Goal: Task Accomplishment & Management: Manage account settings

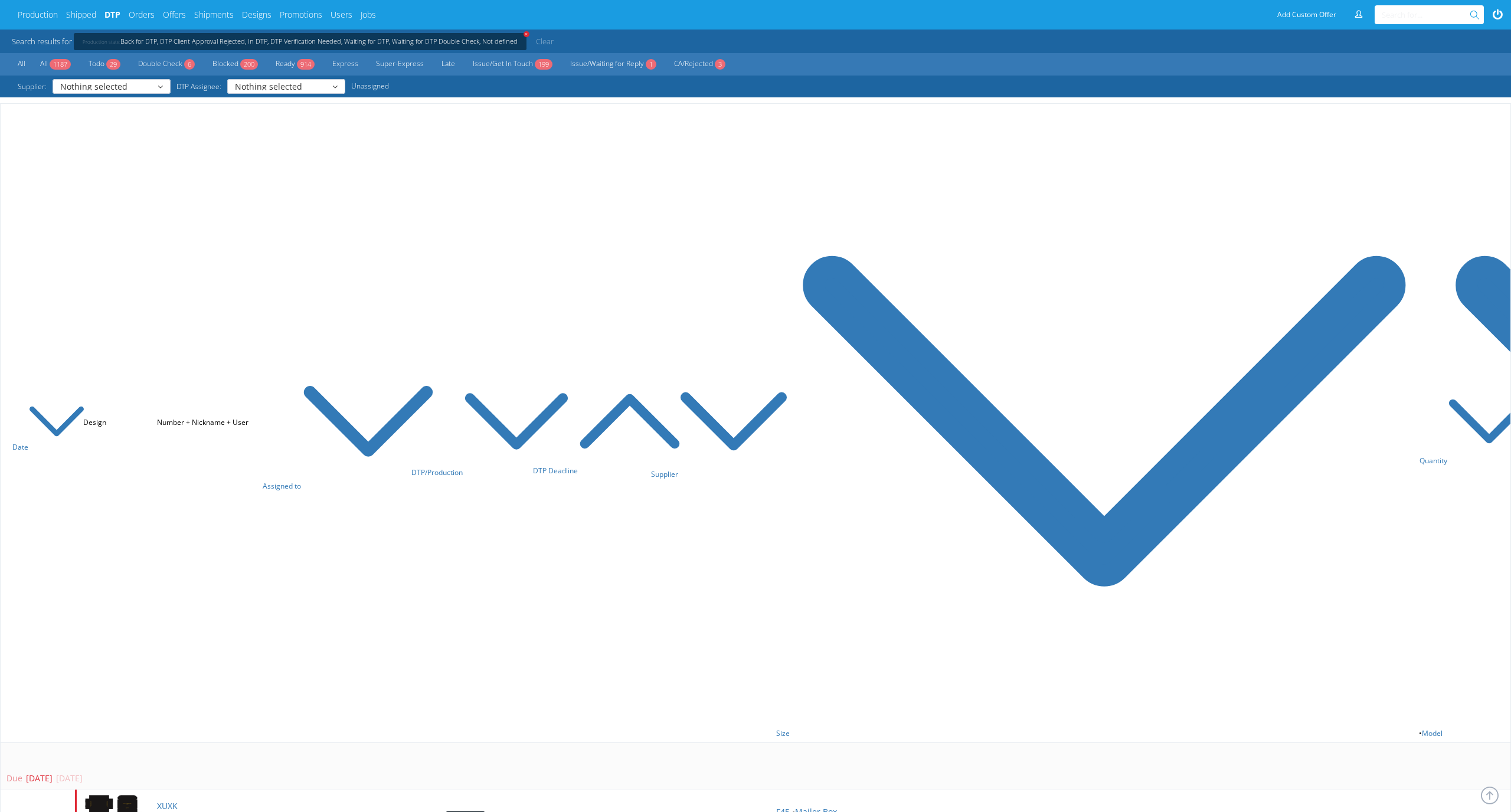
scroll to position [3772, 0]
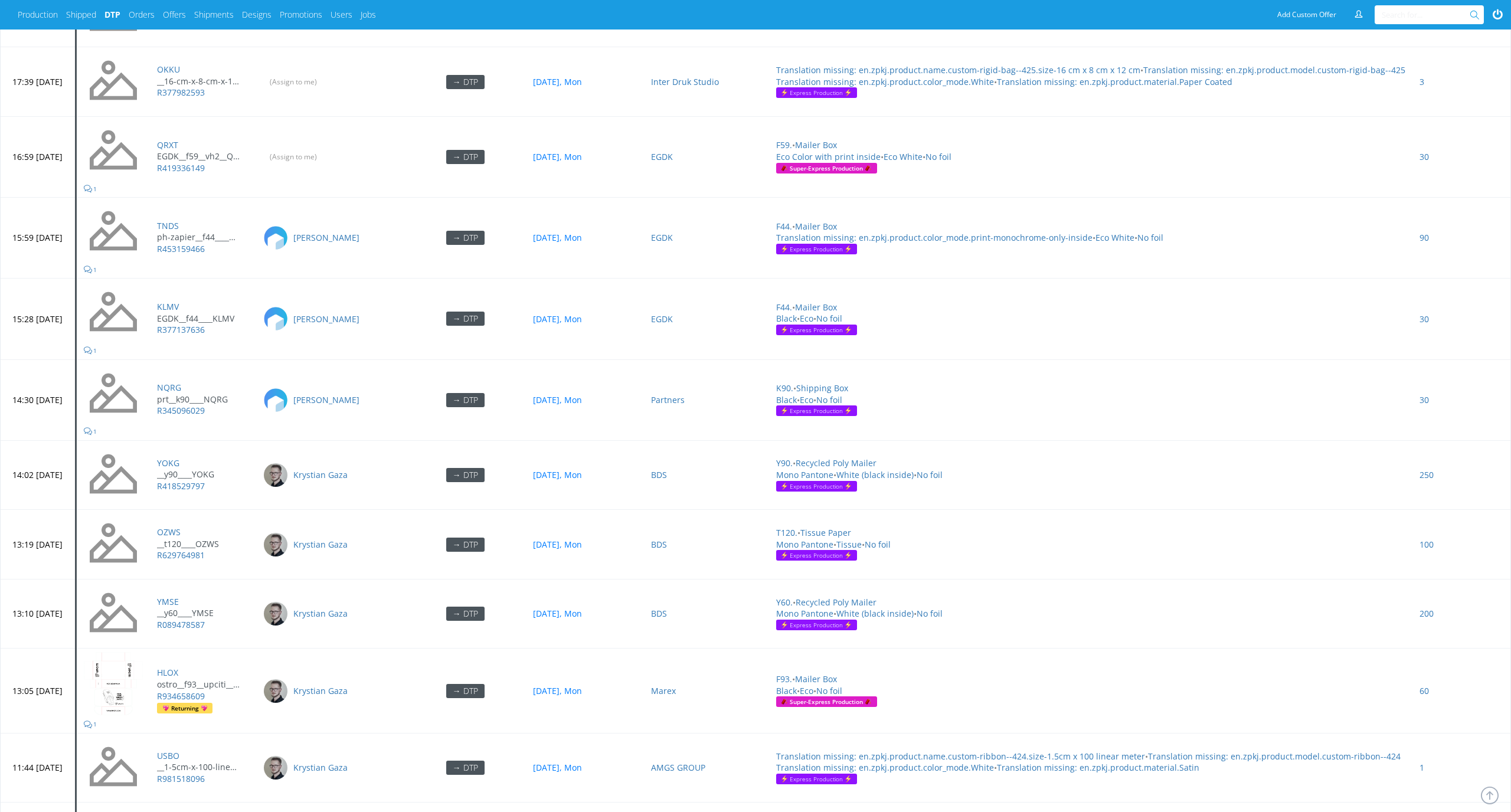
scroll to position [3772, 0]
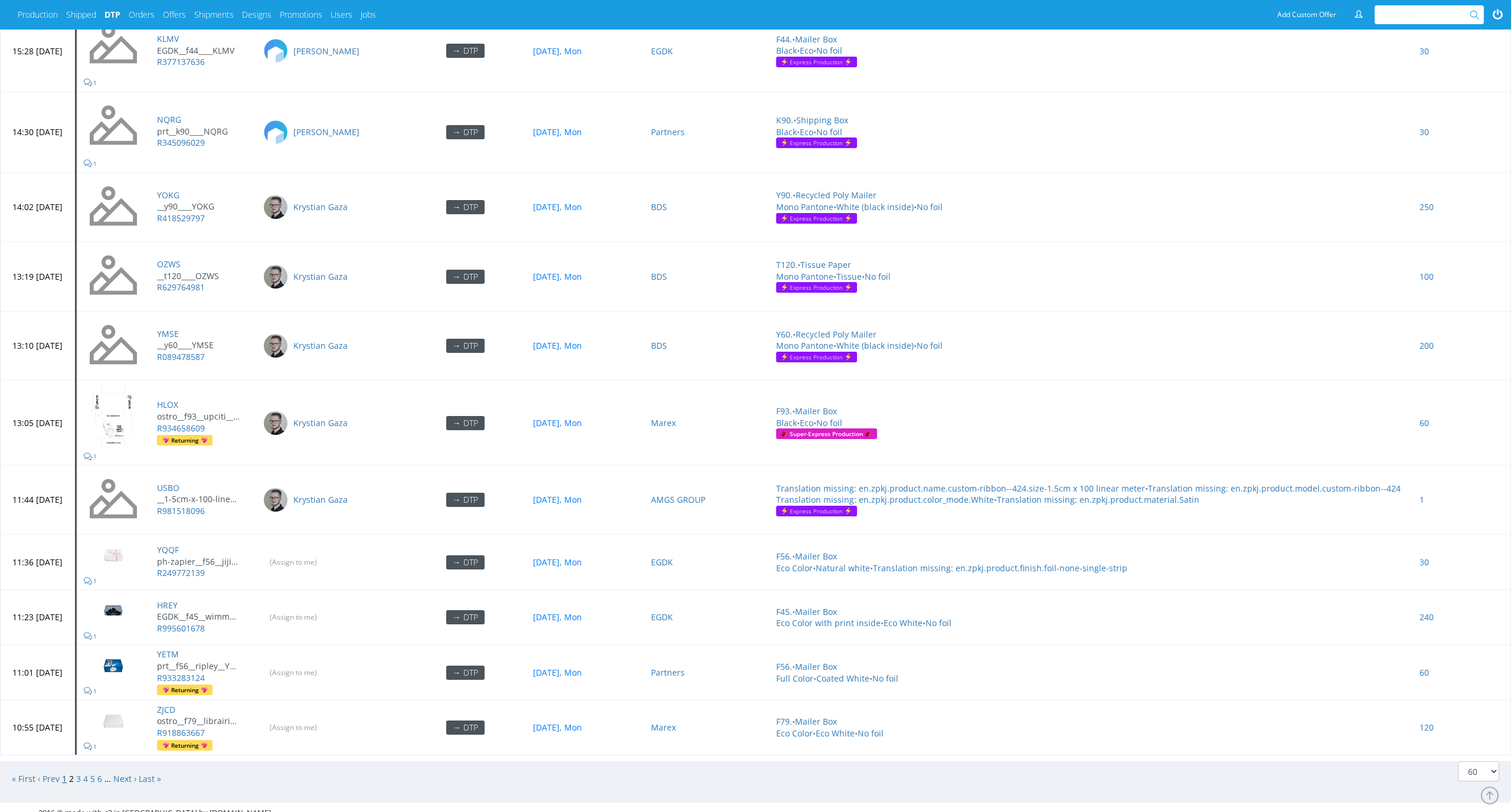
click at [67, 773] on link "1" at bounding box center [64, 778] width 5 height 11
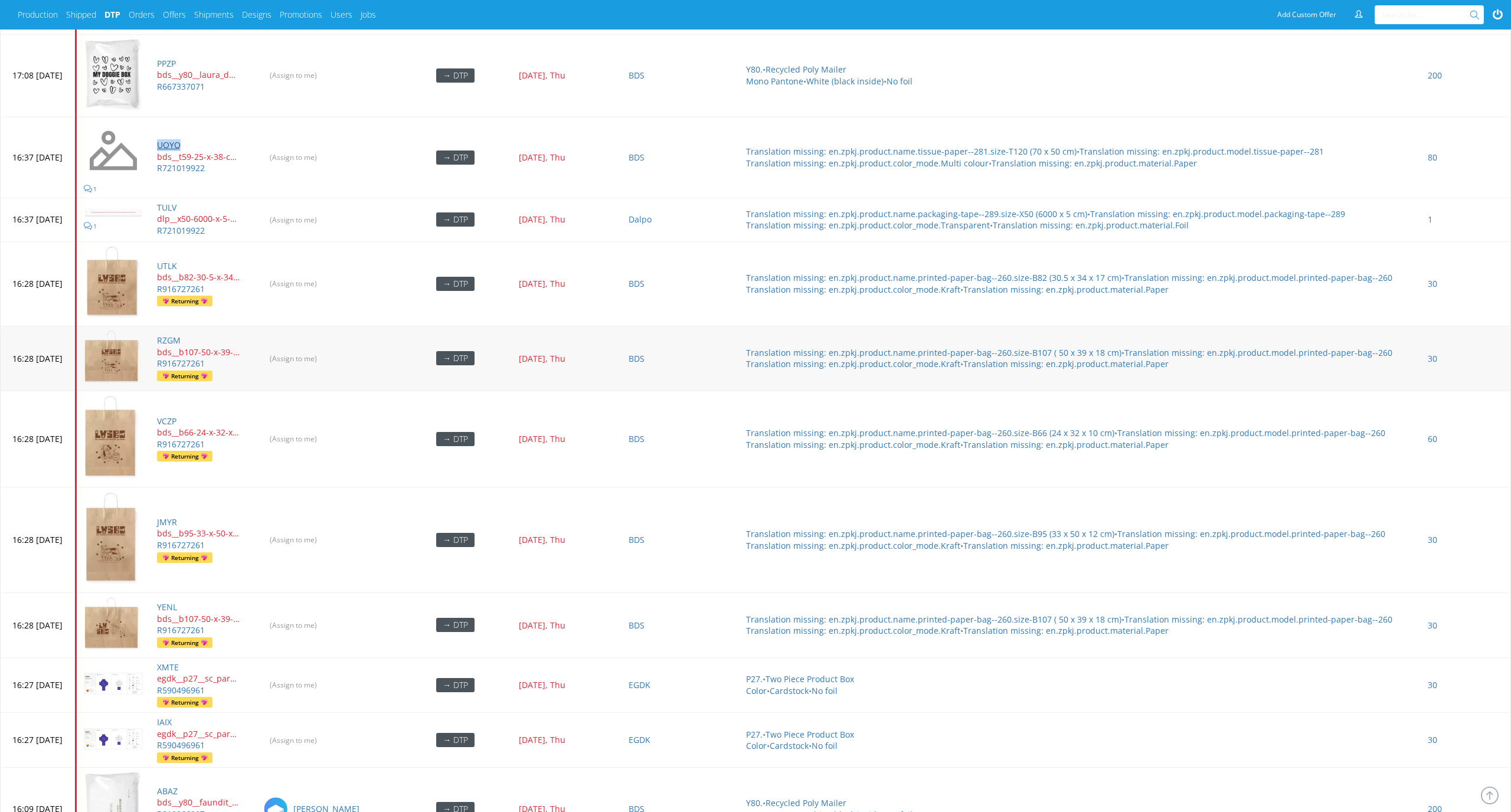
scroll to position [4742, 0]
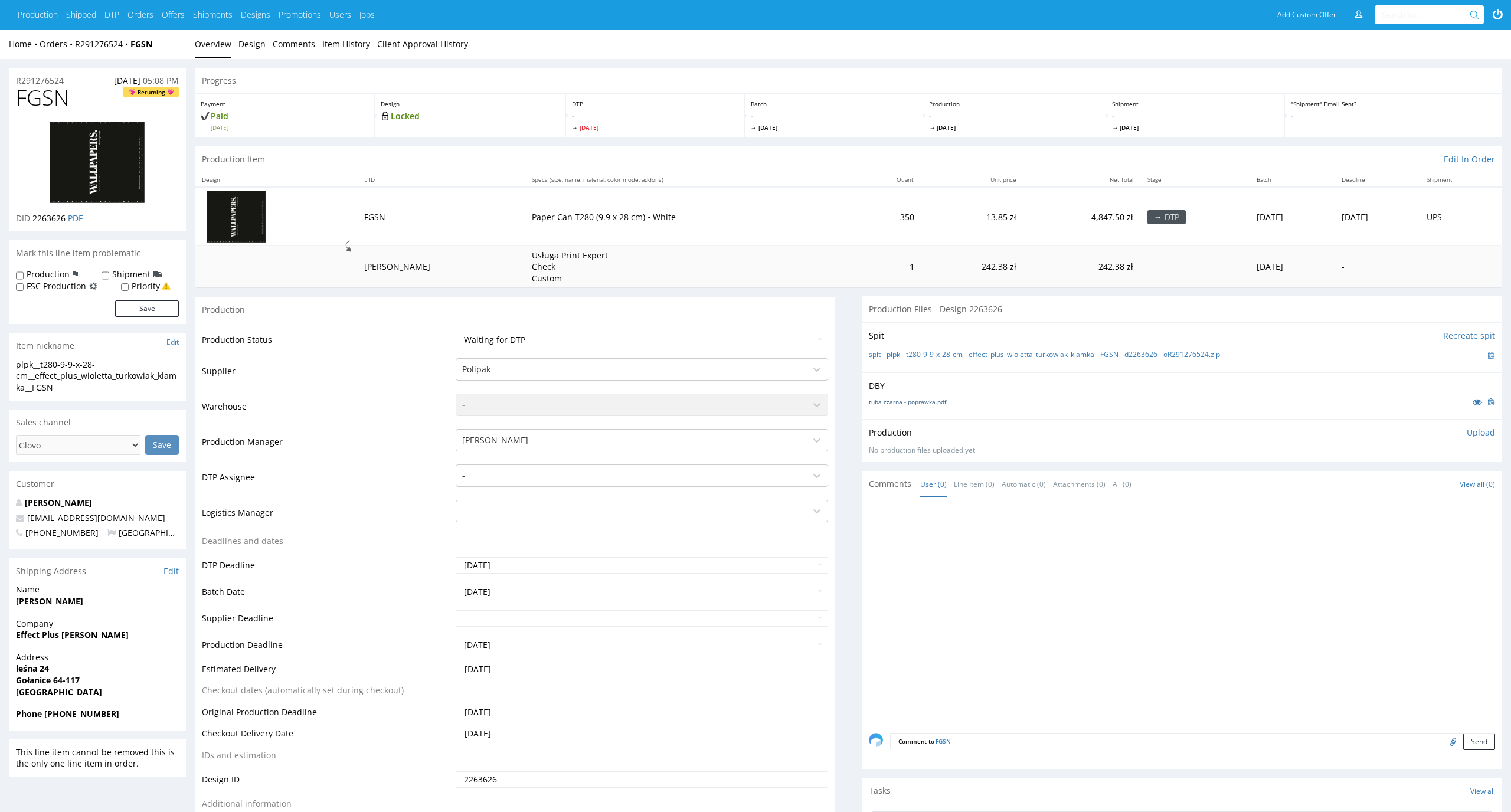
click at [938, 402] on link "tuba czarna - poprawka.pdf" at bounding box center [907, 402] width 77 height 8
click at [880, 356] on link "spit__plpk__t280-9-9-x-28-cm__effect_plus_wioletta_turkowiak_klamka__FGSN__d226…" at bounding box center [1044, 355] width 351 height 10
click at [728, 478] on div at bounding box center [630, 475] width 339 height 14
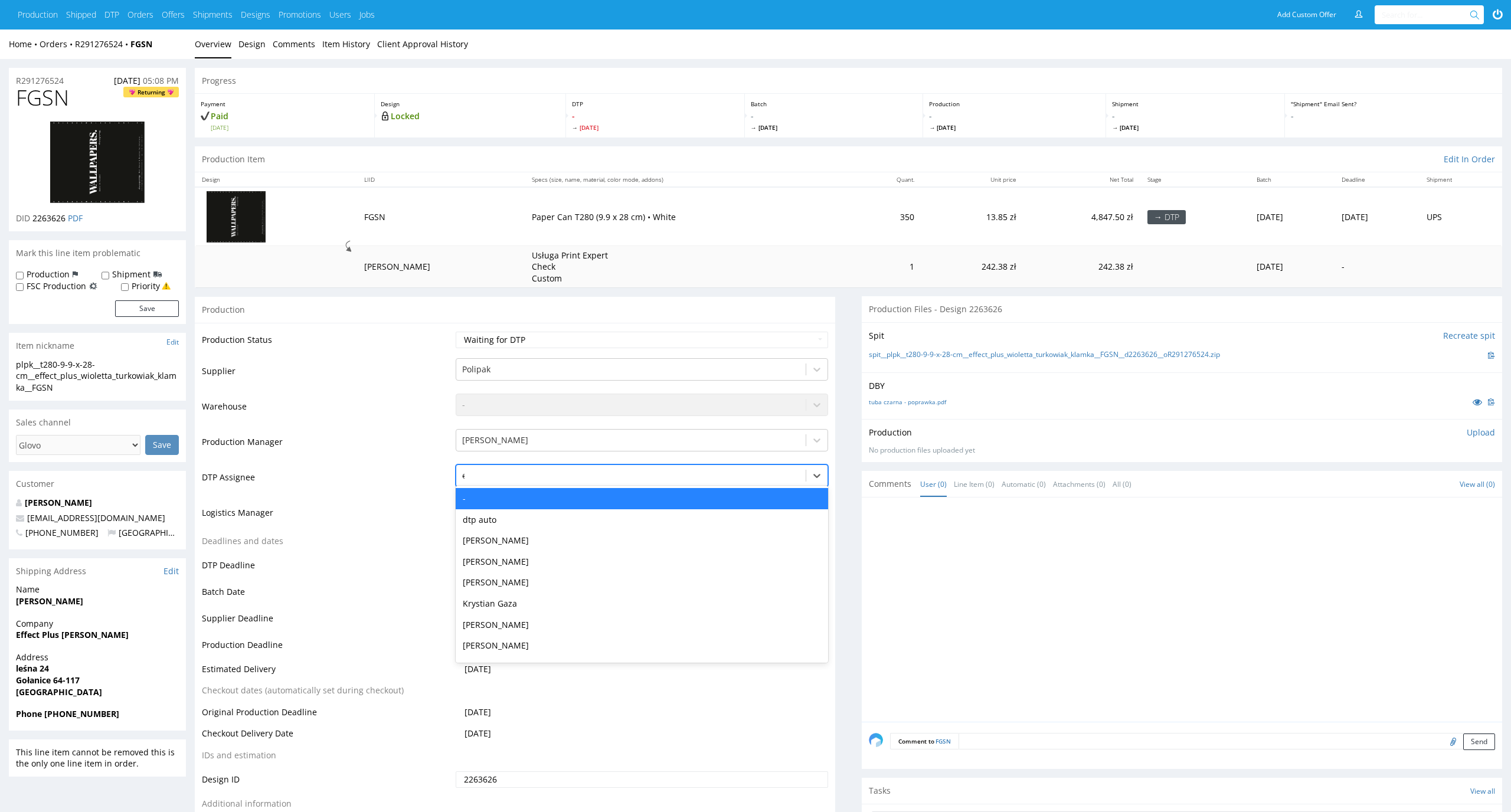
type input "el"
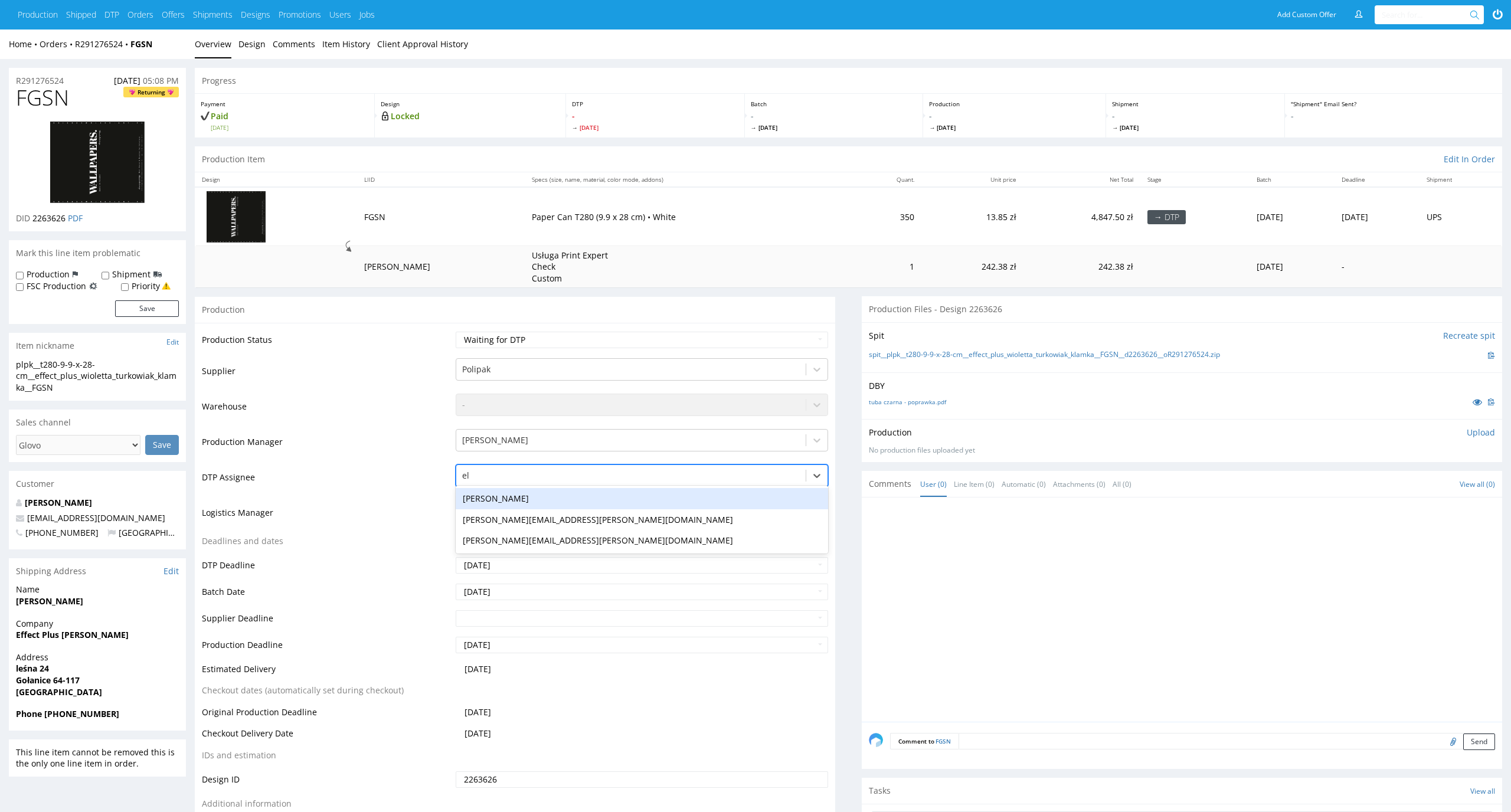
click at [689, 498] on div "[PERSON_NAME]" at bounding box center [642, 498] width 373 height 21
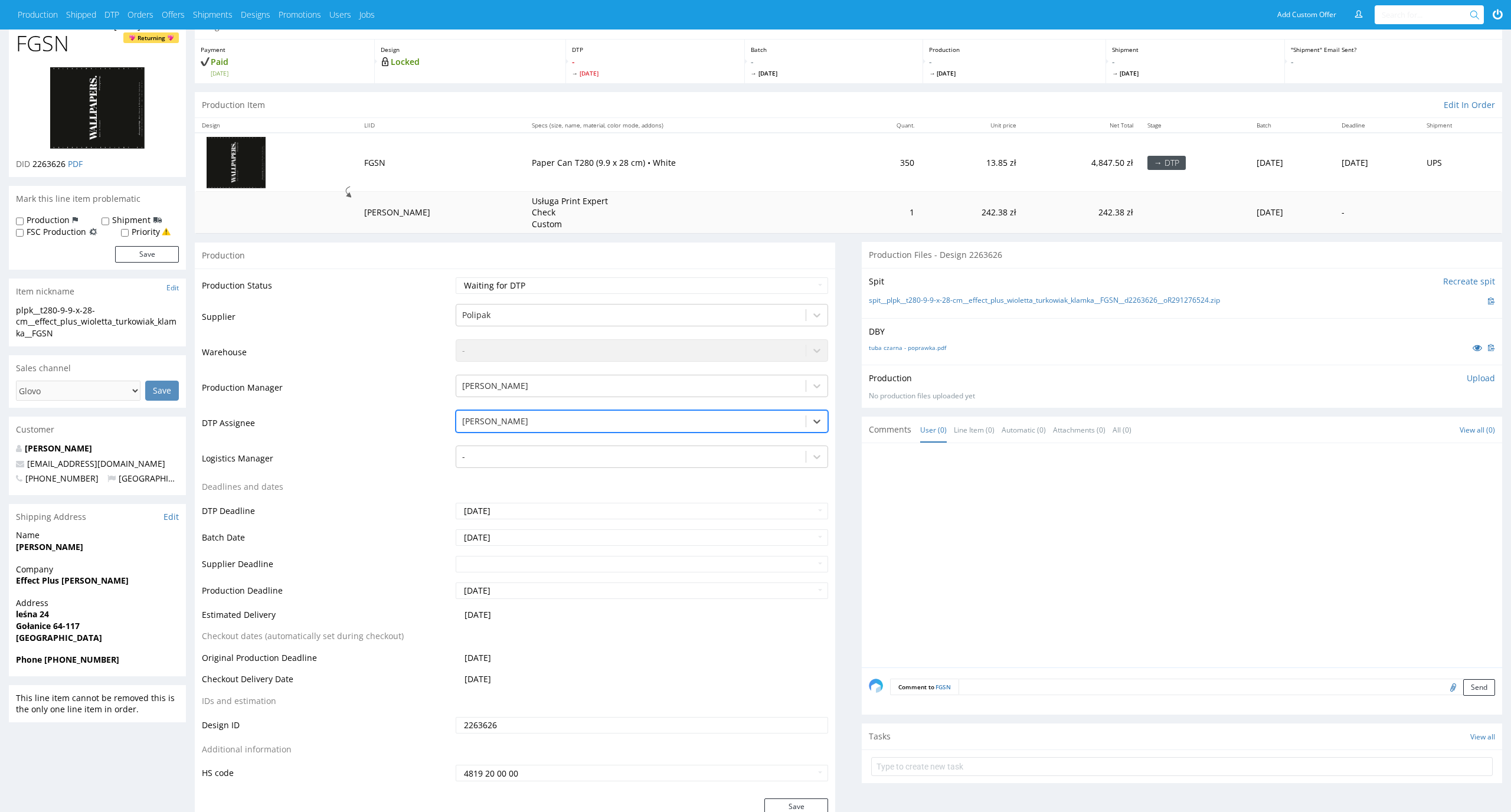
scroll to position [144, 0]
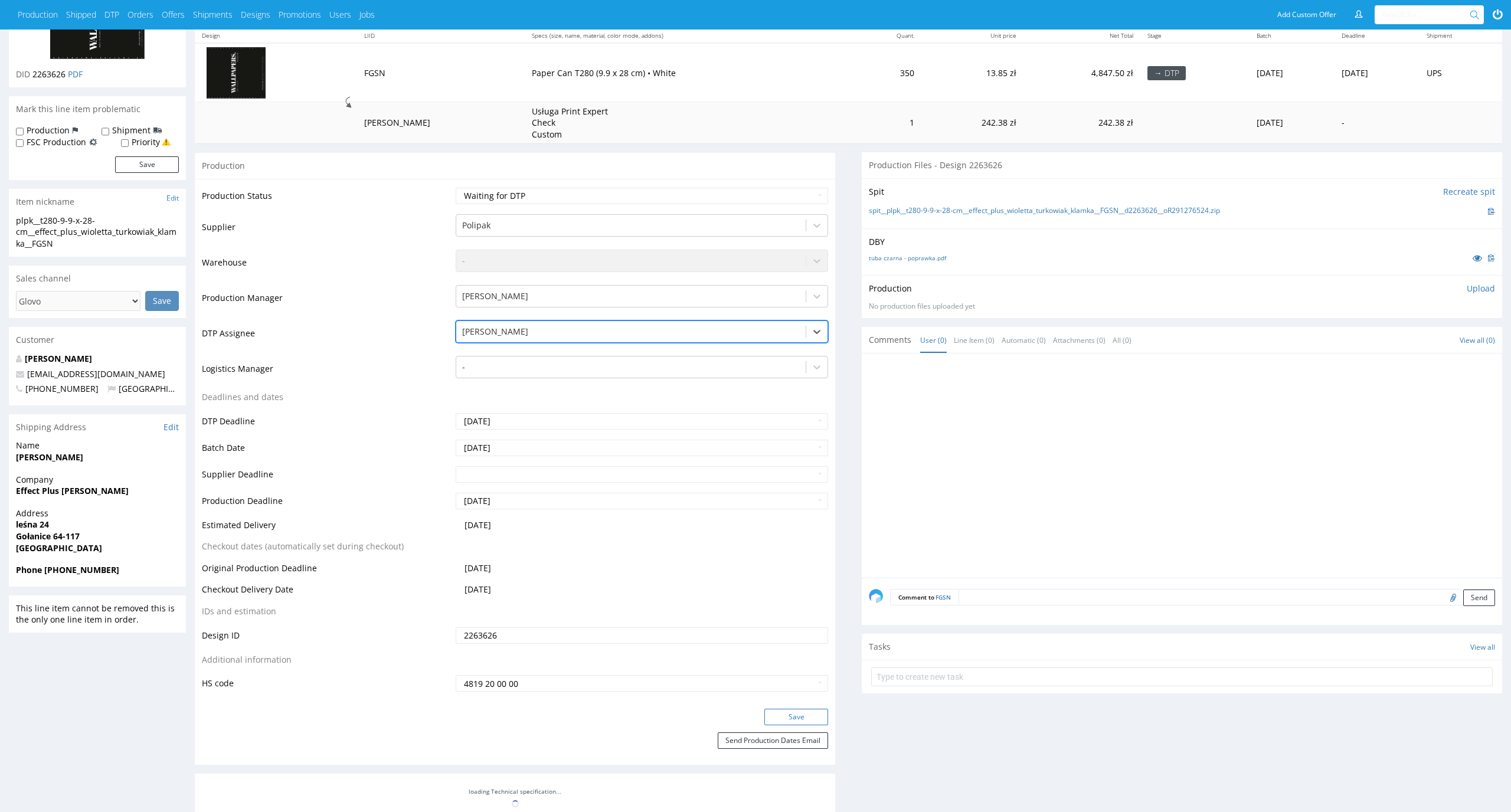
click at [813, 714] on button "Save" at bounding box center [796, 717] width 64 height 17
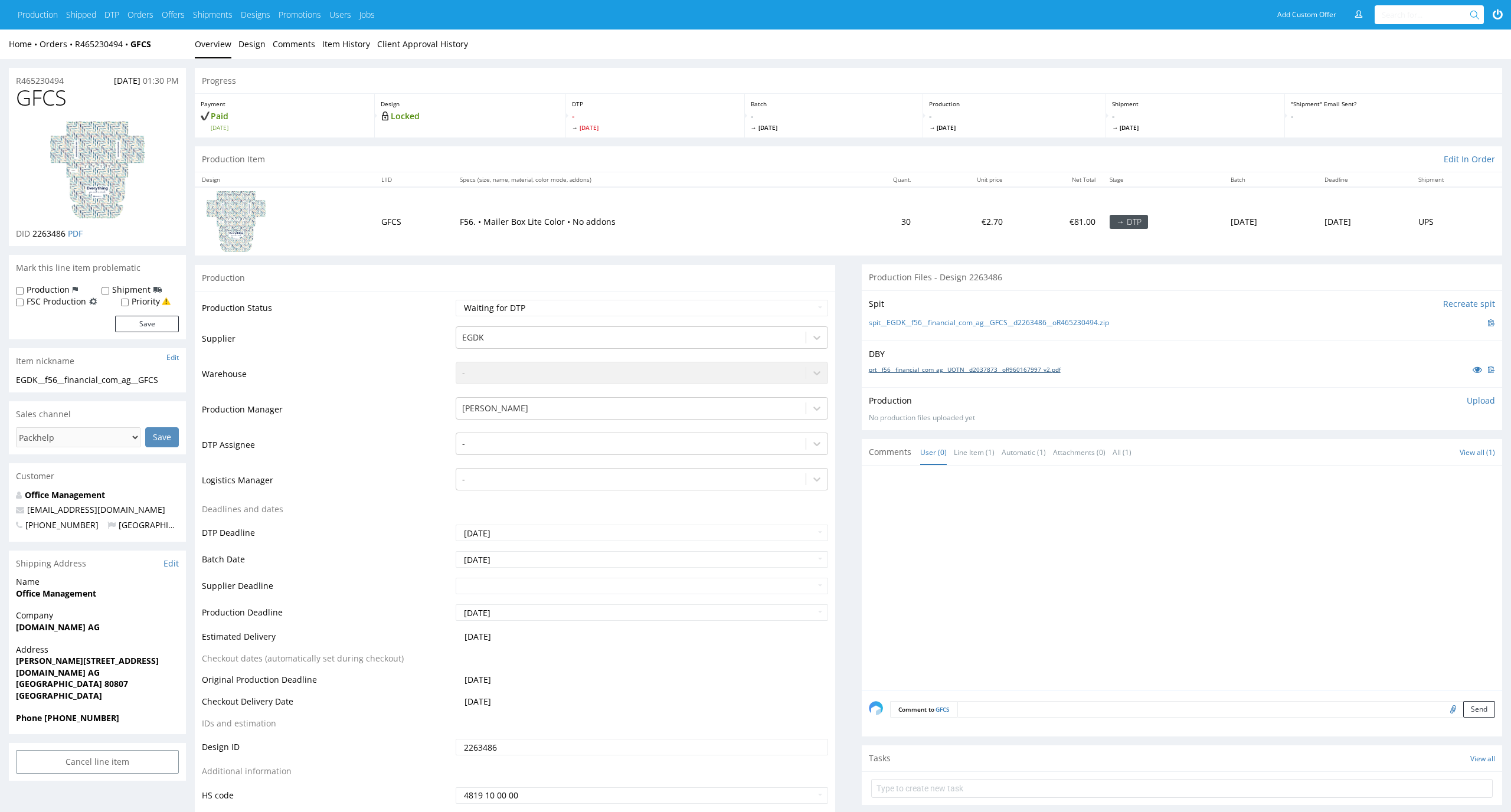
click at [946, 366] on link "prt__f56__financial_com_ag__UOTN__d2037873__oR960167997_v2.pdf" at bounding box center [964, 369] width 192 height 8
click at [874, 326] on link "spit__EGDK__f56__financial_com_ag__GFCS__d2263486__oR465230494.zip" at bounding box center [989, 323] width 240 height 10
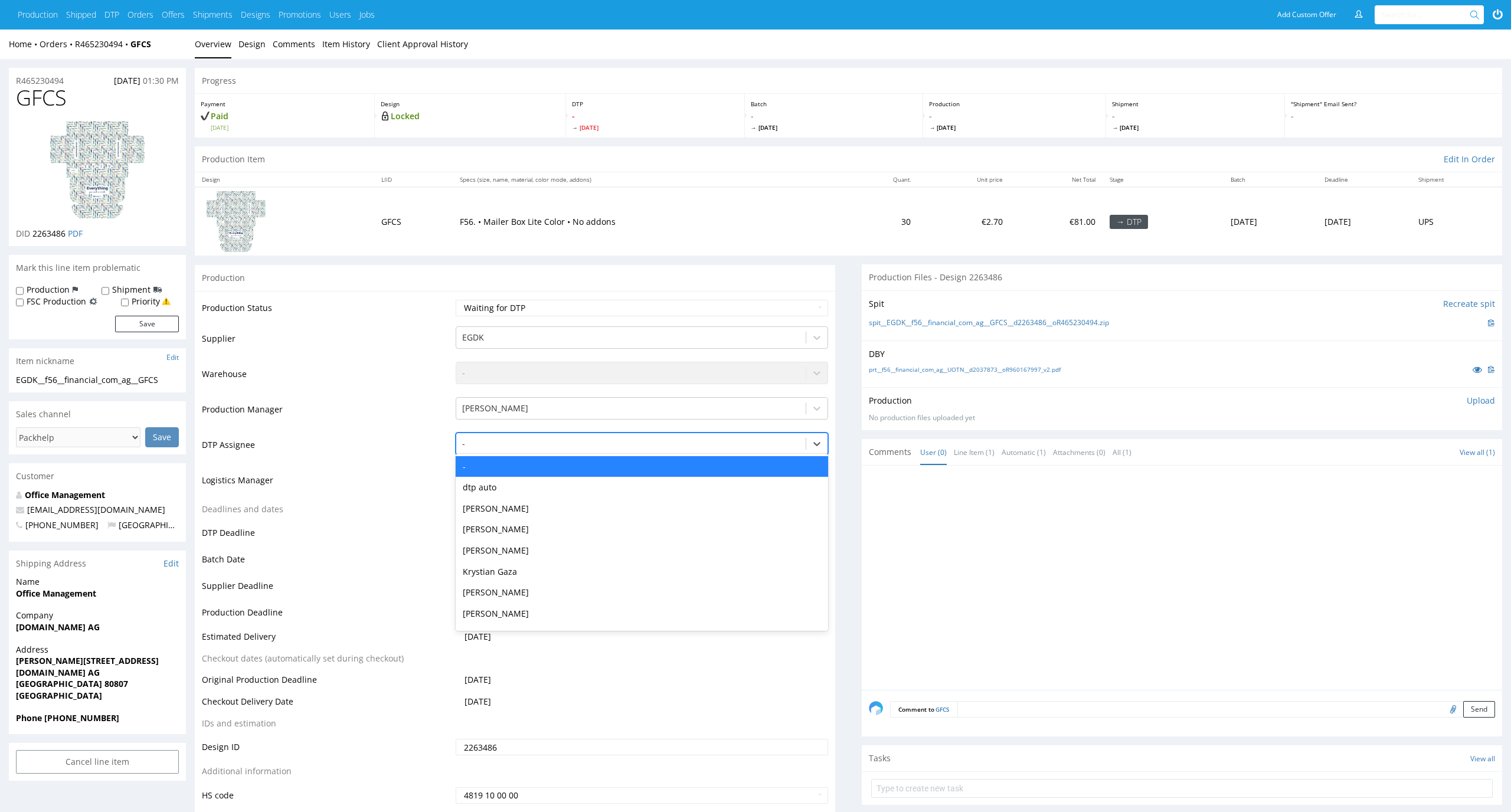
click at [708, 433] on div "-" at bounding box center [642, 444] width 373 height 23
type input "el"
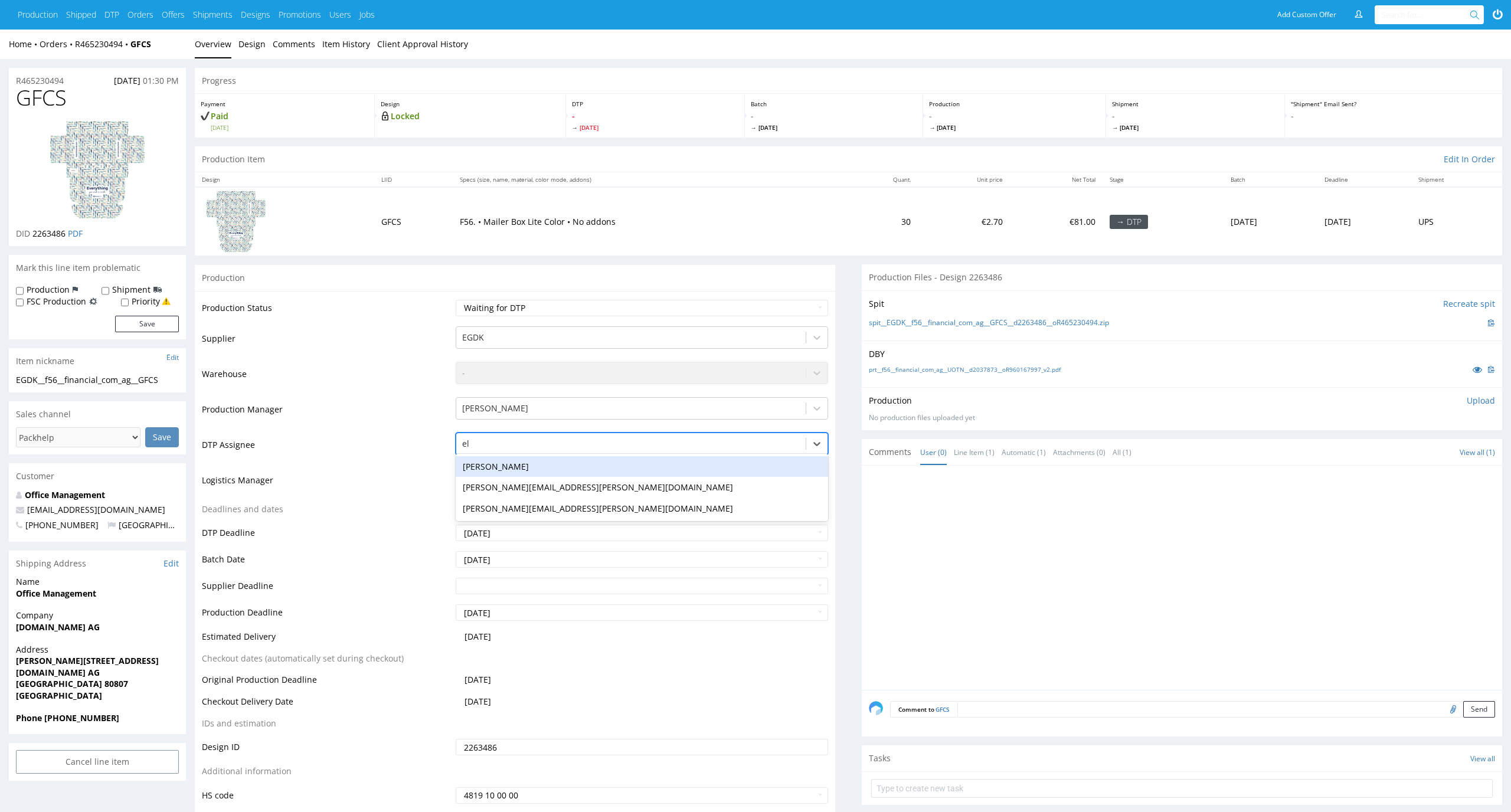
click at [688, 471] on div "Elżbieta Jelińska" at bounding box center [642, 467] width 373 height 21
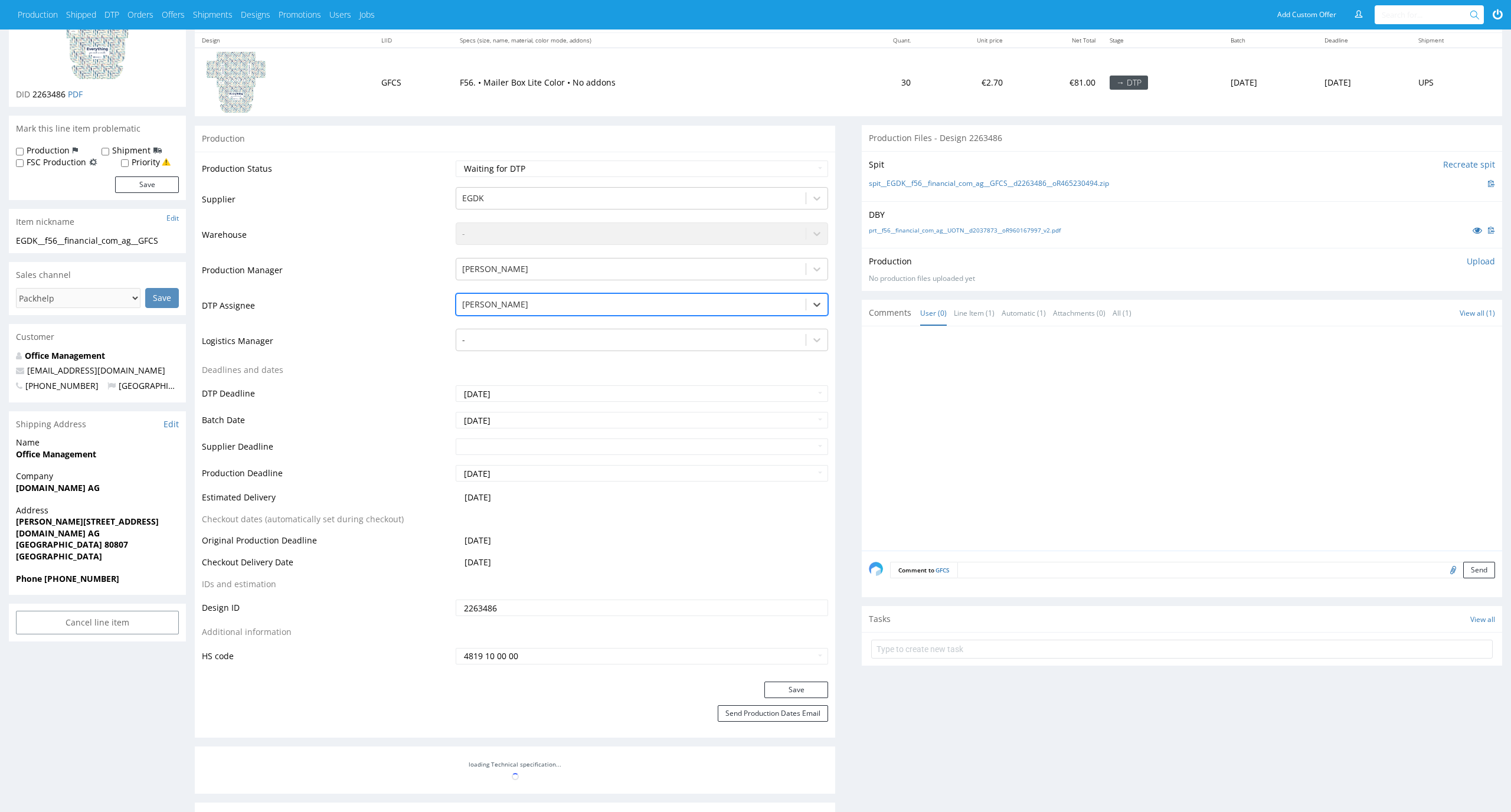
scroll to position [162, 0]
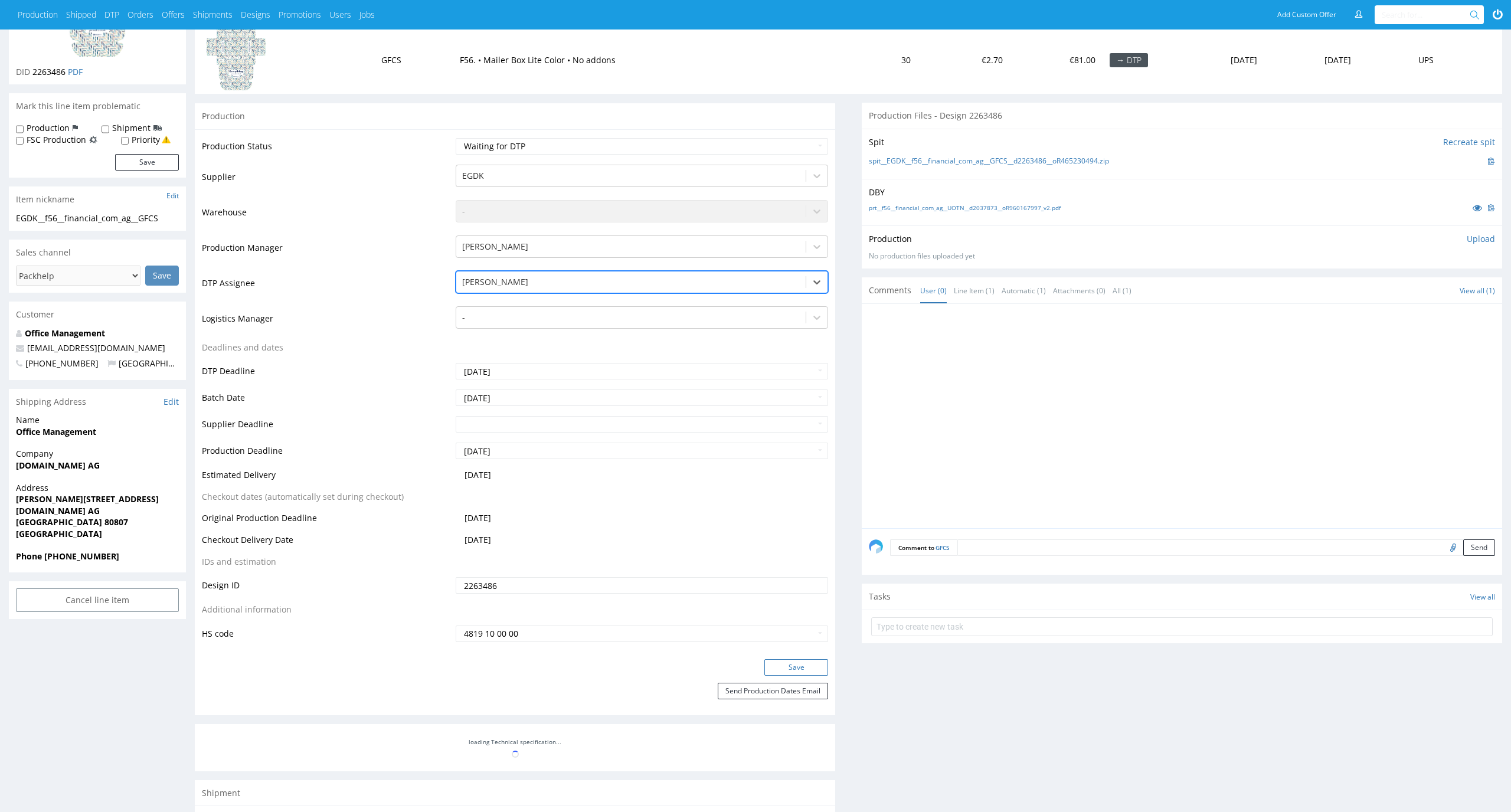
click at [796, 675] on button "Save" at bounding box center [796, 667] width 64 height 17
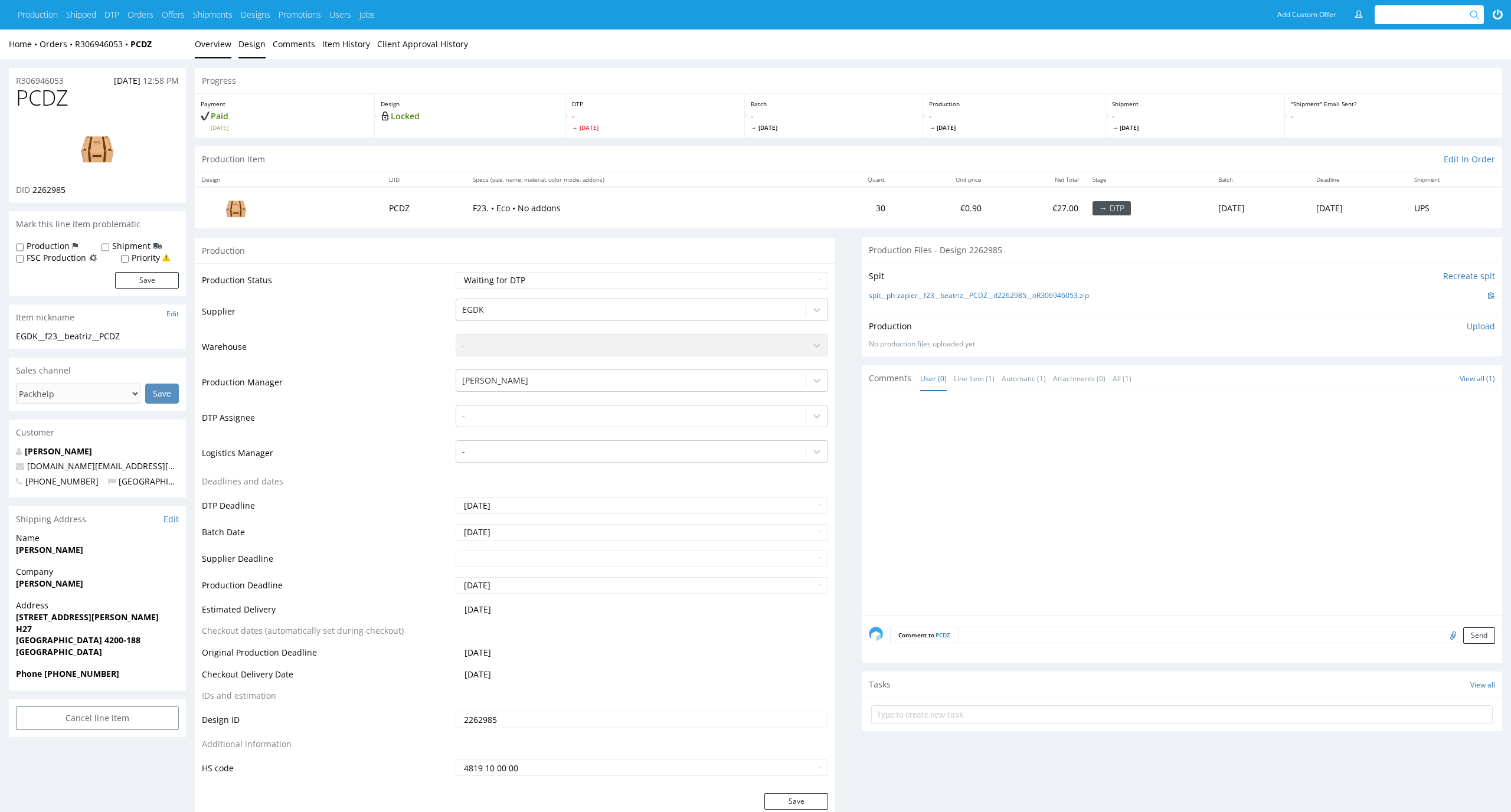
click at [245, 46] on link "Design" at bounding box center [251, 44] width 27 height 29
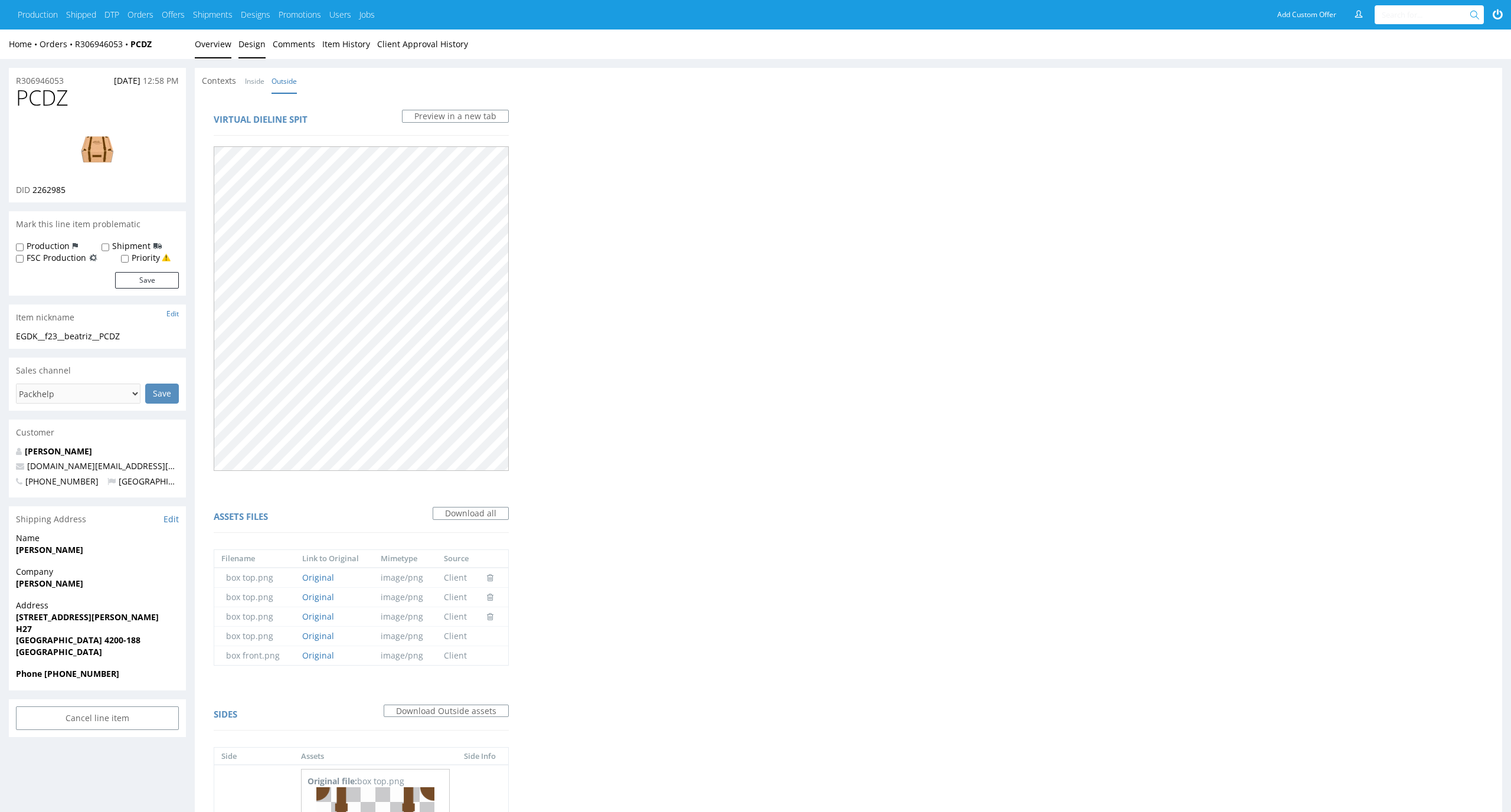
click at [219, 44] on link "Overview" at bounding box center [212, 44] width 37 height 29
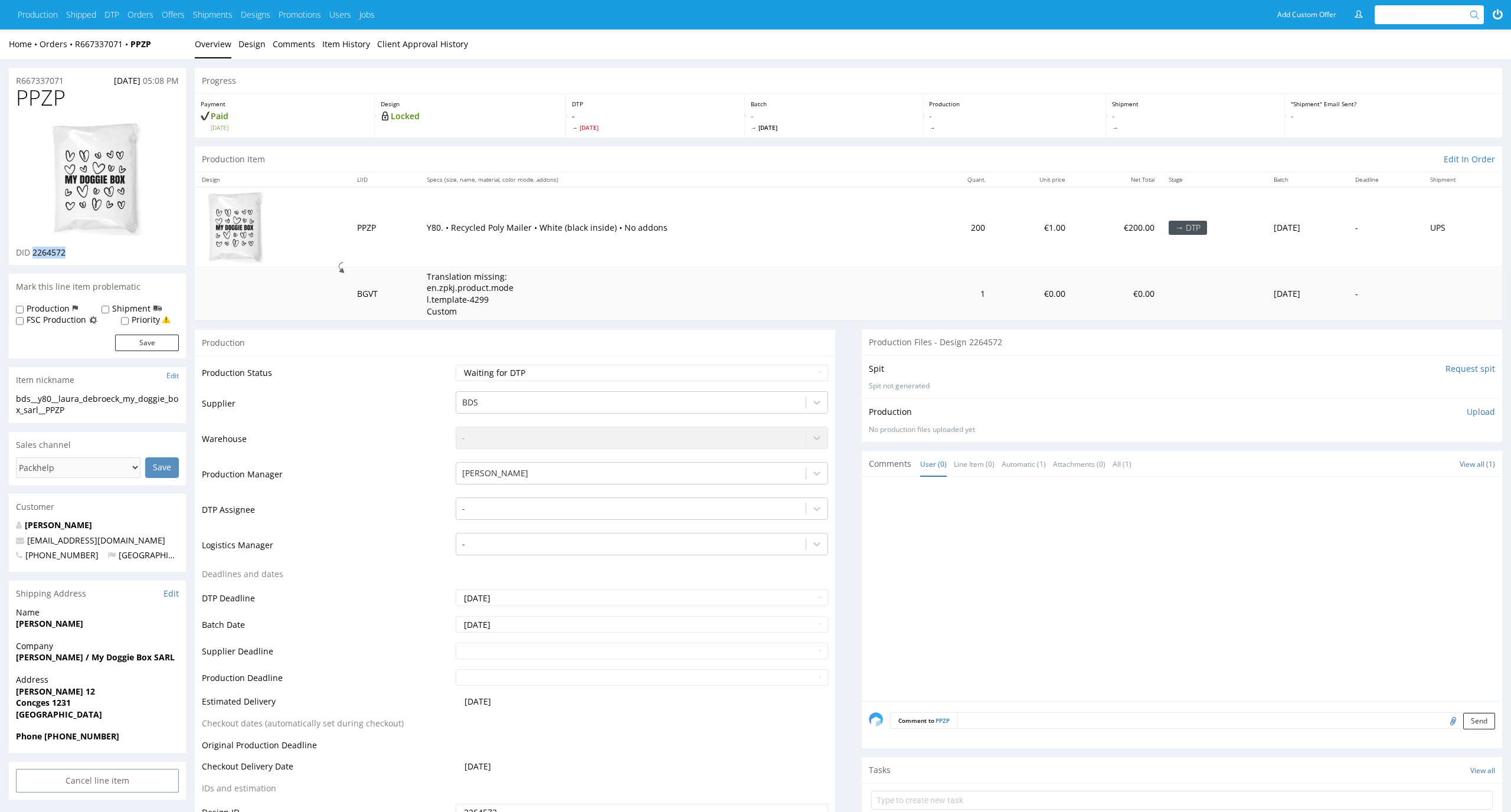
drag, startPoint x: 73, startPoint y: 253, endPoint x: 32, endPoint y: 253, distance: 41.0
click at [32, 253] on div "DID 2264572" at bounding box center [97, 252] width 163 height 12
copy span "2264572"
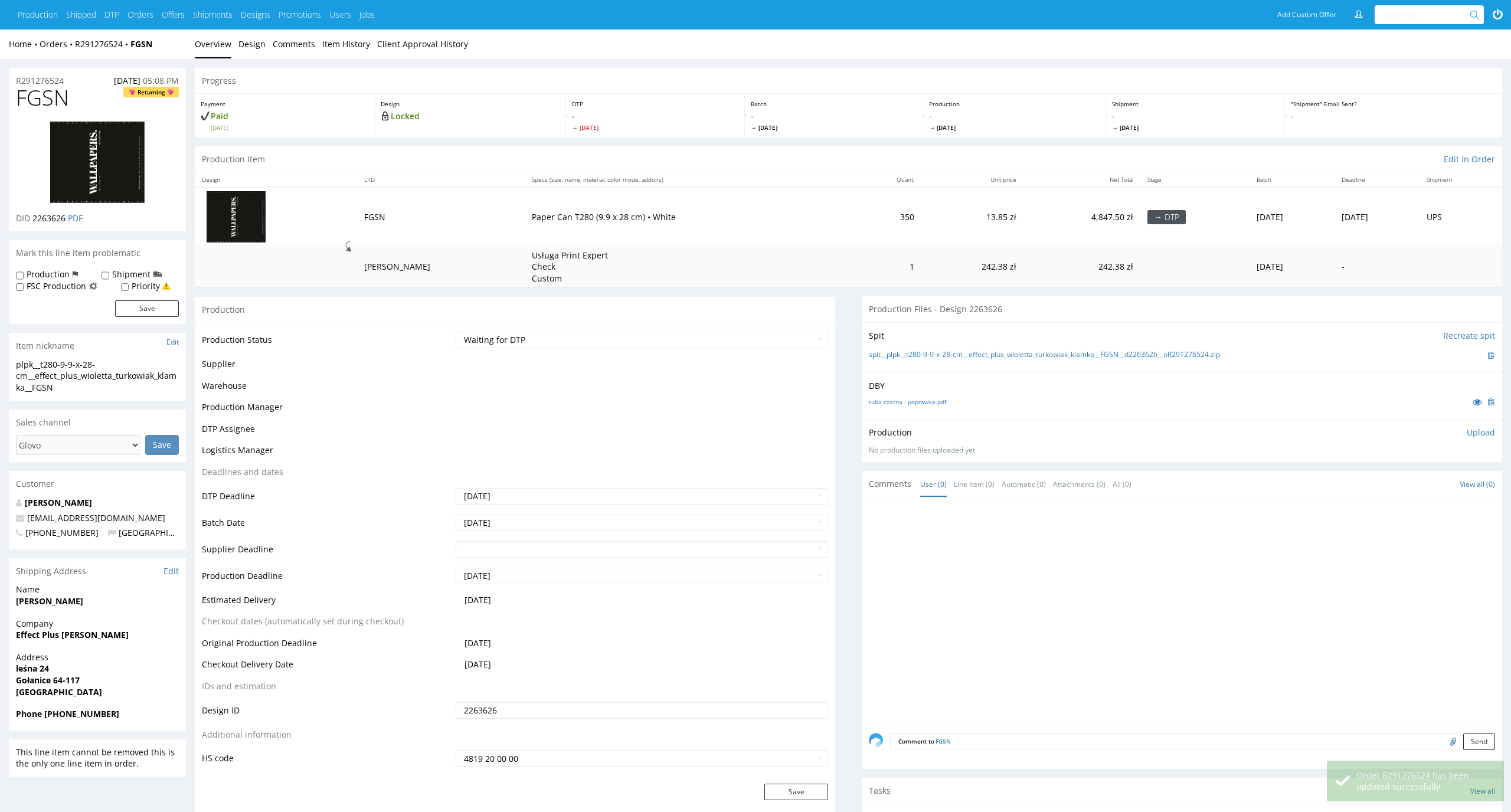
scroll to position [144, 0]
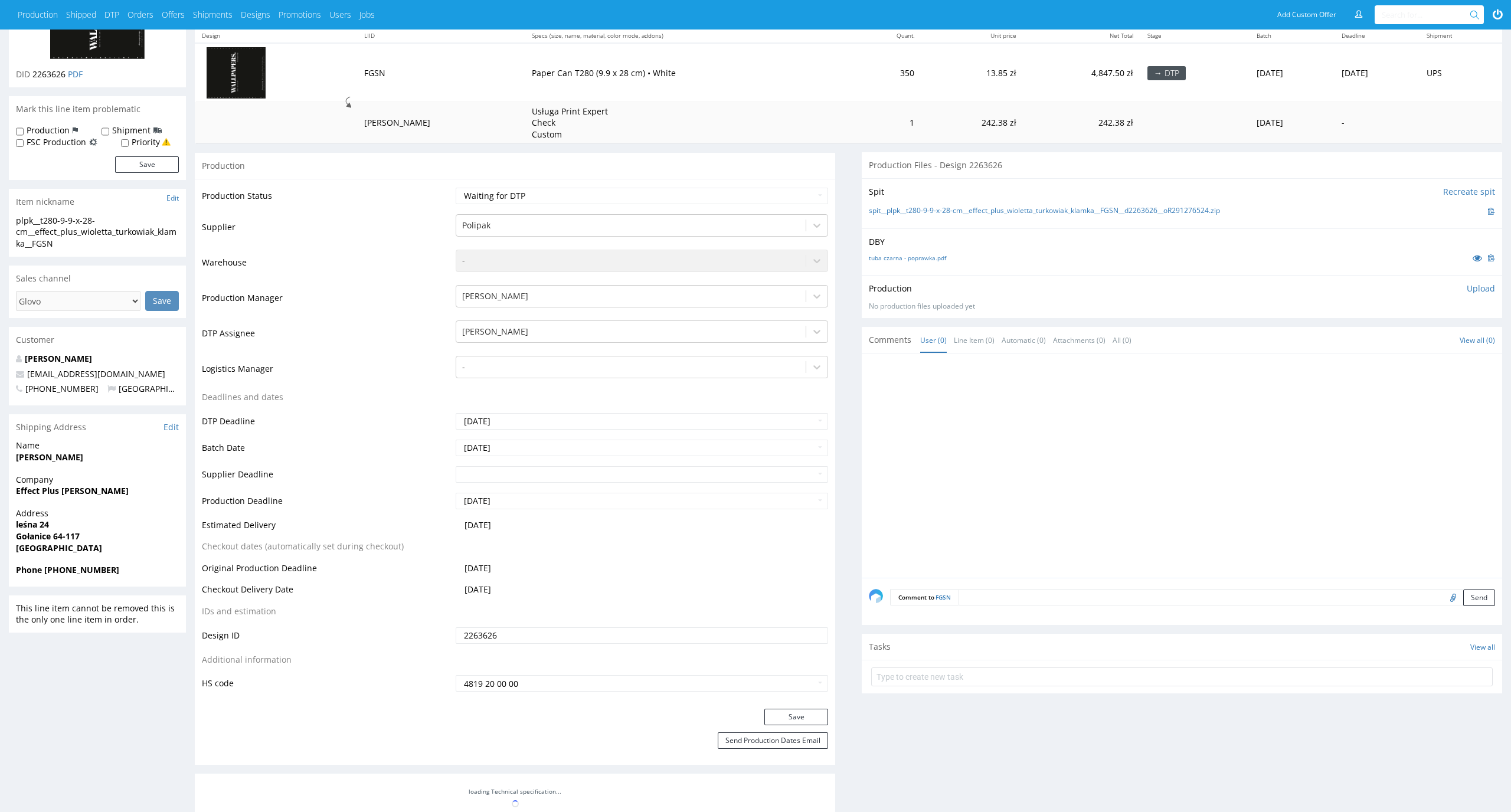
click at [1486, 284] on p "Upload" at bounding box center [1480, 289] width 29 height 12
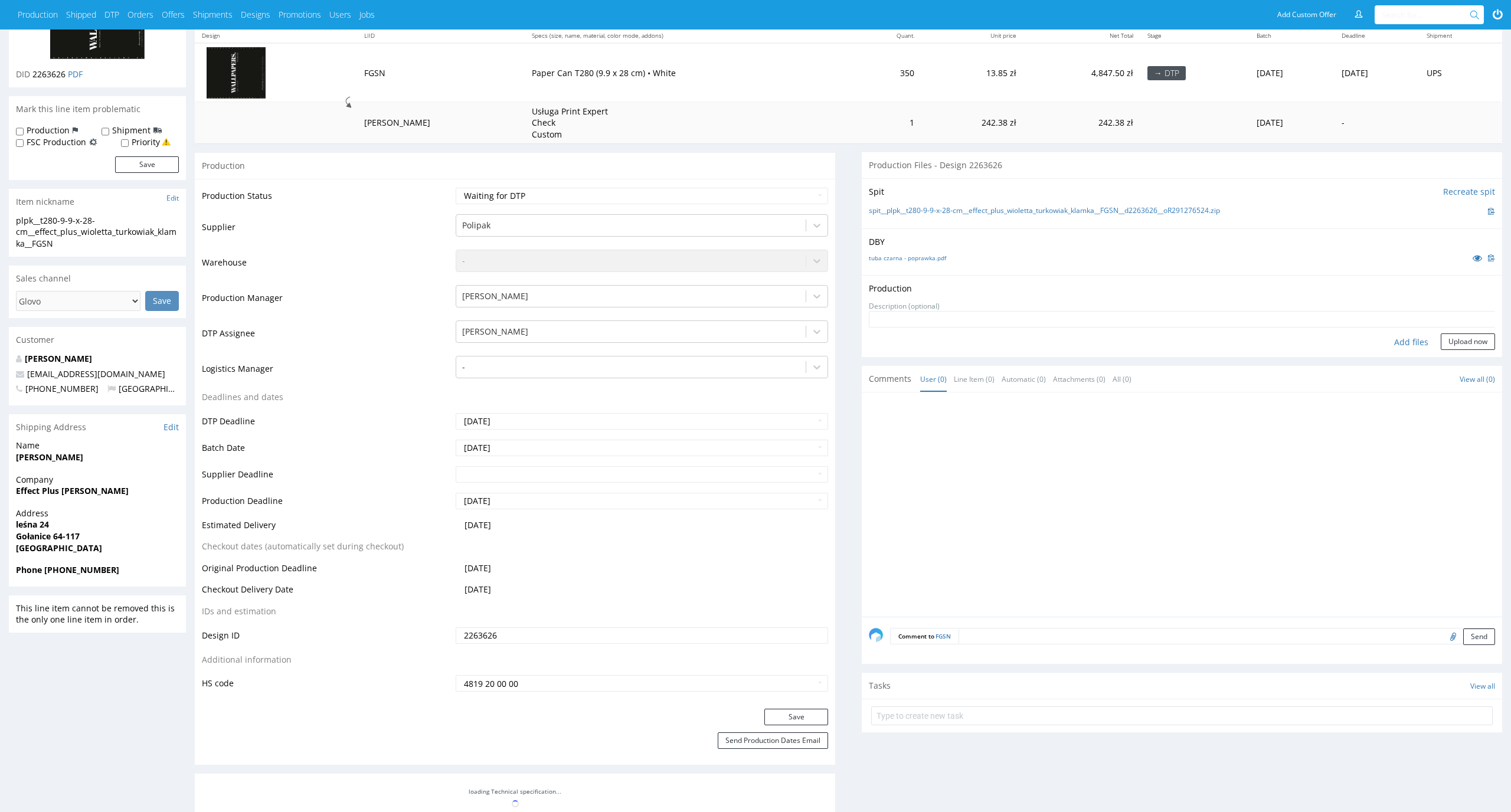
click at [1417, 341] on div "Add files" at bounding box center [1411, 342] width 59 height 18
type input "C:\fakepath\plpk__t280-9-9-x-28-cm__effect_plus_wioletta_turkowiak_klamka__FGSN…"
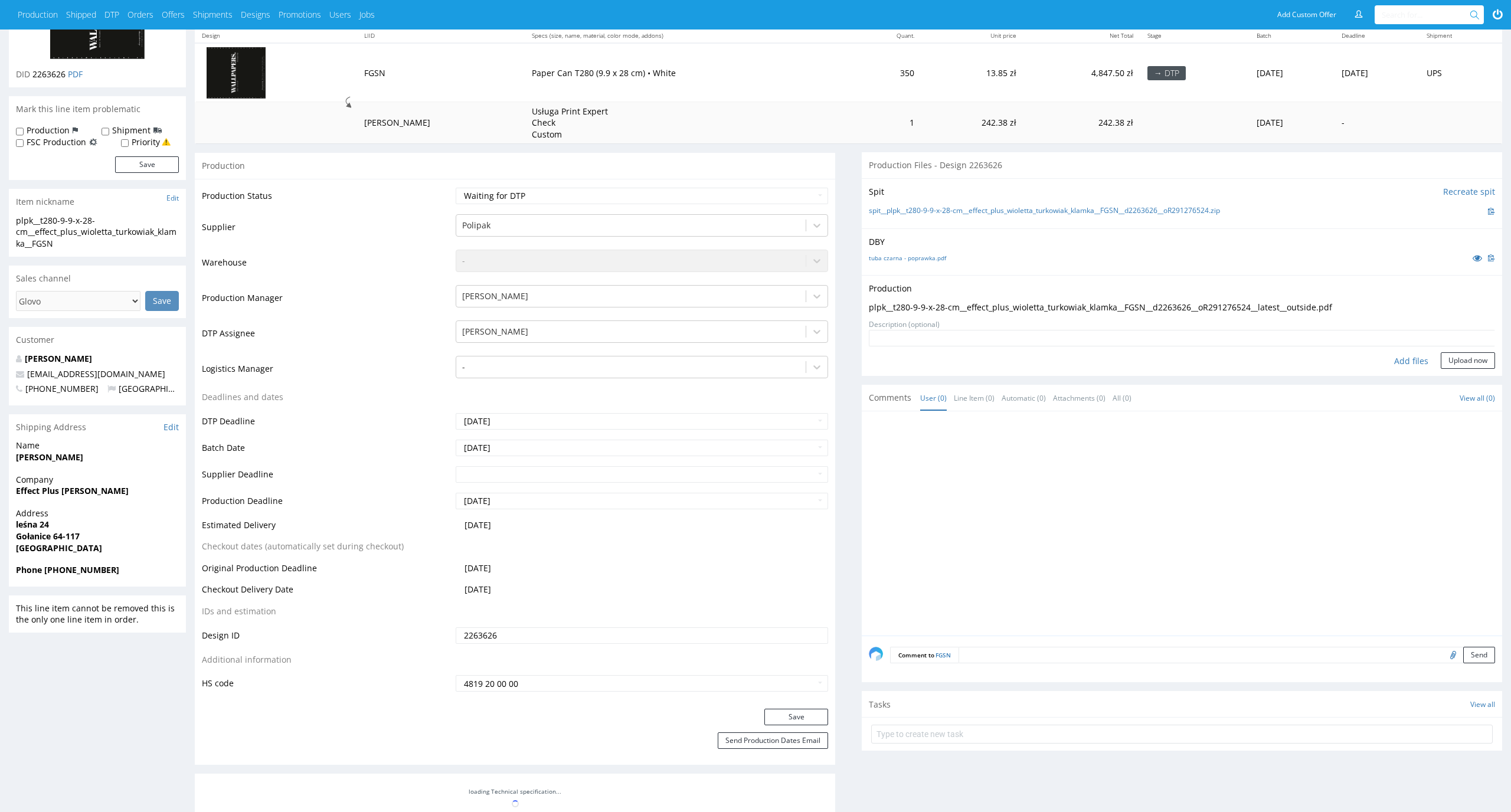
click at [1480, 350] on form "Add files Upload now" at bounding box center [1181, 348] width 626 height 39
click at [1472, 368] on button "Upload now" at bounding box center [1467, 360] width 55 height 17
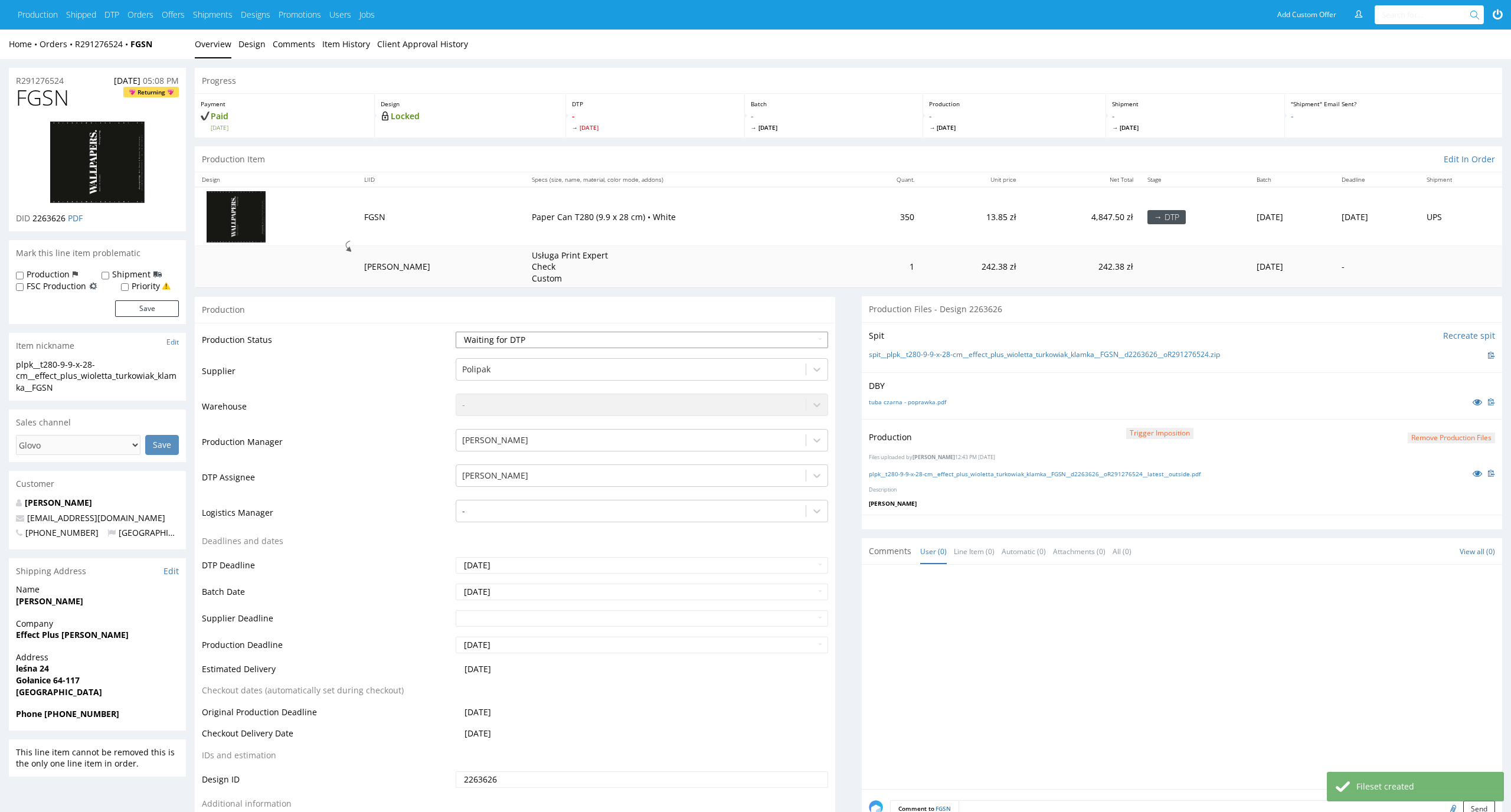
click at [809, 341] on select "Waiting for Artwork Waiting for Diecut Waiting for Mockup Waiting for DTP Waiti…" at bounding box center [642, 339] width 373 height 17
select select "dtp_production_ready"
click at [456, 332] on select "Waiting for Artwork Waiting for Diecut Waiting for Mockup Waiting for DTP Waiti…" at bounding box center [642, 339] width 373 height 17
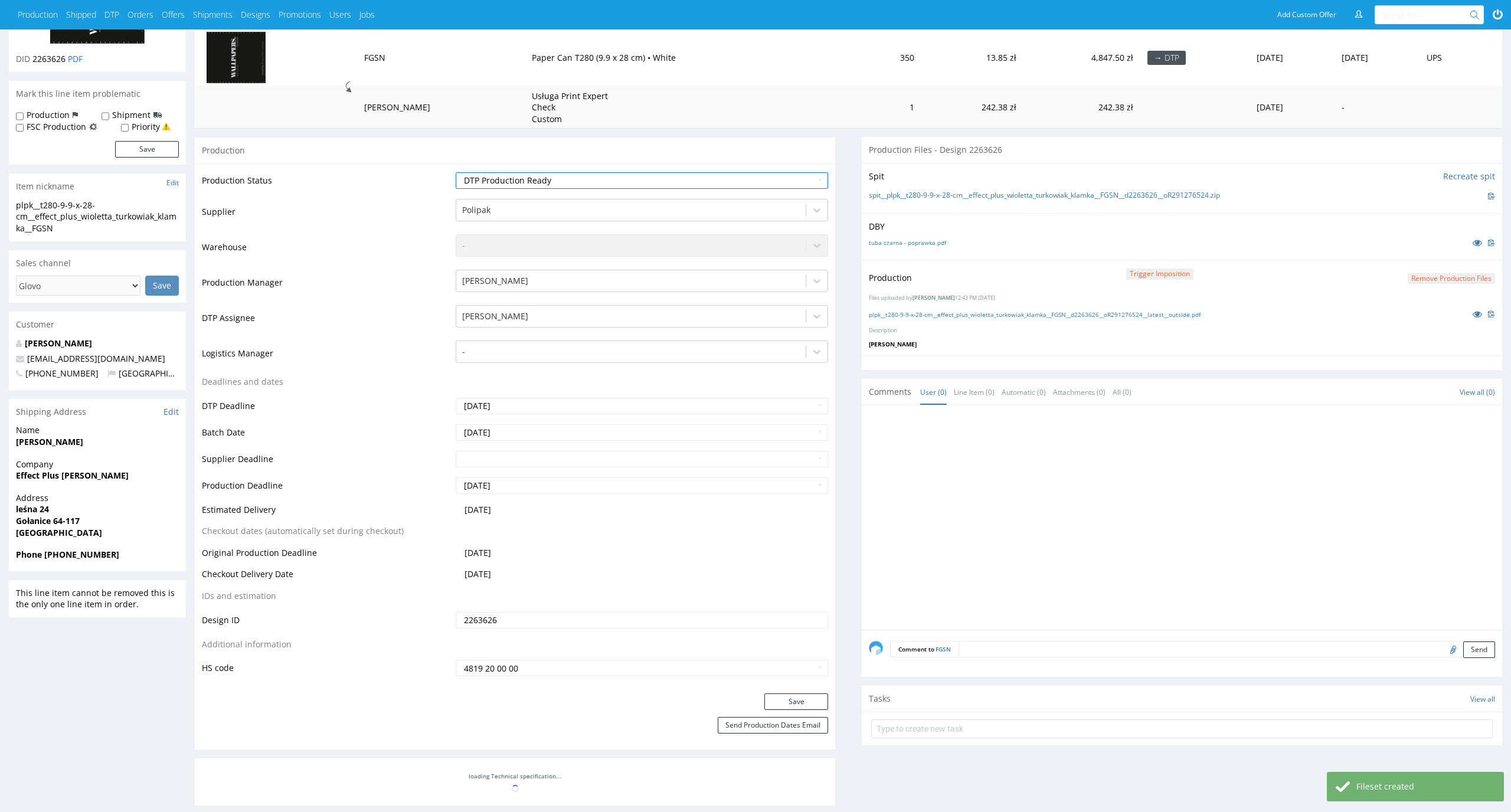
scroll to position [181, 0]
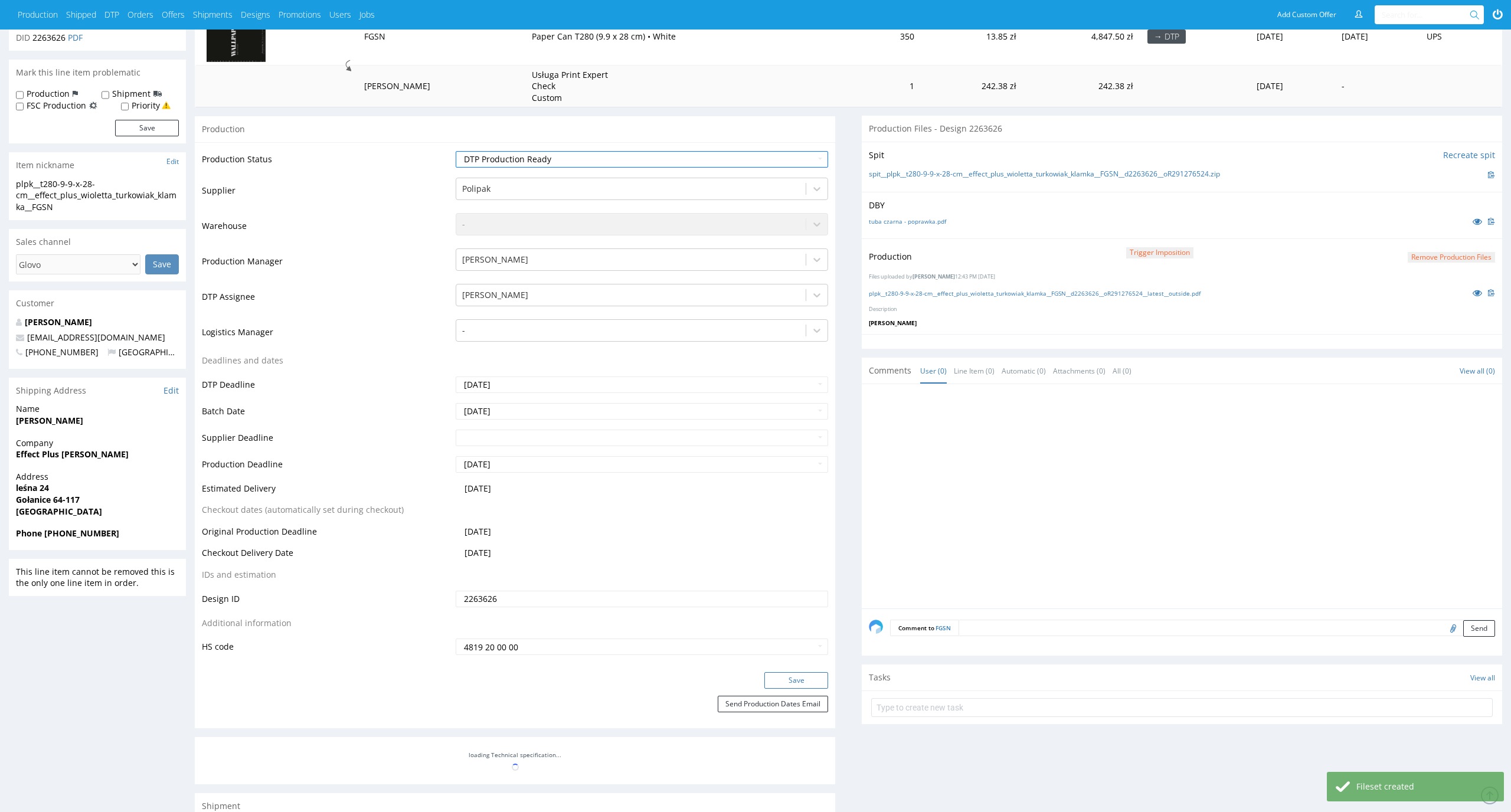
click at [764, 676] on button "Save" at bounding box center [796, 680] width 64 height 17
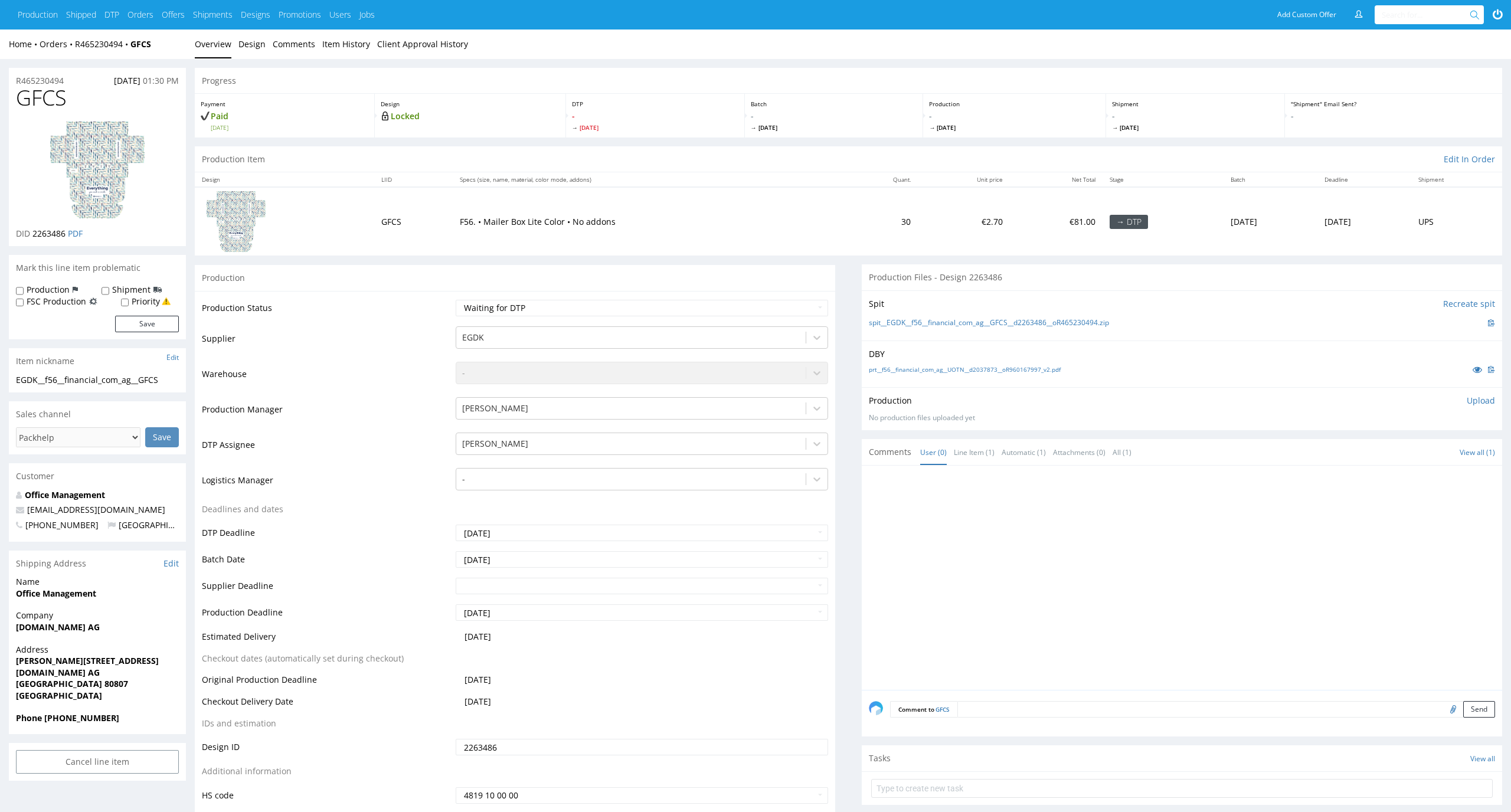
drag, startPoint x: 73, startPoint y: 102, endPoint x: 0, endPoint y: 101, distance: 73.0
copy span "GFCS"
click at [1478, 395] on p "Upload" at bounding box center [1480, 401] width 29 height 12
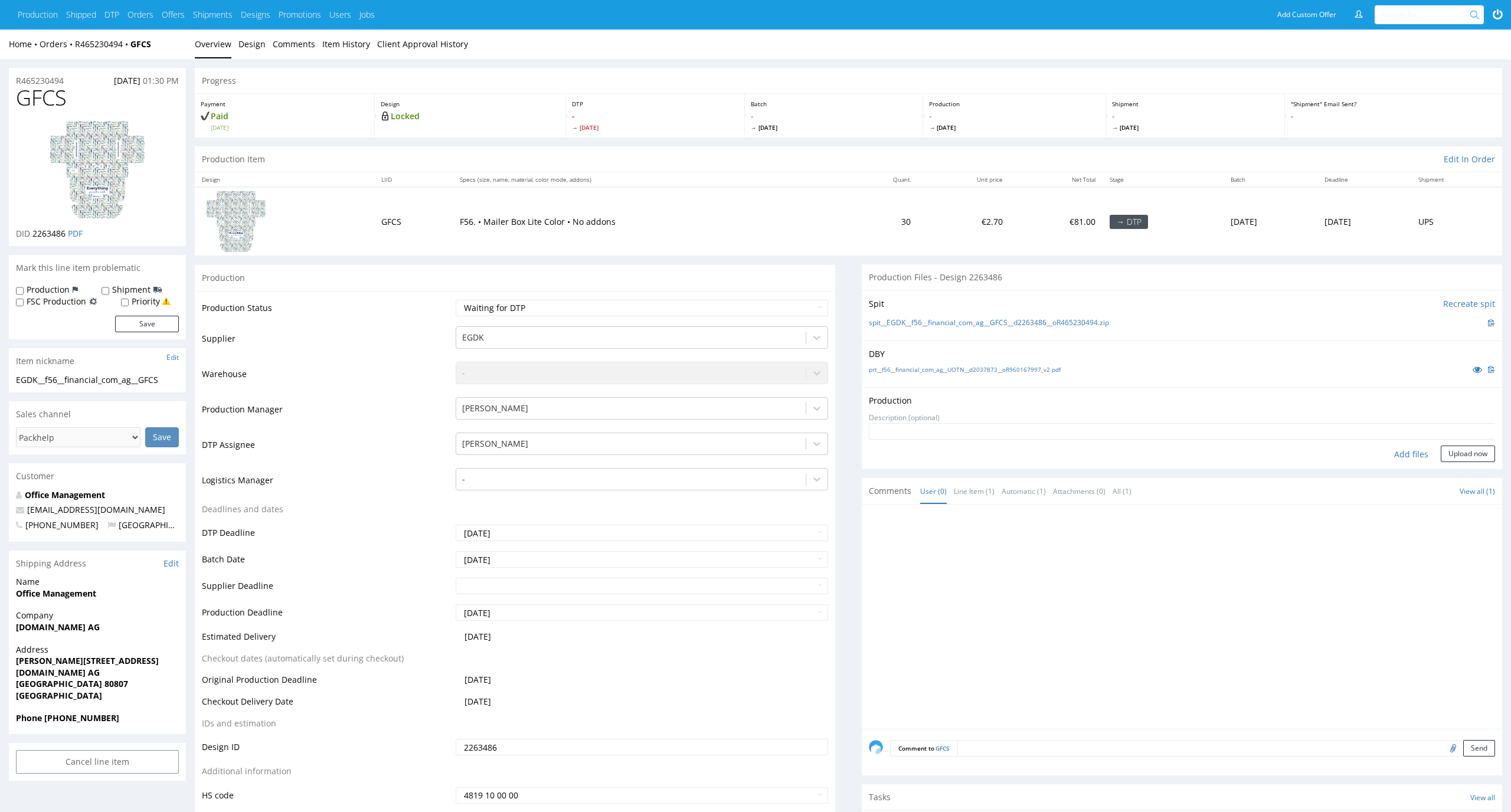
click at [1421, 451] on div "Add files" at bounding box center [1411, 455] width 59 height 18
type input "C:\fakepath\EGDK__f56__financial_com_ag__GFCS__d2263486__oR465230494__latest__o…"
click at [1465, 475] on button "Upload now" at bounding box center [1467, 472] width 55 height 17
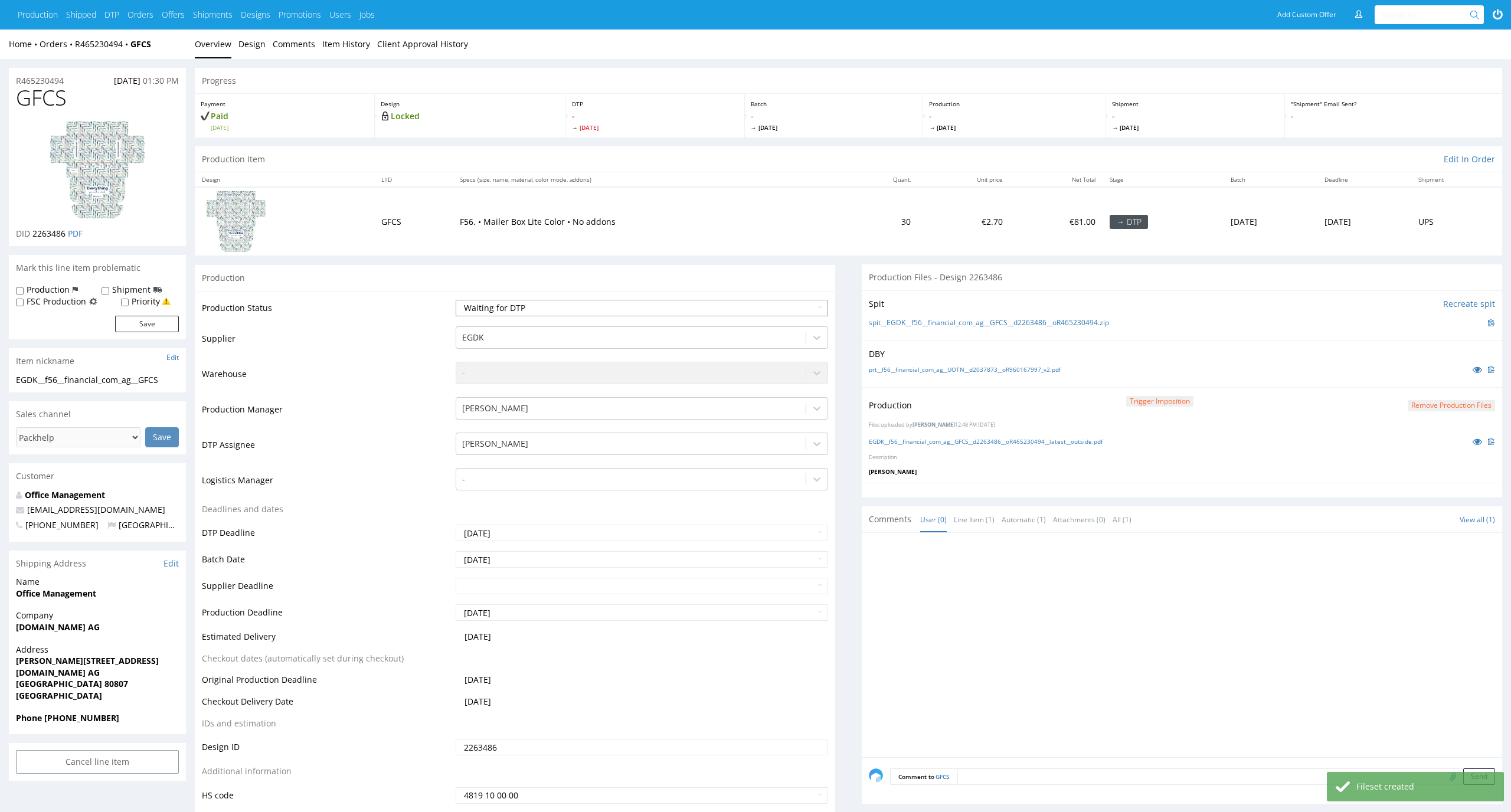
click at [809, 313] on select "Waiting for Artwork Waiting for Diecut Waiting for Mockup Waiting for DTP Waiti…" at bounding box center [642, 308] width 373 height 17
select select "dtp_production_ready"
click at [456, 300] on select "Waiting for Artwork Waiting for Diecut Waiting for Mockup Waiting for DTP Waiti…" at bounding box center [642, 308] width 373 height 17
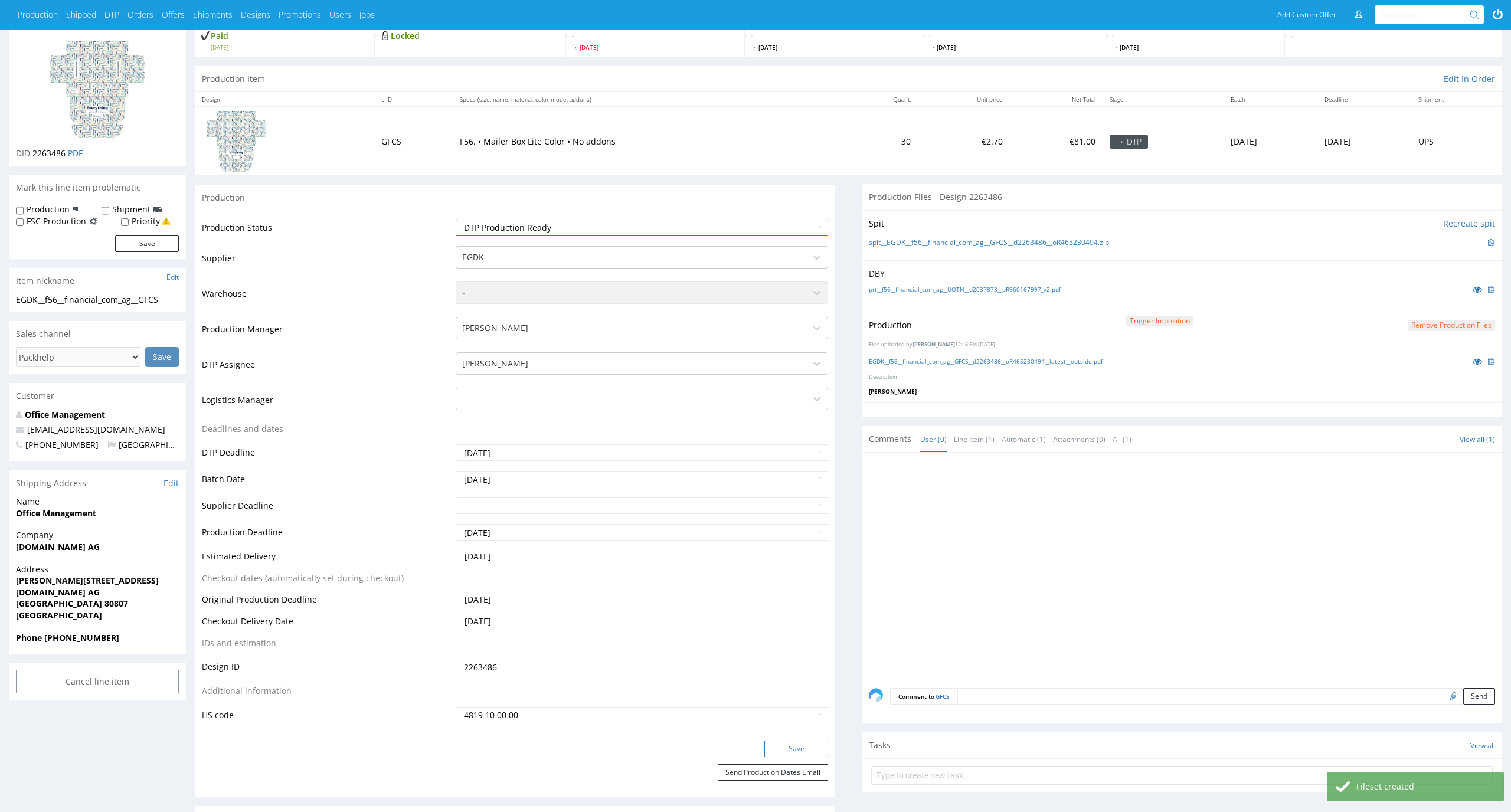
scroll to position [110, 0]
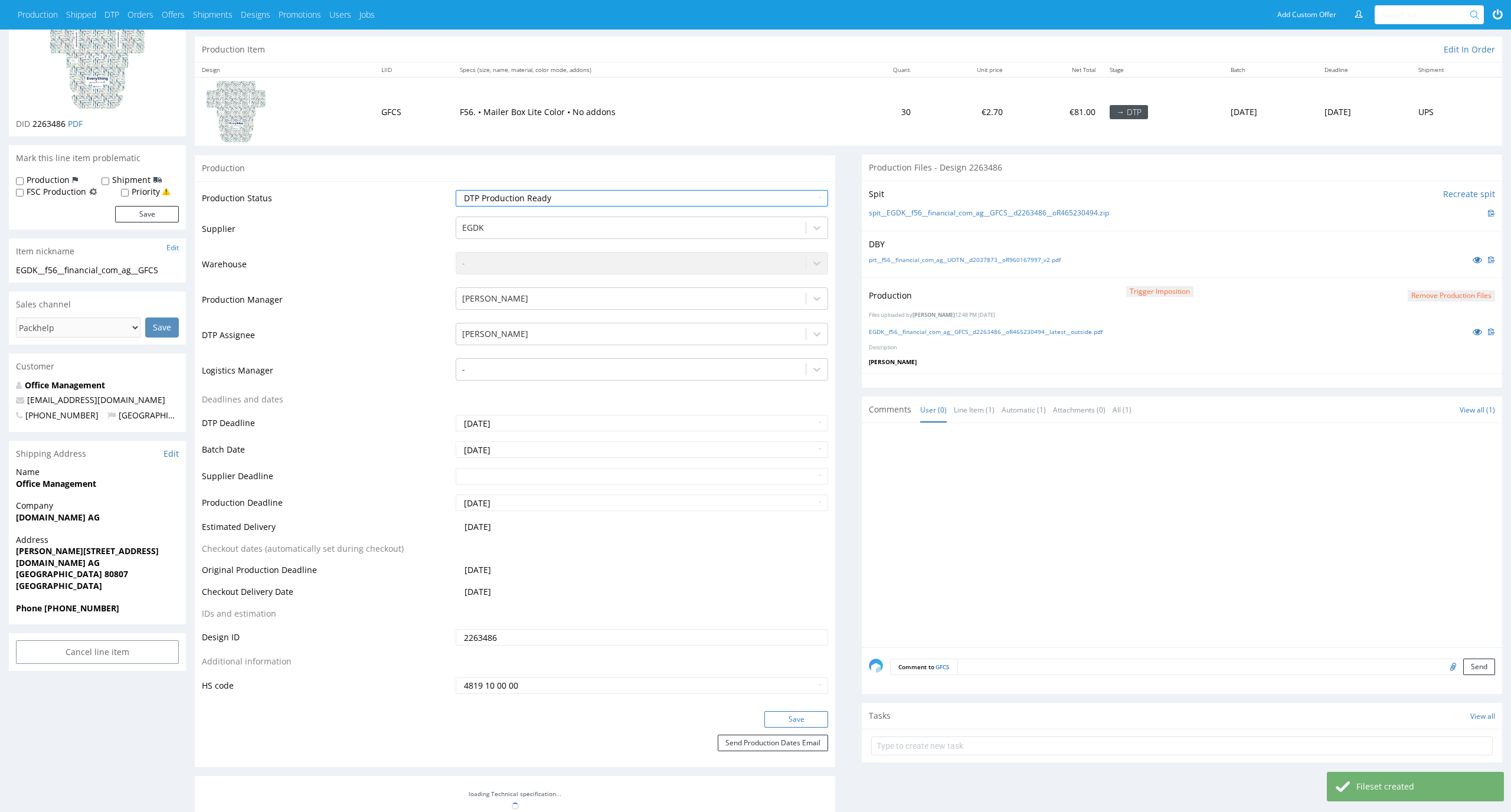
click at [813, 711] on button "Save" at bounding box center [796, 719] width 64 height 17
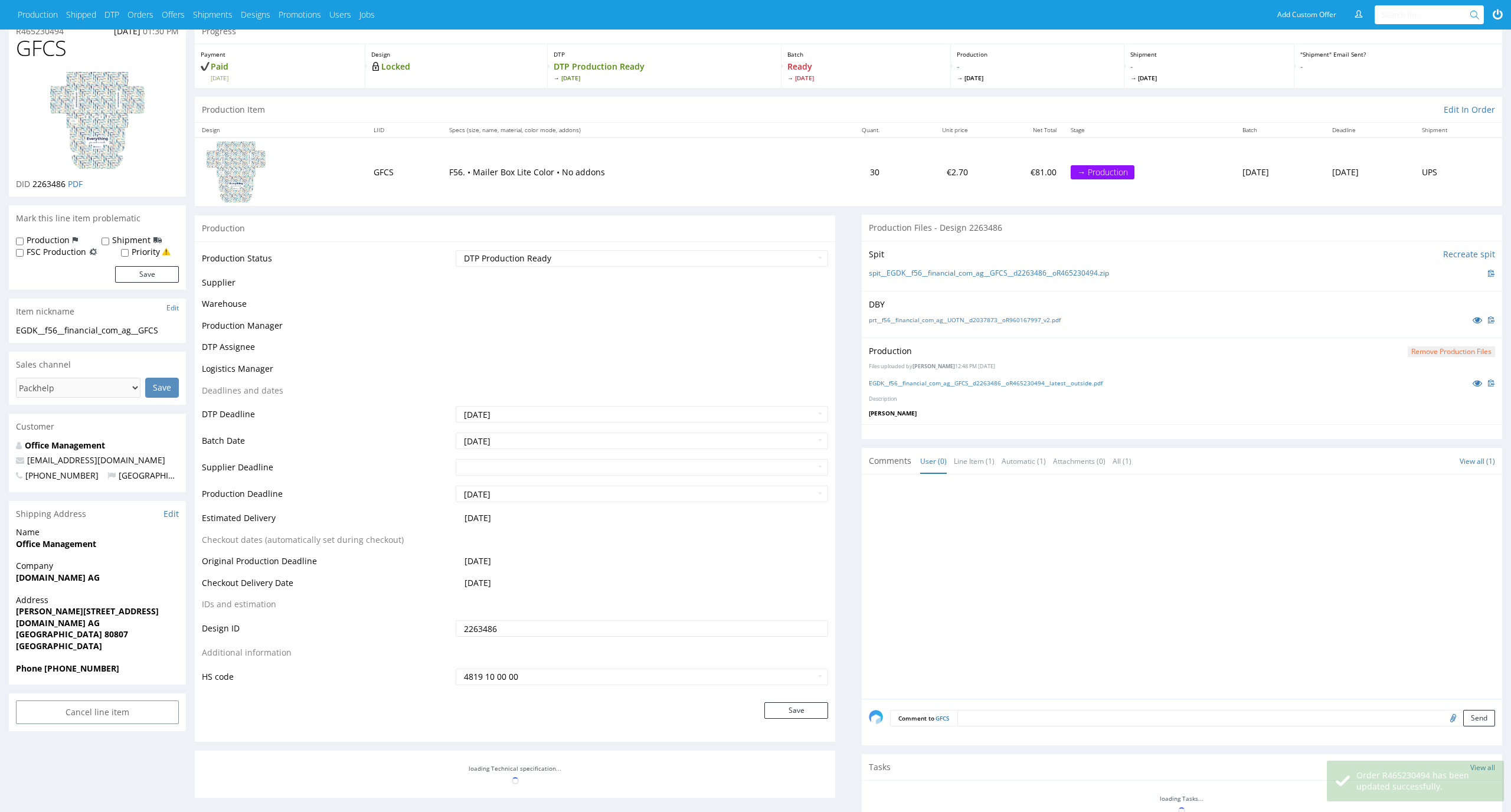
scroll to position [48, 0]
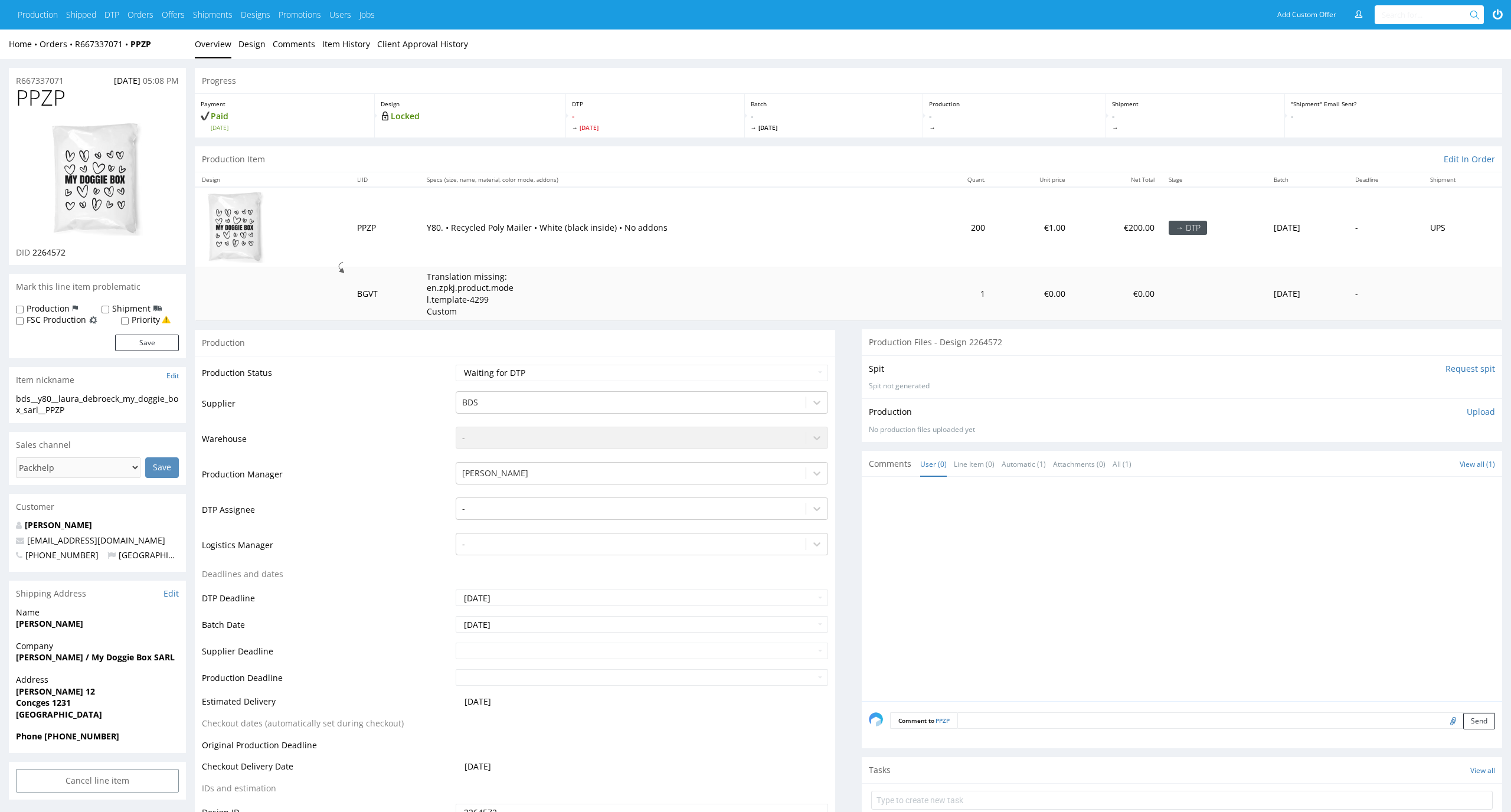
click at [649, 524] on td "-" at bounding box center [640, 514] width 376 height 36
click at [659, 517] on div "-" at bounding box center [631, 508] width 350 height 19
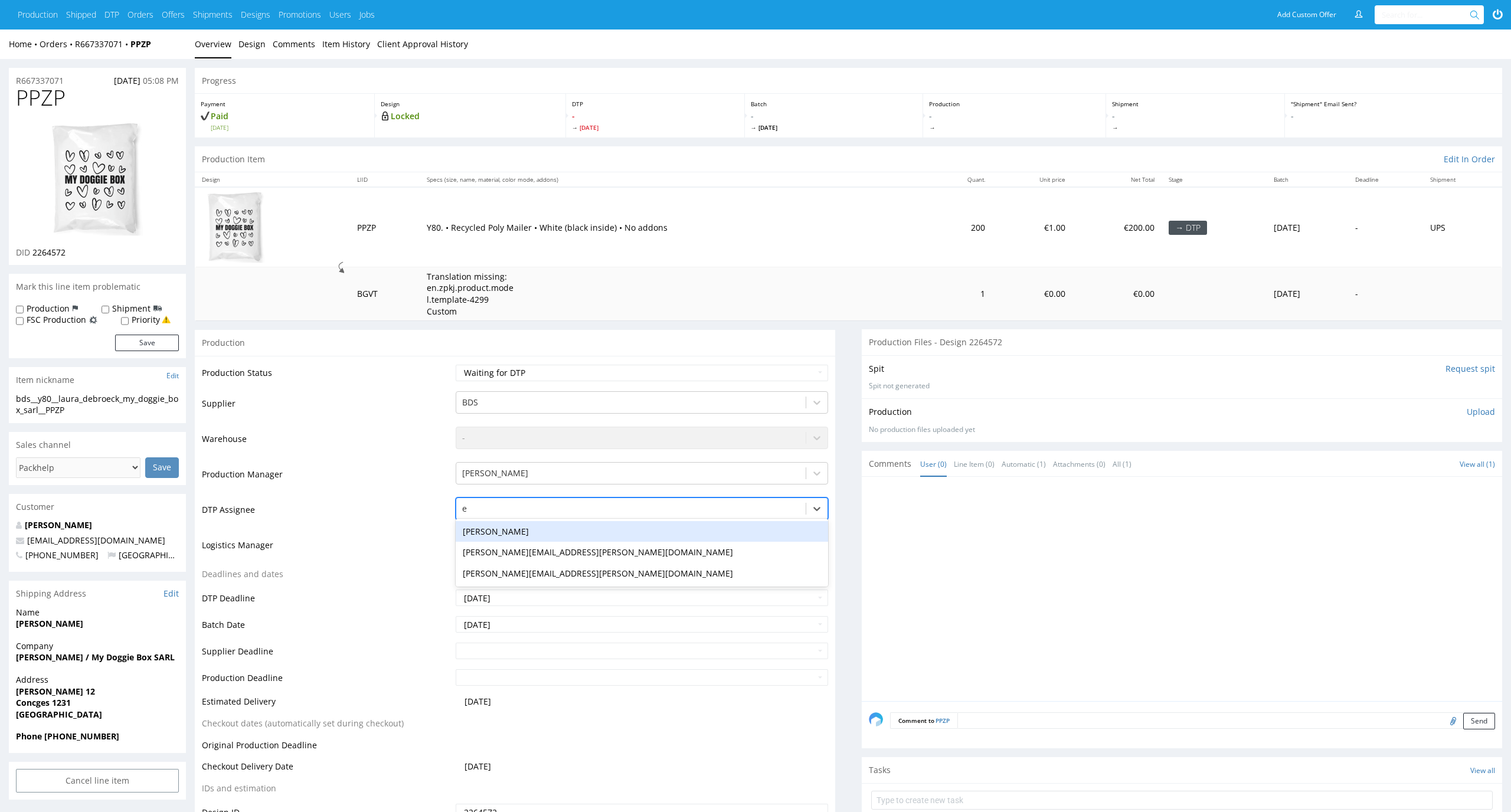
type input "el"
click at [646, 530] on div "[PERSON_NAME]" at bounding box center [642, 531] width 373 height 21
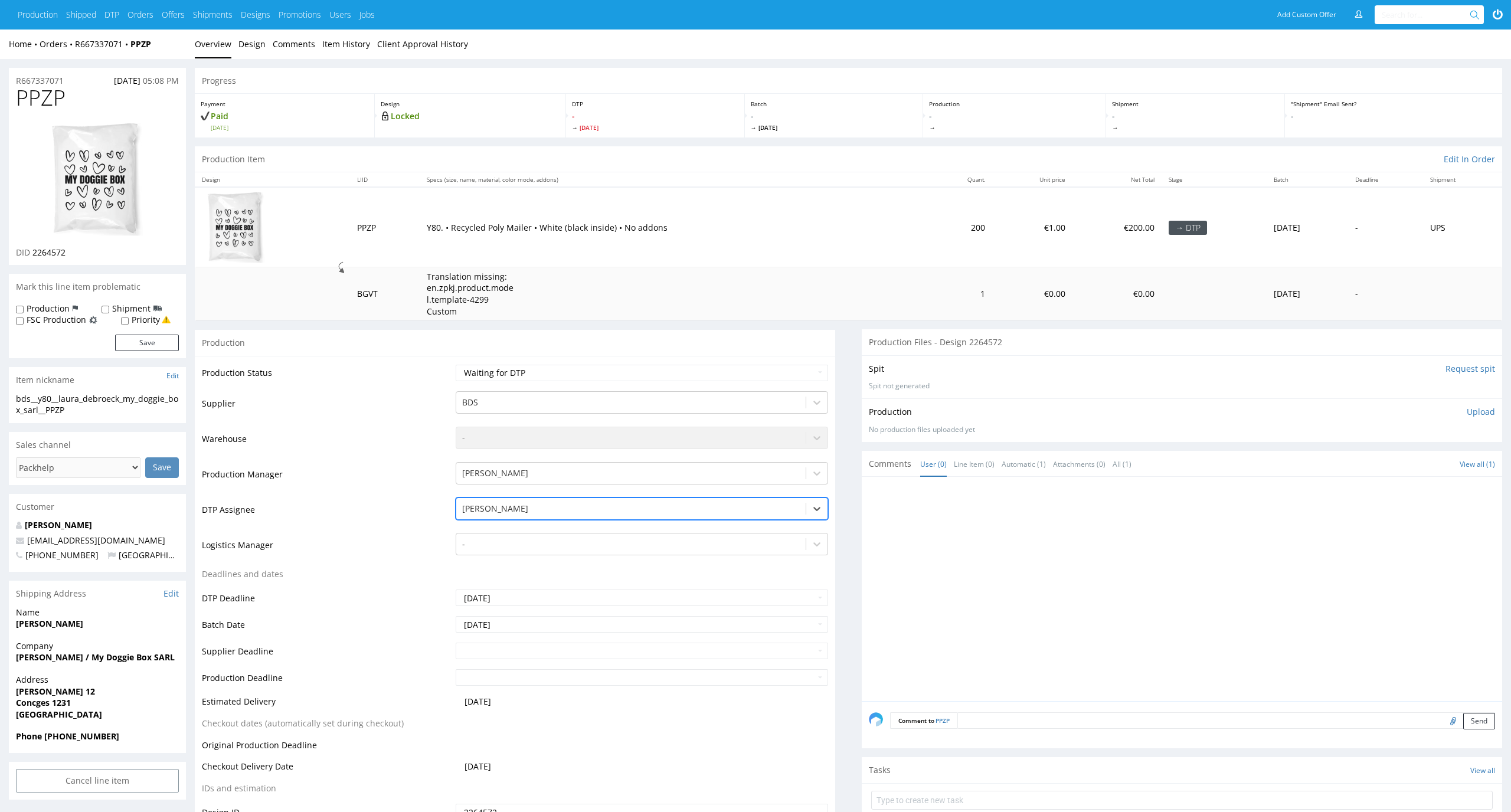
scroll to position [94, 0]
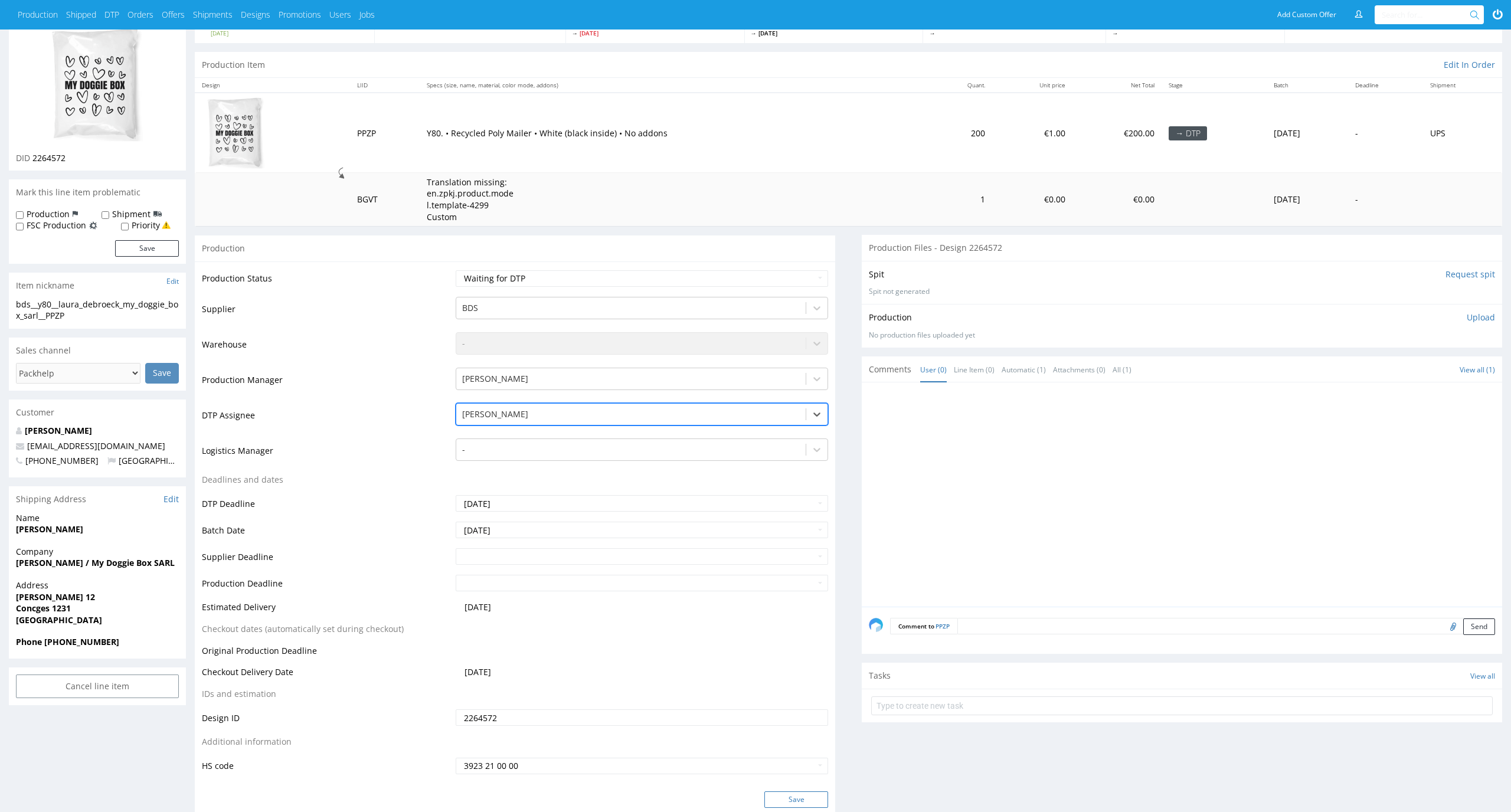
click at [810, 795] on button "Save" at bounding box center [796, 799] width 64 height 17
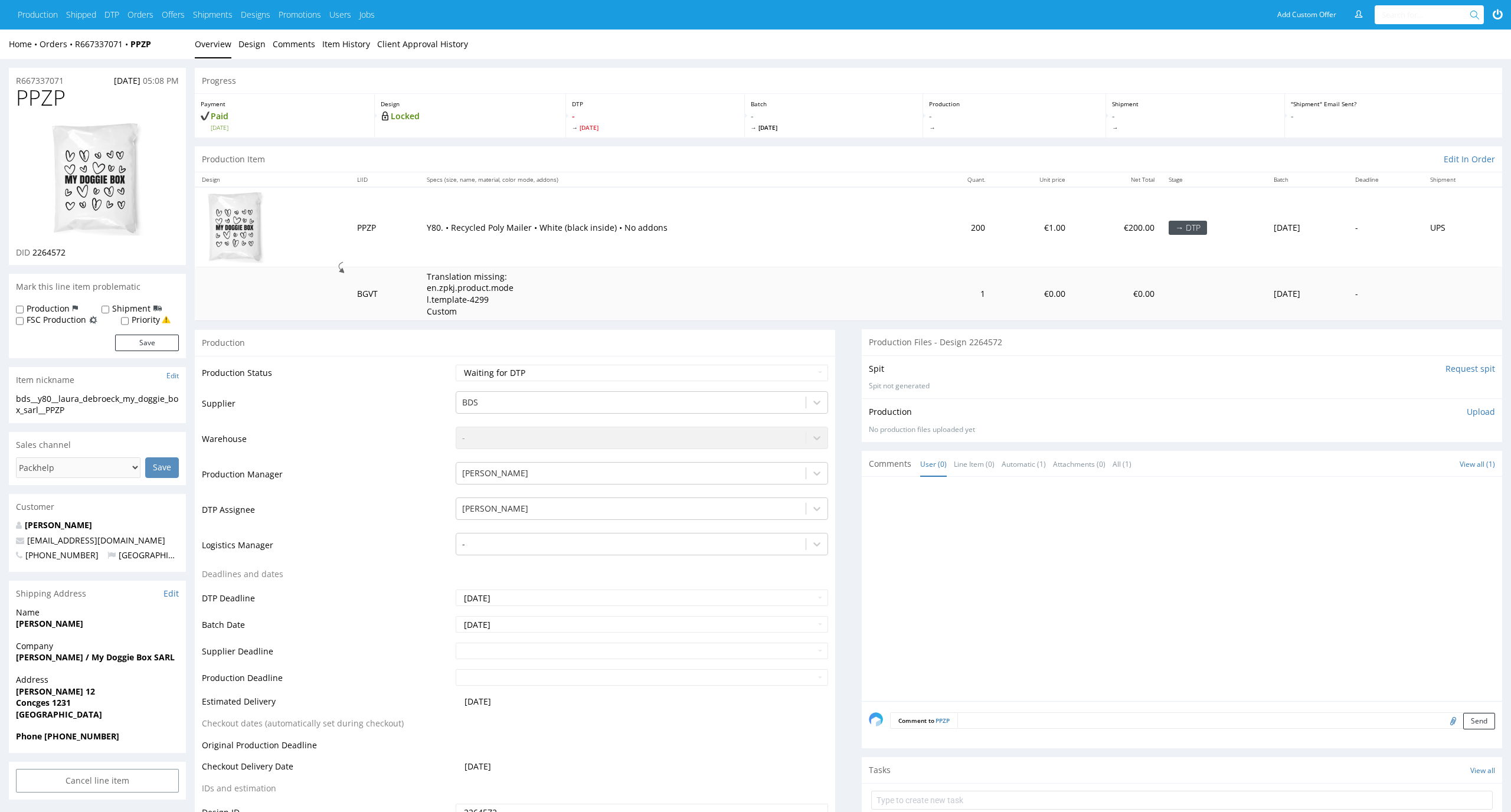
drag, startPoint x: 67, startPoint y: 89, endPoint x: 0, endPoint y: 89, distance: 67.0
copy span "PPZP"
drag, startPoint x: 87, startPoint y: 408, endPoint x: 5, endPoint y: 400, distance: 82.4
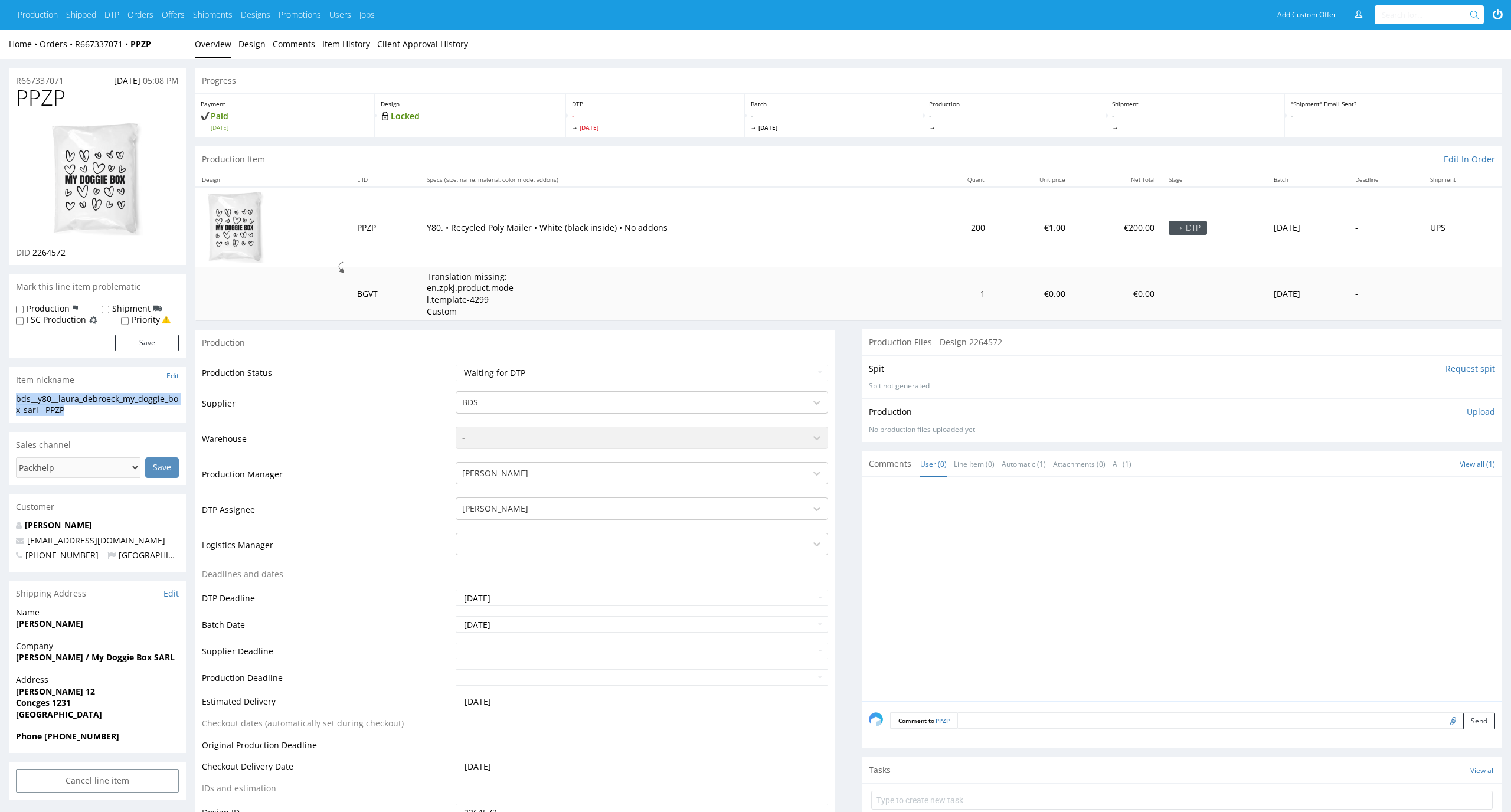
copy div "bds__y80__laura_debroeck_my_doggie_box_sarl__PPZP"
drag, startPoint x: 74, startPoint y: 251, endPoint x: 35, endPoint y: 251, distance: 39.0
click at [35, 251] on div "DID 2264572" at bounding box center [97, 252] width 163 height 12
drag, startPoint x: 79, startPoint y: 249, endPoint x: 34, endPoint y: 249, distance: 45.0
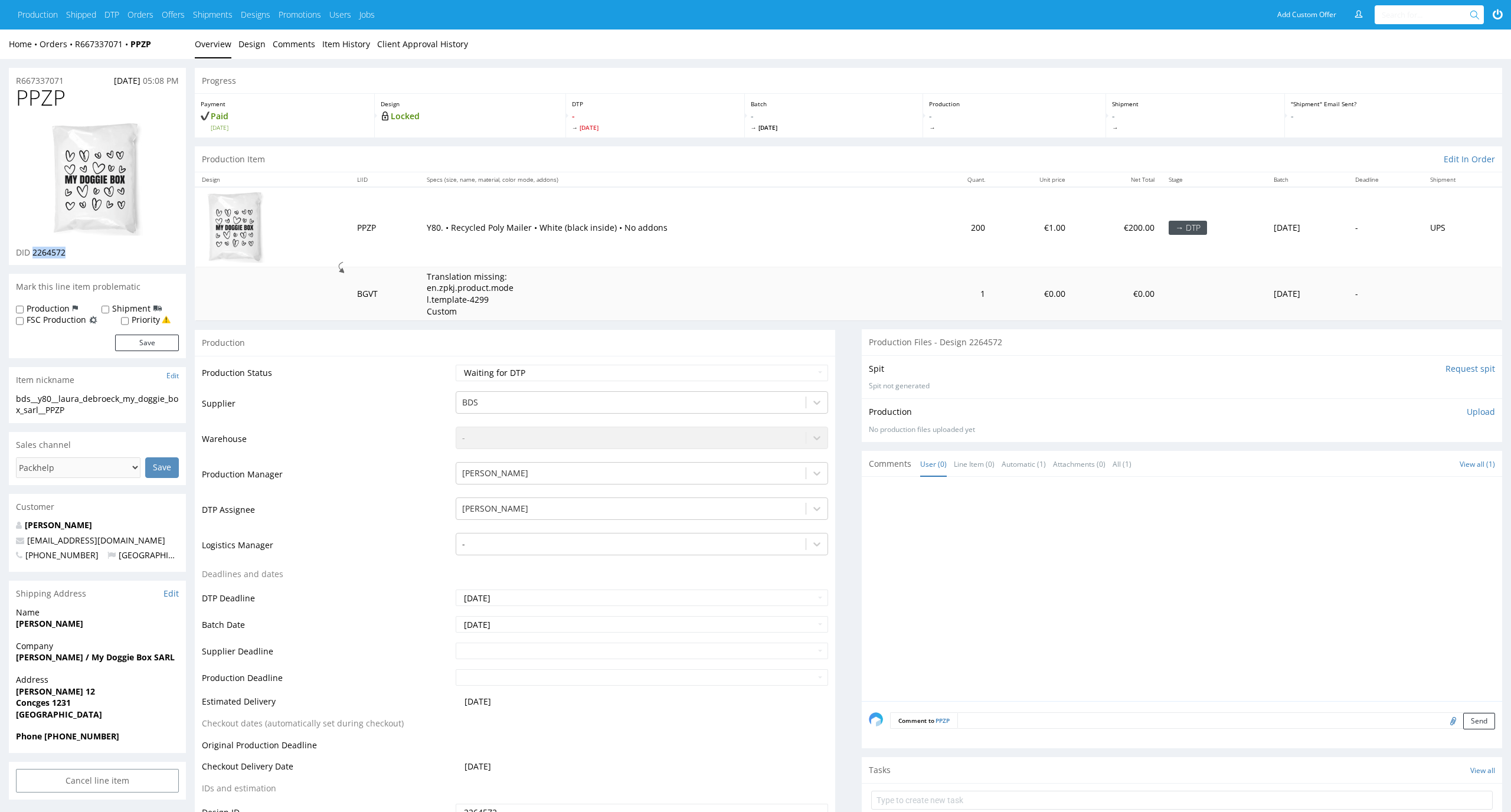
click at [34, 249] on div "DID 2264572" at bounding box center [97, 252] width 163 height 12
copy span "2264572"
drag, startPoint x: 68, startPoint y: 78, endPoint x: 0, endPoint y: 78, distance: 68.0
copy p "R667337071"
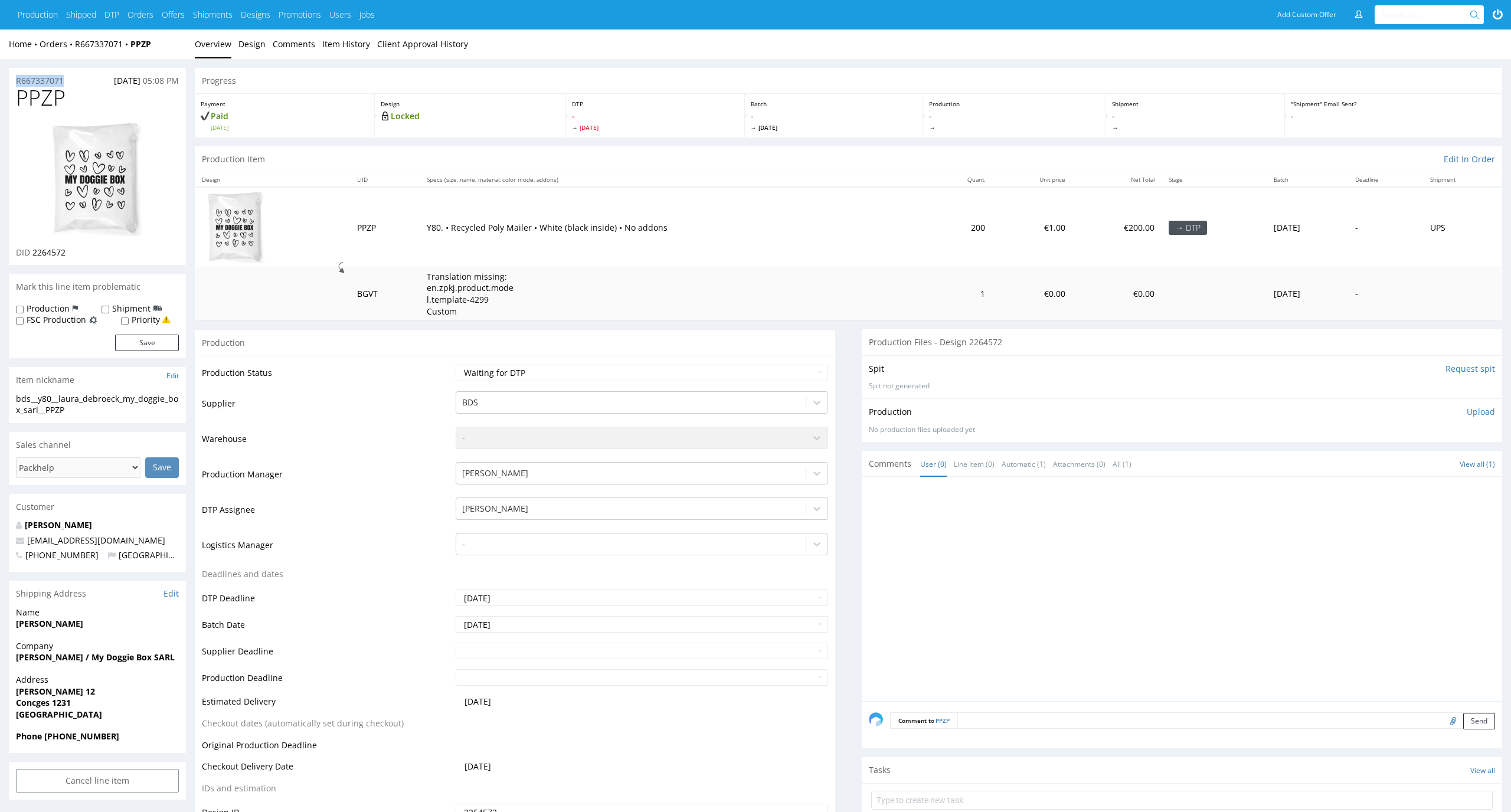
click at [1476, 413] on p "Upload" at bounding box center [1480, 412] width 29 height 12
click at [1417, 469] on div "Add files" at bounding box center [1411, 467] width 59 height 18
type input "C:\fakepath\bds__y80__laura_debroeck_my_doggie_box_sarl__PPZP__d2264572__oR6673…"
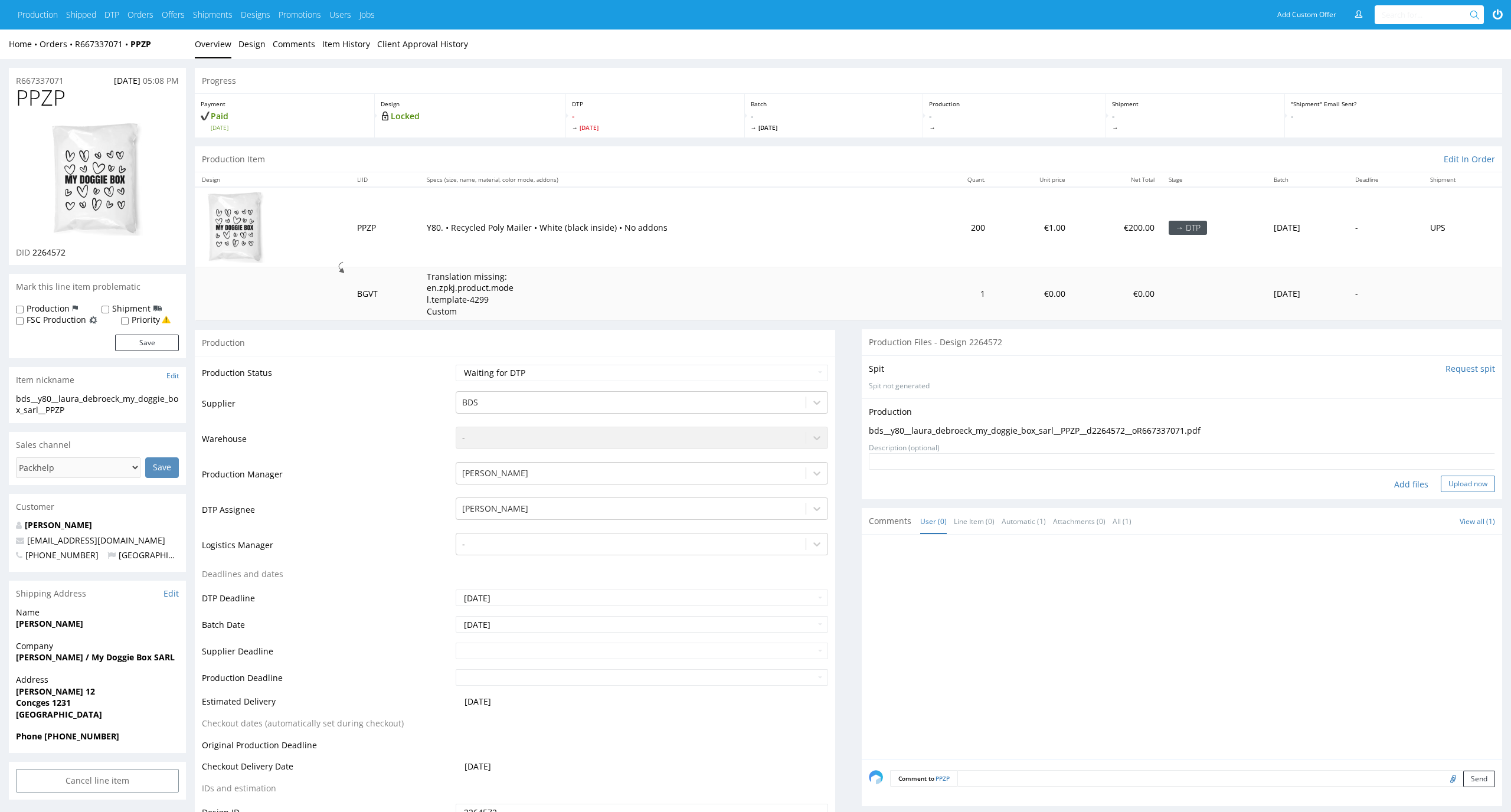
click at [1463, 486] on button "Upload now" at bounding box center [1467, 483] width 55 height 17
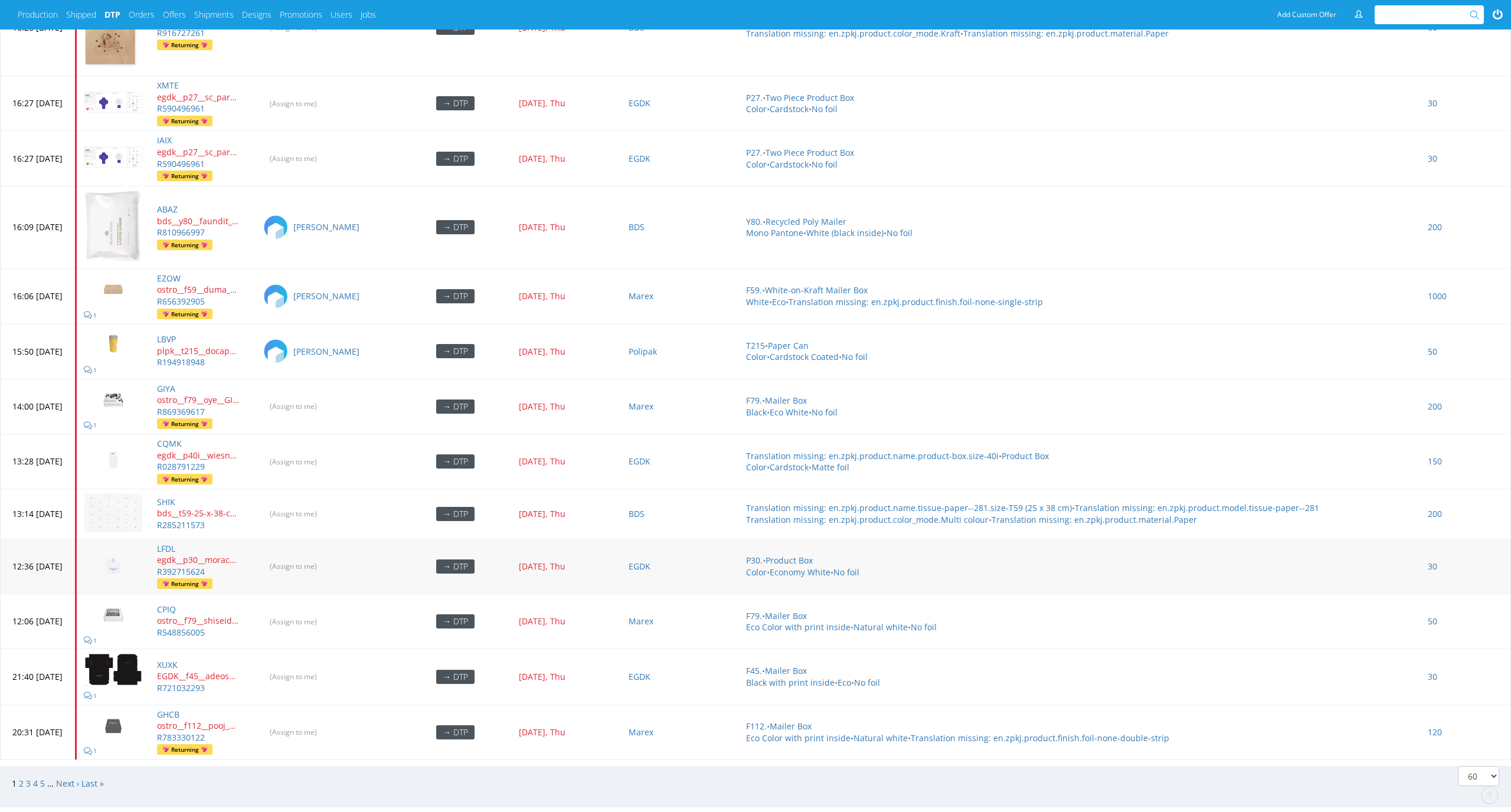
scroll to position [4709, 0]
click at [20, 777] on link "2" at bounding box center [21, 782] width 5 height 11
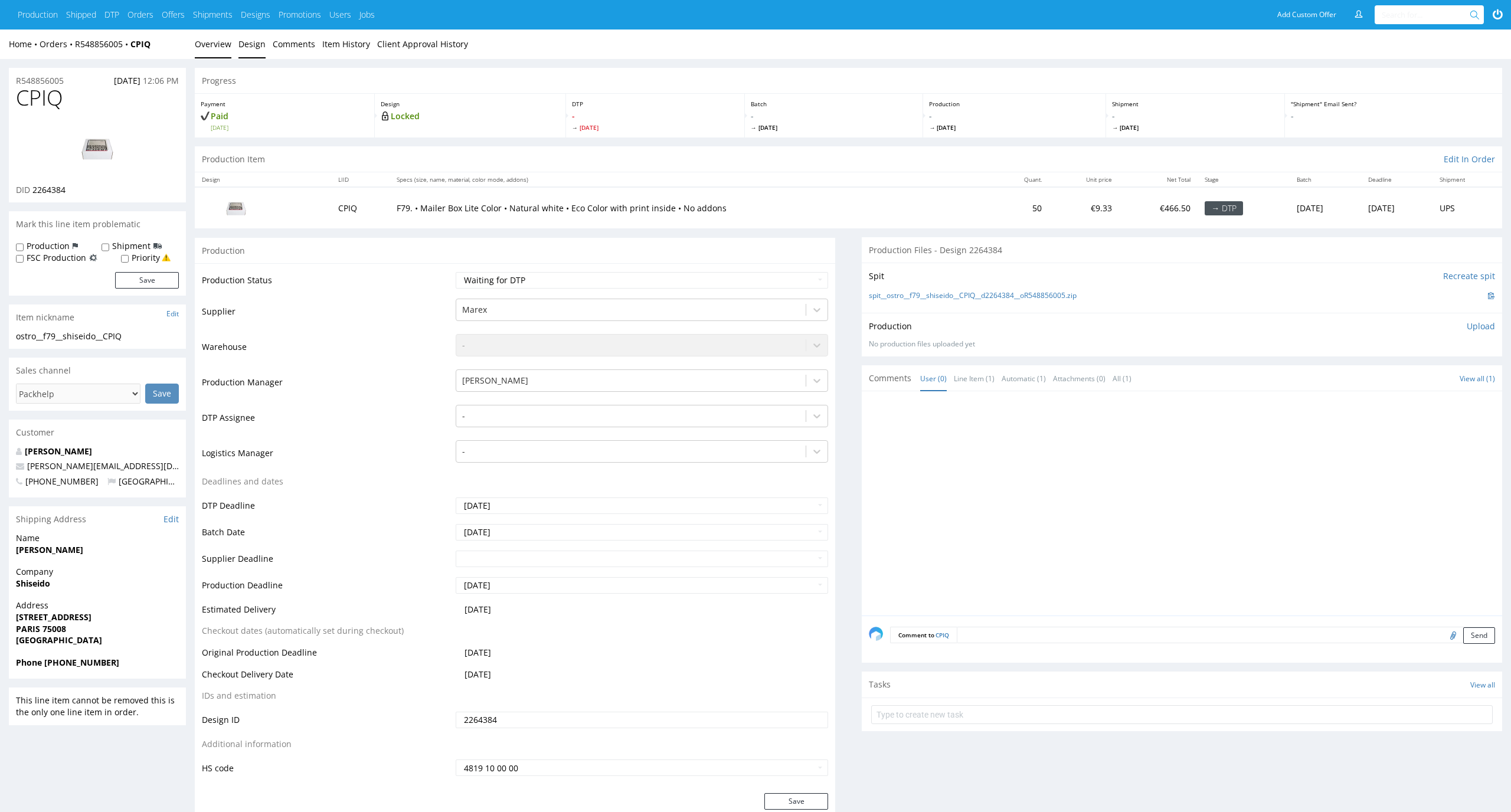
click at [239, 52] on link "Design" at bounding box center [251, 44] width 27 height 29
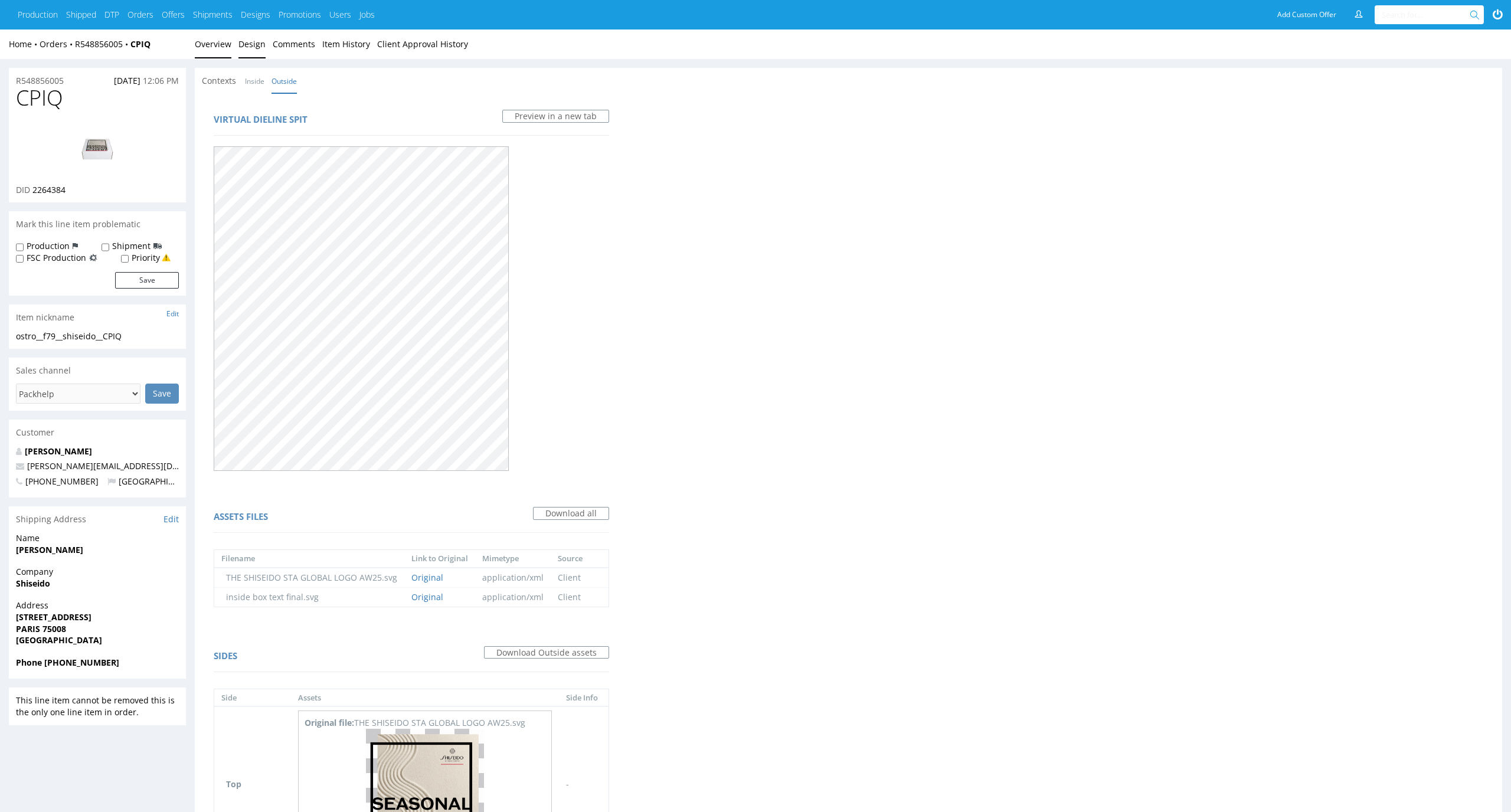
click at [213, 48] on link "Overview" at bounding box center [212, 44] width 37 height 29
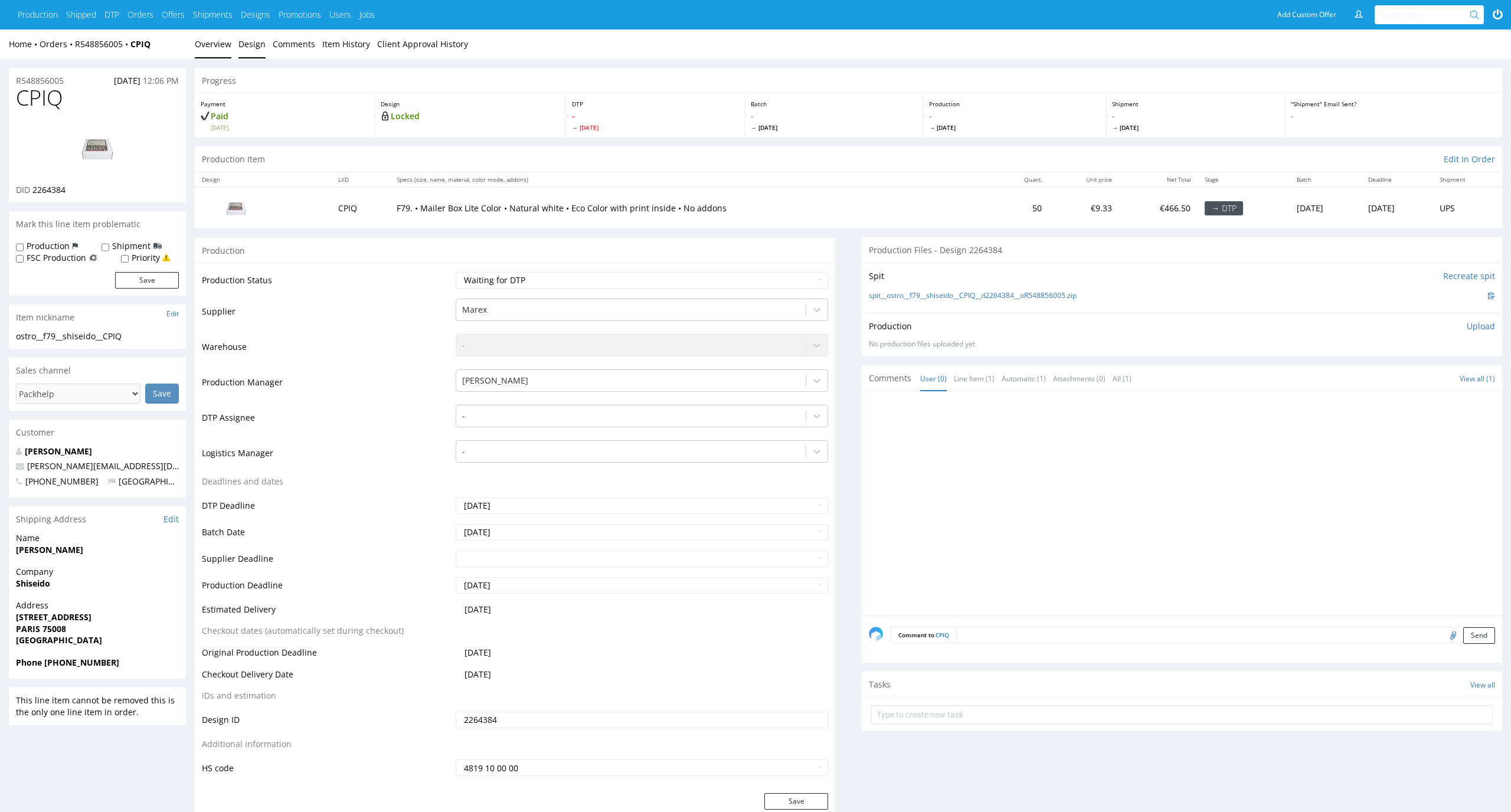
click at [255, 48] on link "Design" at bounding box center [251, 44] width 27 height 29
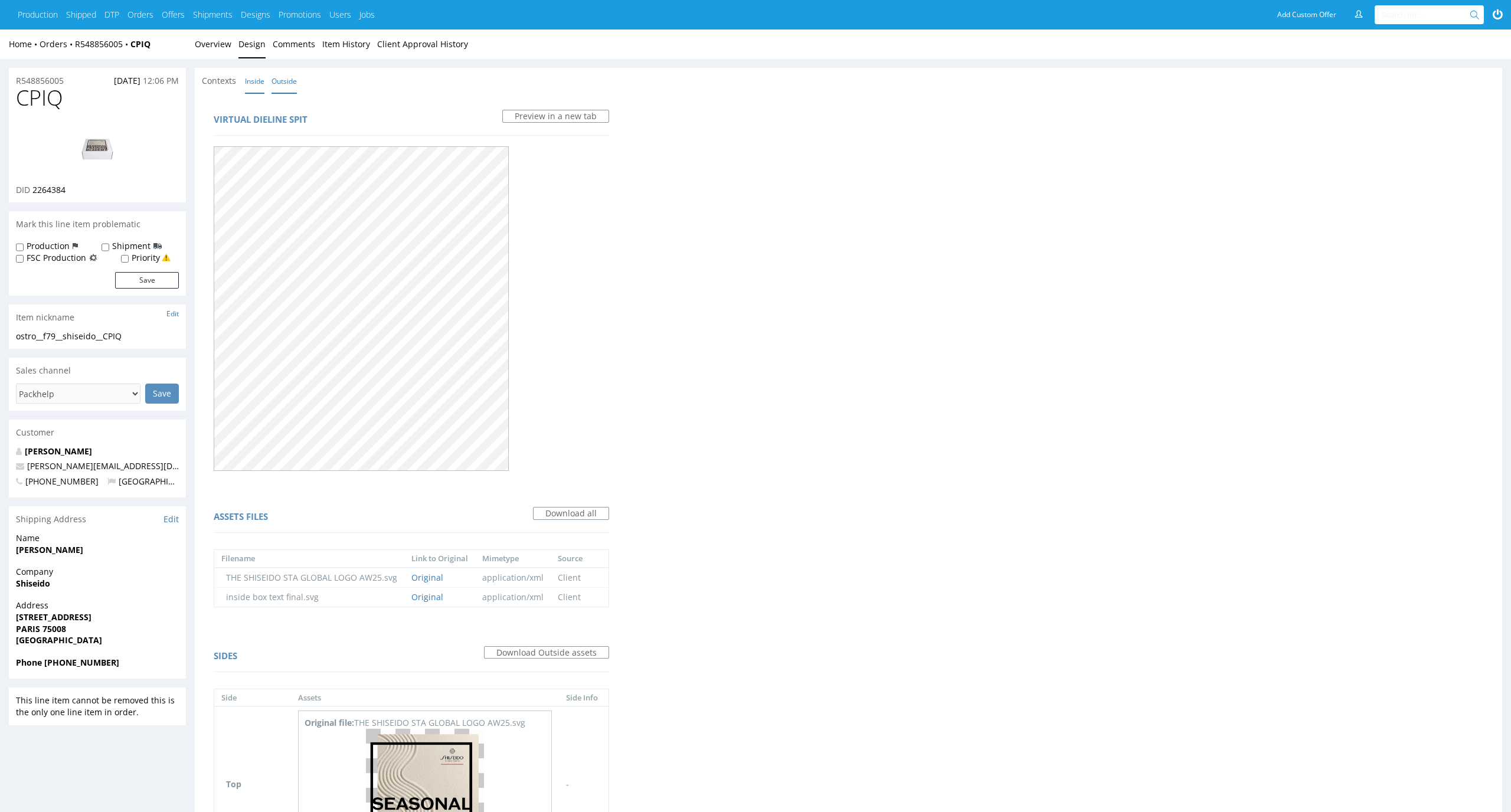
click at [255, 85] on link "Inside" at bounding box center [255, 81] width 20 height 26
click at [219, 43] on link "Overview" at bounding box center [212, 44] width 37 height 29
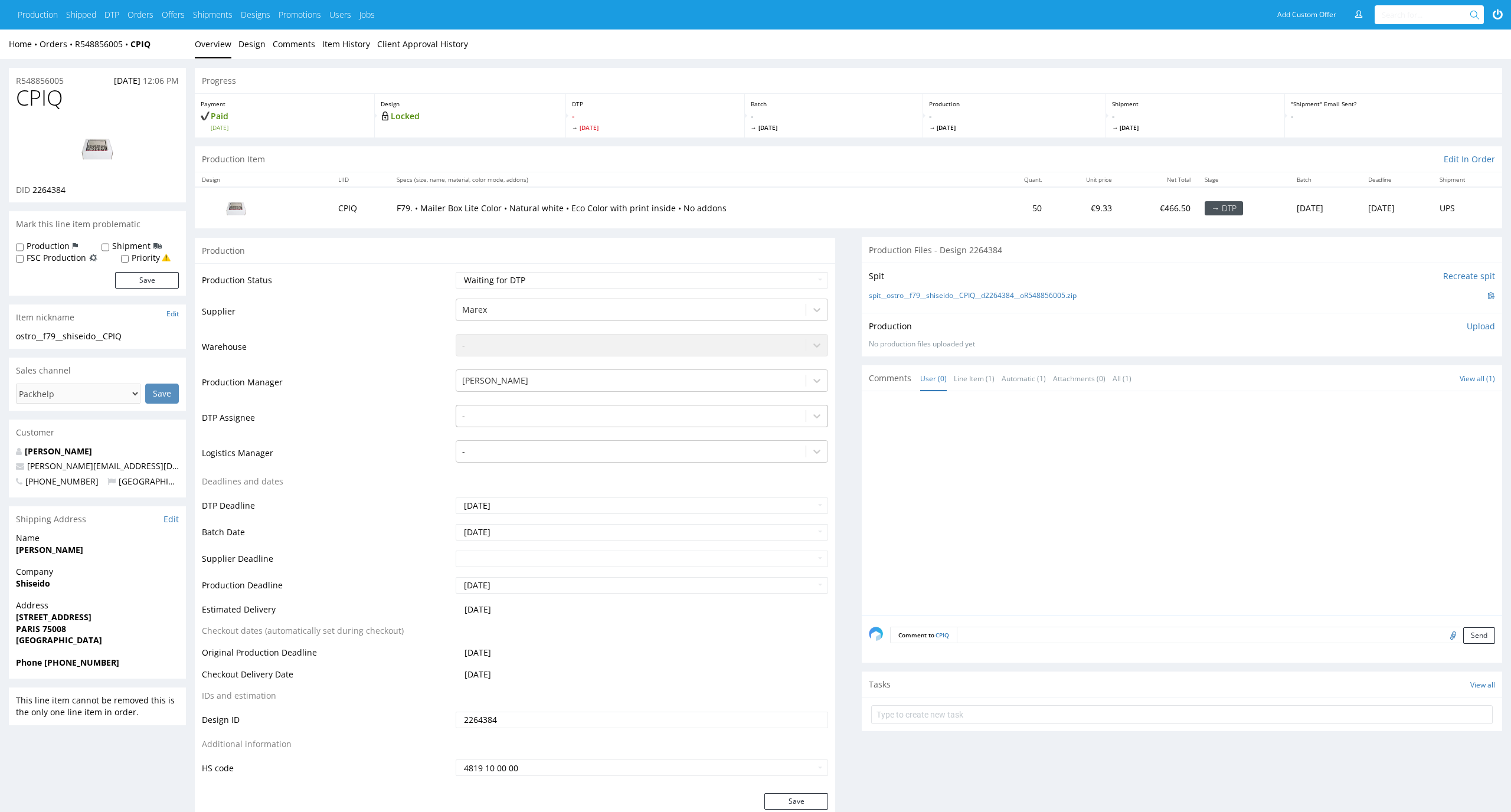
click at [620, 419] on div at bounding box center [630, 416] width 339 height 14
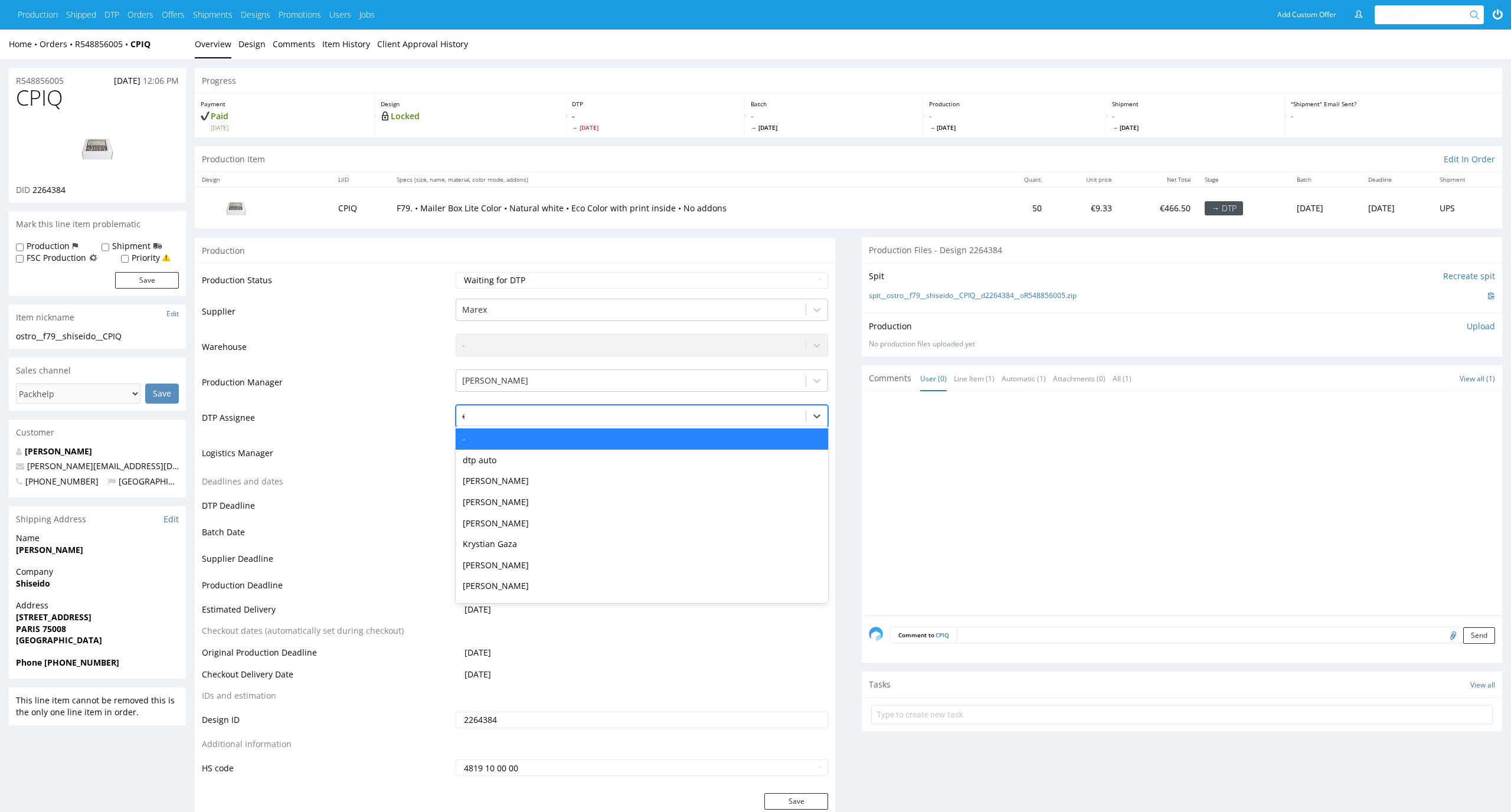
type input "el"
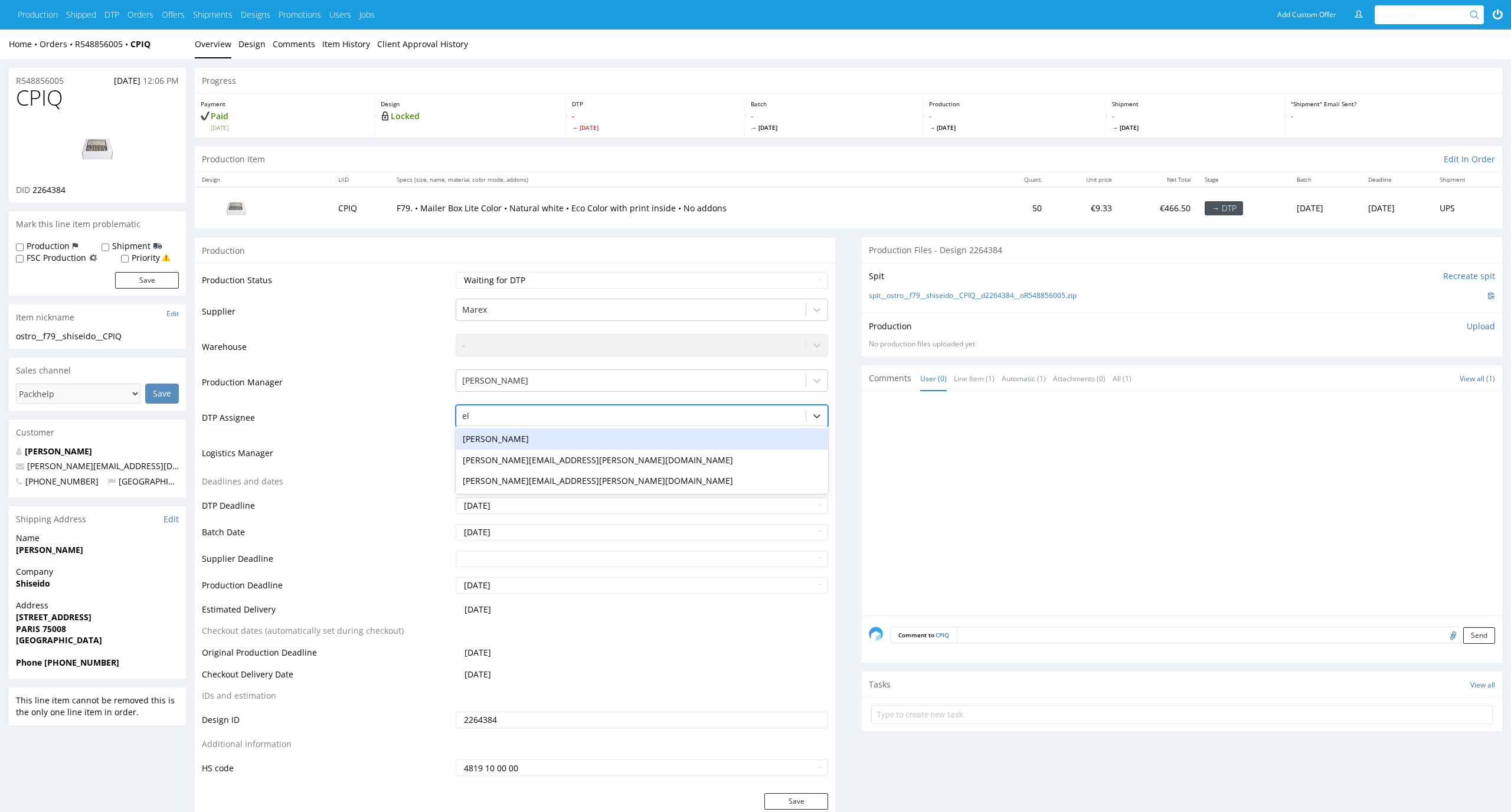
click at [618, 433] on div "[PERSON_NAME]" at bounding box center [642, 439] width 373 height 21
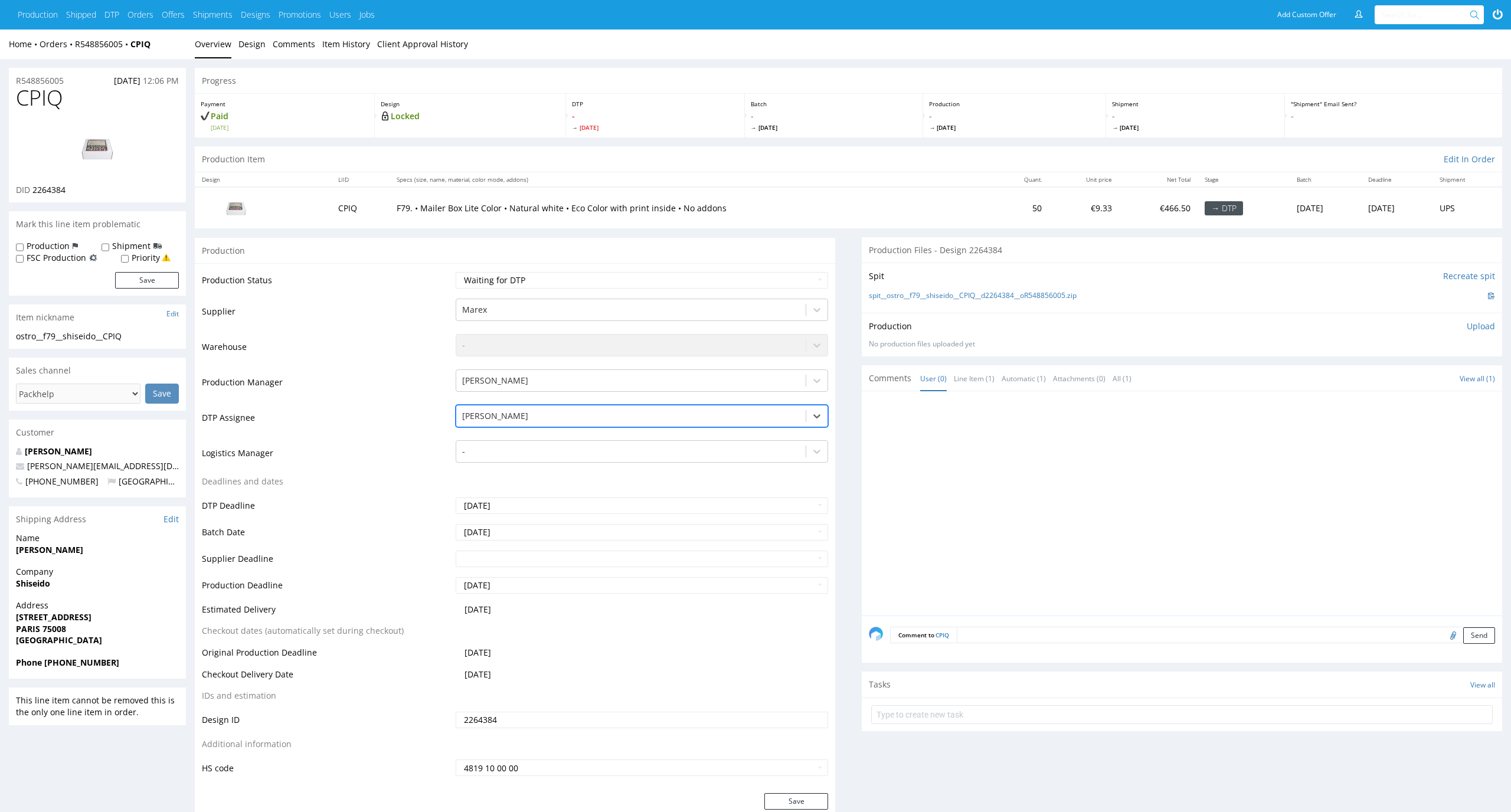
scroll to position [86, 0]
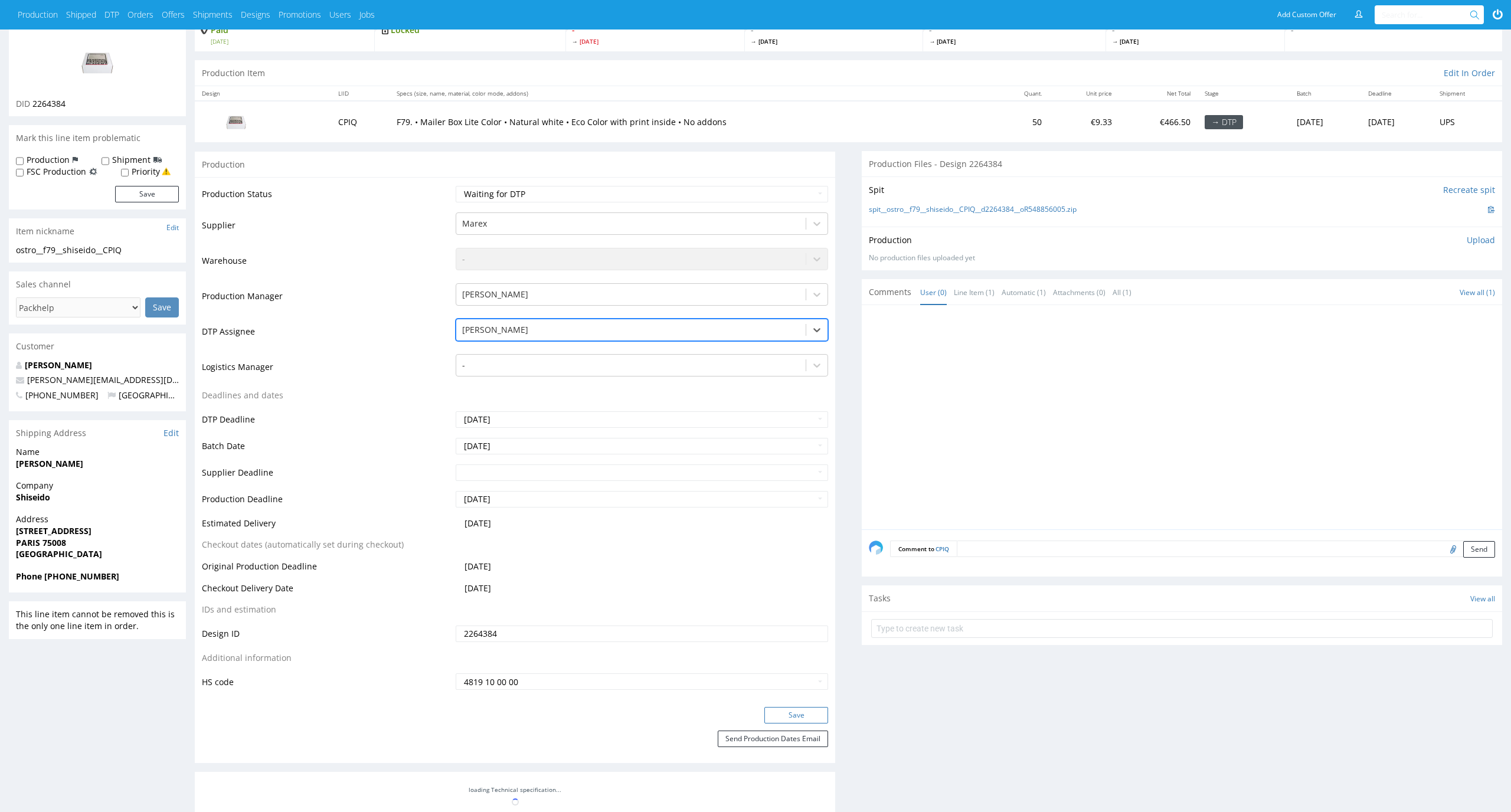
click at [794, 717] on button "Save" at bounding box center [796, 715] width 64 height 17
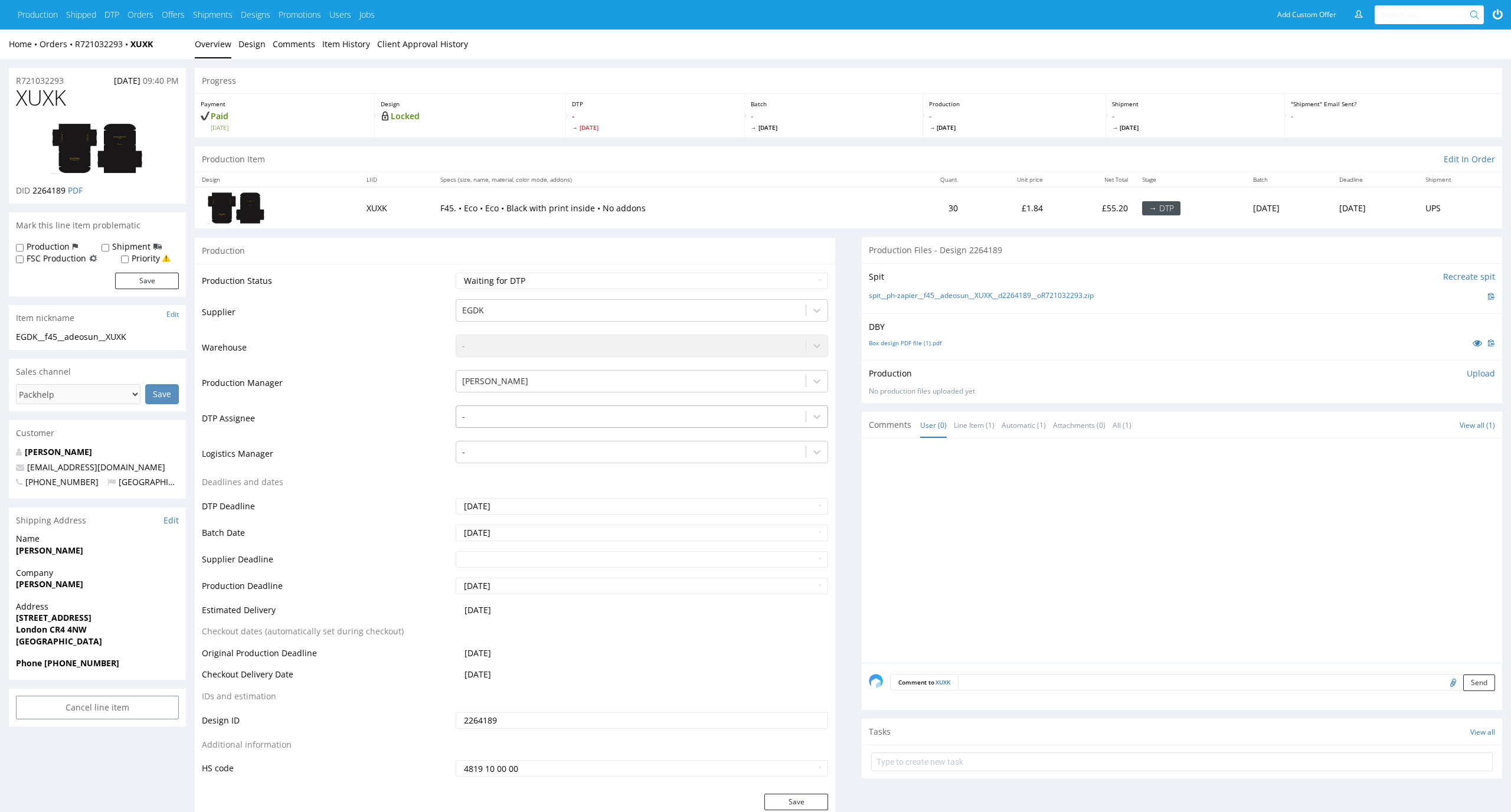
click at [580, 419] on div at bounding box center [630, 417] width 339 height 14
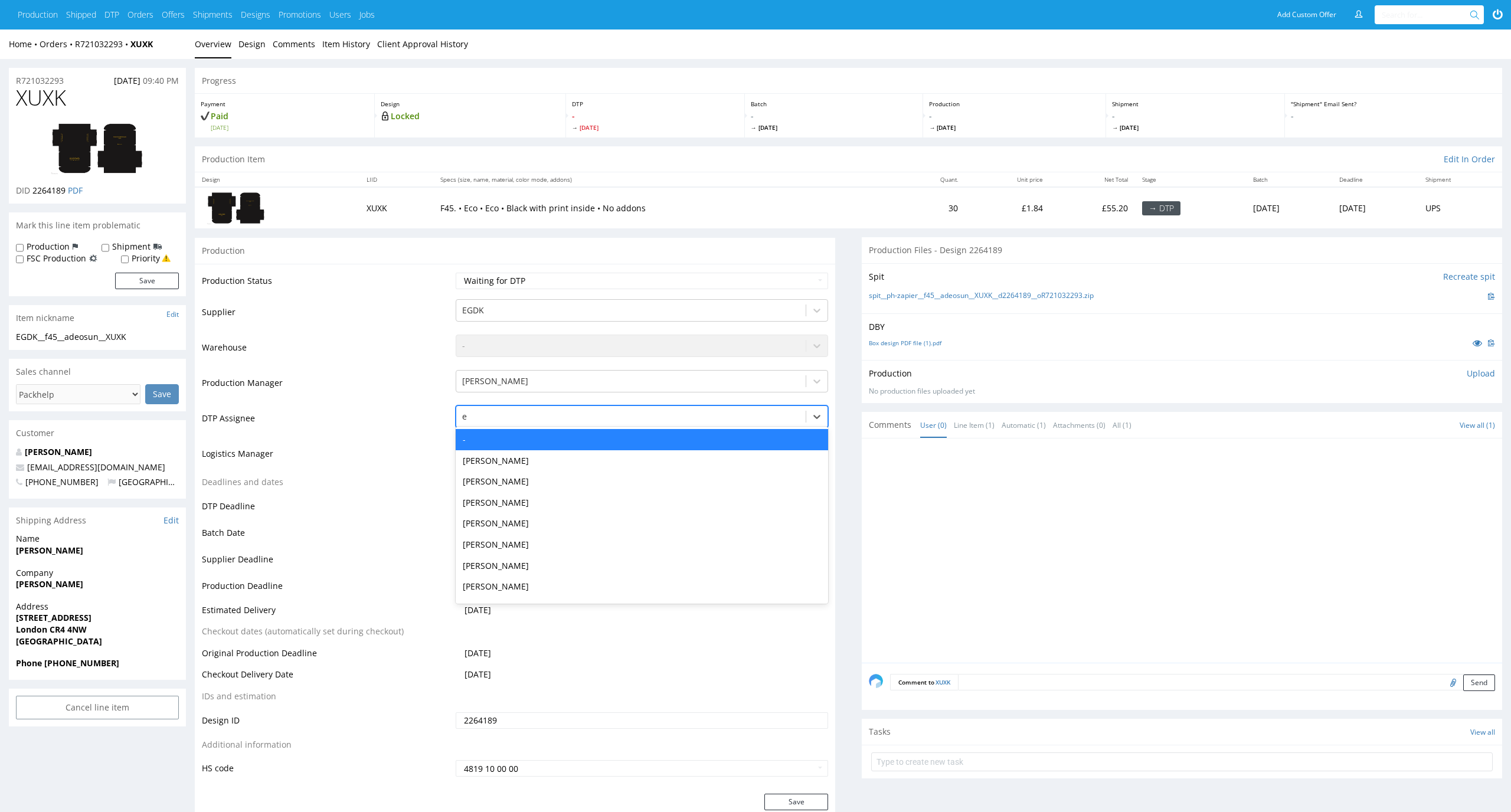
type input "el"
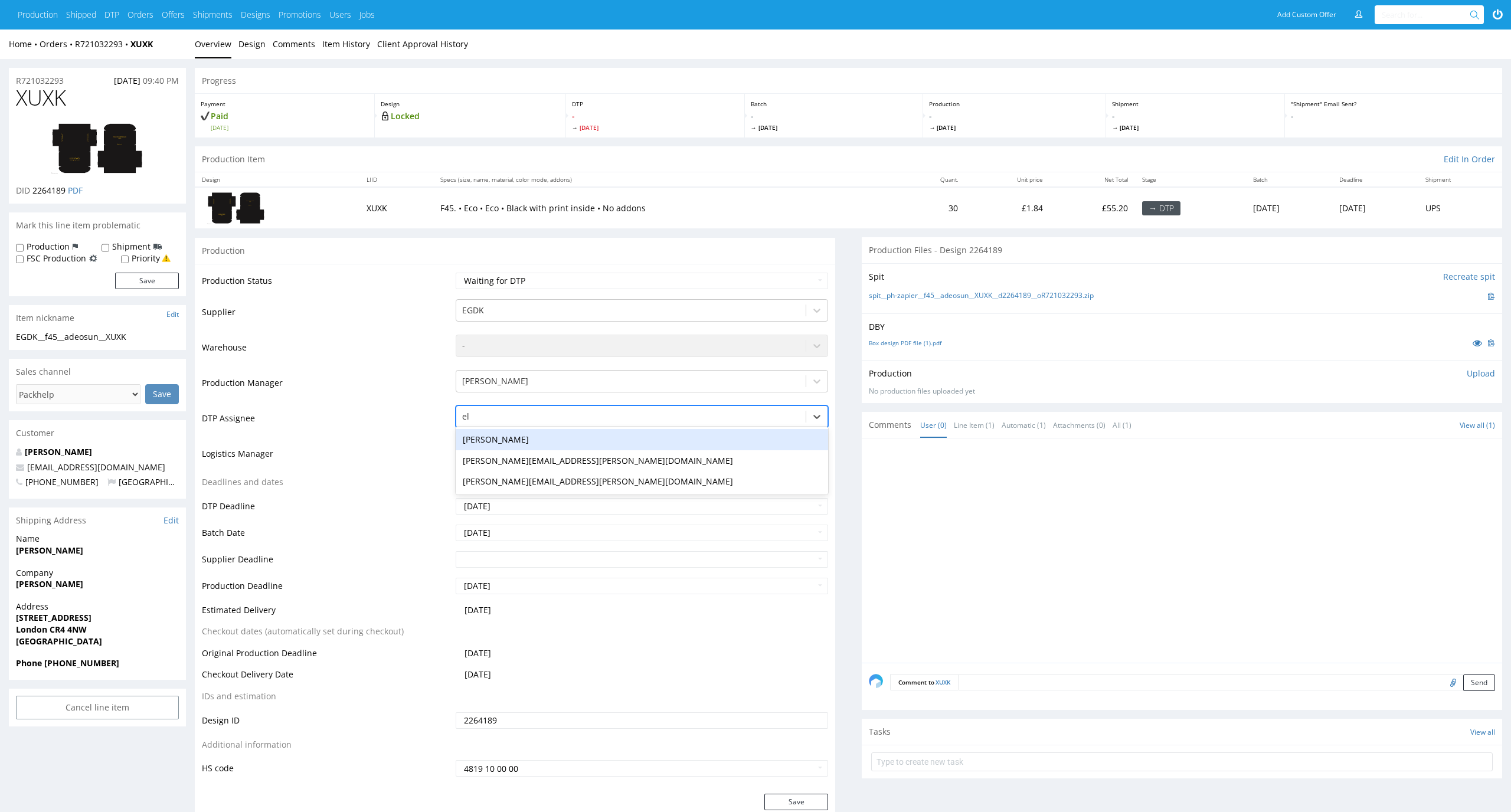
click at [572, 430] on div "[PERSON_NAME]" at bounding box center [642, 439] width 373 height 21
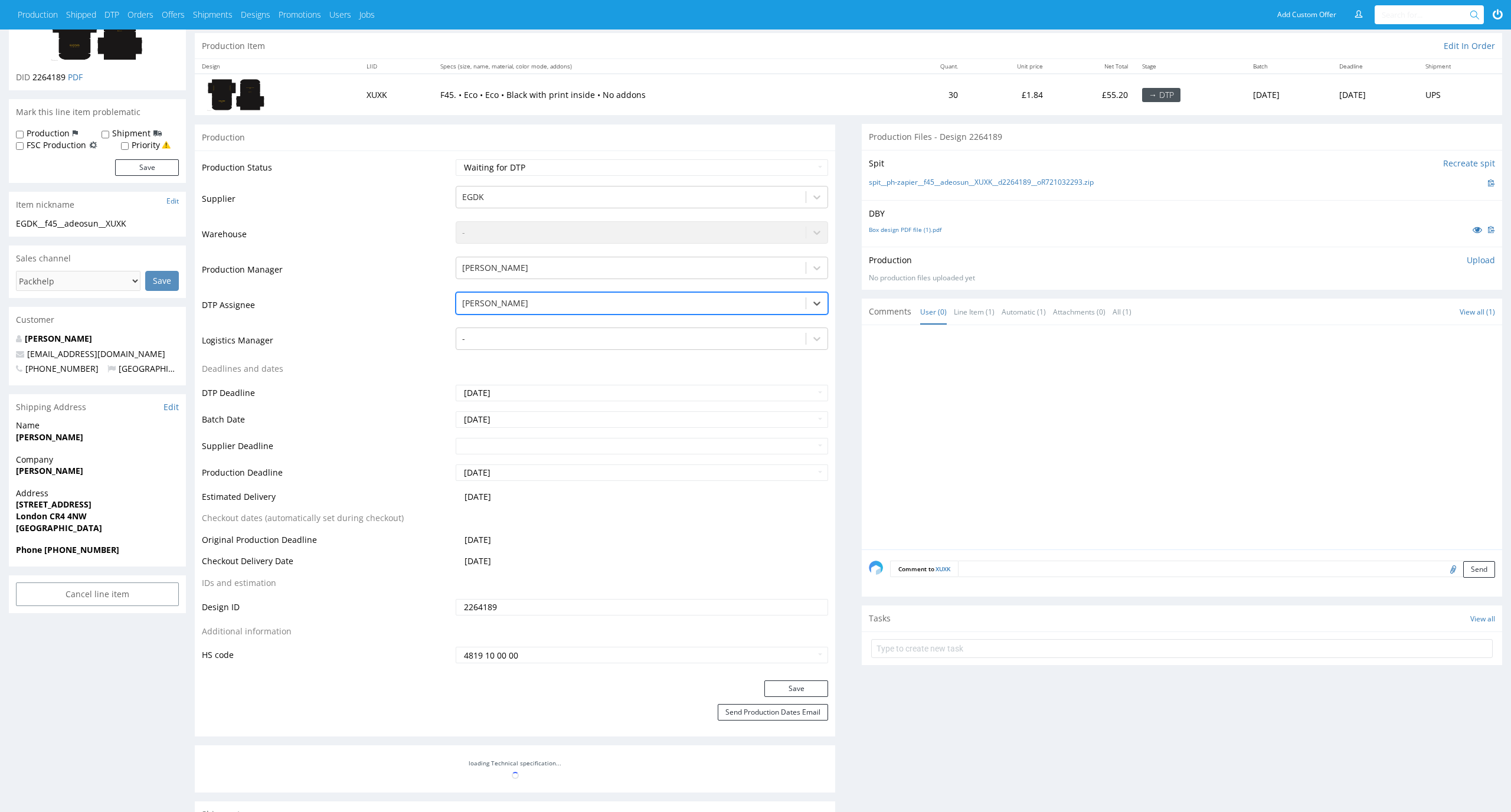
scroll to position [126, 0]
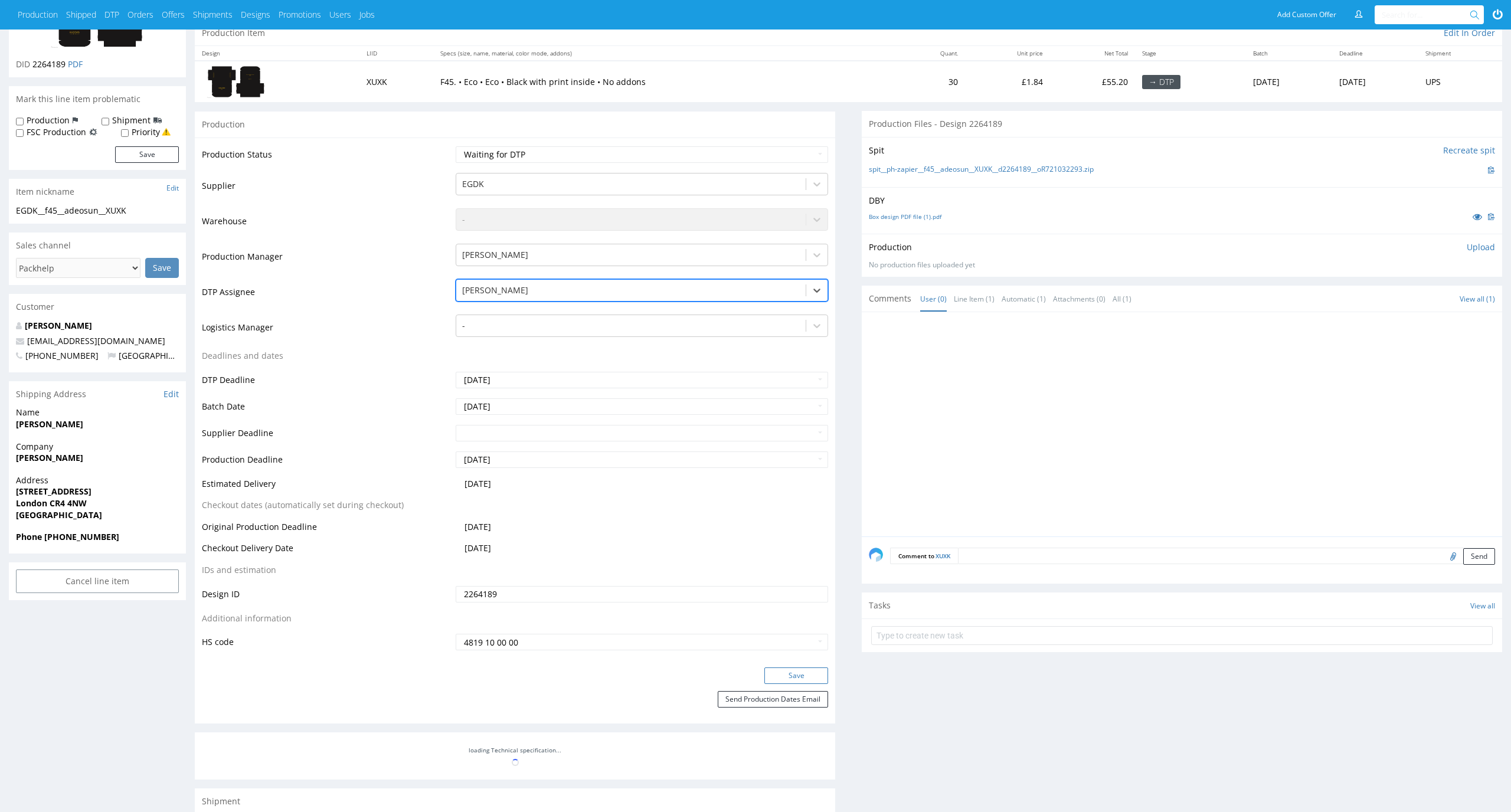
click at [779, 676] on button "Save" at bounding box center [796, 675] width 64 height 17
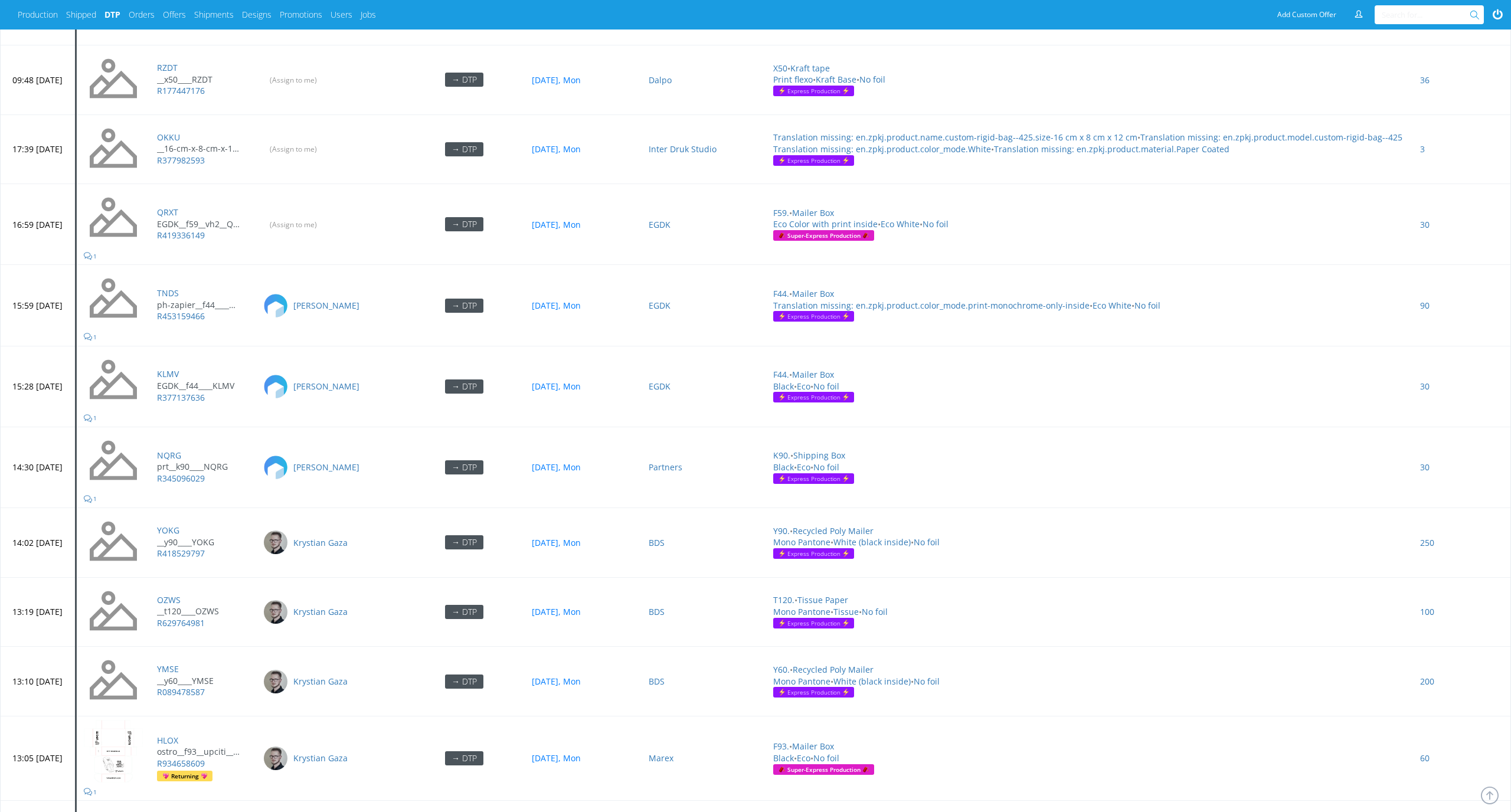
scroll to position [3251, 0]
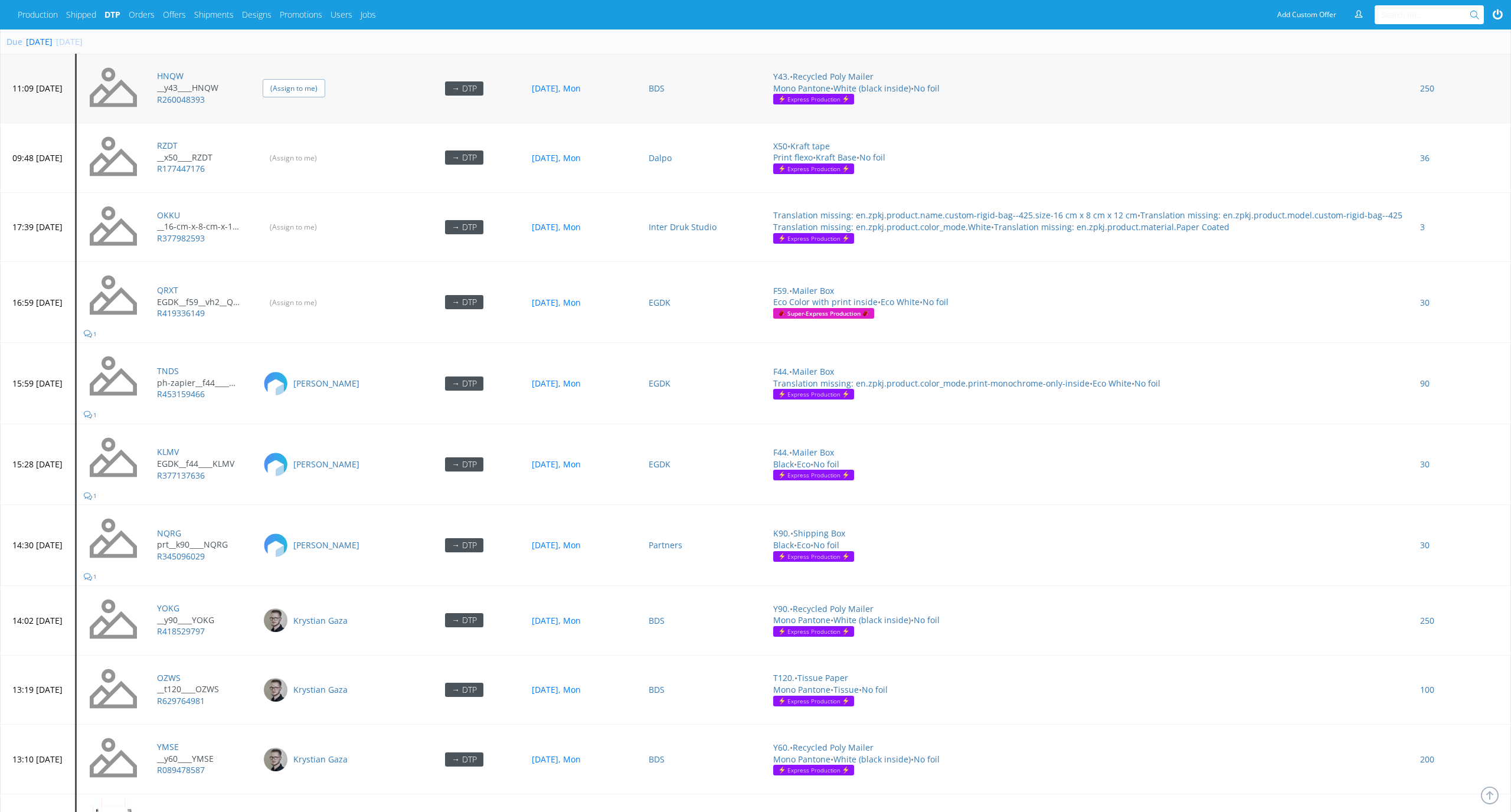
click at [323, 79] on input "(Assign to me)" at bounding box center [294, 88] width 63 height 18
click at [326, 161] on input "(Assign to me)" at bounding box center [294, 158] width 63 height 18
click at [326, 219] on input "(Assign to me)" at bounding box center [294, 226] width 63 height 18
click at [326, 295] on input "(Assign to me)" at bounding box center [294, 302] width 63 height 18
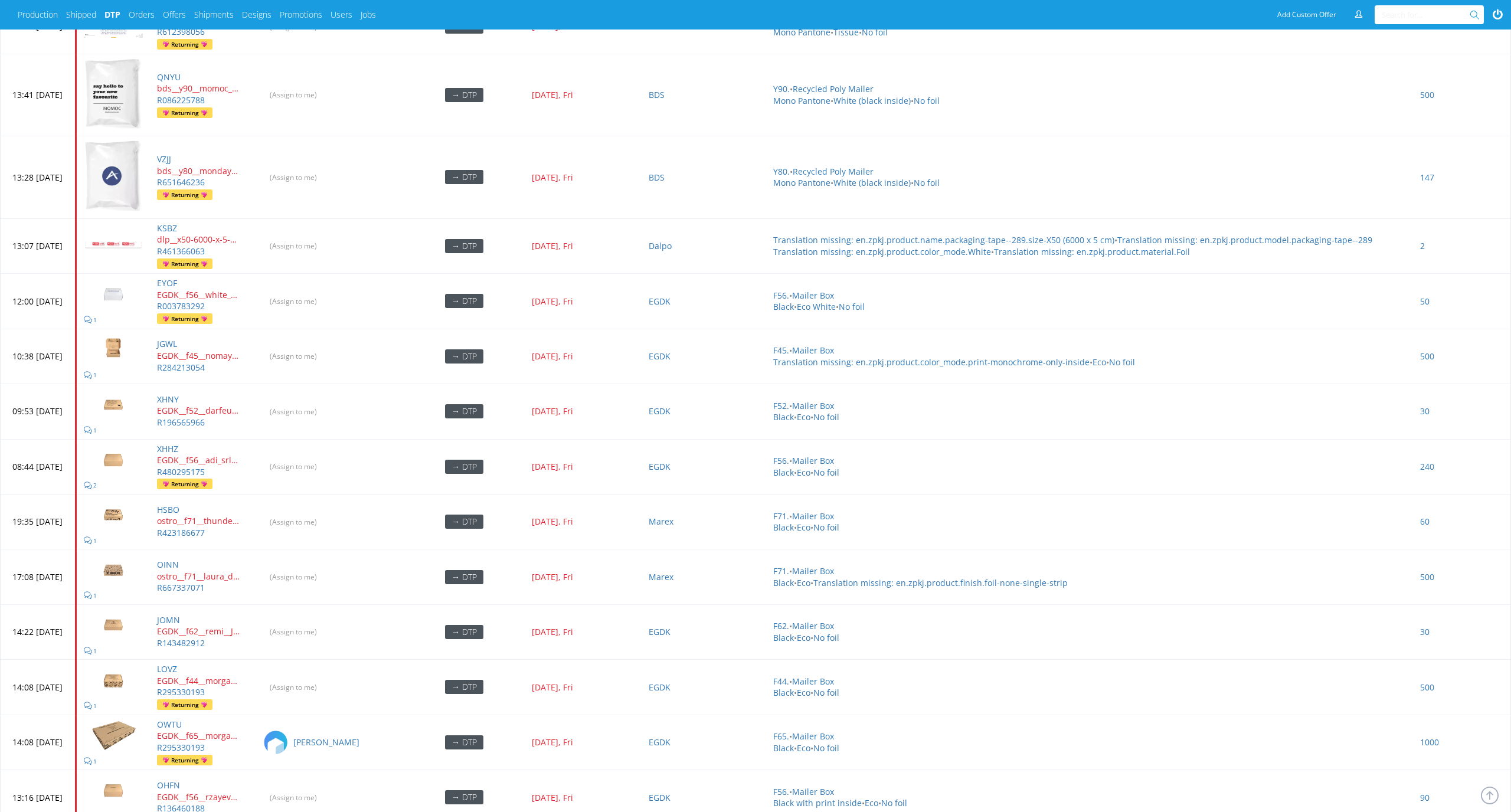
scroll to position [2269, 0]
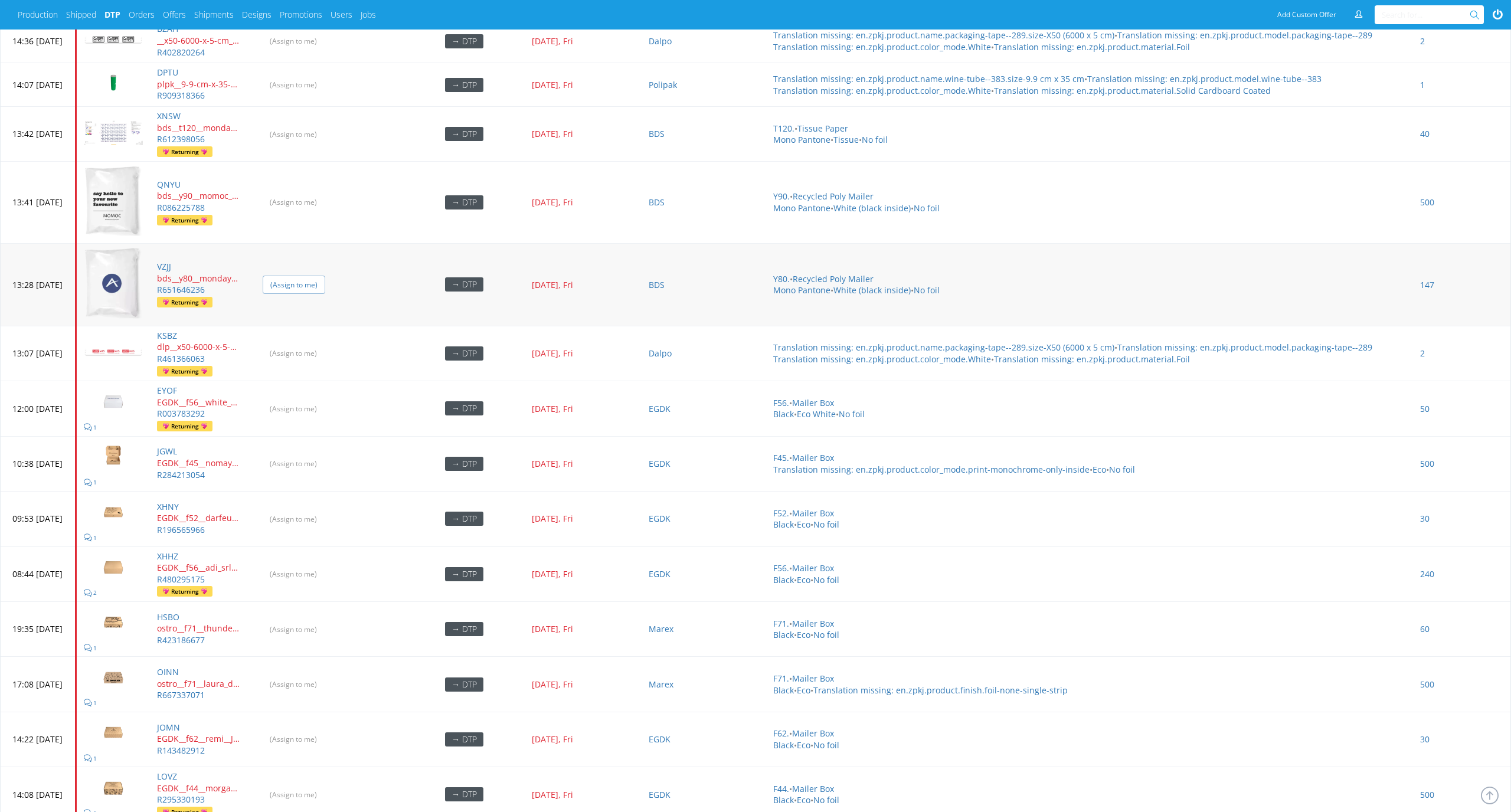
click at [326, 286] on input "(Assign to me)" at bounding box center [294, 285] width 63 height 18
click at [326, 203] on input "(Assign to me)" at bounding box center [294, 202] width 63 height 18
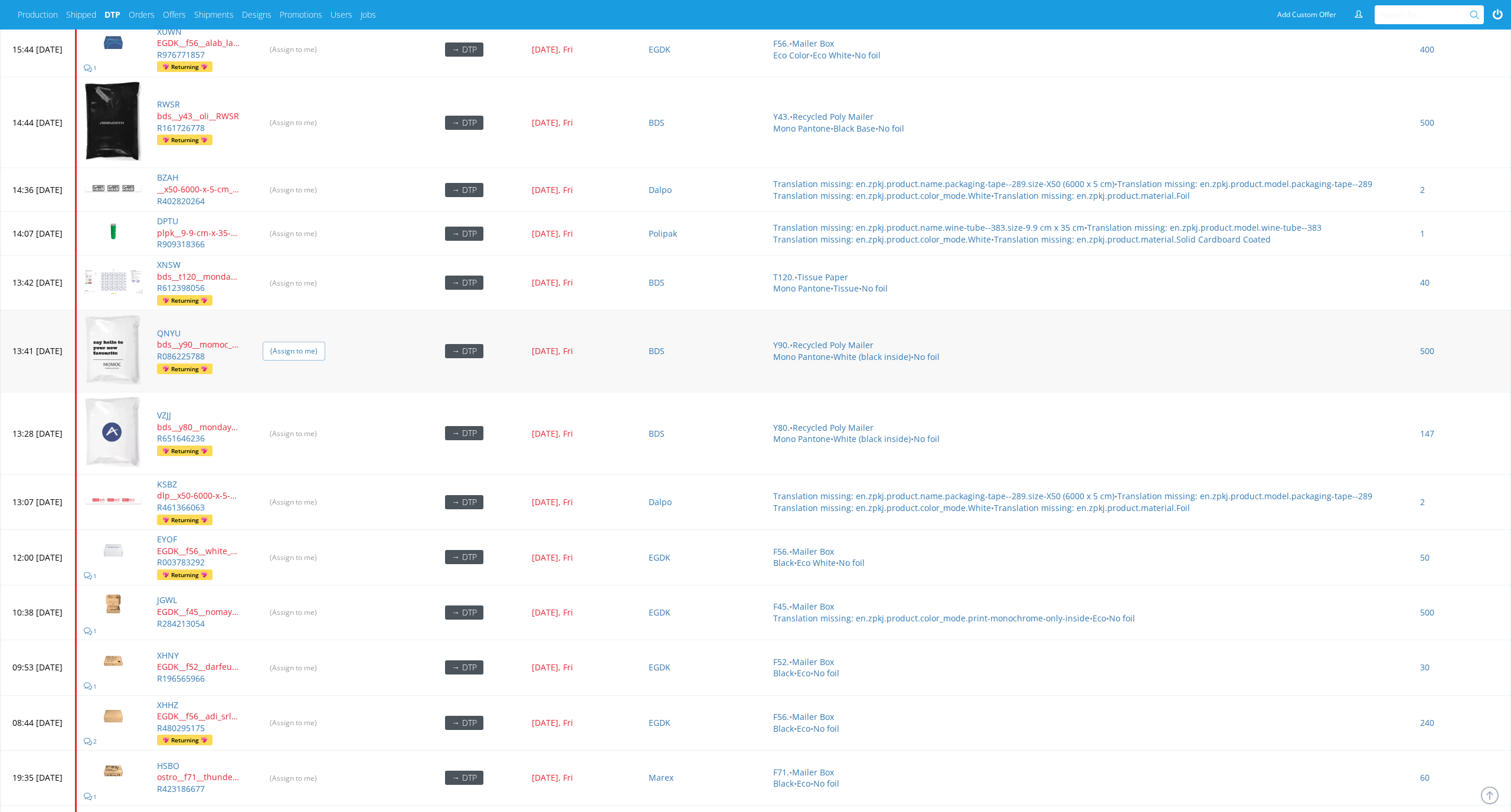
scroll to position [2067, 0]
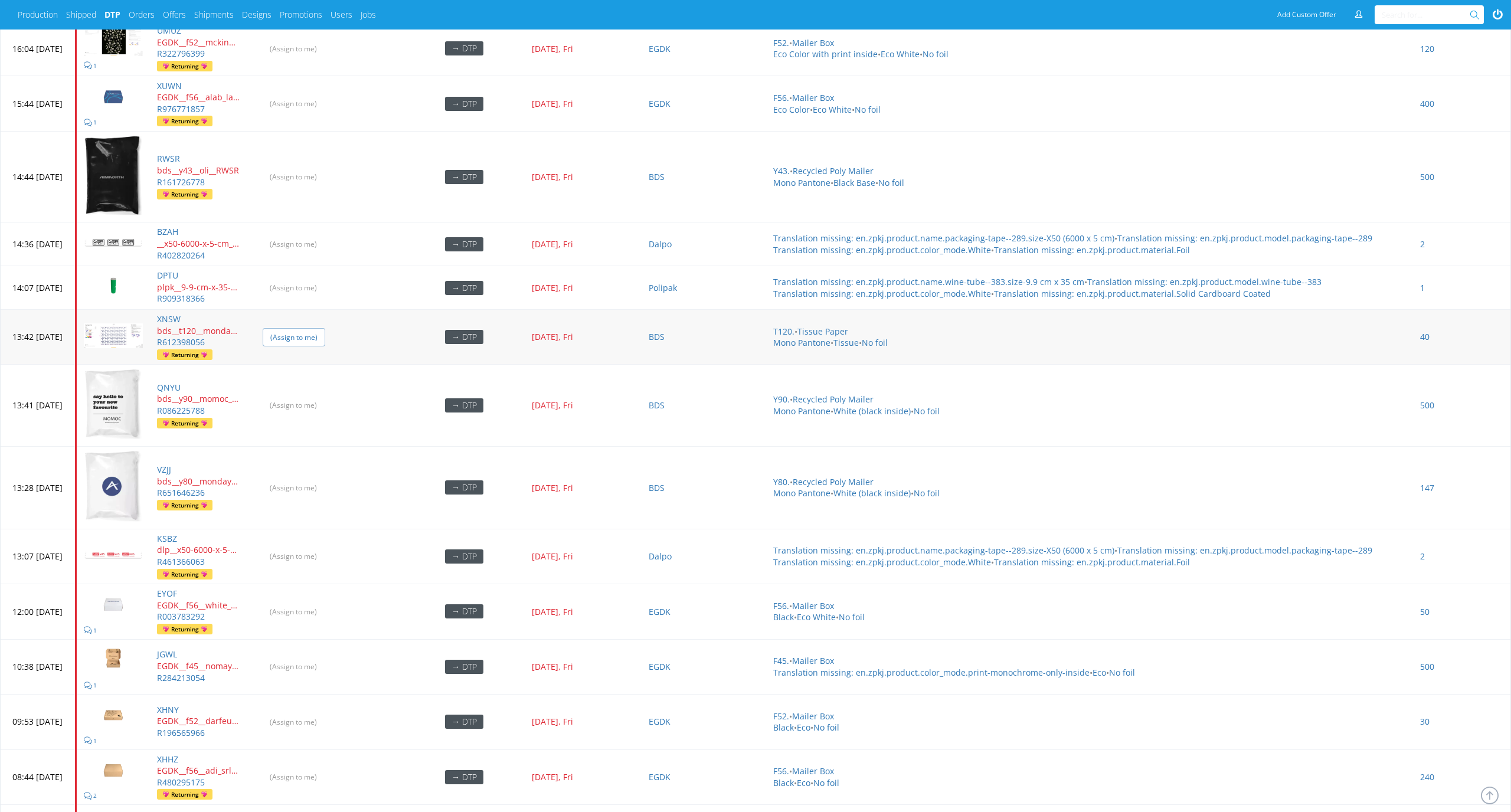
click at [326, 330] on input "(Assign to me)" at bounding box center [294, 338] width 63 height 18
click at [322, 282] on input "(Assign to me)" at bounding box center [294, 288] width 63 height 18
click at [326, 179] on input "(Assign to me)" at bounding box center [294, 177] width 63 height 18
click at [326, 238] on input "(Assign to me)" at bounding box center [294, 244] width 63 height 18
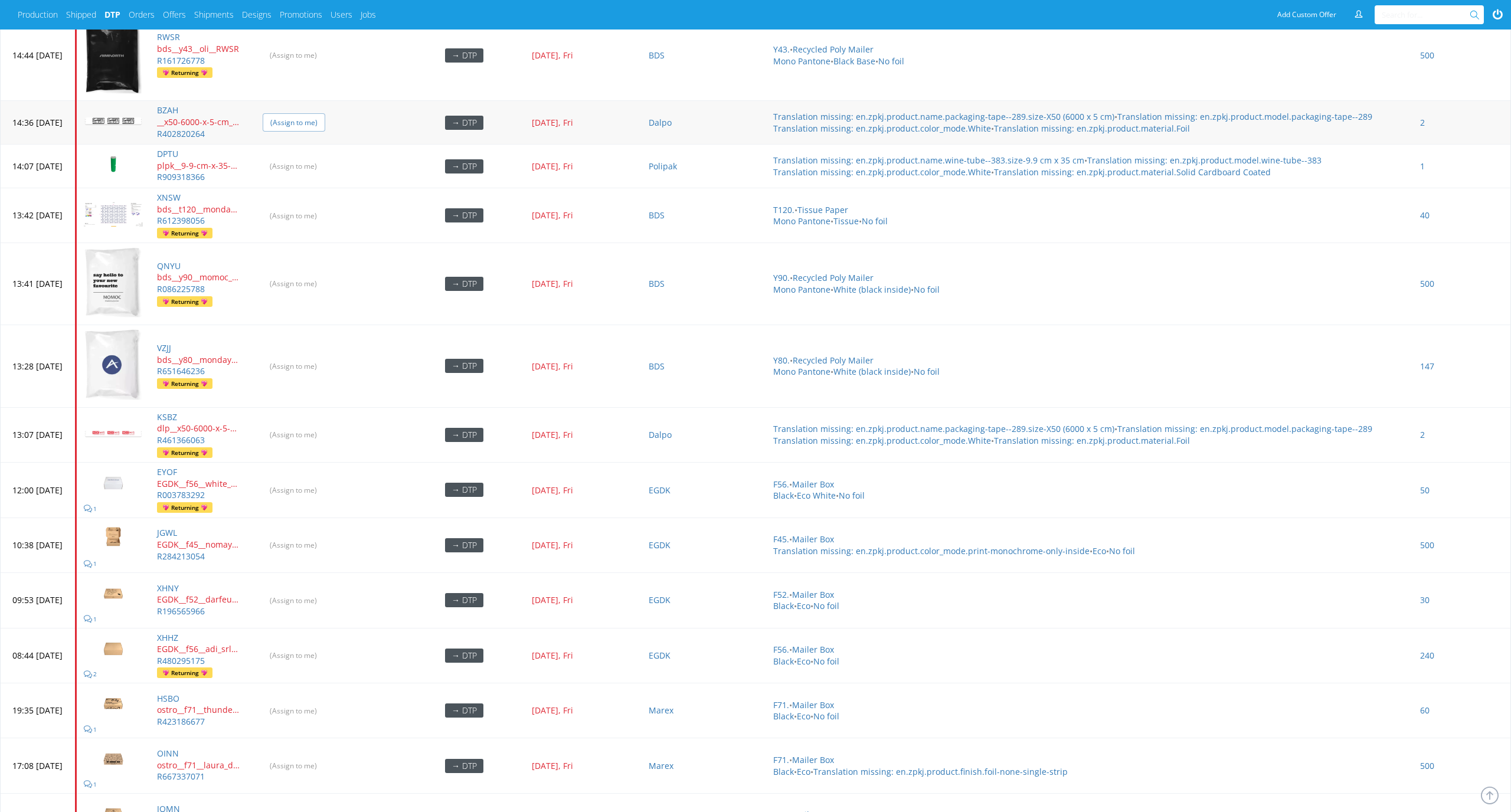
scroll to position [2233, 0]
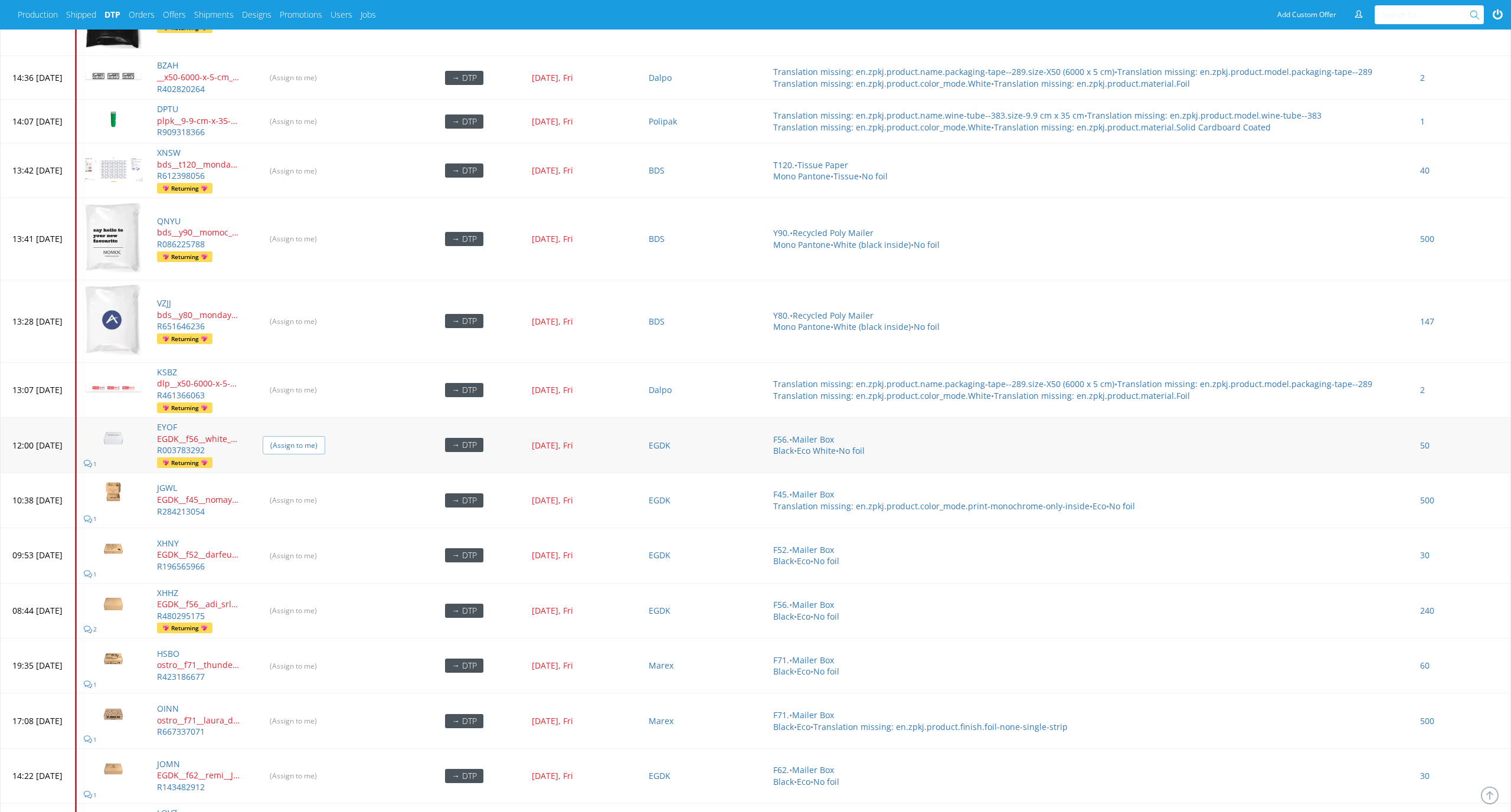
click at [321, 443] on input "(Assign to me)" at bounding box center [294, 445] width 63 height 18
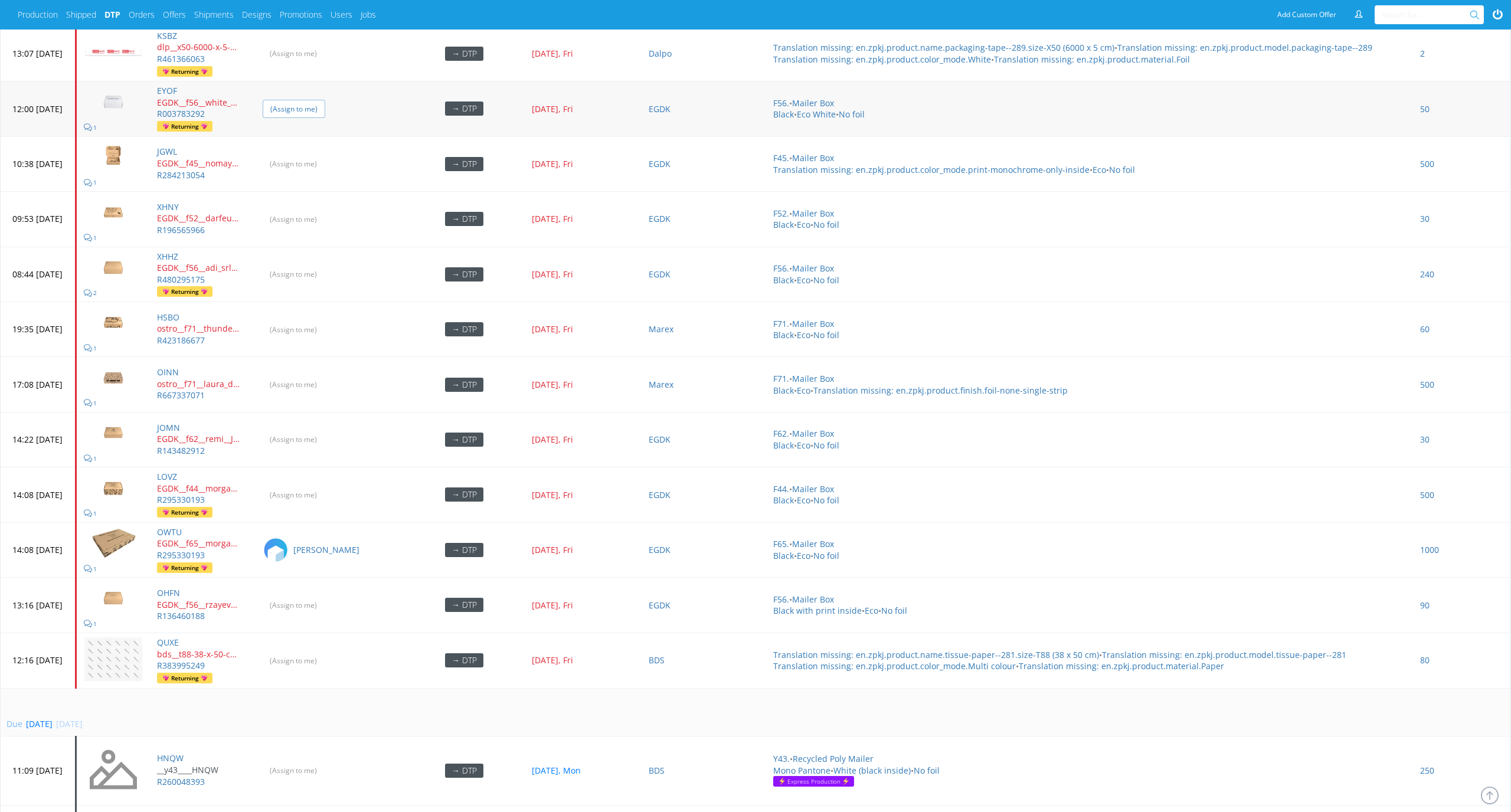
scroll to position [2723, 0]
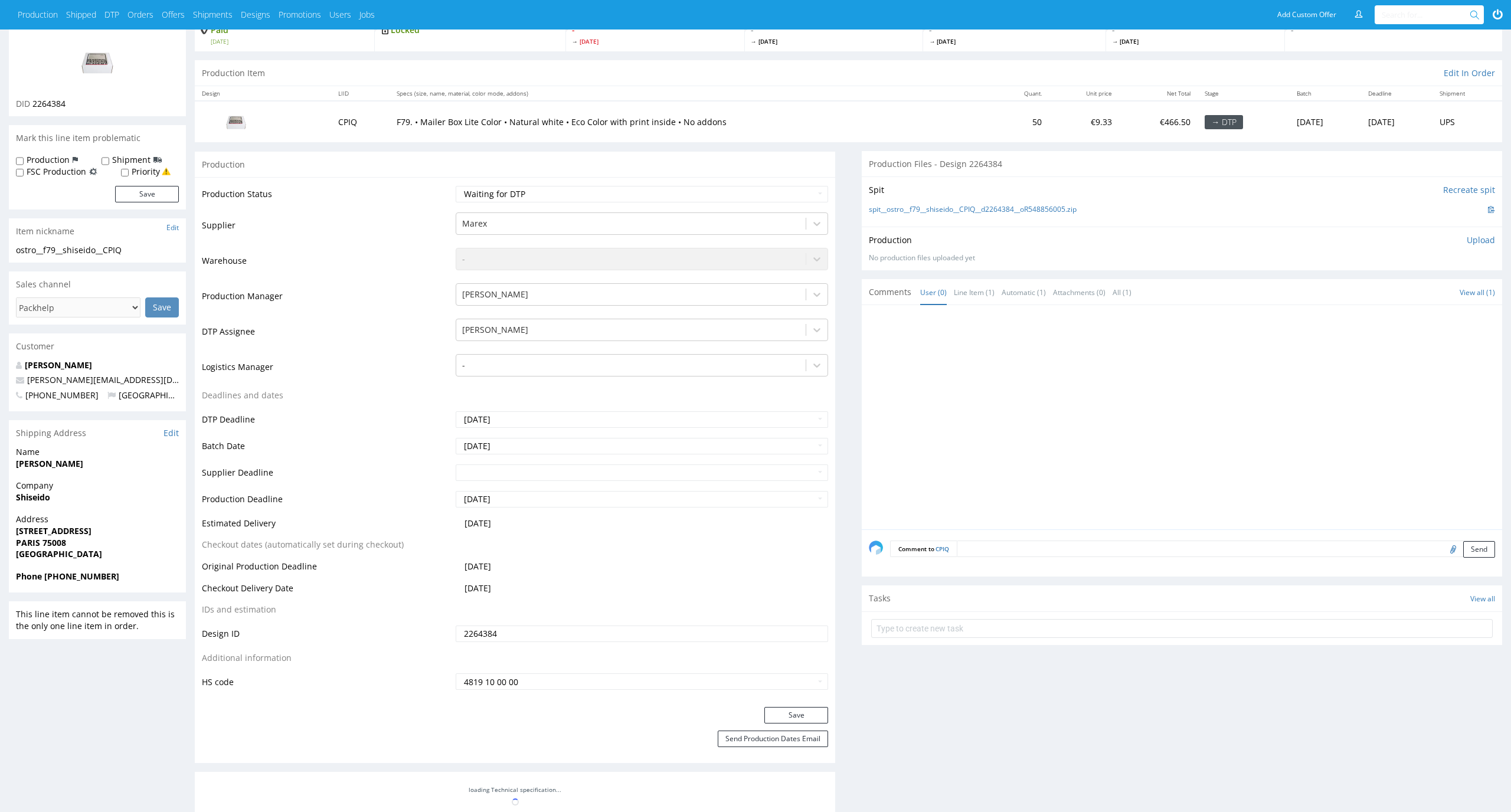
scroll to position [86, 0]
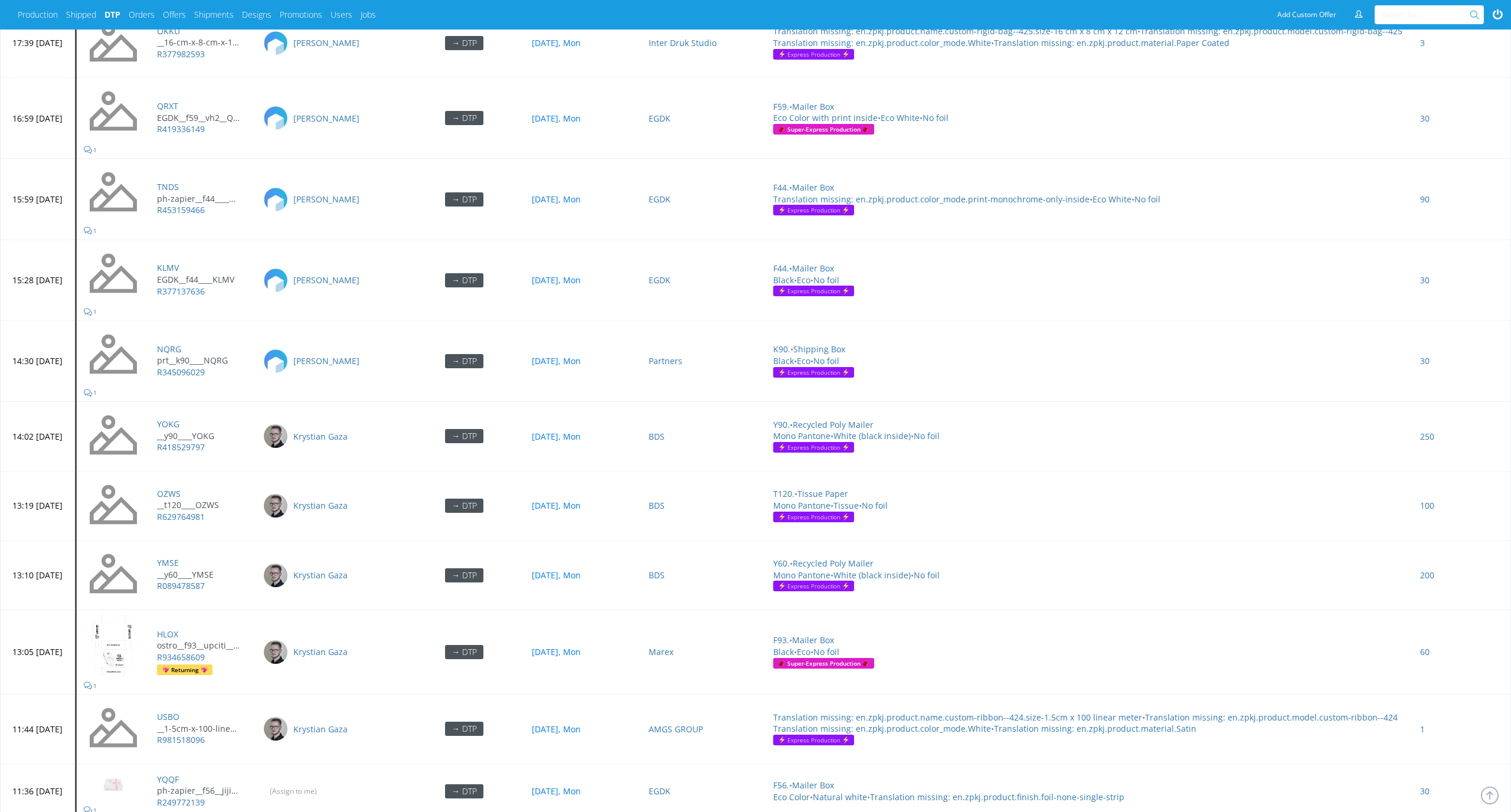
scroll to position [3806, 0]
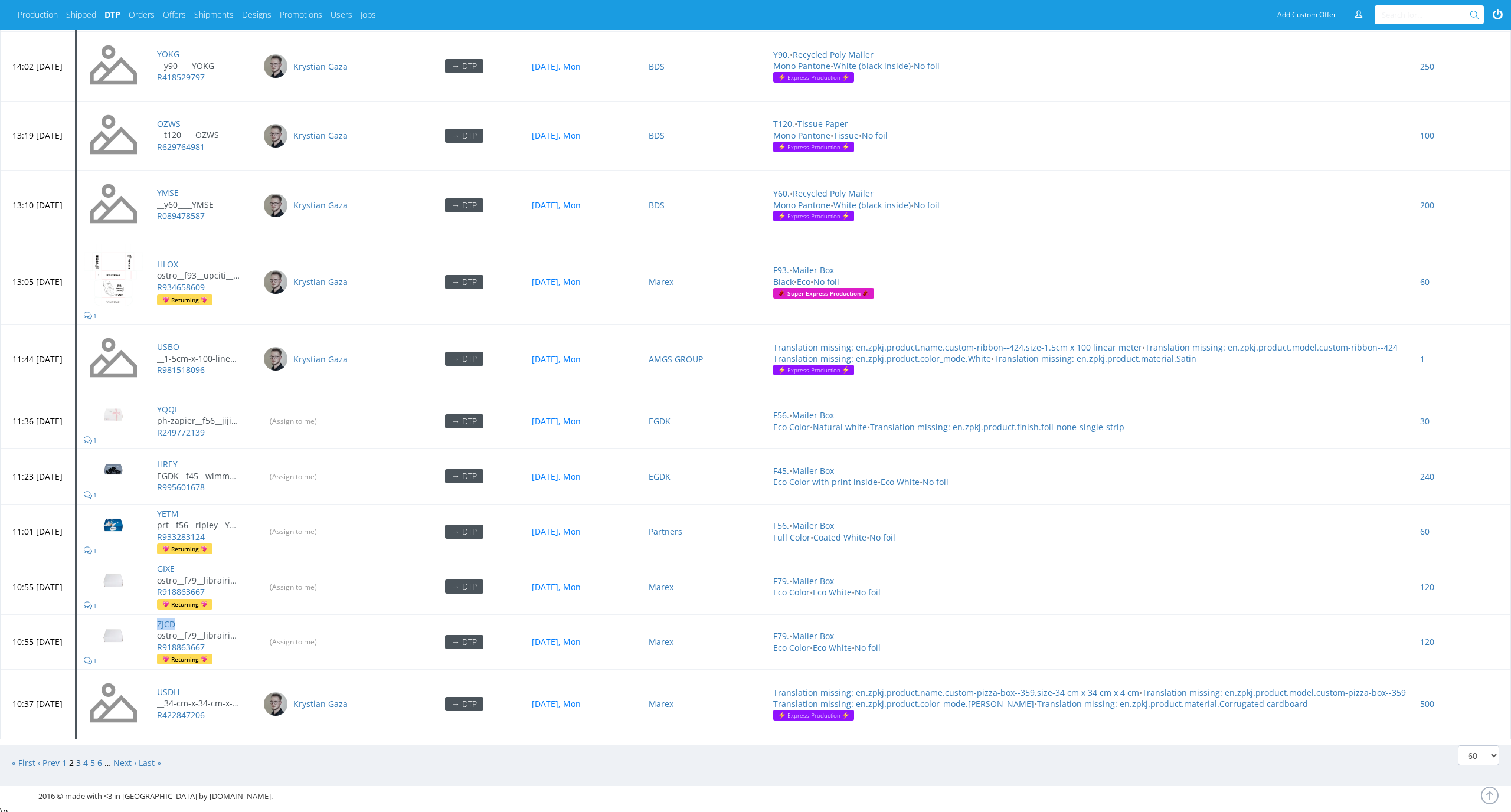
click at [80, 757] on link "3" at bounding box center [78, 762] width 5 height 11
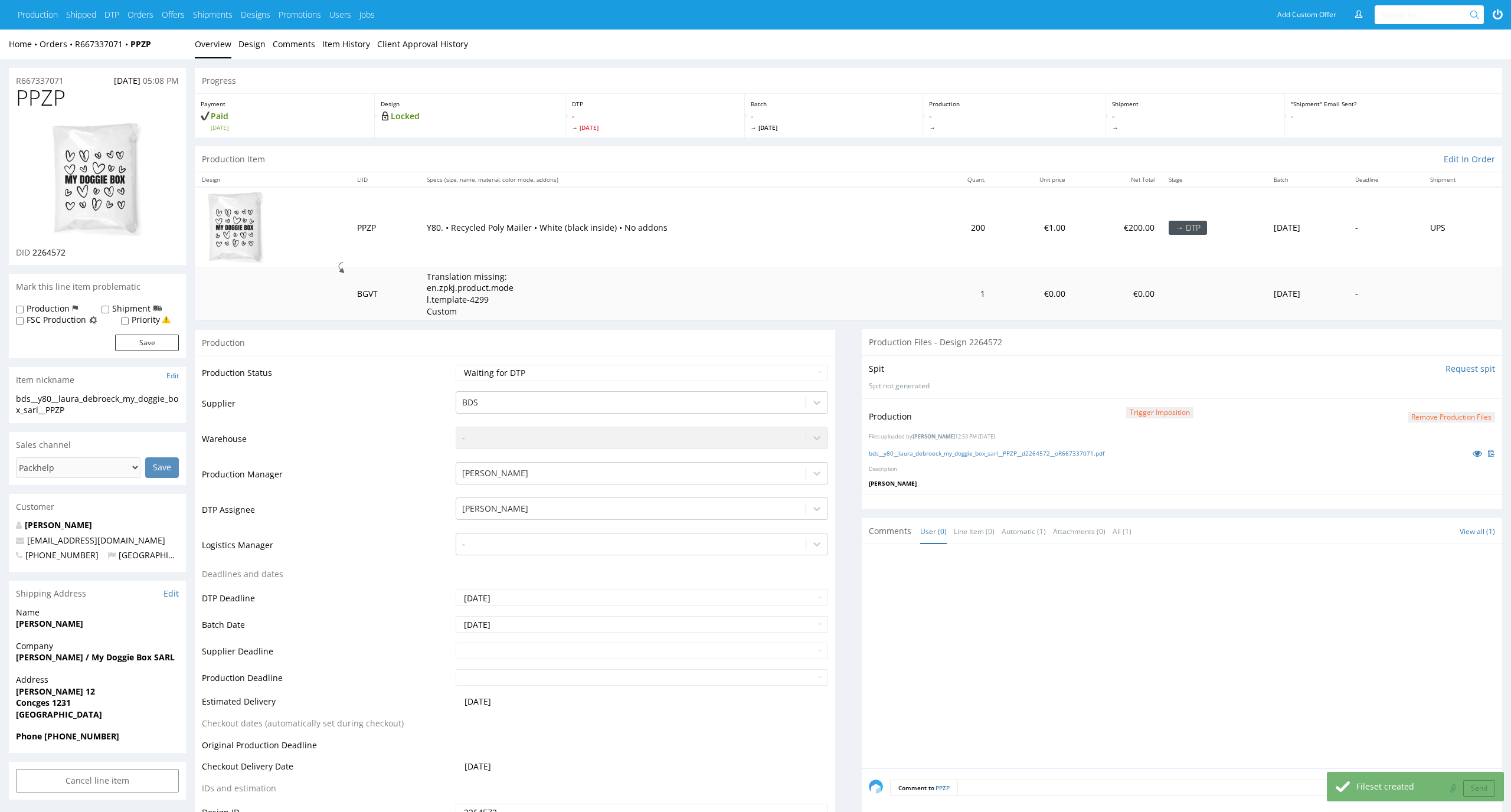
click at [805, 370] on select "Waiting for Artwork Waiting for Diecut Waiting for Mockup Waiting for DTP Waiti…" at bounding box center [642, 372] width 373 height 17
select select "dtp_production_ready"
click at [456, 364] on select "Waiting for Artwork Waiting for Diecut Waiting for Mockup Waiting for DTP Waiti…" at bounding box center [642, 372] width 373 height 17
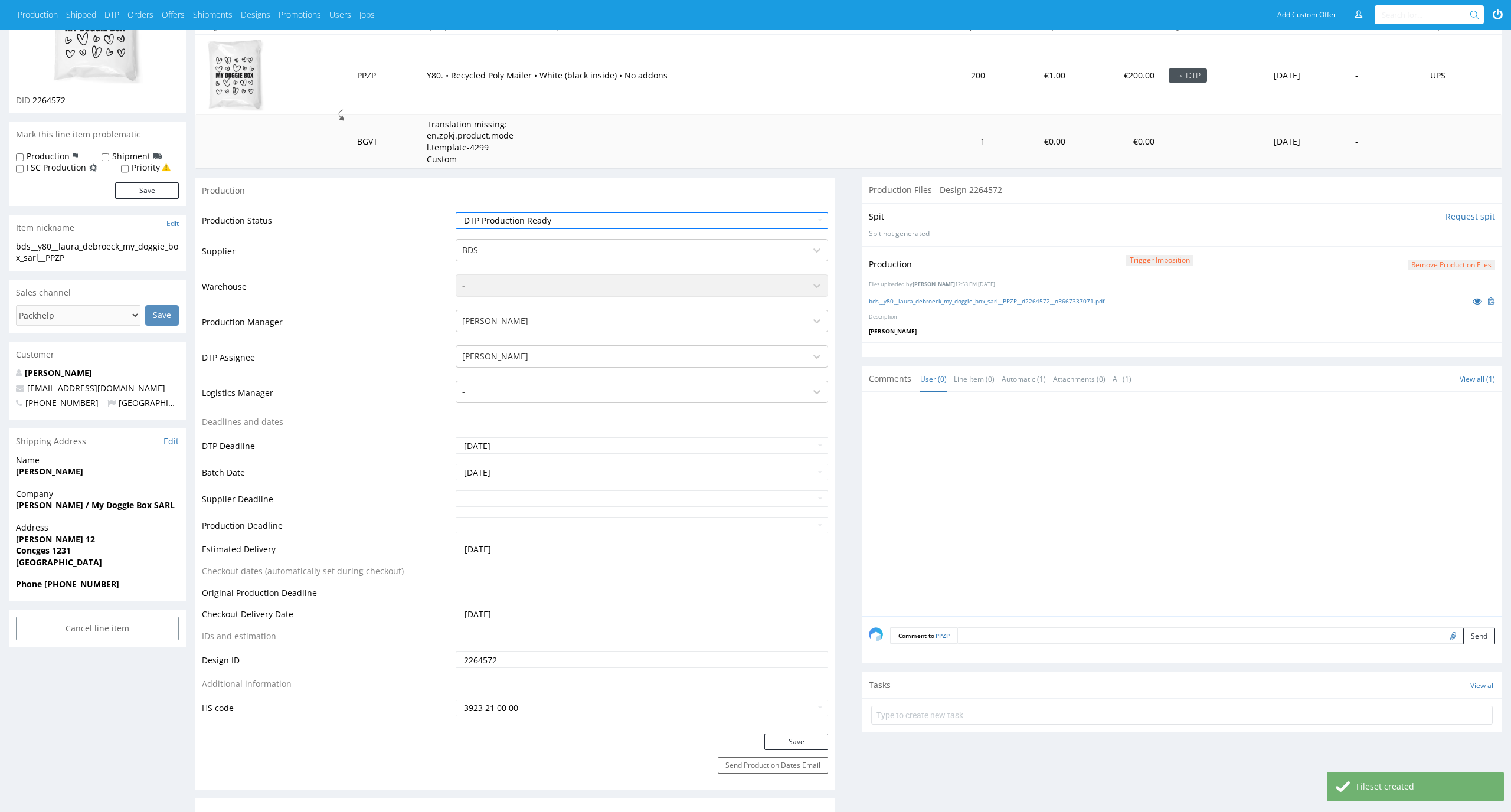
scroll to position [194, 0]
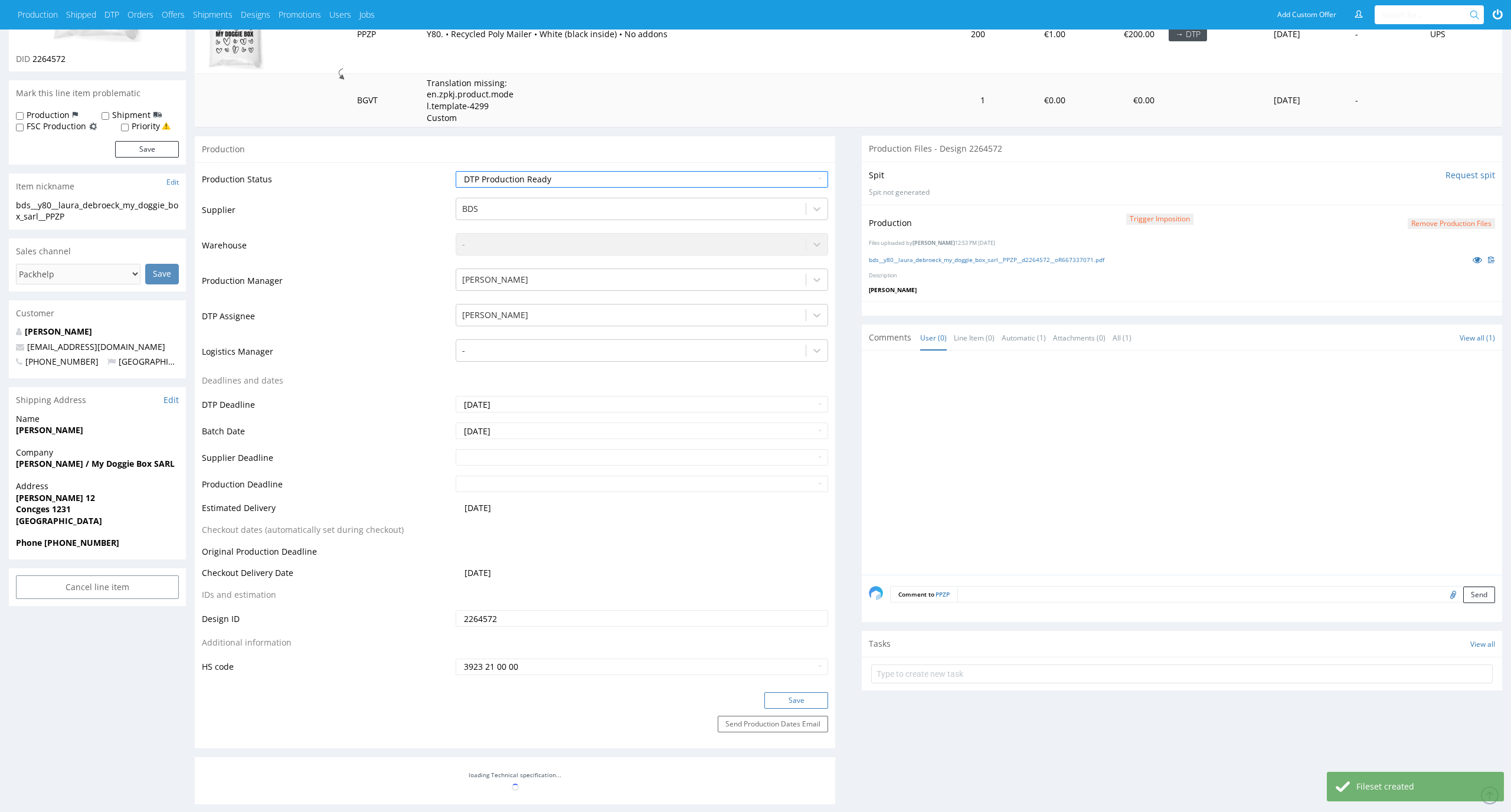
click at [789, 695] on button "Save" at bounding box center [796, 700] width 64 height 17
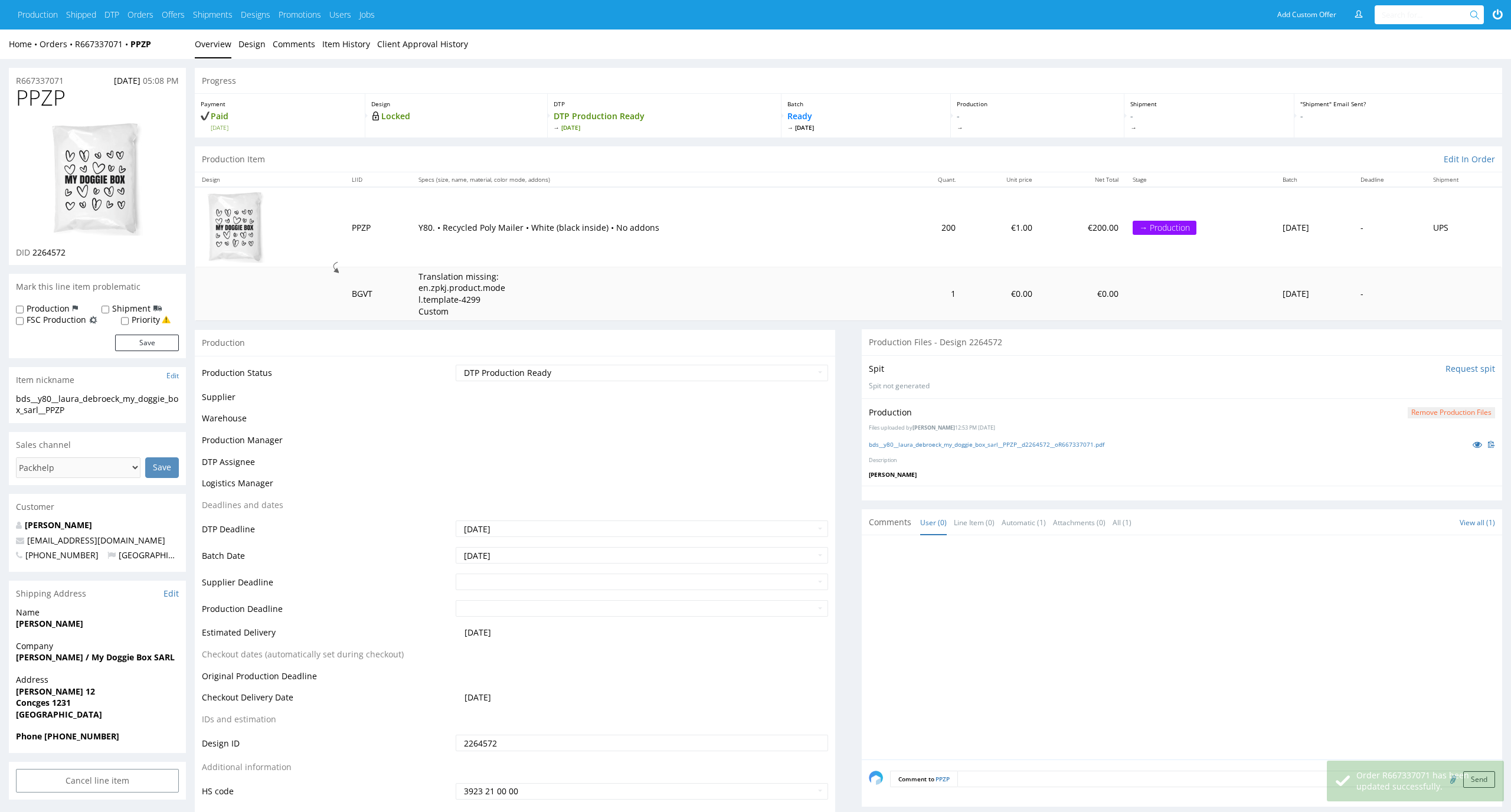
scroll to position [194, 0]
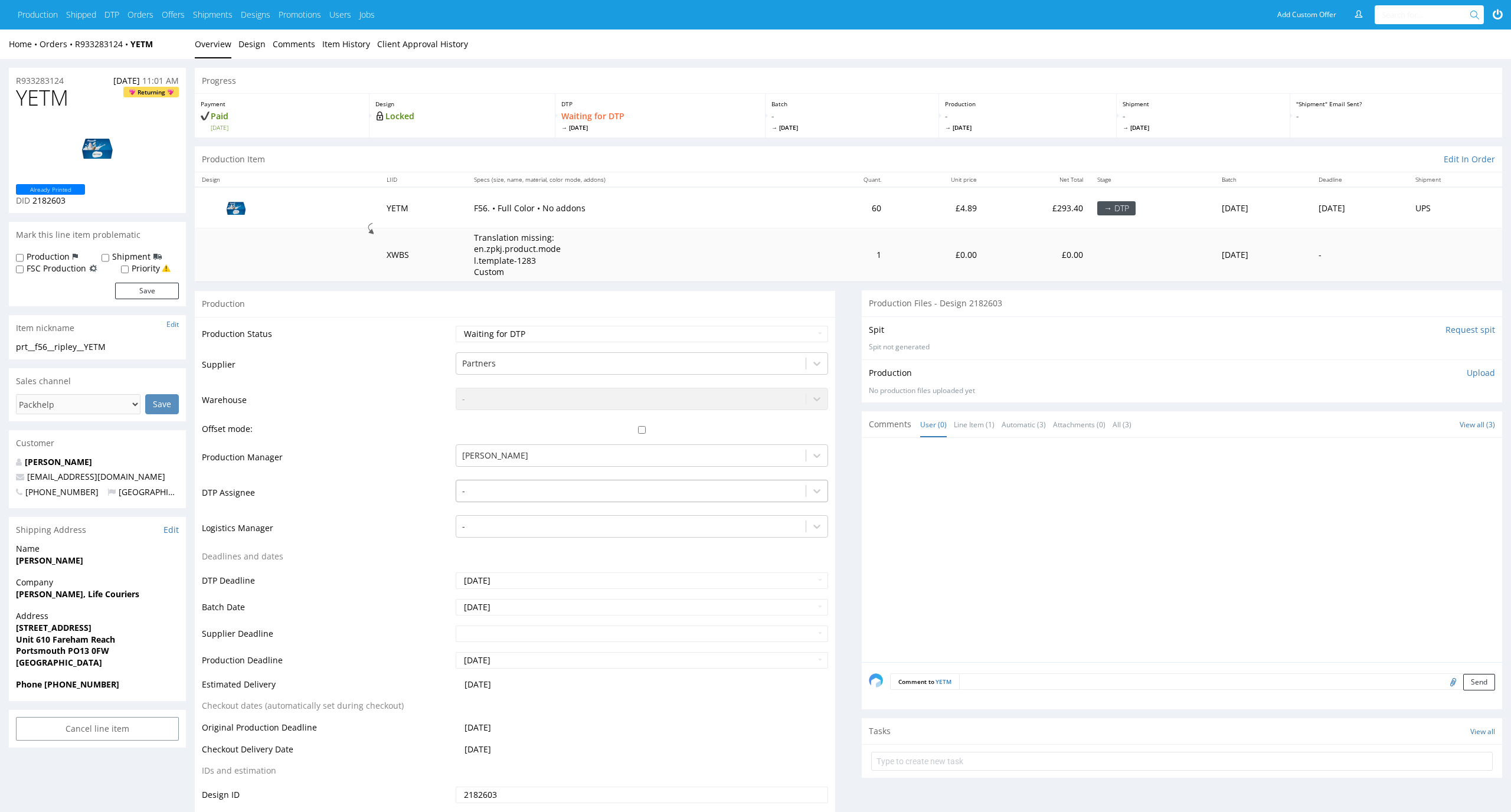
click at [697, 499] on div "-" at bounding box center [631, 490] width 350 height 19
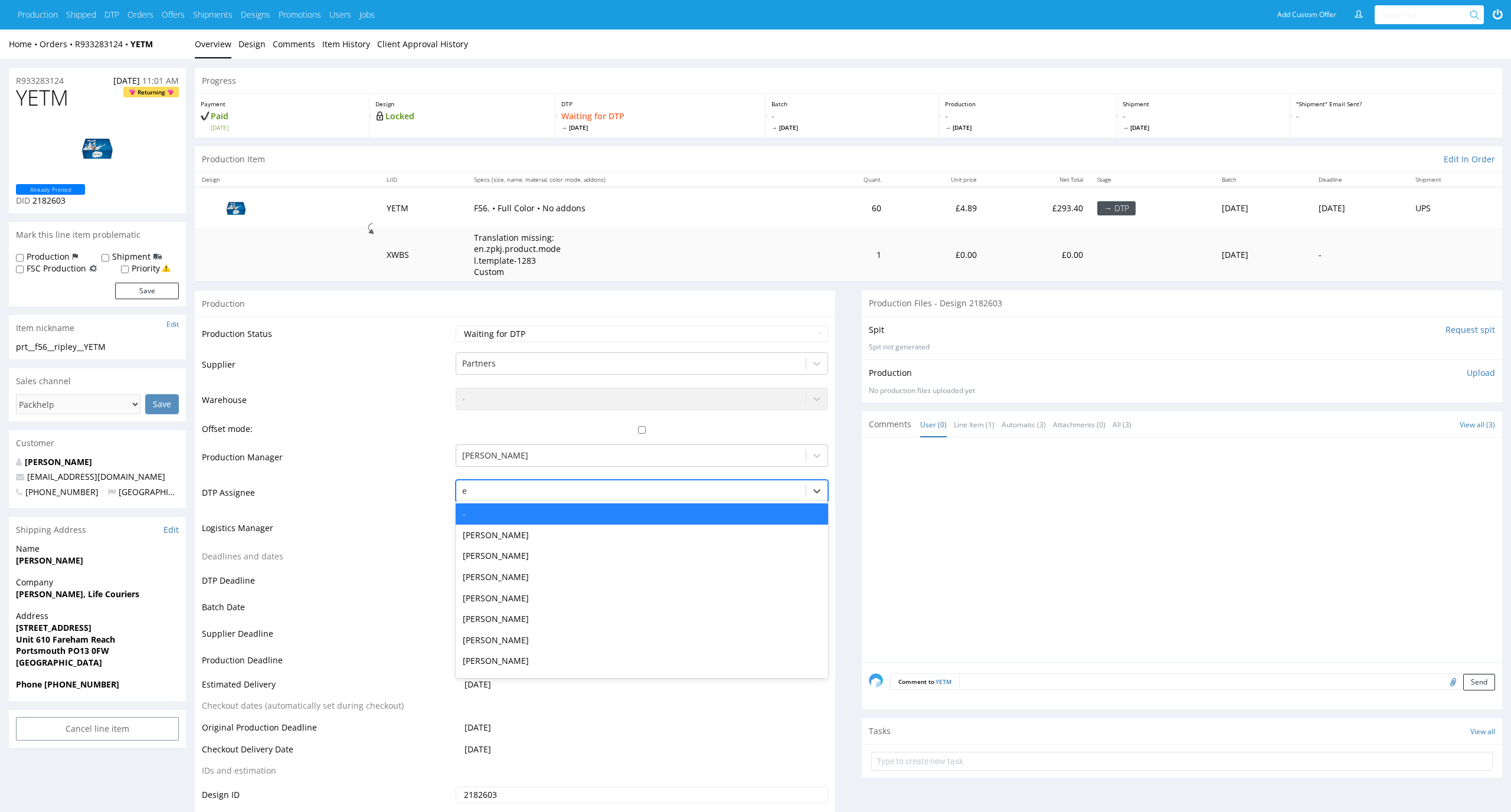
type input "el"
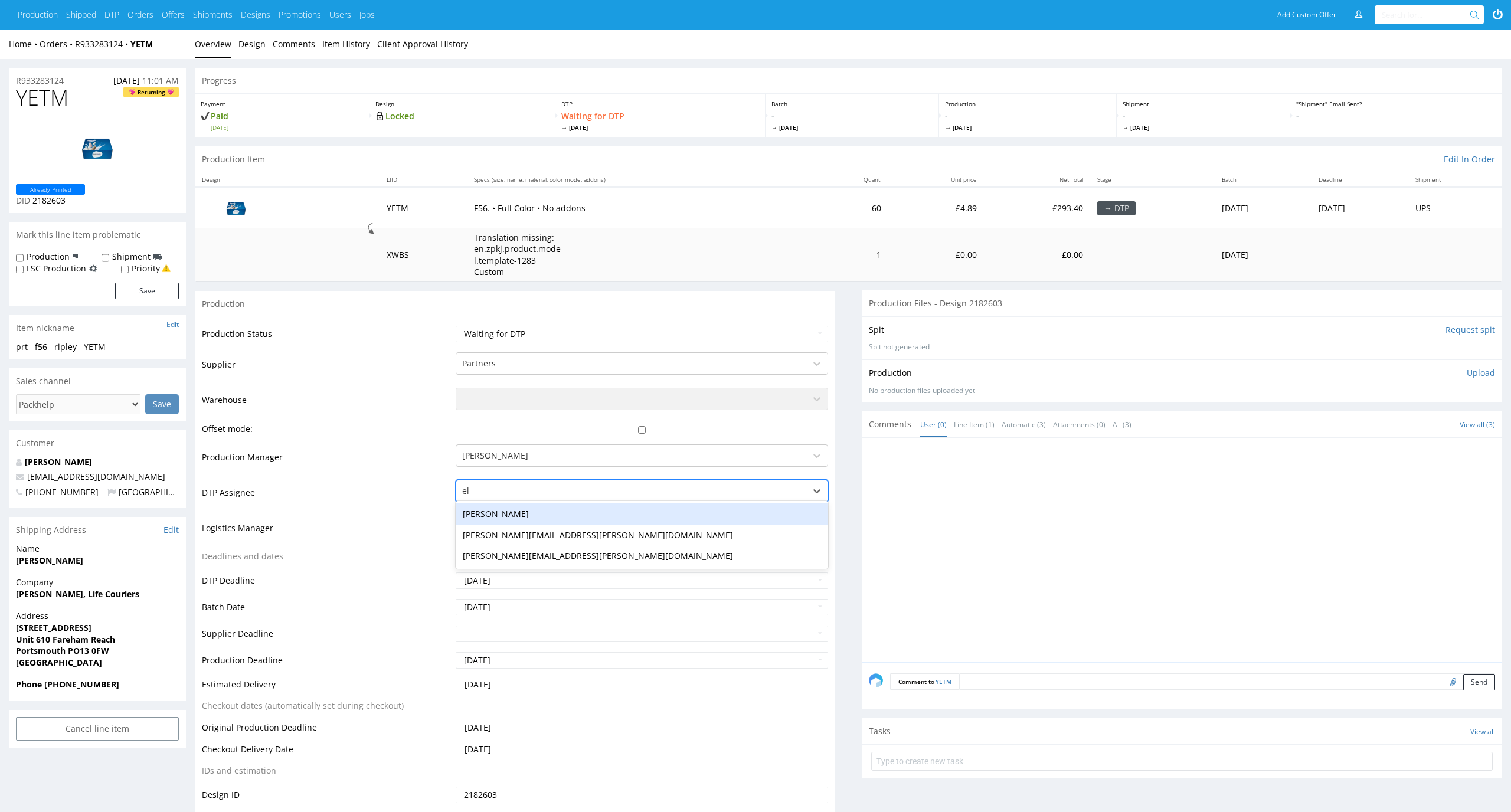
click at [664, 511] on div "Elżbieta Jelińska" at bounding box center [642, 513] width 373 height 21
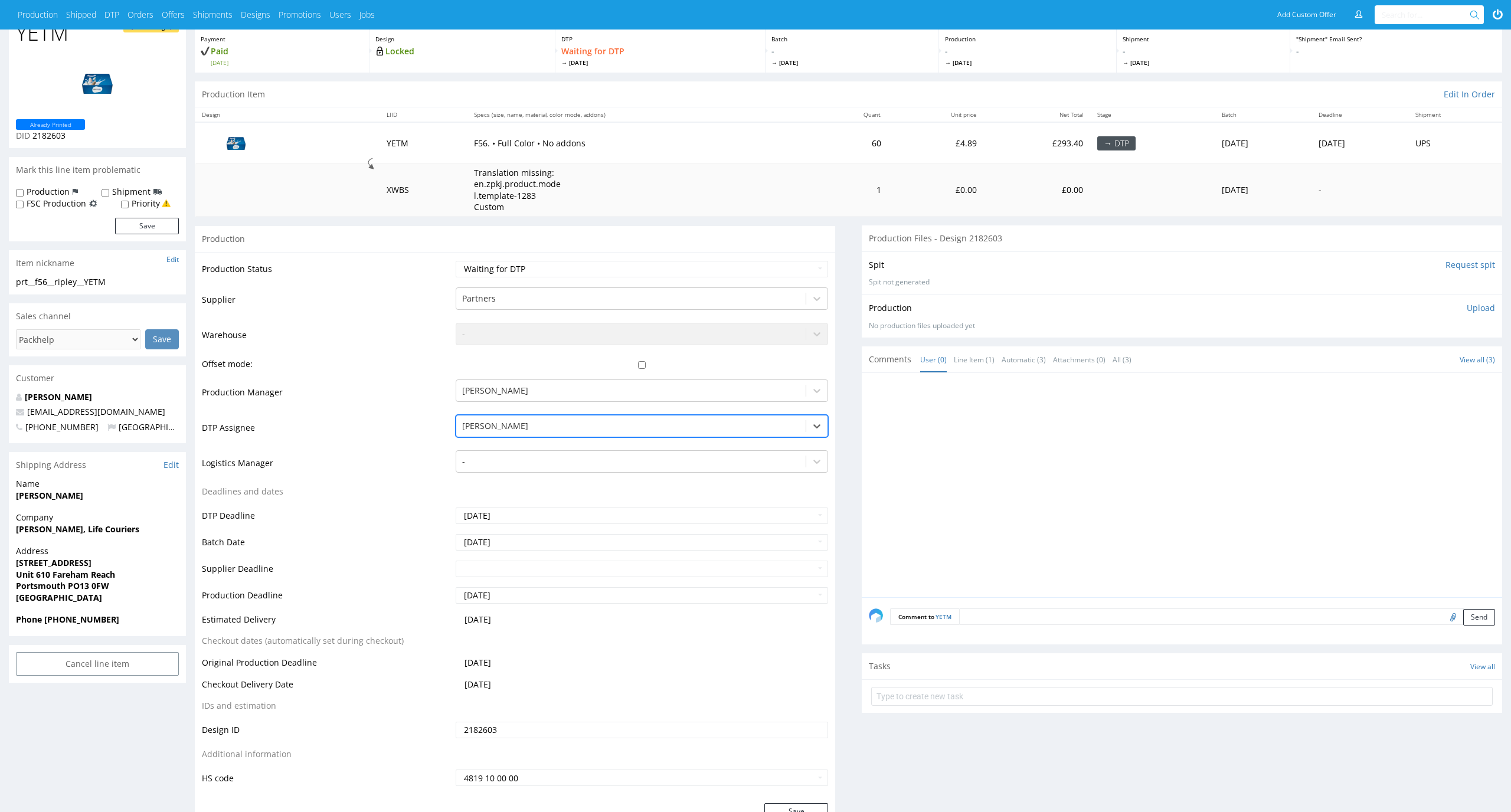
scroll to position [95, 0]
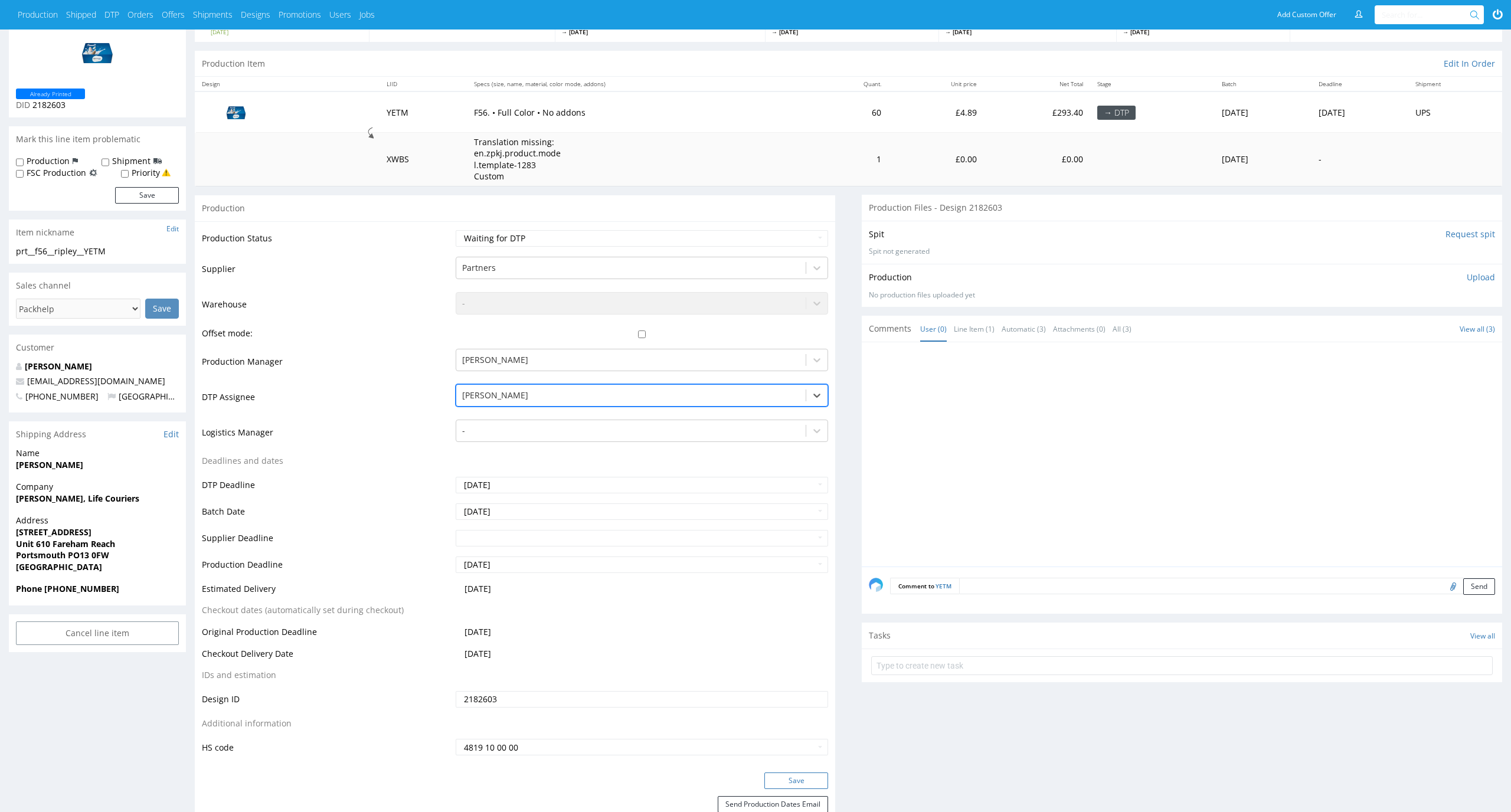
click at [810, 775] on button "Save" at bounding box center [796, 780] width 64 height 17
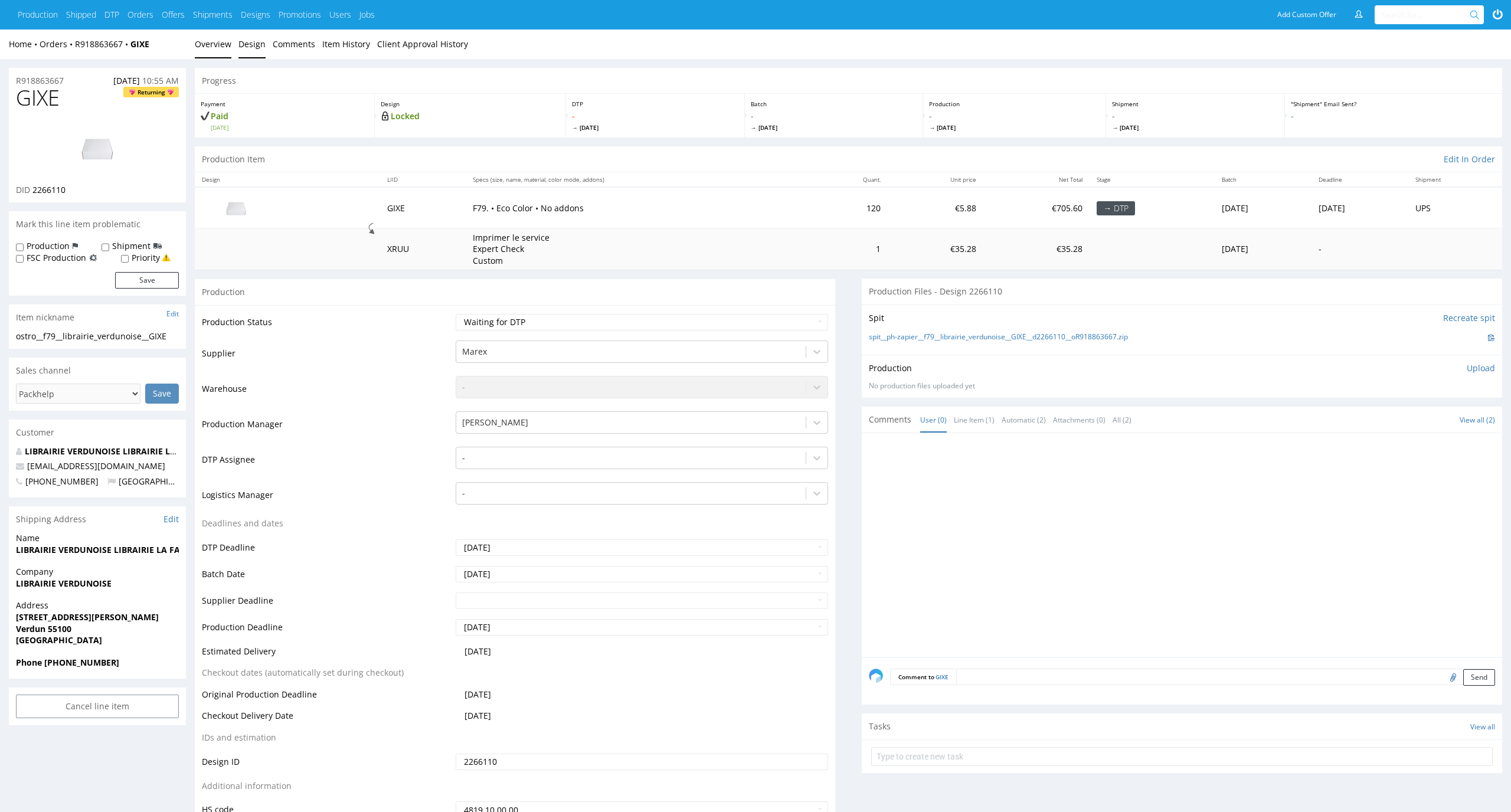
click at [248, 51] on link "Design" at bounding box center [251, 44] width 27 height 29
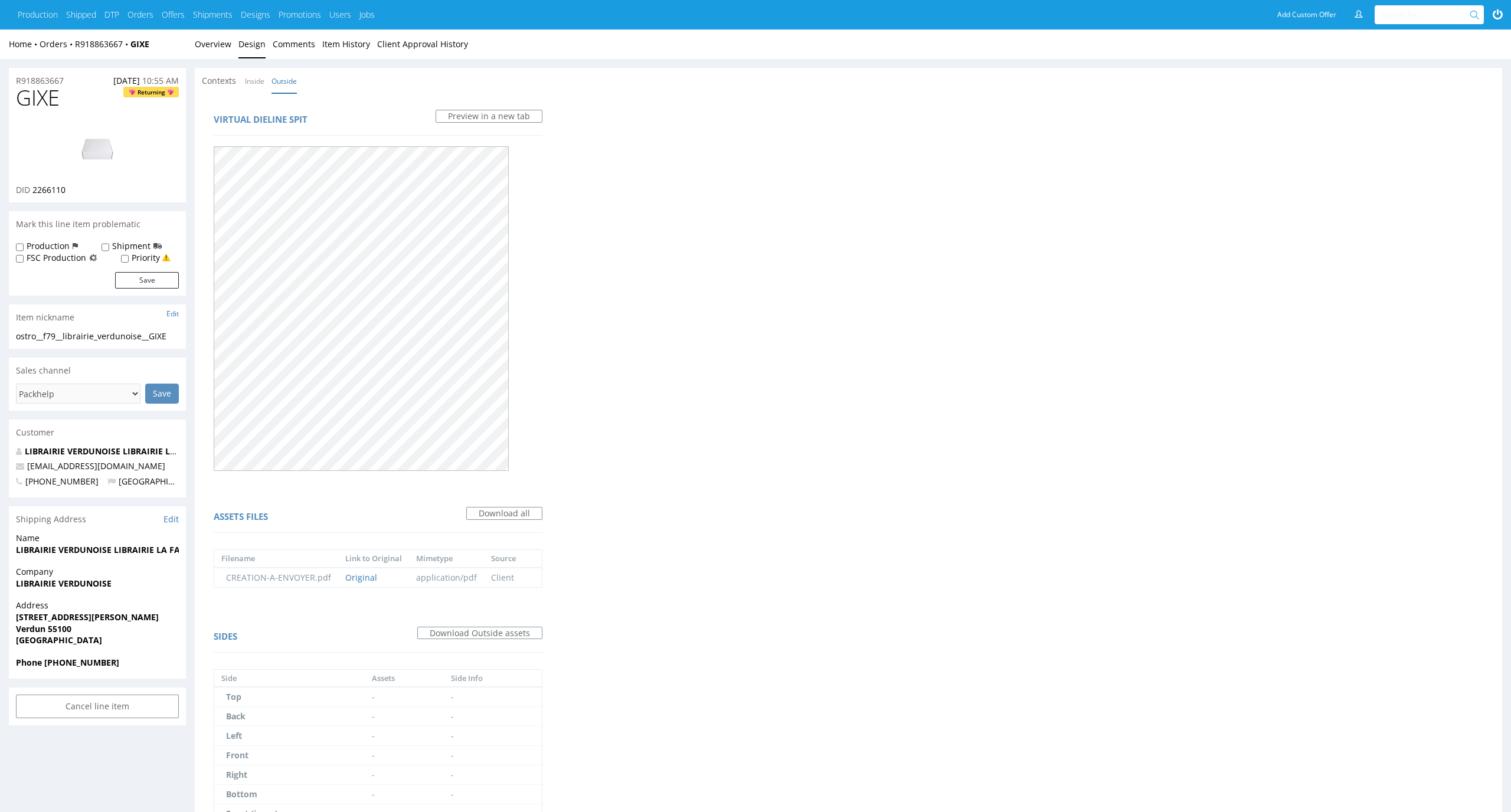
scroll to position [91, 0]
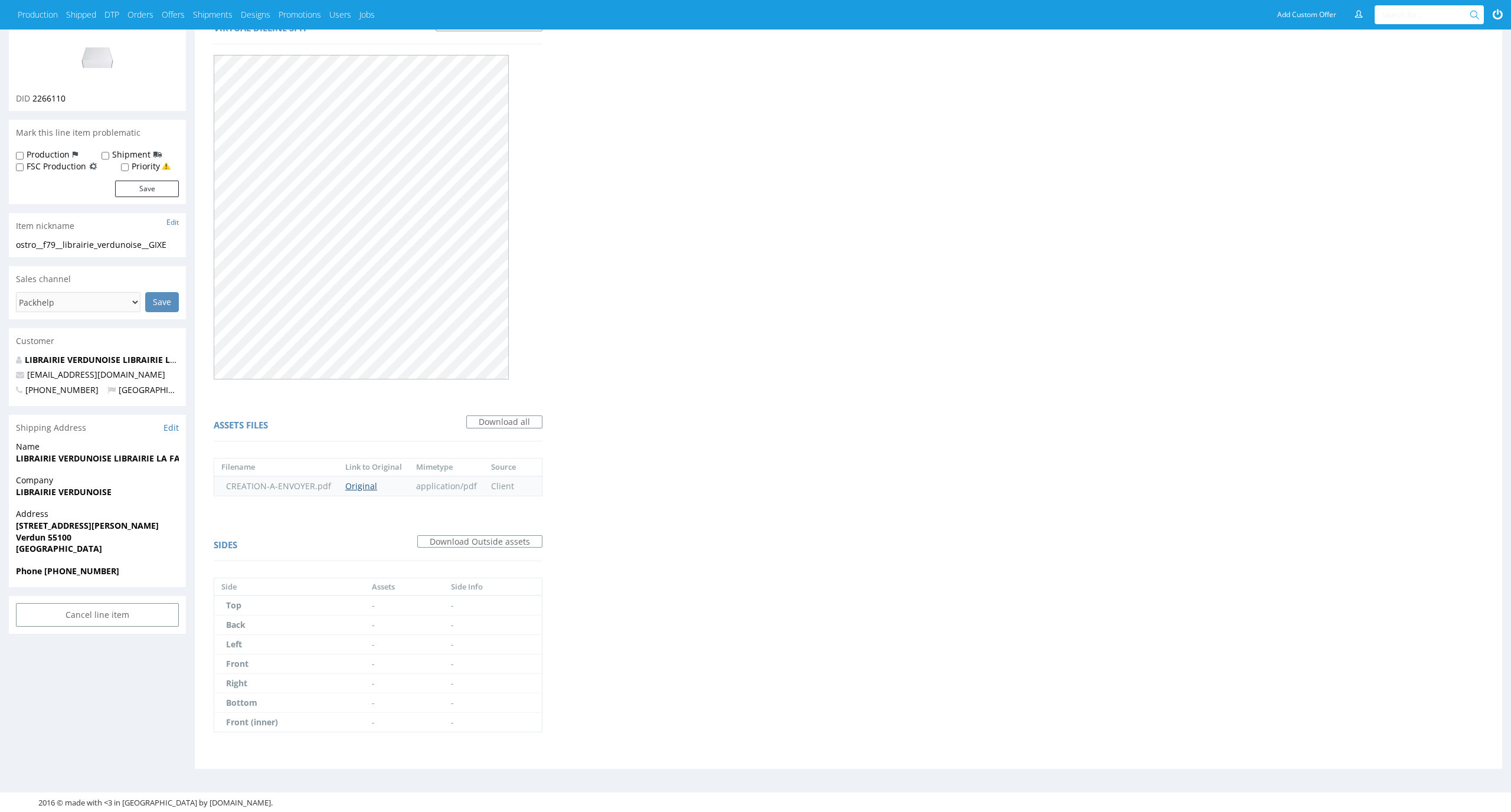
click at [370, 486] on link "Original" at bounding box center [361, 485] width 32 height 11
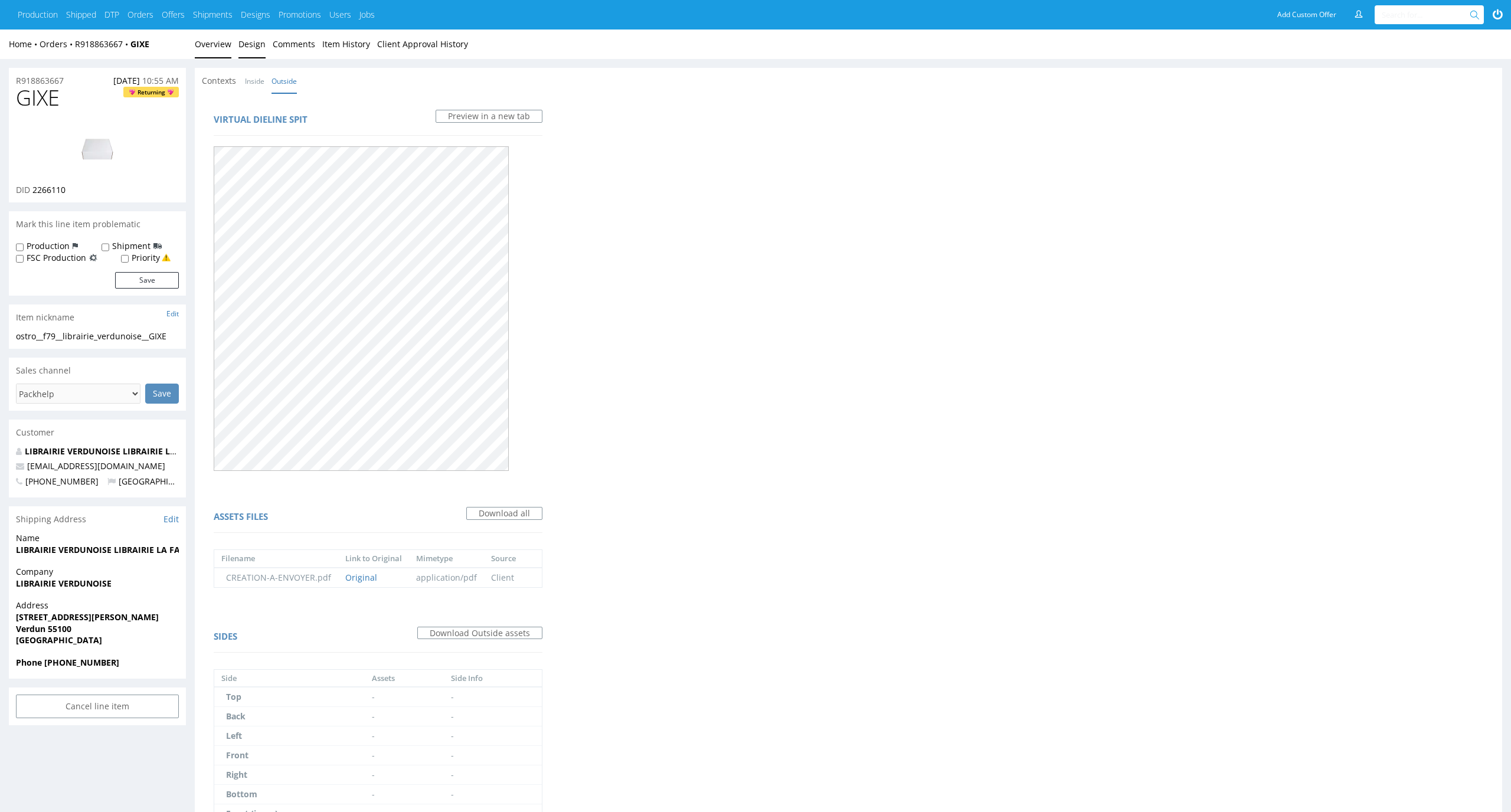
click at [214, 42] on link "Overview" at bounding box center [212, 44] width 37 height 29
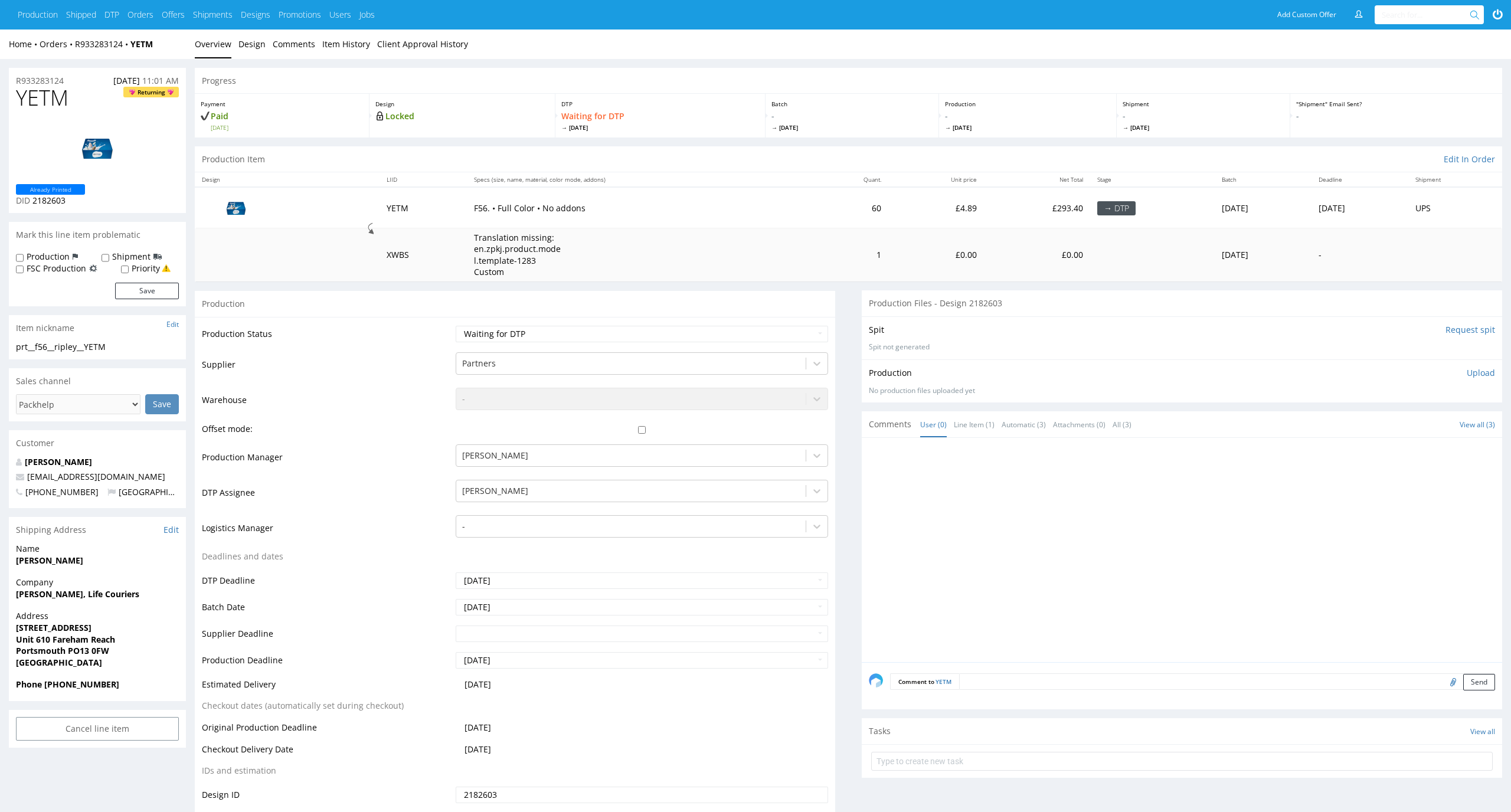
scroll to position [96, 0]
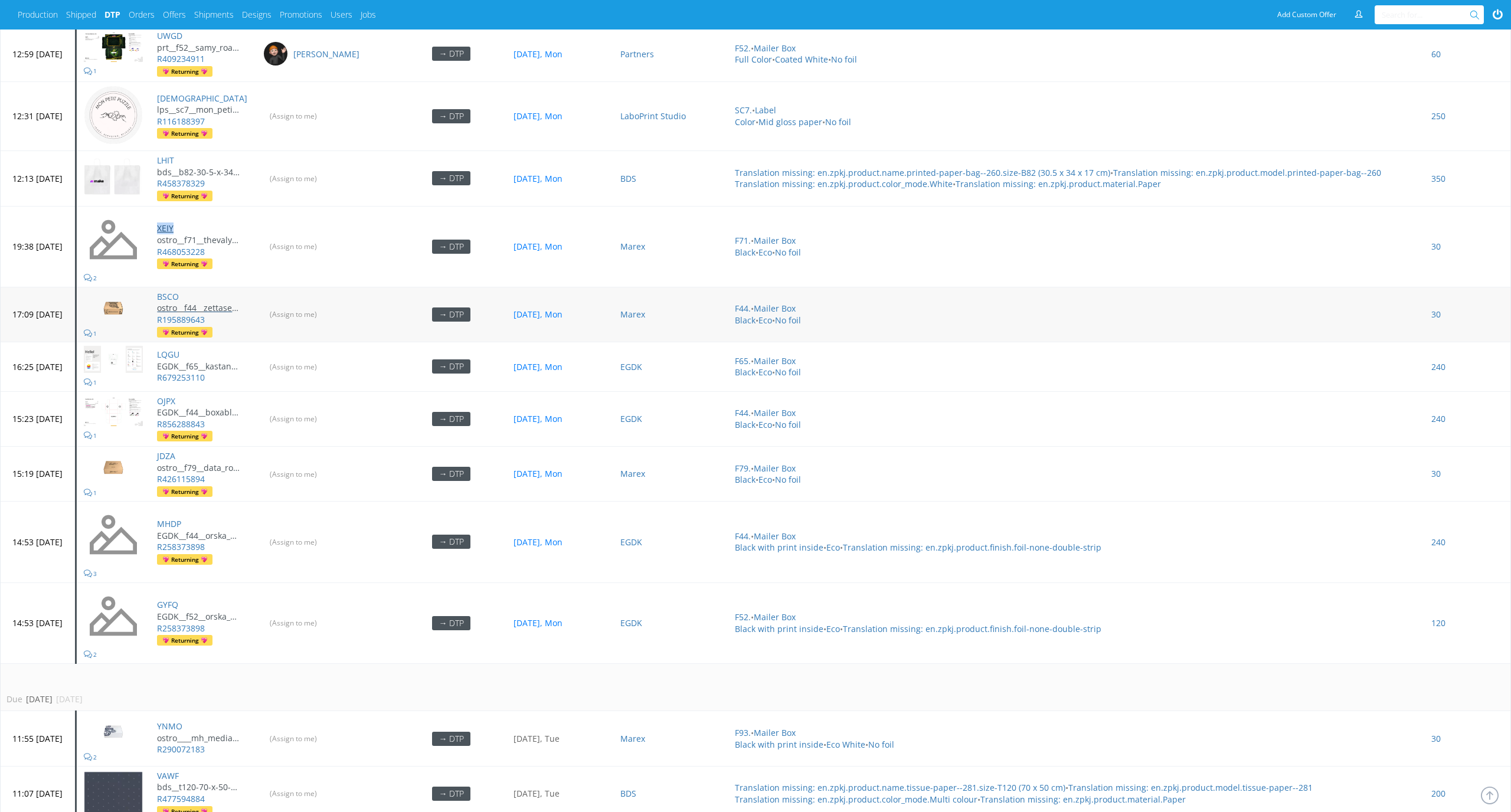
scroll to position [2418, 0]
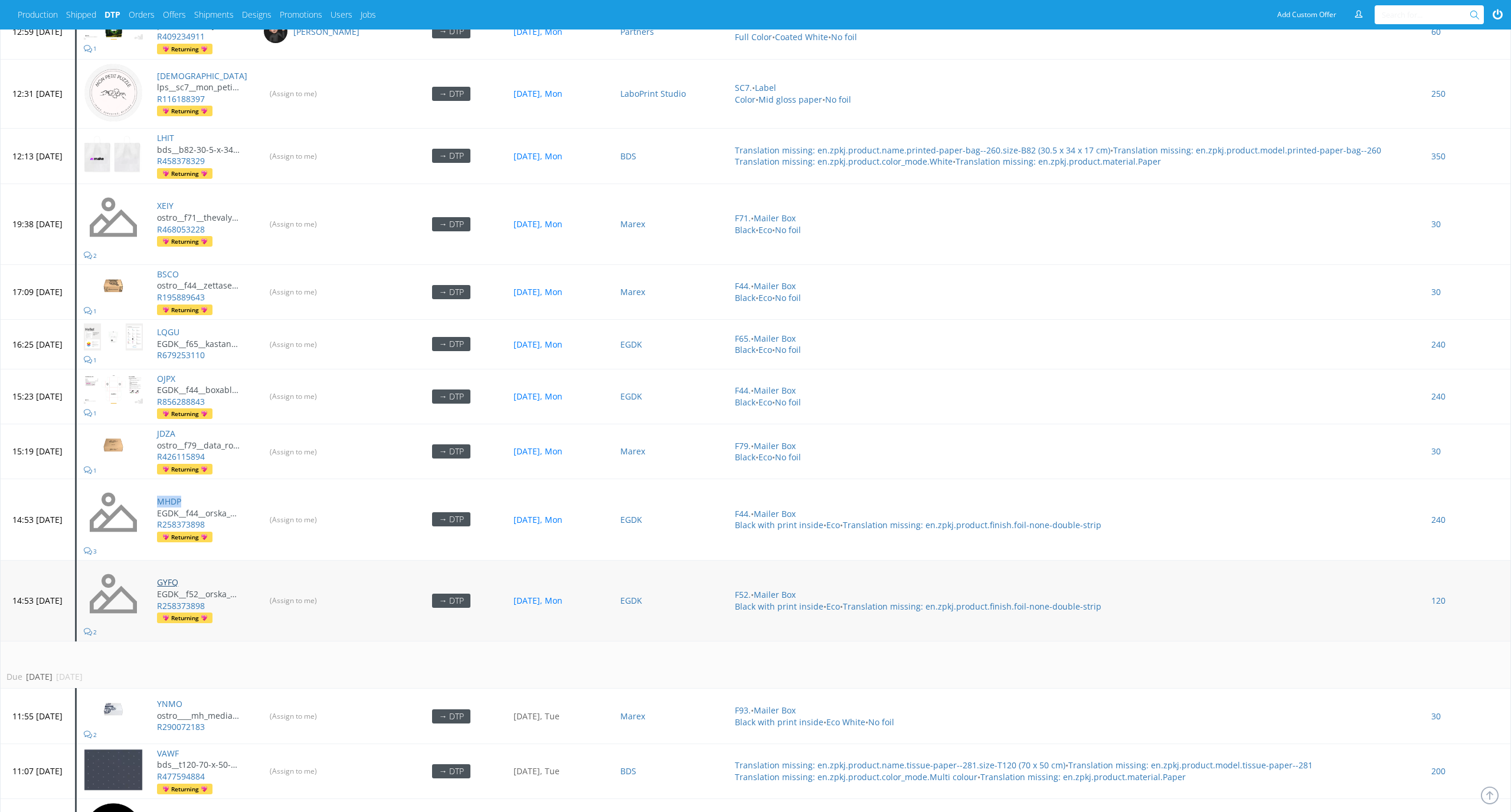
click at [179, 577] on link "GYFQ" at bounding box center [167, 582] width 21 height 11
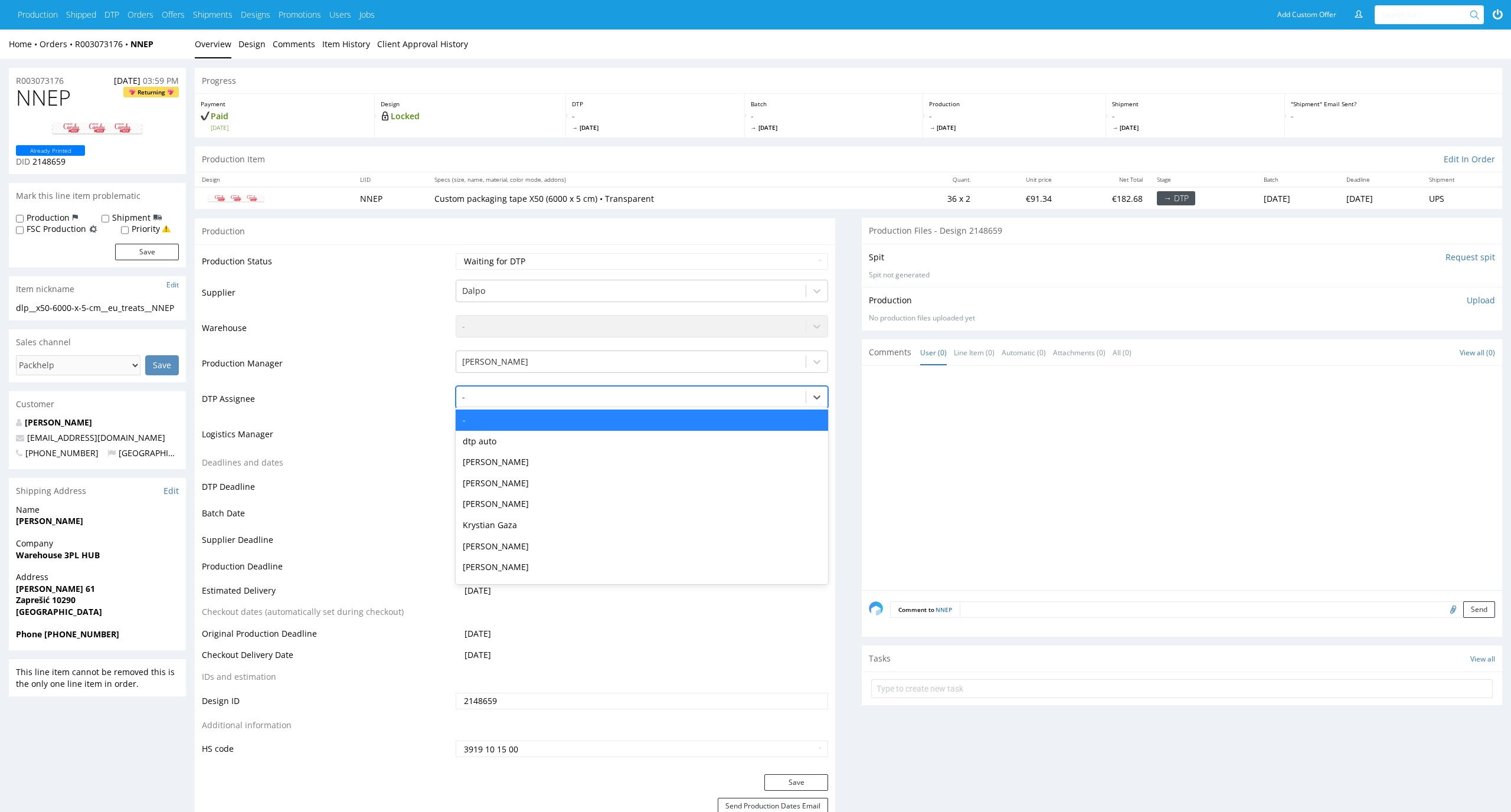
click at [558, 404] on div at bounding box center [630, 397] width 339 height 14
type input "el"
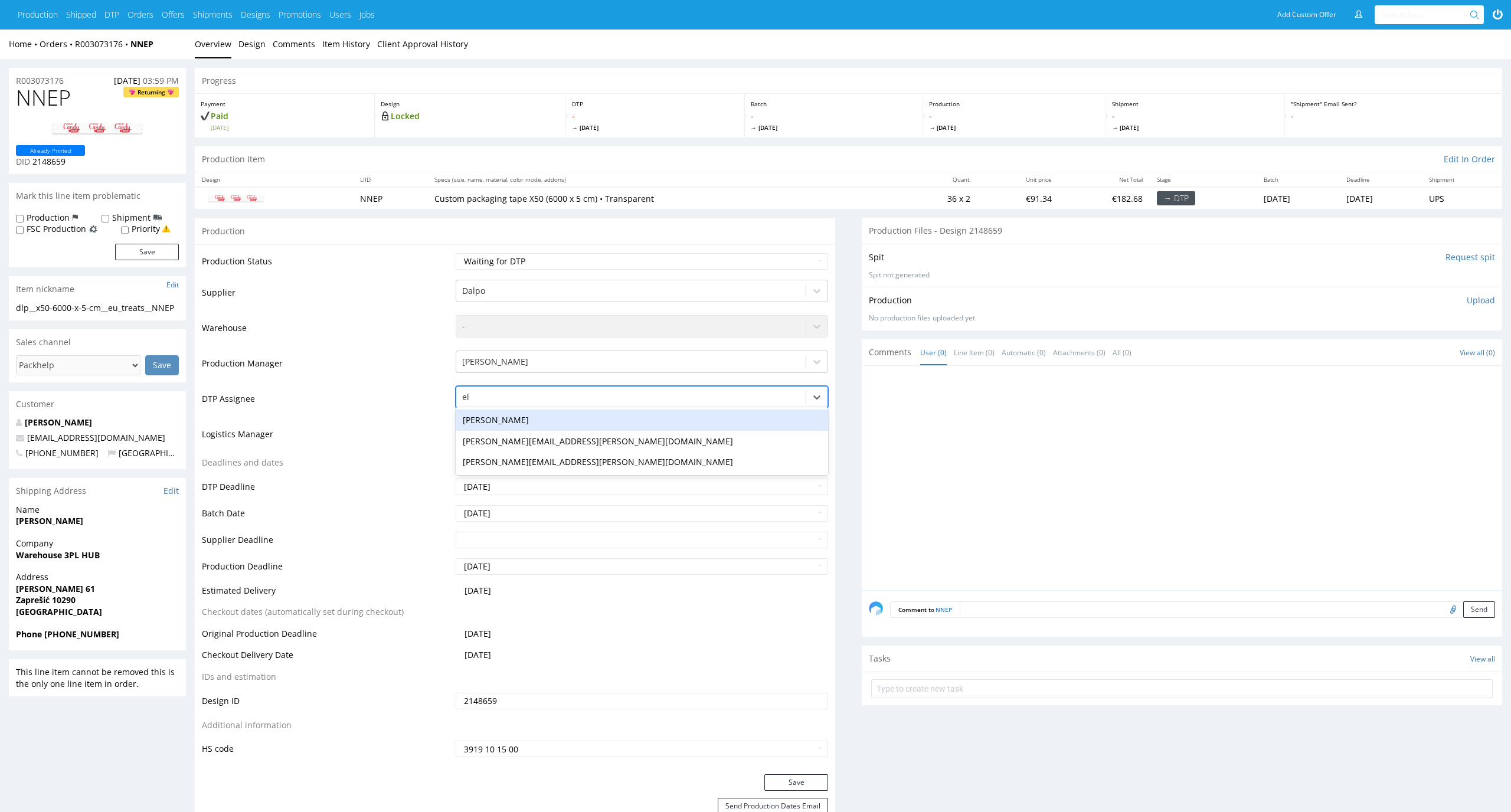
click at [542, 419] on div "Elżbieta Jelińska" at bounding box center [642, 420] width 373 height 21
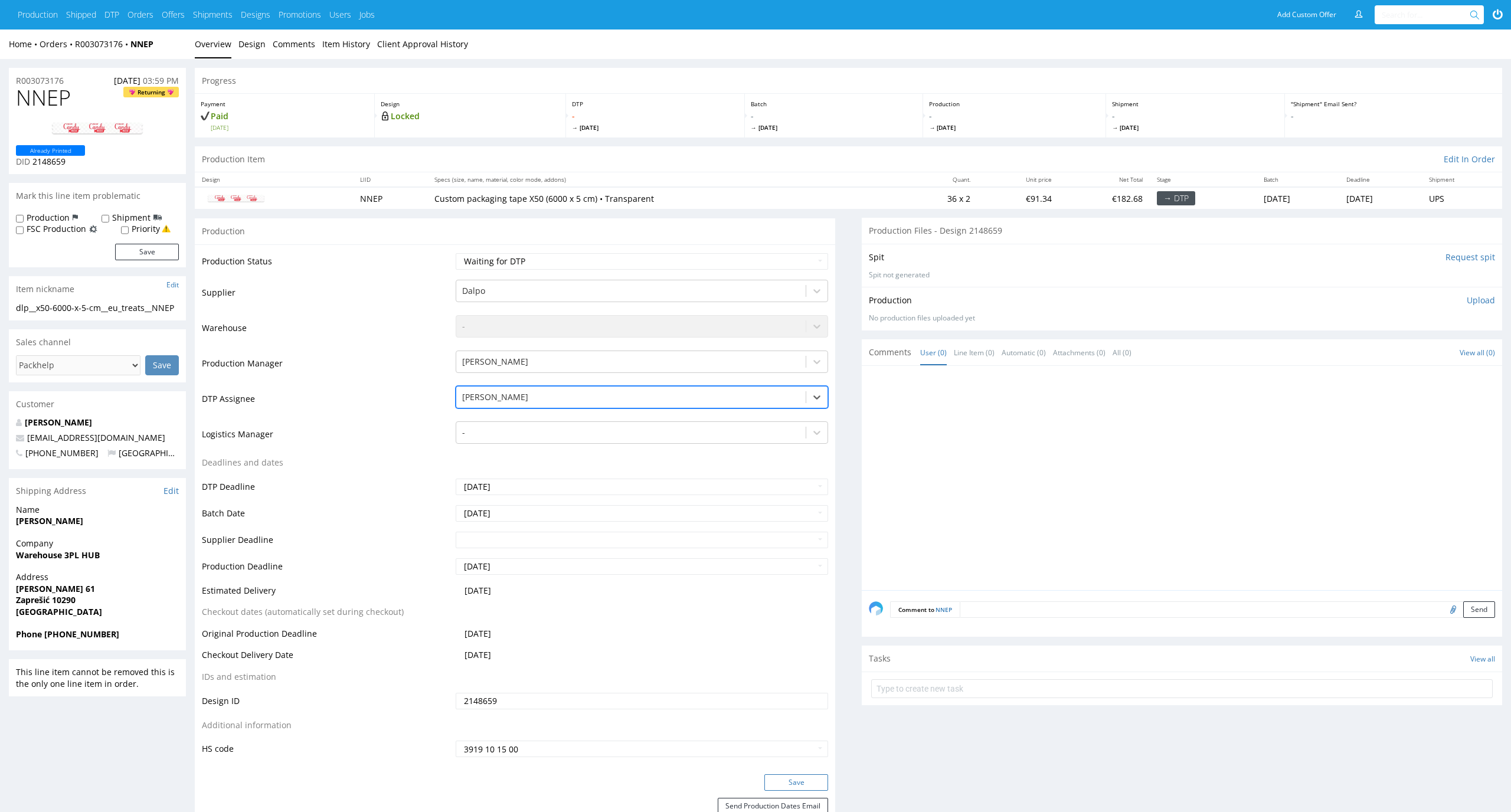
click at [792, 782] on button "Save" at bounding box center [796, 782] width 64 height 17
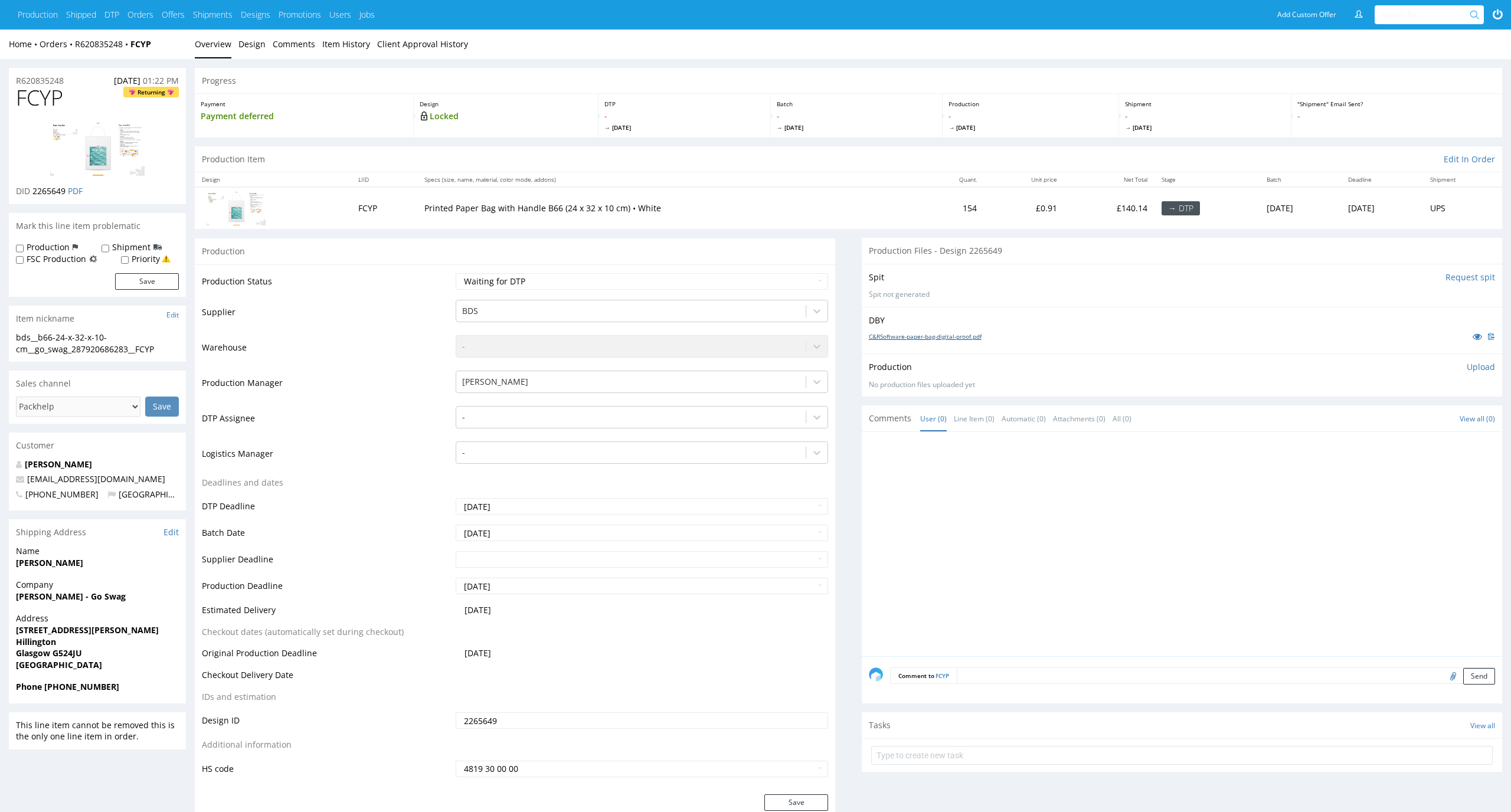
click at [904, 338] on link "C&RSoftware-paper-bag-digital-proof.pdf" at bounding box center [925, 337] width 113 height 8
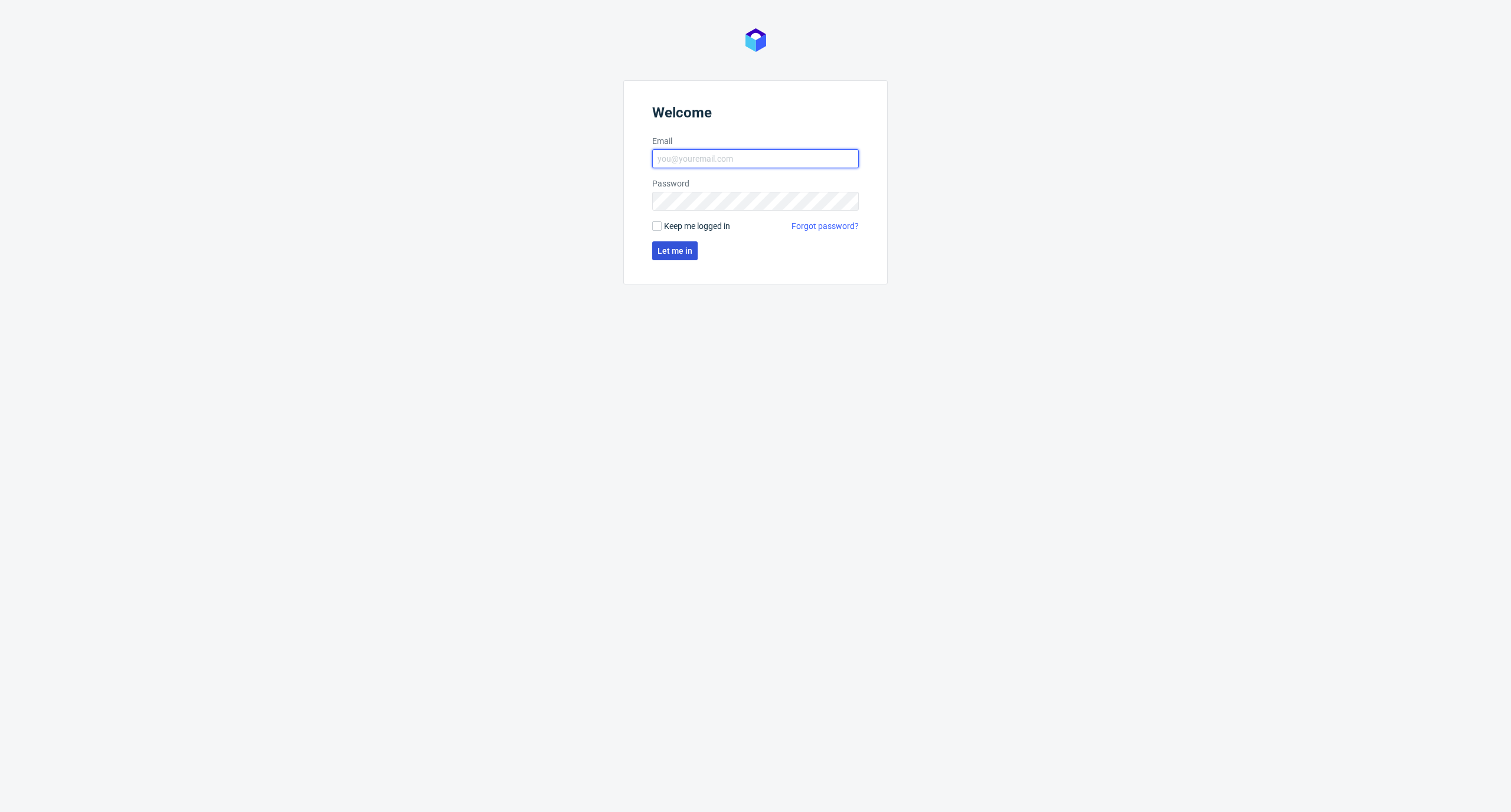
type input "elzbieta.jelinska@packhelp.com"
click at [677, 258] on button "Let me in" at bounding box center [675, 250] width 46 height 19
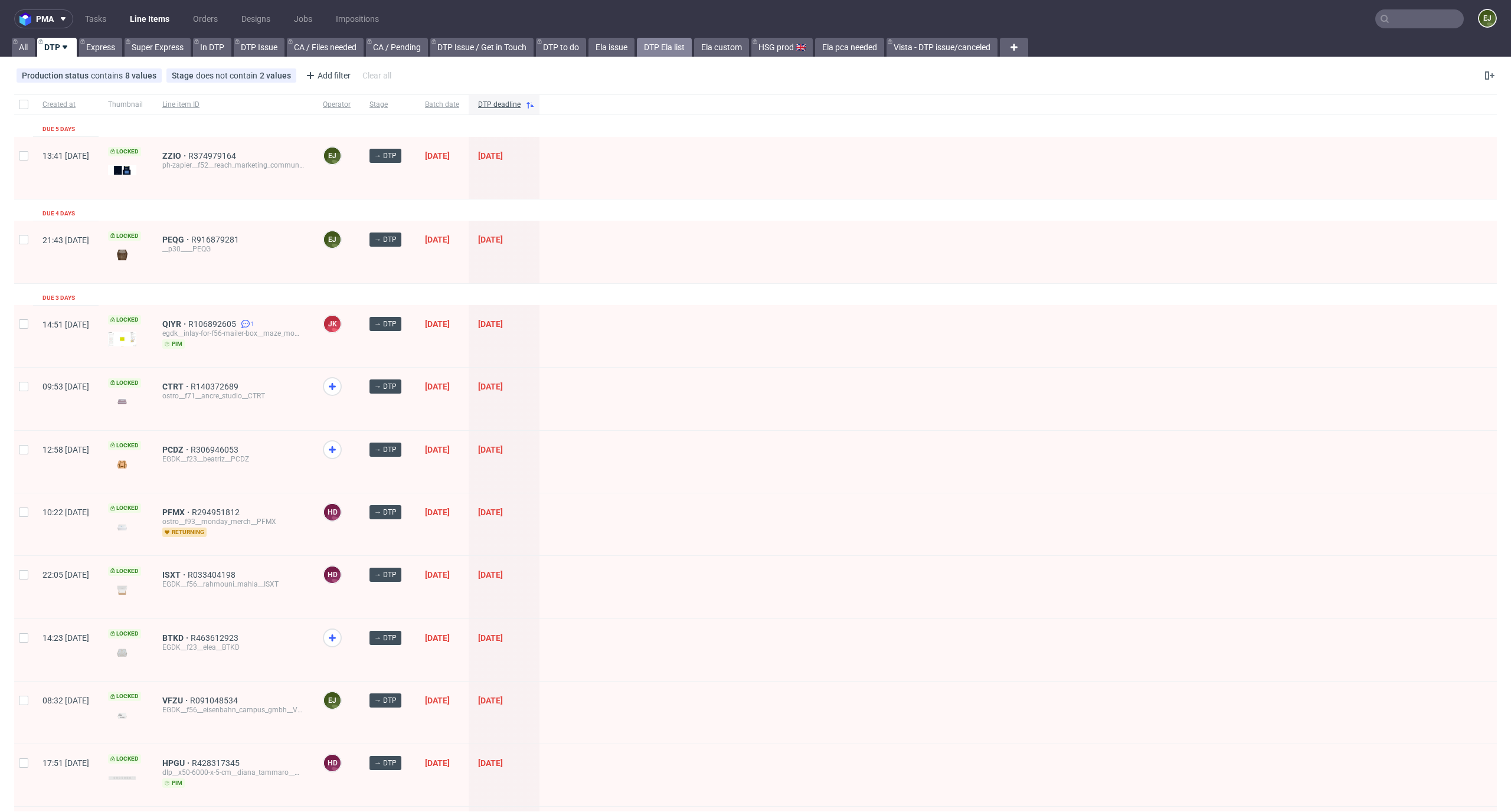
click at [671, 38] on link "DTP Ela list" at bounding box center [663, 47] width 55 height 19
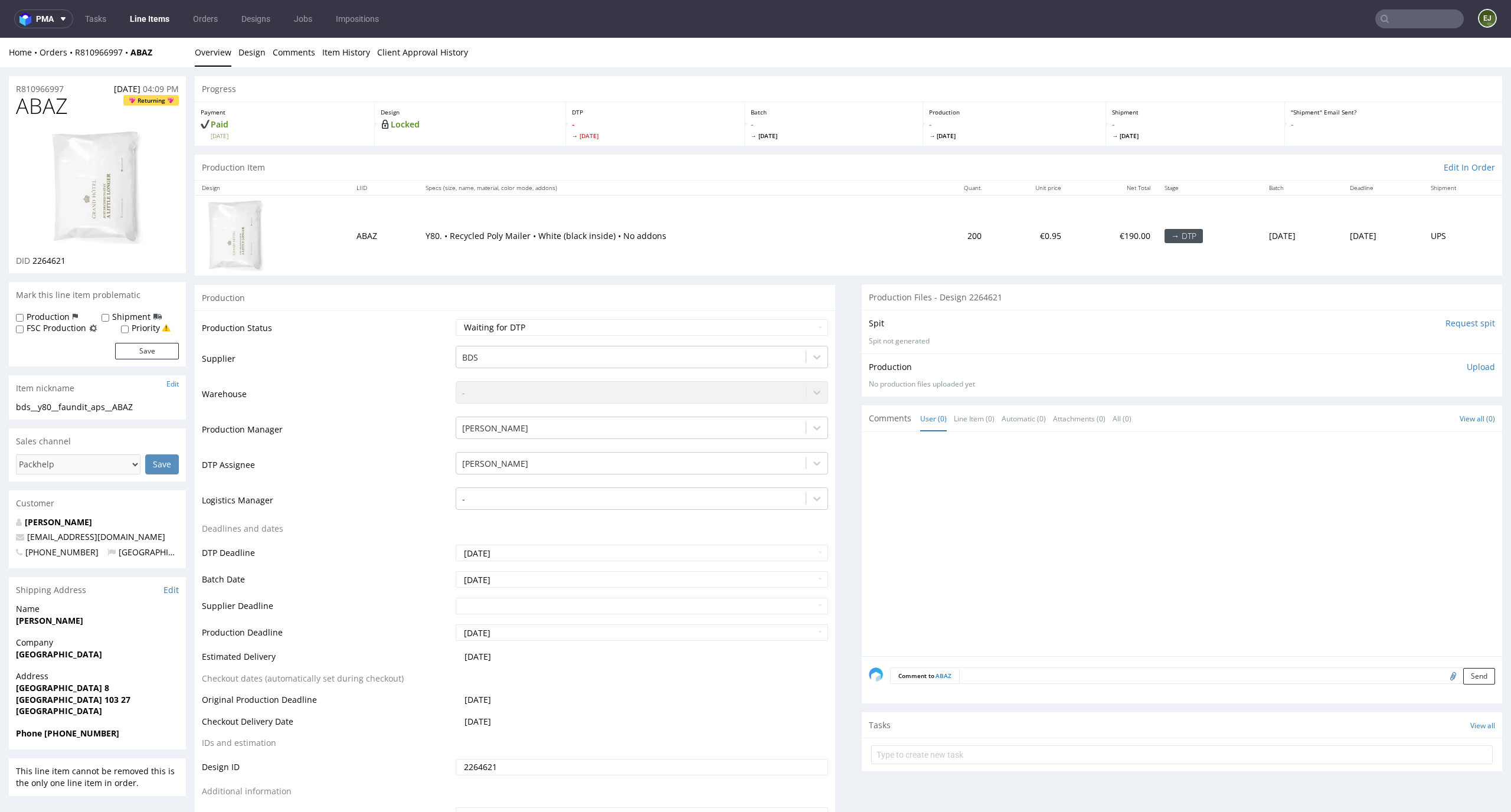
drag, startPoint x: 82, startPoint y: 110, endPoint x: 0, endPoint y: 108, distance: 82.0
copy span "ABAZ"
click at [252, 52] on link "Design" at bounding box center [251, 52] width 27 height 29
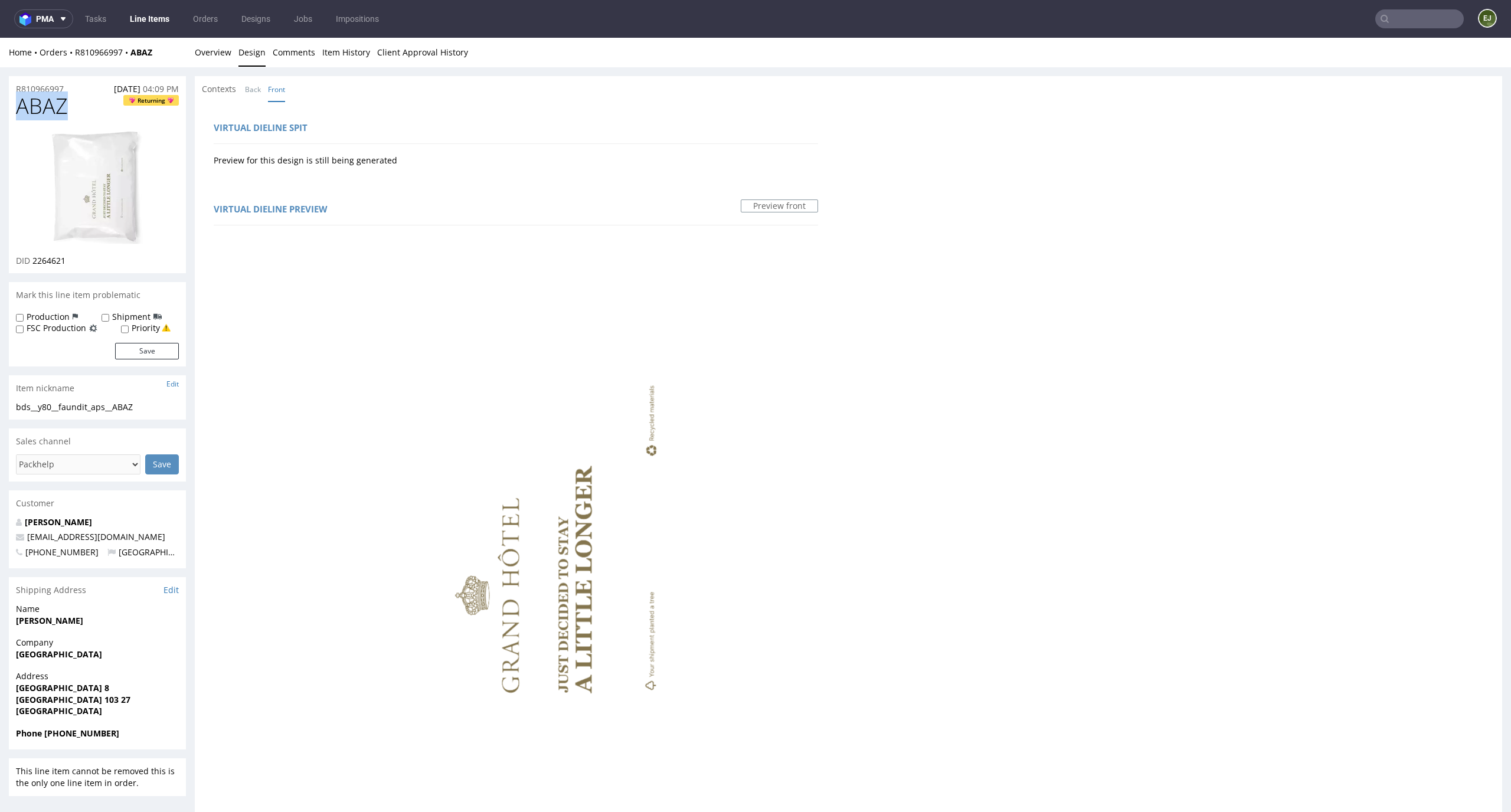
scroll to position [471, 0]
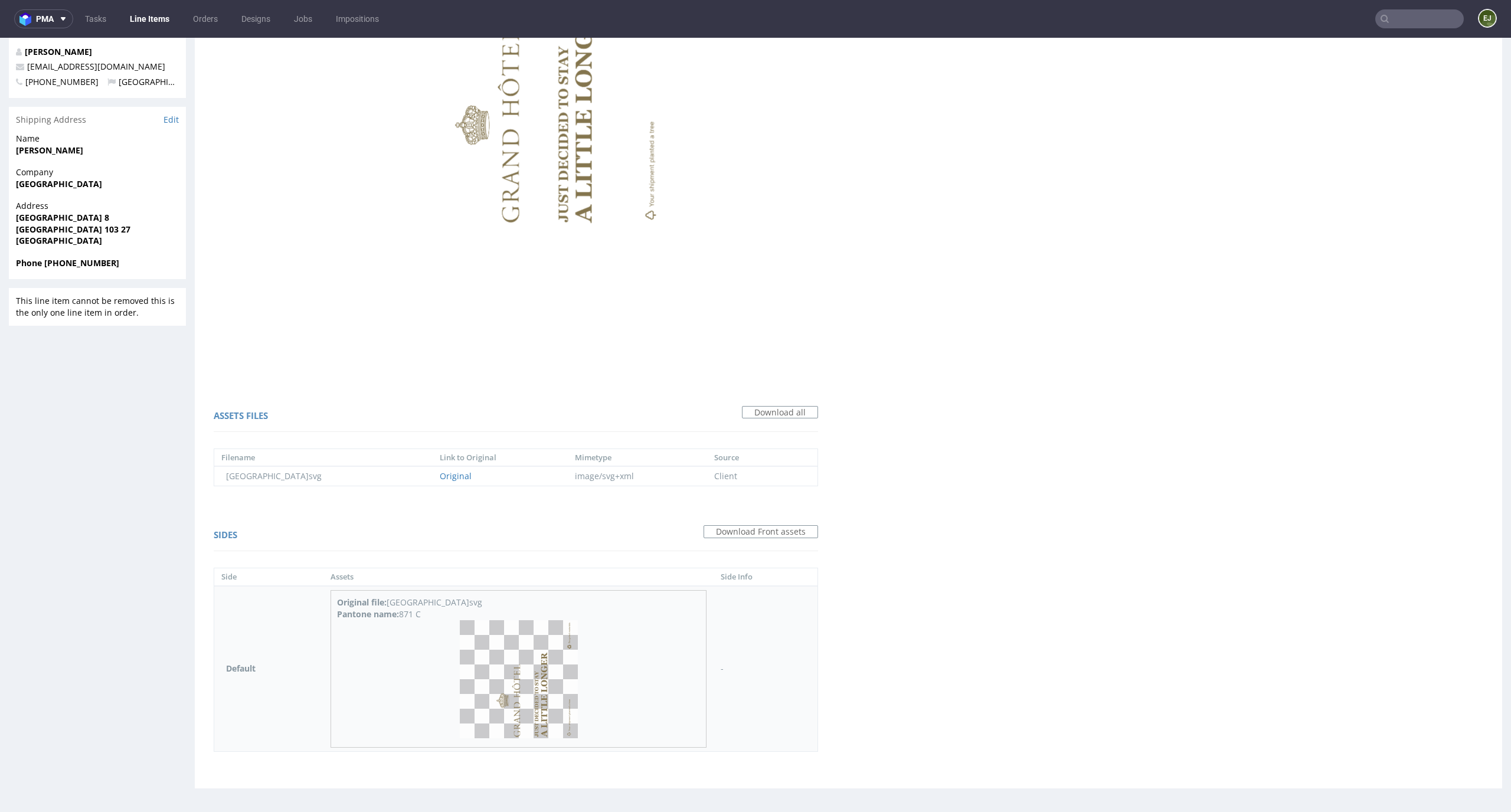
drag, startPoint x: 426, startPoint y: 614, endPoint x: 396, endPoint y: 615, distance: 30.0
click at [396, 615] on div "Pantone name: 871 C" at bounding box center [517, 614] width 362 height 12
copy div "871 C"
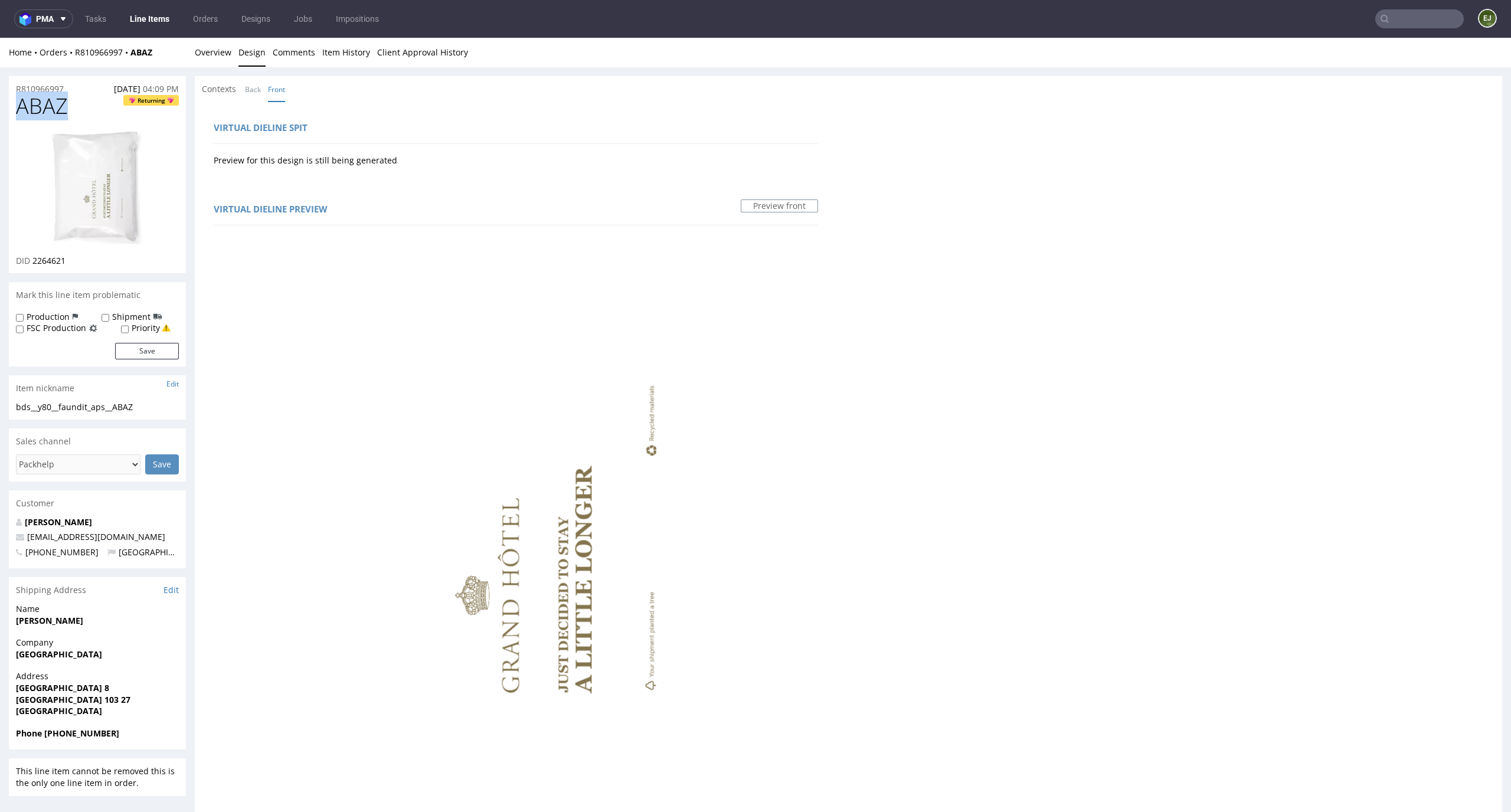
click at [214, 68] on div "R810966997 22.09.2025 04:09 PM ABAZ Returning DID 2264621 Mark this line item p…" at bounding box center [756, 672] width 1511 height 1209
click at [217, 51] on link "Overview" at bounding box center [212, 52] width 37 height 29
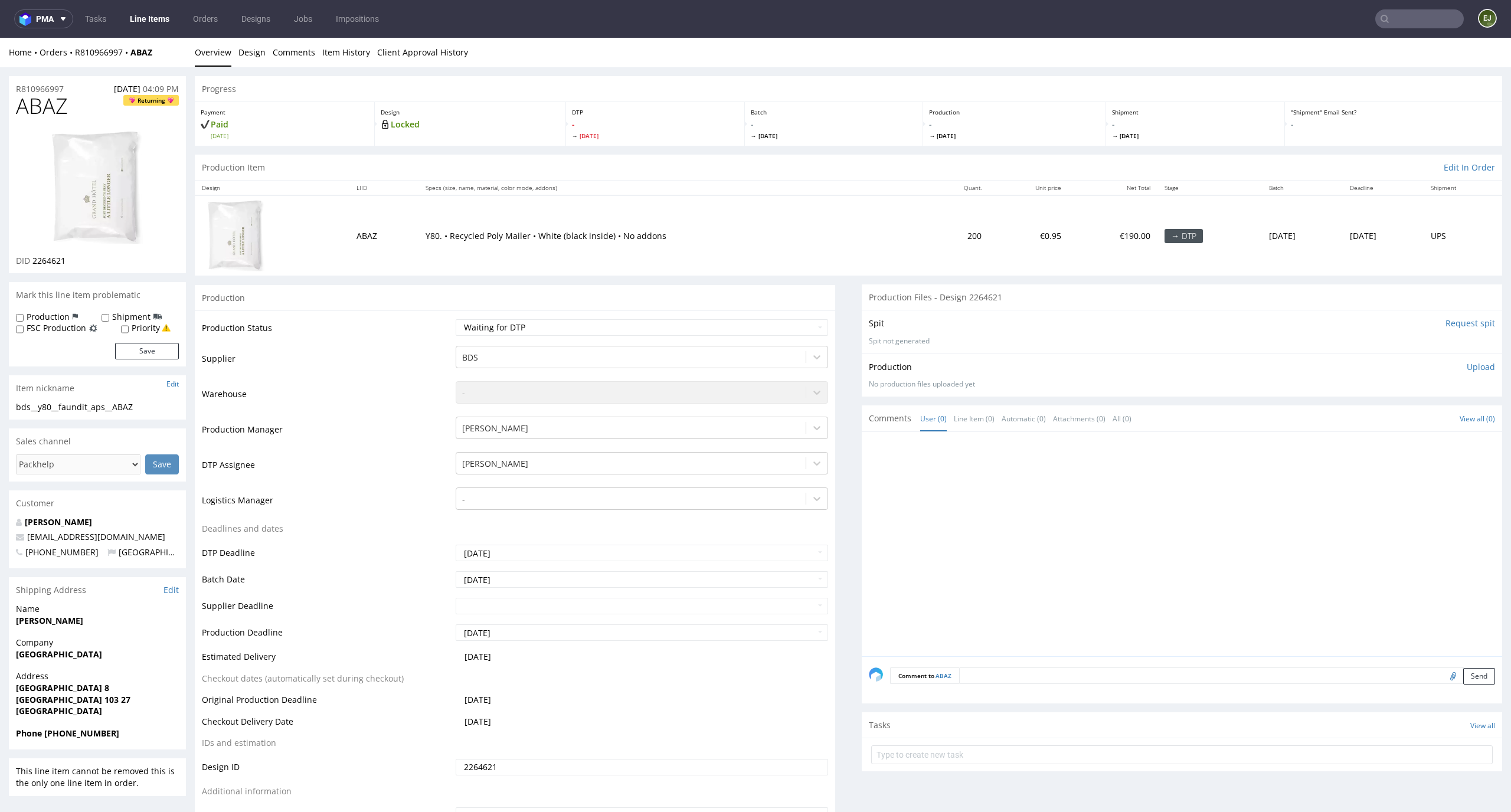
click at [1466, 364] on p "Upload" at bounding box center [1480, 367] width 29 height 12
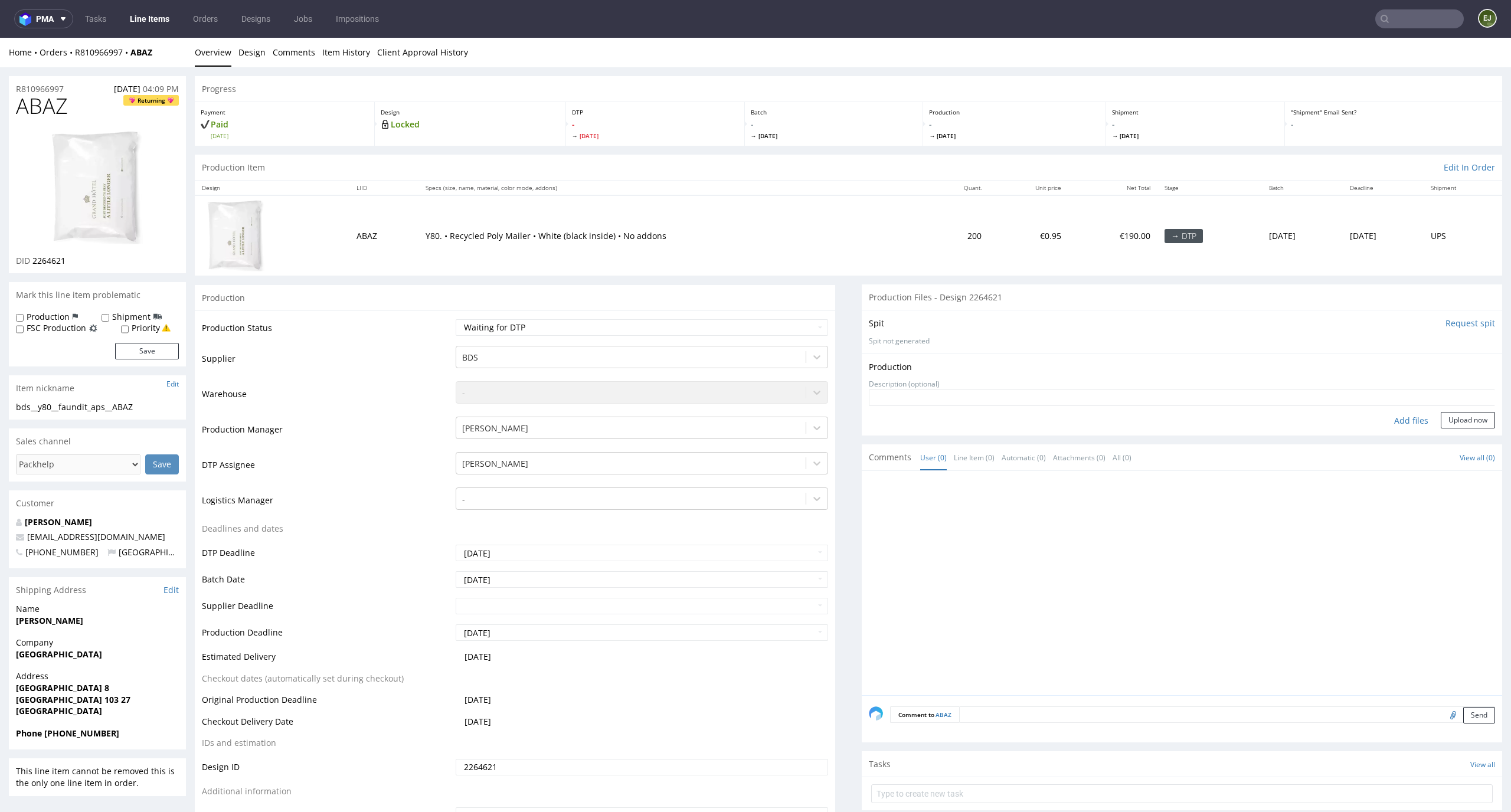
click at [1394, 415] on div "Add files" at bounding box center [1411, 421] width 59 height 18
type input "C:\fakepath\bds__y80__faundit_aps__ABAZ__d2264621__oR810966997__v1.pdf"
click at [1446, 442] on button "Upload now" at bounding box center [1467, 439] width 55 height 17
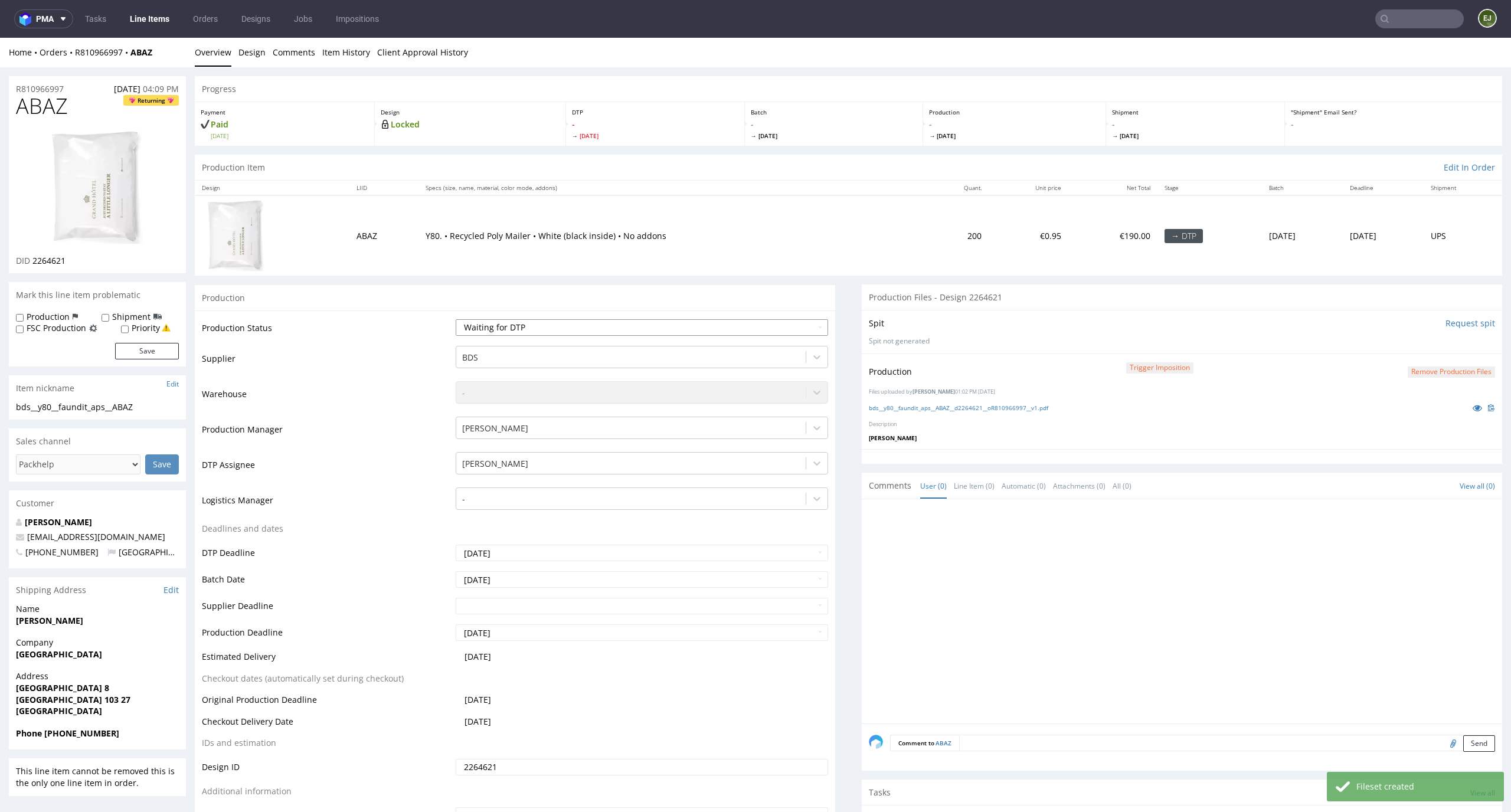
click at [737, 320] on select "Waiting for Artwork Waiting for Diecut Waiting for Mockup Waiting for DTP Waiti…" at bounding box center [642, 328] width 373 height 17
select select "dtp_production_ready"
click at [456, 320] on select "Waiting for Artwork Waiting for Diecut Waiting for Mockup Waiting for DTP Waiti…" at bounding box center [642, 328] width 373 height 17
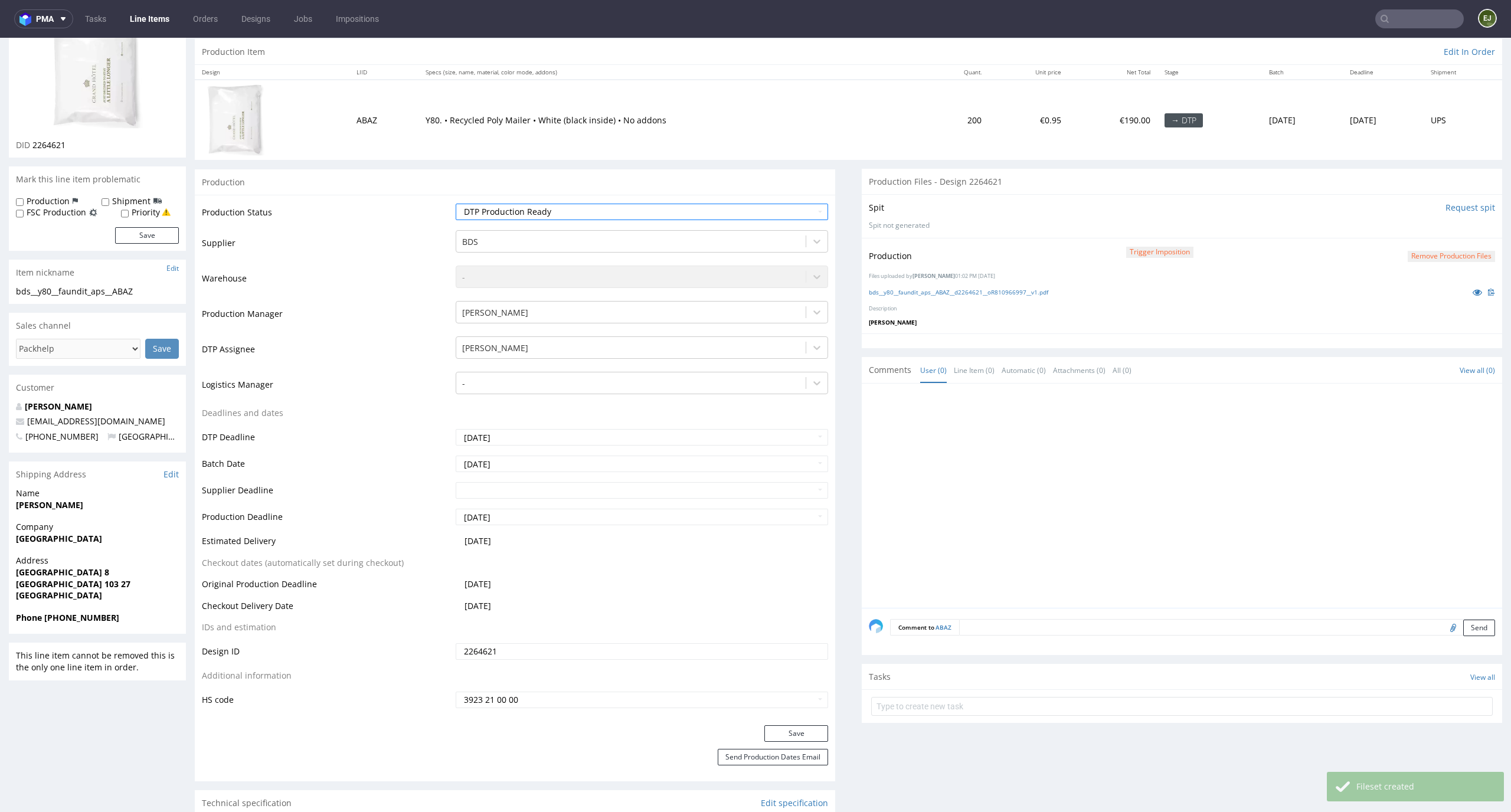
scroll to position [242, 0]
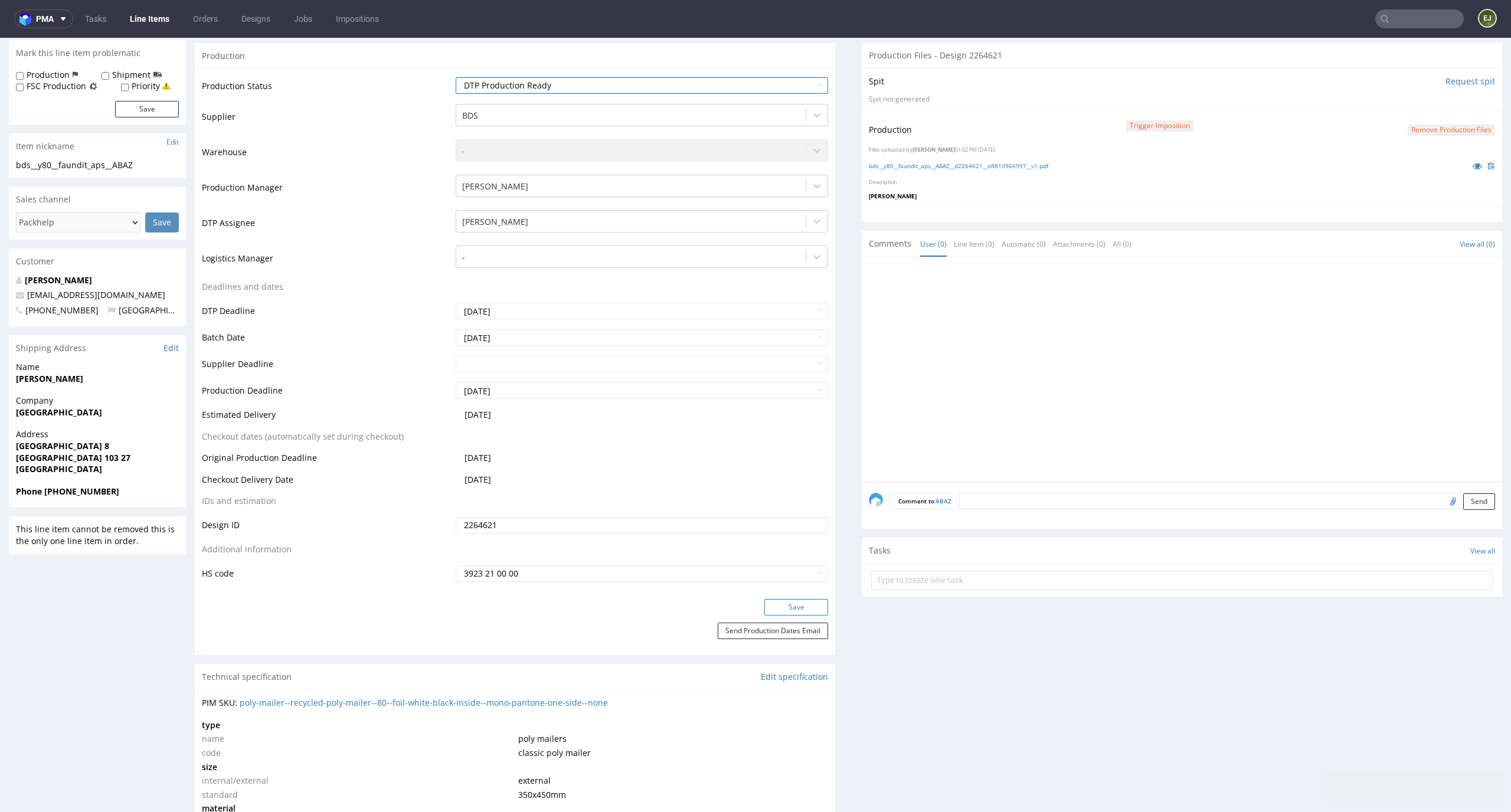
click at [806, 606] on button "Save" at bounding box center [796, 607] width 64 height 17
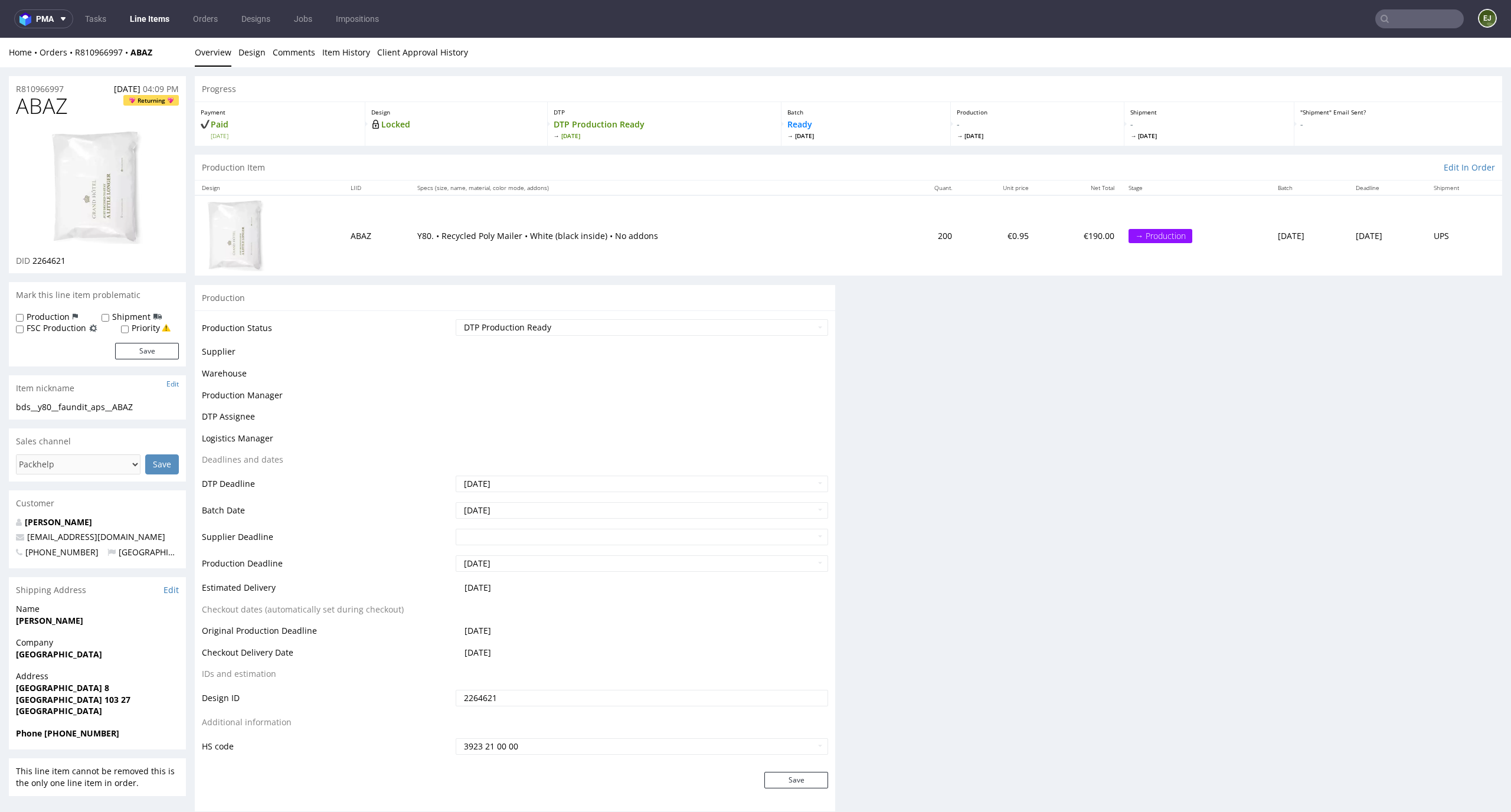
scroll to position [0, 0]
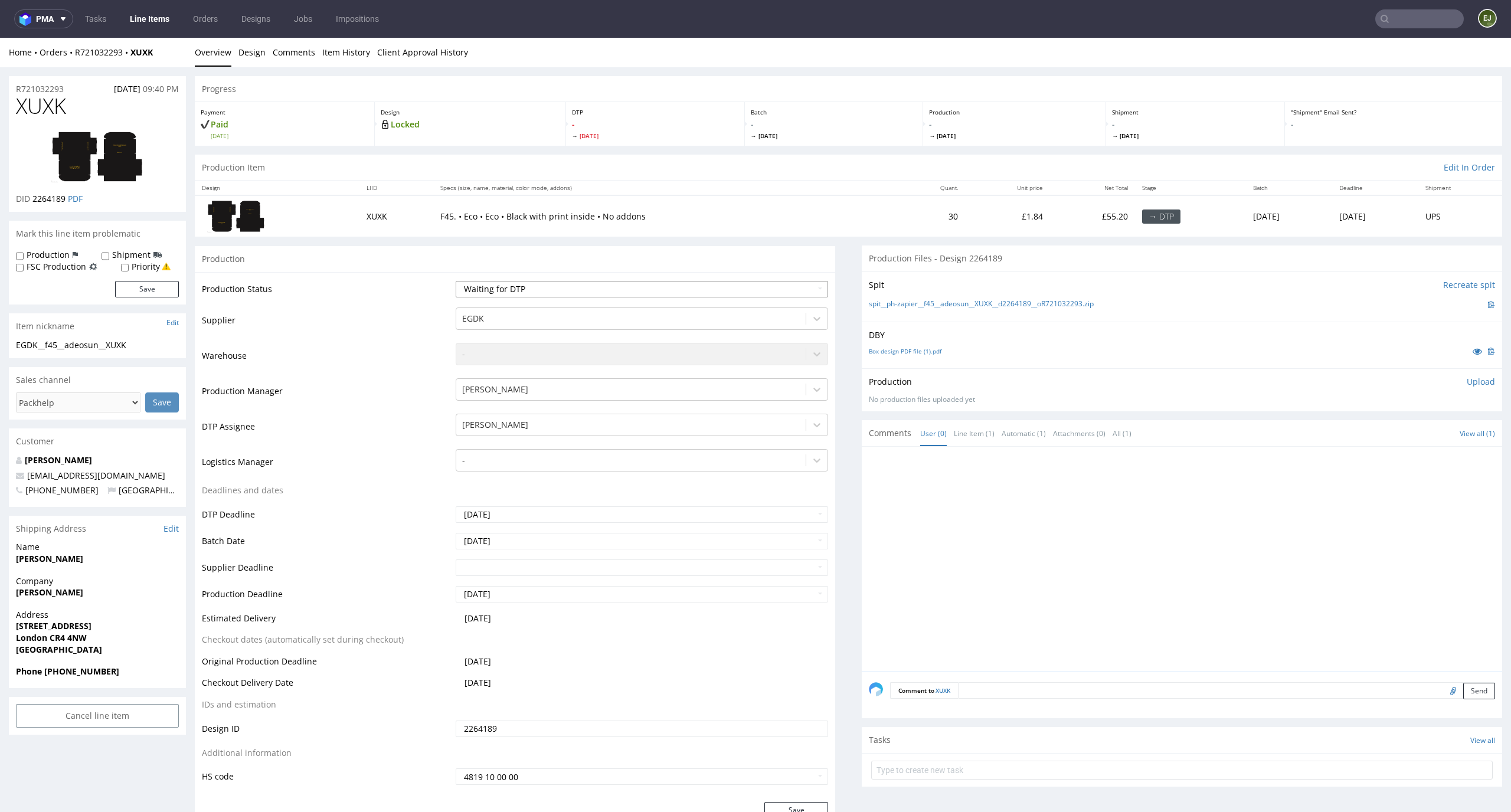
click at [777, 286] on select "Waiting for Artwork Waiting for Diecut Waiting for Mockup Waiting for DTP Waiti…" at bounding box center [642, 289] width 373 height 17
select select "dtp_issue"
click at [456, 281] on select "Waiting for Artwork Waiting for Diecut Waiting for Mockup Waiting for DTP Waiti…" at bounding box center [642, 289] width 373 height 17
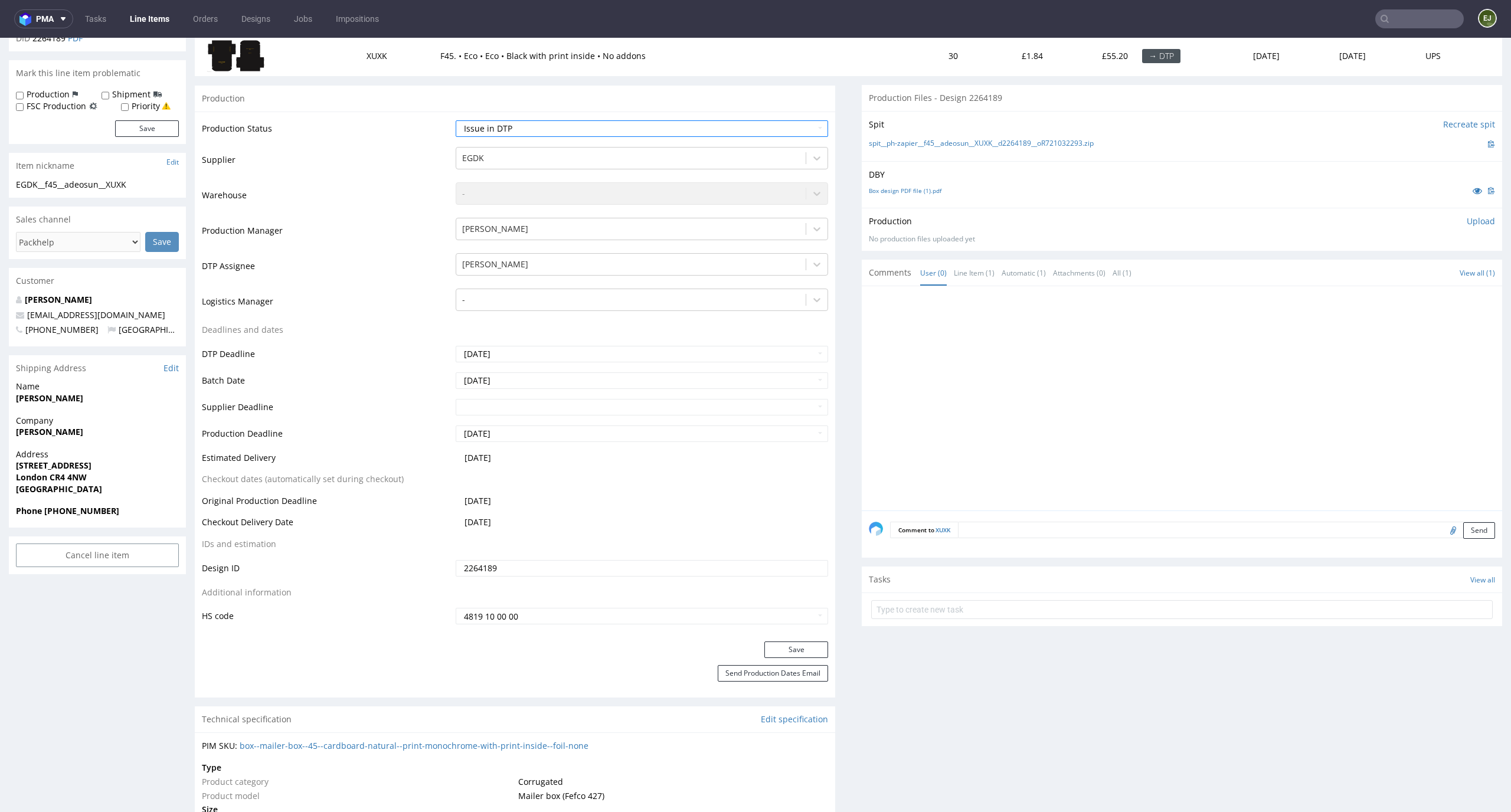
scroll to position [182, 0]
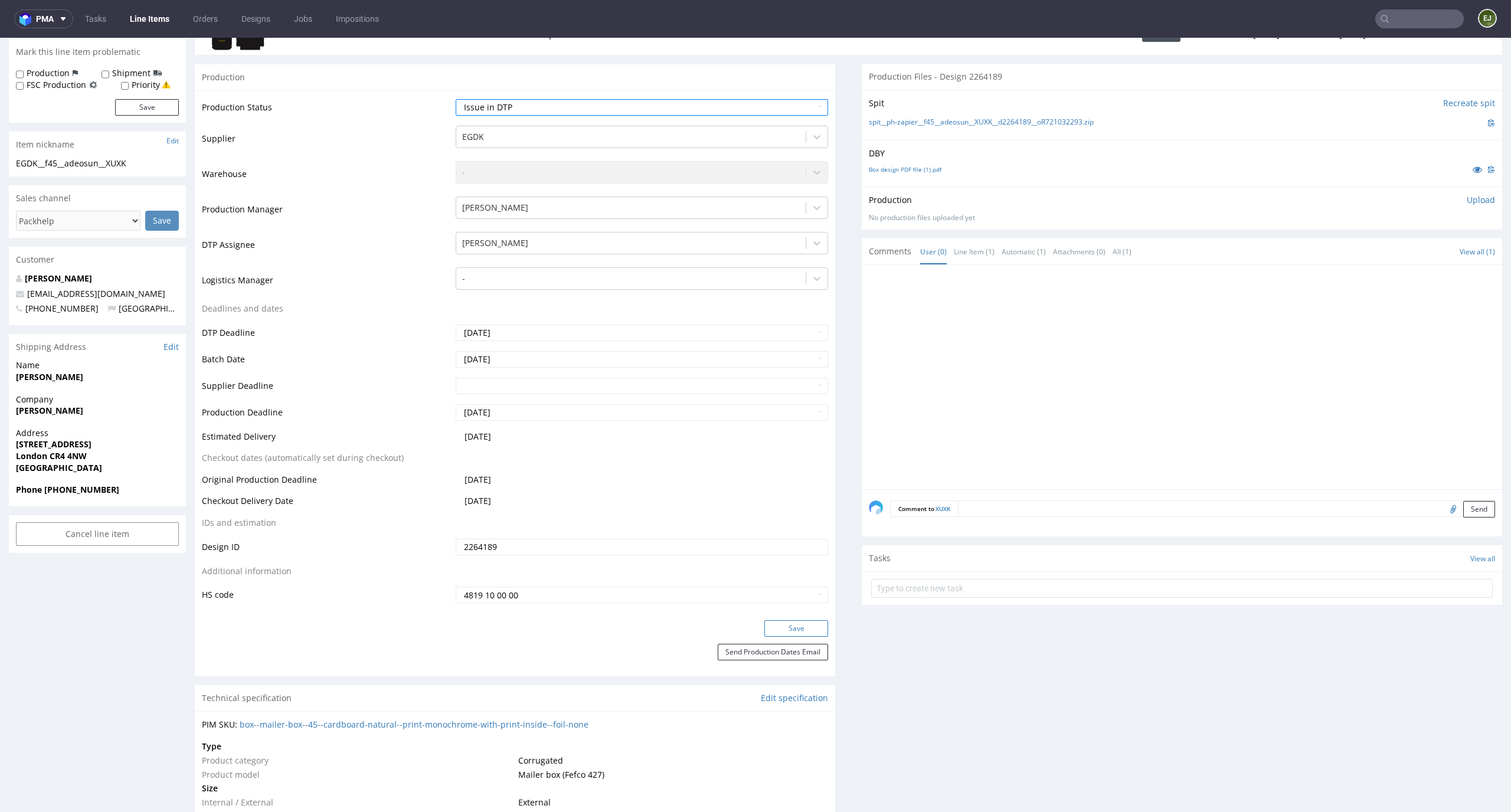
click at [801, 620] on button "Save" at bounding box center [796, 628] width 64 height 17
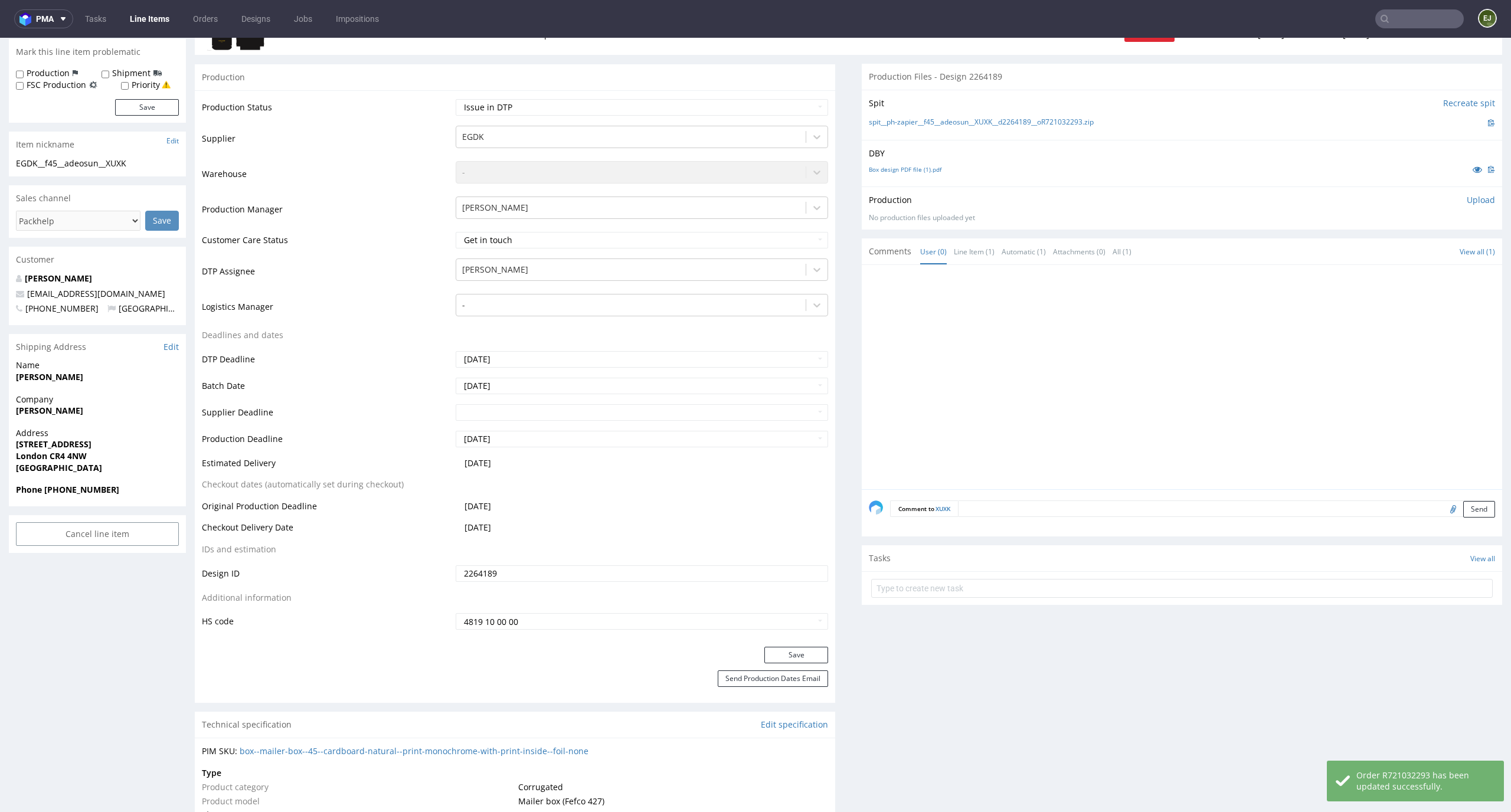
click at [928, 598] on form at bounding box center [1181, 588] width 621 height 29
click at [940, 589] on input "text" at bounding box center [1181, 588] width 621 height 19
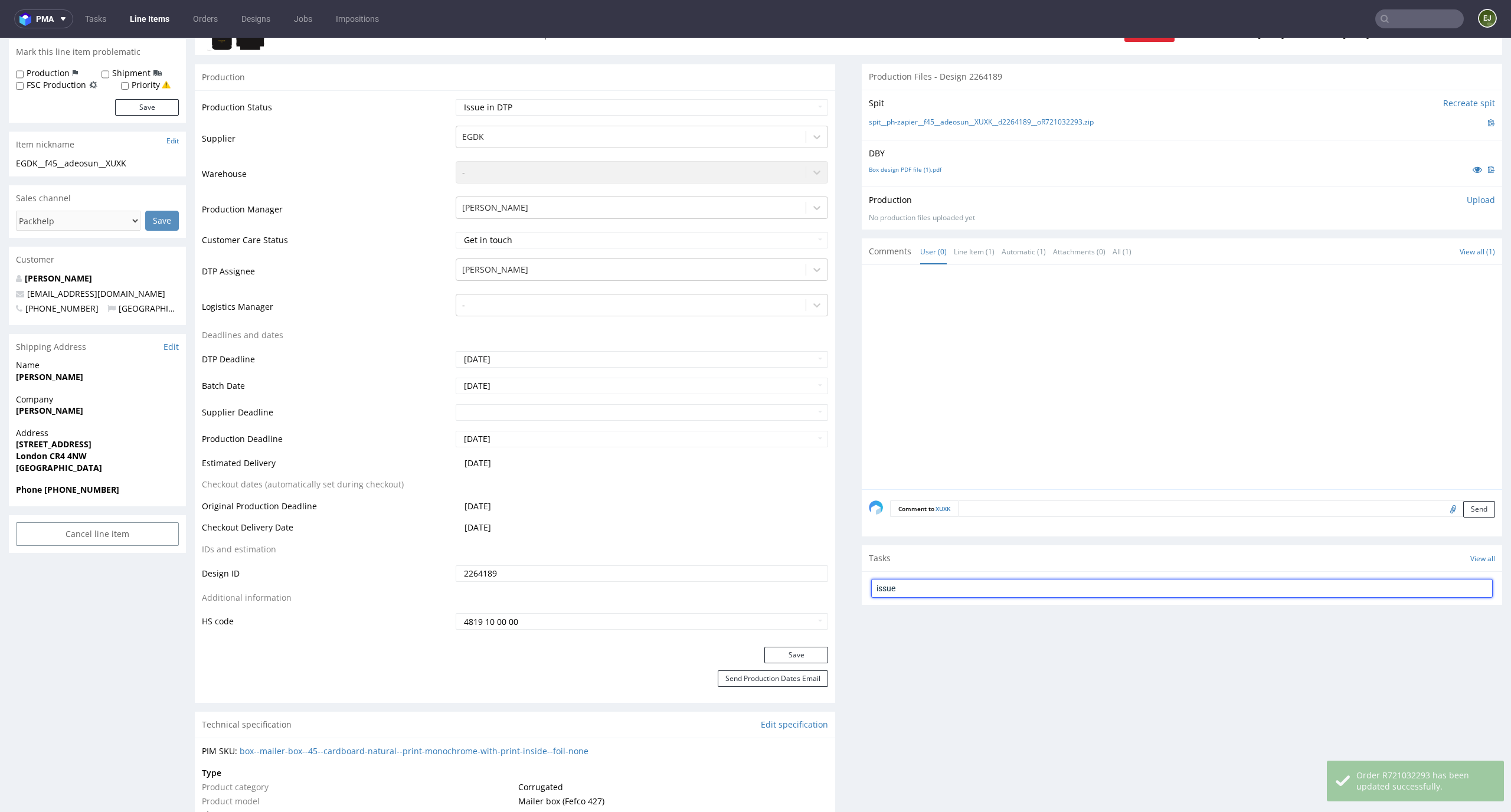
type input "issue"
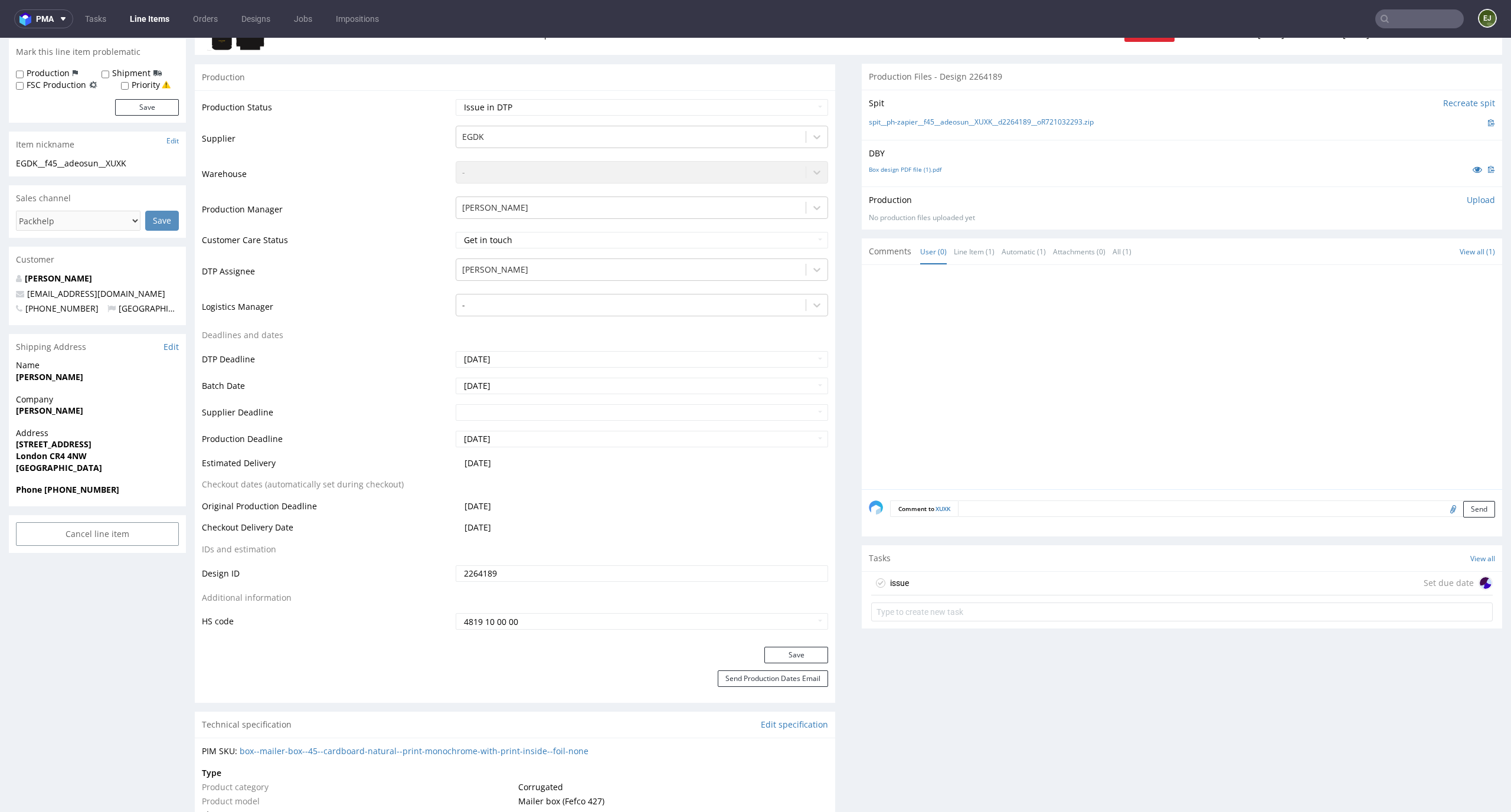
click at [927, 589] on div "issue Set due date" at bounding box center [1181, 584] width 621 height 24
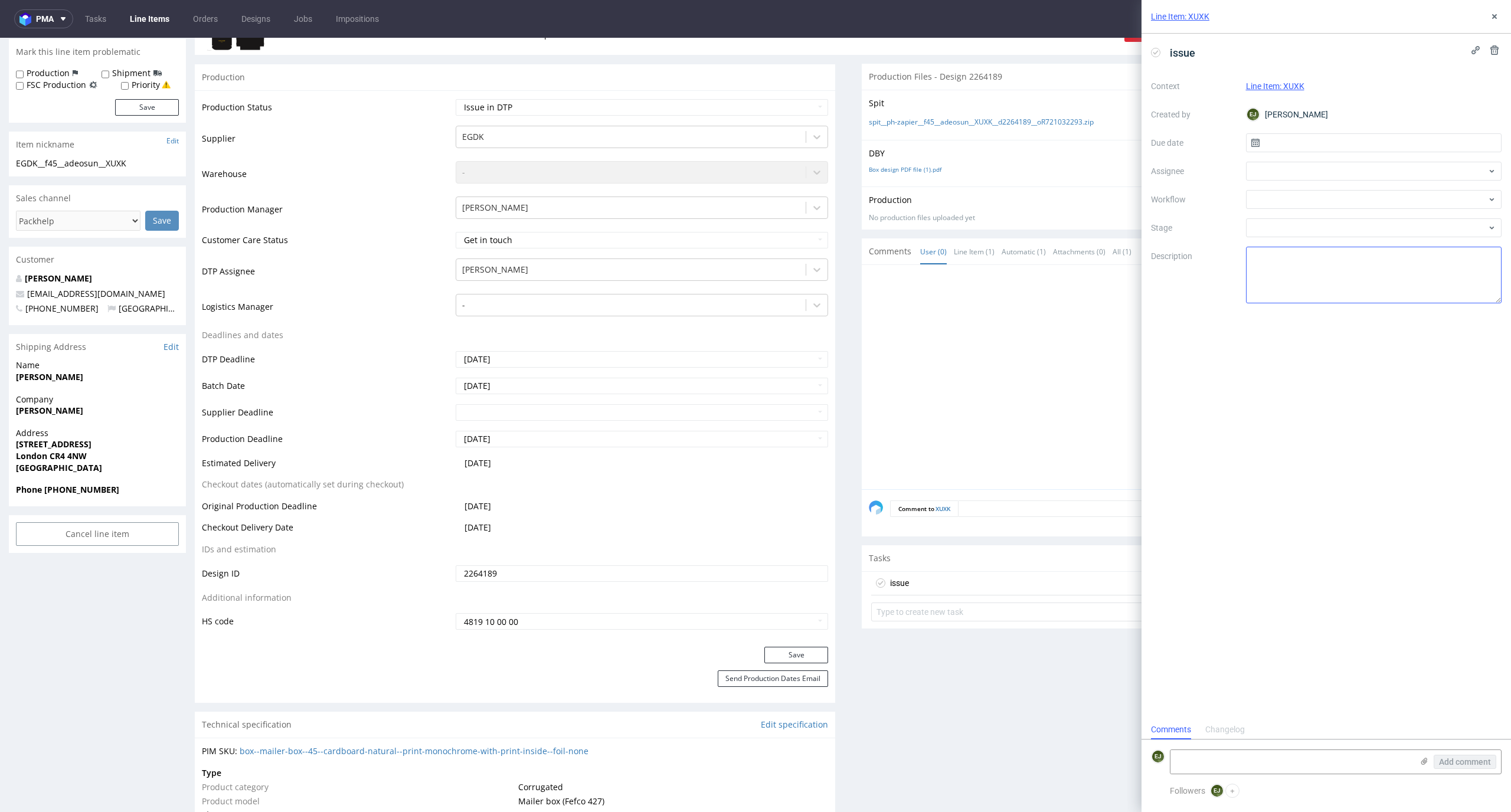
scroll to position [10, 0]
click at [1358, 136] on input "text" at bounding box center [1374, 142] width 256 height 19
click at [1434, 290] on button "27" at bounding box center [1430, 283] width 18 height 19
type input "27/09/2025"
click at [1414, 199] on div at bounding box center [1374, 199] width 256 height 19
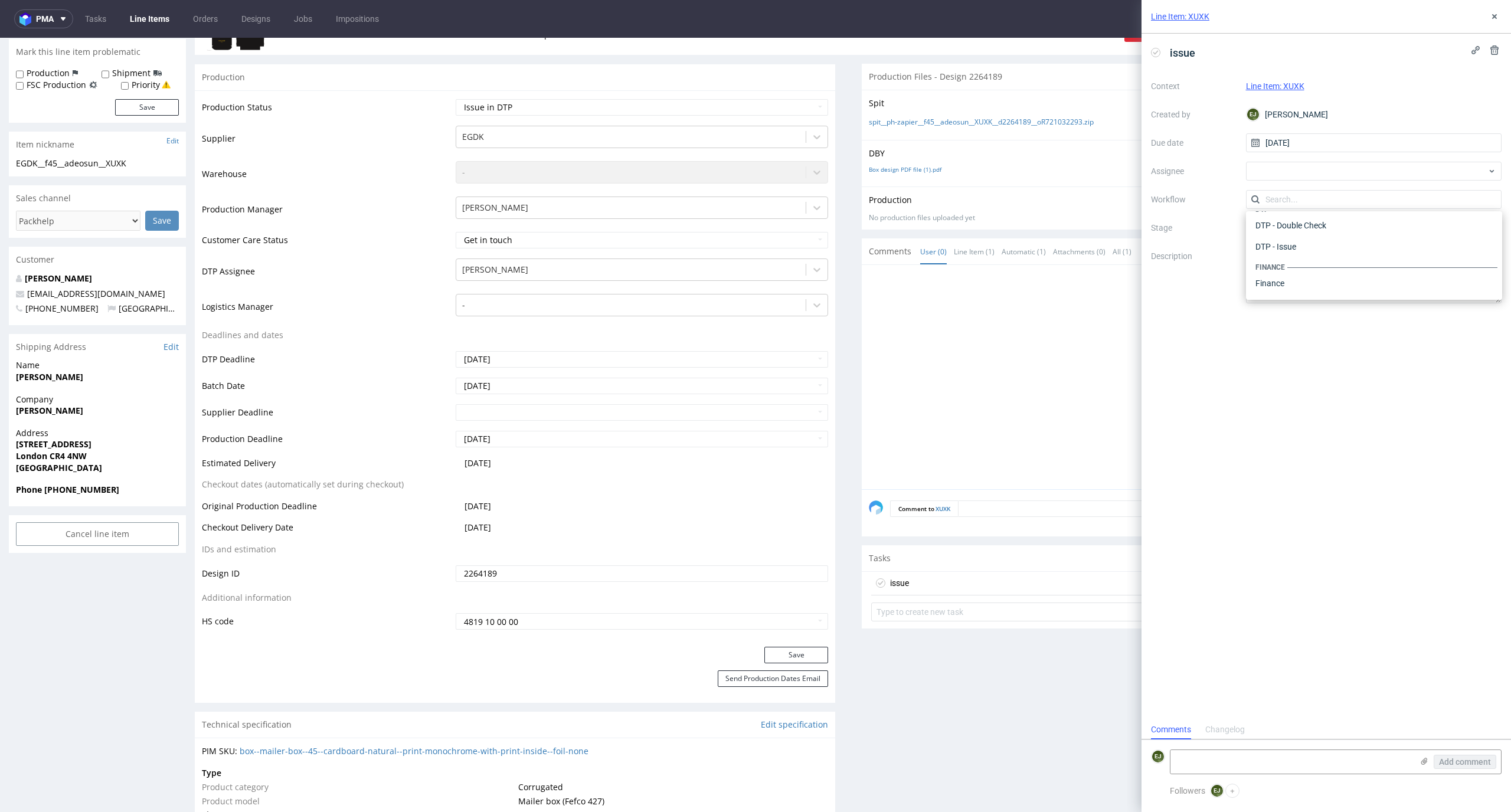
scroll to position [0, 0]
click at [1406, 264] on div "DTP - Issue" at bounding box center [1374, 262] width 246 height 21
click at [1042, 347] on div at bounding box center [1185, 380] width 633 height 217
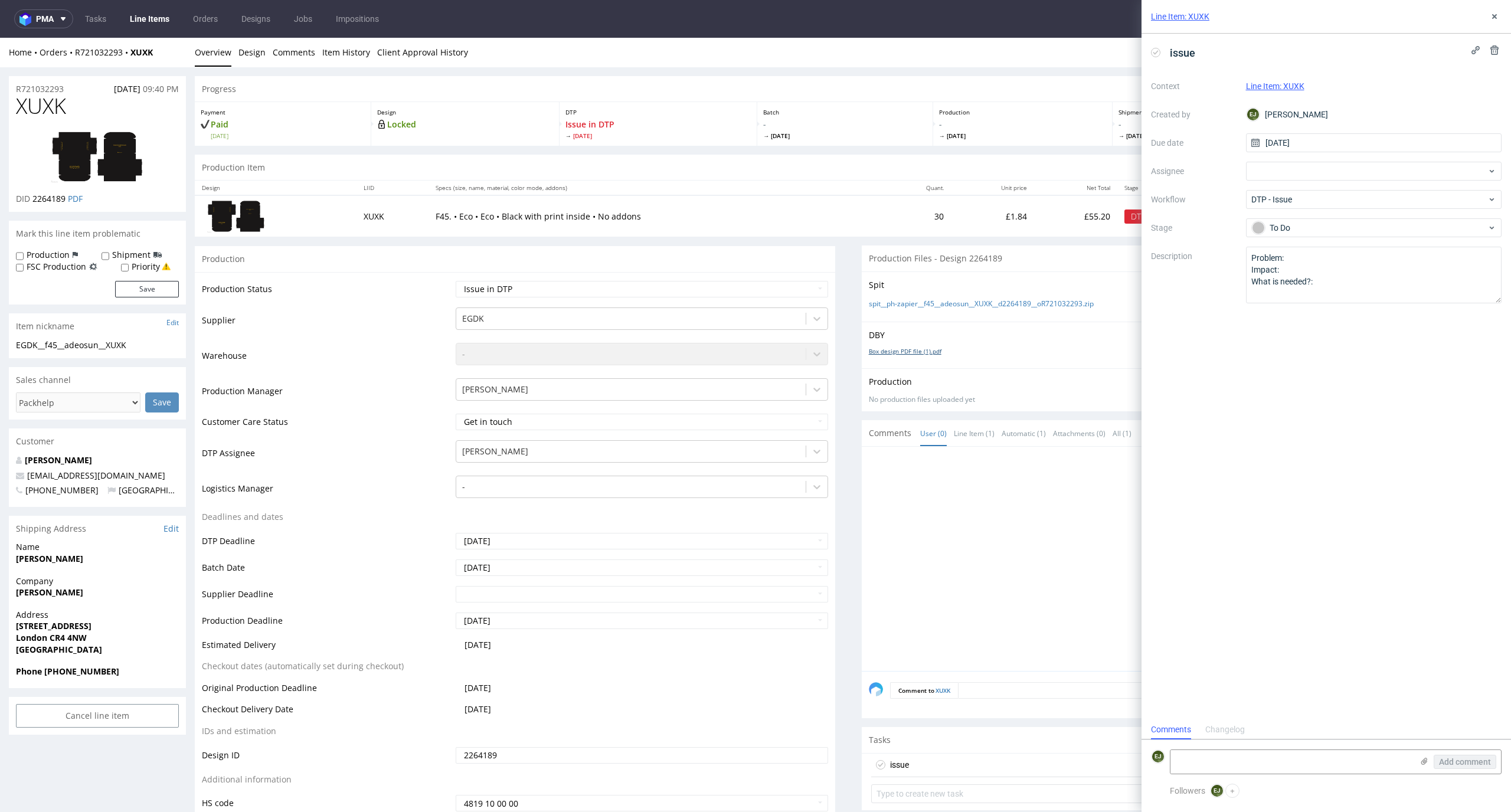
click at [881, 347] on link "Box design PDF file (1).pdf" at bounding box center [904, 351] width 72 height 8
click at [1371, 761] on textarea at bounding box center [1292, 762] width 242 height 24
type textarea "This product is only printed in one shade of black. If the customer wants a col…"
click at [1468, 758] on span "Add comment" at bounding box center [1464, 761] width 52 height 8
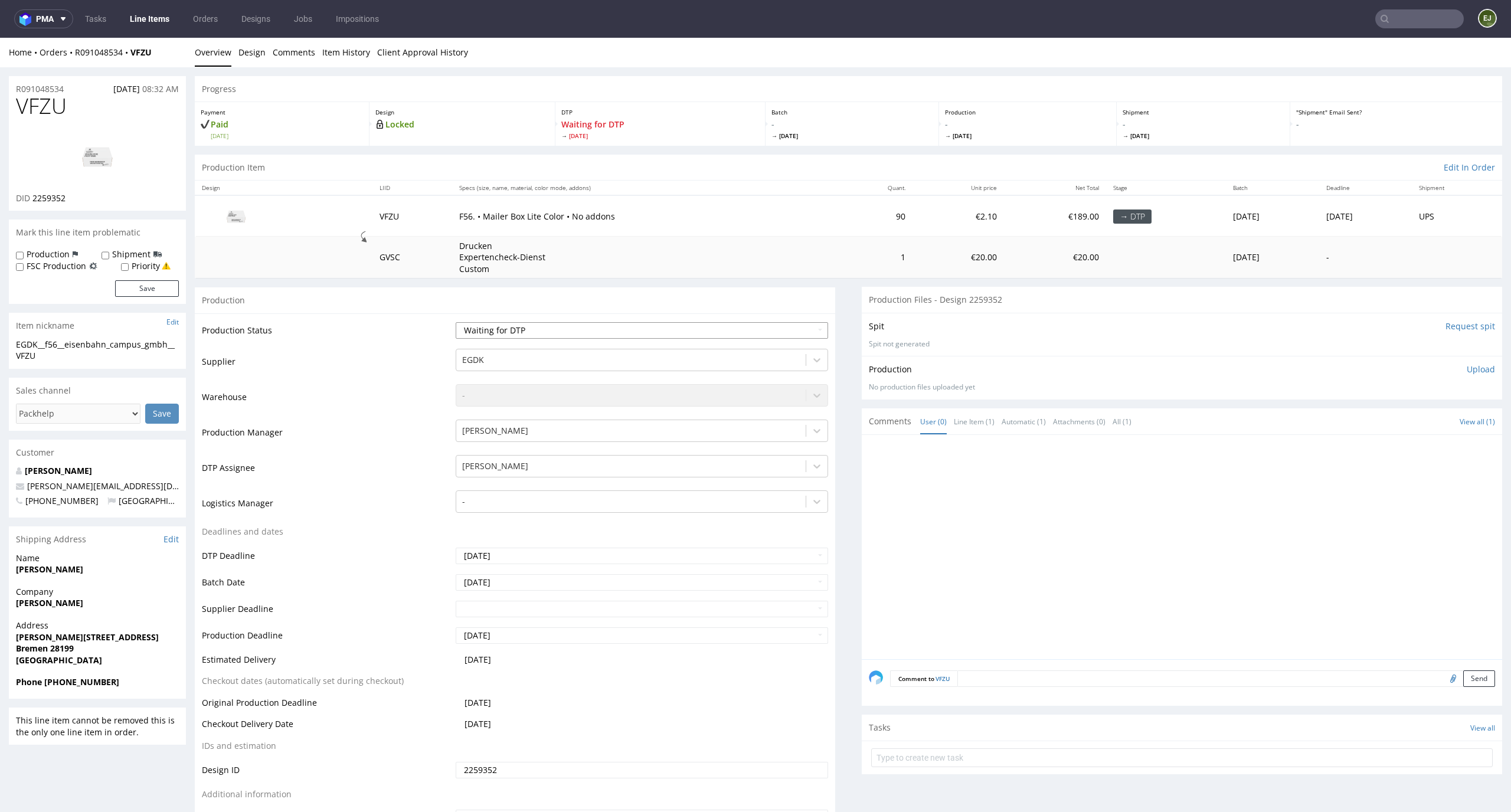
click at [712, 333] on select "Waiting for Artwork Waiting for Diecut Waiting for Mockup Waiting for DTP Waiti…" at bounding box center [642, 331] width 373 height 17
select select "dtp_in_process"
click at [456, 323] on select "Waiting for Artwork Waiting for Diecut Waiting for Mockup Waiting for DTP Waiti…" at bounding box center [642, 331] width 373 height 17
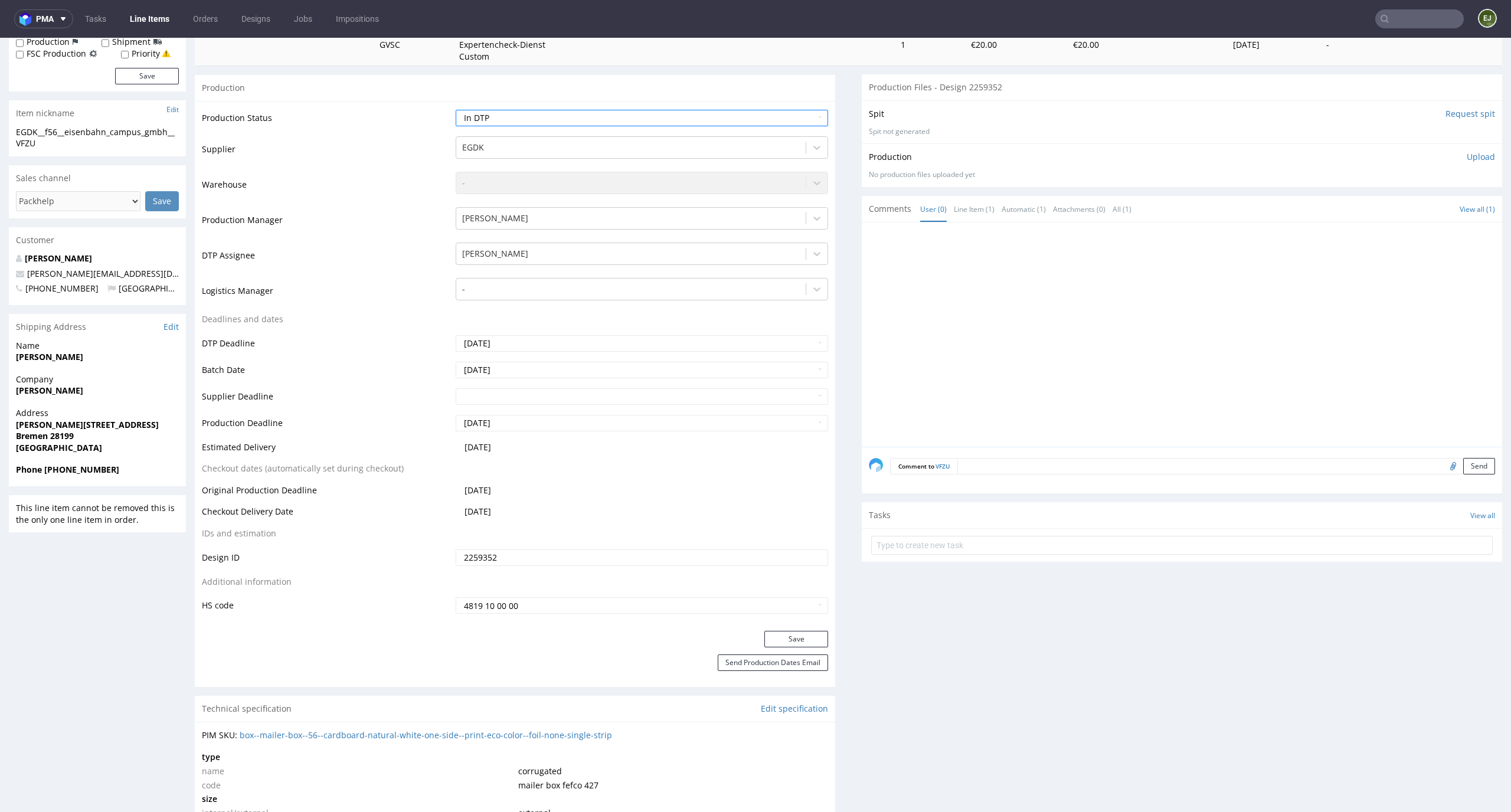
scroll to position [270, 0]
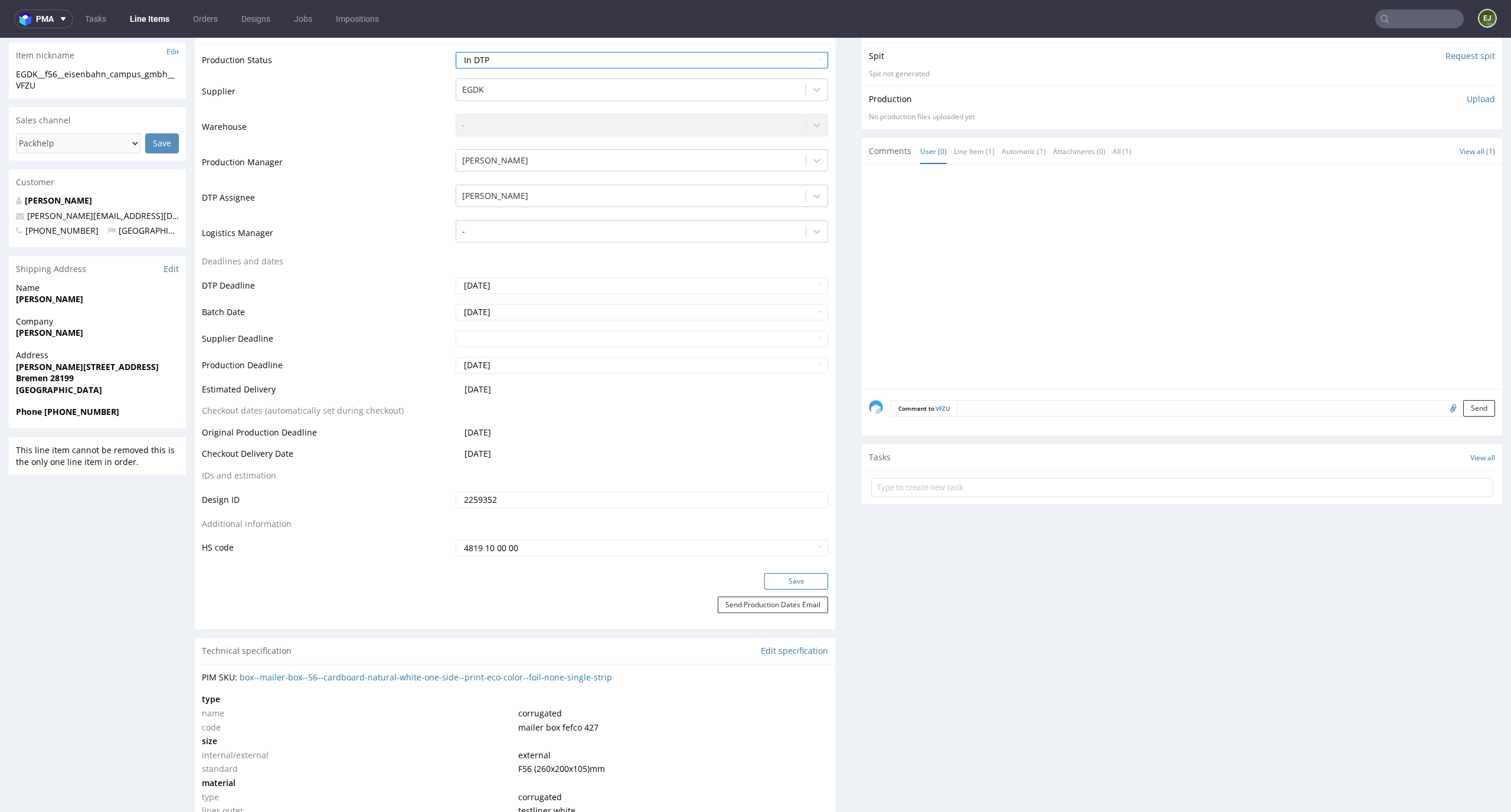
click at [766, 577] on button "Save" at bounding box center [796, 581] width 64 height 17
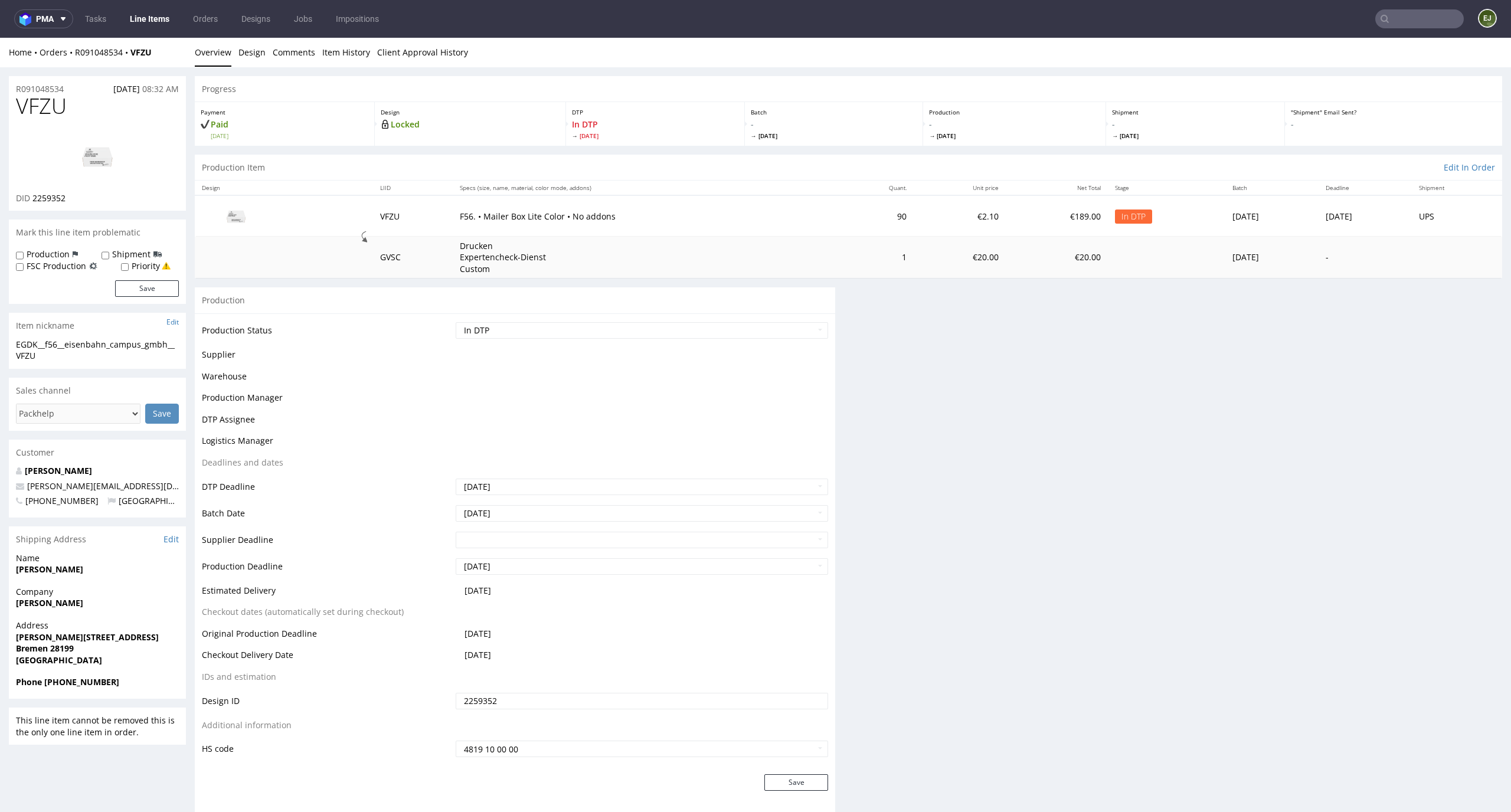
scroll to position [0, 0]
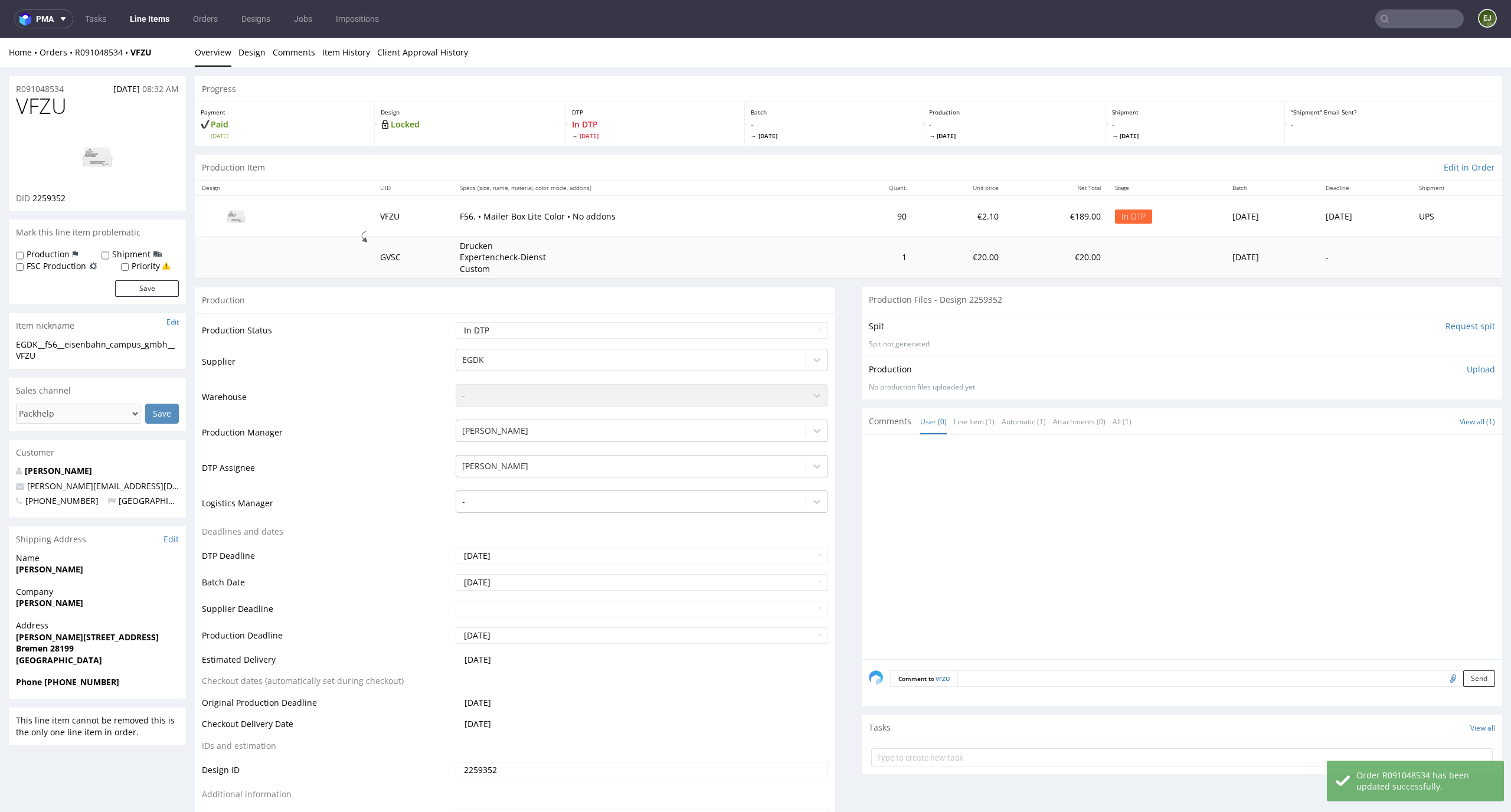
click at [1448, 326] on input "Request spit" at bounding box center [1470, 327] width 50 height 12
drag, startPoint x: 79, startPoint y: 203, endPoint x: 34, endPoint y: 199, distance: 45.2
click at [34, 199] on div "DID 2259352" at bounding box center [97, 199] width 163 height 12
copy span "2259352"
click at [1006, 193] on th "Net Total" at bounding box center [1056, 188] width 102 height 15
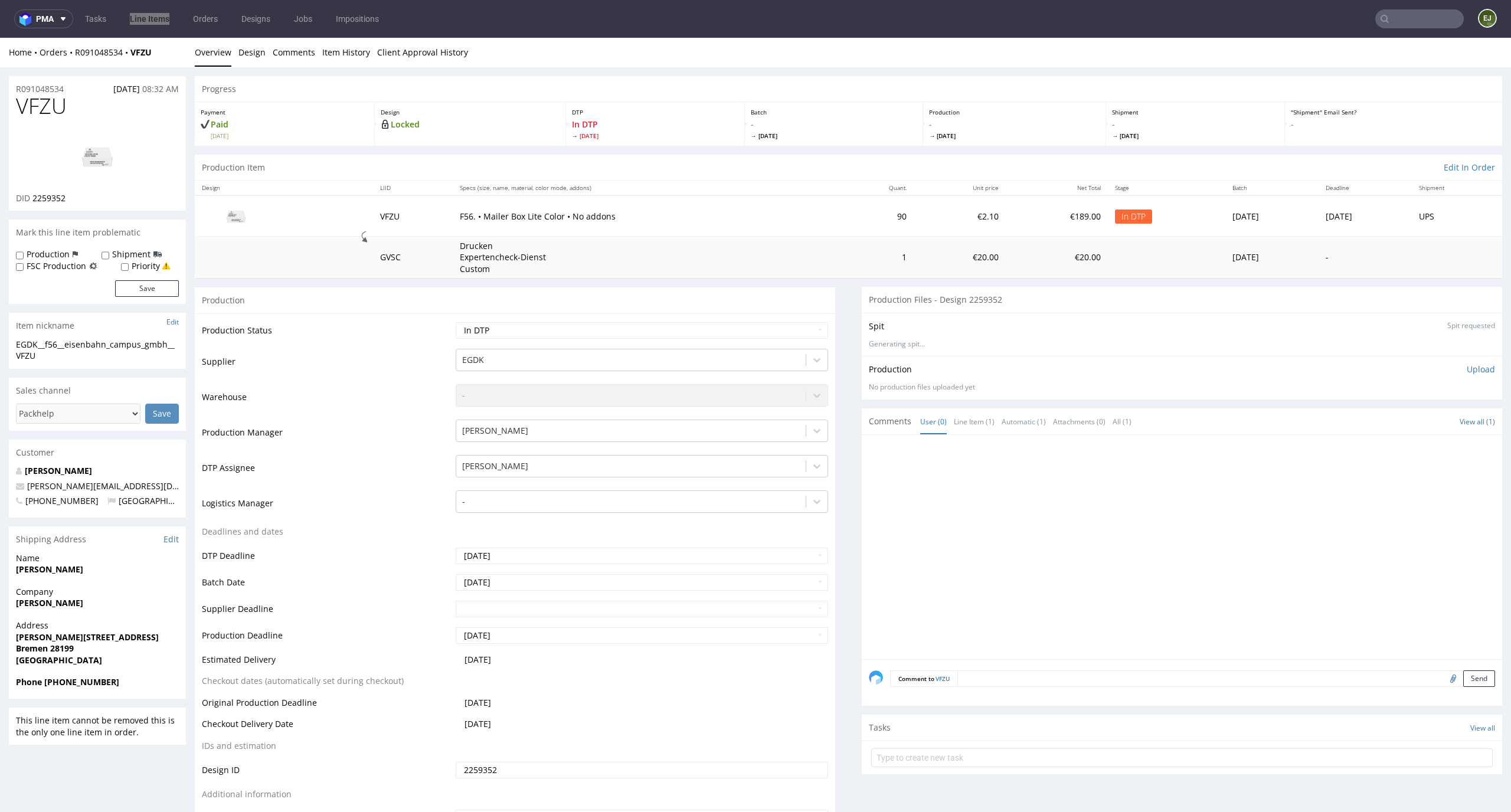
click at [794, 160] on div "Production Item Edit In Order" at bounding box center [848, 168] width 1307 height 26
drag, startPoint x: 68, startPoint y: 202, endPoint x: 33, endPoint y: 202, distance: 35.0
click at [33, 202] on div "DID 2259352" at bounding box center [97, 199] width 163 height 12
copy span "2259352"
click at [107, 157] on img at bounding box center [97, 157] width 94 height 54
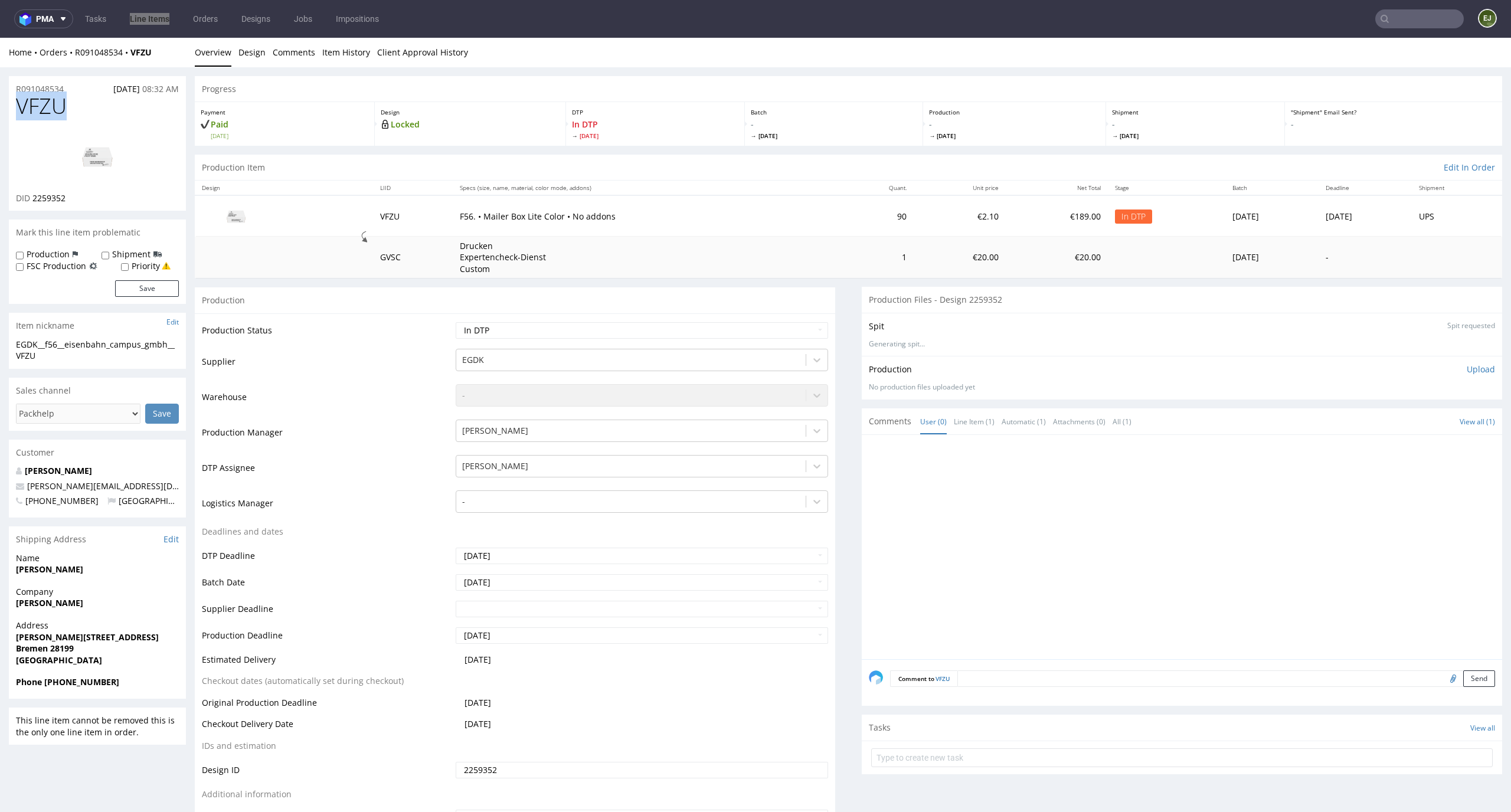
drag, startPoint x: 73, startPoint y: 98, endPoint x: 0, endPoint y: 102, distance: 73.1
copy span "VFZU"
drag, startPoint x: 59, startPoint y: 353, endPoint x: 11, endPoint y: 347, distance: 48.4
click at [11, 347] on div "EGDK__f56__eisenbahn_campus_gmbh__VFZU EGDK__f56 __eisenbahn_campus_gmbh__VFZU …" at bounding box center [97, 353] width 177 height 30
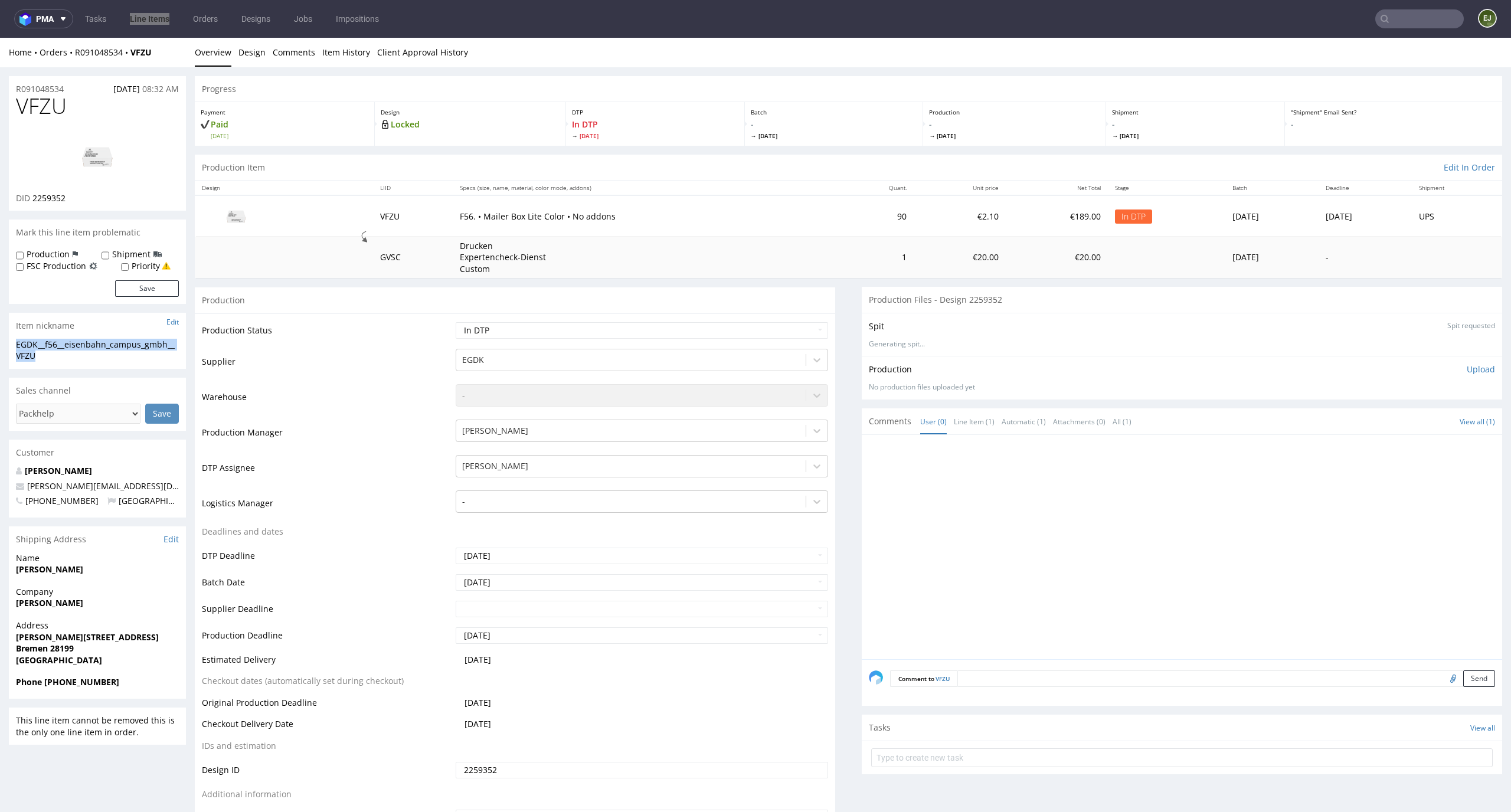
copy div "EGDK__f56__eisenbahn_campus_gmbh__VFZU"
drag, startPoint x: 103, startPoint y: 205, endPoint x: 32, endPoint y: 196, distance: 71.6
click at [32, 196] on div "VFZU DID 2259352" at bounding box center [97, 152] width 177 height 116
copy span "2259352"
drag, startPoint x: 69, startPoint y: 89, endPoint x: 0, endPoint y: 89, distance: 69.0
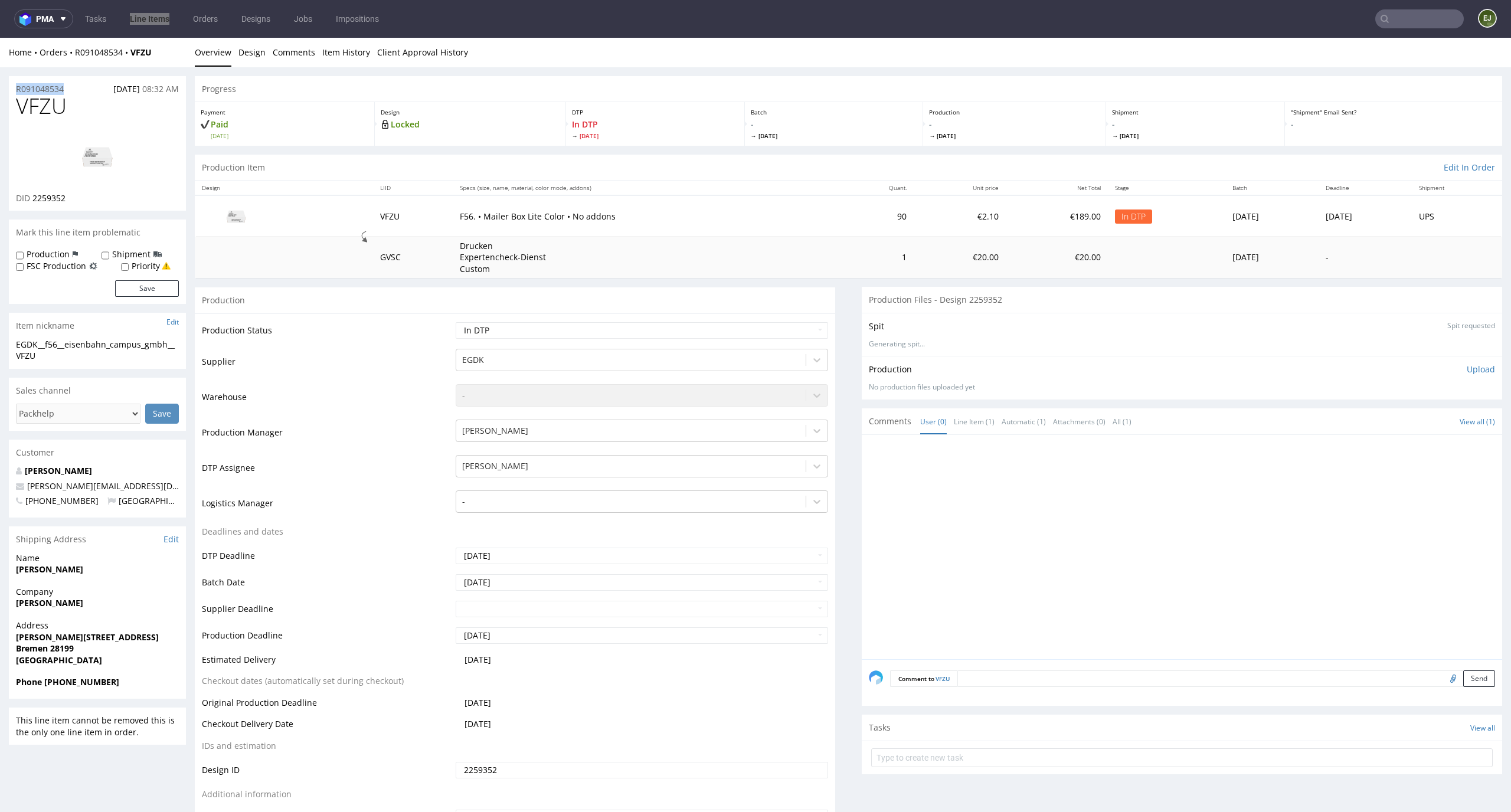
copy p "R091048534"
click at [1466, 380] on div "Production Upload No production files uploaded yet Description (optional) Add f…" at bounding box center [1181, 377] width 626 height 29
click at [1469, 365] on p "Upload" at bounding box center [1480, 369] width 29 height 12
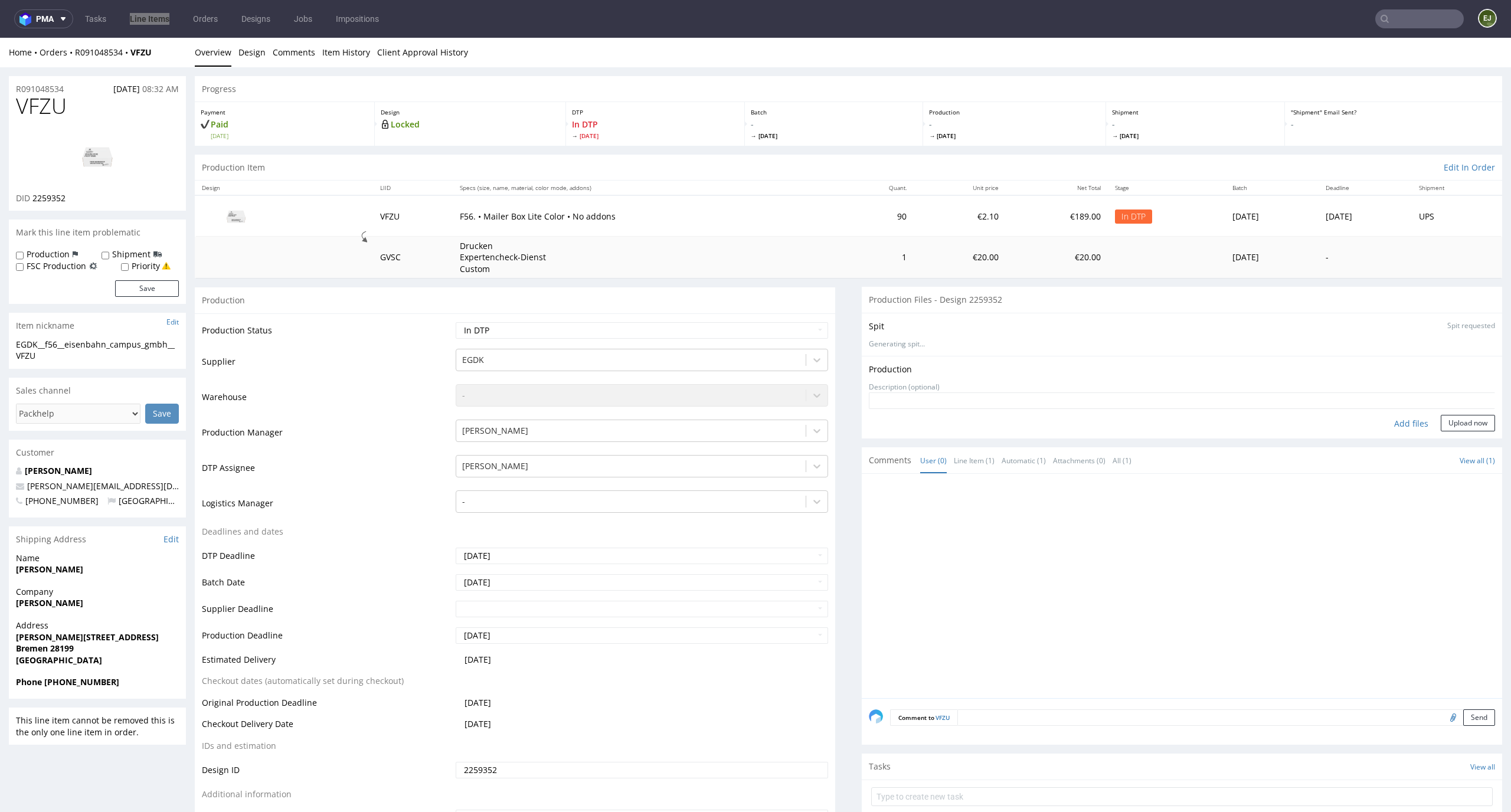
click at [1405, 426] on div "Add files" at bounding box center [1411, 424] width 59 height 18
type input "C:\fakepath\EGDK__f56__eisenbahn_campus_gmbh__VFZU__d2259352__oR091048534.pdf"
click at [1448, 438] on button "Upload now" at bounding box center [1467, 441] width 55 height 17
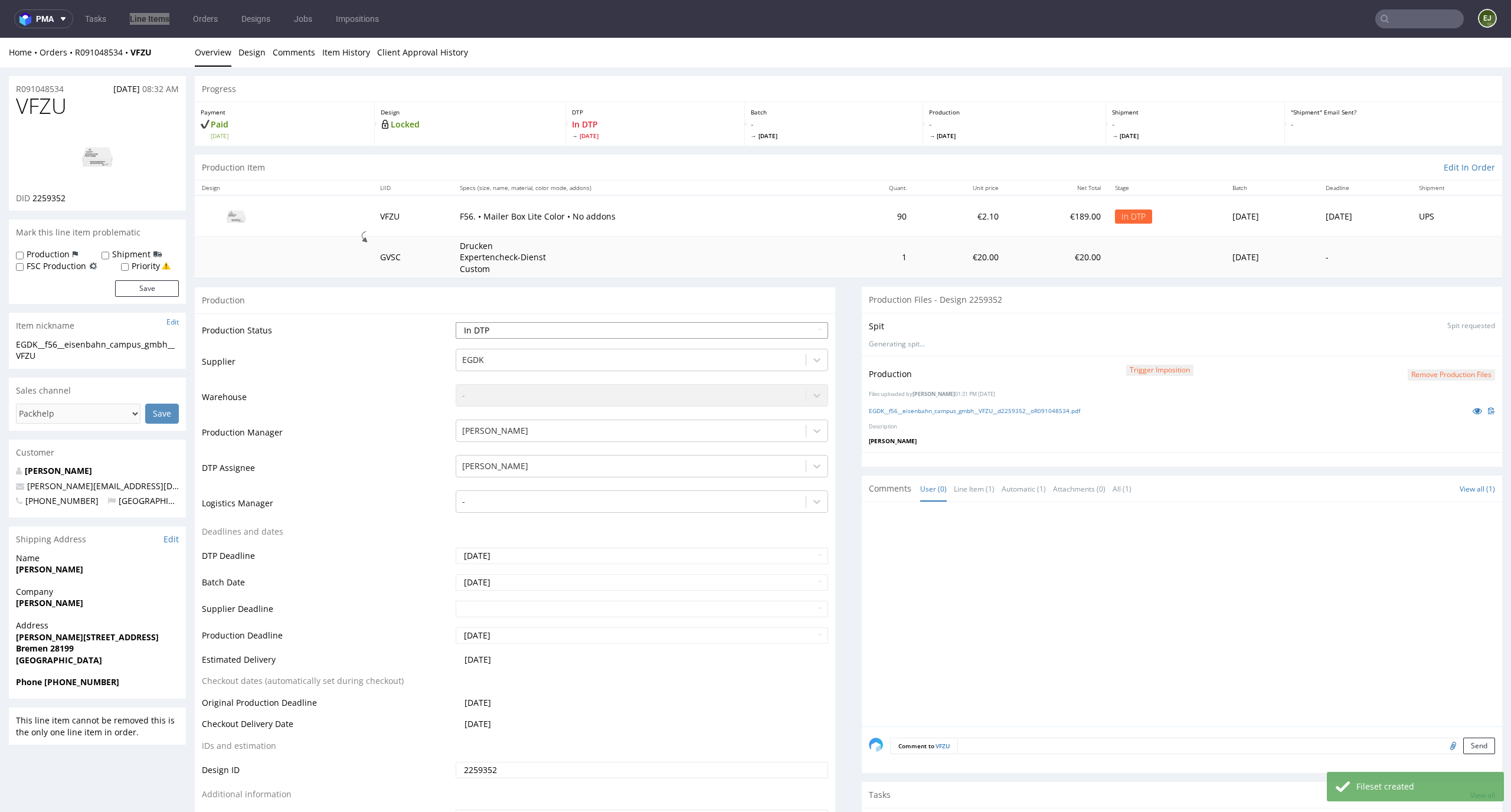
click at [778, 331] on select "Waiting for Artwork Waiting for Diecut Waiting for Mockup Waiting for DTP Waiti…" at bounding box center [642, 331] width 373 height 17
select select "dtp_production_ready"
click at [456, 323] on select "Waiting for Artwork Waiting for Diecut Waiting for Mockup Waiting for DTP Waiti…" at bounding box center [642, 331] width 373 height 17
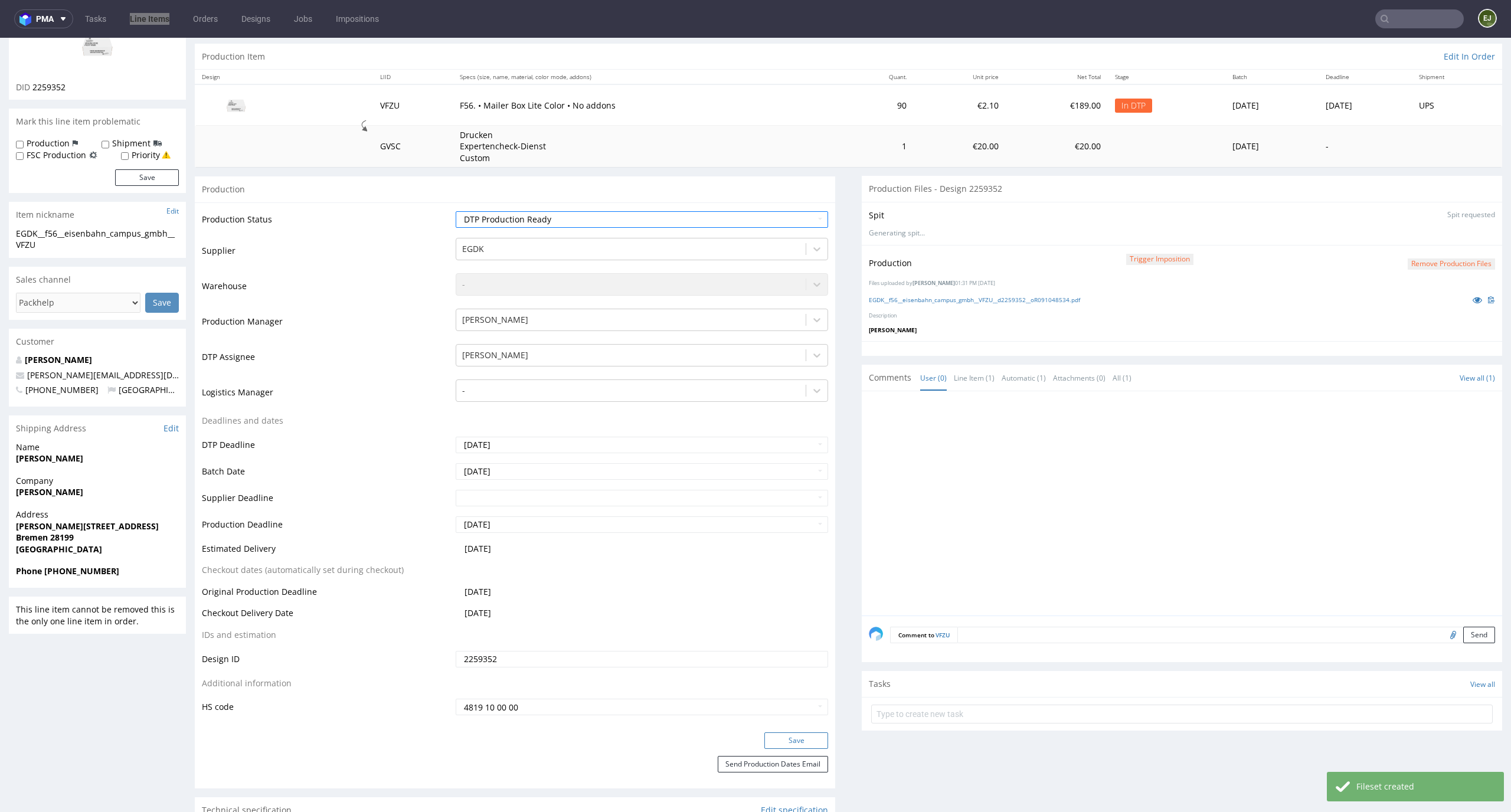
click at [805, 742] on button "Save" at bounding box center [796, 741] width 64 height 17
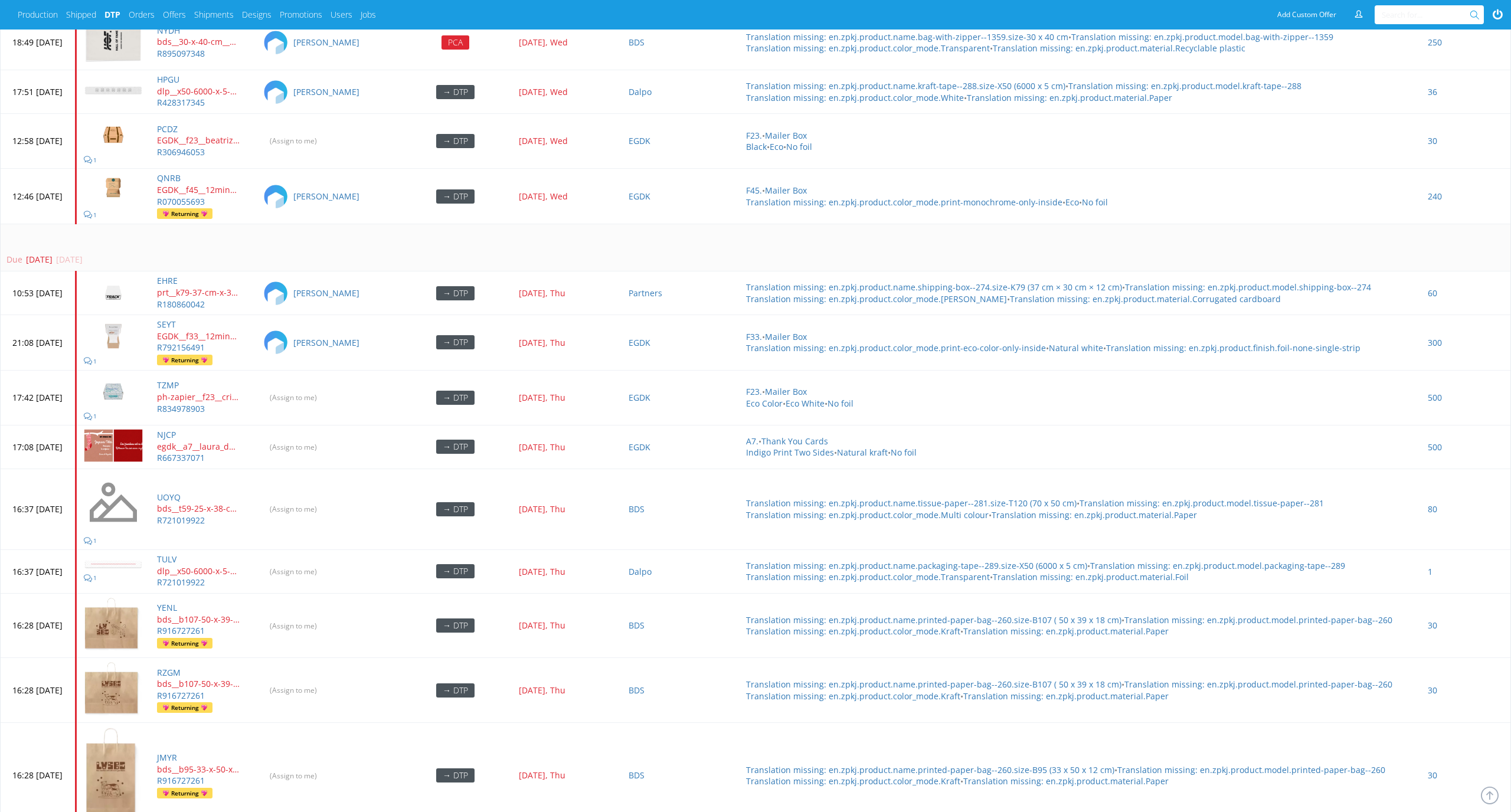
scroll to position [3754, 0]
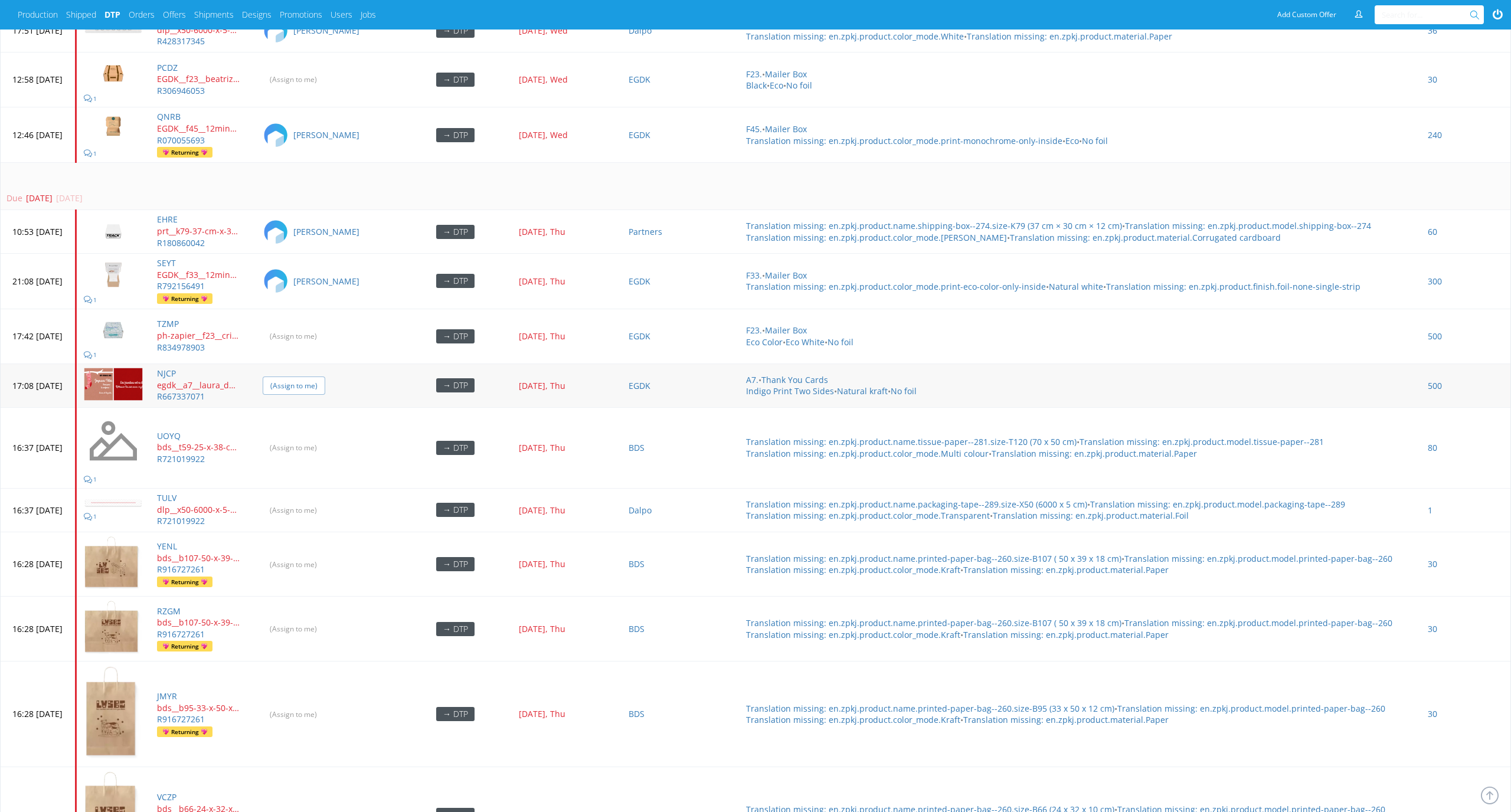
click at [326, 376] on input "(Assign to me)" at bounding box center [294, 385] width 63 height 18
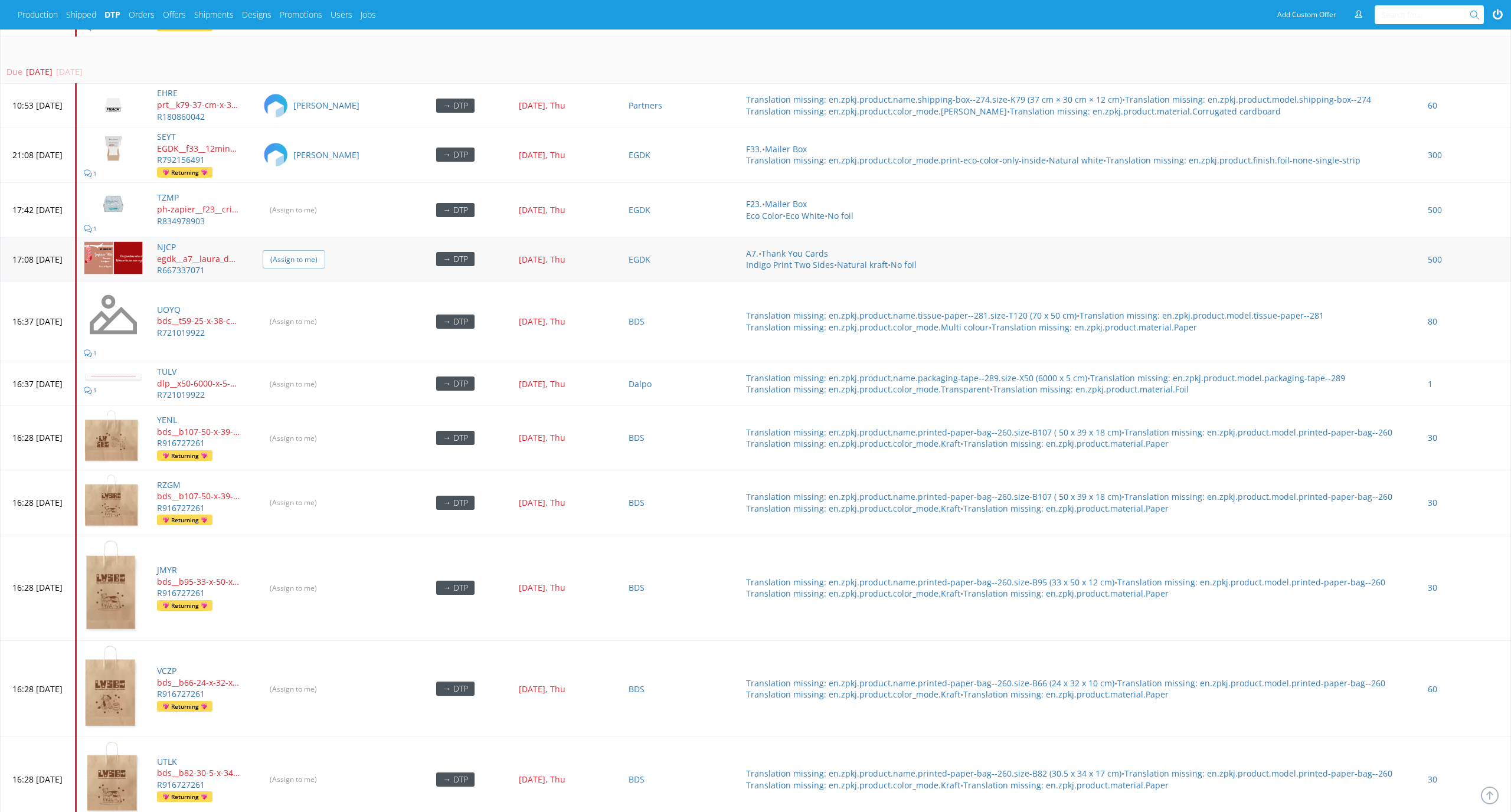
scroll to position [3993, 0]
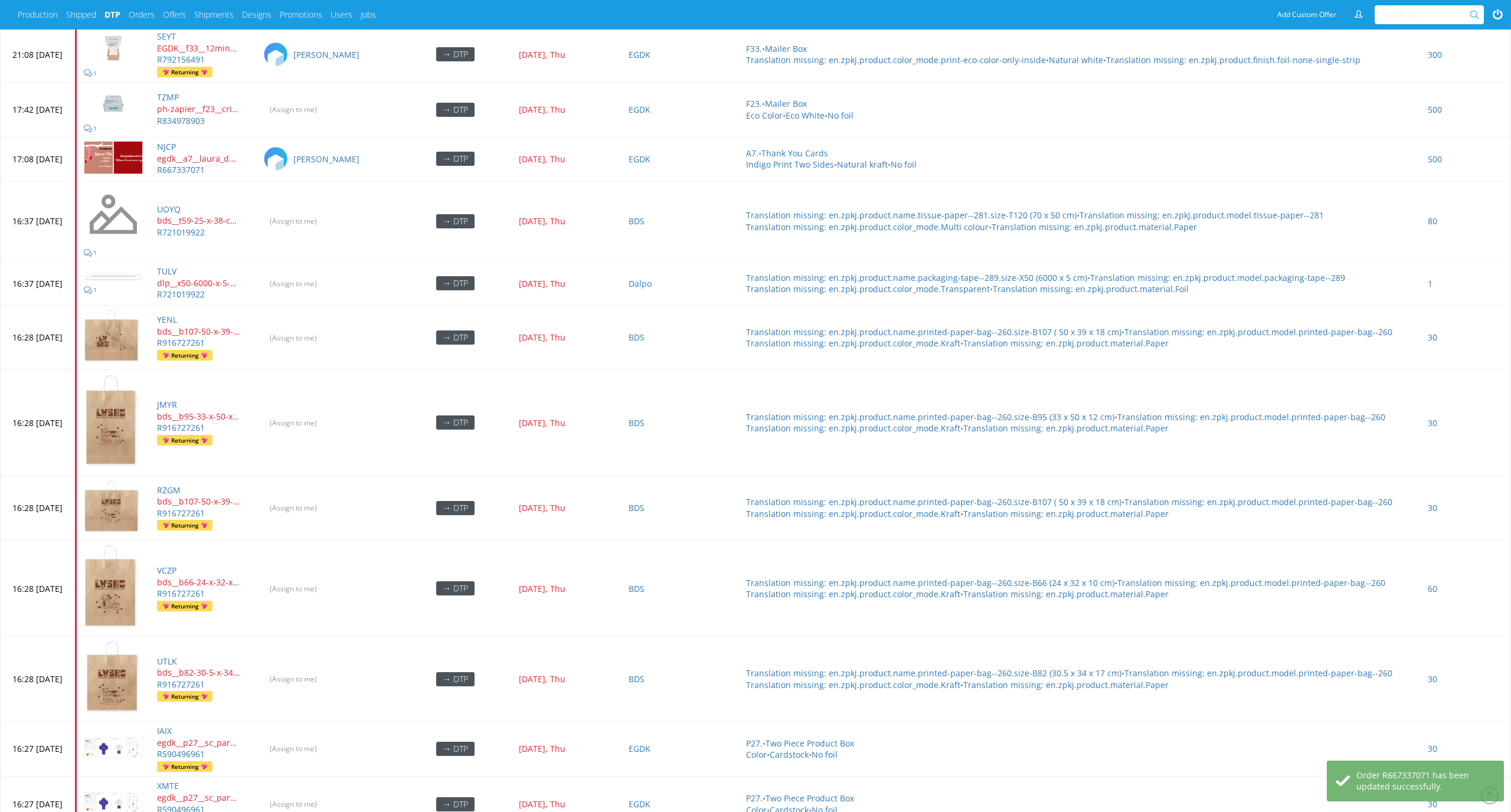
scroll to position [4021, 0]
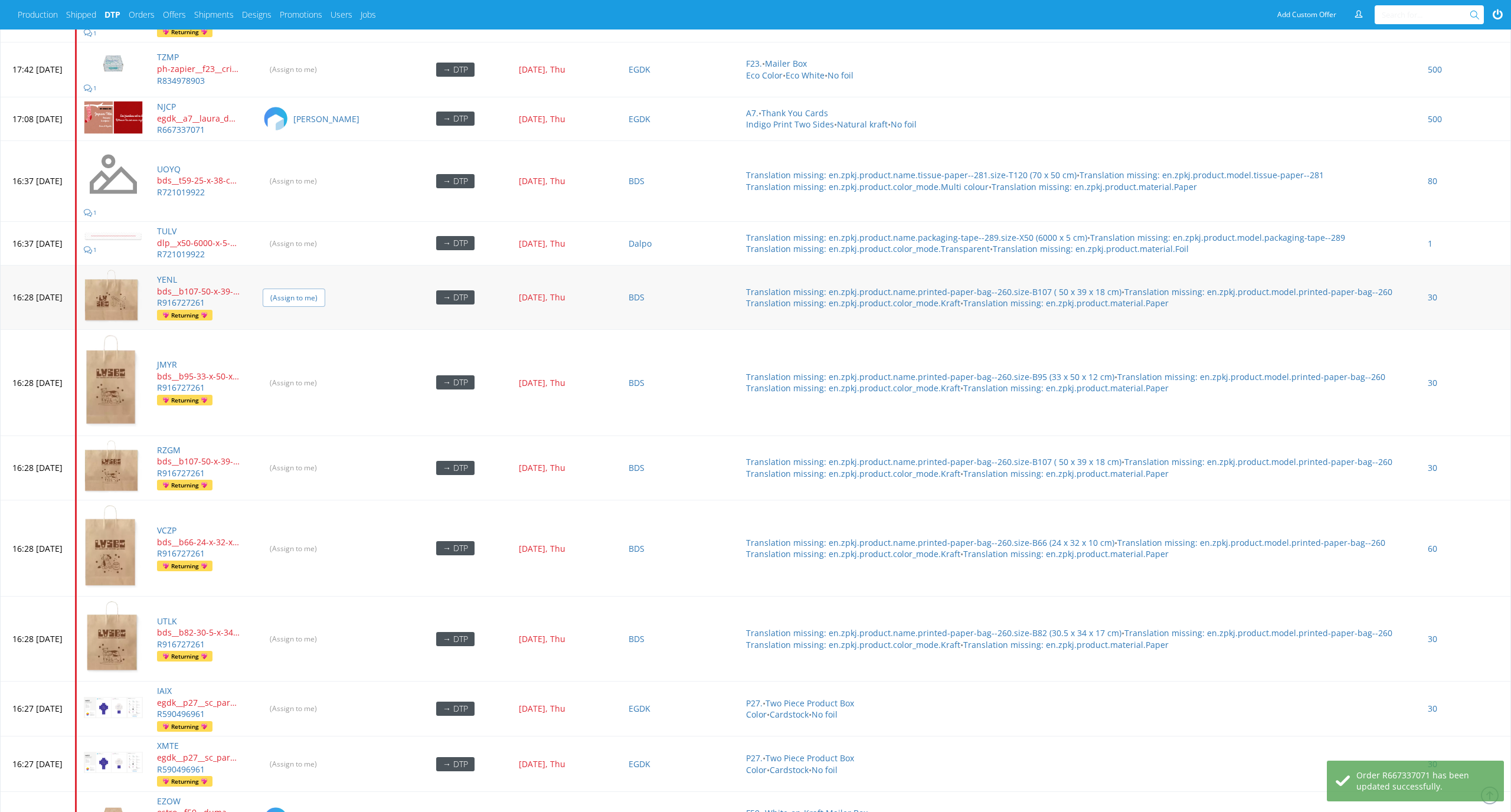
click at [326, 289] on input "(Assign to me)" at bounding box center [294, 298] width 63 height 18
click at [324, 373] on input "(Assign to me)" at bounding box center [294, 382] width 63 height 18
click at [326, 459] on input "(Assign to me)" at bounding box center [294, 468] width 63 height 18
click at [324, 539] on input "(Assign to me)" at bounding box center [294, 548] width 63 height 18
click at [326, 629] on input "(Assign to me)" at bounding box center [294, 638] width 63 height 18
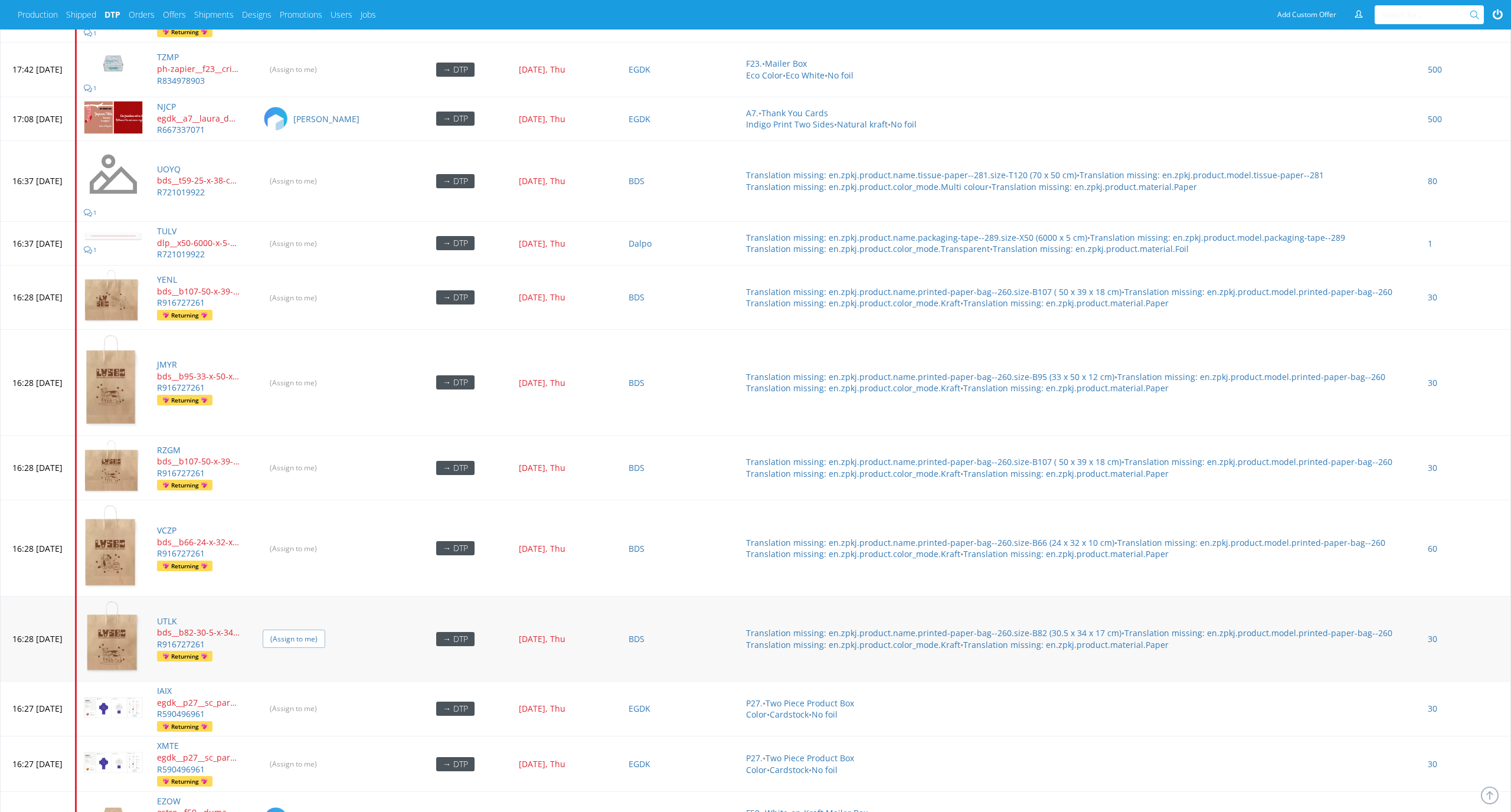
scroll to position [4194, 0]
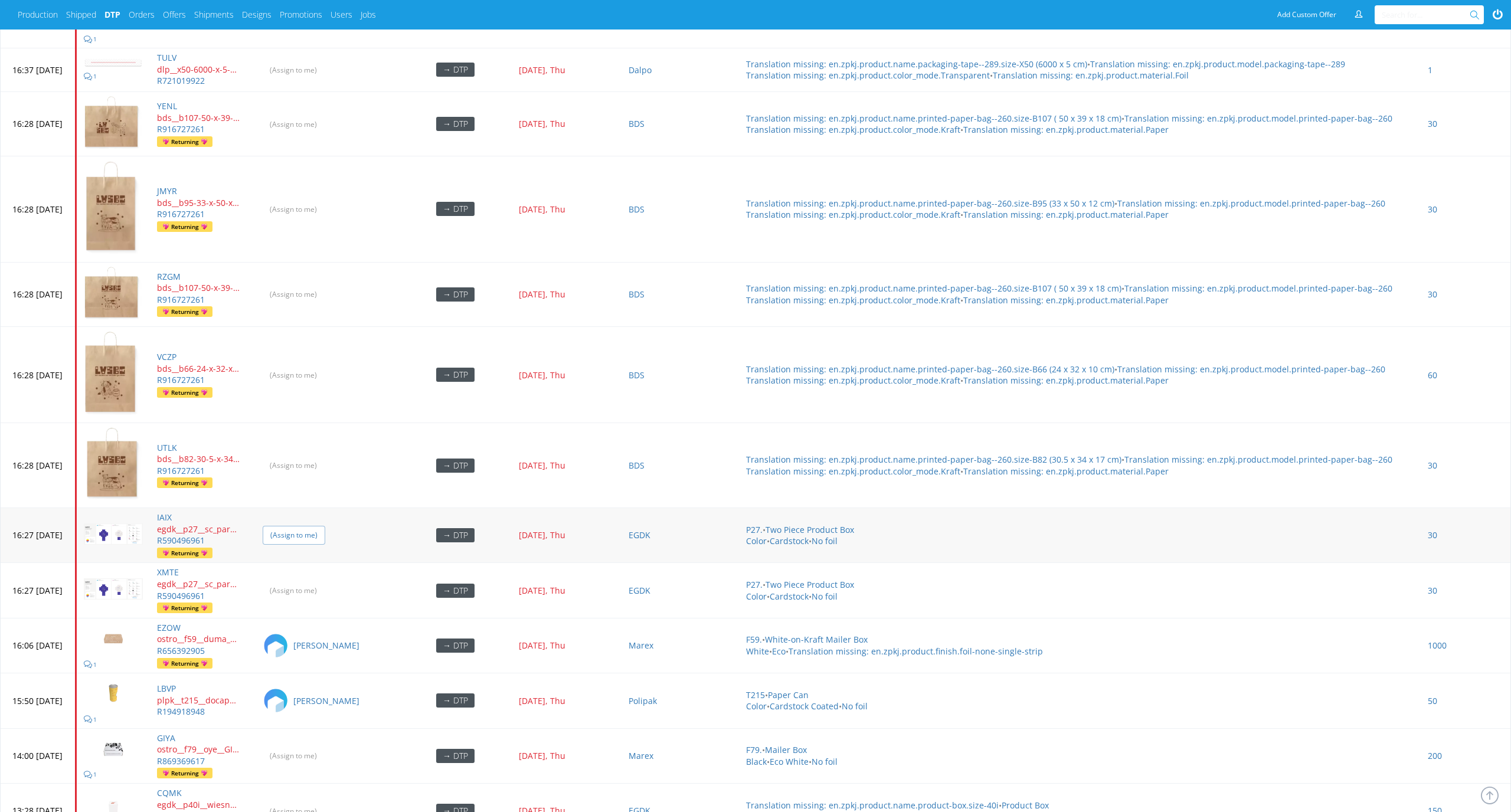
click at [326, 526] on input "(Assign to me)" at bounding box center [294, 535] width 63 height 18
click at [326, 582] on input "(Assign to me)" at bounding box center [294, 591] width 63 height 18
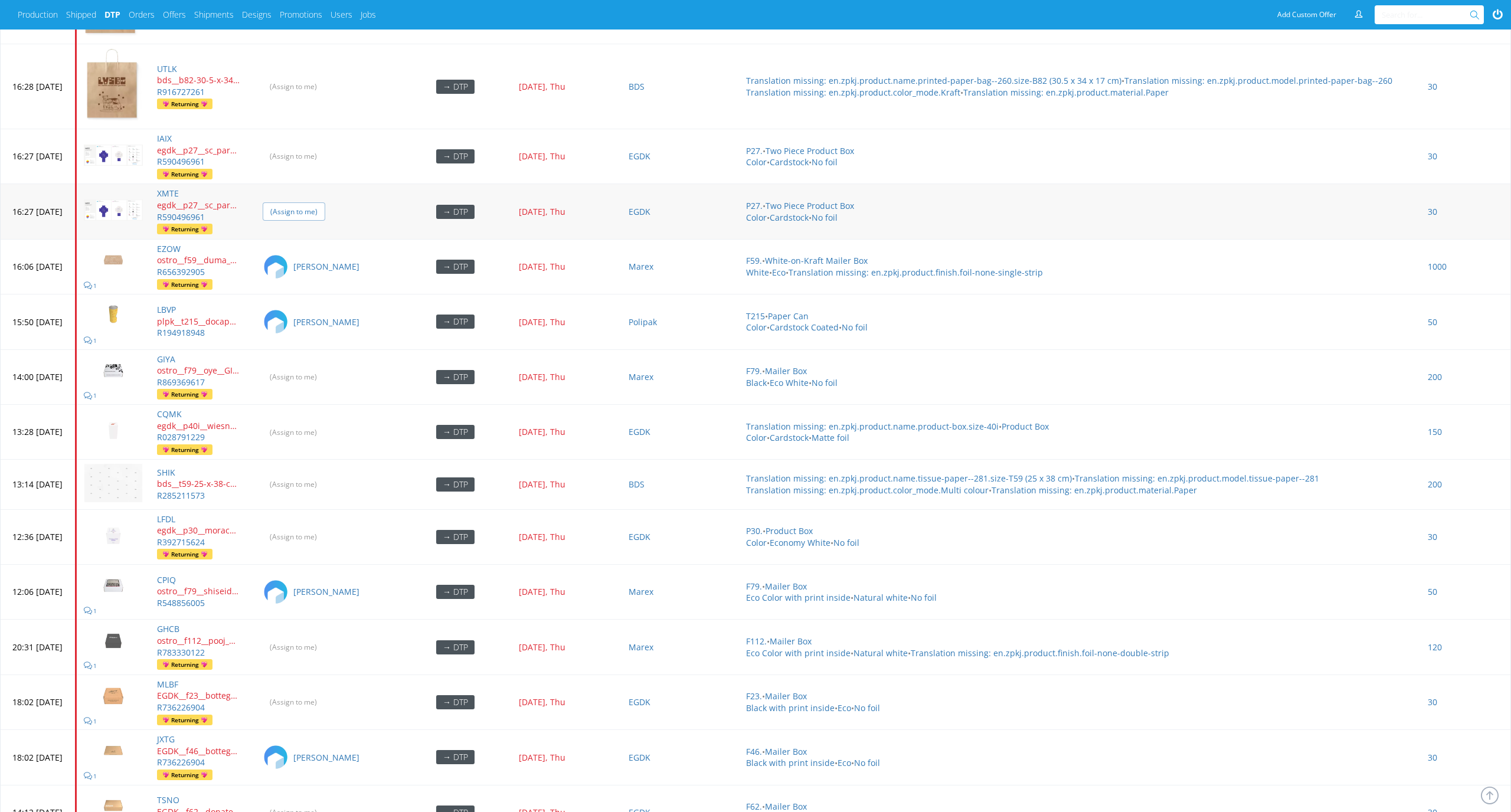
scroll to position [4666, 0]
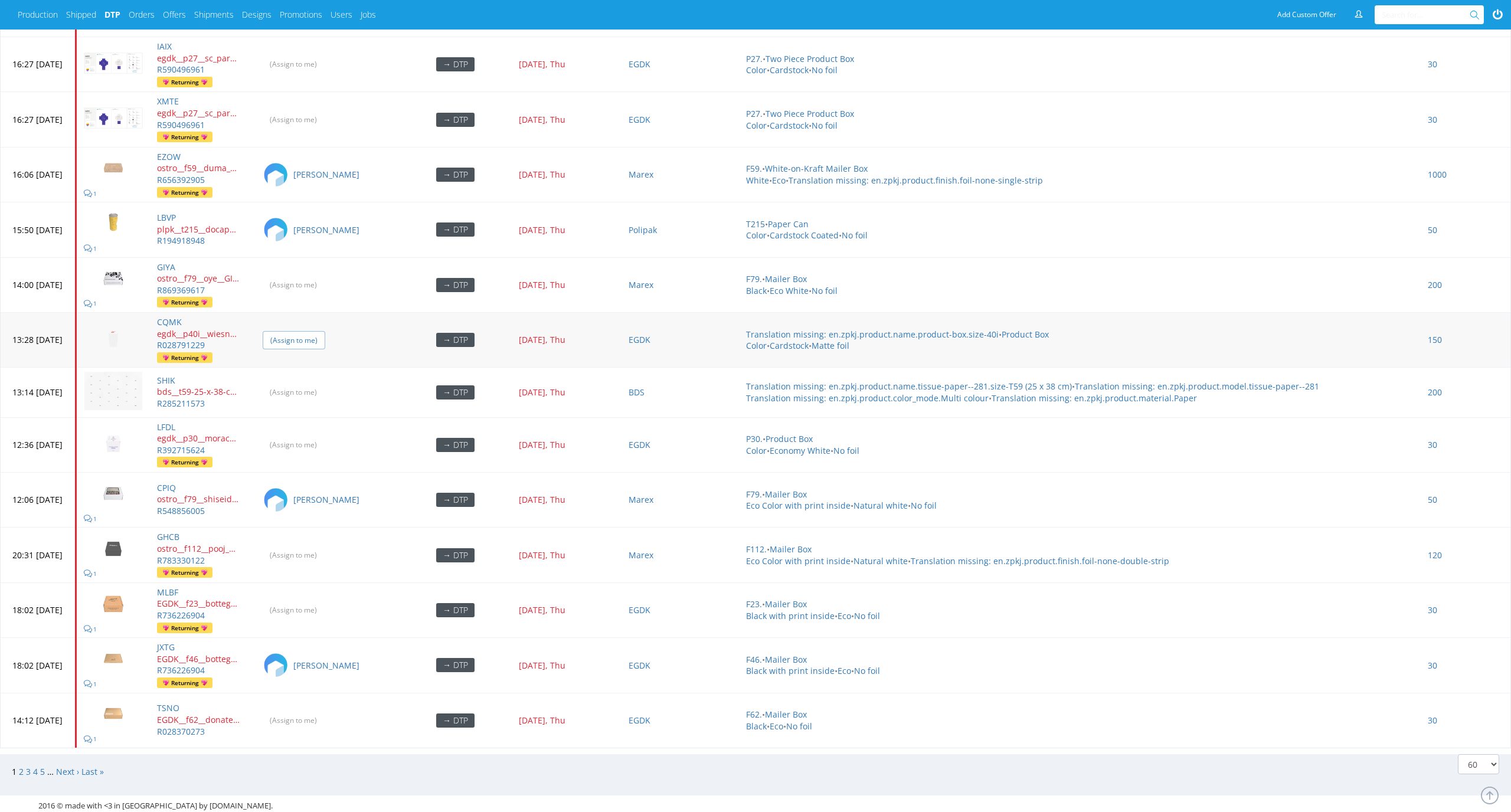
click at [317, 331] on input "(Assign to me)" at bounding box center [294, 339] width 63 height 18
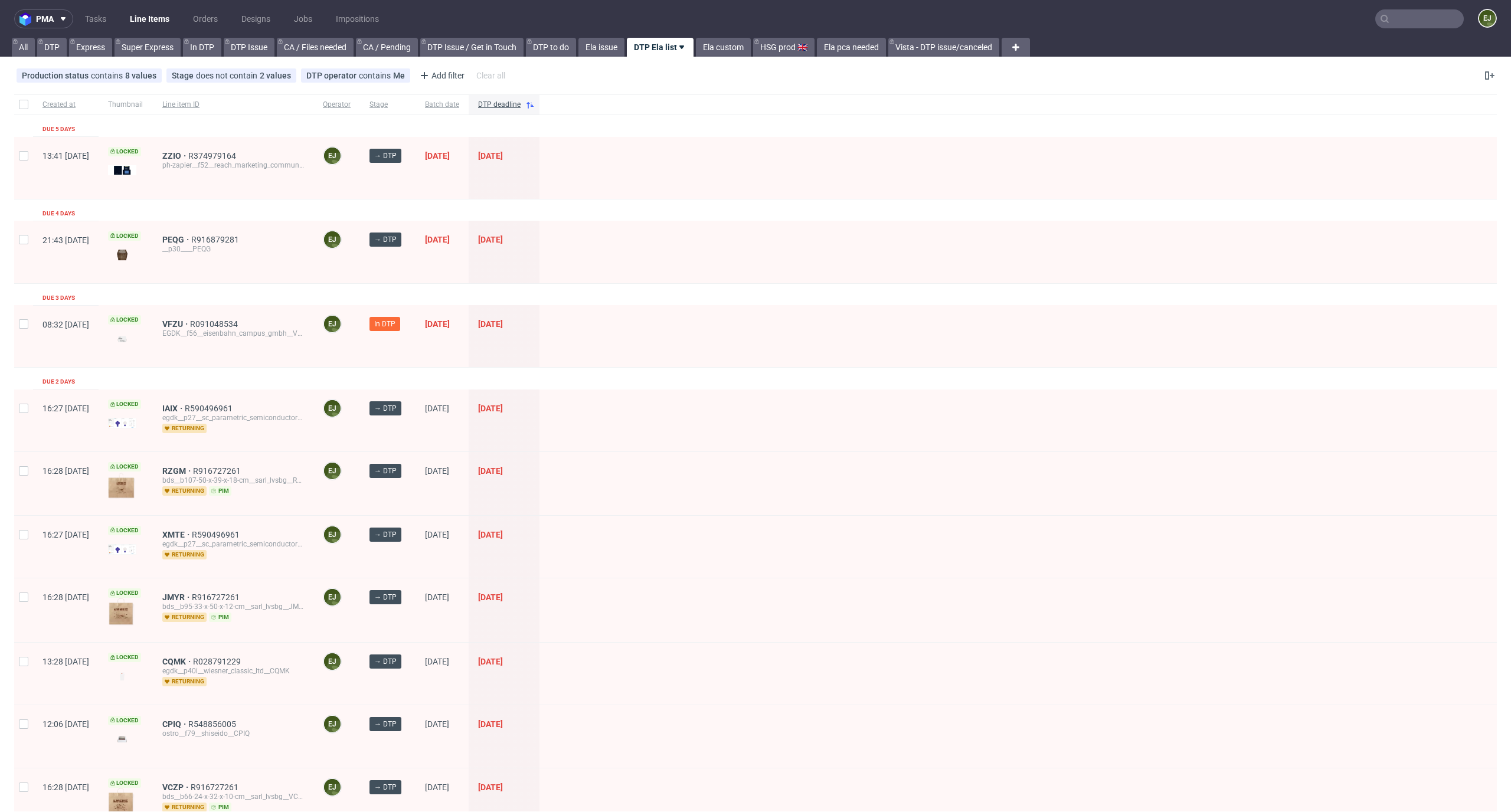
scroll to position [1377, 0]
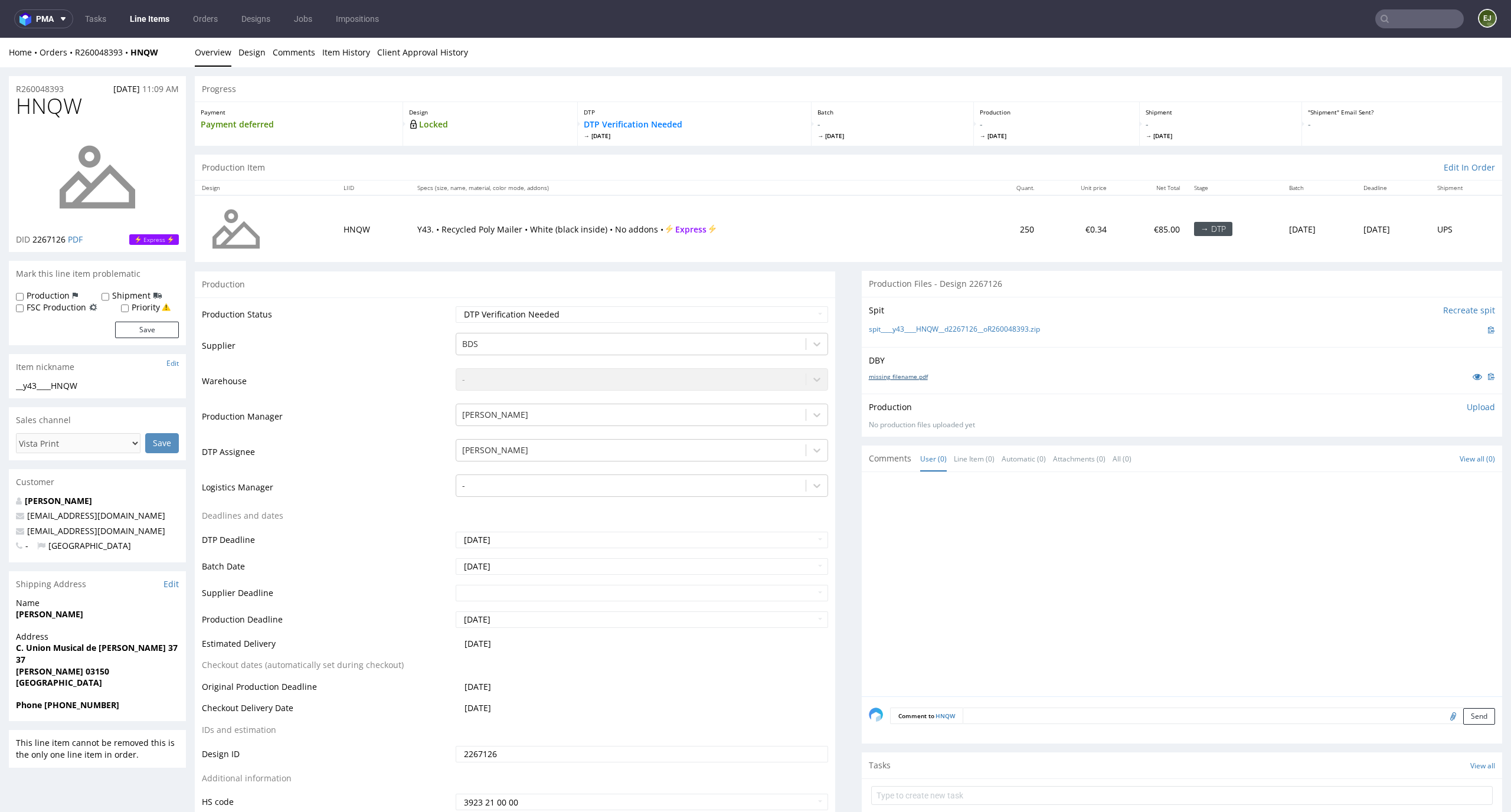
click at [909, 378] on link "missing_filename.pdf" at bounding box center [897, 376] width 59 height 8
click at [869, 329] on link "spit____y43____HNQW__d2267126__oR260048393.zip" at bounding box center [954, 330] width 171 height 10
click at [1457, 414] on div "Production Upload No production files uploaded yet Description (optional) Add f…" at bounding box center [1181, 415] width 626 height 29
click at [699, 317] on select "Waiting for Artwork Waiting for Diecut Waiting for Mockup Waiting for DTP Waiti…" at bounding box center [642, 315] width 373 height 17
select select "dtp_in_process"
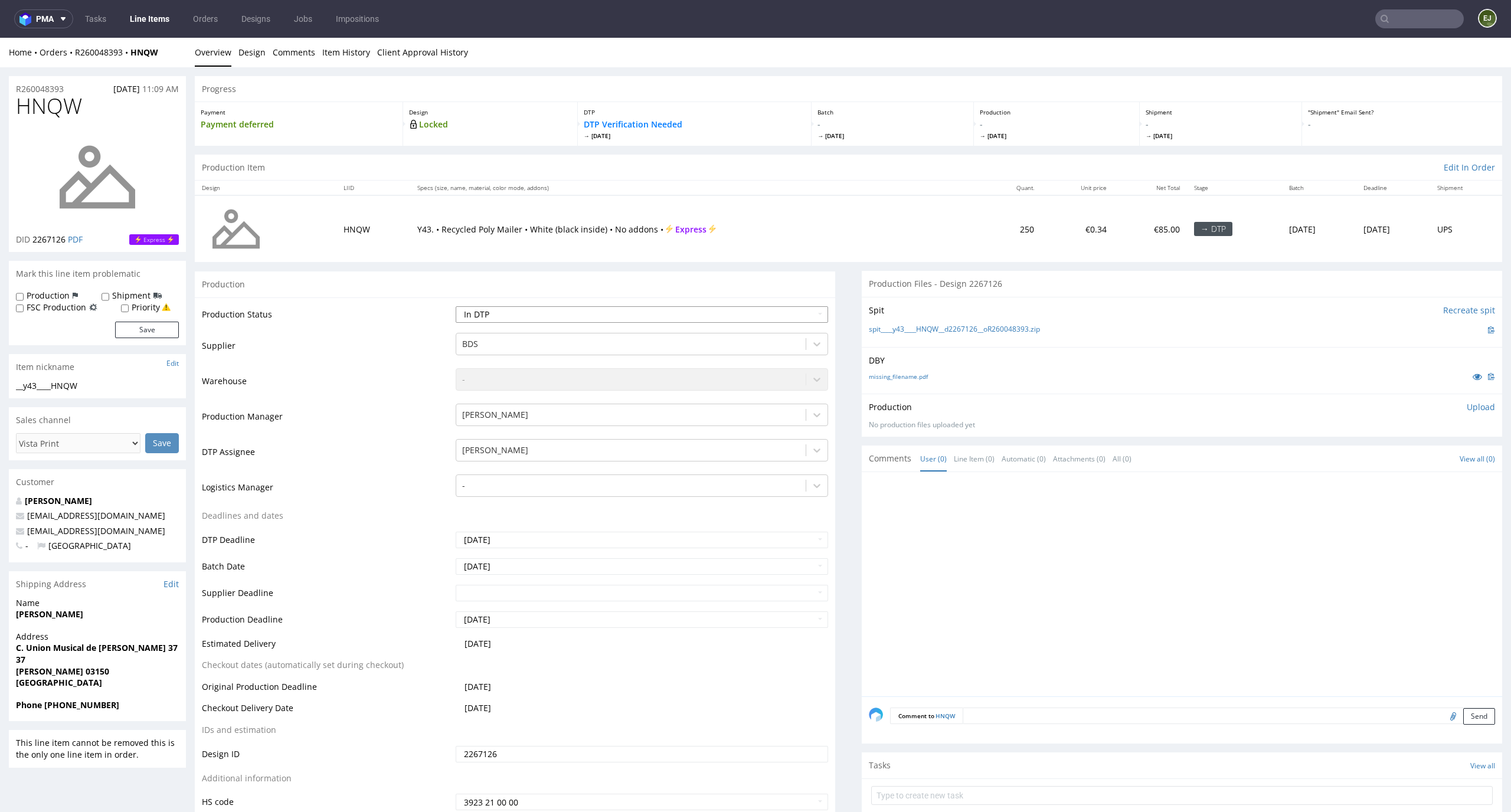
click at [456, 307] on select "Waiting for Artwork Waiting for Diecut Waiting for Mockup Waiting for DTP Waiti…" at bounding box center [642, 315] width 373 height 17
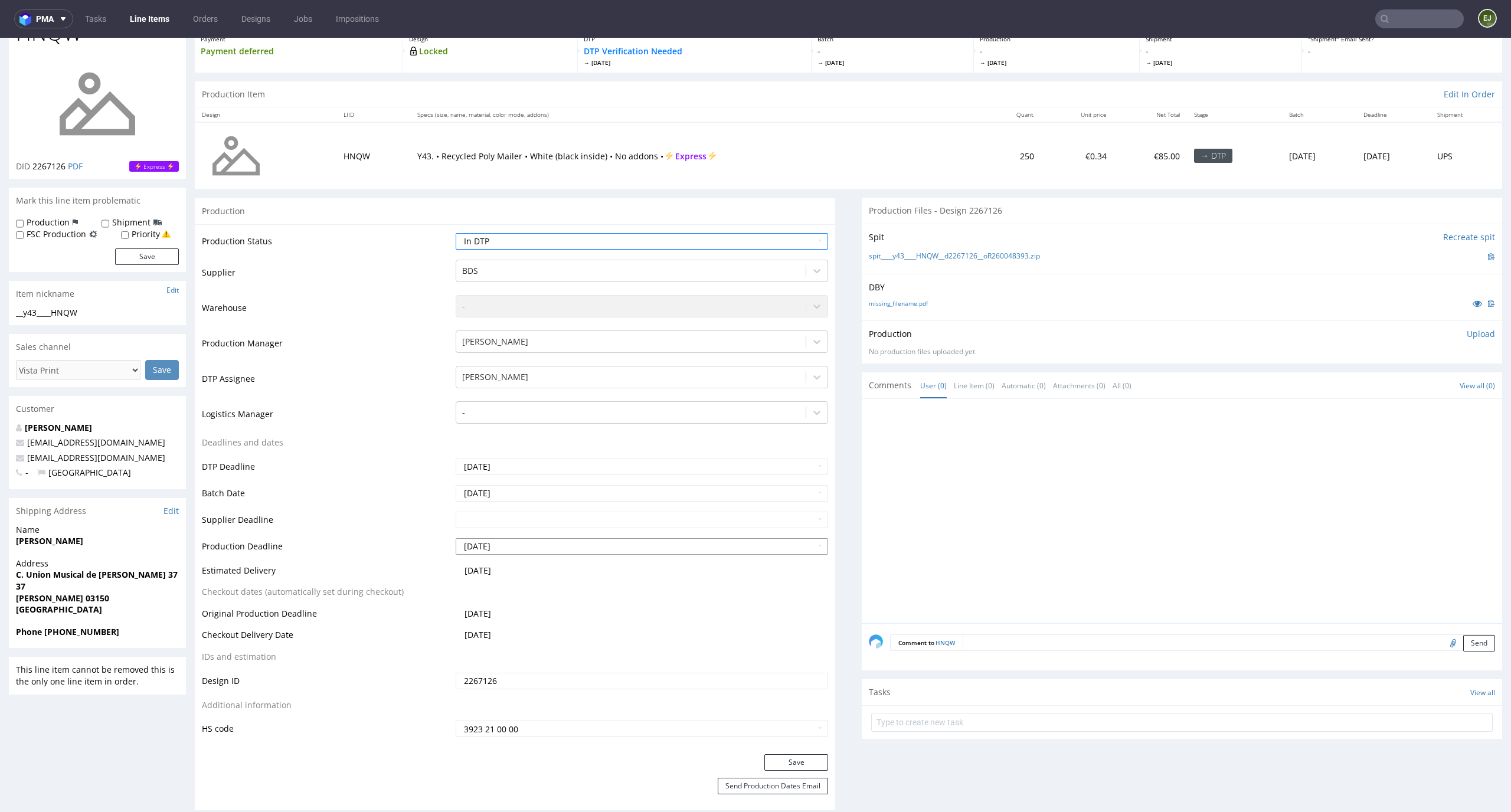
scroll to position [174, 0]
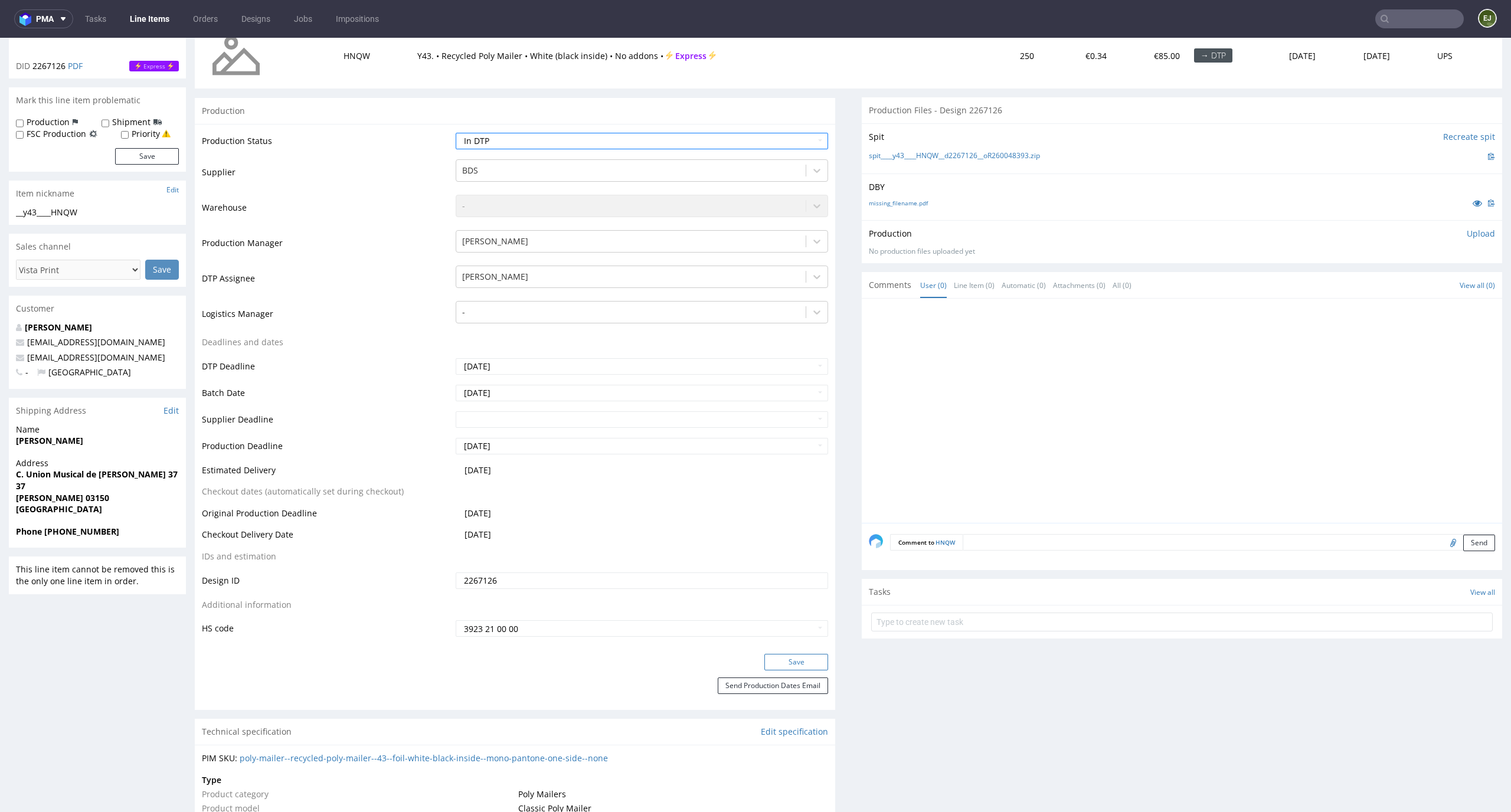
click at [792, 655] on button "Save" at bounding box center [796, 662] width 64 height 17
click at [1469, 235] on p "Upload" at bounding box center [1480, 233] width 29 height 12
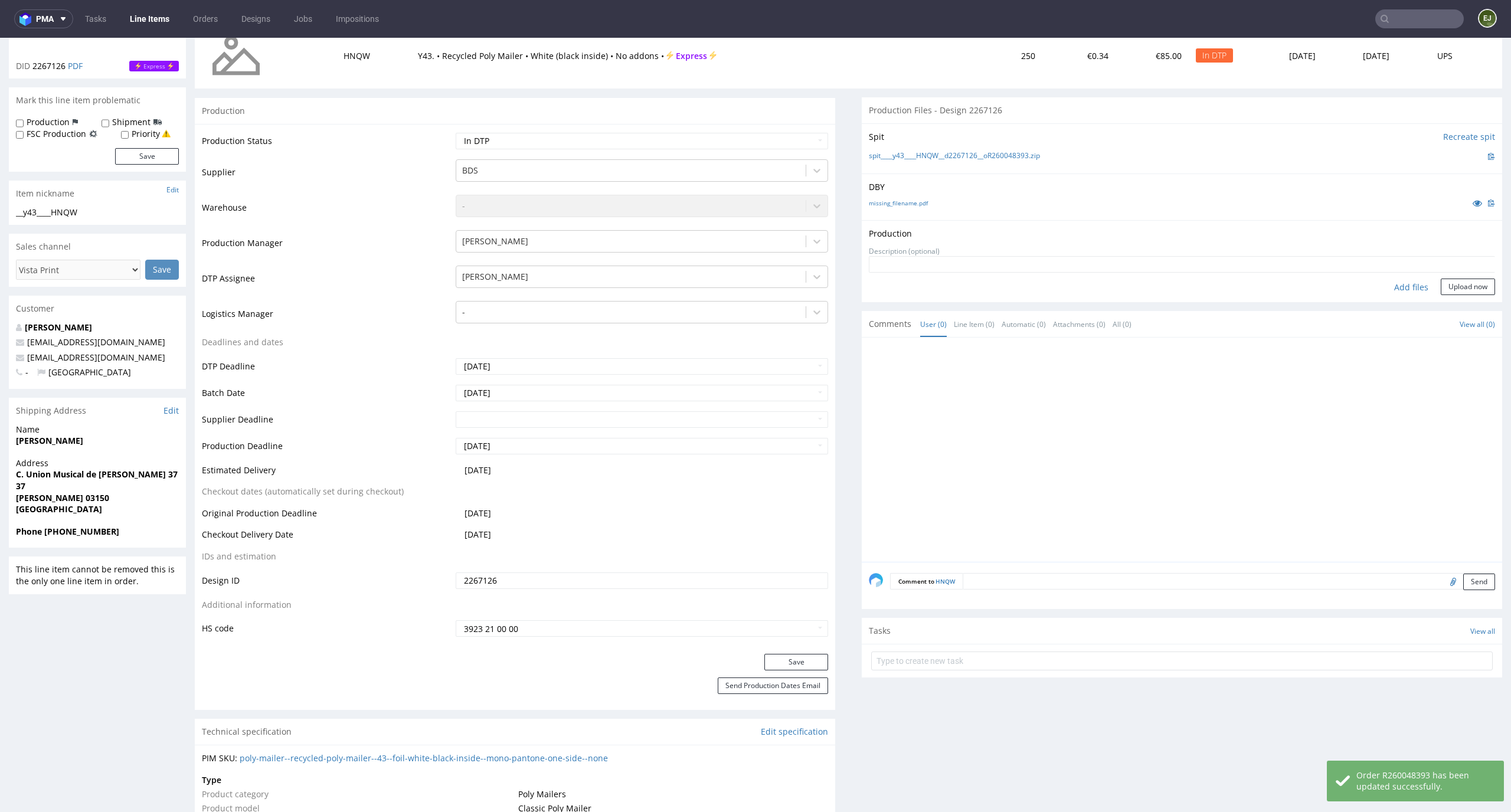
click at [1394, 292] on div "Add files" at bounding box center [1411, 288] width 59 height 18
type input "C:\fakepath\__y43____HNQW__d2267126__oR260048393__latest__outside.pdf"
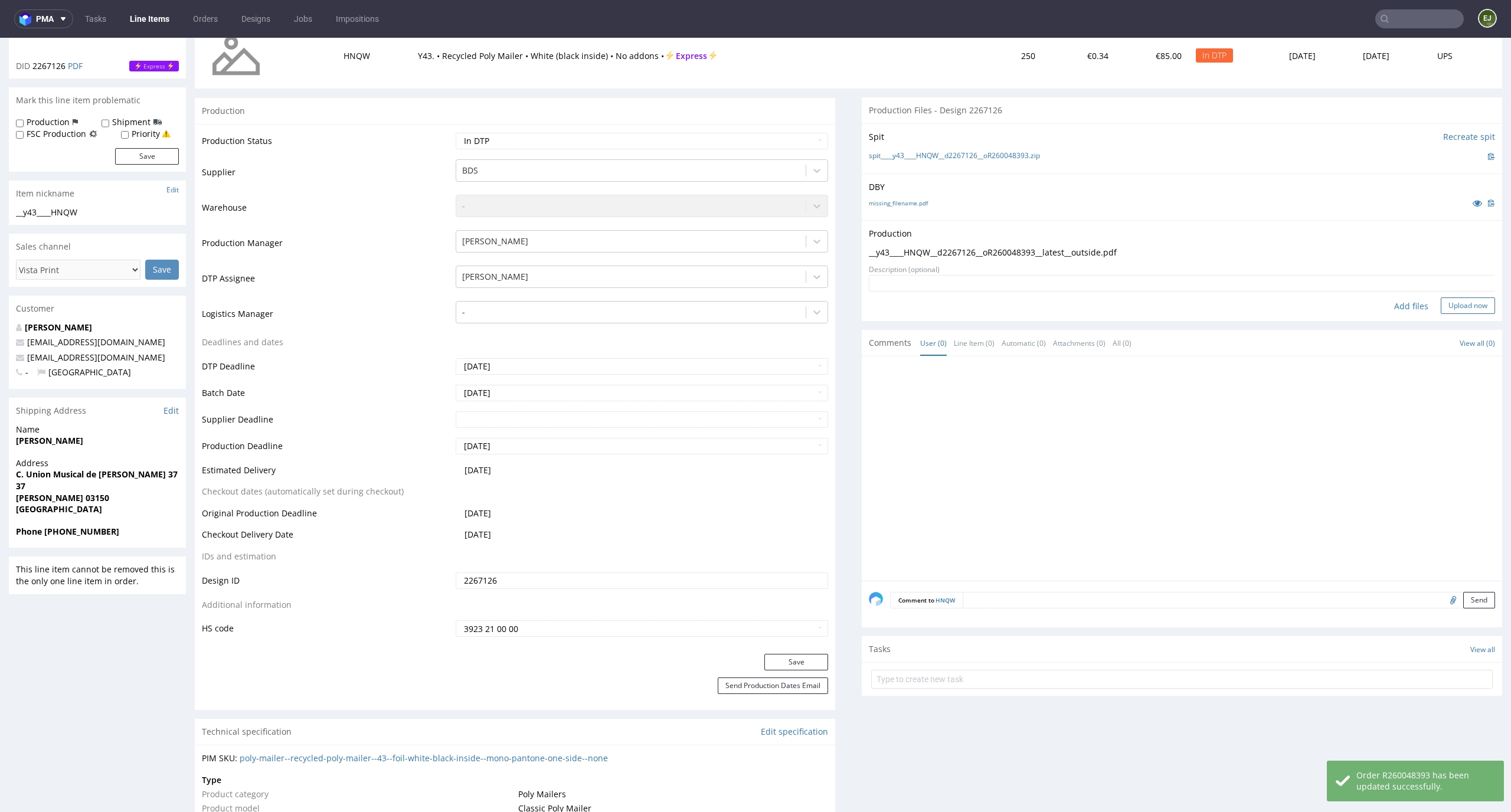
click at [1457, 301] on button "Upload now" at bounding box center [1467, 306] width 55 height 17
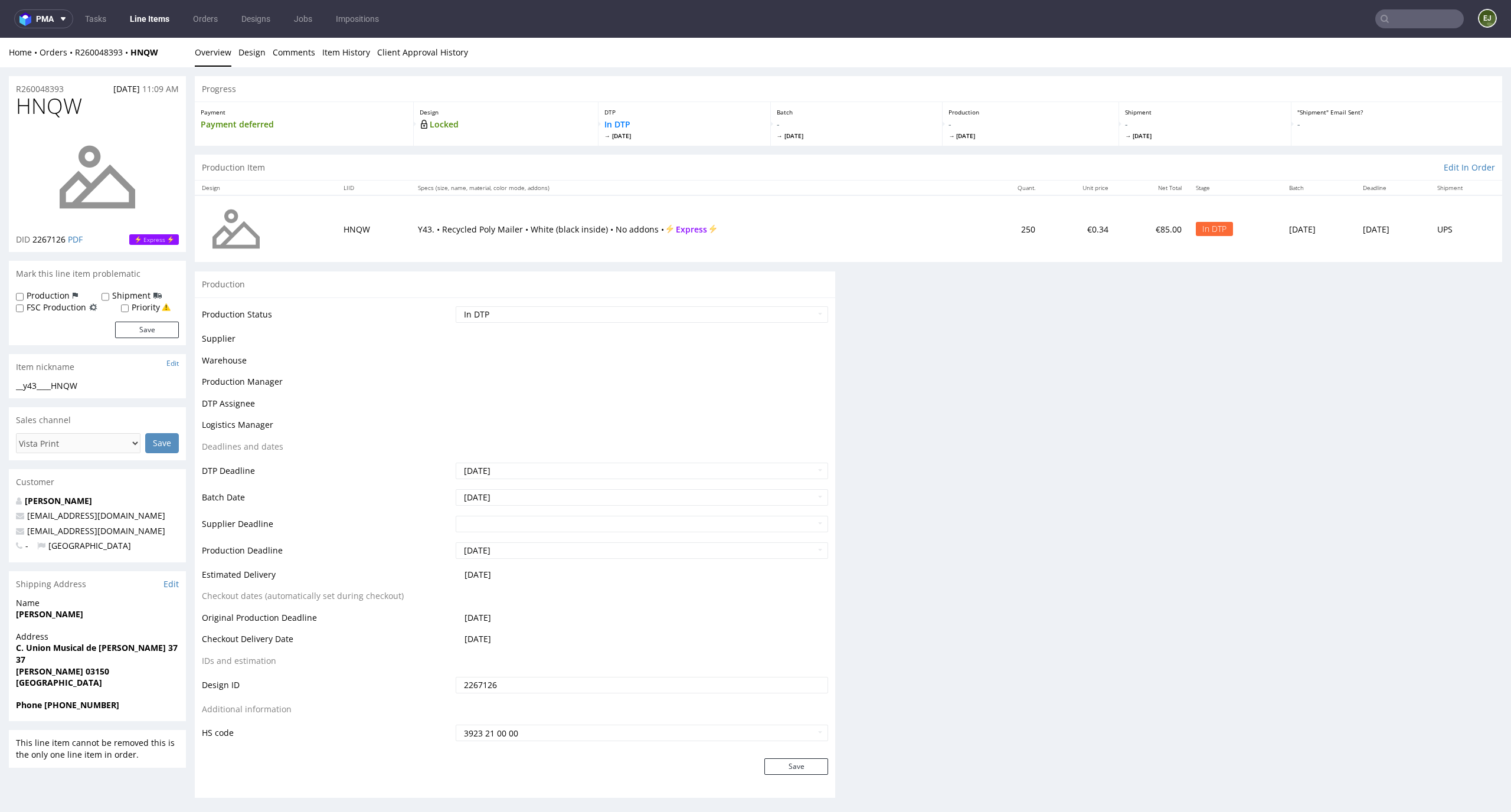
scroll to position [0, 0]
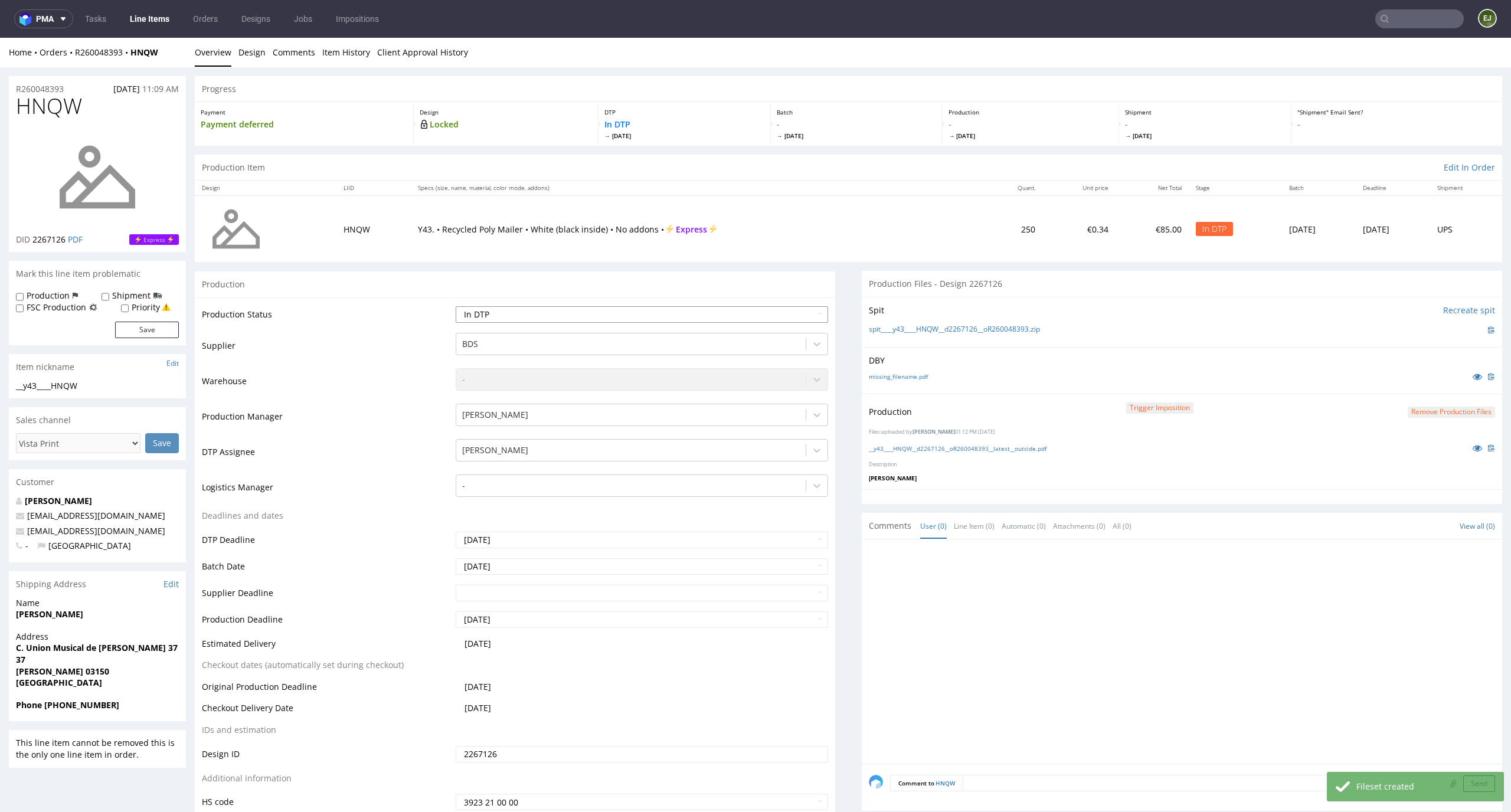
click at [745, 313] on select "Waiting for Artwork Waiting for Diecut Waiting for Mockup Waiting for DTP Waiti…" at bounding box center [642, 315] width 373 height 17
select select "dtp_production_ready"
click at [456, 307] on select "Waiting for Artwork Waiting for Diecut Waiting for Mockup Waiting for DTP Waiti…" at bounding box center [642, 315] width 373 height 17
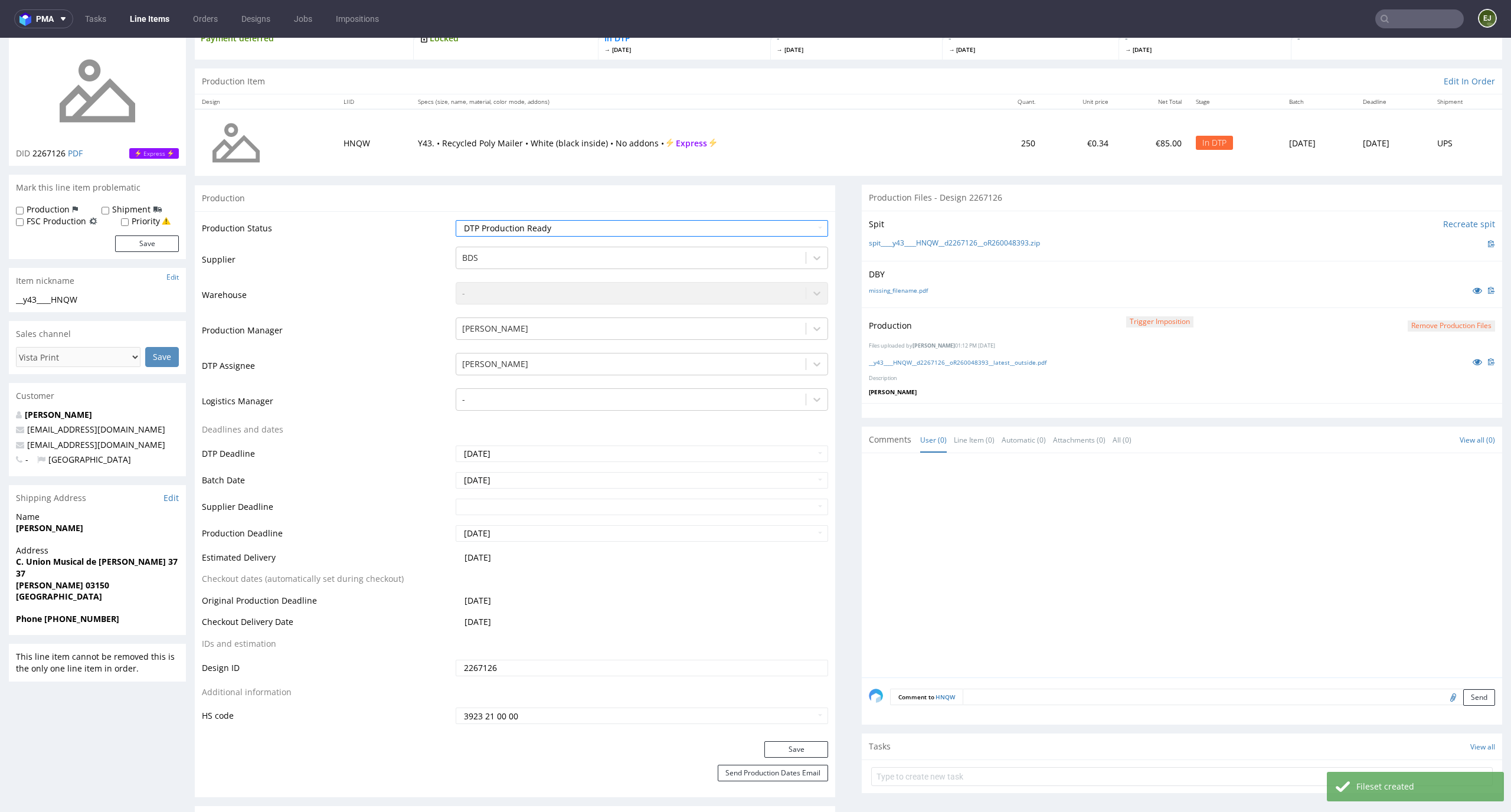
scroll to position [121, 0]
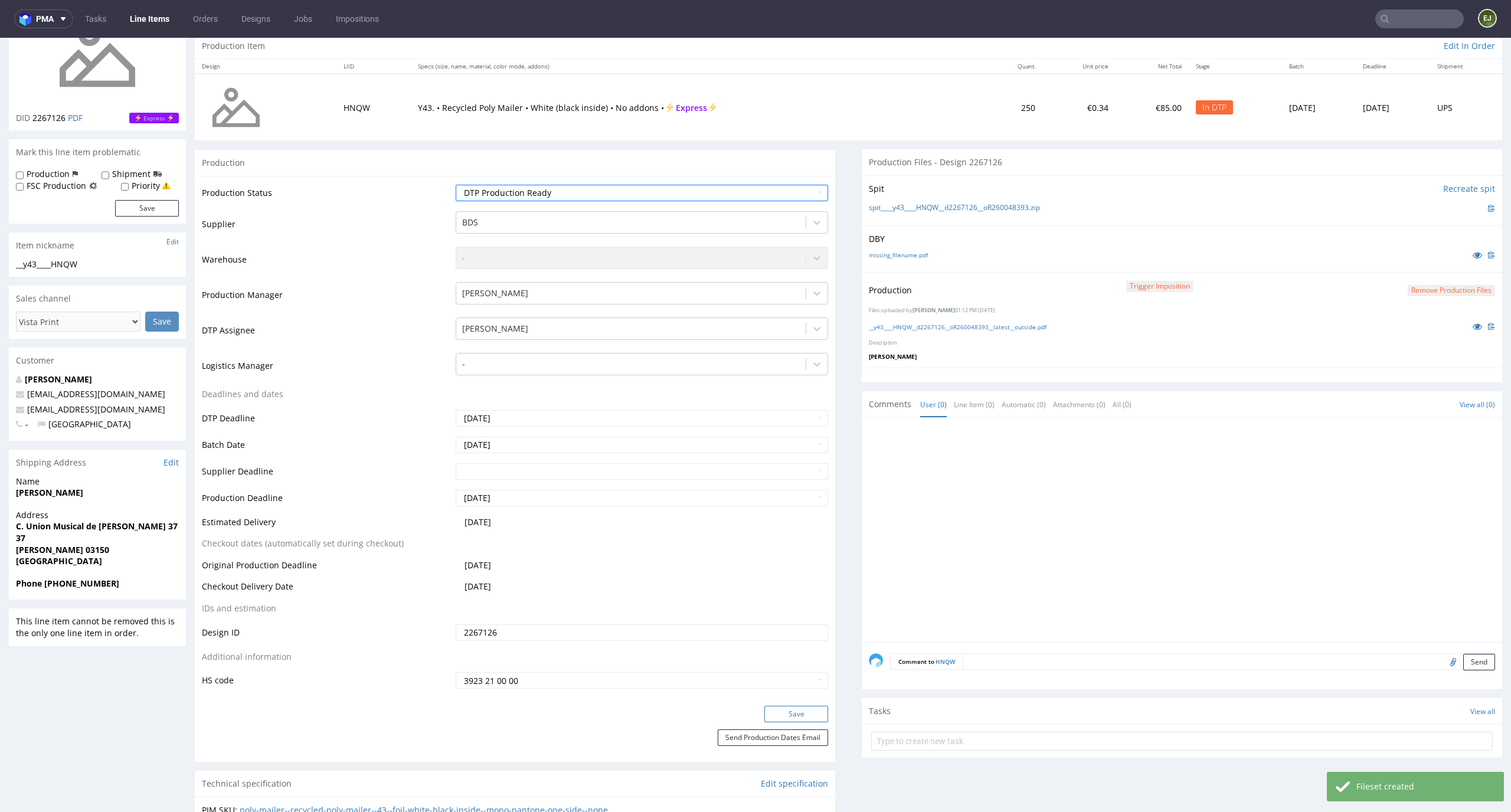
click at [813, 714] on button "Save" at bounding box center [796, 714] width 64 height 17
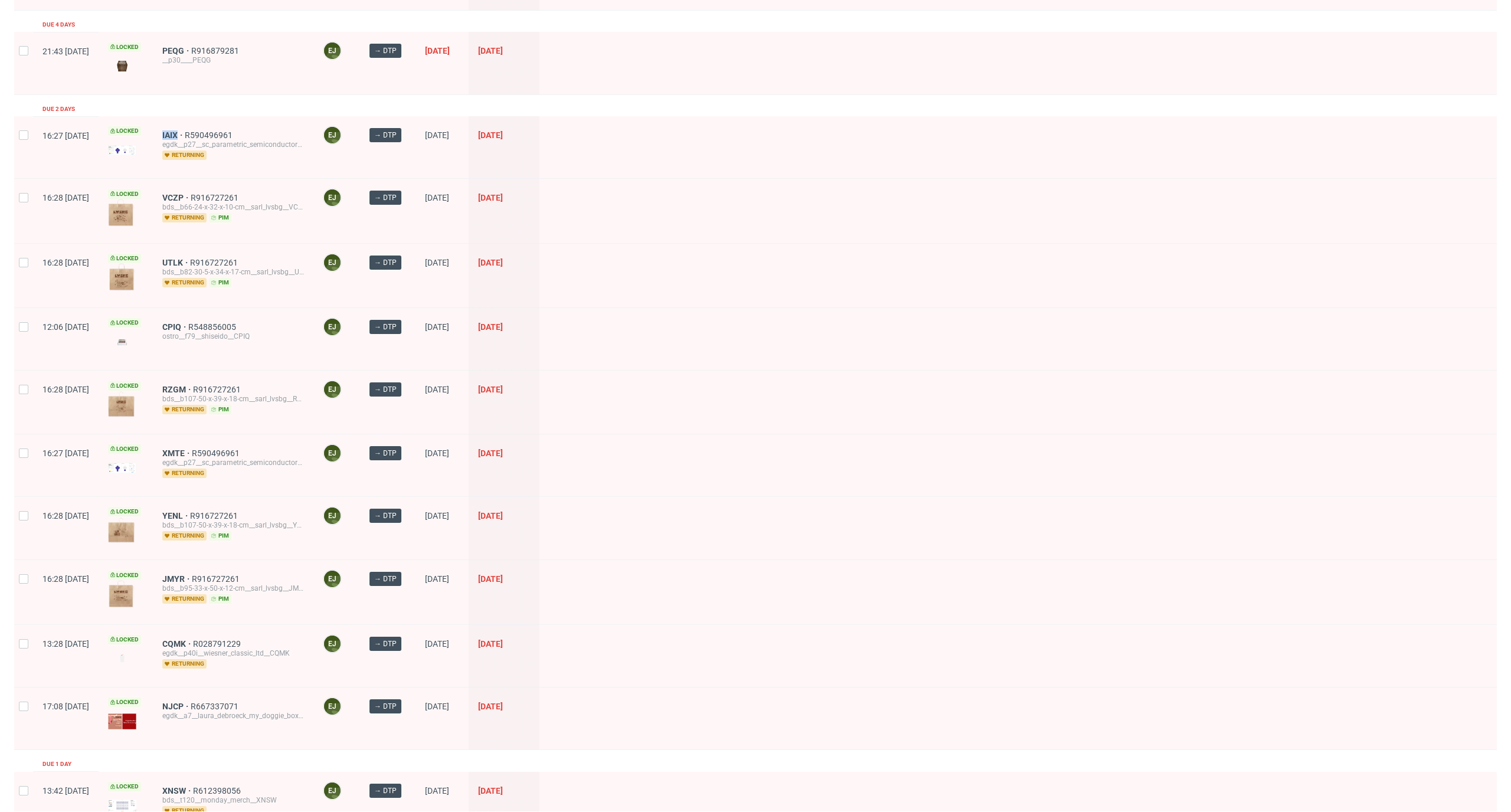
scroll to position [143, 0]
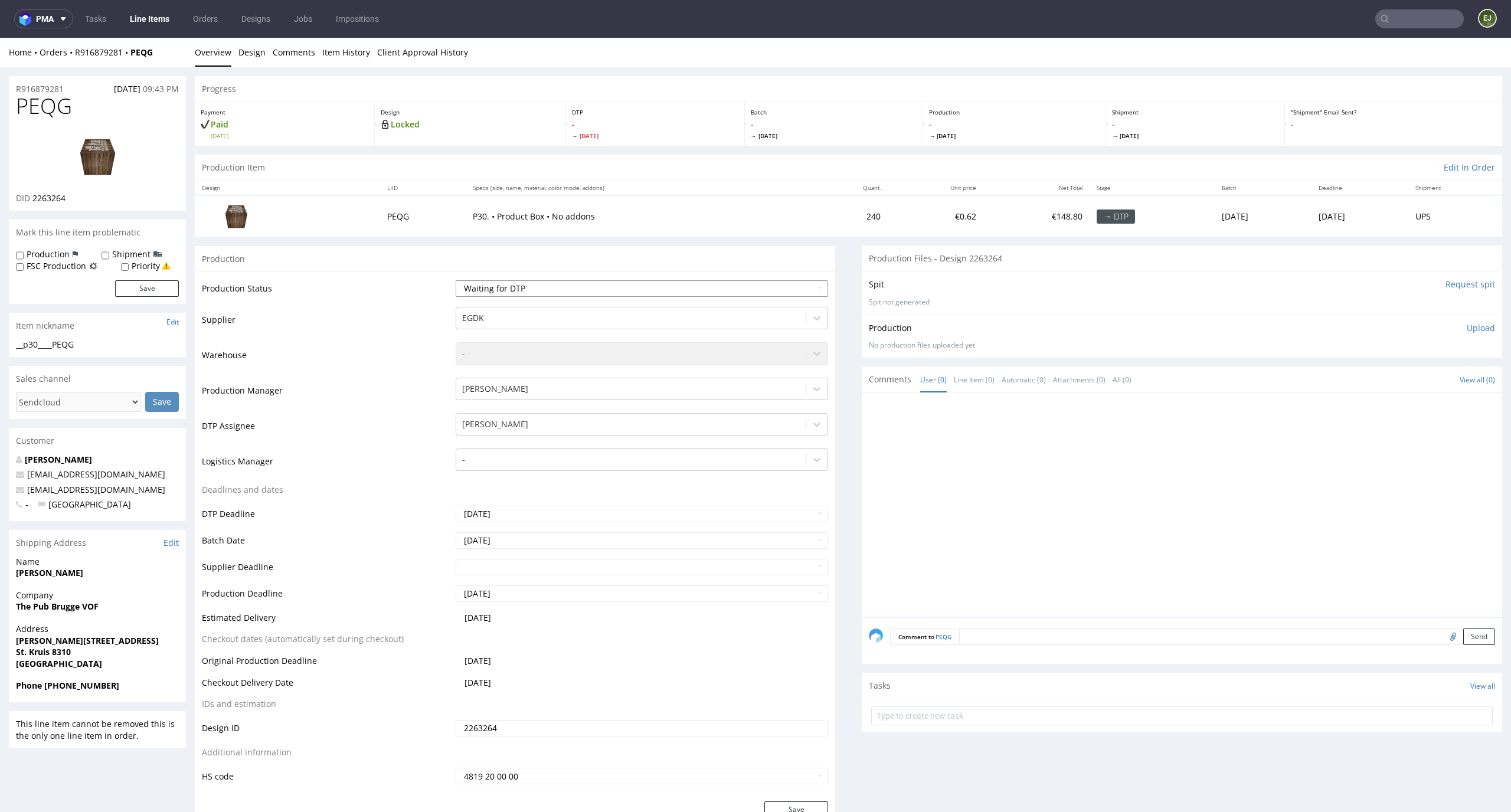
click at [594, 280] on select "Waiting for Artwork Waiting for Diecut Waiting for Mockup Waiting for DTP Waiti…" at bounding box center [642, 288] width 373 height 17
select select "dtp_in_process"
click at [456, 280] on select "Waiting for Artwork Waiting for Diecut Waiting for Mockup Waiting for DTP Waiti…" at bounding box center [642, 288] width 373 height 17
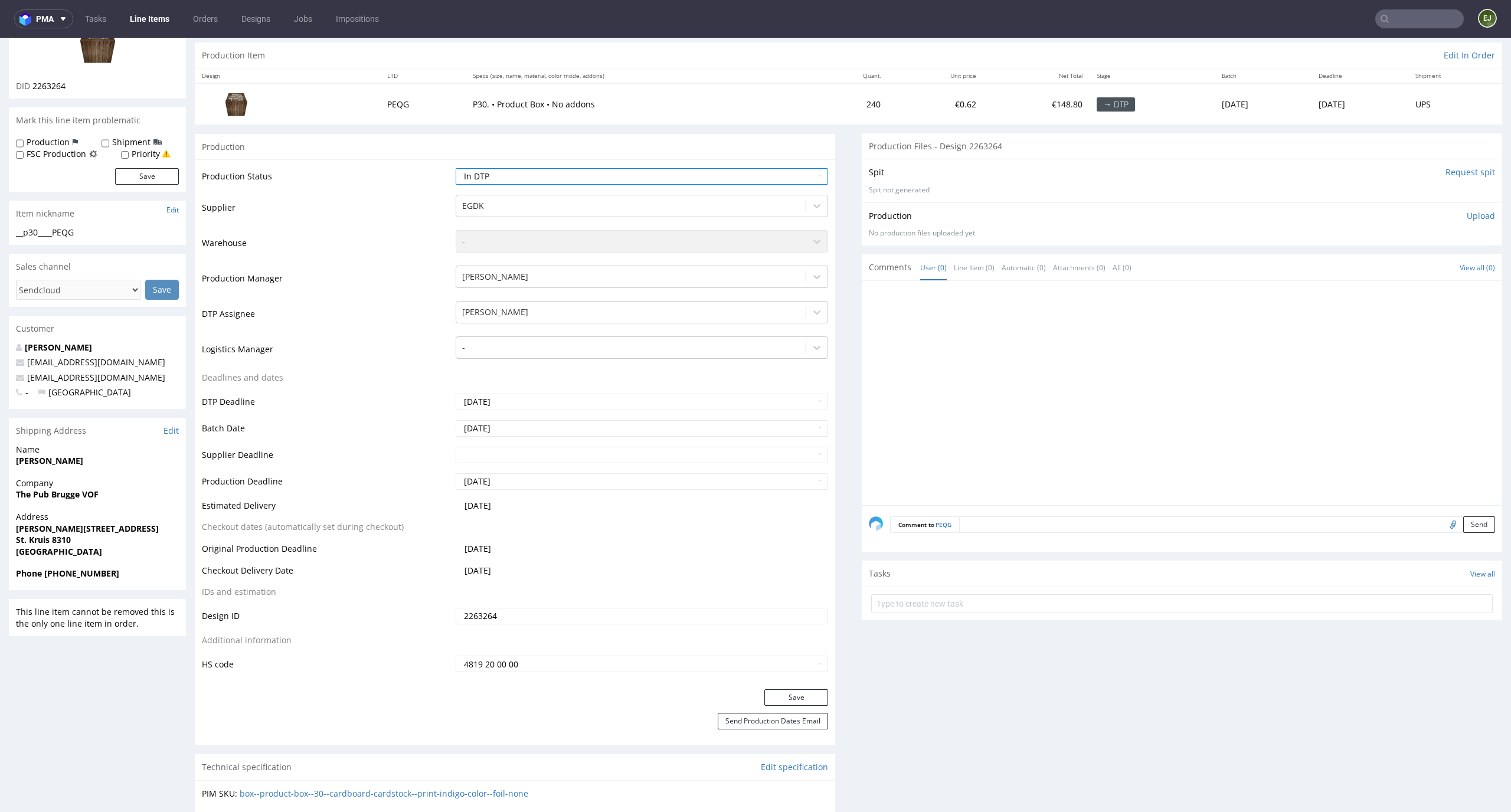
scroll to position [173, 0]
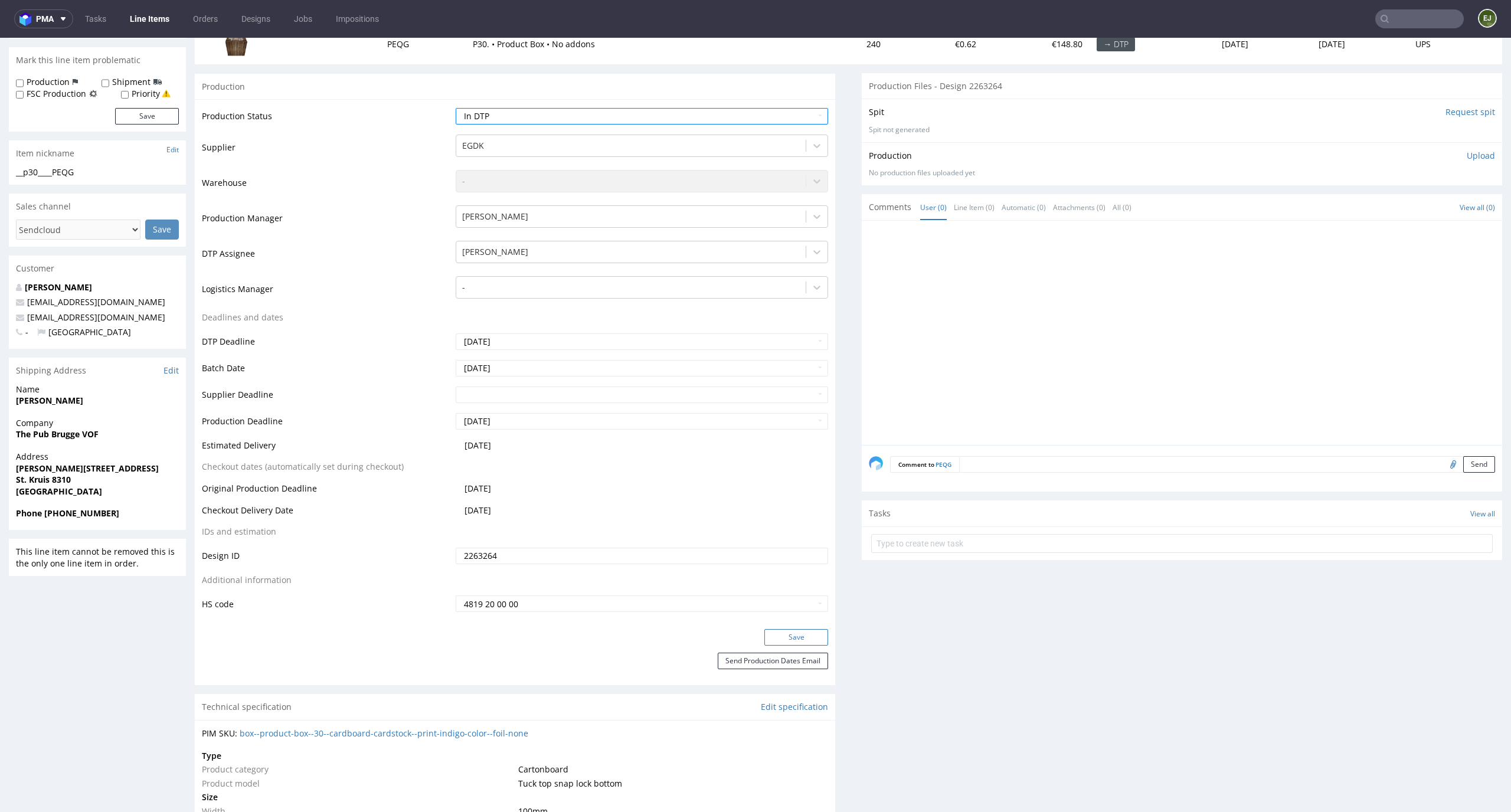
click at [810, 641] on button "Save" at bounding box center [796, 637] width 64 height 17
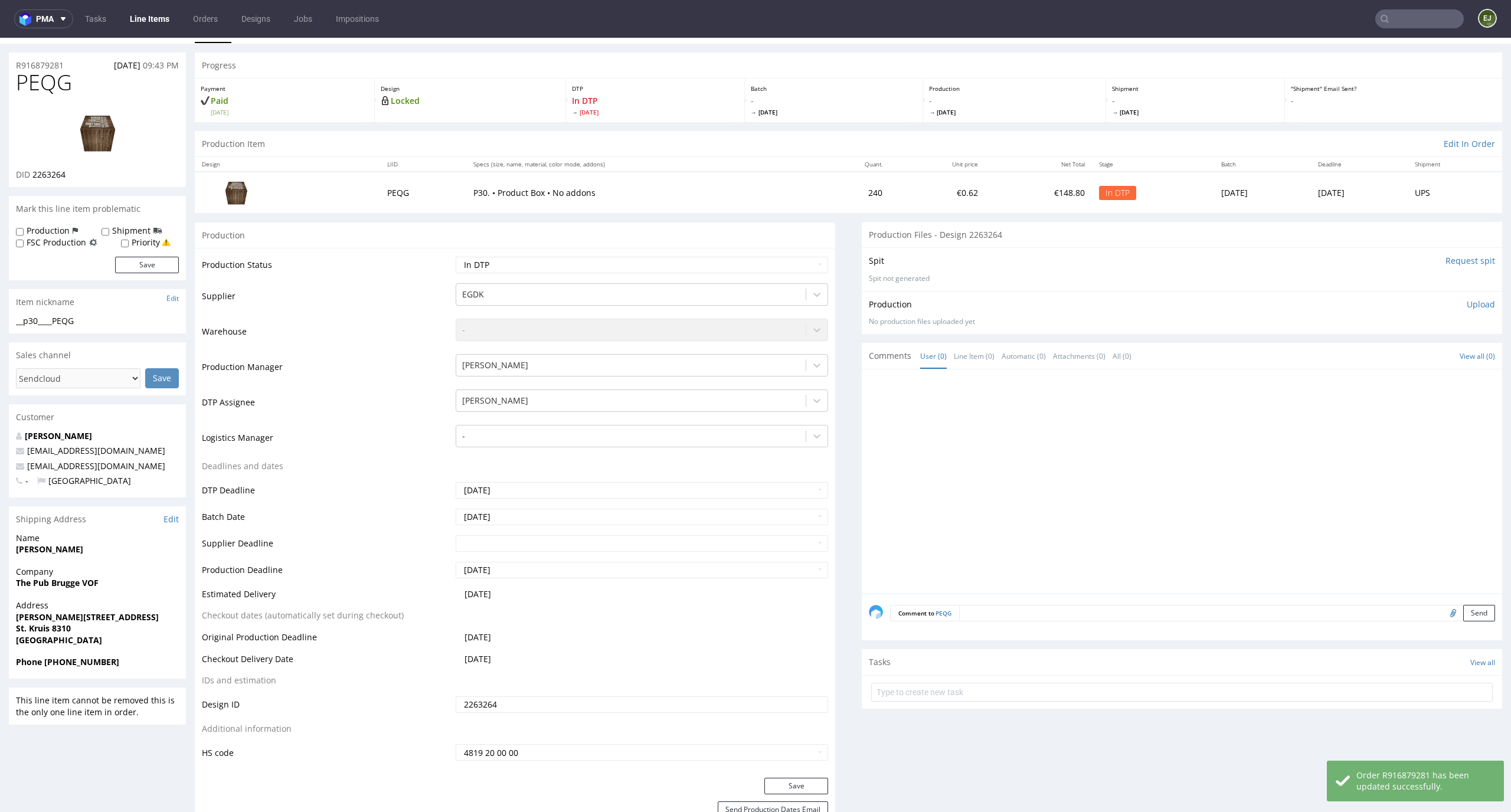
scroll to position [0, 0]
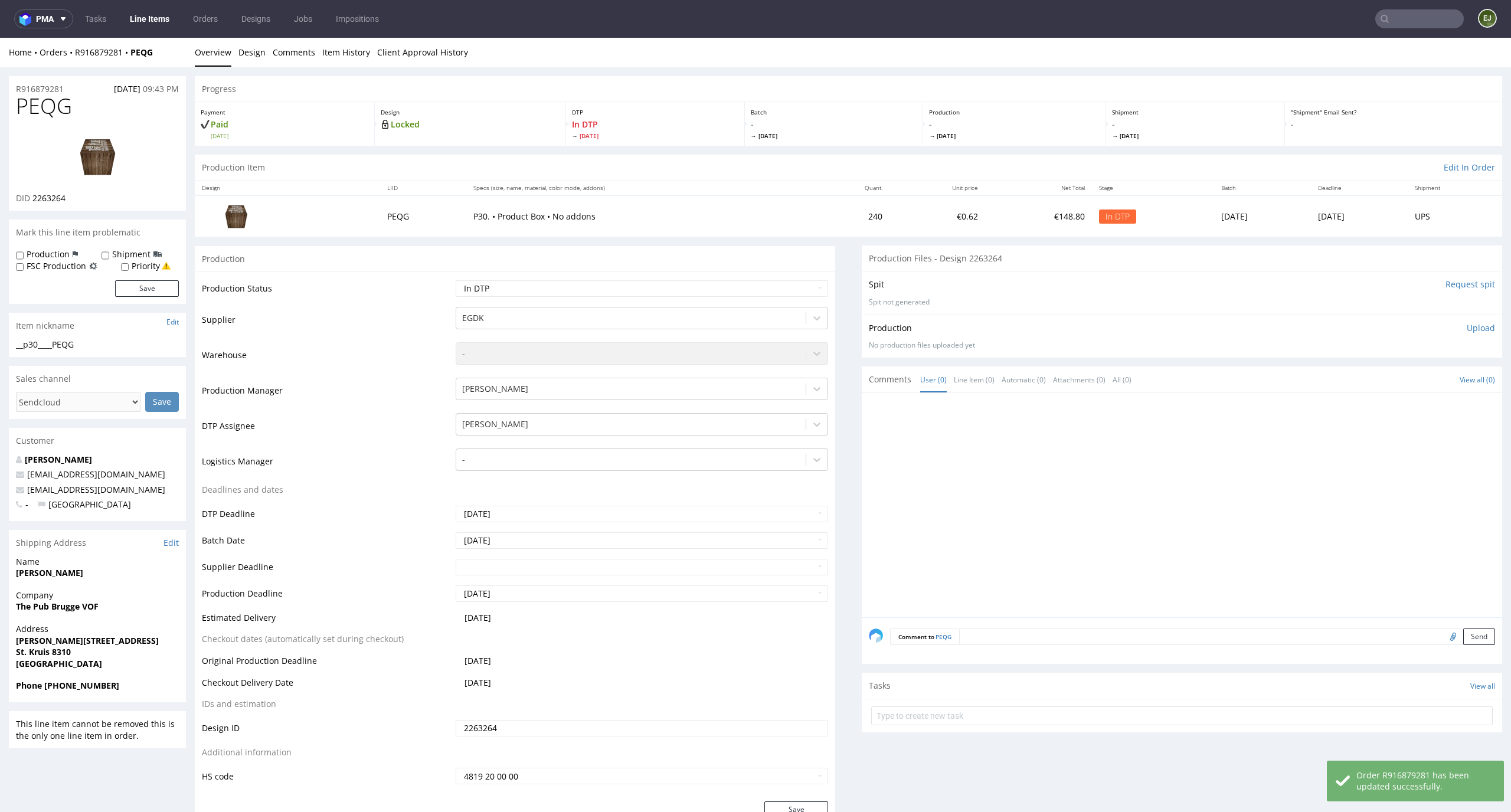
click at [265, 52] on li "Design" at bounding box center [255, 53] width 34 height 12
click at [251, 48] on link "Design" at bounding box center [251, 52] width 27 height 29
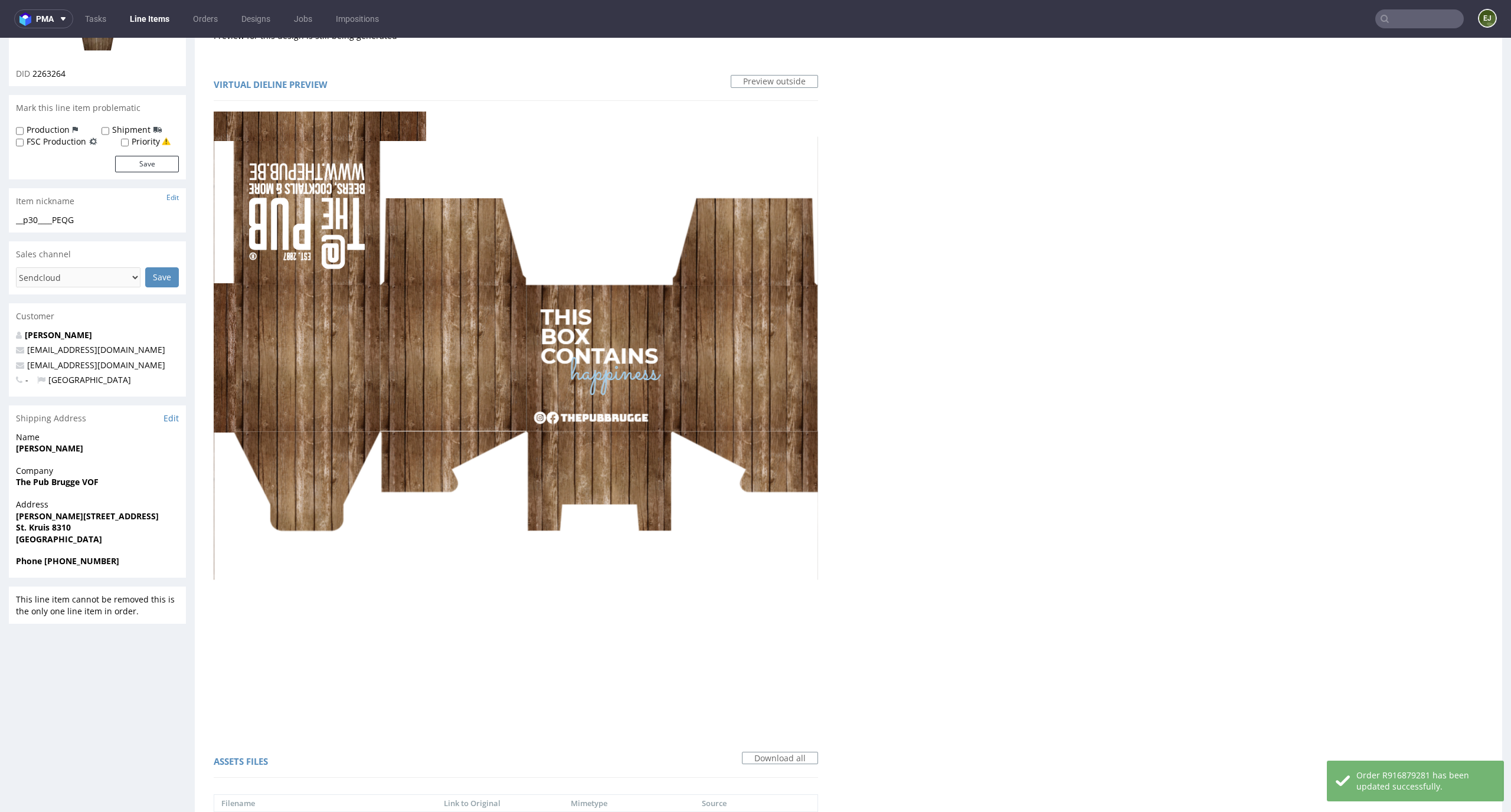
scroll to position [192, 0]
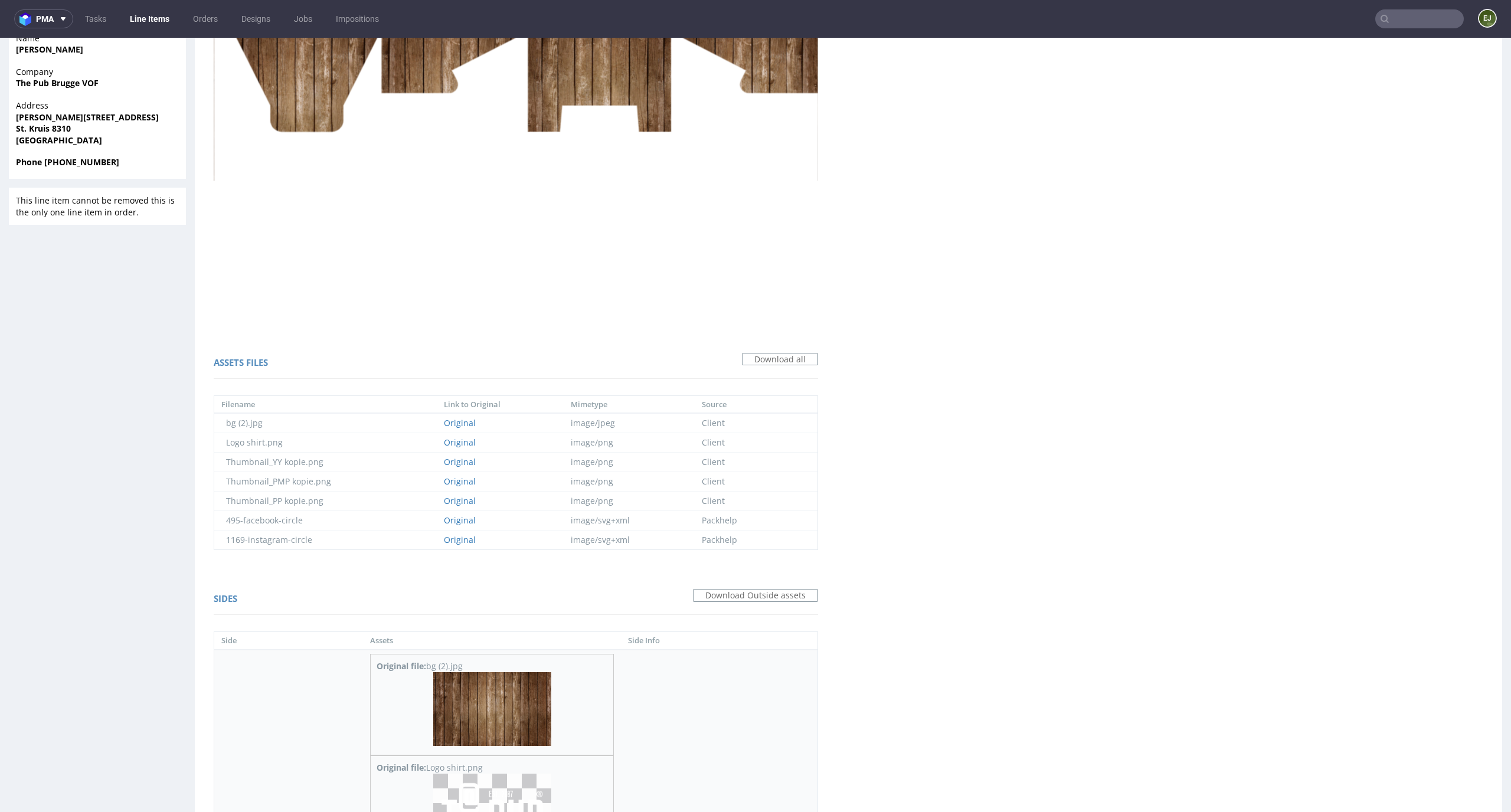
scroll to position [0, 0]
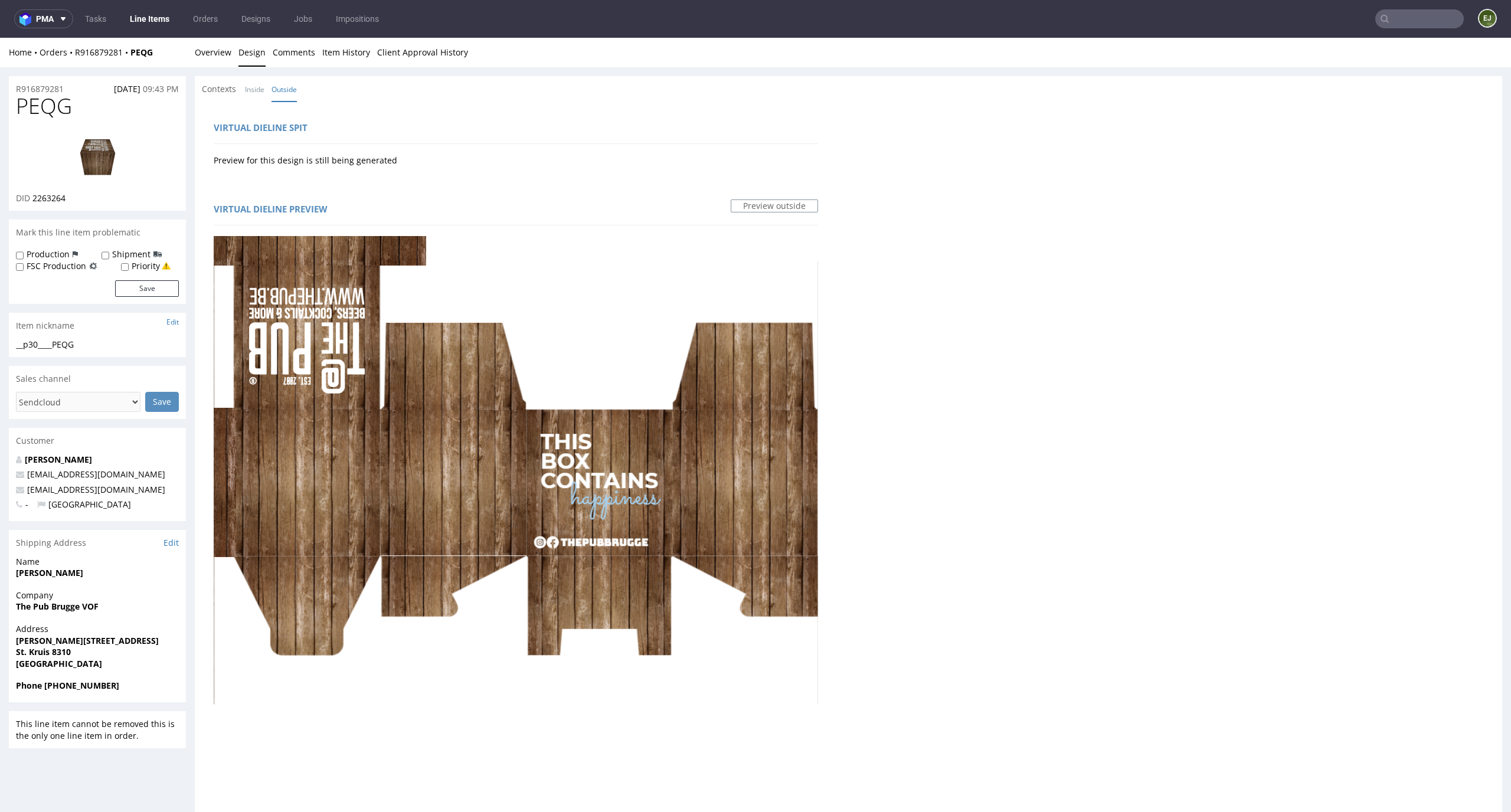
click at [106, 147] on img at bounding box center [97, 157] width 94 height 54
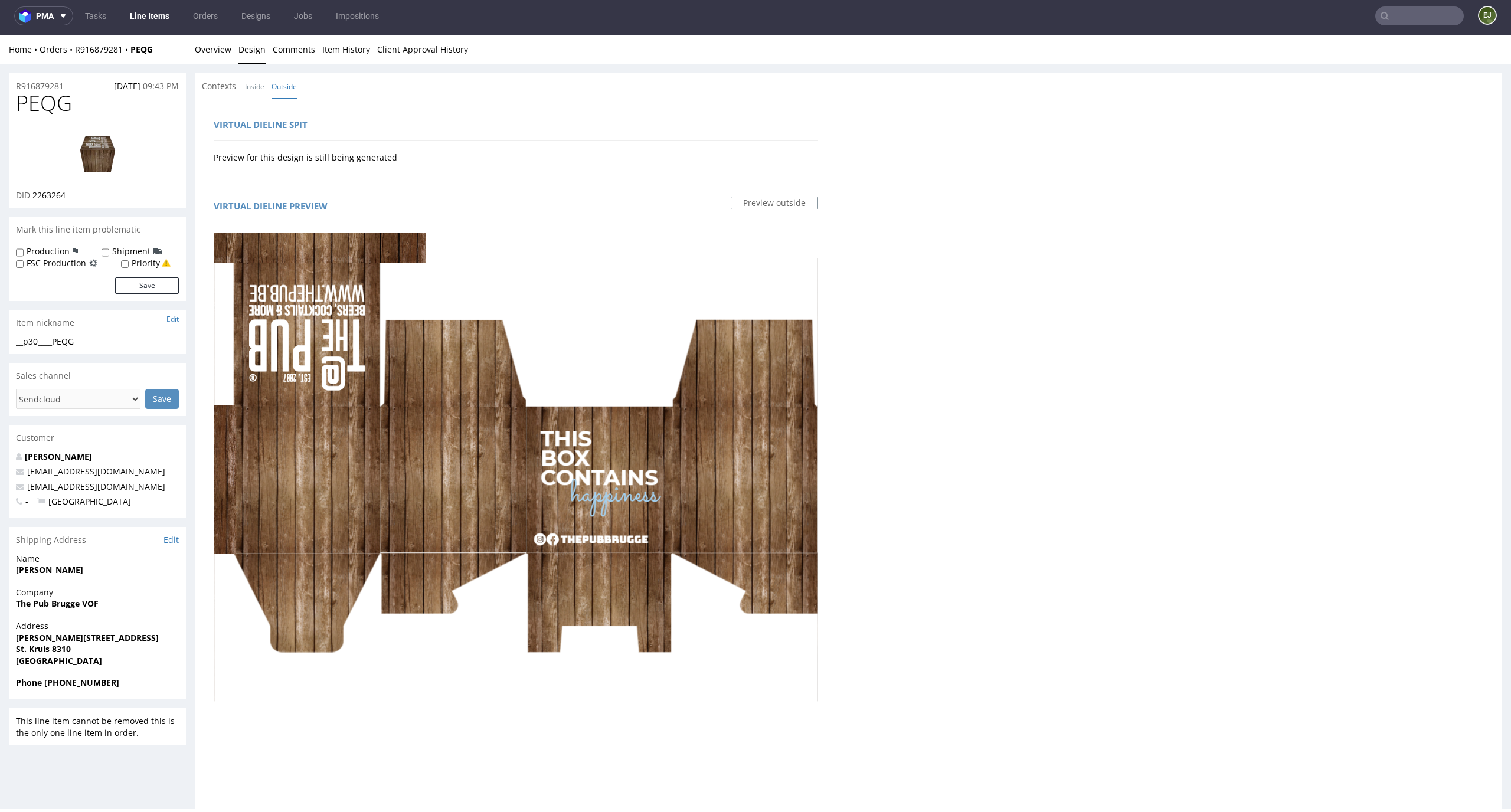
click at [80, 155] on img at bounding box center [97, 154] width 94 height 54
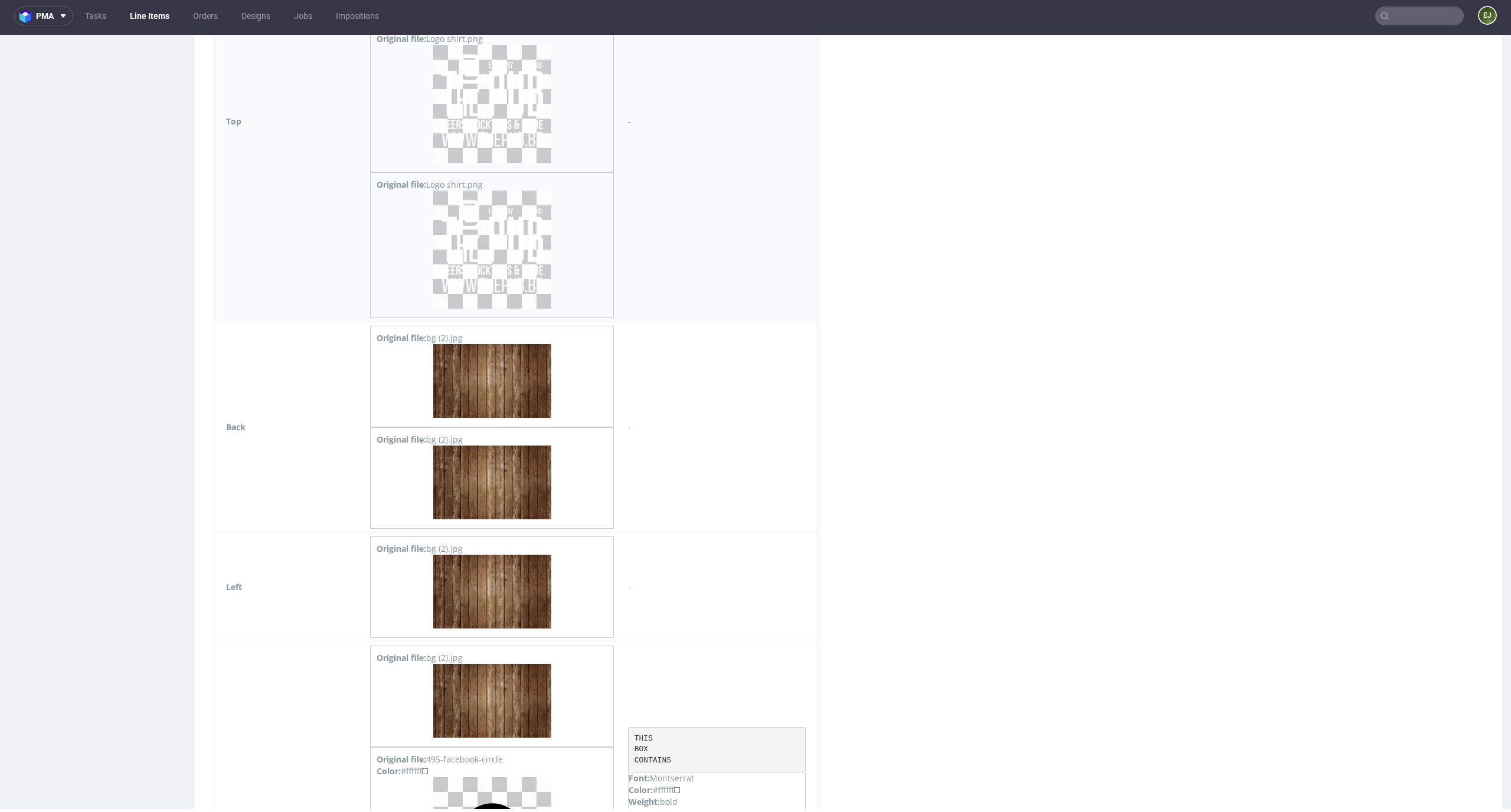
scroll to position [1148, 0]
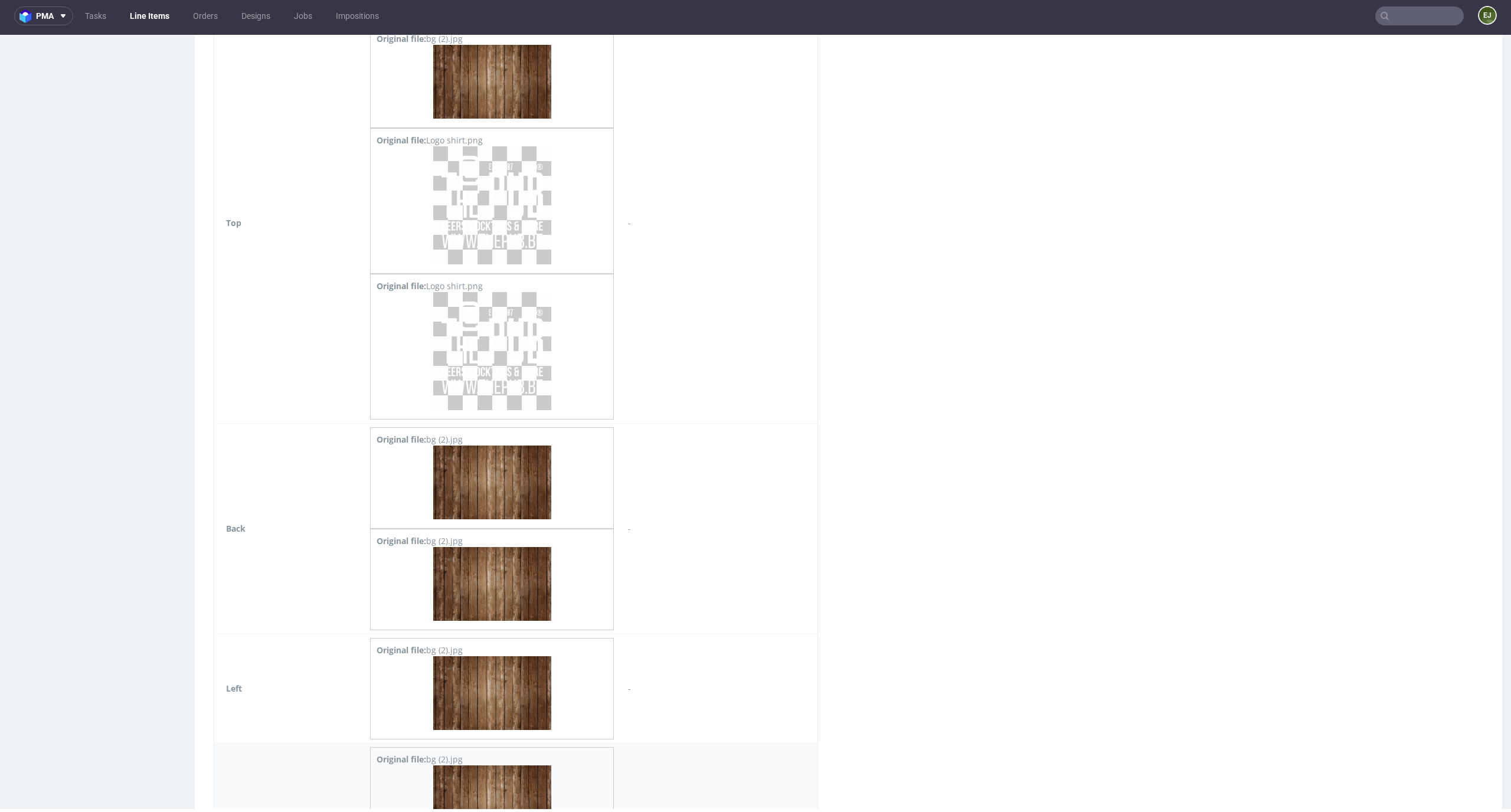
drag, startPoint x: 530, startPoint y: 267, endPoint x: 485, endPoint y: 242, distance: 51.5
copy pre "THIS BOX CONTAINS"
drag, startPoint x: 543, startPoint y: 421, endPoint x: 480, endPoint y: 417, distance: 63.1
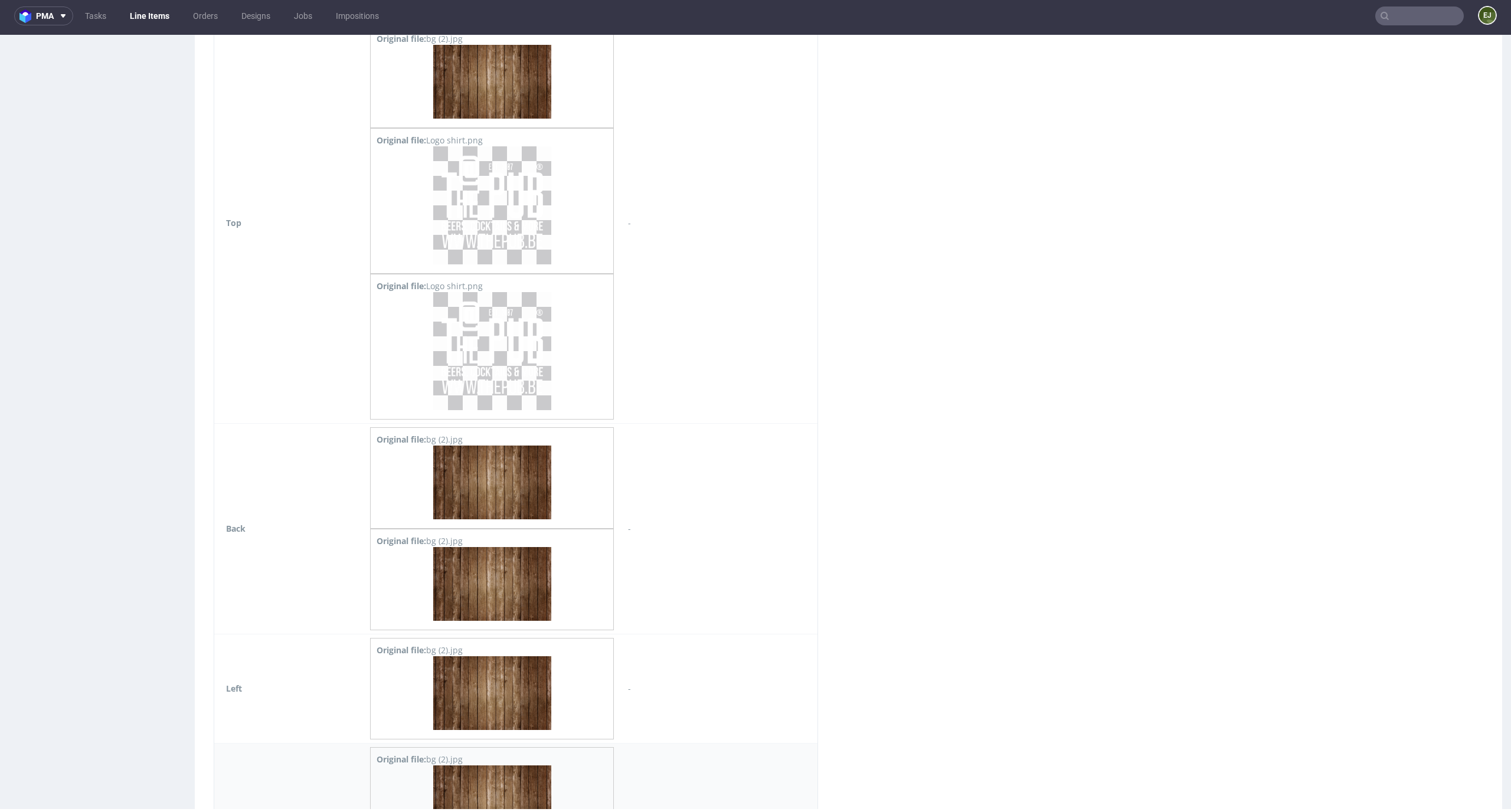
copy pre "THEPUBBRUGGE"
drag, startPoint x: 533, startPoint y: 344, endPoint x: 471, endPoint y: 339, distance: 62.2
copy tr "Original file: 1169-instagram-circle Color: #ffffff THIS BOX CONTAINS Font: Mon…"
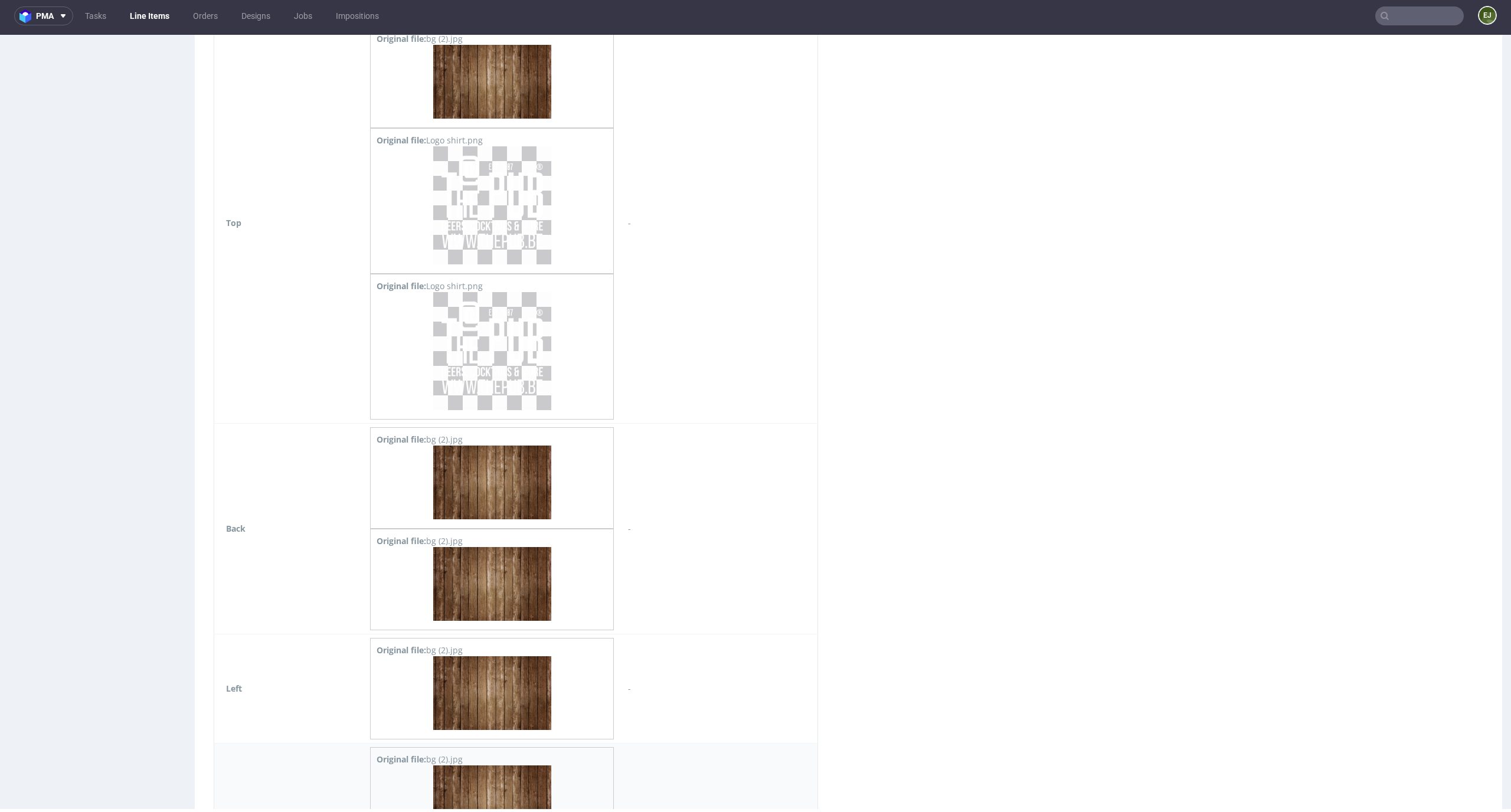
drag, startPoint x: 532, startPoint y: 341, endPoint x: 486, endPoint y: 342, distance: 46.0
copy pre "happiness"
click at [886, 495] on div "Virtual dieline spit Preview for this design is still being generated Virtual d…" at bounding box center [848, 523] width 1307 height 3146
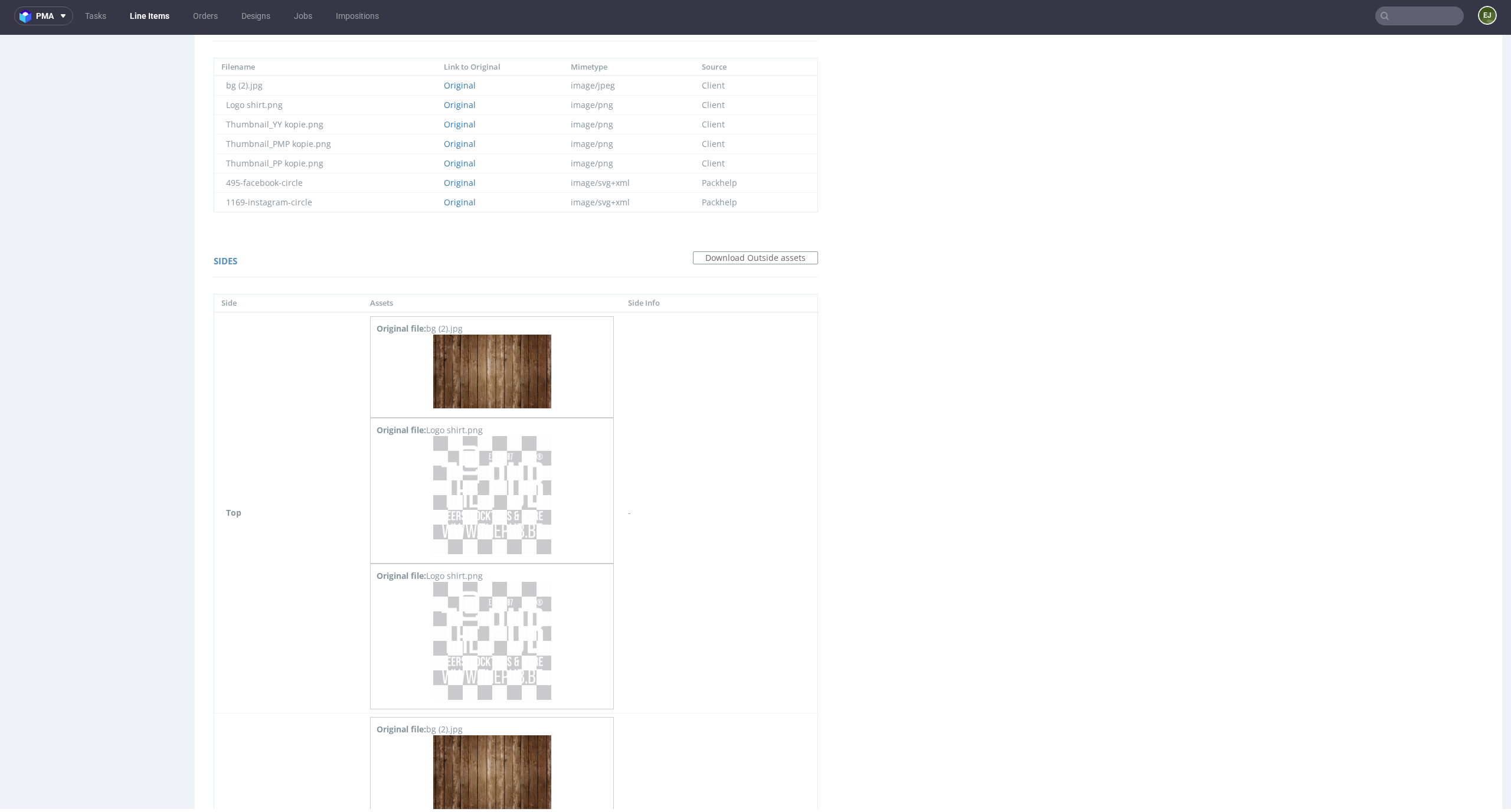
scroll to position [982, 0]
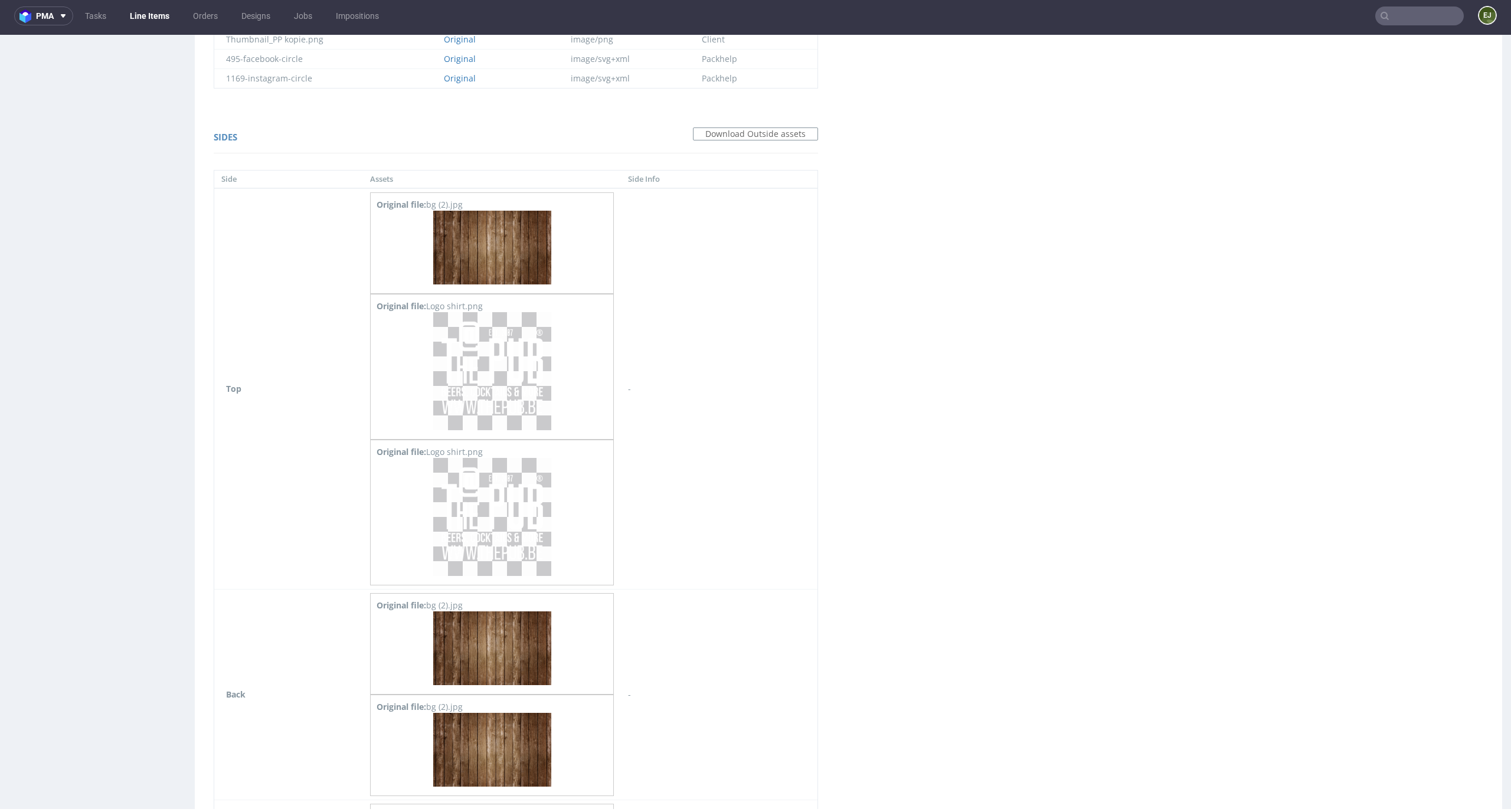
drag, startPoint x: 539, startPoint y: 540, endPoint x: 514, endPoint y: 541, distance: 25.0
copy div "3d0ef"
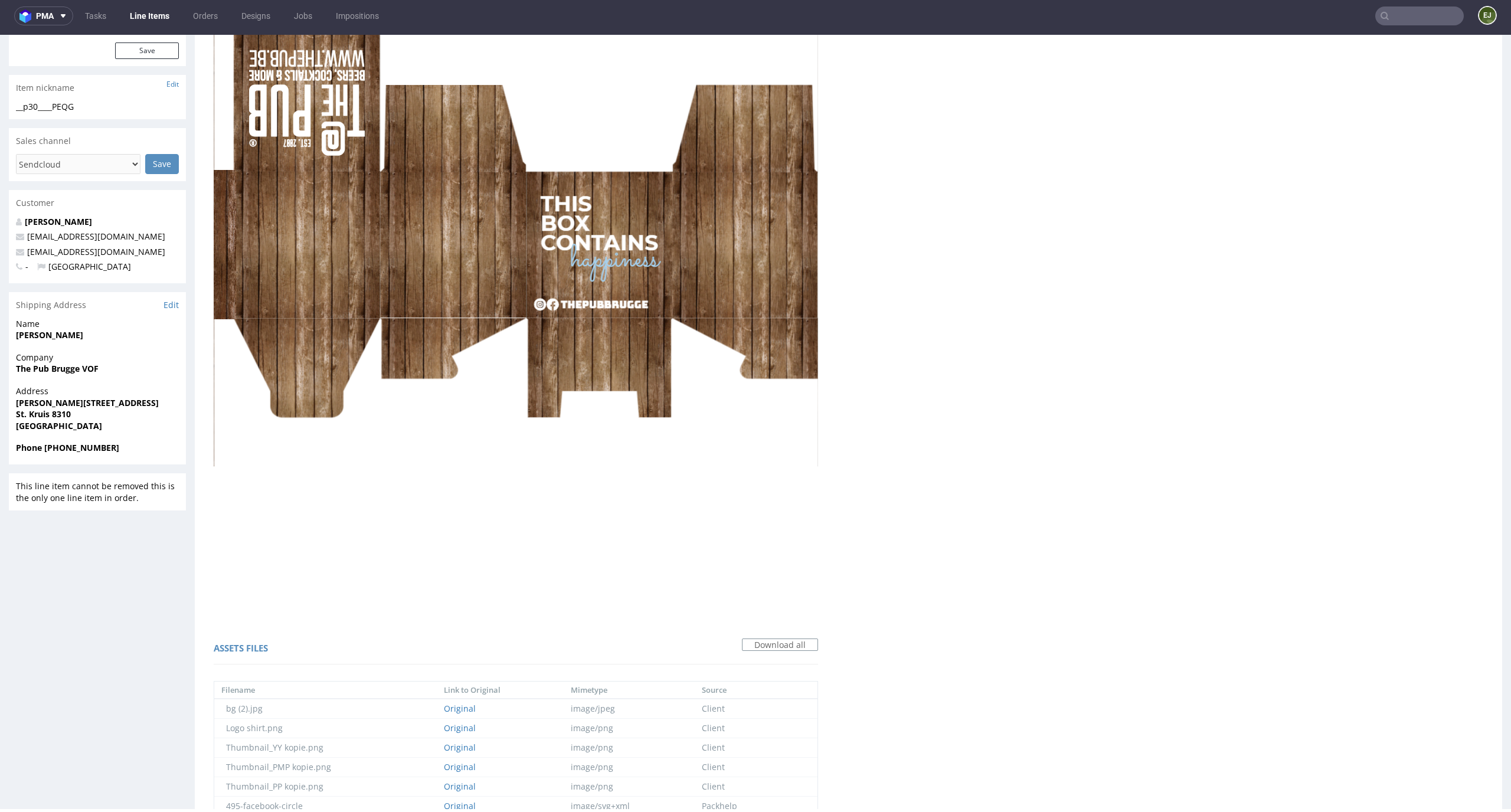
scroll to position [243, 0]
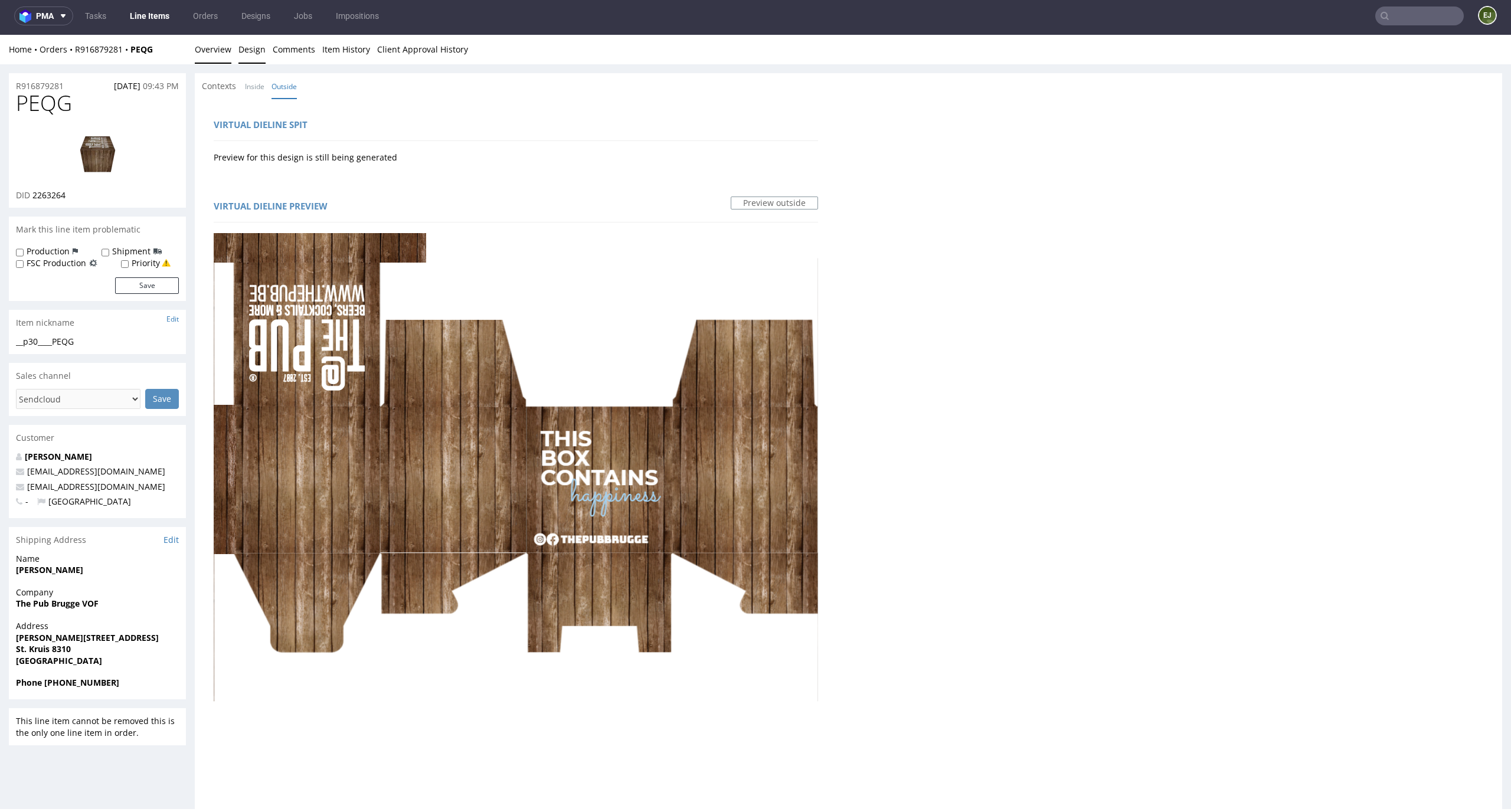
click at [226, 49] on link "Overview" at bounding box center [212, 49] width 37 height 29
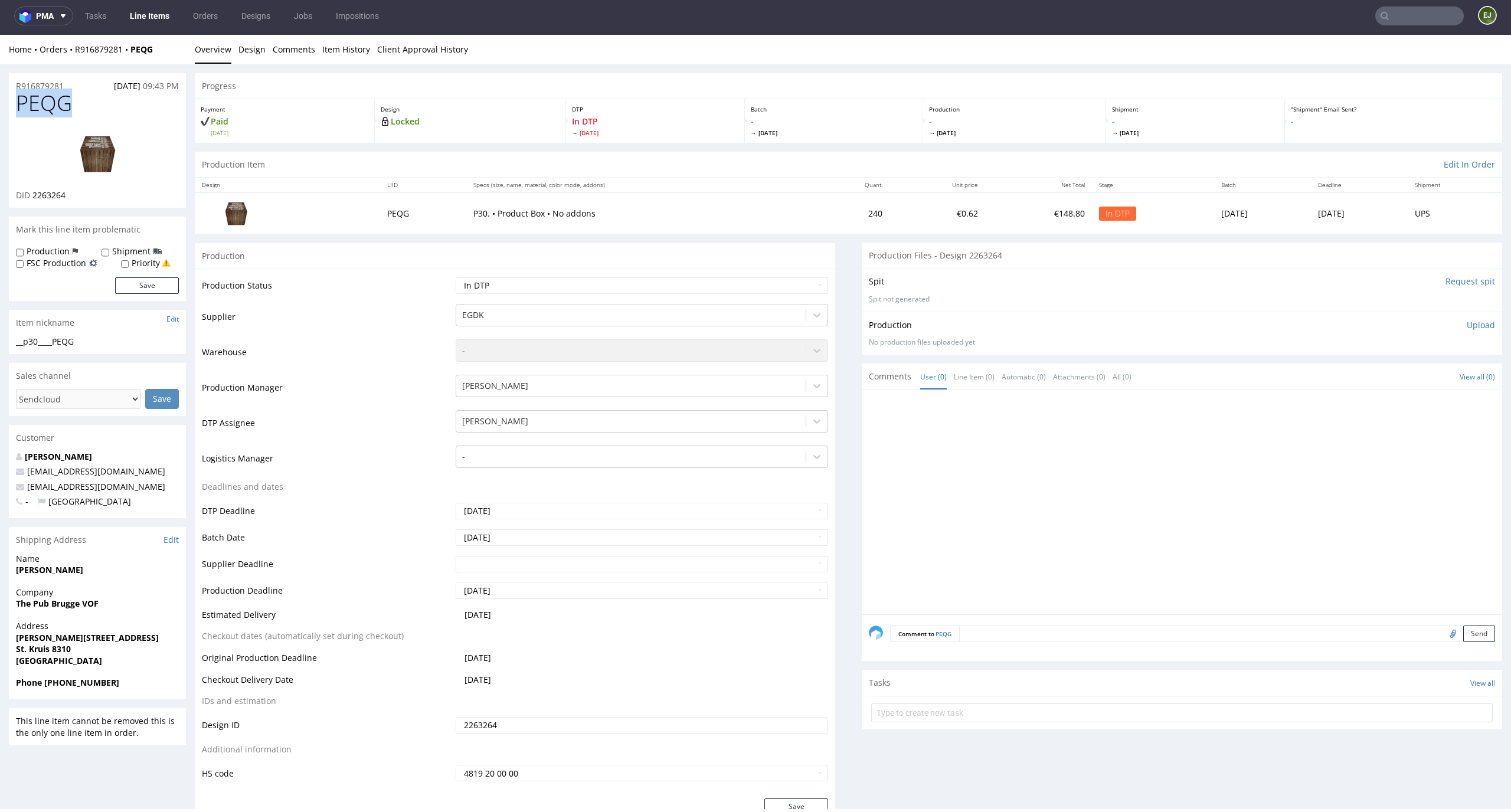
drag, startPoint x: 72, startPoint y: 101, endPoint x: 0, endPoint y: 101, distance: 72.0
copy span "PEQG"
drag, startPoint x: 82, startPoint y: 338, endPoint x: 0, endPoint y: 338, distance: 82.0
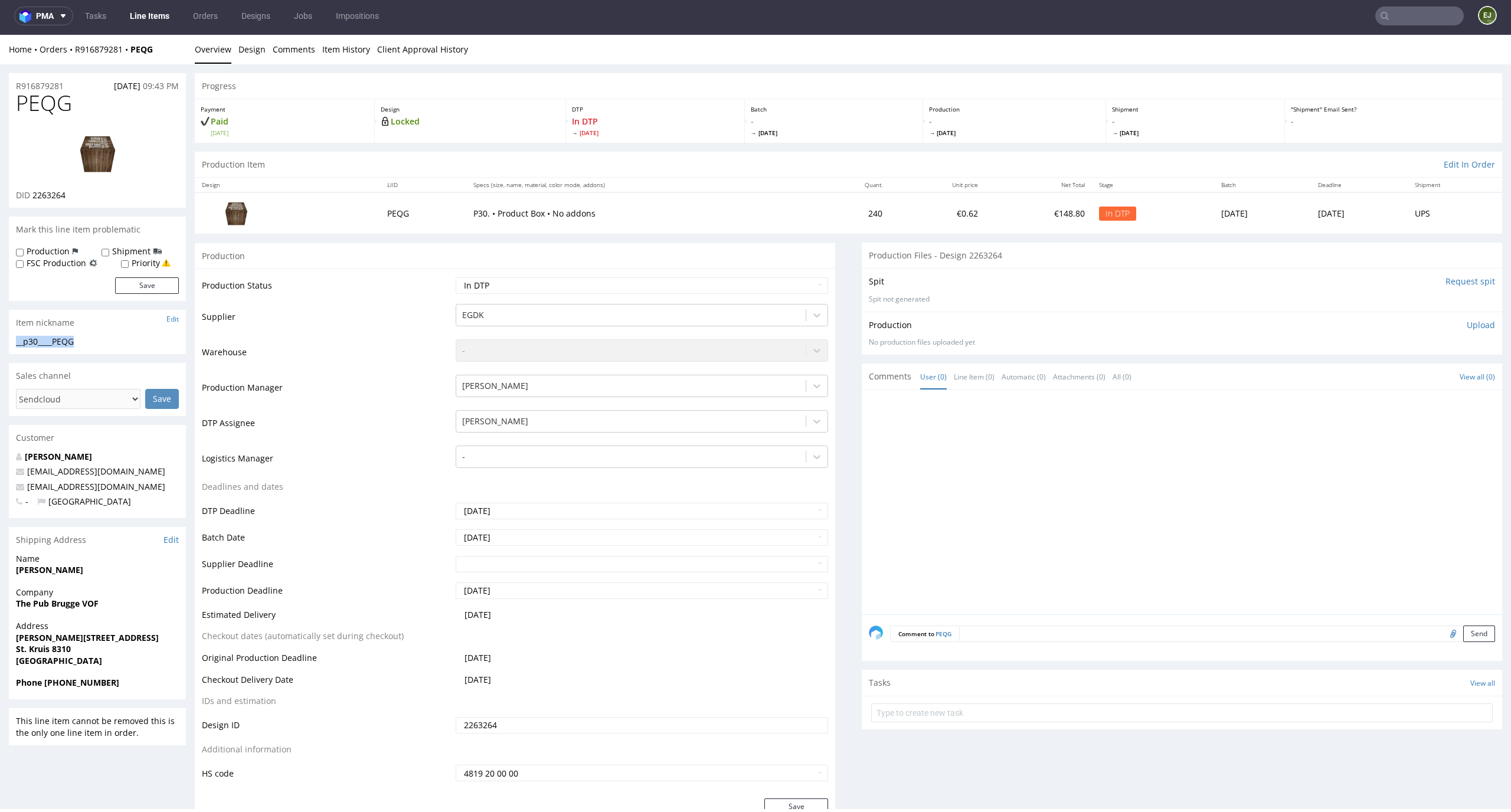
copy div "__p30____PEQG"
drag, startPoint x: 80, startPoint y: 192, endPoint x: 34, endPoint y: 196, distance: 46.2
click at [34, 196] on div "DID 2263264" at bounding box center [97, 196] width 163 height 12
copy span "2263264"
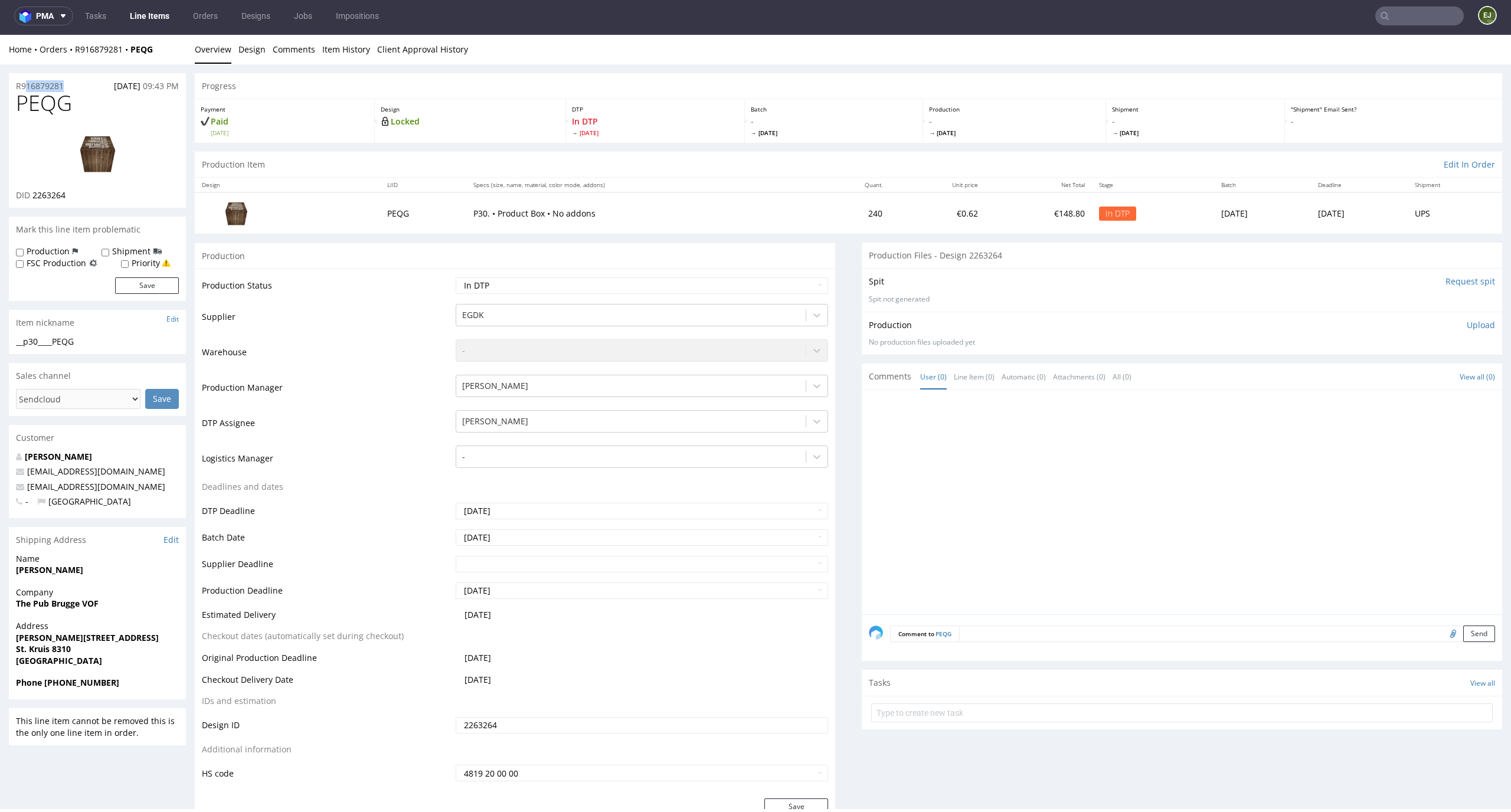
drag, startPoint x: 69, startPoint y: 83, endPoint x: 0, endPoint y: 83, distance: 69.0
copy p "R916879281"
click at [342, 142] on div "Payment Paid Thu 18 Sep" at bounding box center [284, 121] width 180 height 44
click at [1473, 327] on p "Upload" at bounding box center [1480, 326] width 29 height 12
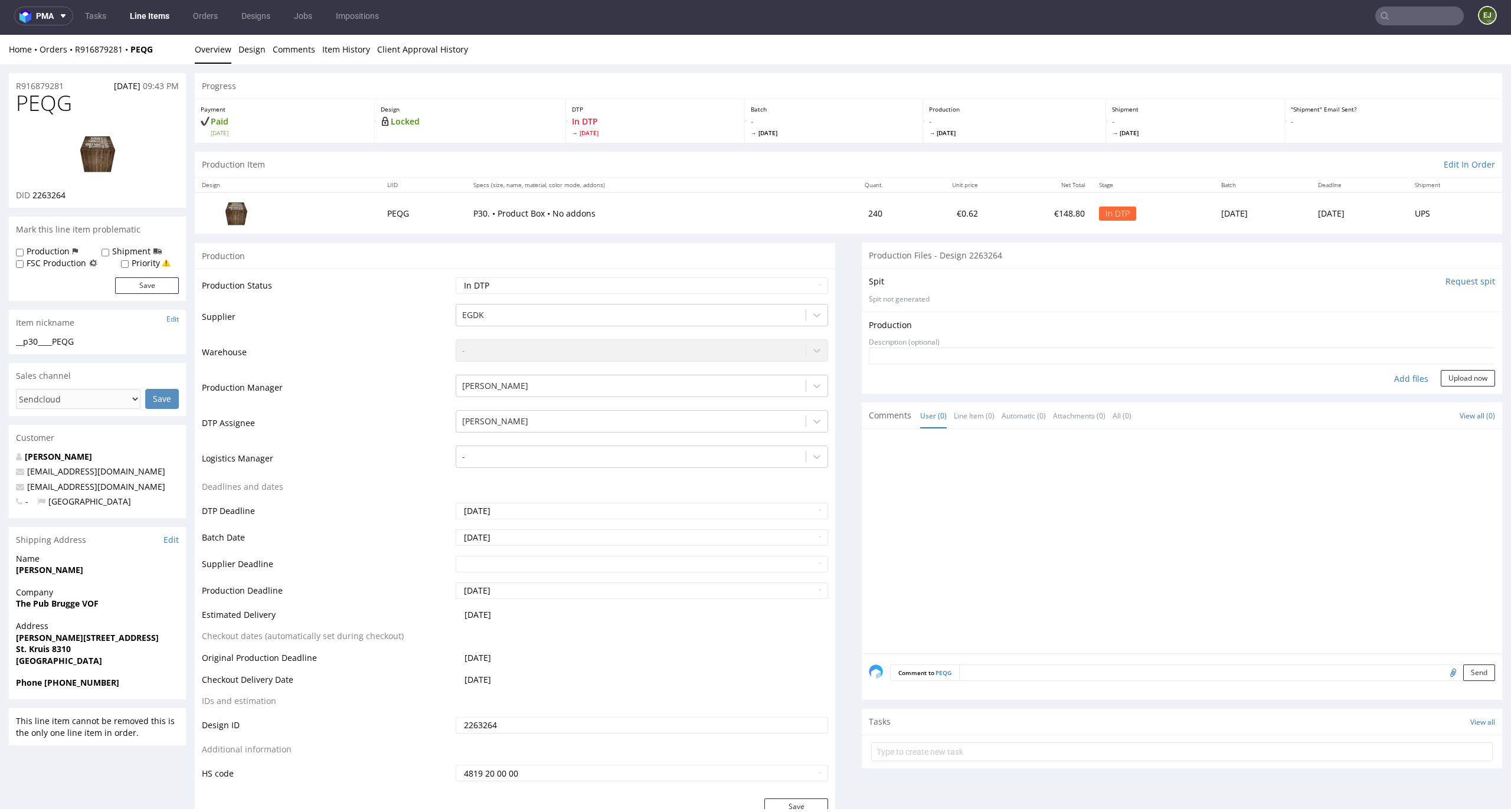
click at [1396, 374] on div "Add files" at bounding box center [1411, 379] width 59 height 18
type input "C:\fakepath\egdk__p30____PEQG__d2263264__oR916879281__outside.pdf"
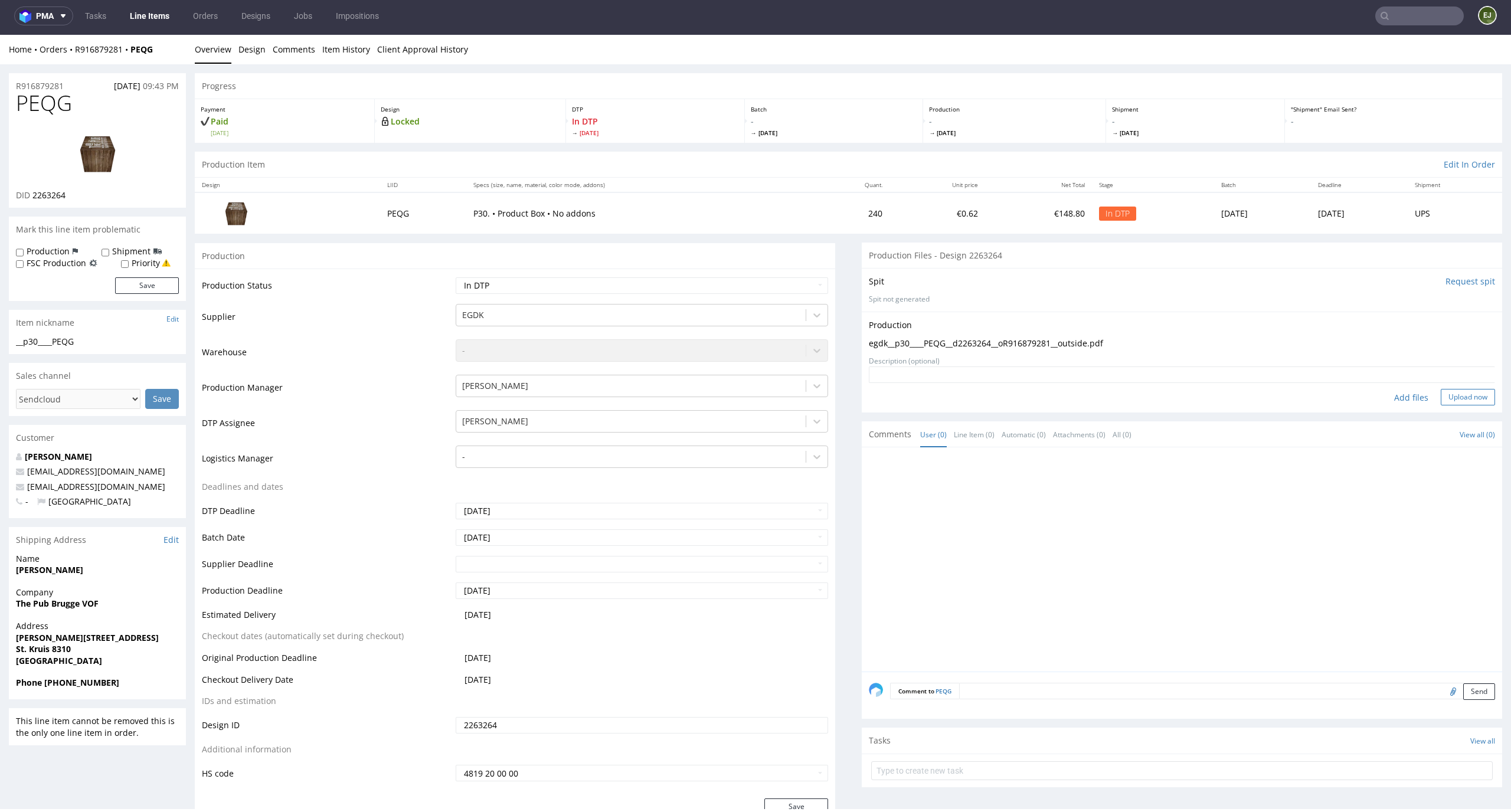
click at [1457, 398] on button "Upload now" at bounding box center [1467, 397] width 55 height 17
click at [801, 290] on select "Waiting for Artwork Waiting for Diecut Waiting for Mockup Waiting for DTP Waiti…" at bounding box center [642, 285] width 373 height 17
select select "dtp_production_ready"
click at [456, 277] on select "Waiting for Artwork Waiting for Diecut Waiting for Mockup Waiting for DTP Waiti…" at bounding box center [642, 285] width 373 height 17
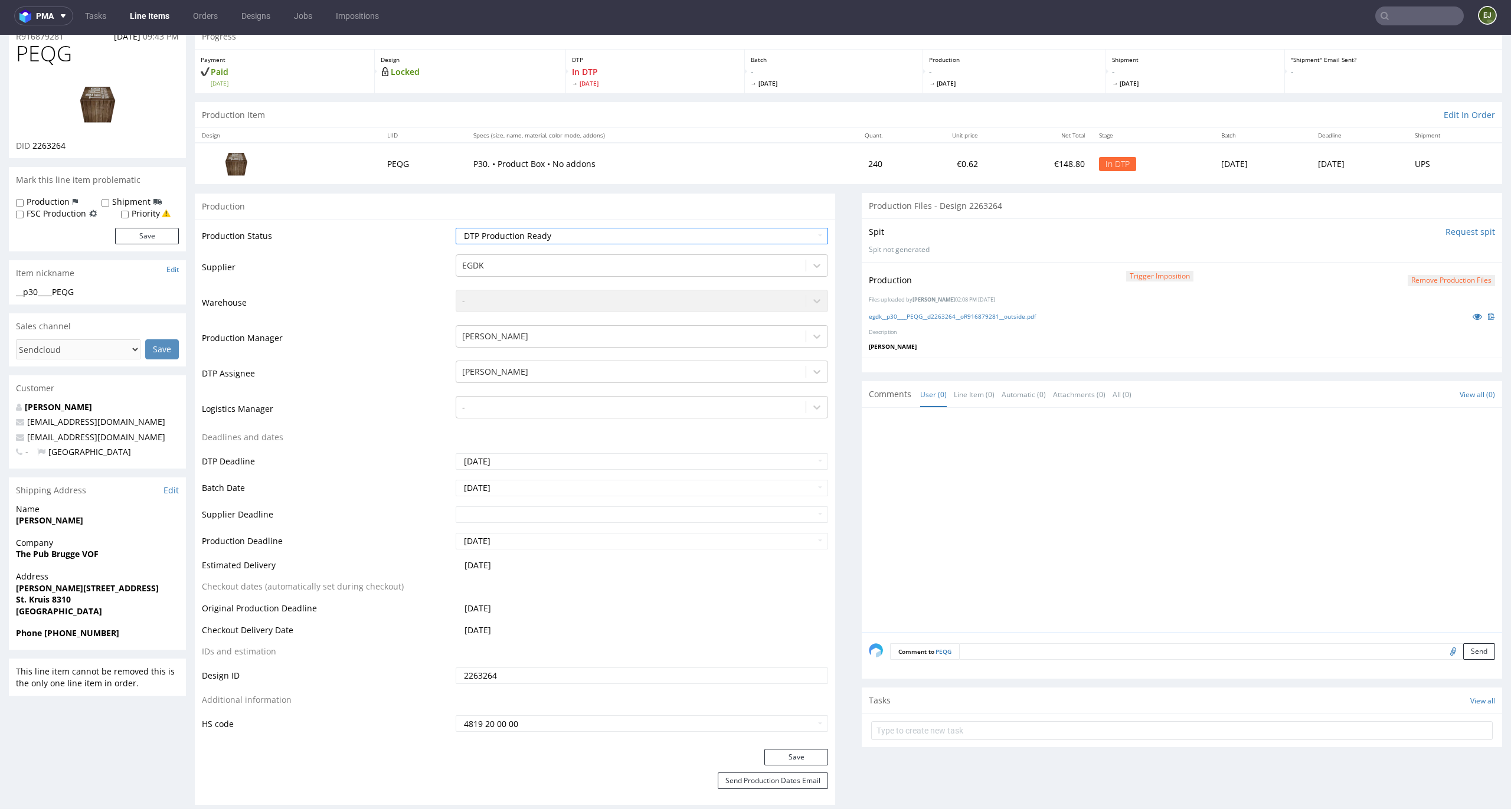
scroll to position [100, 0]
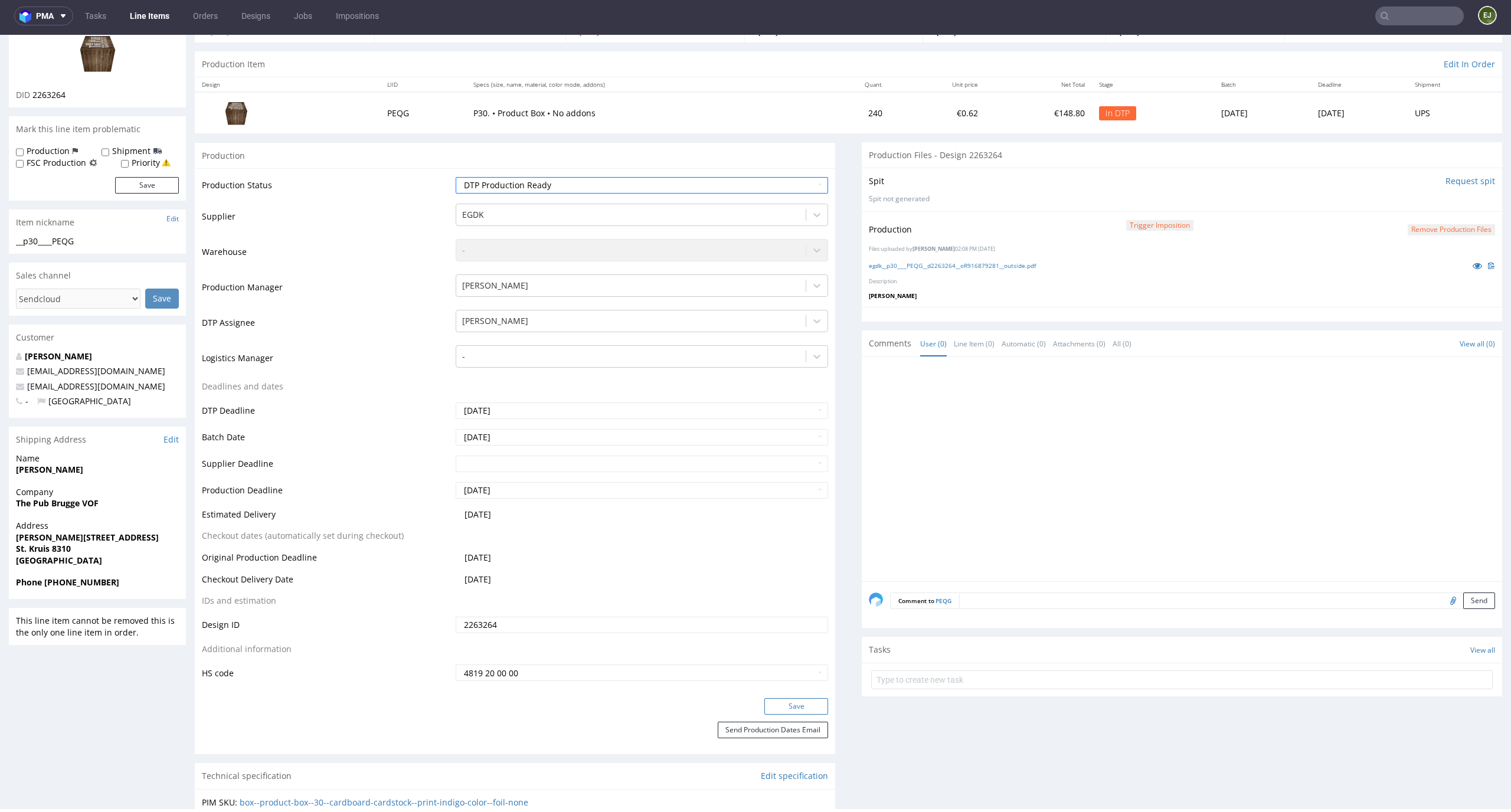
click at [789, 708] on button "Save" at bounding box center [796, 706] width 64 height 17
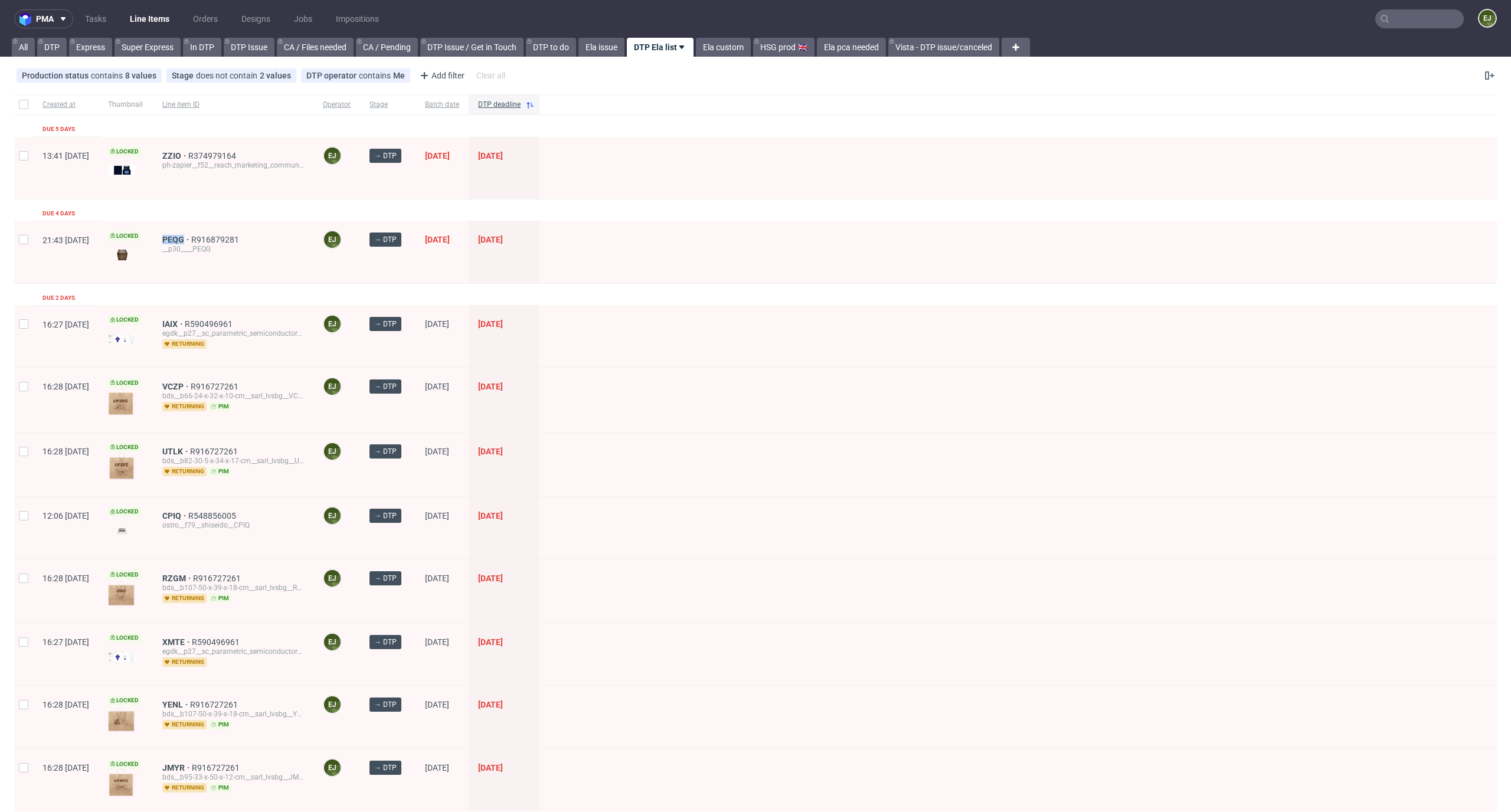
scroll to position [143, 0]
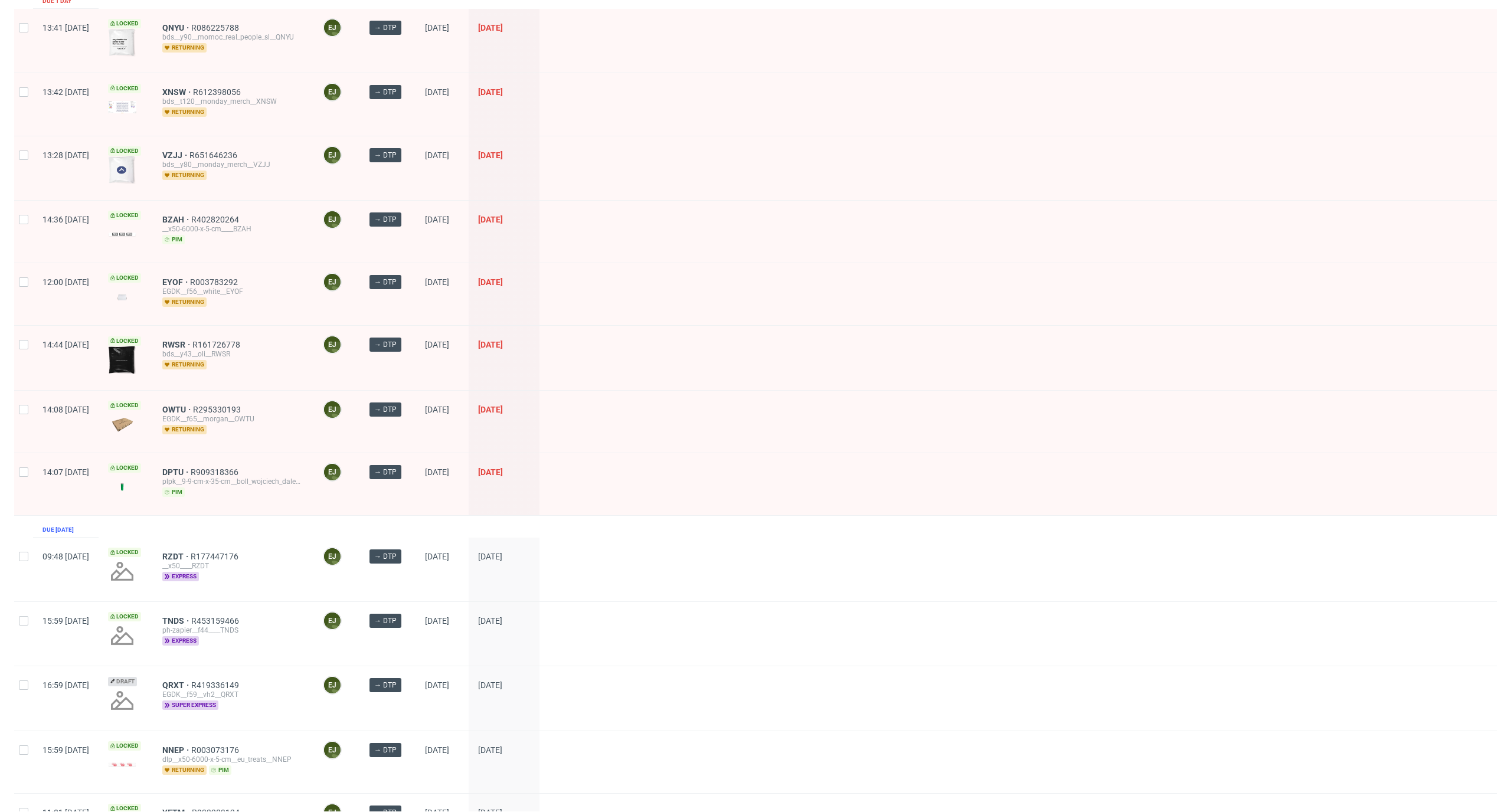
scroll to position [724, 0]
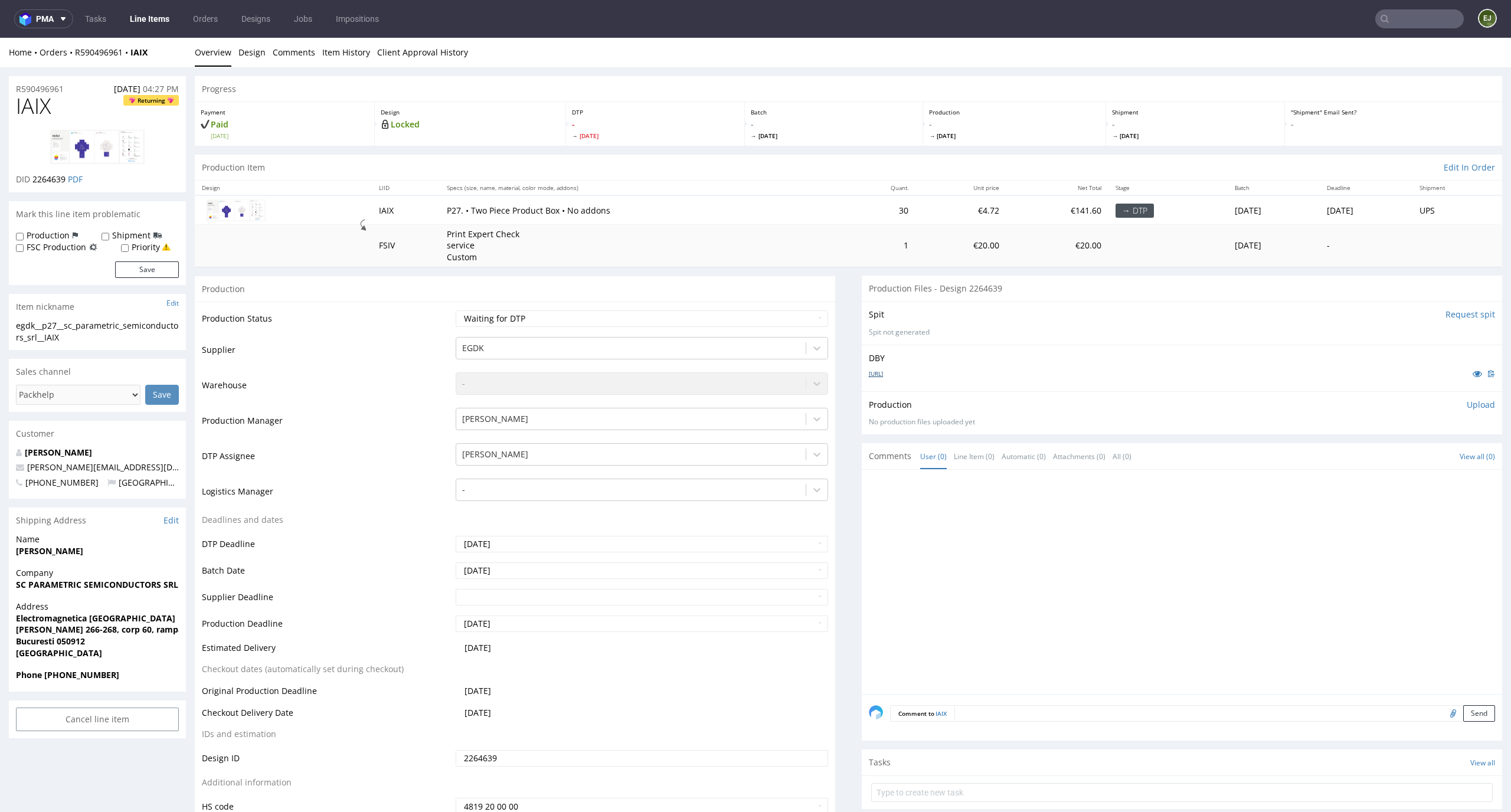
click at [883, 373] on link "2025-GBOperator-Packaging.ai" at bounding box center [876, 373] width 14 height 8
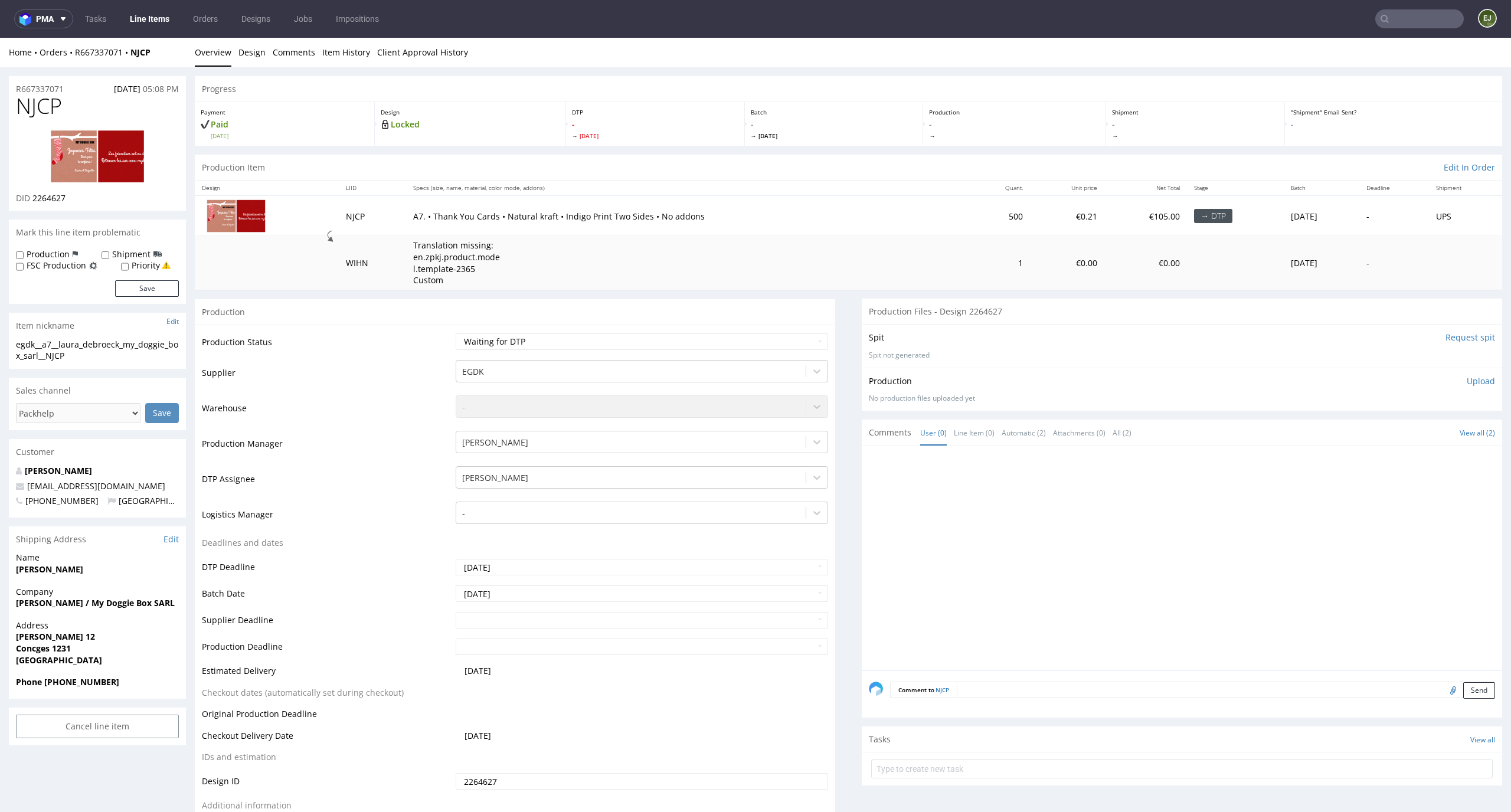
click at [1460, 339] on input "Request spit" at bounding box center [1470, 338] width 50 height 12
drag, startPoint x: 82, startPoint y: 208, endPoint x: 33, endPoint y: 202, distance: 49.4
click at [33, 202] on div "NJCP DID 2264627" at bounding box center [97, 152] width 177 height 116
copy span "2264627"
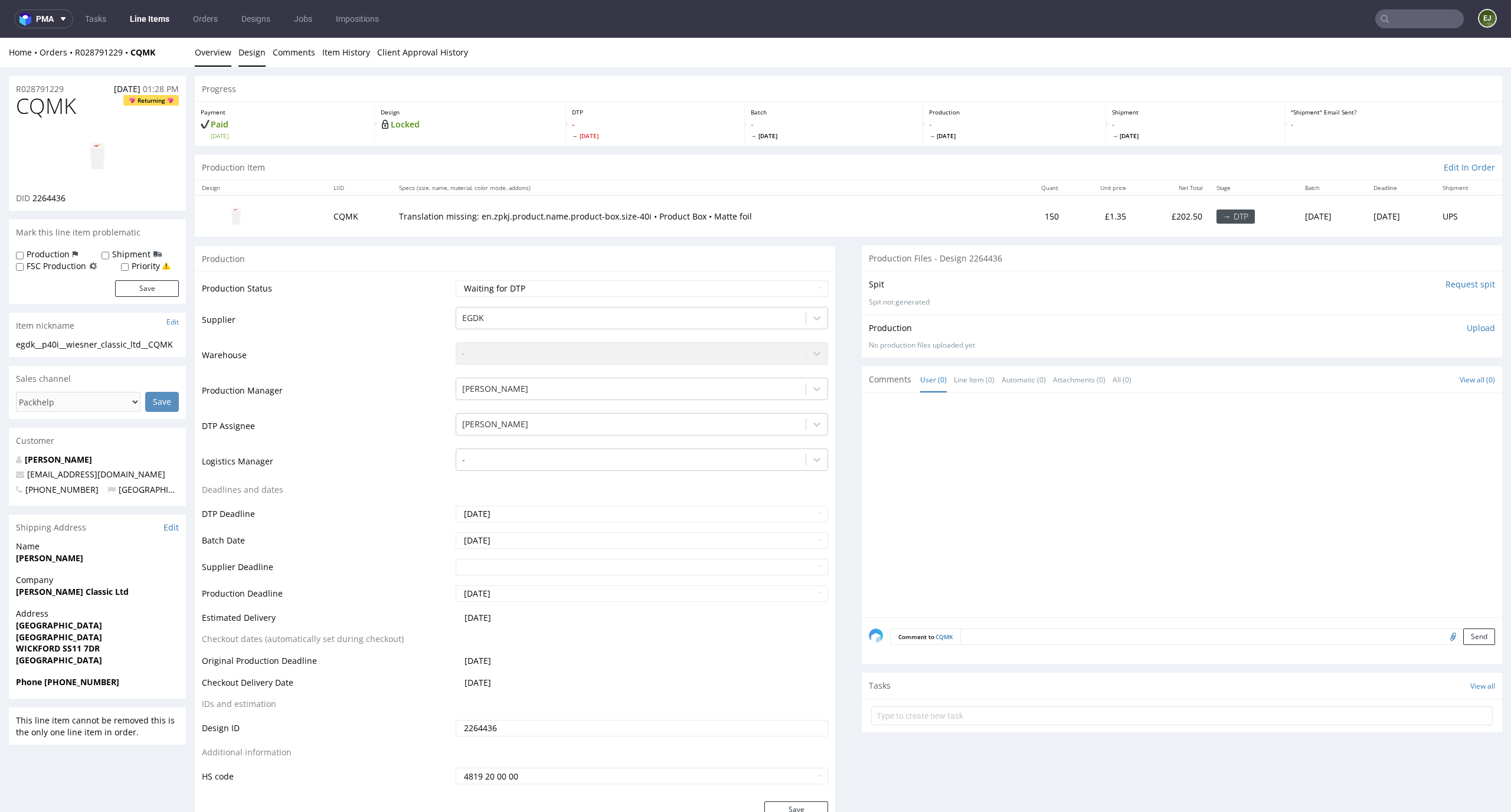
click at [260, 58] on link "Design" at bounding box center [251, 52] width 27 height 29
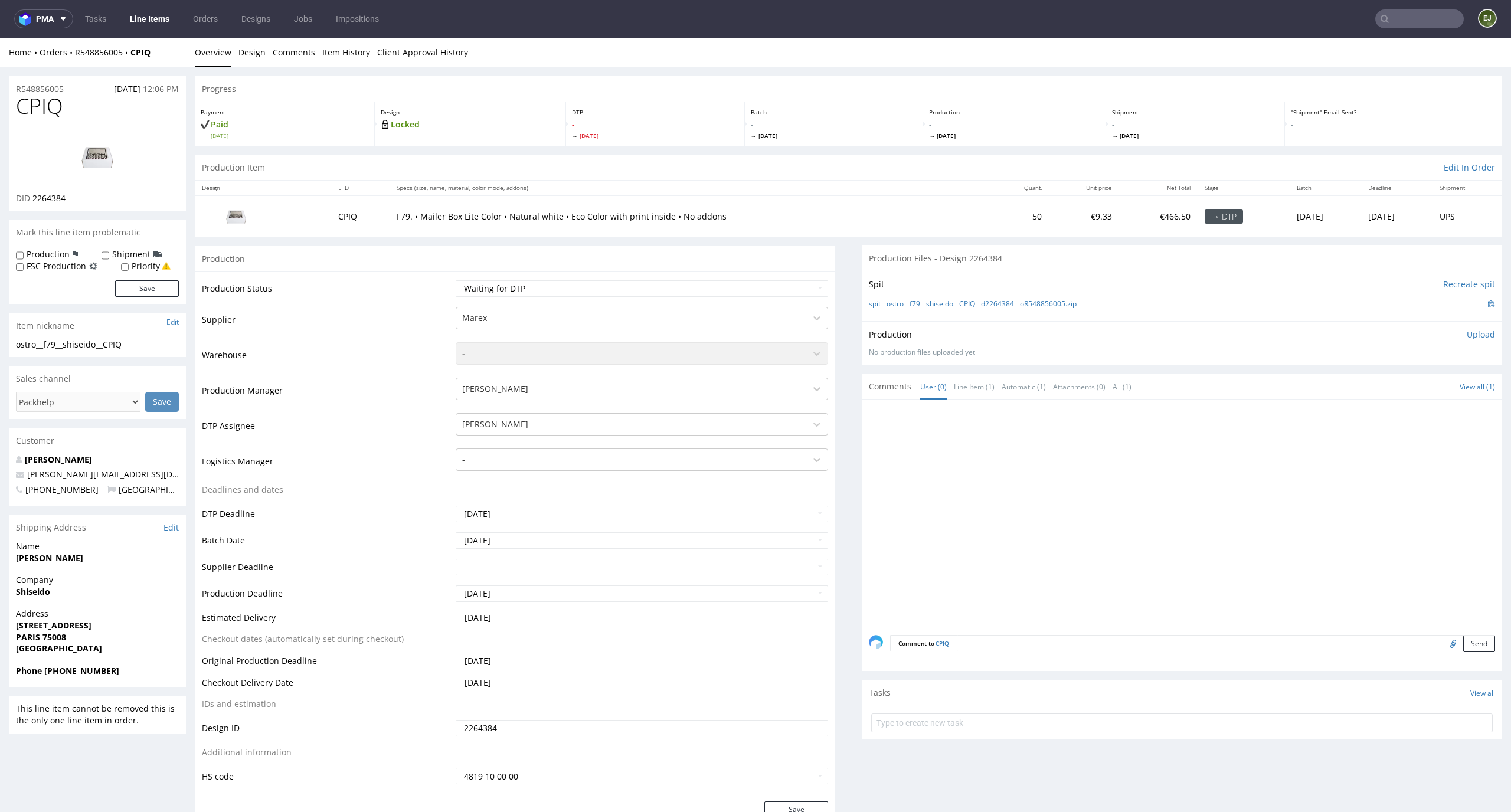
click at [253, 54] on link "Design" at bounding box center [251, 52] width 27 height 29
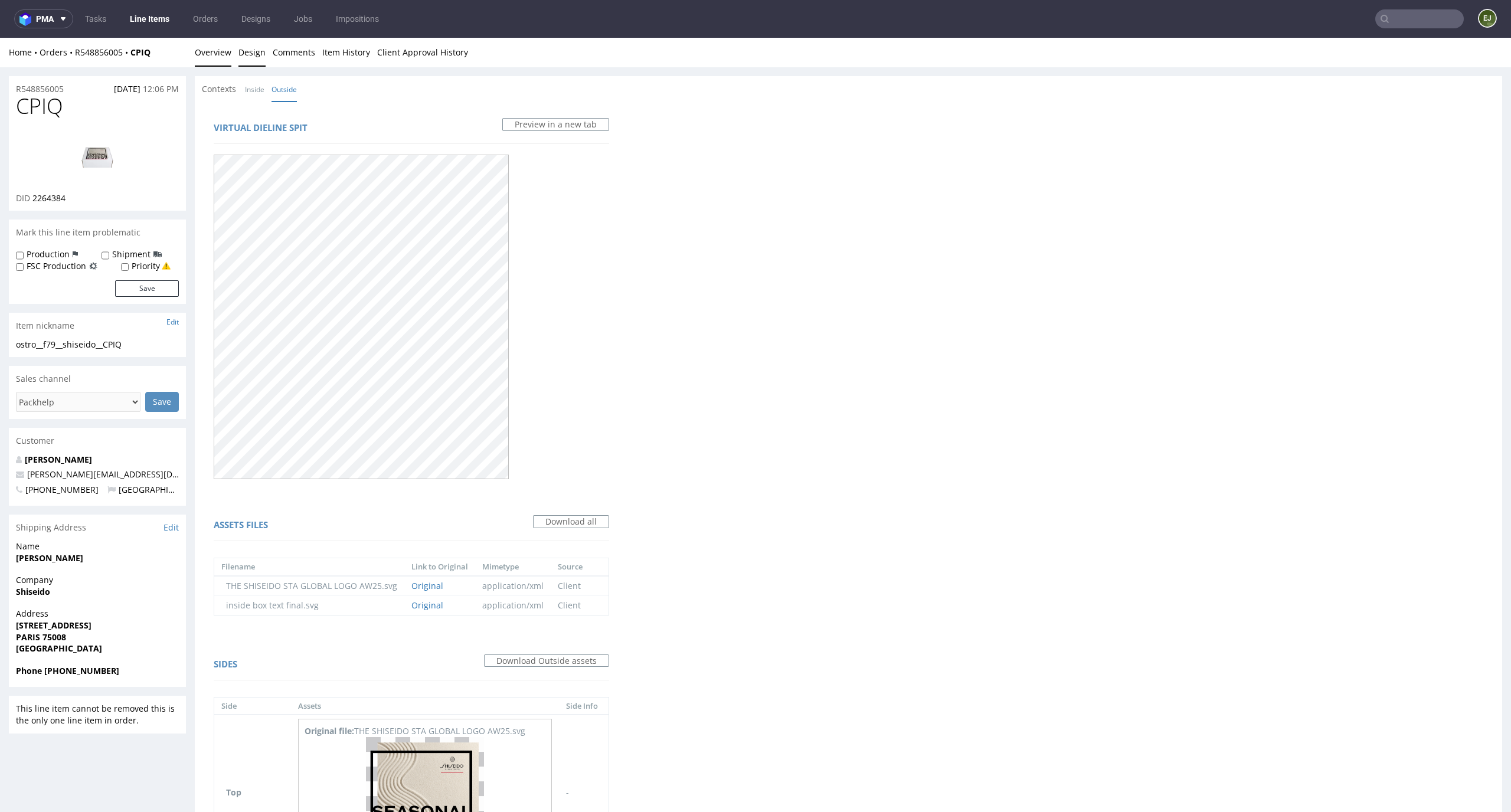
click at [220, 57] on link "Overview" at bounding box center [212, 52] width 37 height 29
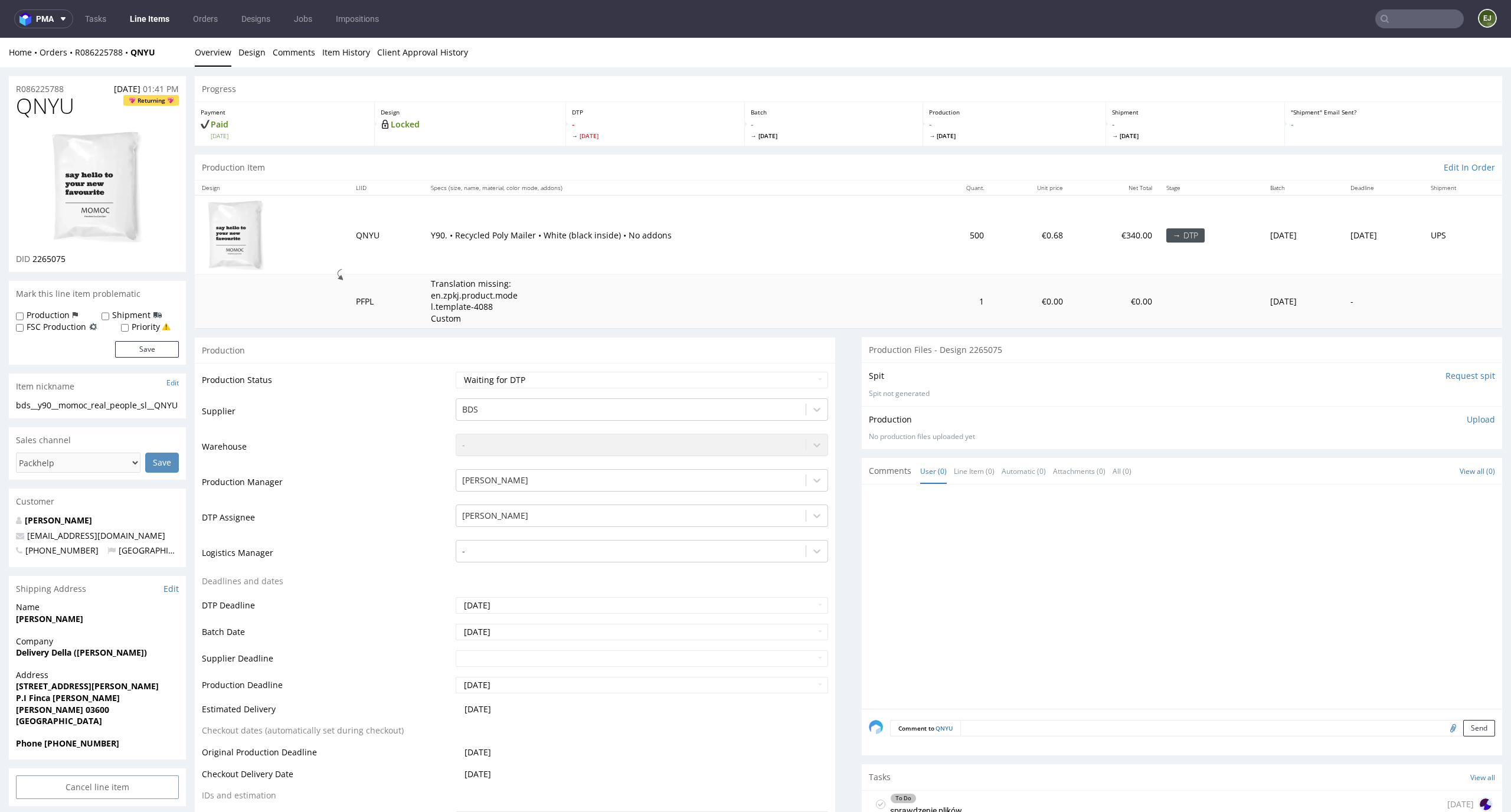
click at [1476, 376] on div "Spit Request spit Spit not generated" at bounding box center [1181, 383] width 640 height 43
click at [1463, 374] on input "Request spit" at bounding box center [1470, 376] width 50 height 12
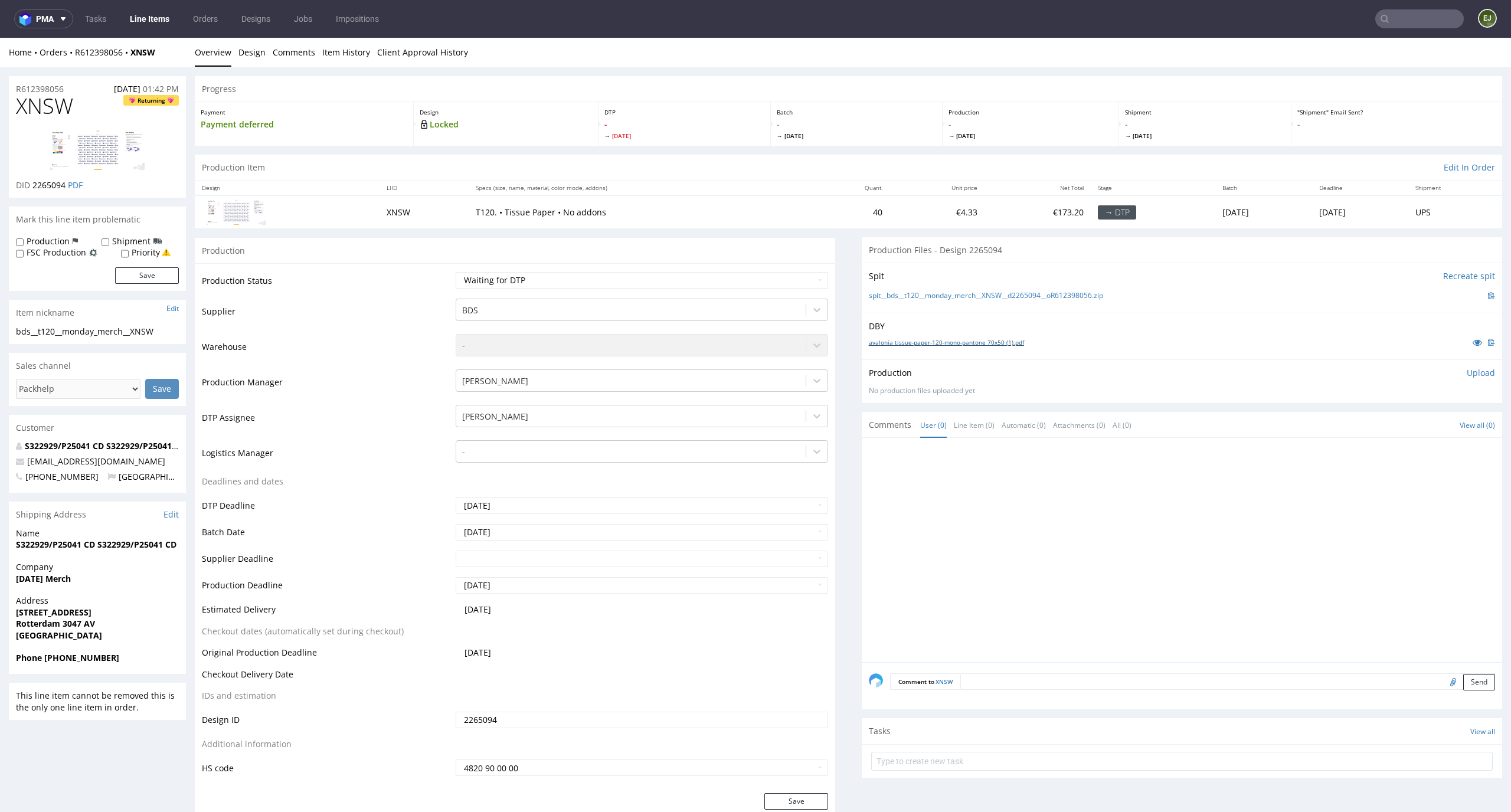
click at [966, 344] on link "avalonia tissue-paper-120-mono-pantone 70x50 (1).pdf" at bounding box center [946, 342] width 155 height 8
click at [926, 294] on link "spit__bds__t120__monday_merch__XNSW__d2265094__oR612398056.zip" at bounding box center [986, 296] width 234 height 10
click at [717, 291] on td "Waiting for Artwork Waiting for Diecut Waiting for Mockup Waiting for DTP Waiti…" at bounding box center [640, 284] width 376 height 27
click at [717, 277] on select "Waiting for Artwork Waiting for Diecut Waiting for Mockup Waiting for DTP Waiti…" at bounding box center [642, 280] width 373 height 17
select select "dtp_in_process"
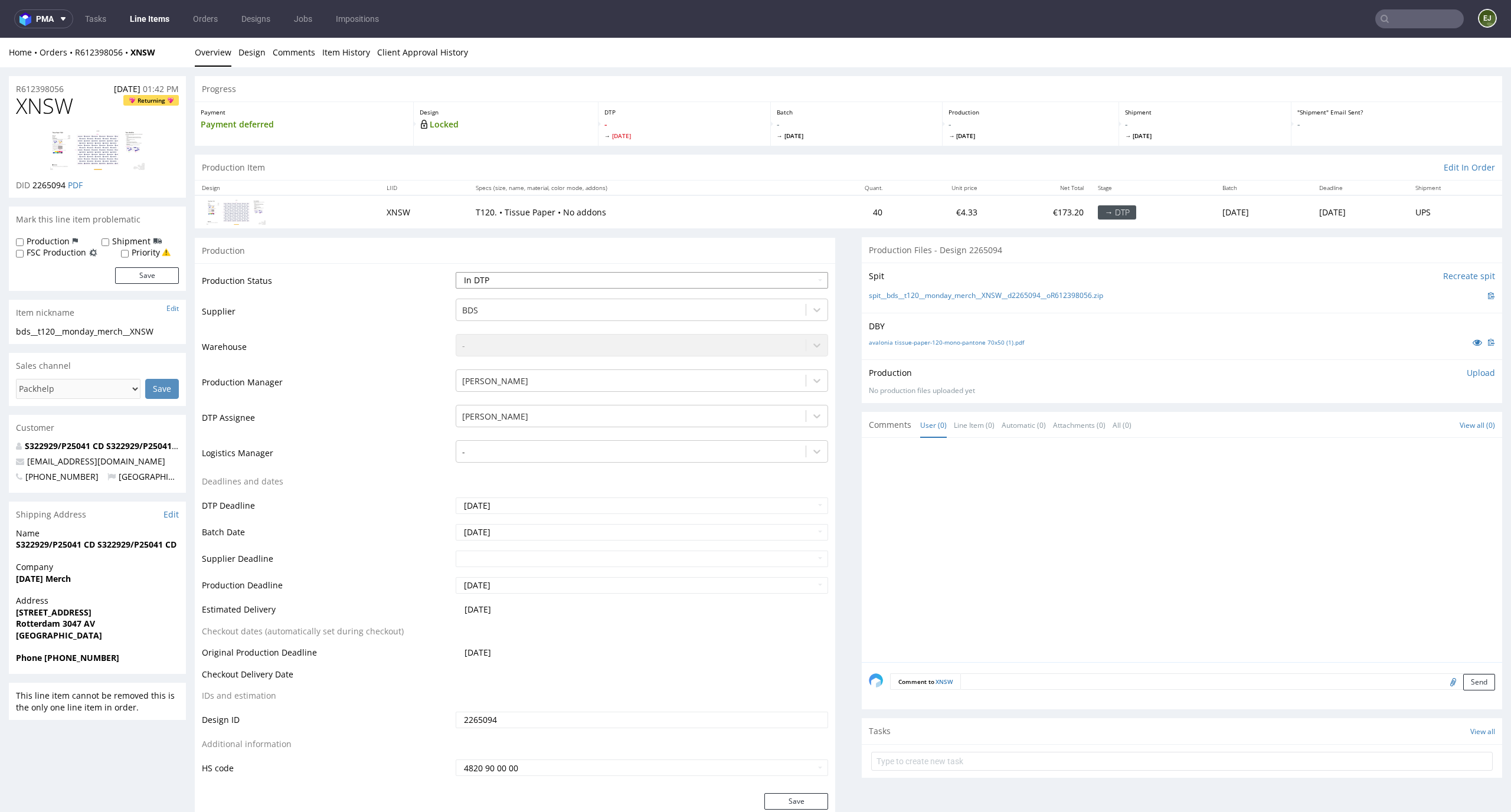
click at [456, 272] on select "Waiting for Artwork Waiting for Diecut Waiting for Mockup Waiting for DTP Waiti…" at bounding box center [642, 280] width 373 height 17
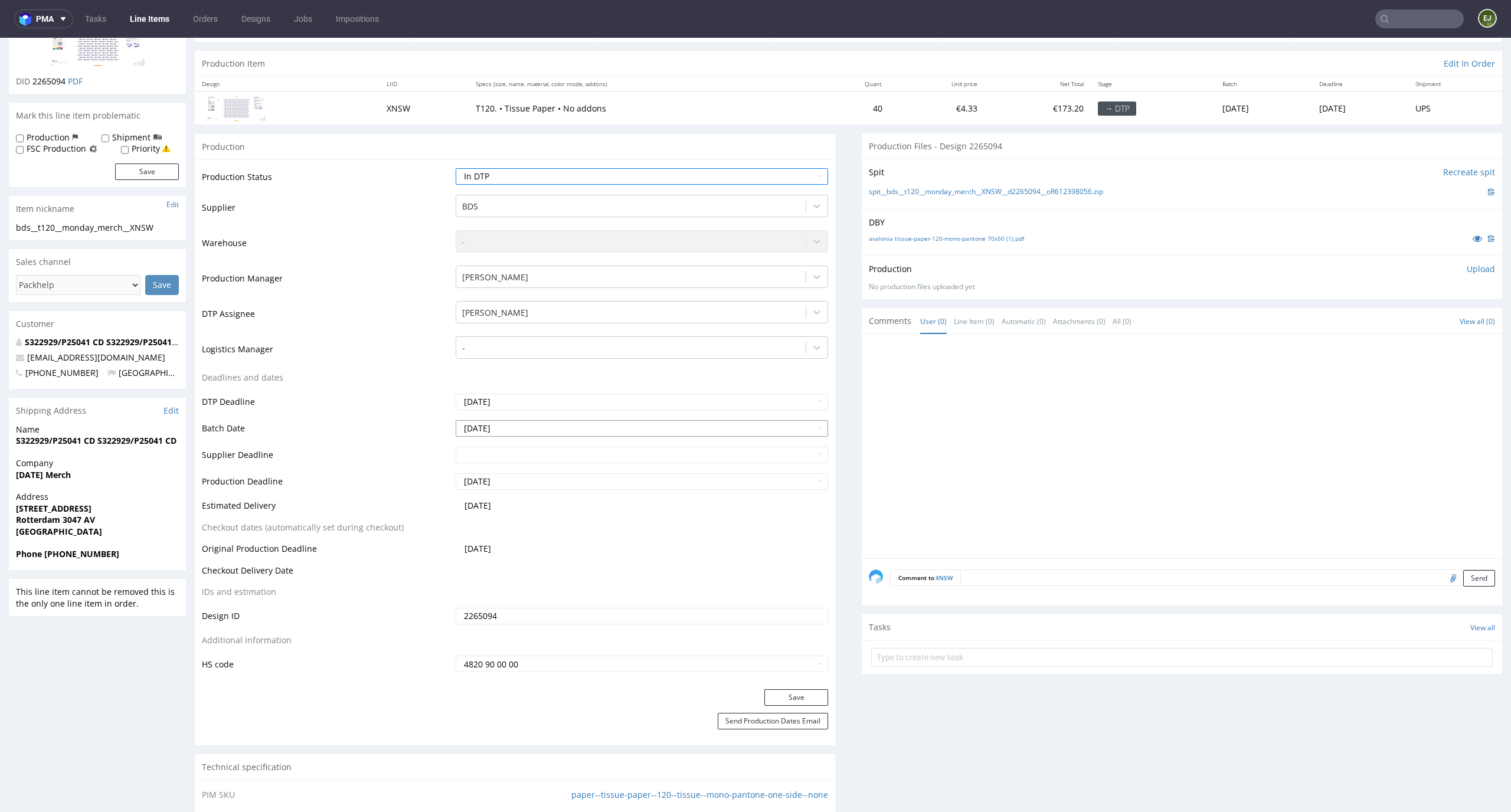
scroll to position [176, 0]
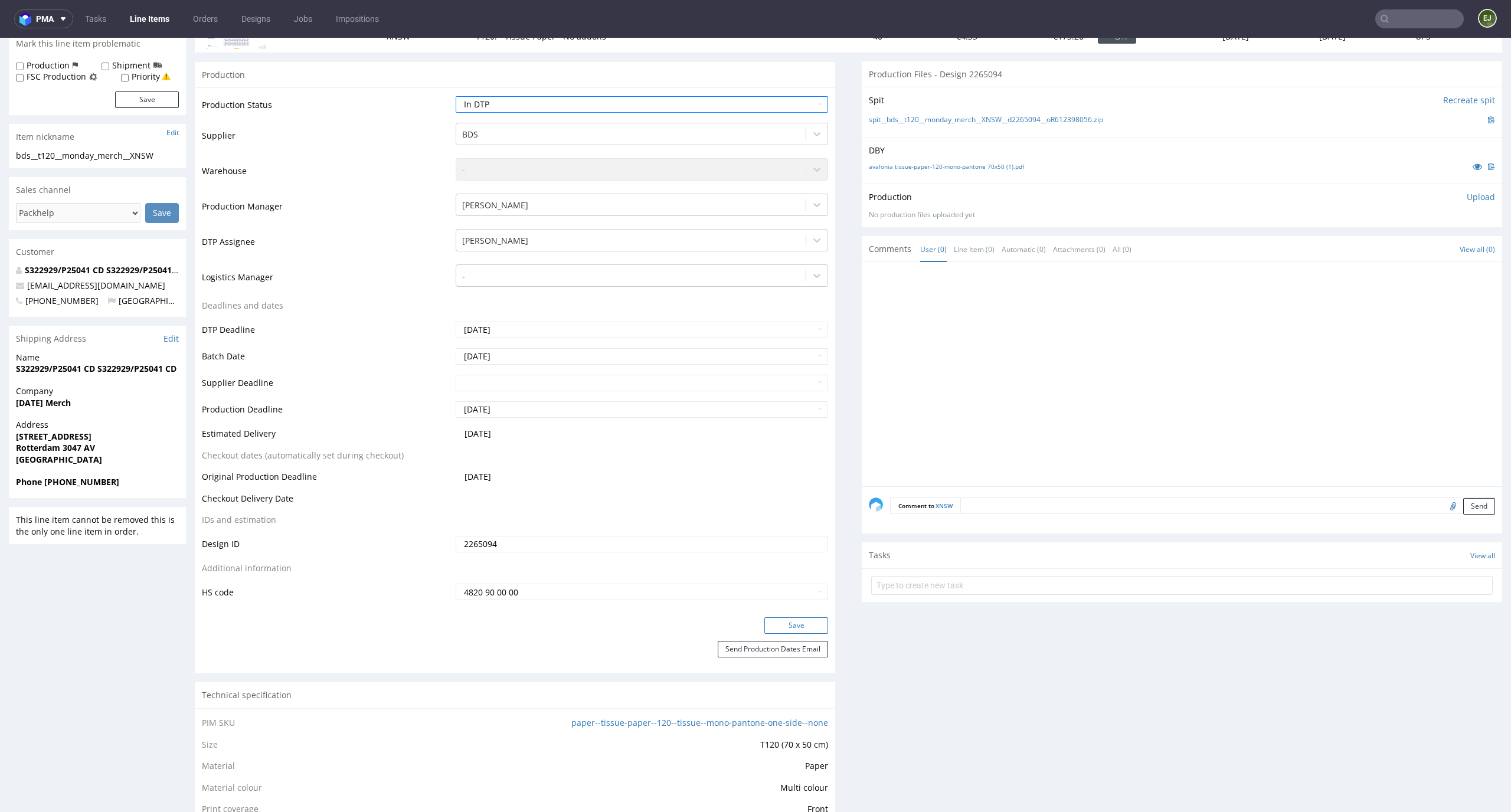
click at [772, 618] on button "Save" at bounding box center [796, 625] width 64 height 17
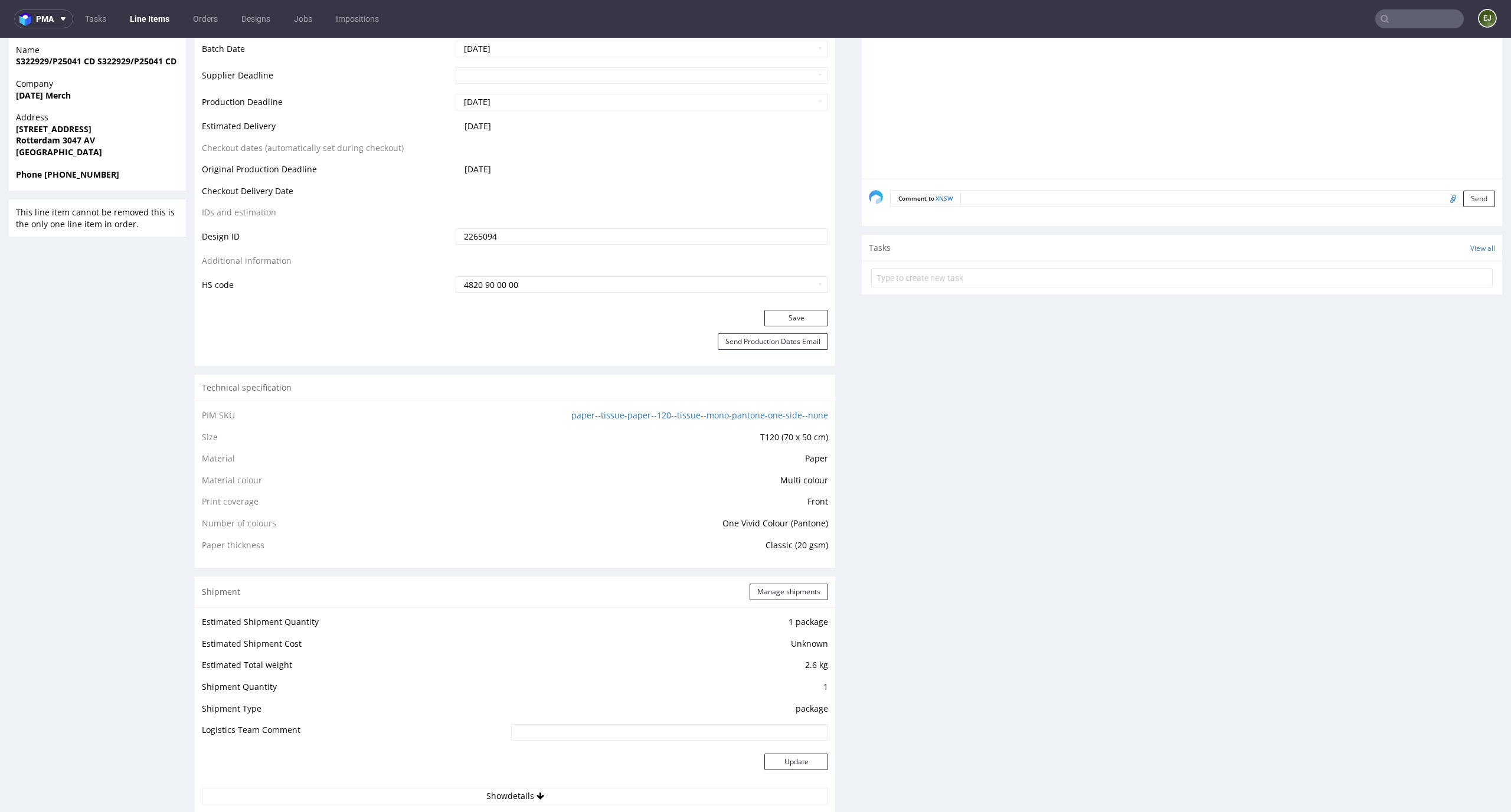
scroll to position [0, 0]
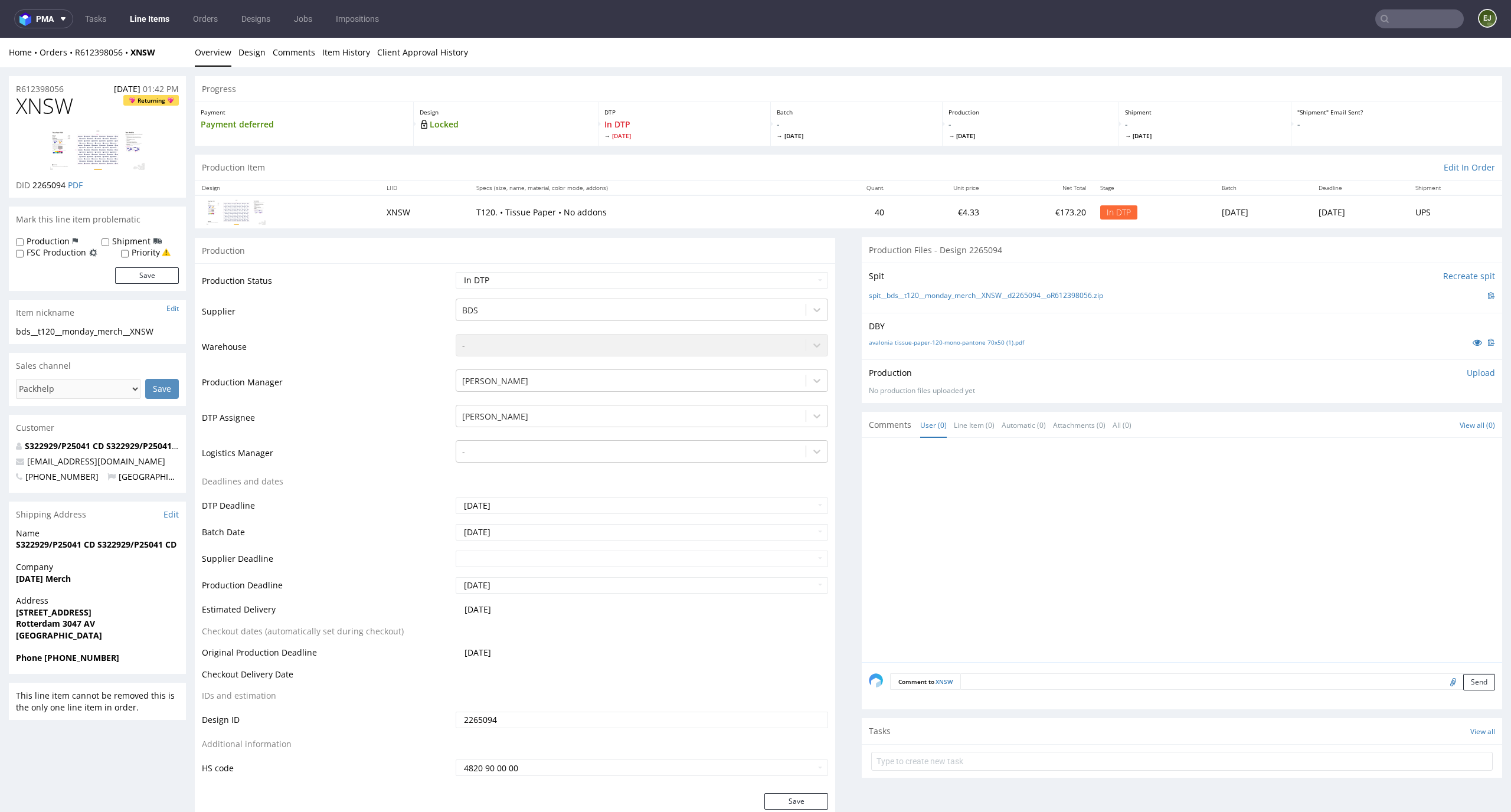
click at [1471, 371] on p "Upload" at bounding box center [1480, 373] width 29 height 12
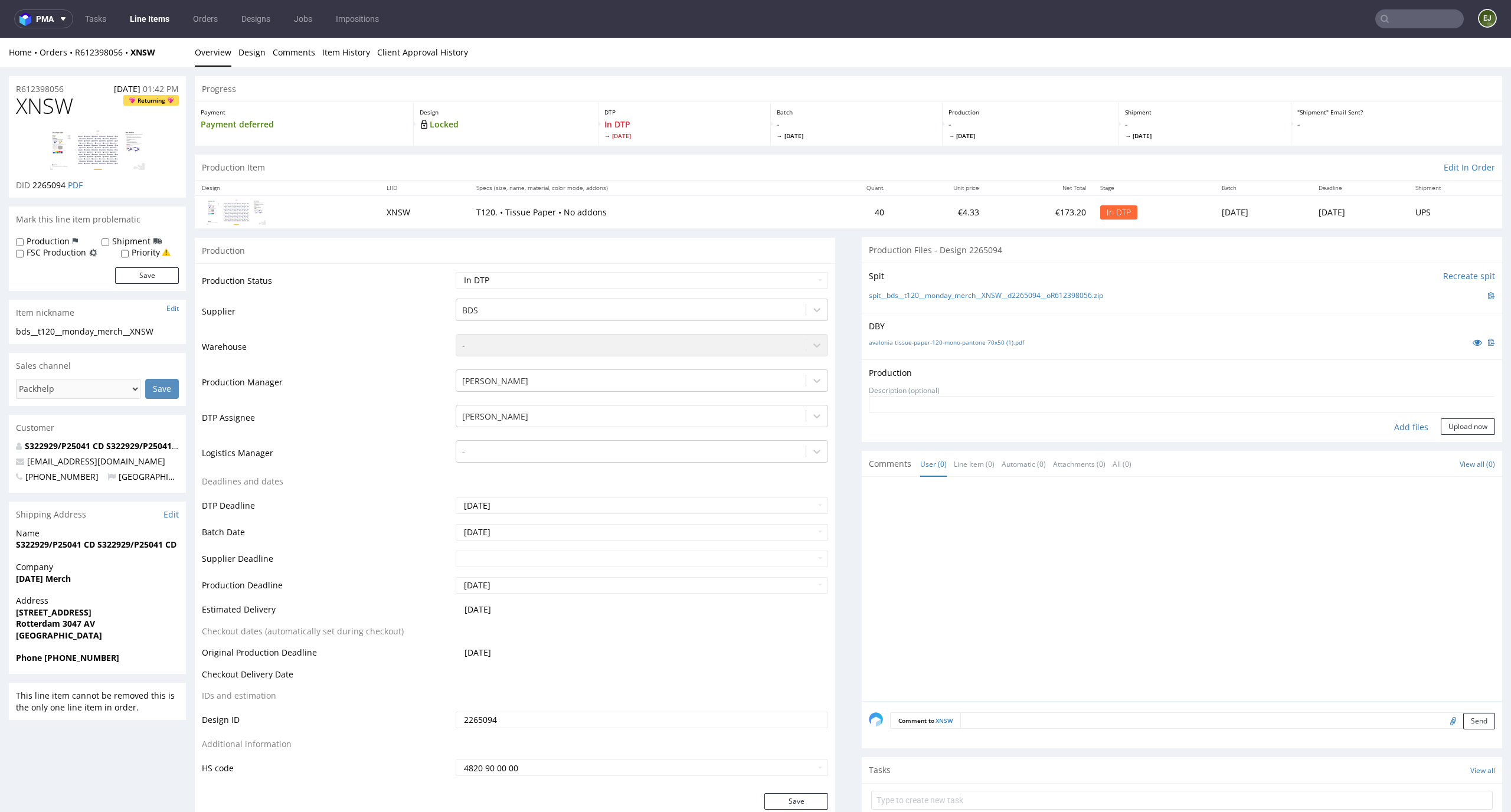
click at [1397, 423] on div "Add files" at bounding box center [1411, 427] width 59 height 18
type input "C:\fakepath\bds__t120__monday_merch__XNSW__d2265094__oR612398056__latest__outsi…"
click at [1464, 443] on button "Upload now" at bounding box center [1467, 445] width 55 height 17
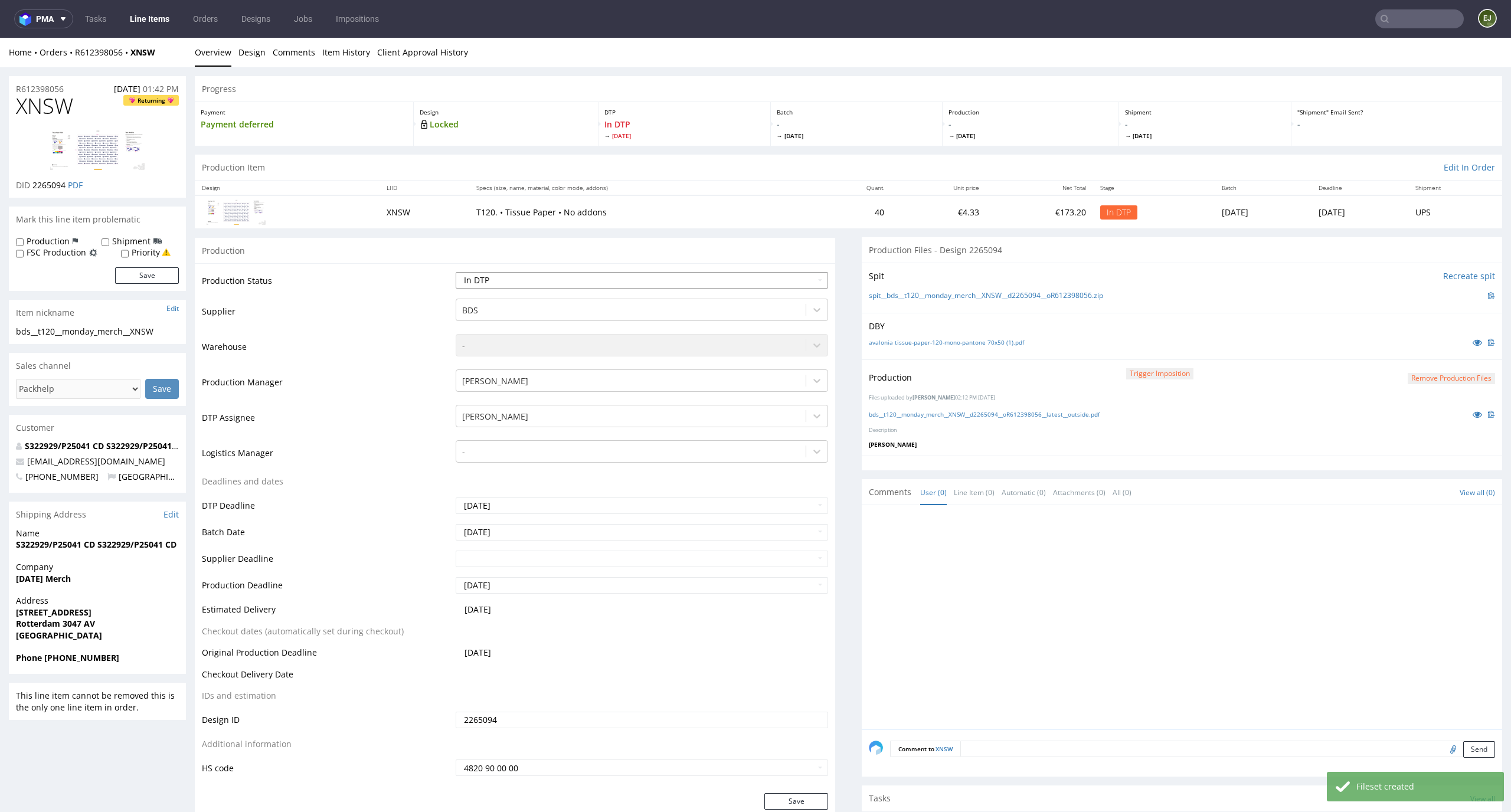
click at [792, 274] on select "Waiting for Artwork Waiting for Diecut Waiting for Mockup Waiting for DTP Waiti…" at bounding box center [642, 280] width 373 height 17
select select "dtp_production_ready"
click at [456, 272] on select "Waiting for Artwork Waiting for Diecut Waiting for Mockup Waiting for DTP Waiti…" at bounding box center [642, 280] width 373 height 17
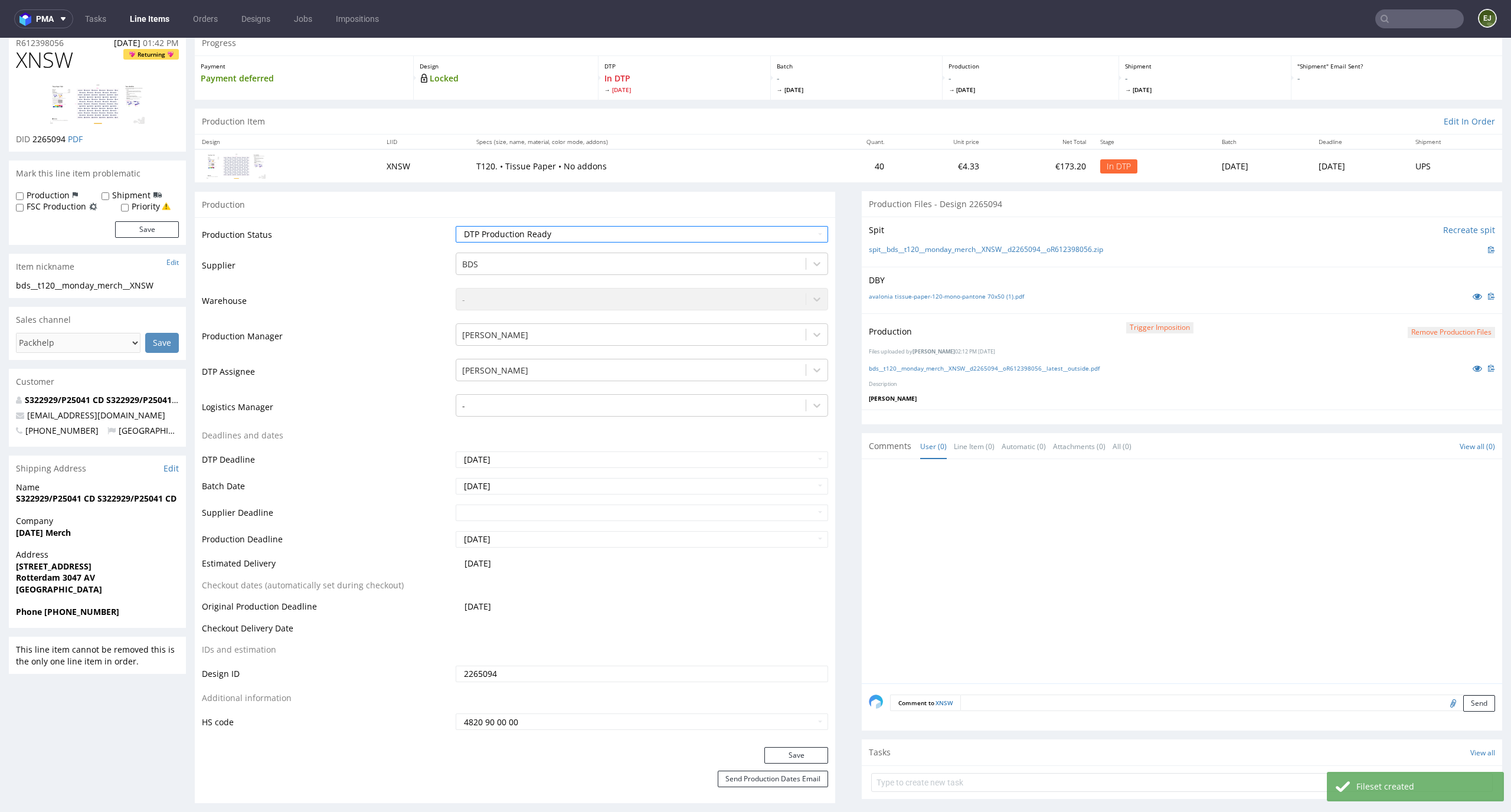
scroll to position [80, 0]
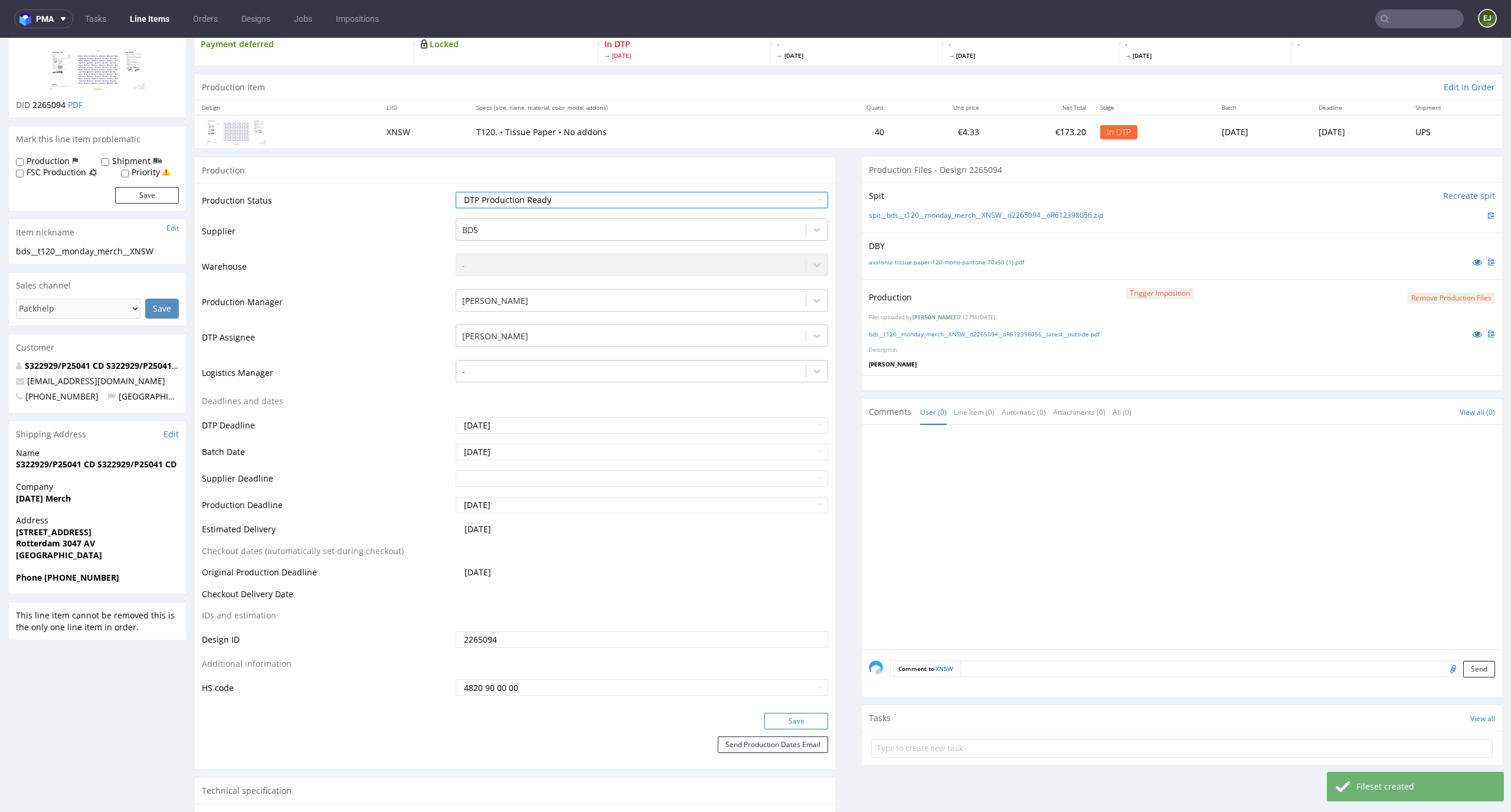
click at [797, 719] on button "Save" at bounding box center [796, 721] width 64 height 17
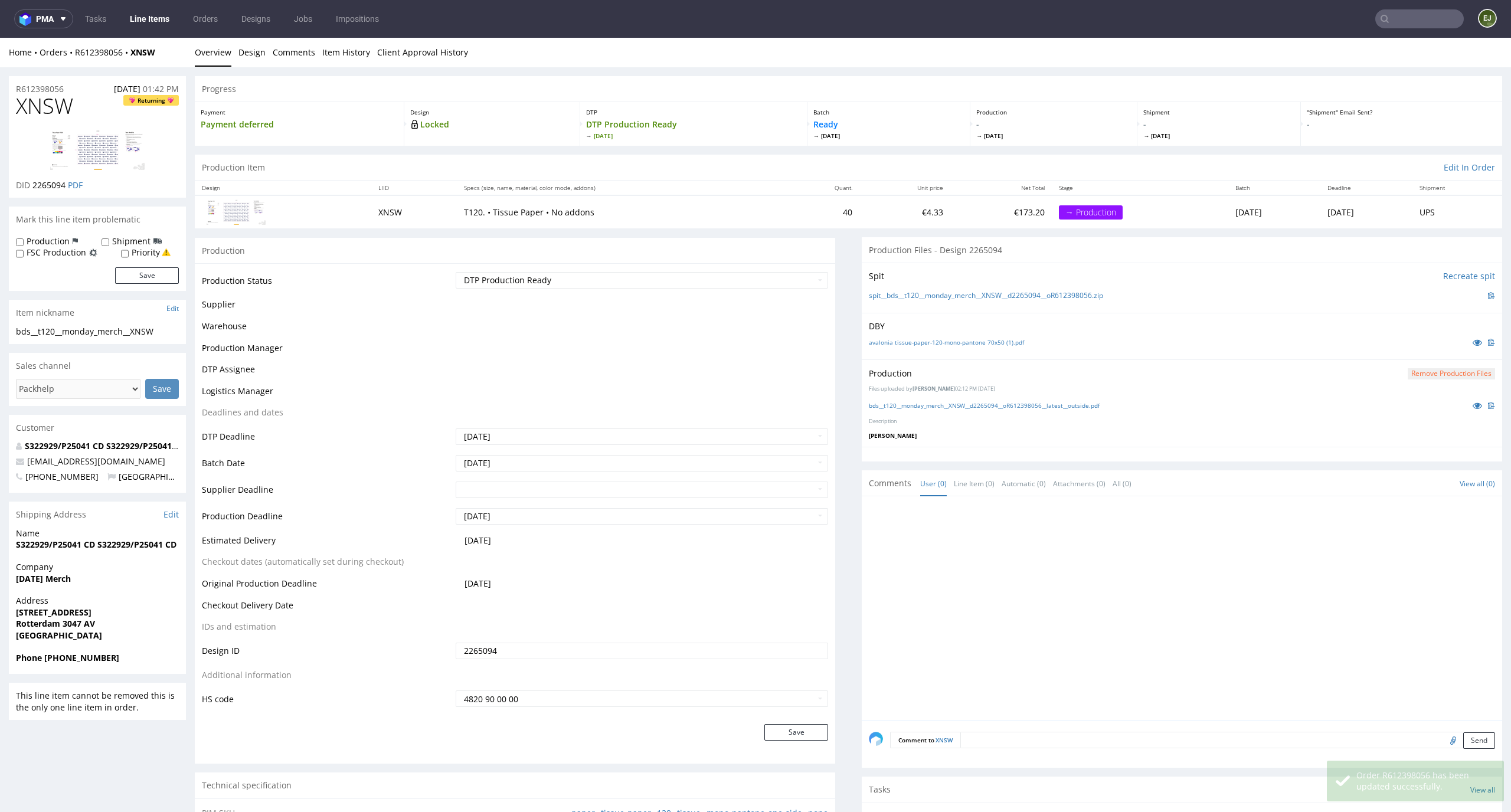
scroll to position [81, 0]
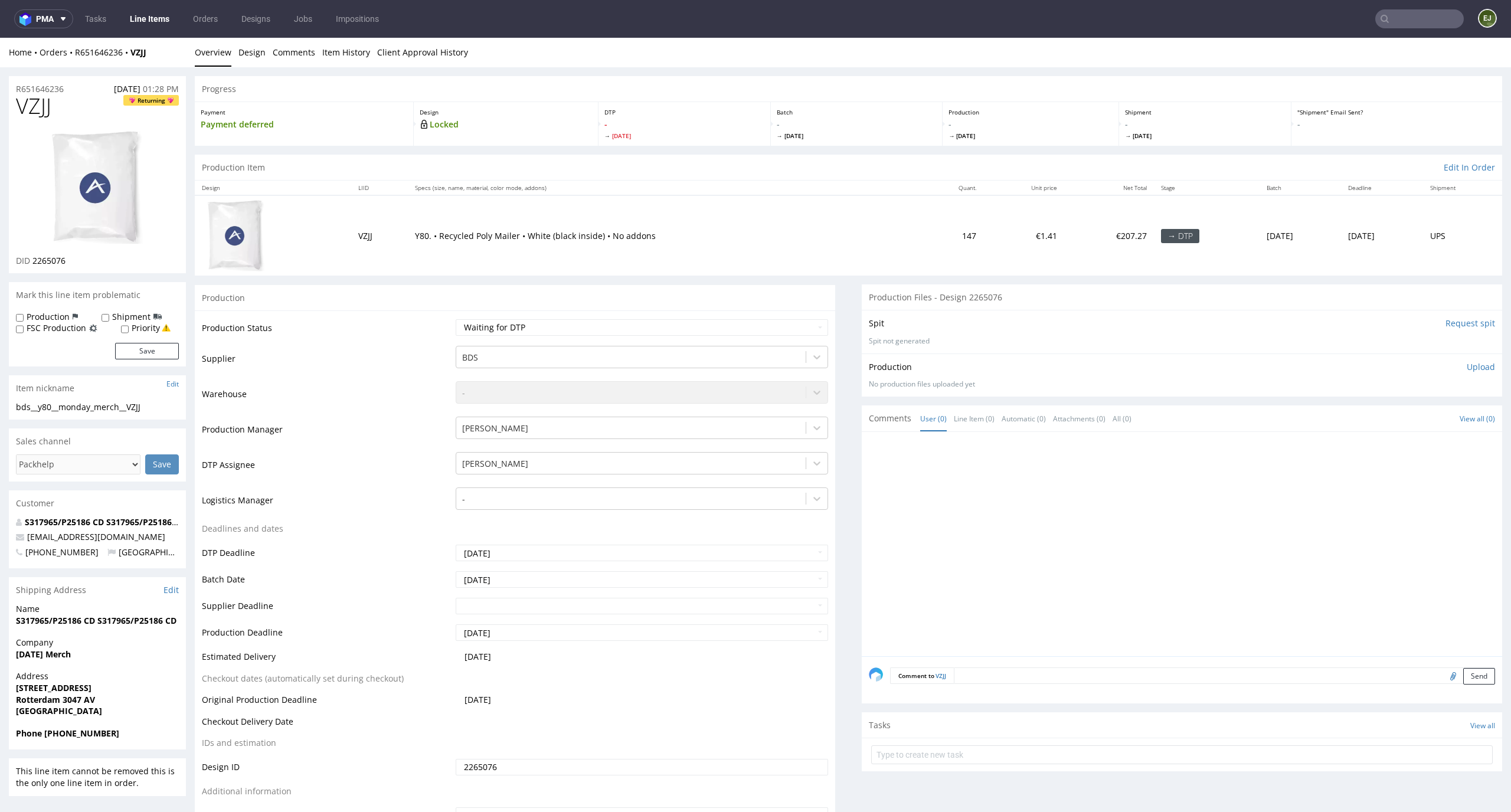
click at [1445, 321] on input "Request spit" at bounding box center [1470, 324] width 50 height 12
drag, startPoint x: 75, startPoint y: 115, endPoint x: 0, endPoint y: 99, distance: 76.7
copy span "VZJJ"
click at [251, 42] on link "Design" at bounding box center [251, 52] width 27 height 29
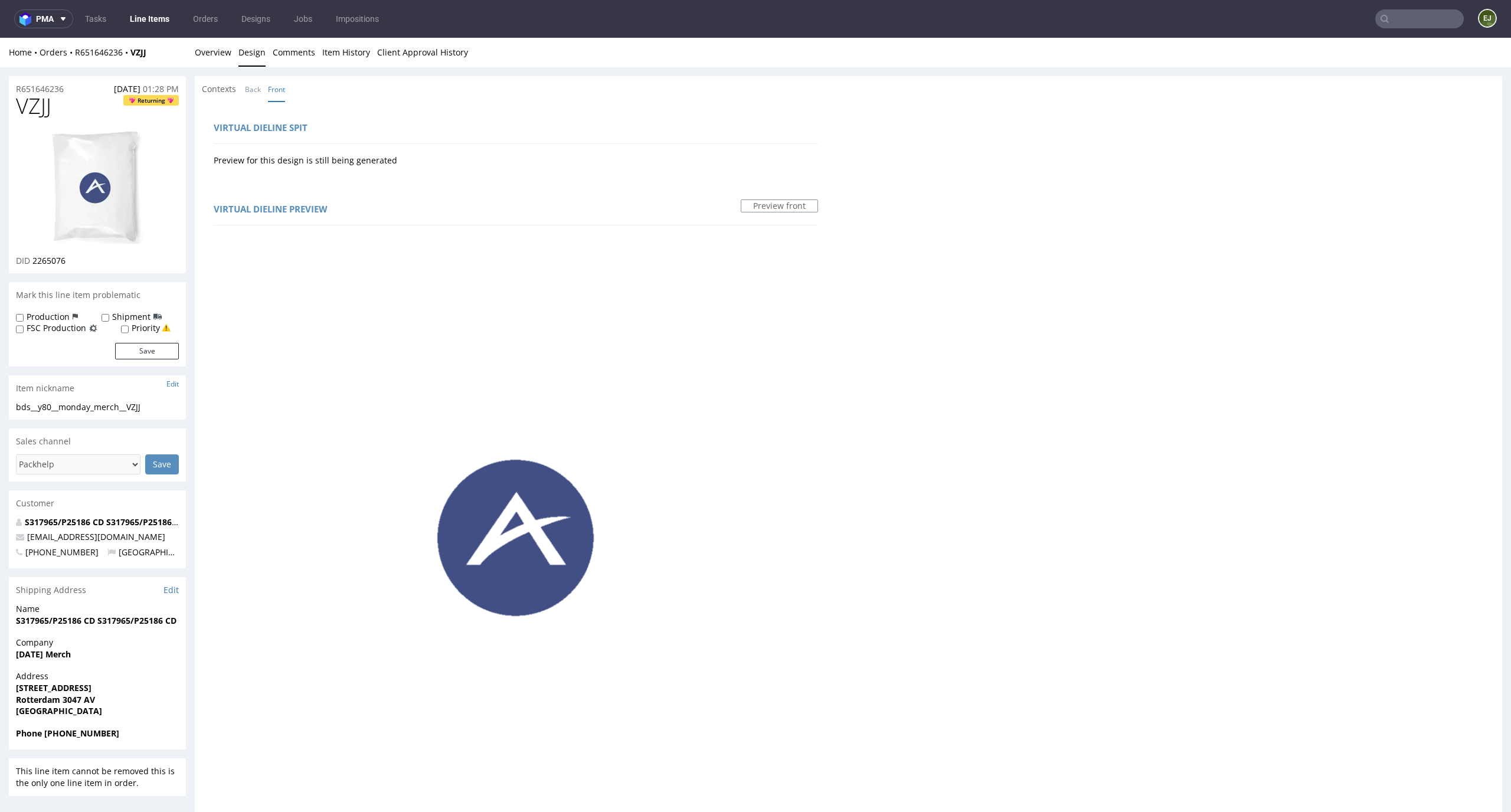
scroll to position [489, 0]
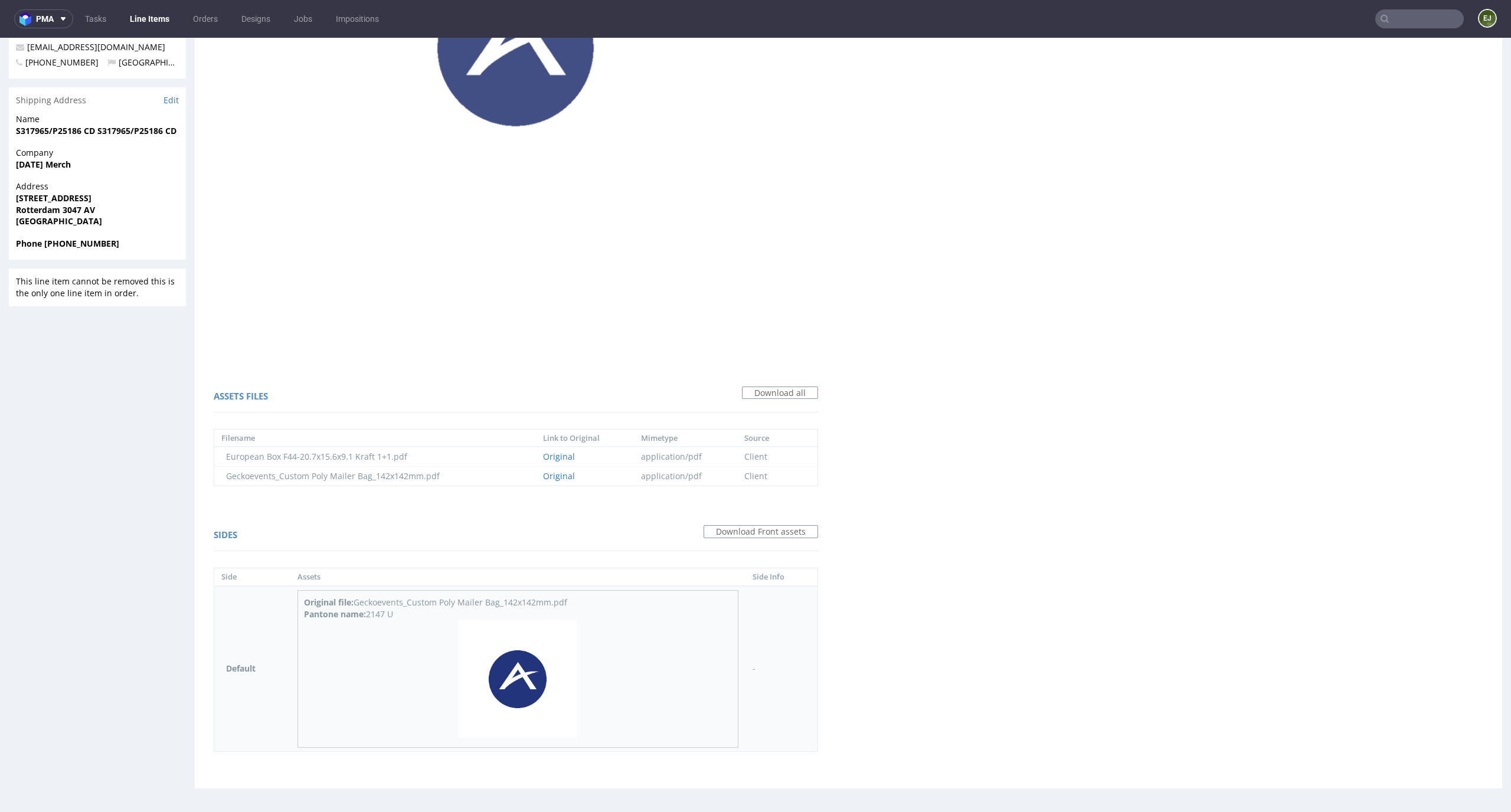
drag, startPoint x: 400, startPoint y: 614, endPoint x: 369, endPoint y: 615, distance: 31.0
click at [369, 615] on div "Pantone name: 2147 U" at bounding box center [517, 614] width 428 height 12
copy div "2147 U"
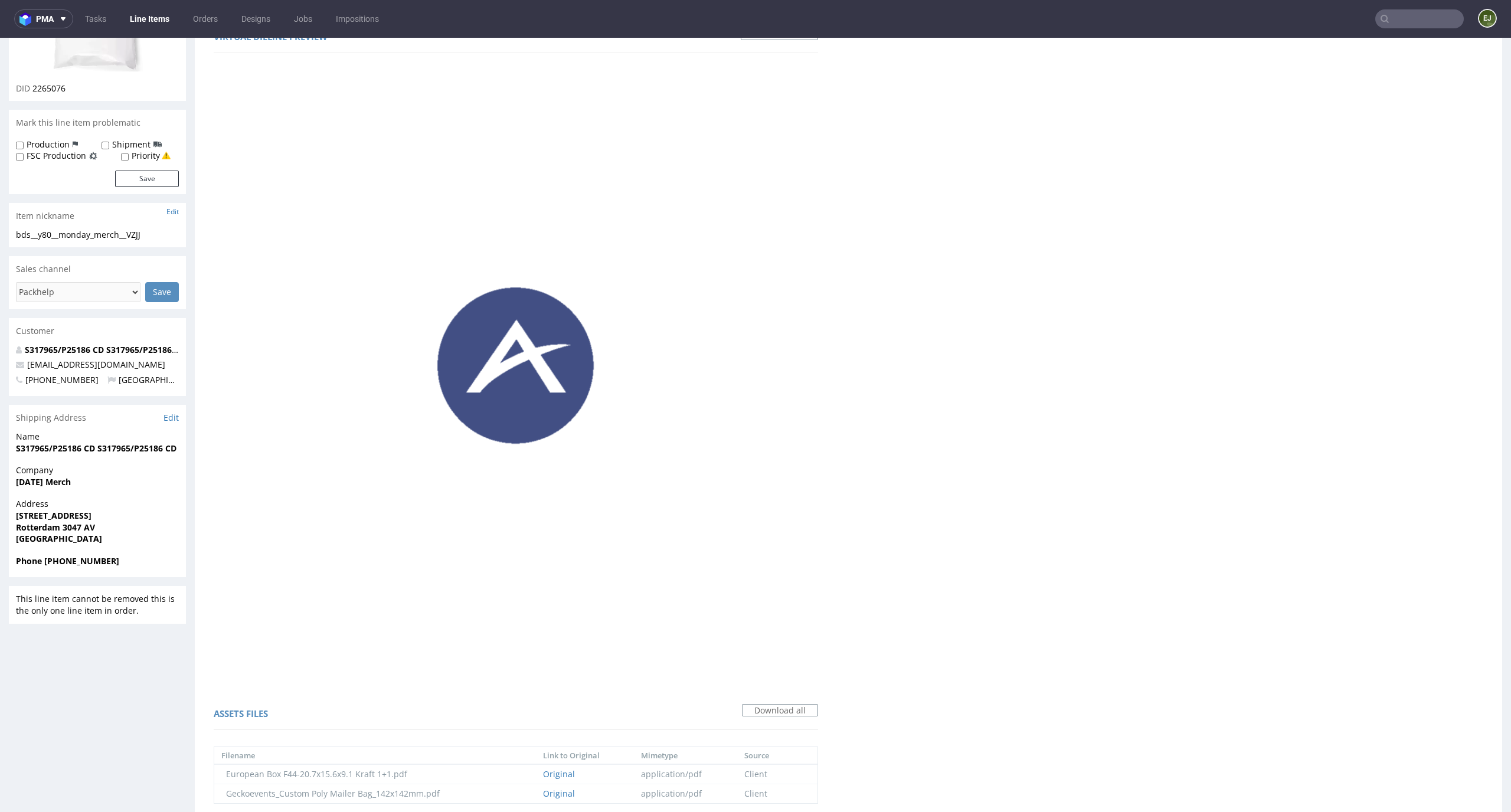
scroll to position [0, 0]
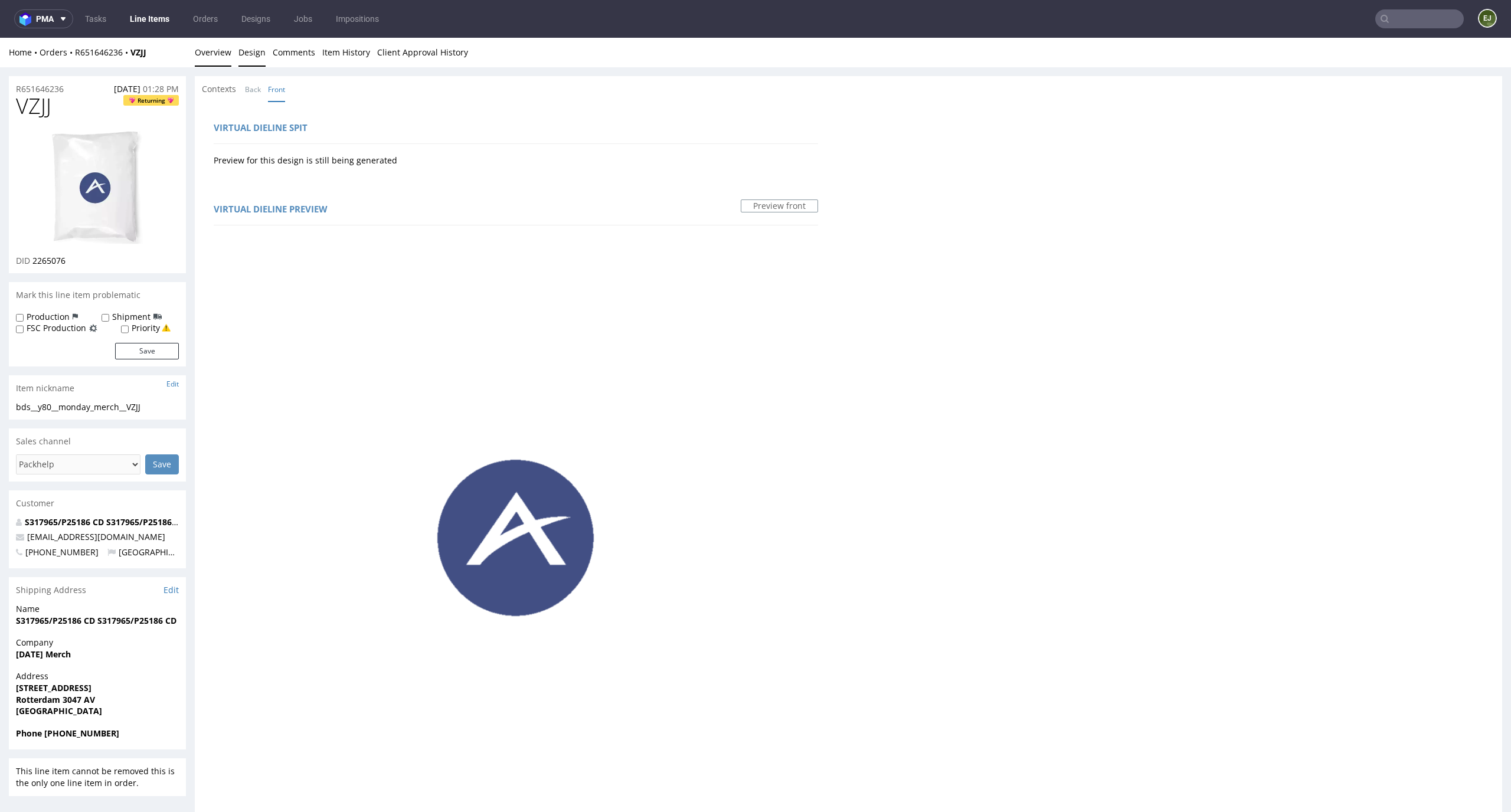
click at [211, 49] on link "Overview" at bounding box center [212, 52] width 37 height 29
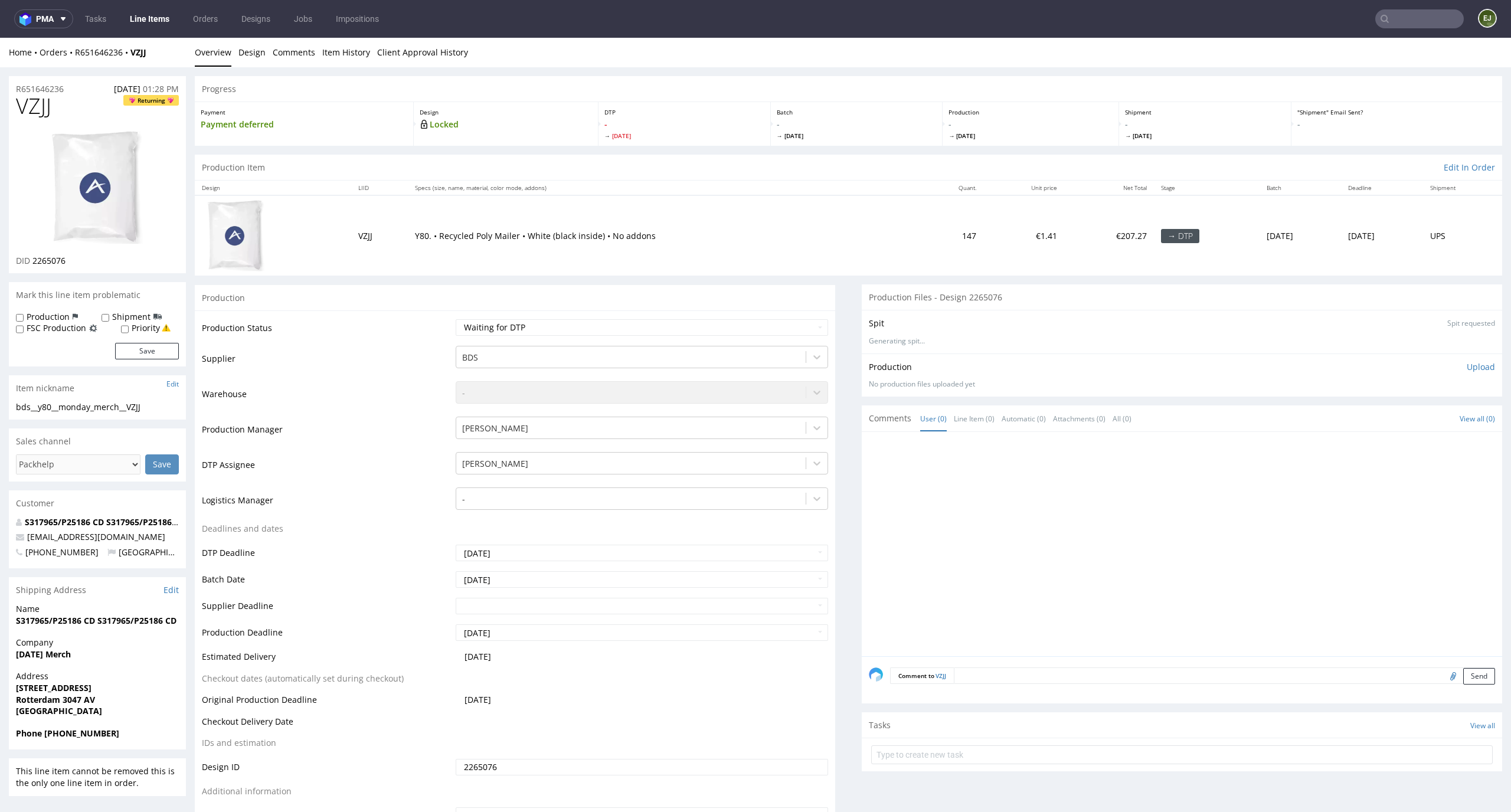
click at [1466, 367] on p "Upload" at bounding box center [1480, 367] width 29 height 12
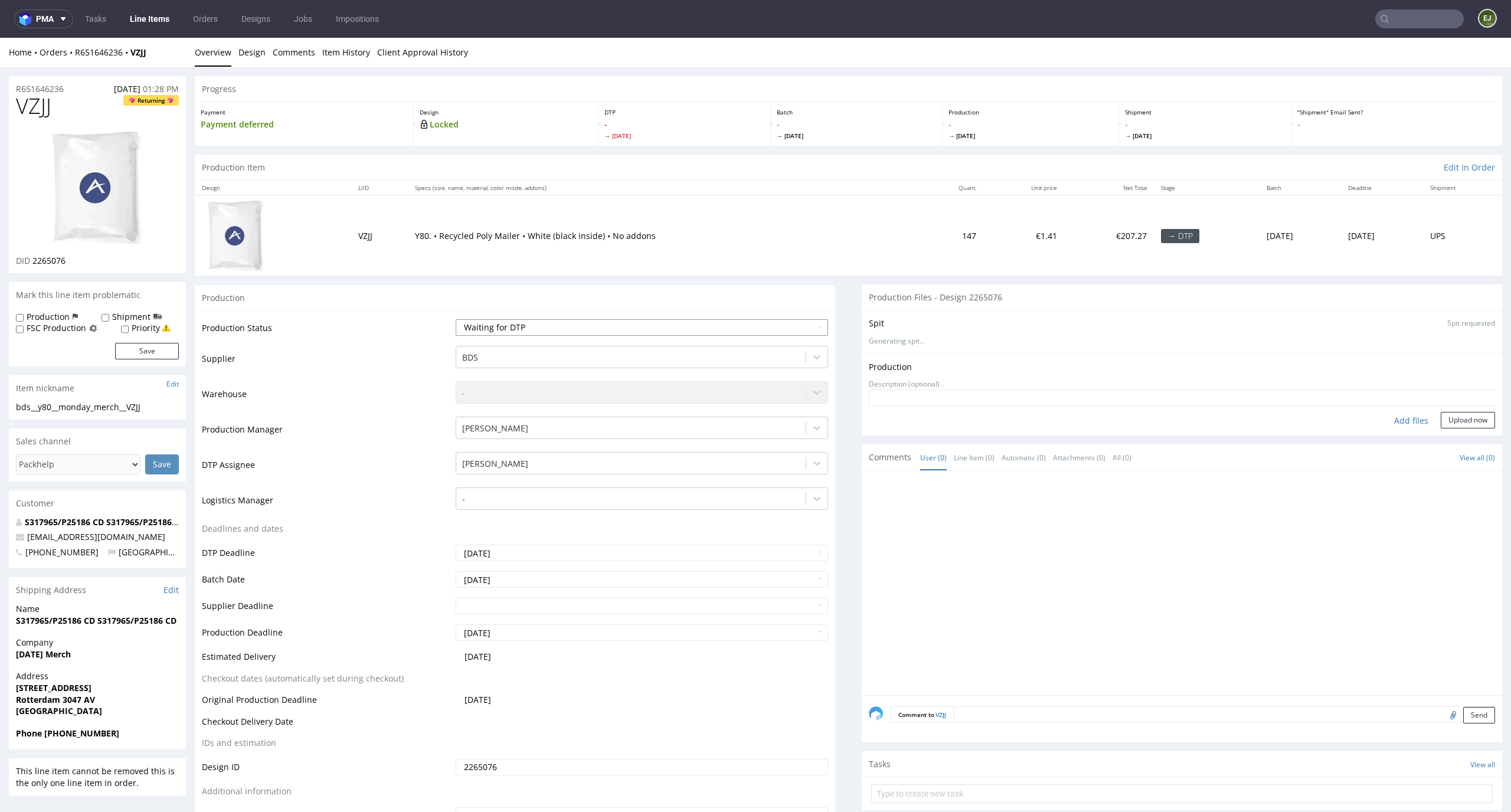
click at [743, 326] on select "Waiting for Artwork Waiting for Diecut Waiting for Mockup Waiting for DTP Waiti…" at bounding box center [642, 328] width 373 height 17
select select "dtp_in_process"
click at [456, 320] on select "Waiting for Artwork Waiting for Diecut Waiting for Mockup Waiting for DTP Waiti…" at bounding box center [642, 328] width 373 height 17
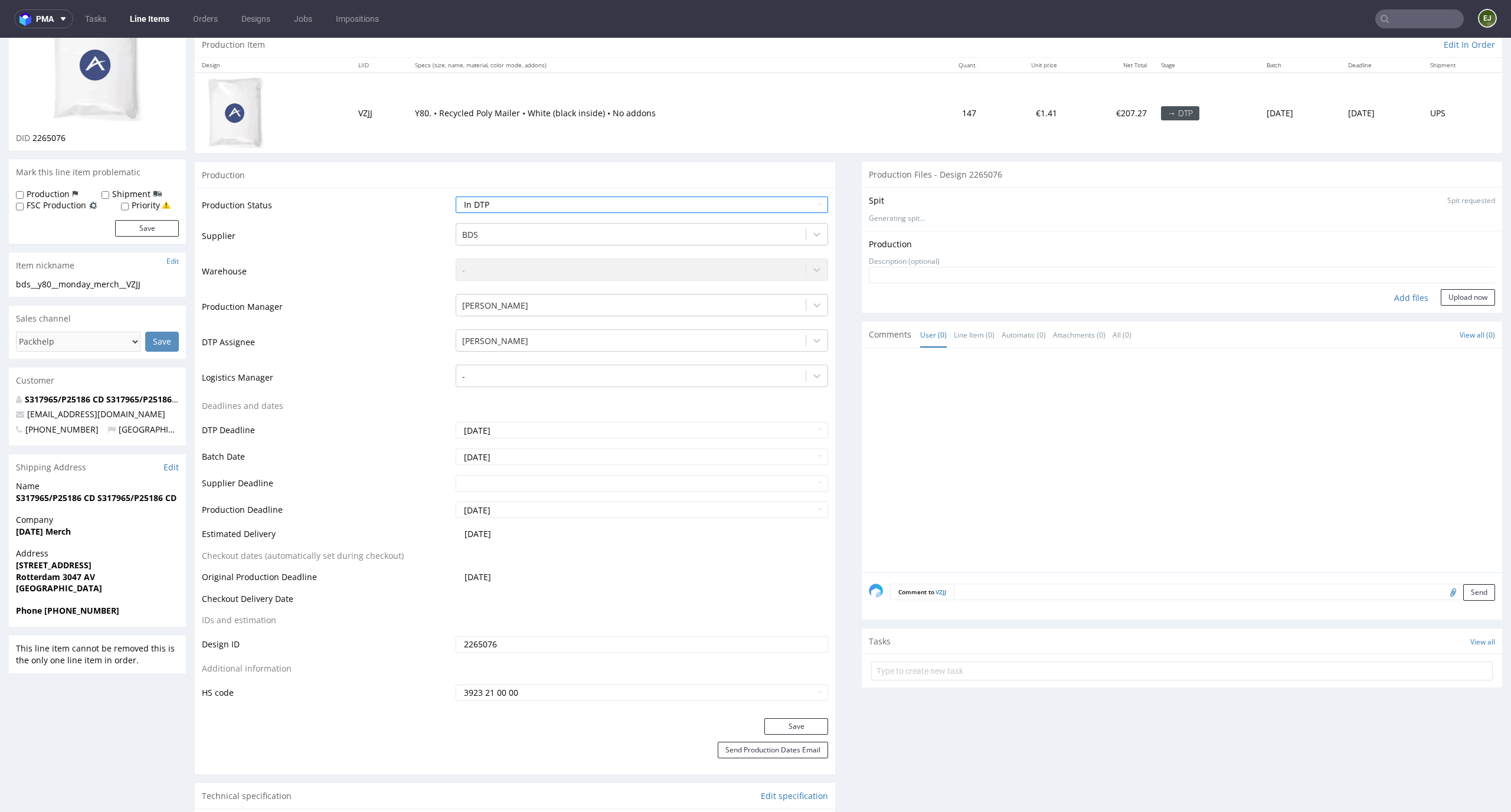
scroll to position [222, 0]
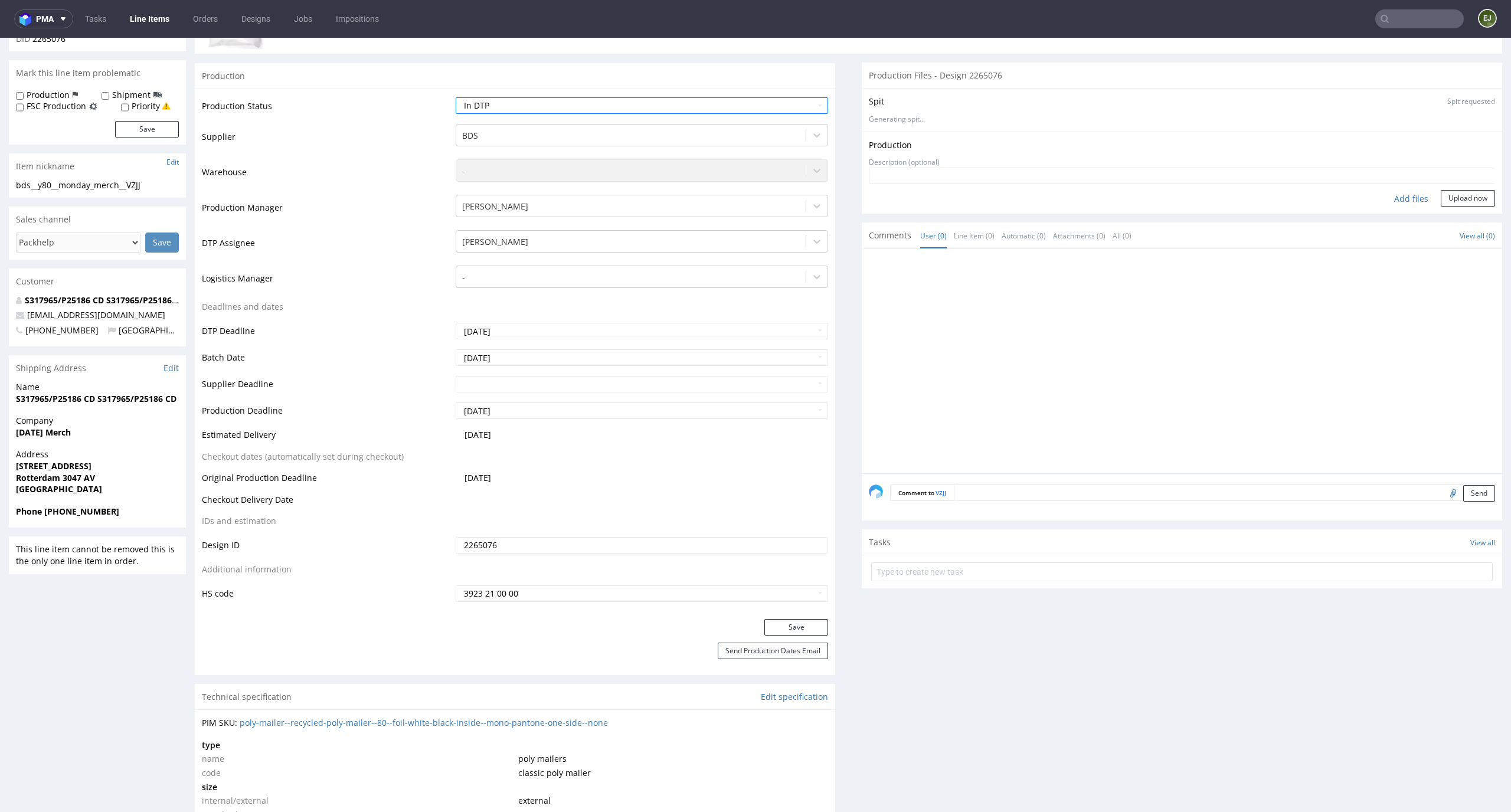
click at [791, 636] on div "Save" at bounding box center [514, 631] width 640 height 24
click at [797, 621] on button "Save" at bounding box center [796, 627] width 64 height 17
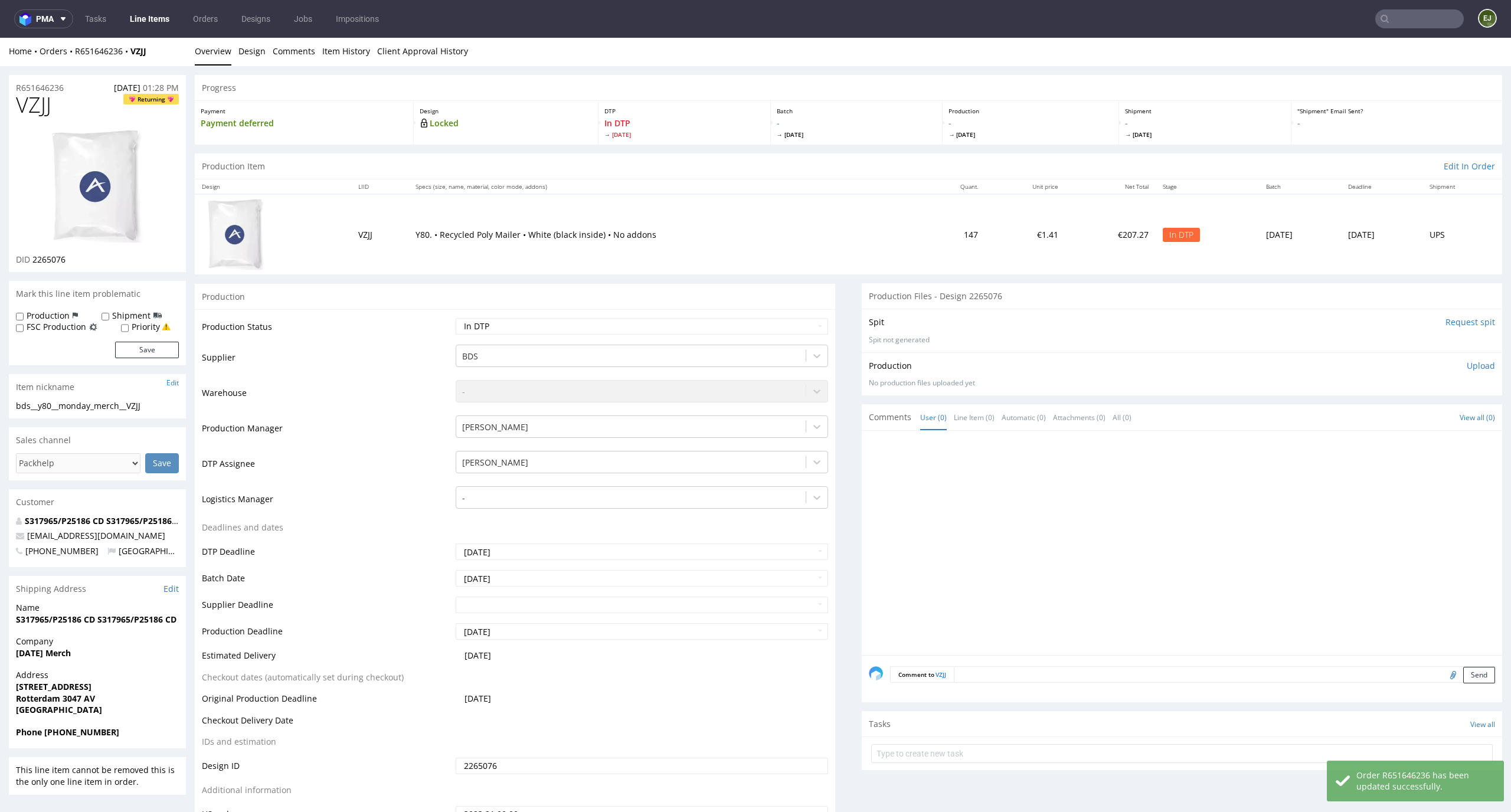
scroll to position [0, 0]
click at [244, 55] on link "Design" at bounding box center [251, 52] width 27 height 29
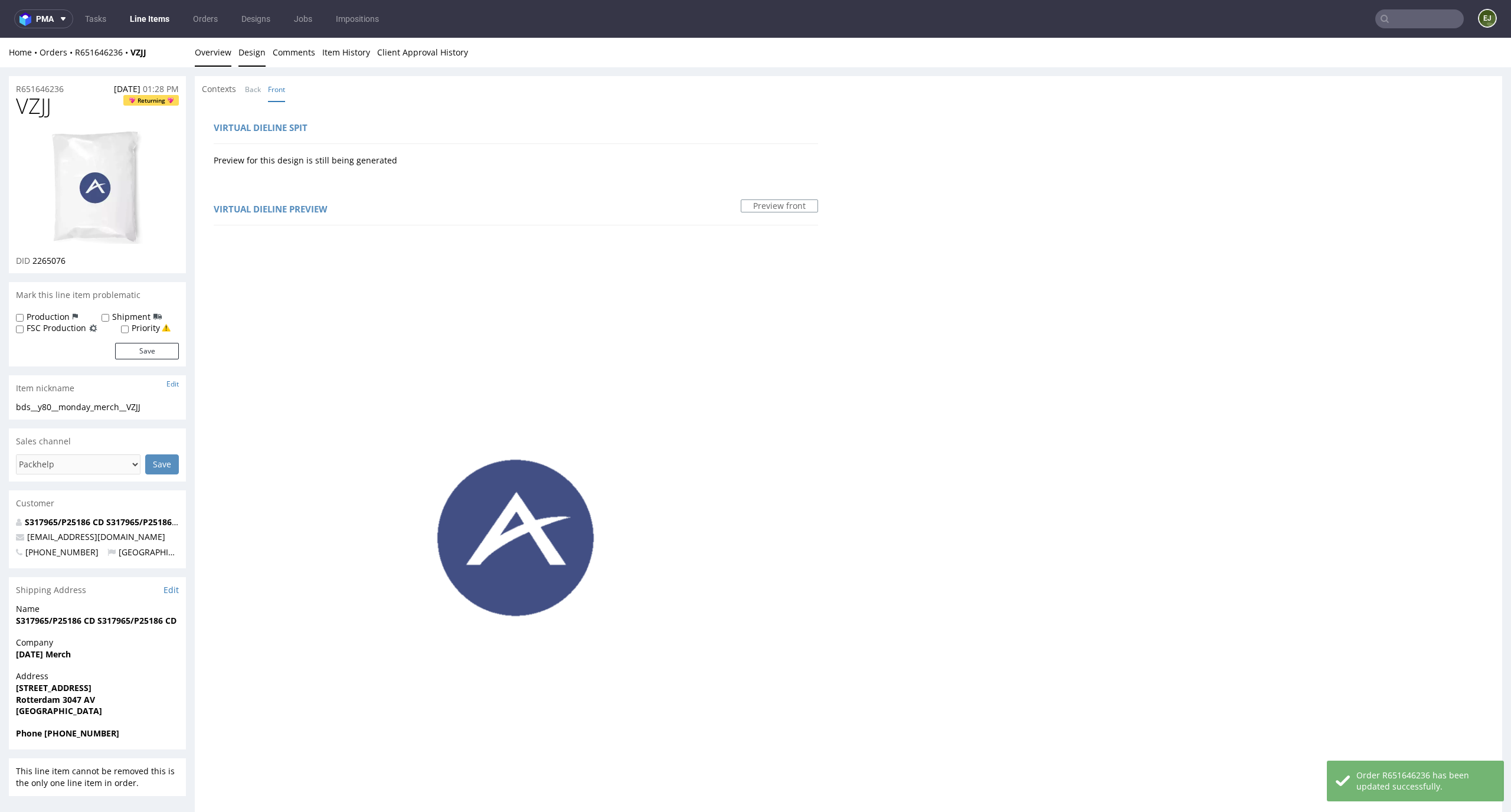
click at [219, 51] on link "Overview" at bounding box center [212, 52] width 37 height 29
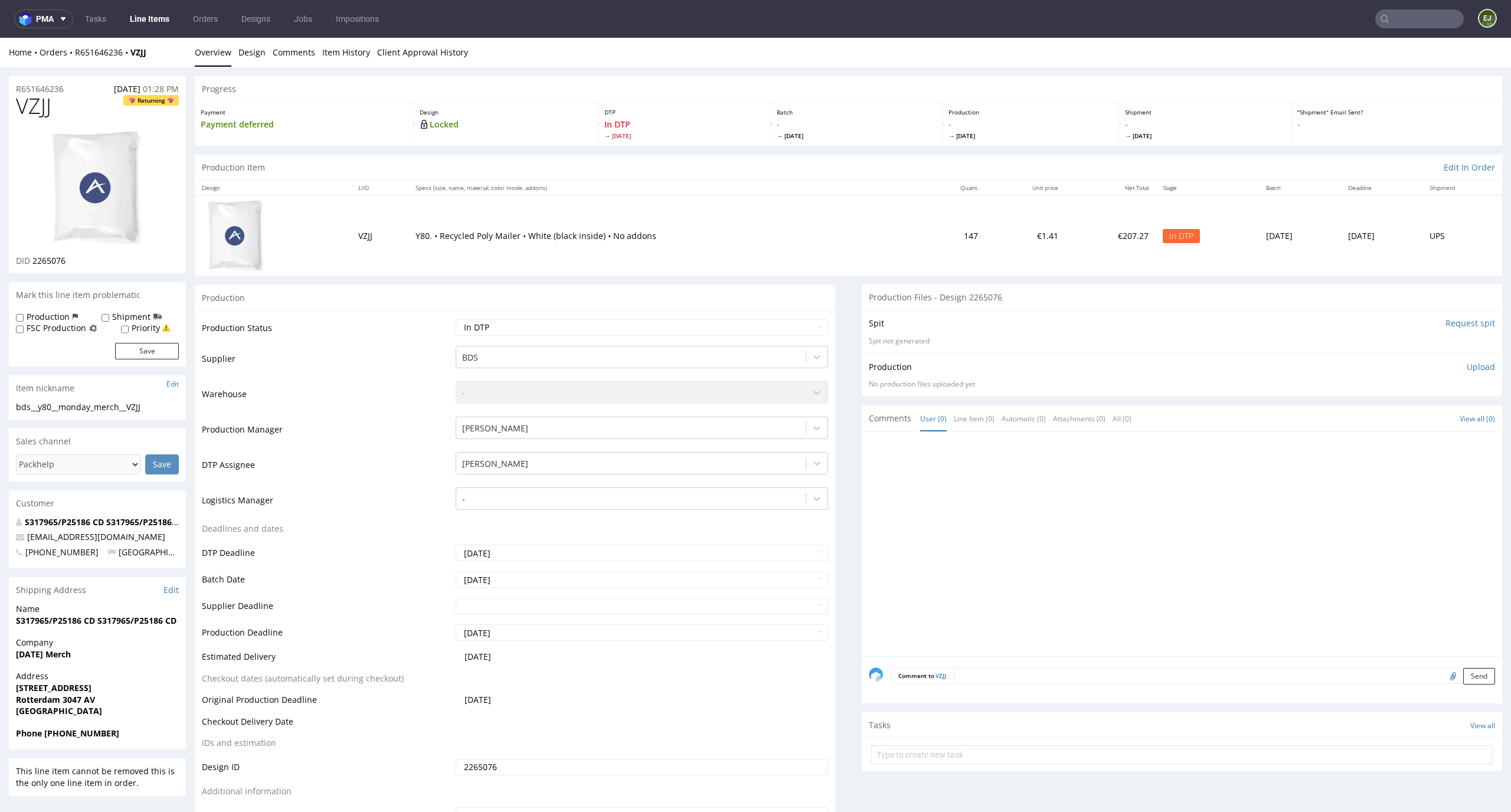
click at [1467, 363] on p "Upload" at bounding box center [1480, 367] width 29 height 12
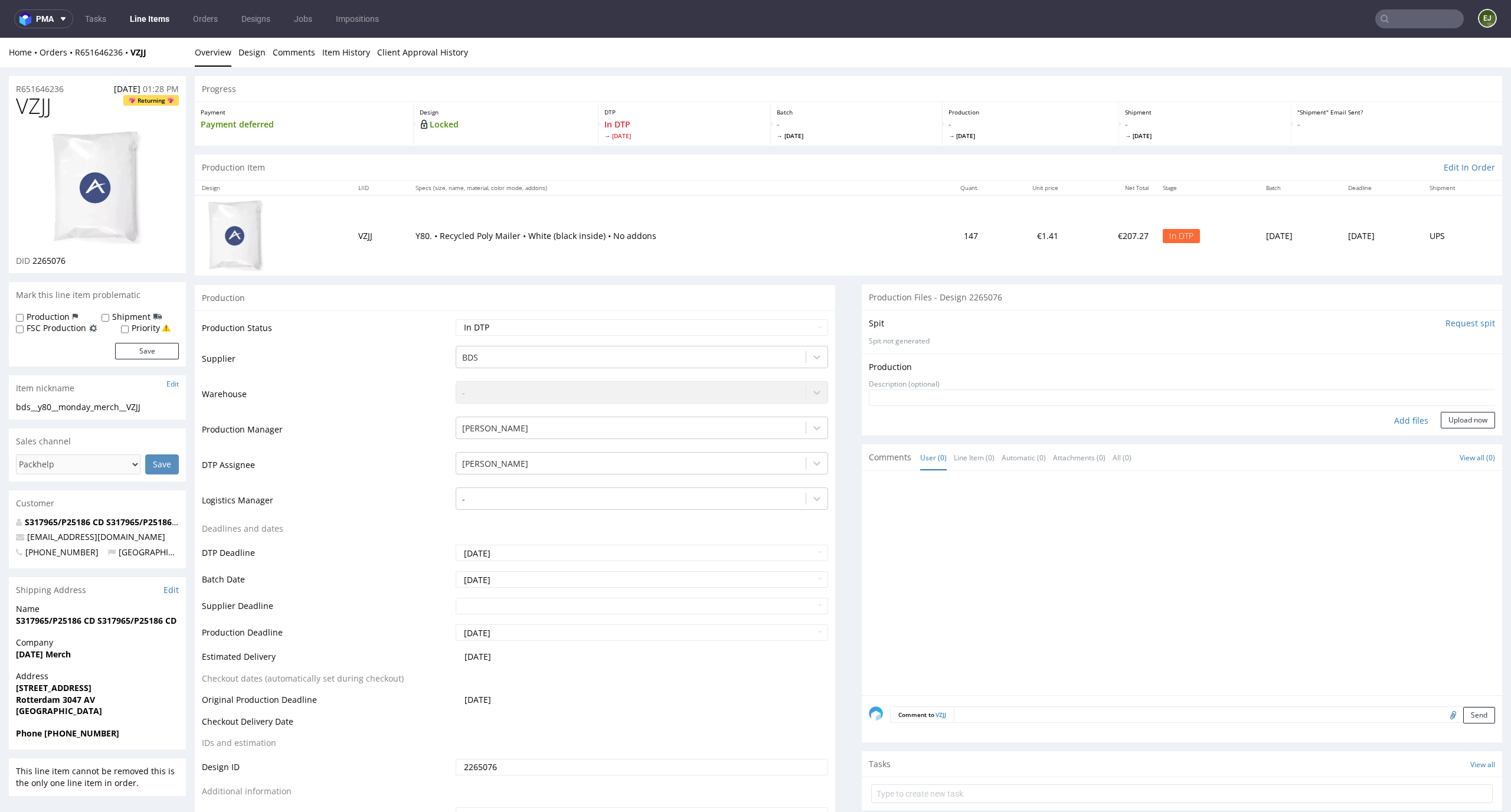
click at [1386, 427] on div "Add files" at bounding box center [1411, 421] width 59 height 18
type input "C:\fakepath\bds__y80__monday_merch__VZJJ__d2265076__oR651646236__v1.pdf"
click at [1454, 437] on button "Upload now" at bounding box center [1467, 439] width 55 height 17
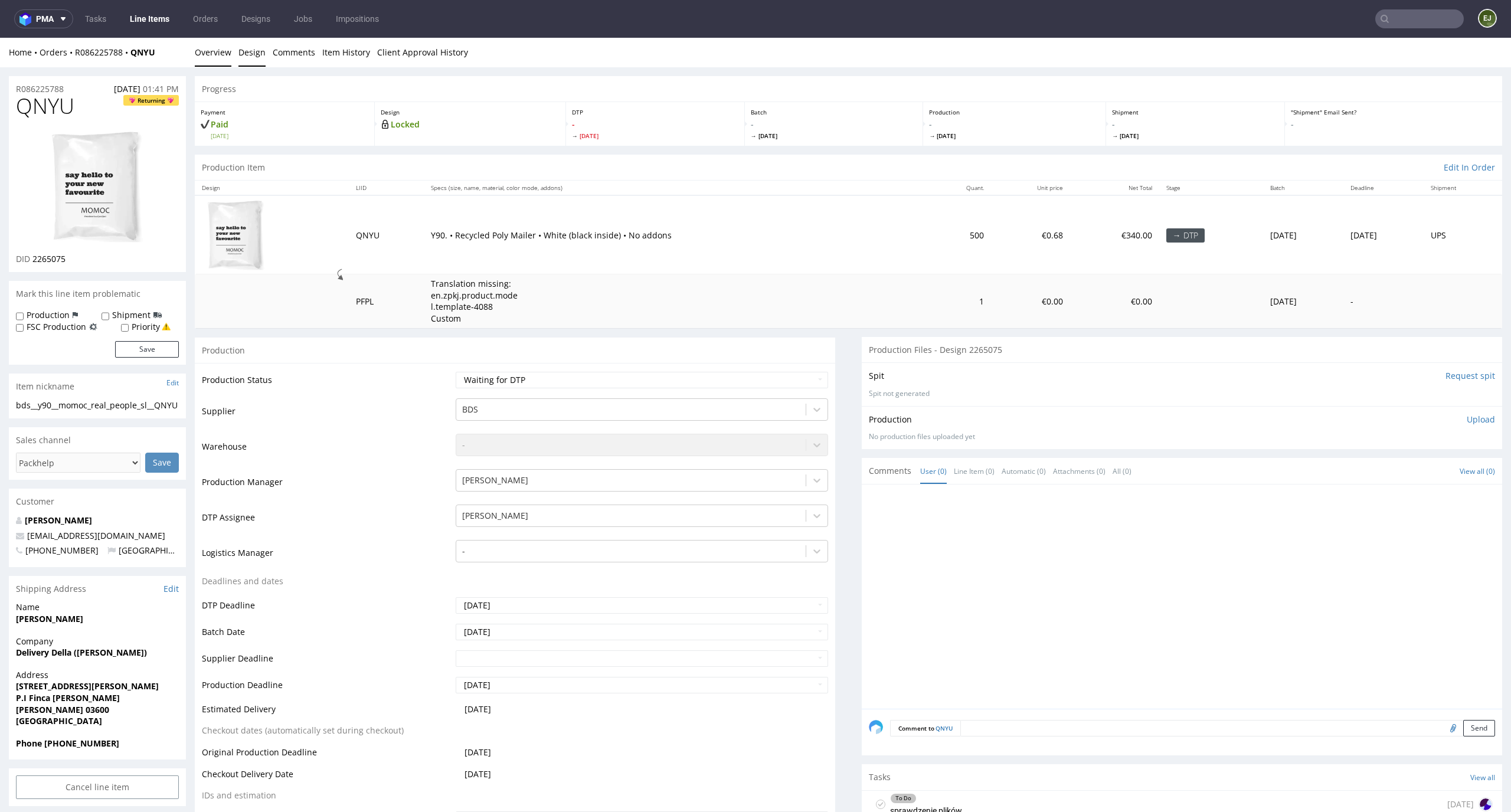
click at [245, 56] on link "Design" at bounding box center [251, 52] width 27 height 29
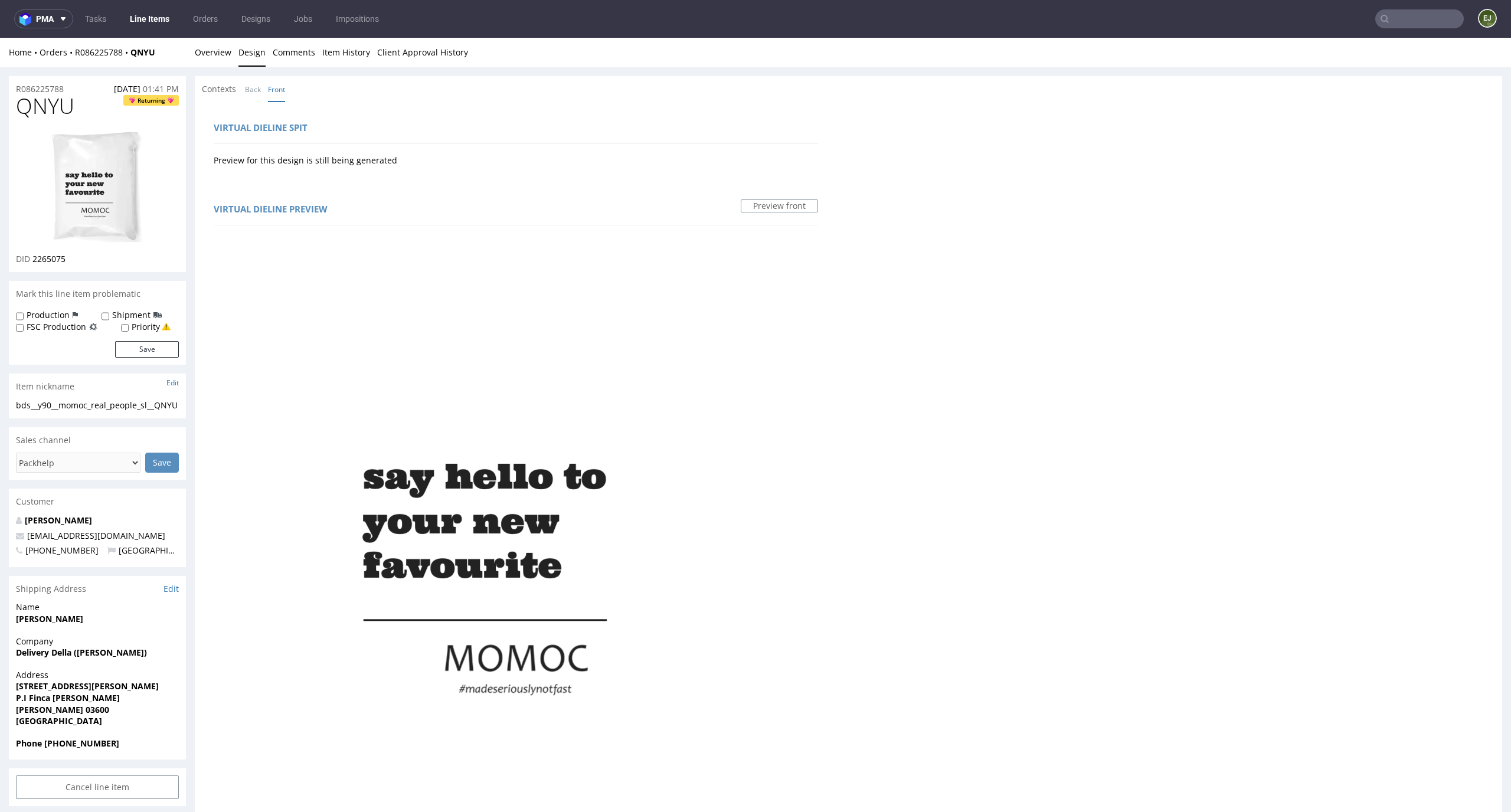
scroll to position [592, 0]
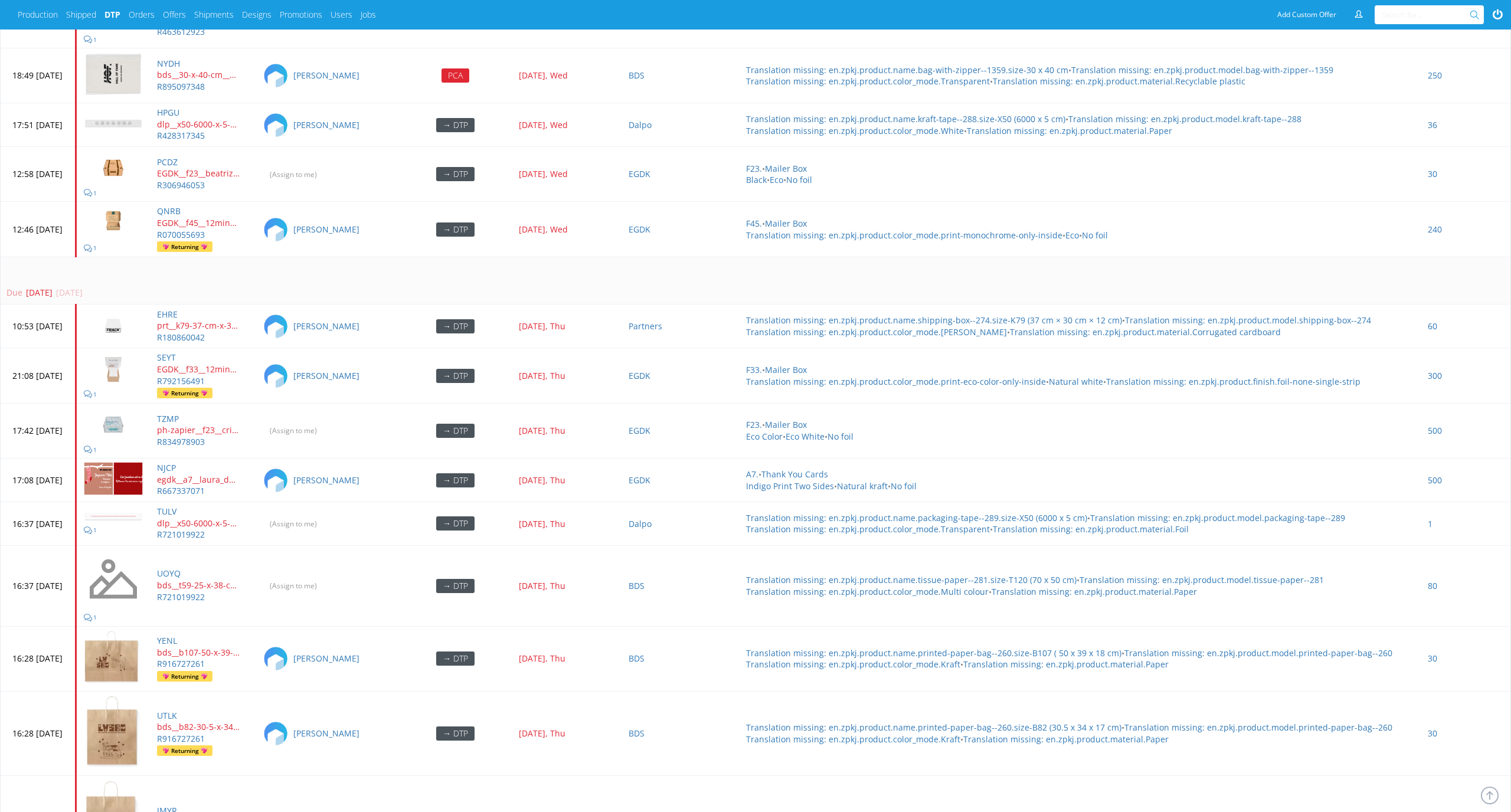
scroll to position [3509, 0]
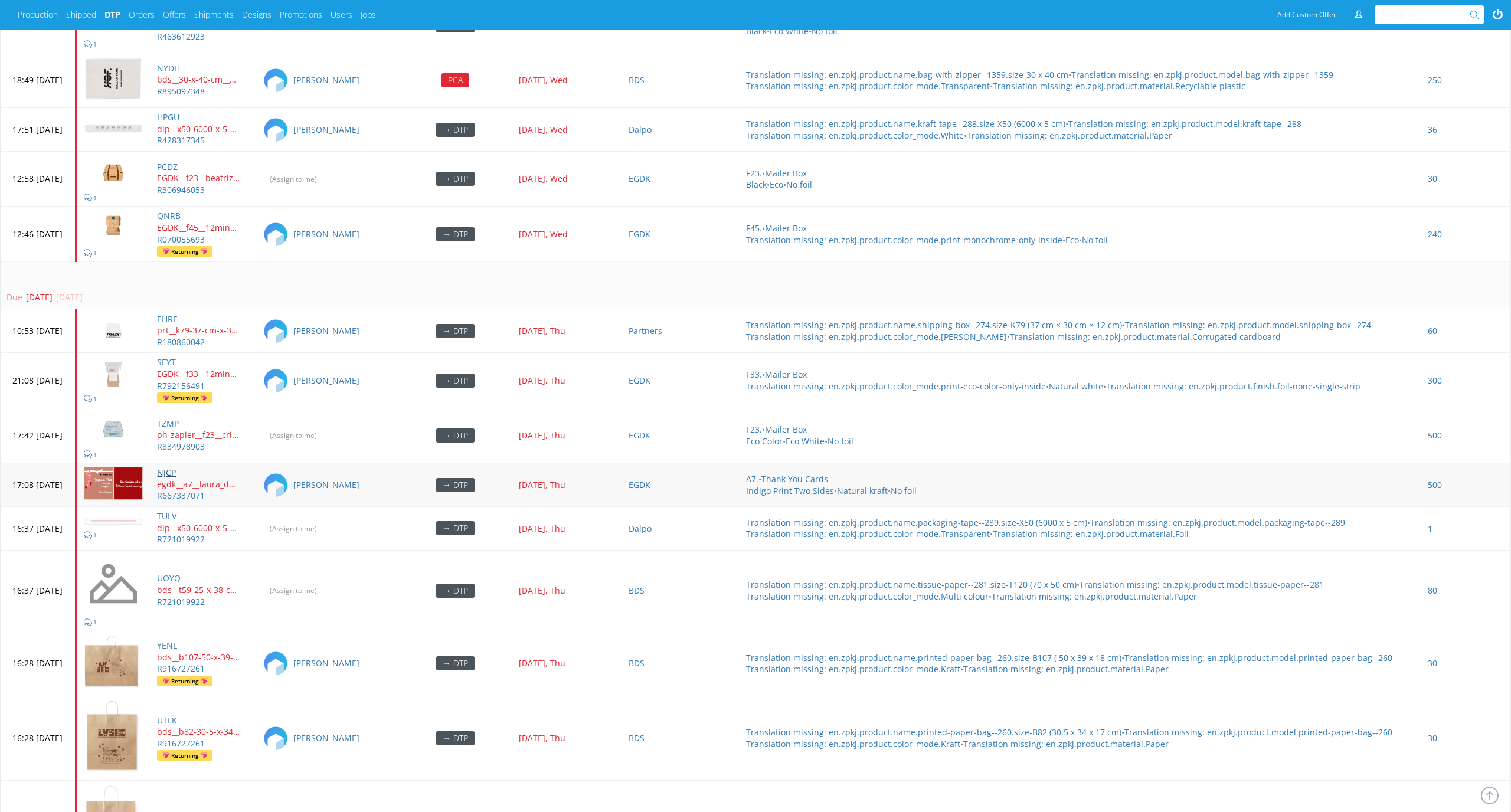
click at [176, 467] on link "NJCP" at bounding box center [166, 472] width 19 height 11
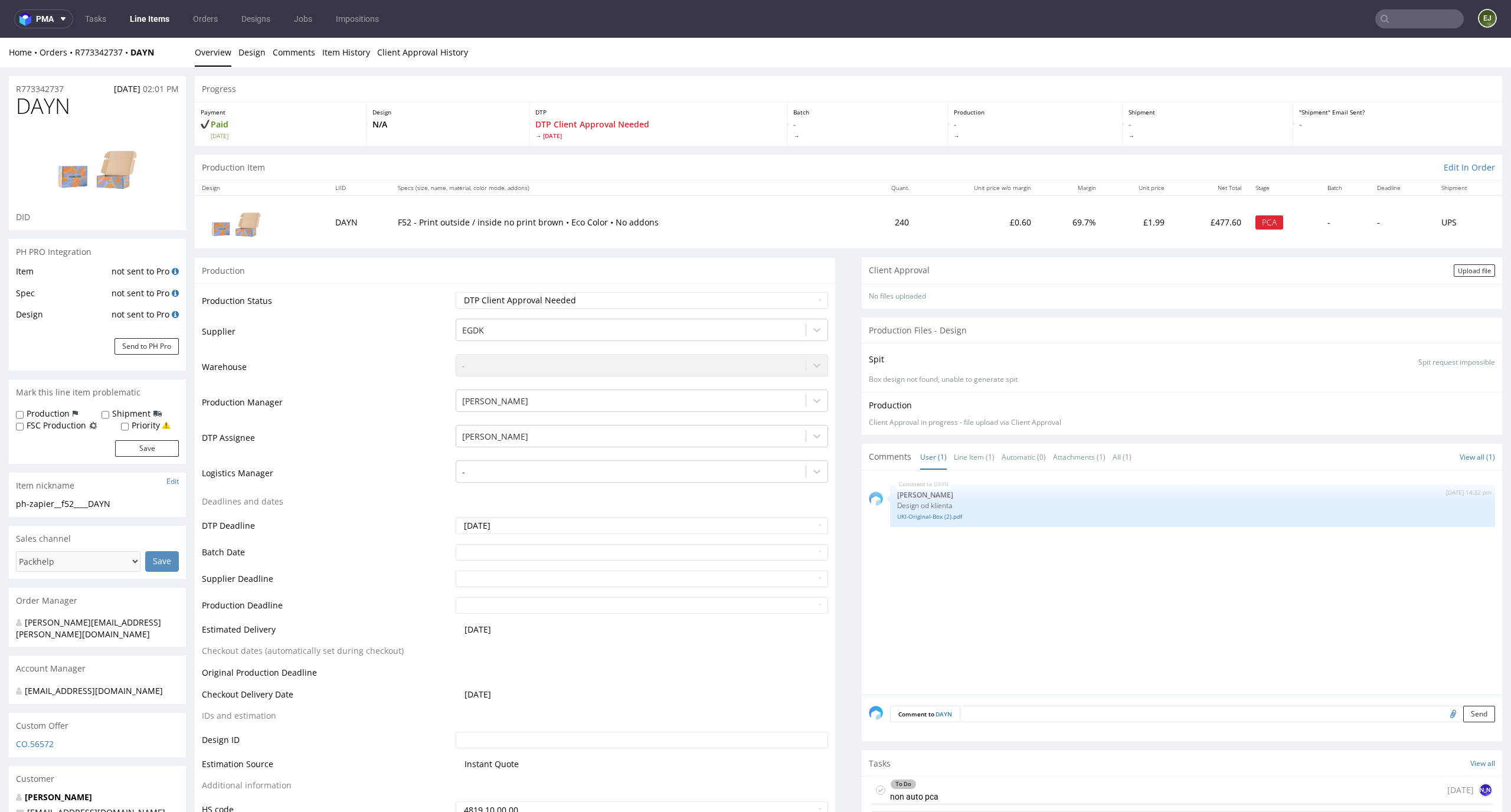
scroll to position [145, 0]
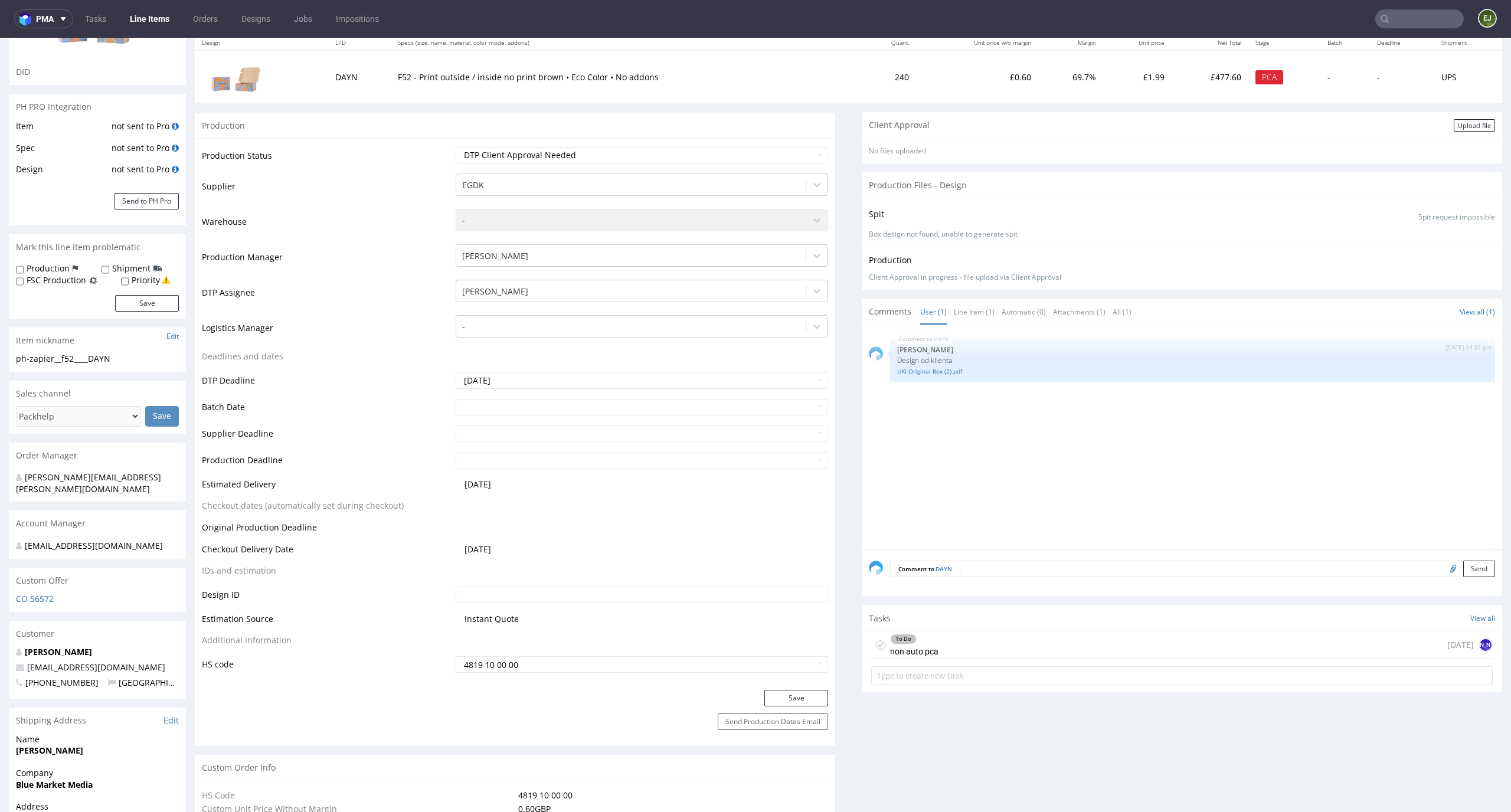
click at [985, 640] on div "To Do non auto pca 4 days ago JO" at bounding box center [1181, 645] width 621 height 28
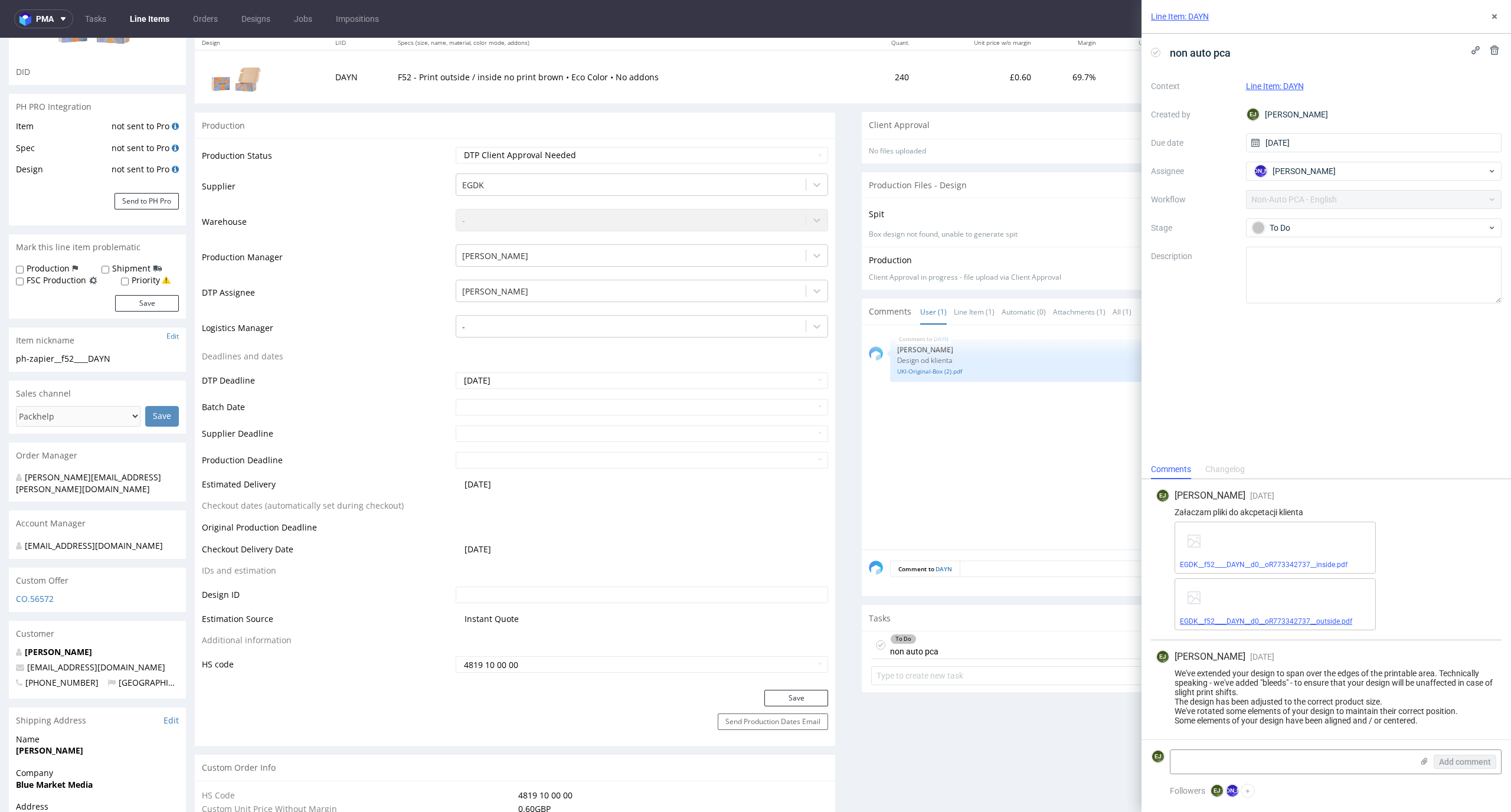
click at [1269, 619] on link "EGDK__f52____DAYN__d0__oR773342737__outside.pdf" at bounding box center [1266, 621] width 173 height 8
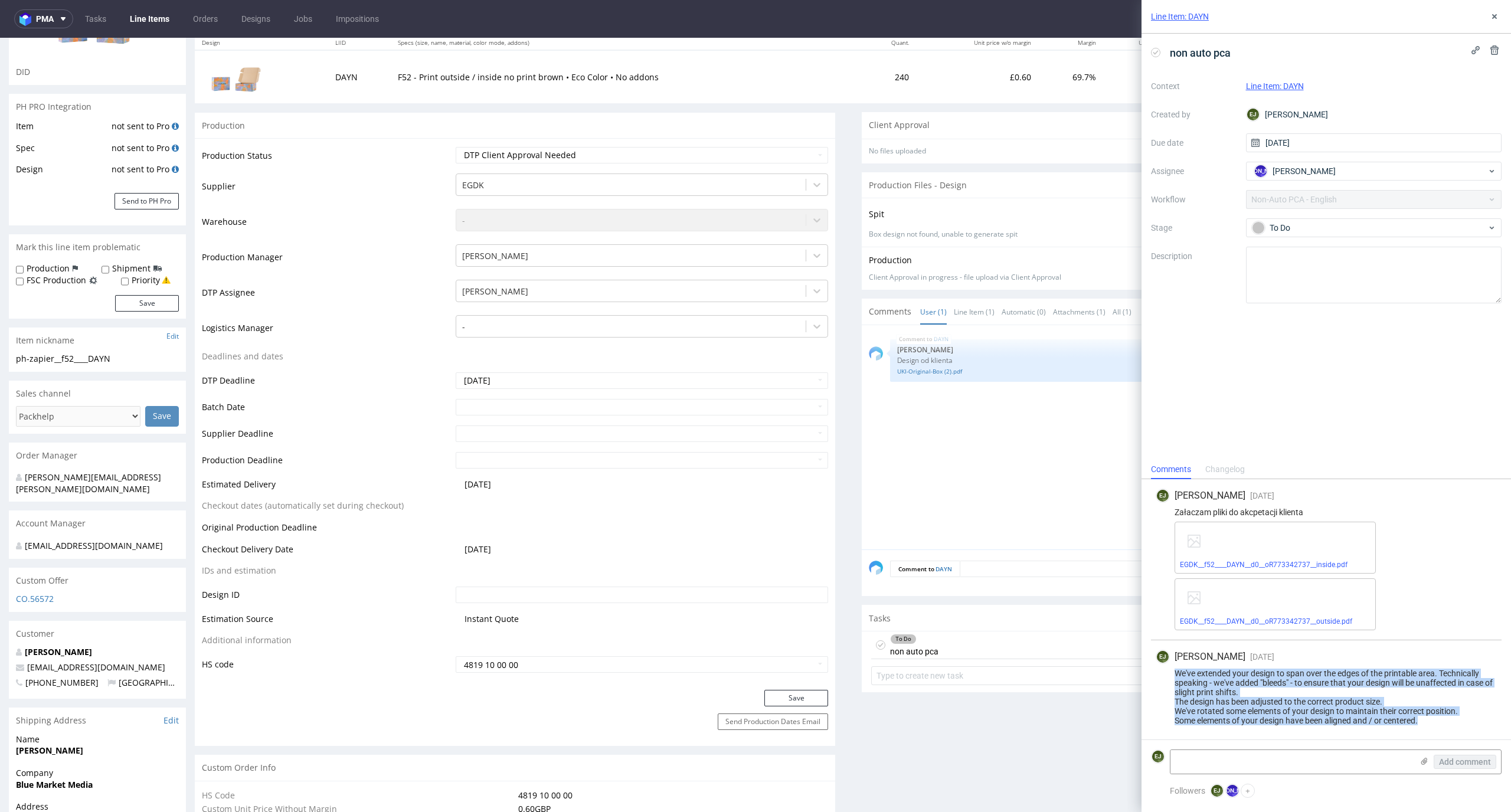
drag, startPoint x: 1425, startPoint y: 717, endPoint x: 1168, endPoint y: 673, distance: 260.7
click at [1168, 673] on div "We've extended your design to span over the edges of the printable area. Techni…" at bounding box center [1326, 697] width 342 height 57
copy div "We've extended your design to span over the edges of the printable area. Techni…"
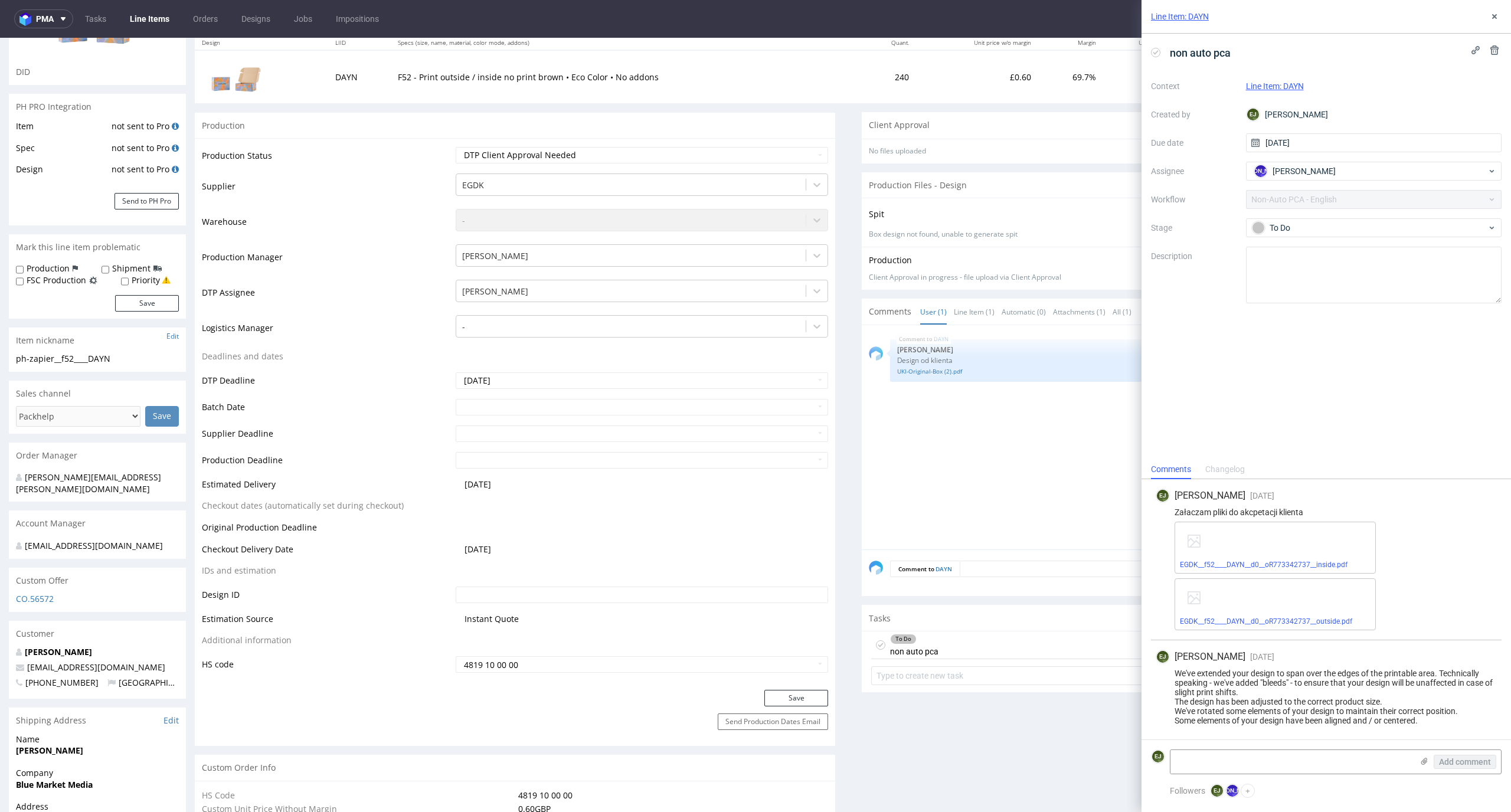
click at [1495, 7] on div "Line Item: DAYN" at bounding box center [1326, 17] width 369 height 34
click at [1495, 12] on icon at bounding box center [1494, 17] width 10 height 10
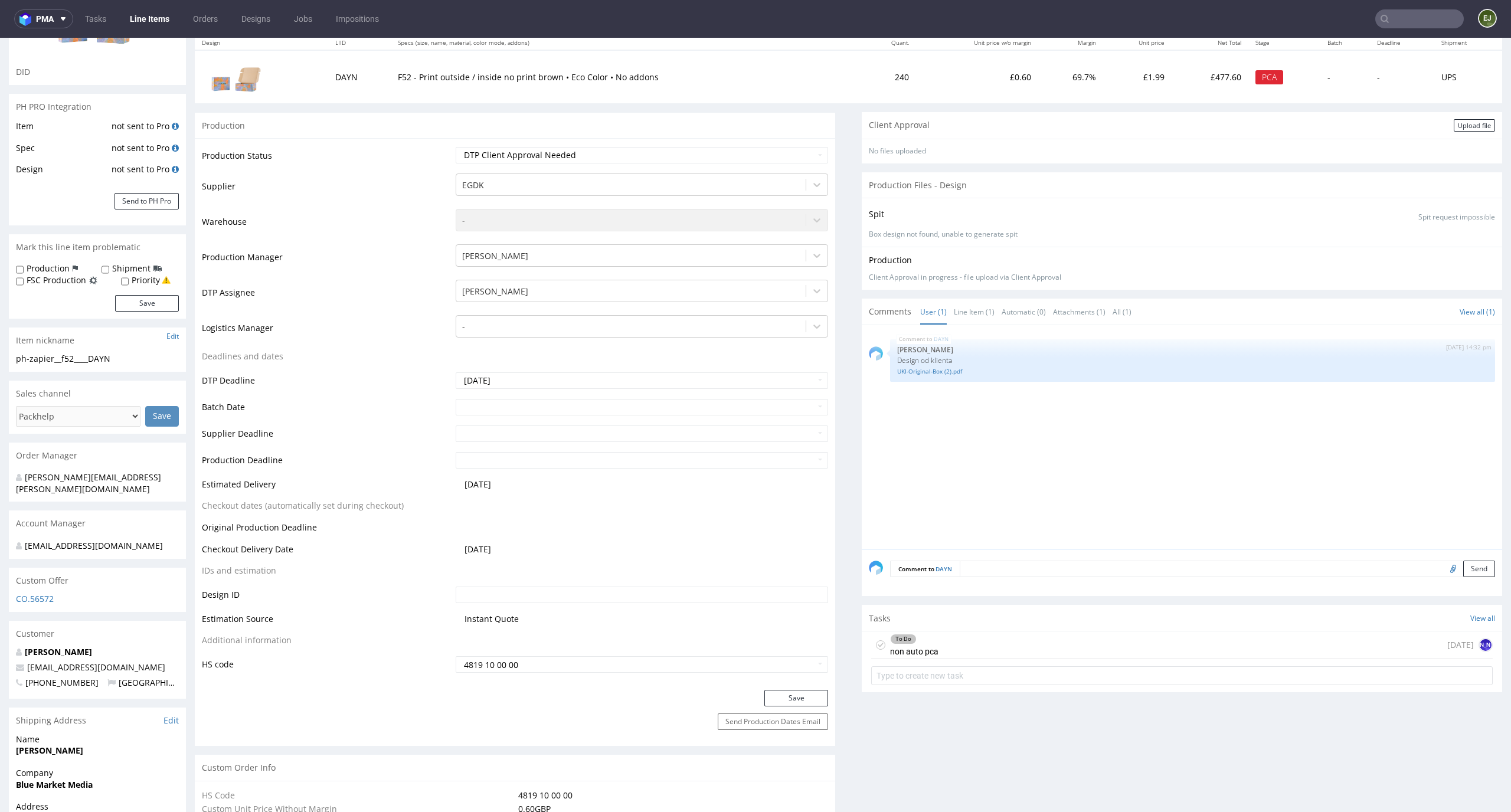
click at [1467, 117] on div "Client Approval Upload file" at bounding box center [1181, 125] width 640 height 27
click at [1466, 126] on div "Upload file" at bounding box center [1474, 125] width 42 height 12
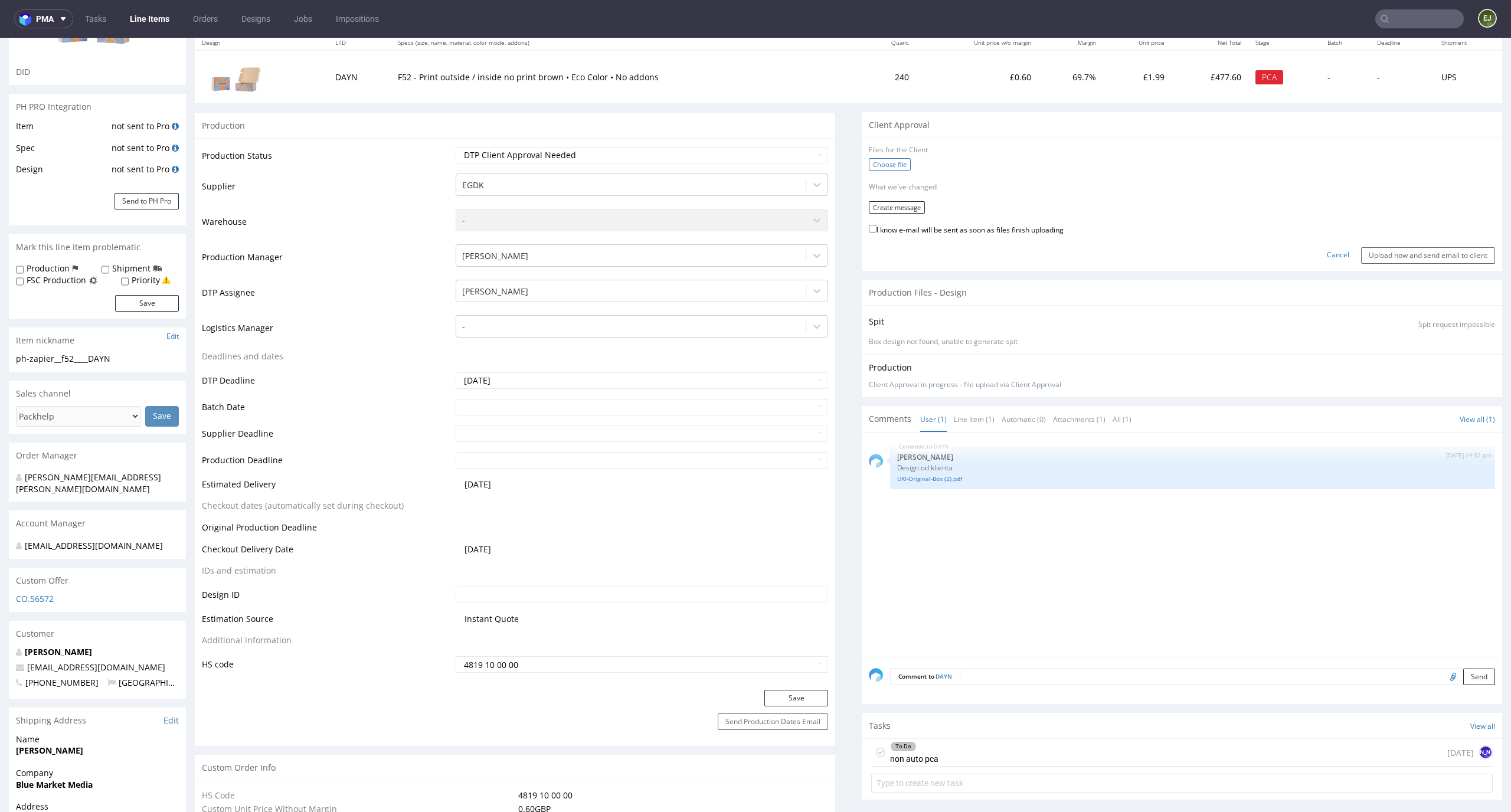
click at [893, 167] on label "Choose file" at bounding box center [890, 164] width 42 height 12
click at [0, 38] on input "Choose file" at bounding box center [0, 38] width 0 height 0
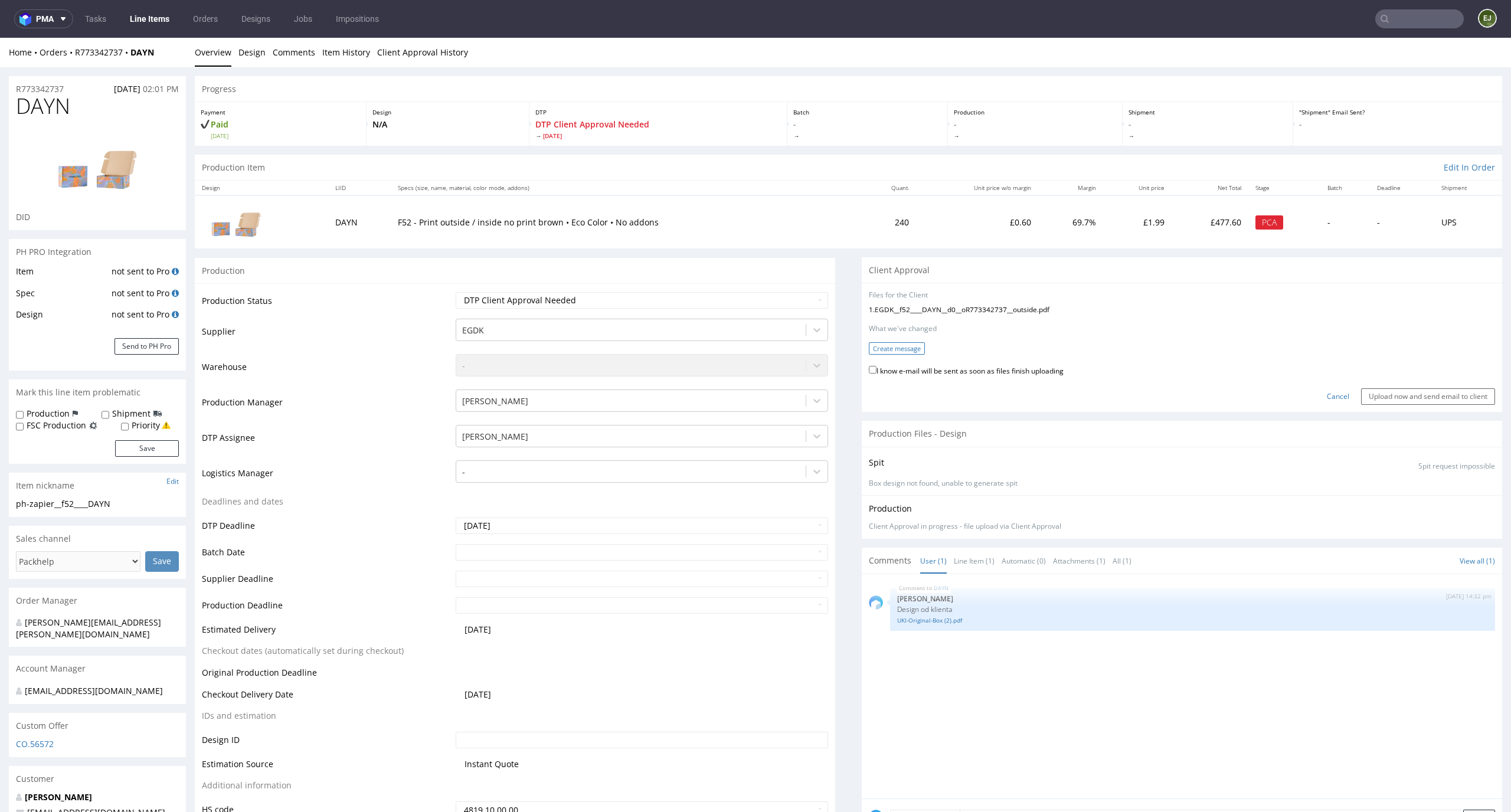
click at [897, 342] on button "Create message" at bounding box center [896, 348] width 56 height 12
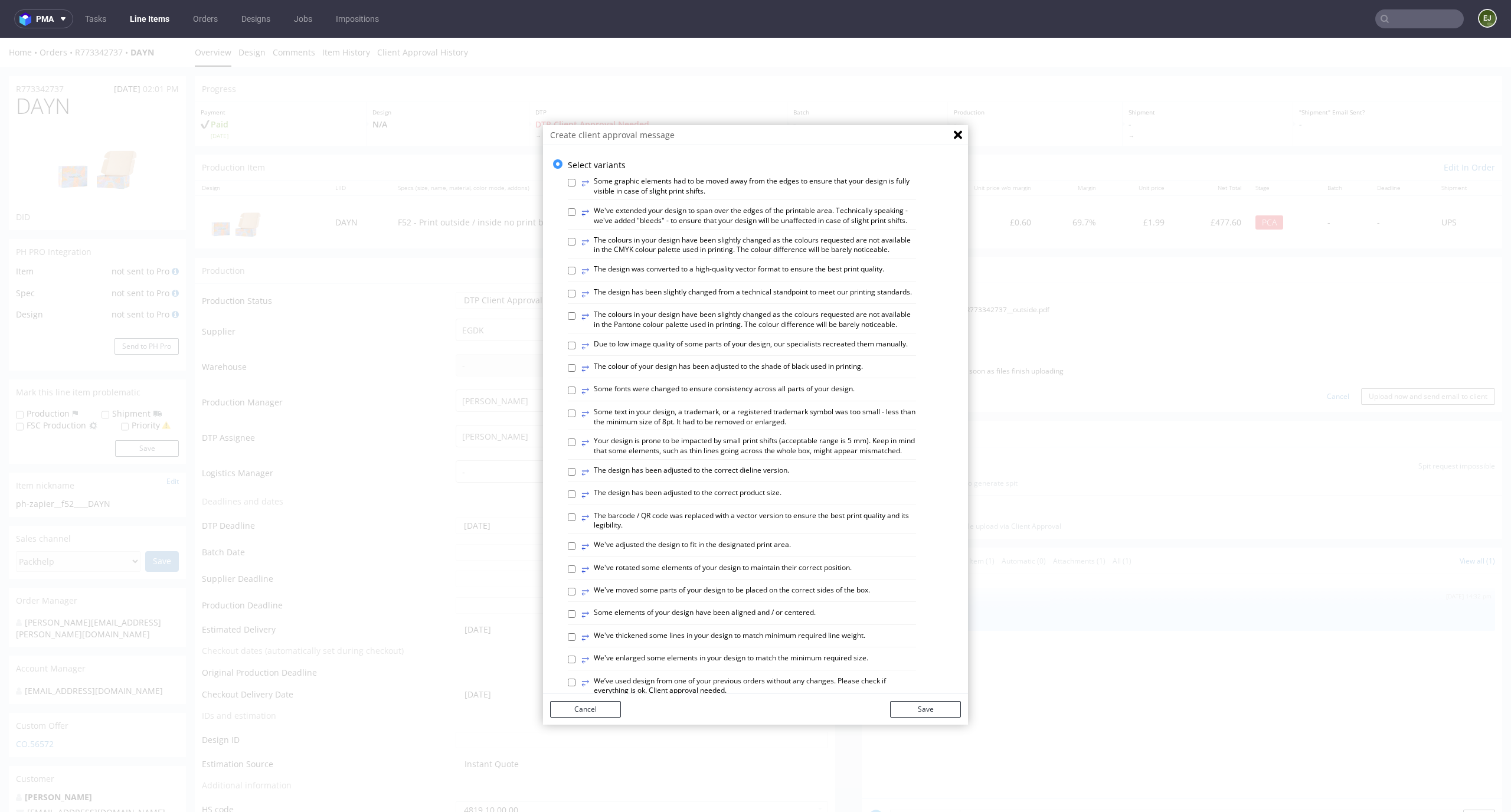
scroll to position [455, 0]
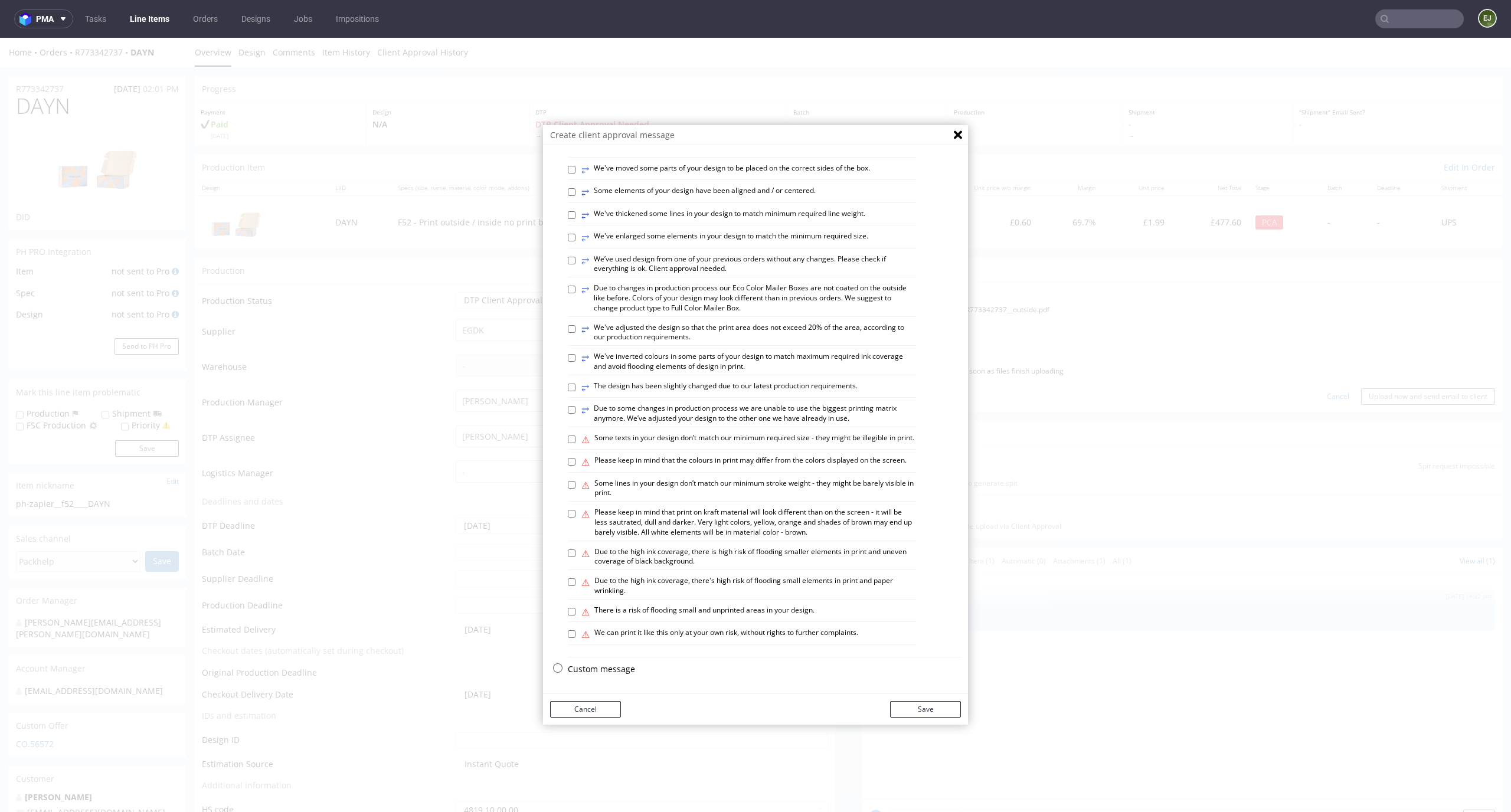
click at [601, 669] on p "Custom message" at bounding box center [764, 669] width 393 height 12
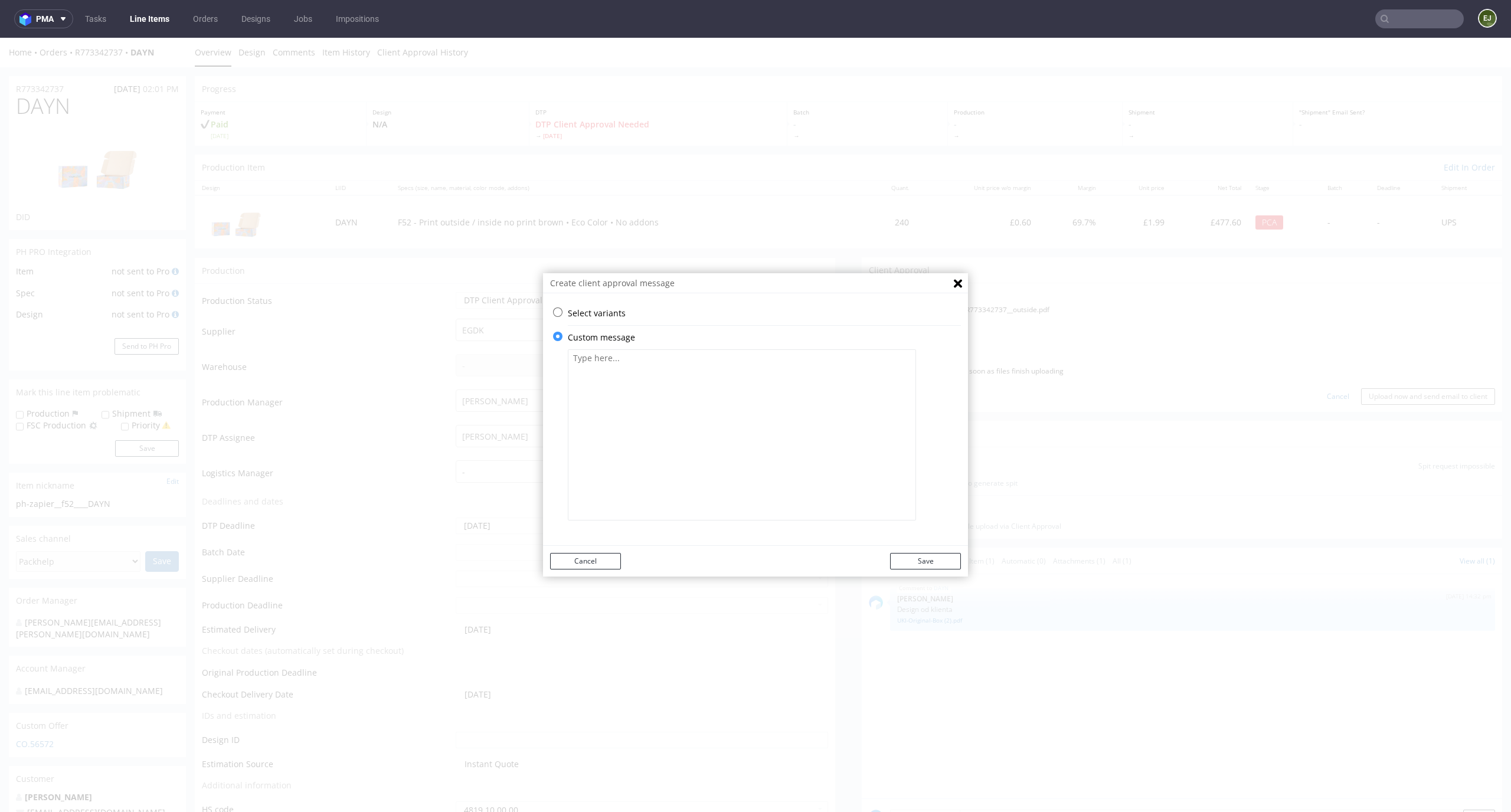
click at [620, 511] on textarea at bounding box center [742, 435] width 348 height 171
paste textarea "We've extended your design to span over the edges of the printable area. Techni…"
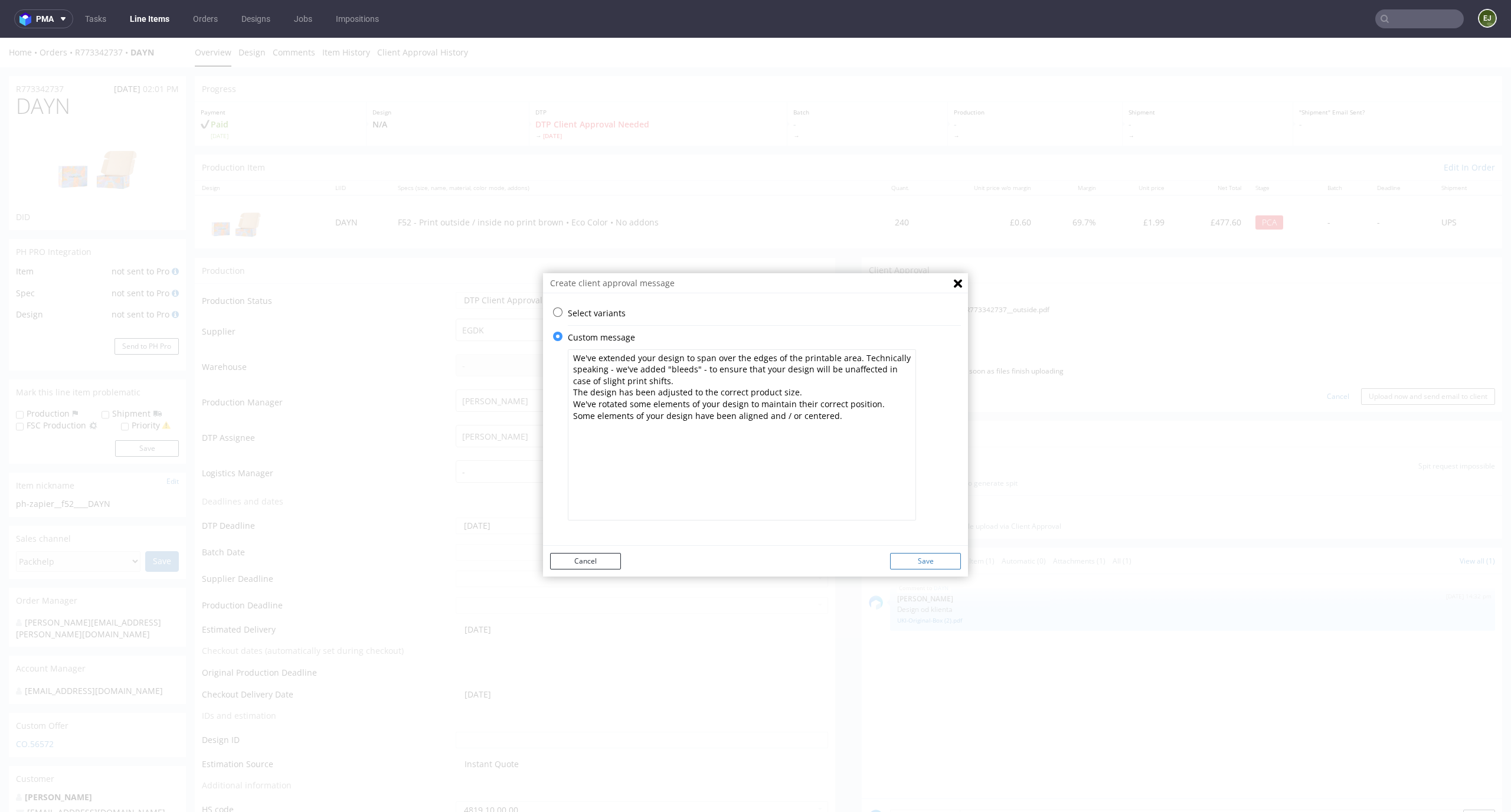
type textarea "We've extended your design to span over the edges of the printable area. Techni…"
click at [933, 561] on button "Save" at bounding box center [924, 561] width 70 height 17
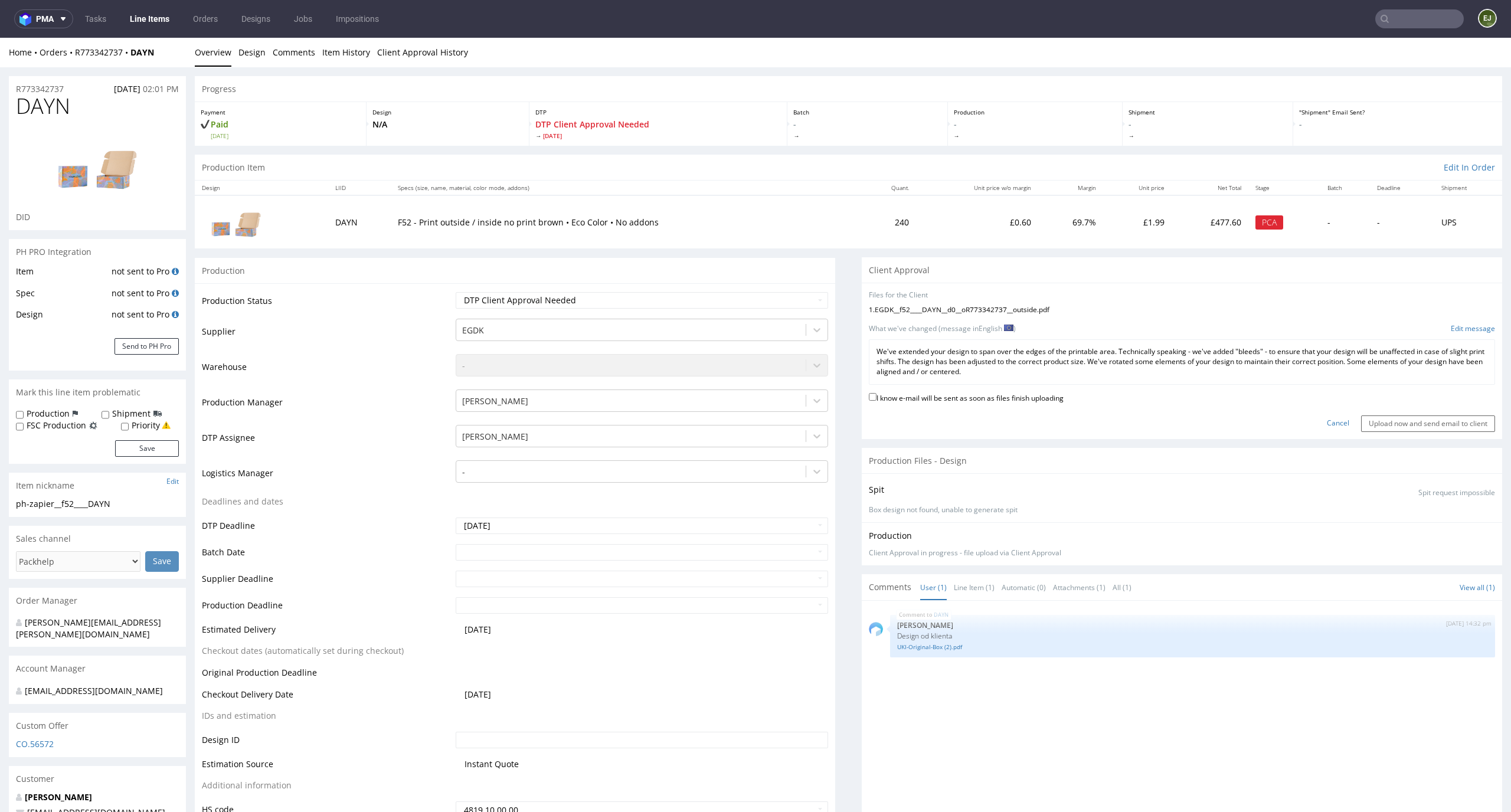
click at [981, 394] on label "I know e-mail will be sent as soon as files finish uploading" at bounding box center [966, 397] width 195 height 13
click at [877, 394] on input "I know e-mail will be sent as soon as files finish uploading" at bounding box center [873, 397] width 8 height 8
checkbox input "true"
click at [1405, 423] on input "Upload now and send email to client" at bounding box center [1428, 423] width 134 height 17
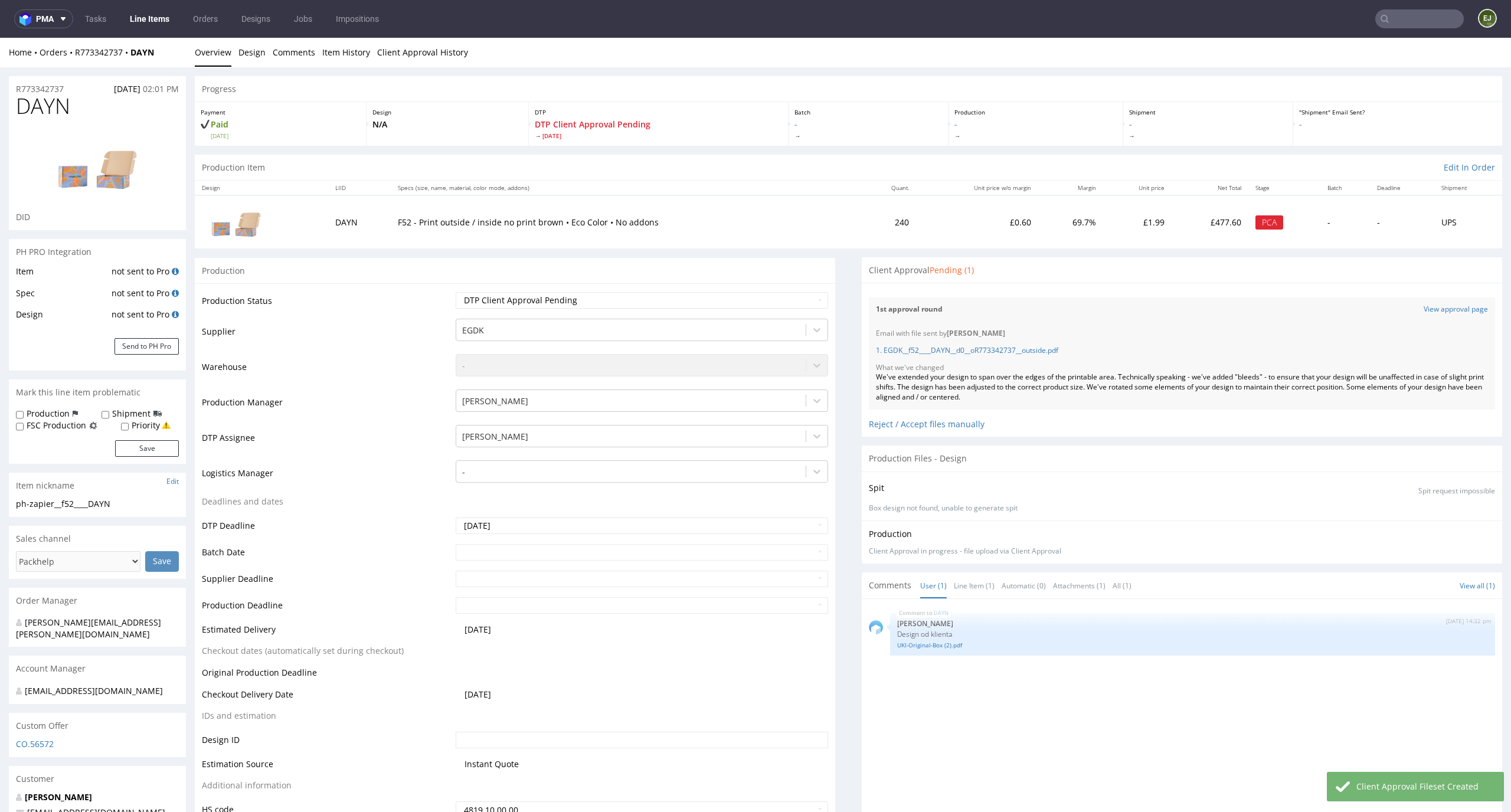
click at [150, 426] on label "Priority" at bounding box center [146, 426] width 29 height 12
click at [129, 426] on input "Priority" at bounding box center [125, 427] width 8 height 10
checkbox input "true"
click at [154, 454] on button "Save" at bounding box center [147, 448] width 64 height 17
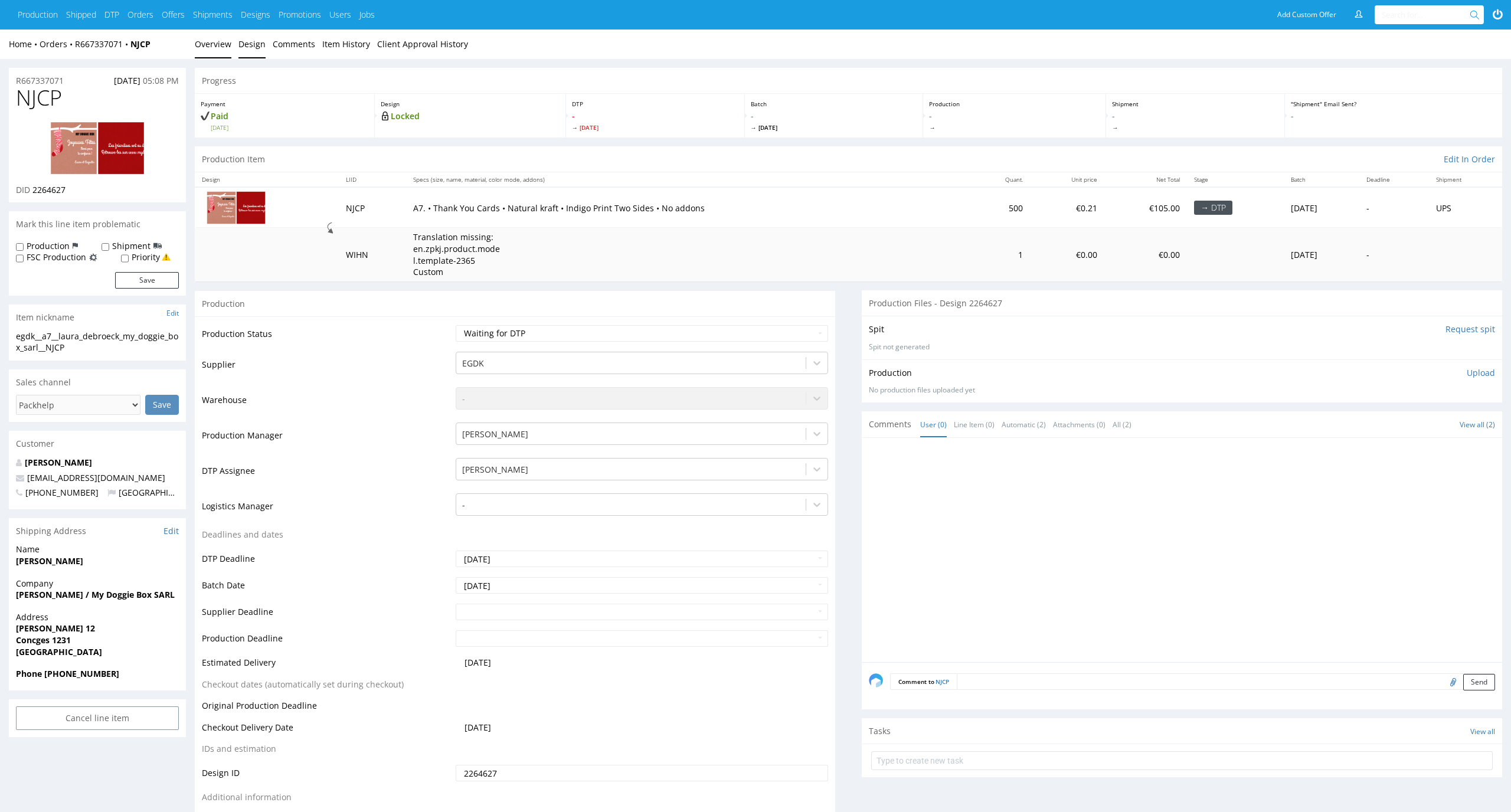
click at [255, 54] on link "Design" at bounding box center [251, 44] width 27 height 29
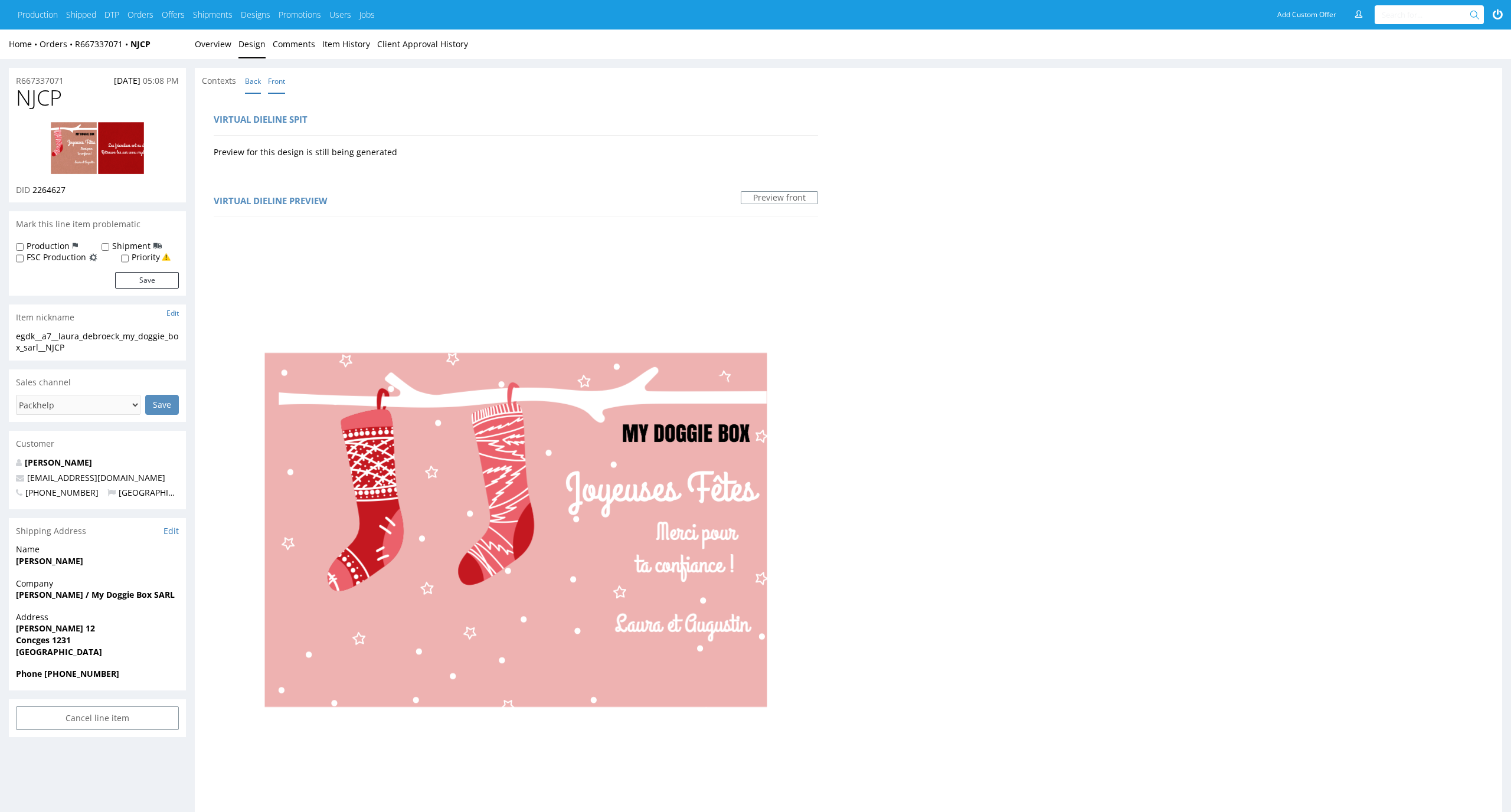
click at [254, 76] on link "Back" at bounding box center [253, 81] width 16 height 26
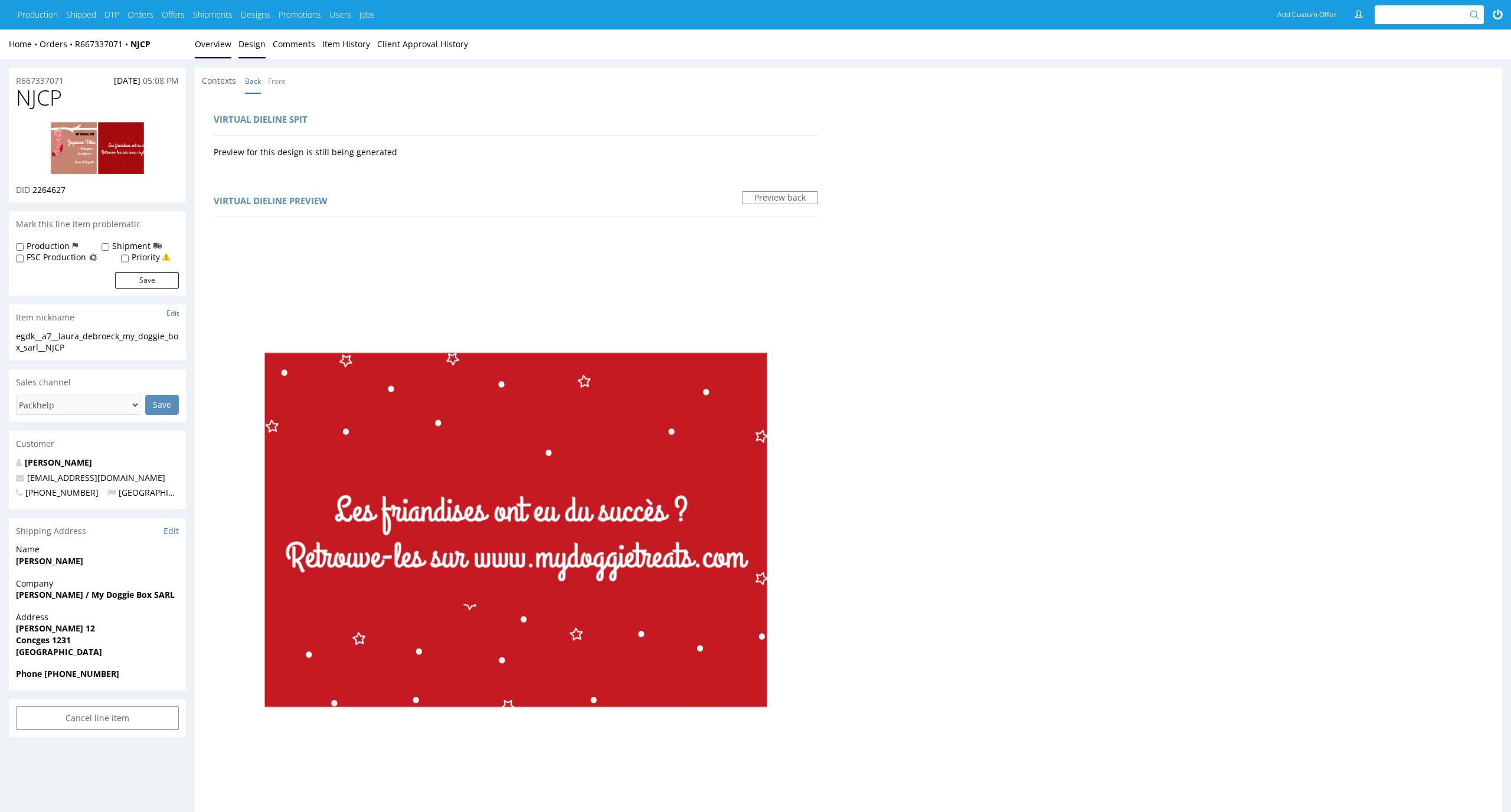
click at [206, 40] on link "Overview" at bounding box center [212, 44] width 37 height 29
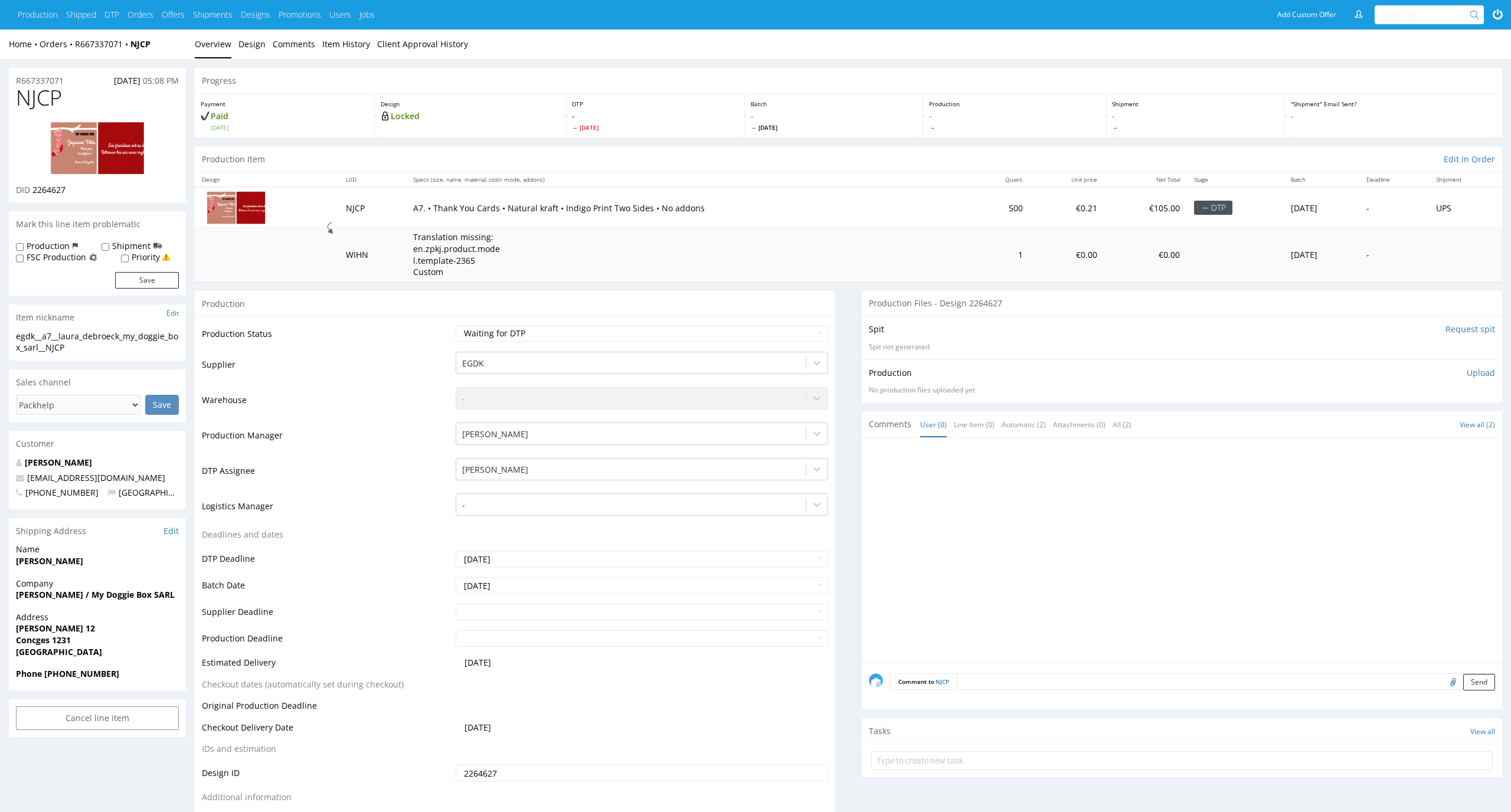
click at [836, 177] on th "Specs (size, name, material, color mode, addons)" at bounding box center [688, 180] width 565 height 15
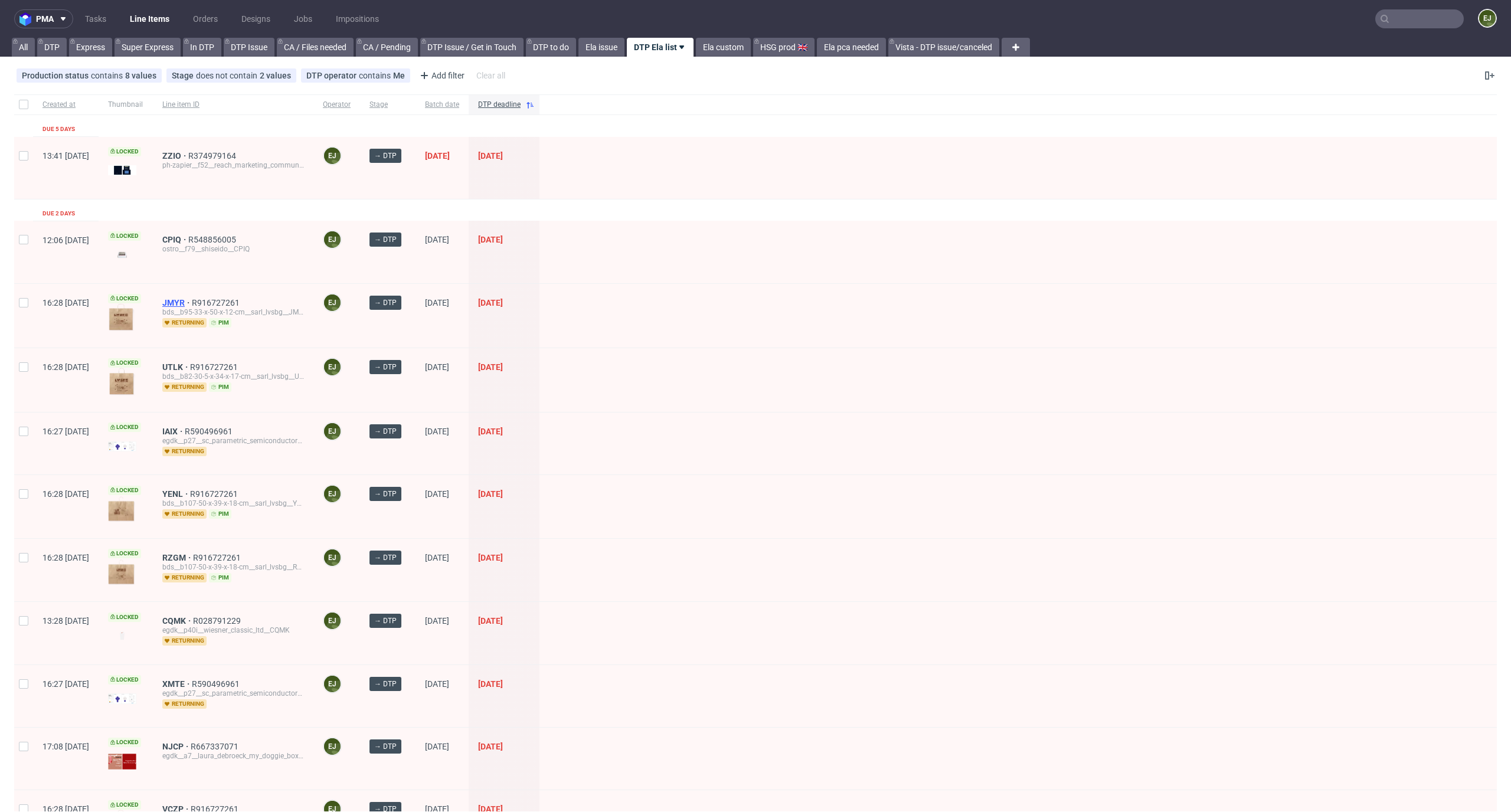
click at [192, 304] on span "JMYR" at bounding box center [177, 303] width 30 height 10
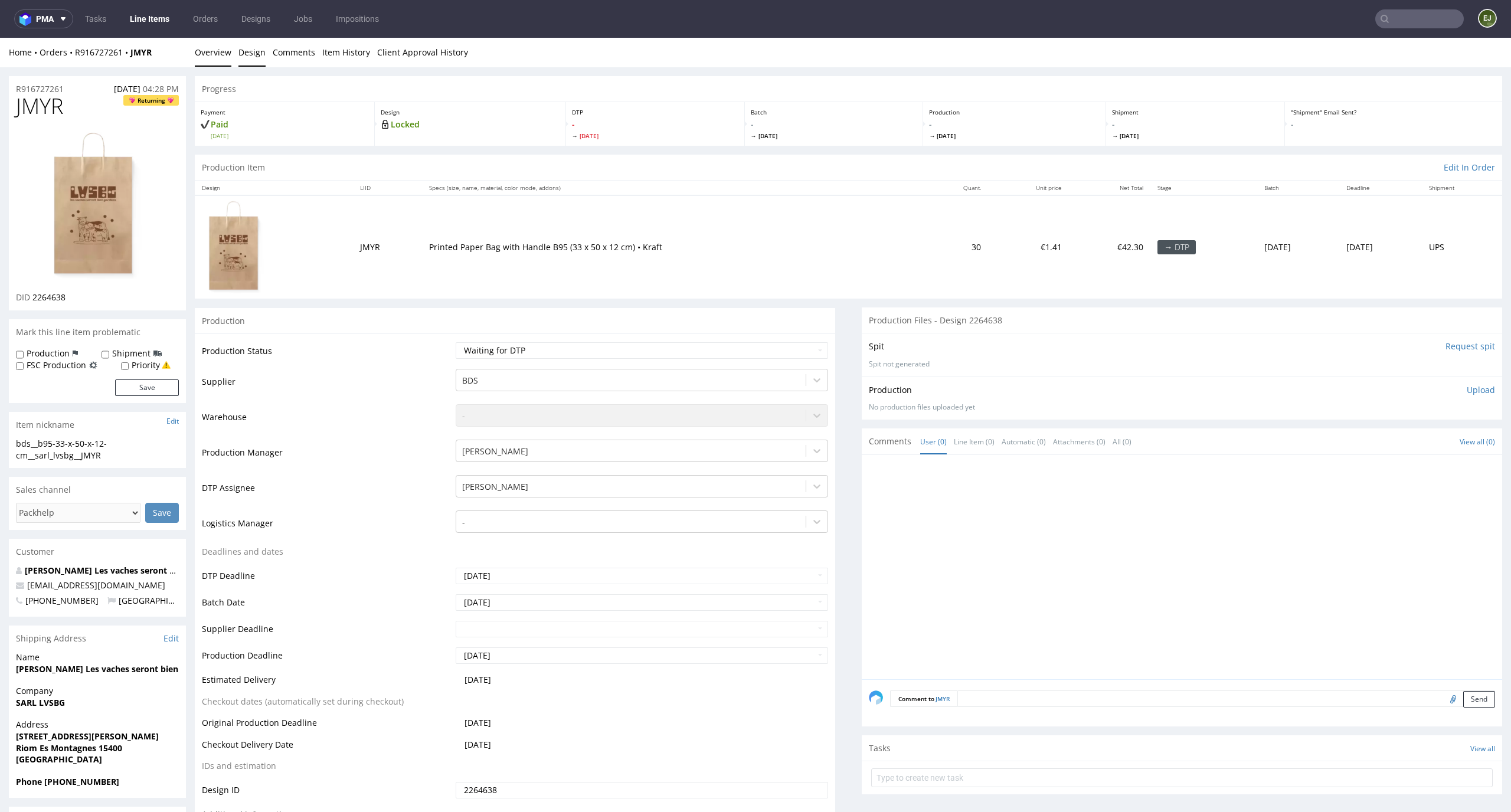
click at [238, 60] on link "Design" at bounding box center [251, 52] width 27 height 29
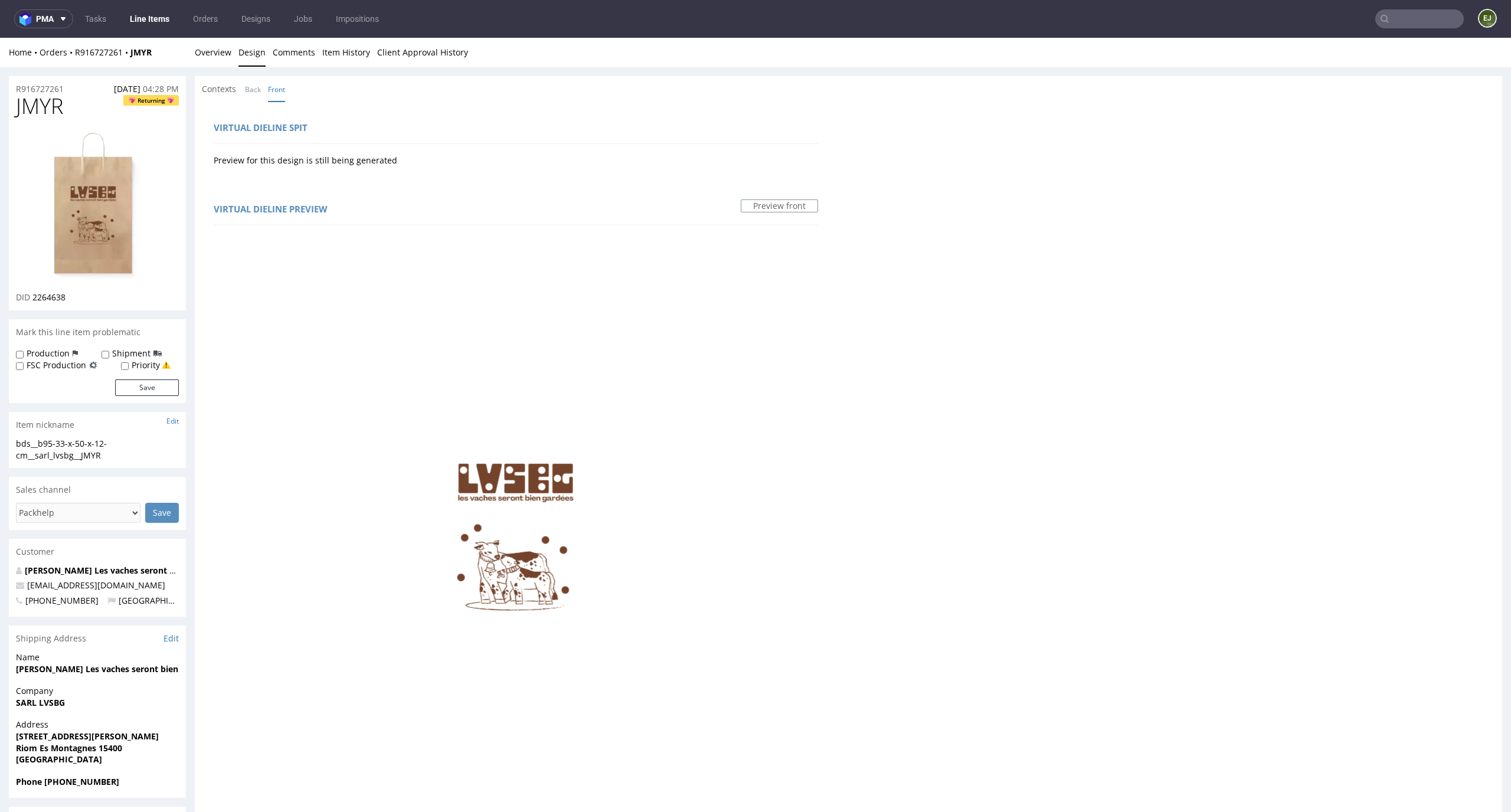
scroll to position [490, 0]
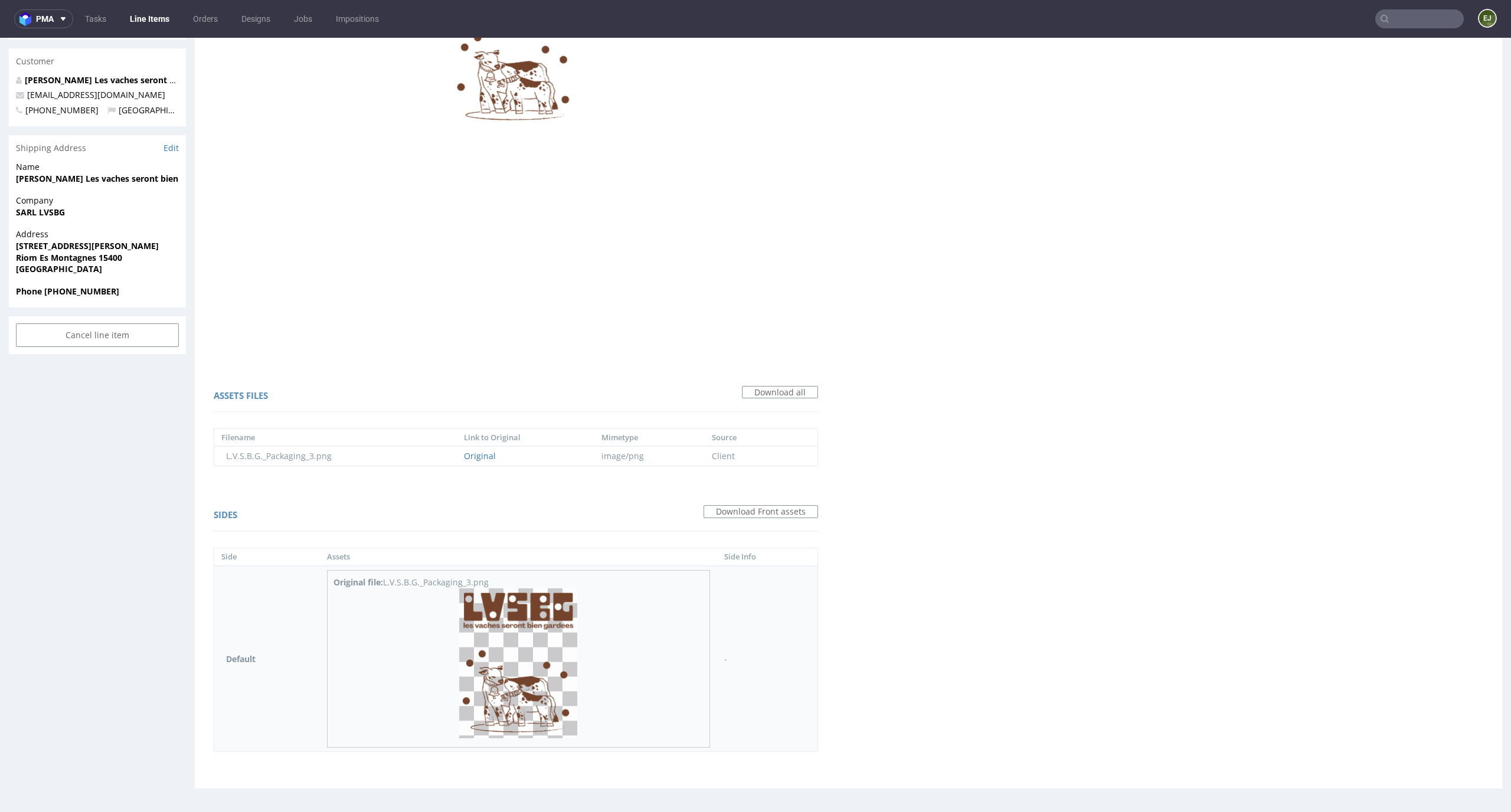
click at [533, 666] on img at bounding box center [517, 664] width 118 height 151
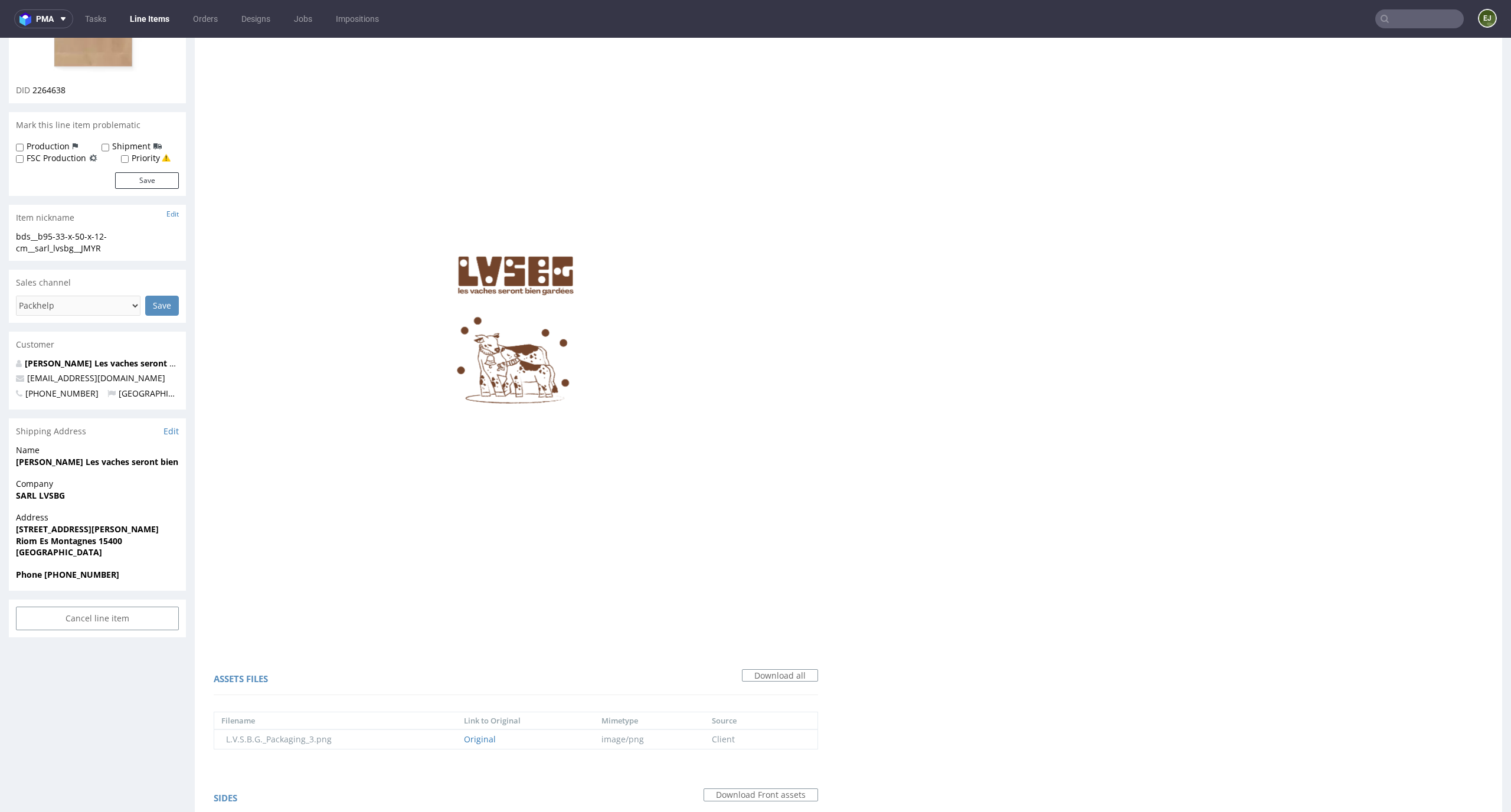
scroll to position [0, 0]
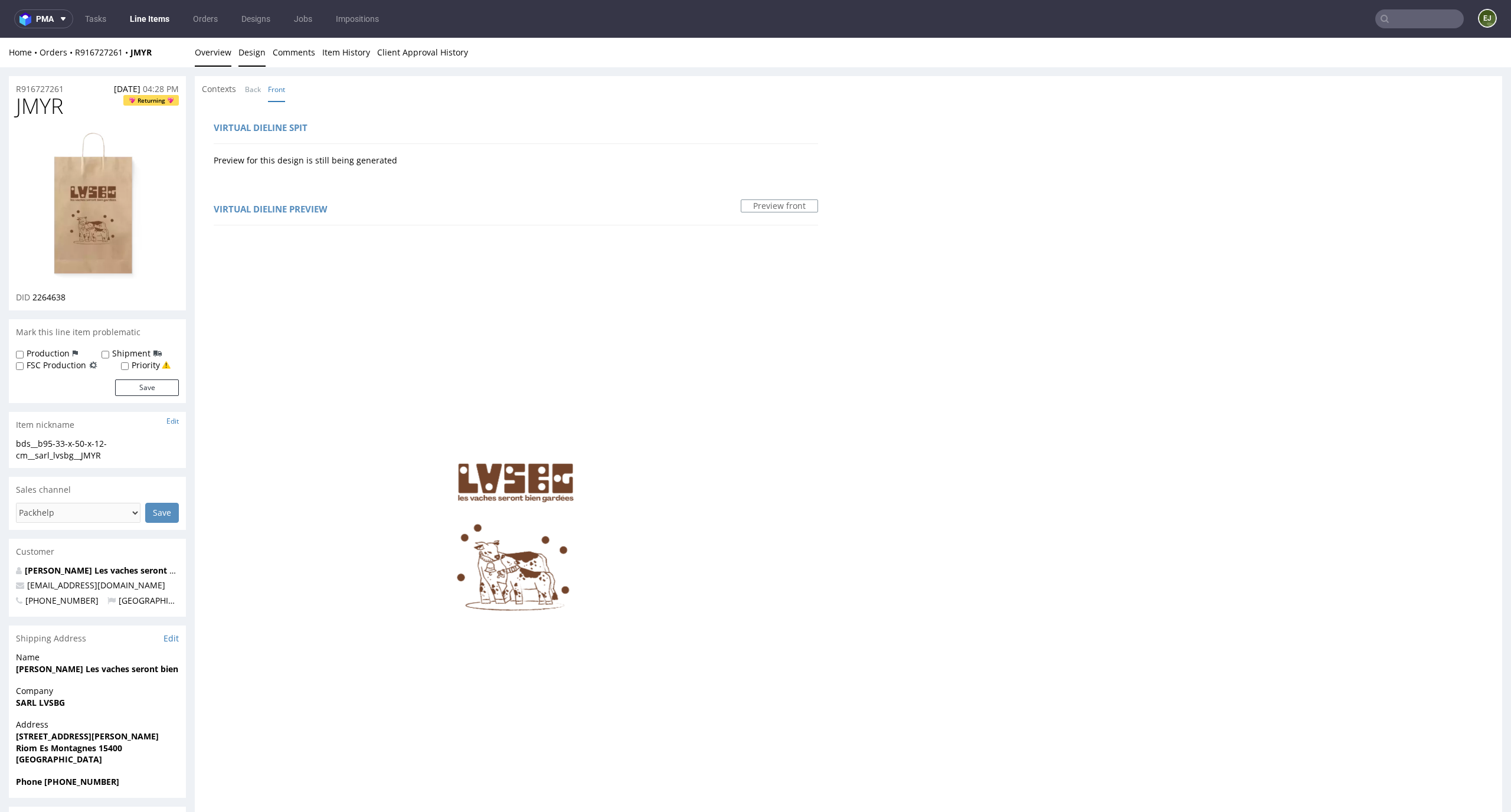
click at [213, 51] on link "Overview" at bounding box center [212, 52] width 37 height 29
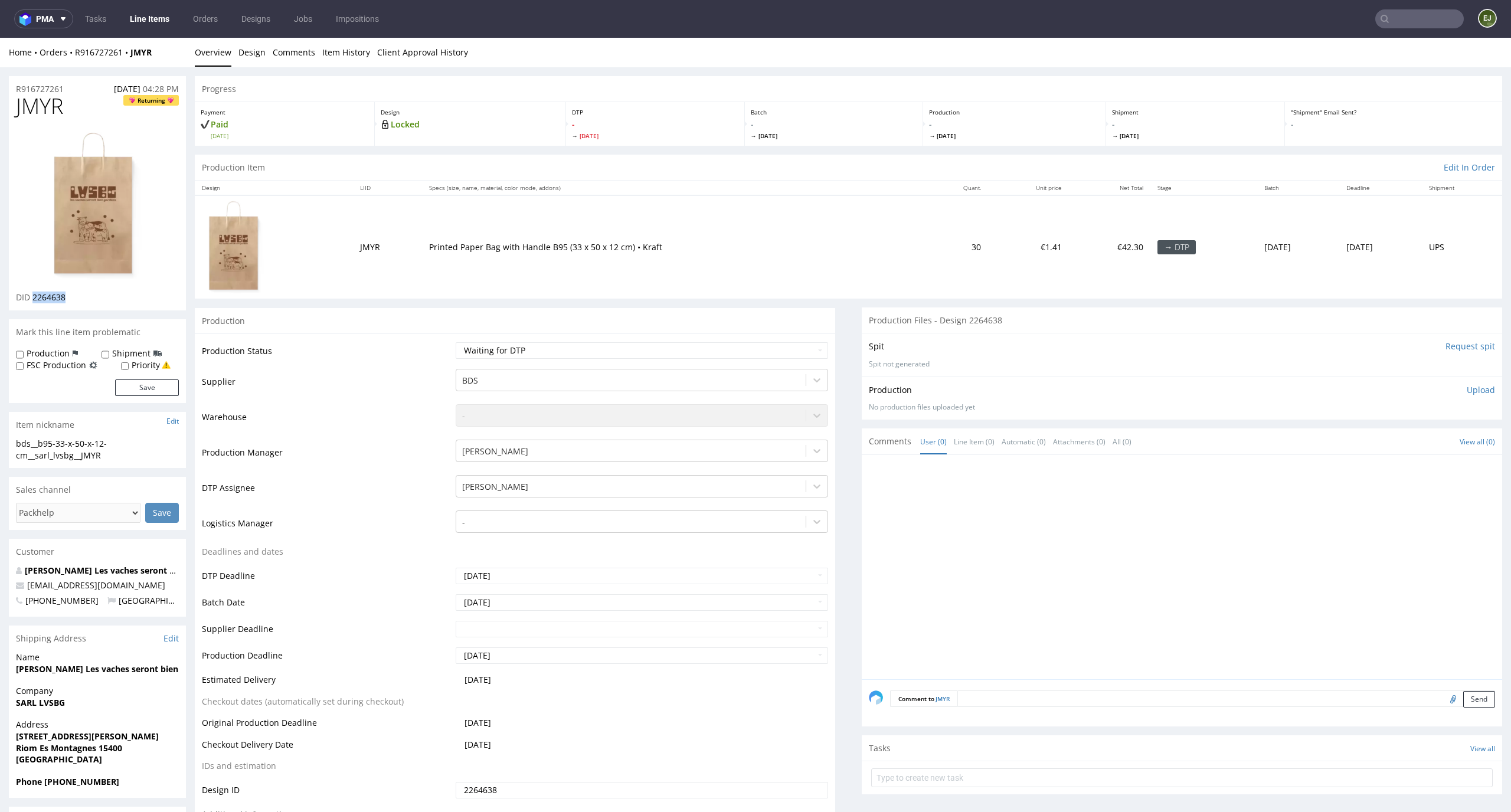
drag, startPoint x: 83, startPoint y: 296, endPoint x: 33, endPoint y: 296, distance: 50.0
click at [33, 296] on div "DID 2264638" at bounding box center [97, 298] width 163 height 12
copy span "2264638"
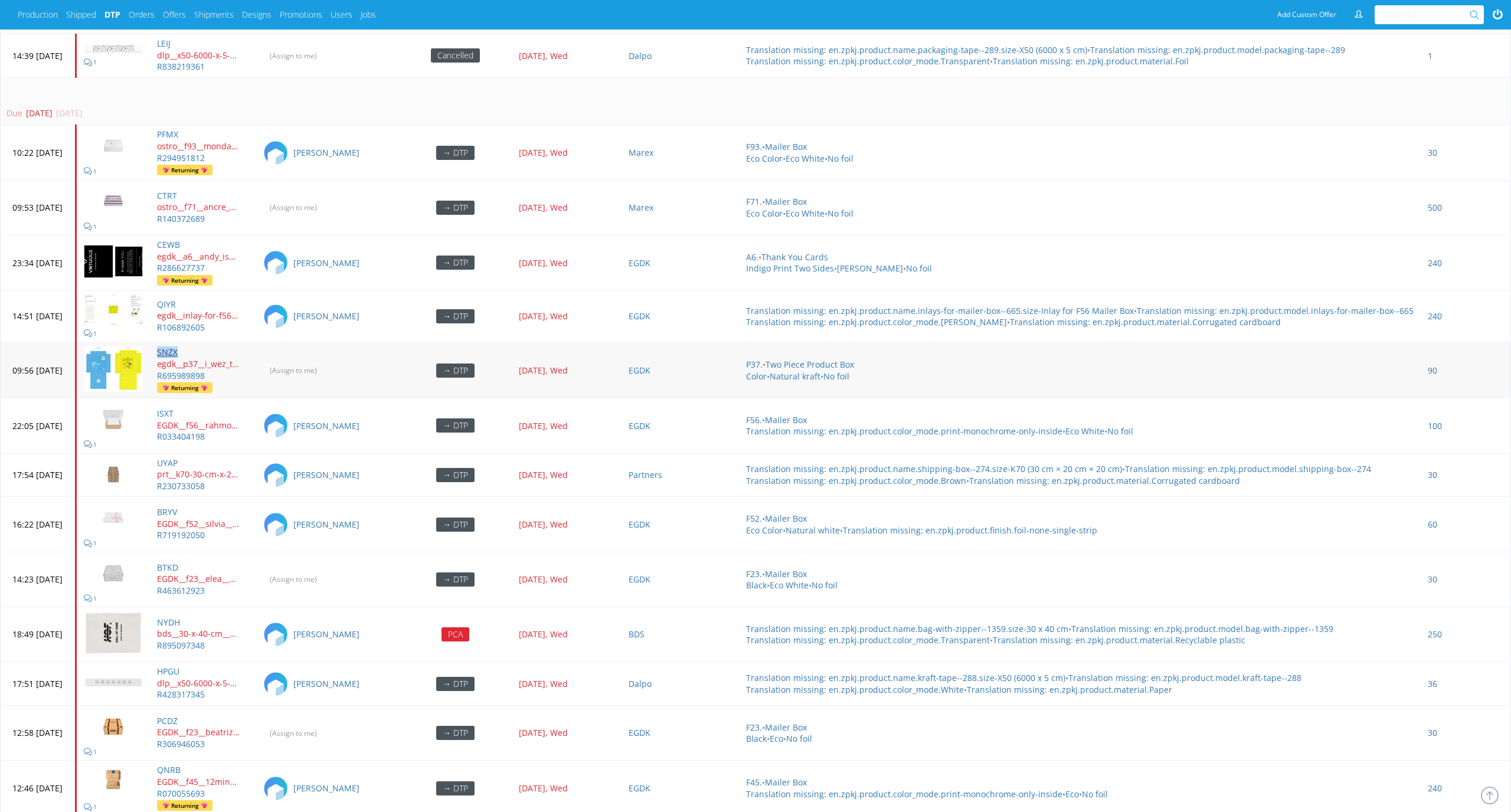
scroll to position [3108, 0]
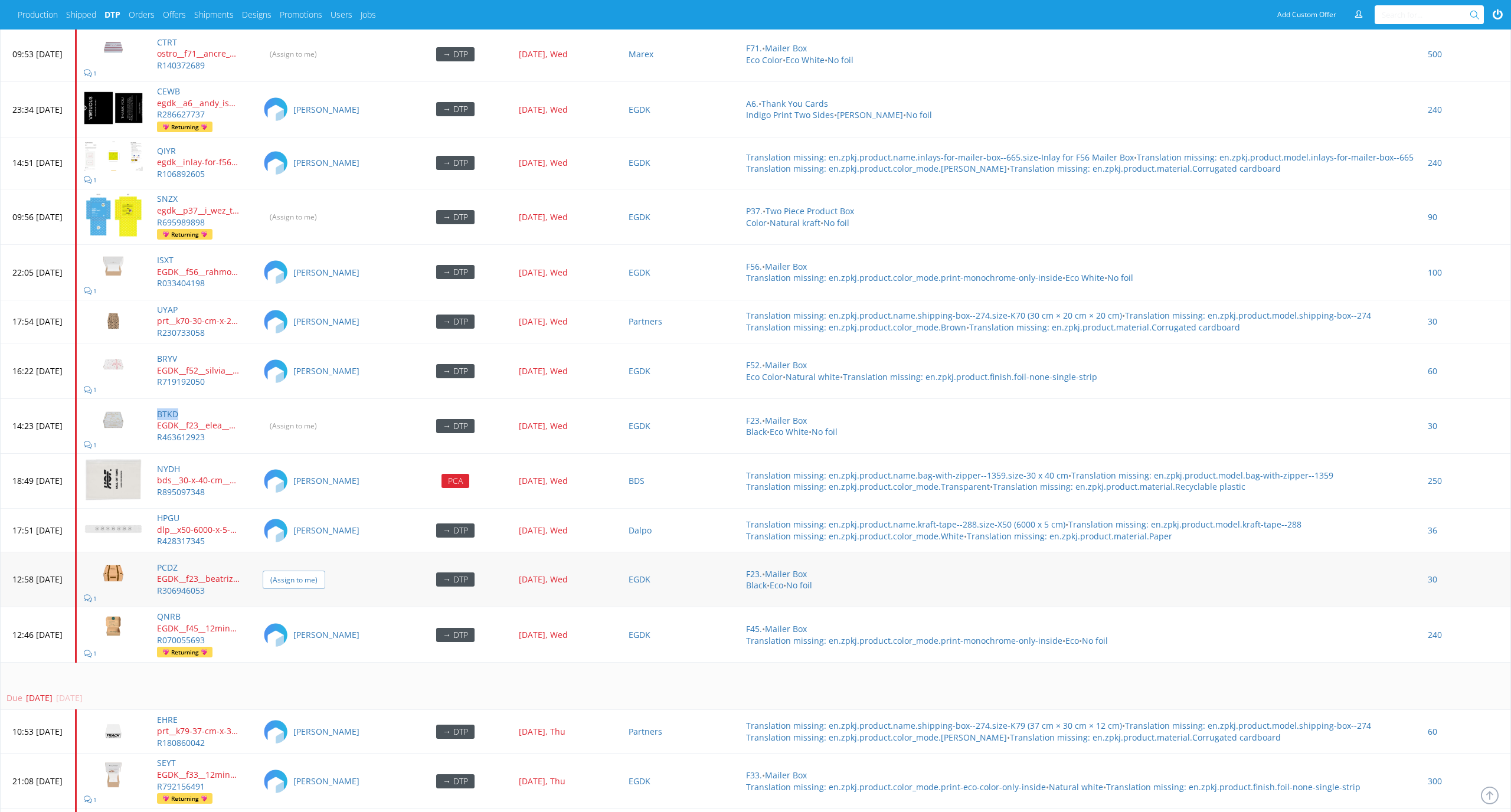
click at [326, 350] on input "(Assign to me)" at bounding box center [294, 580] width 63 height 18
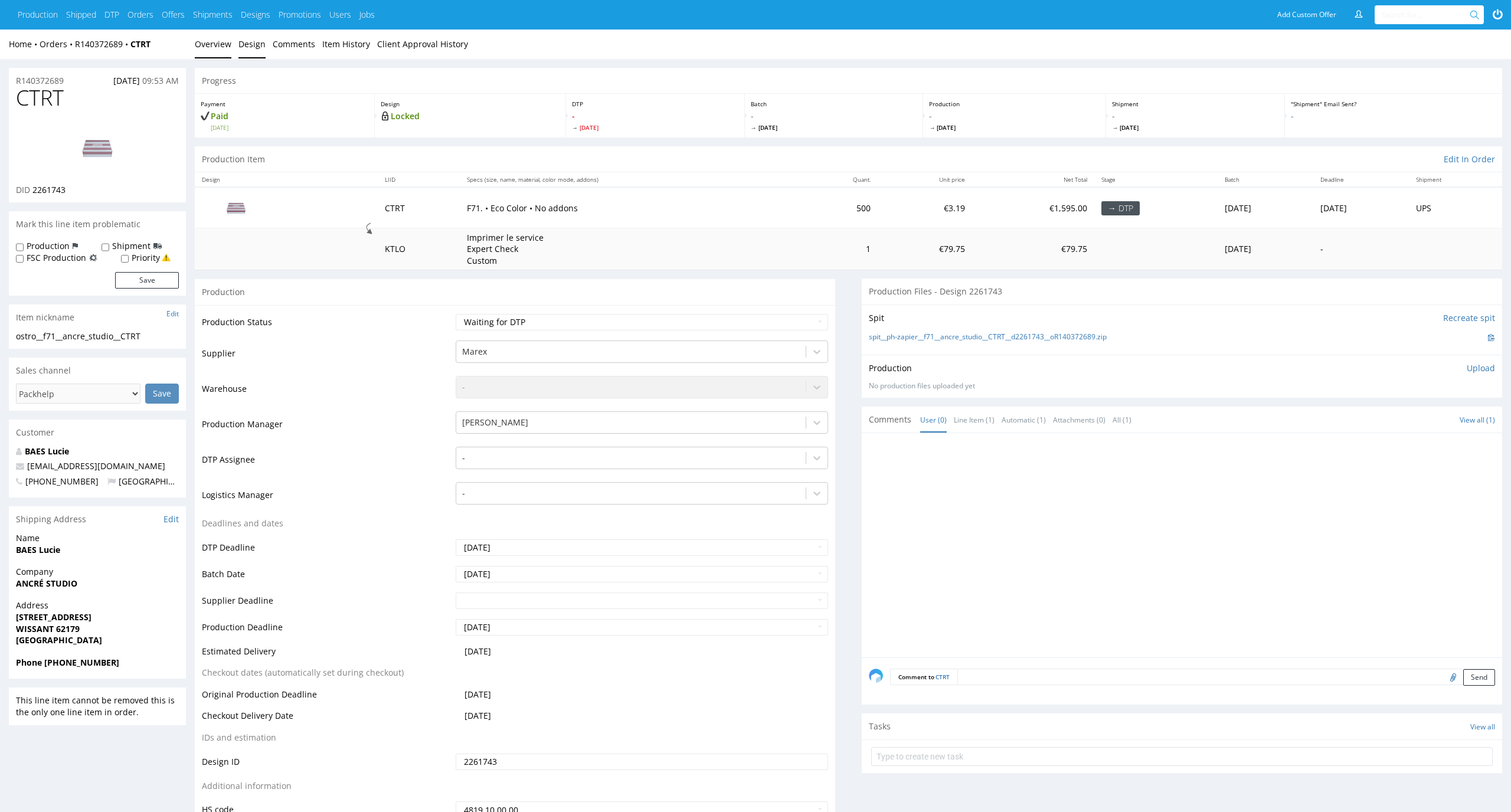
click at [242, 49] on link "Design" at bounding box center [251, 44] width 27 height 29
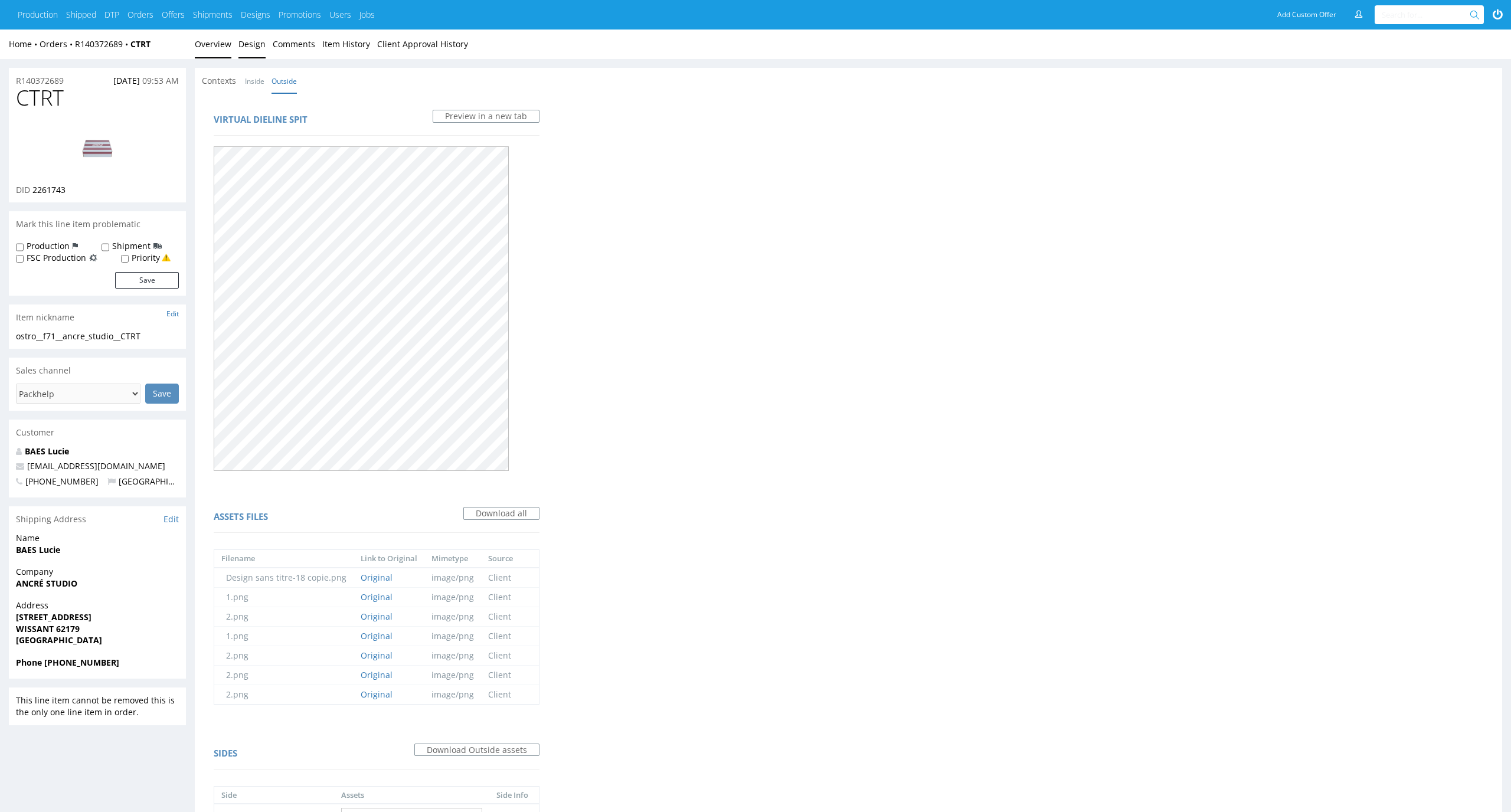
click at [223, 48] on link "Overview" at bounding box center [212, 44] width 37 height 29
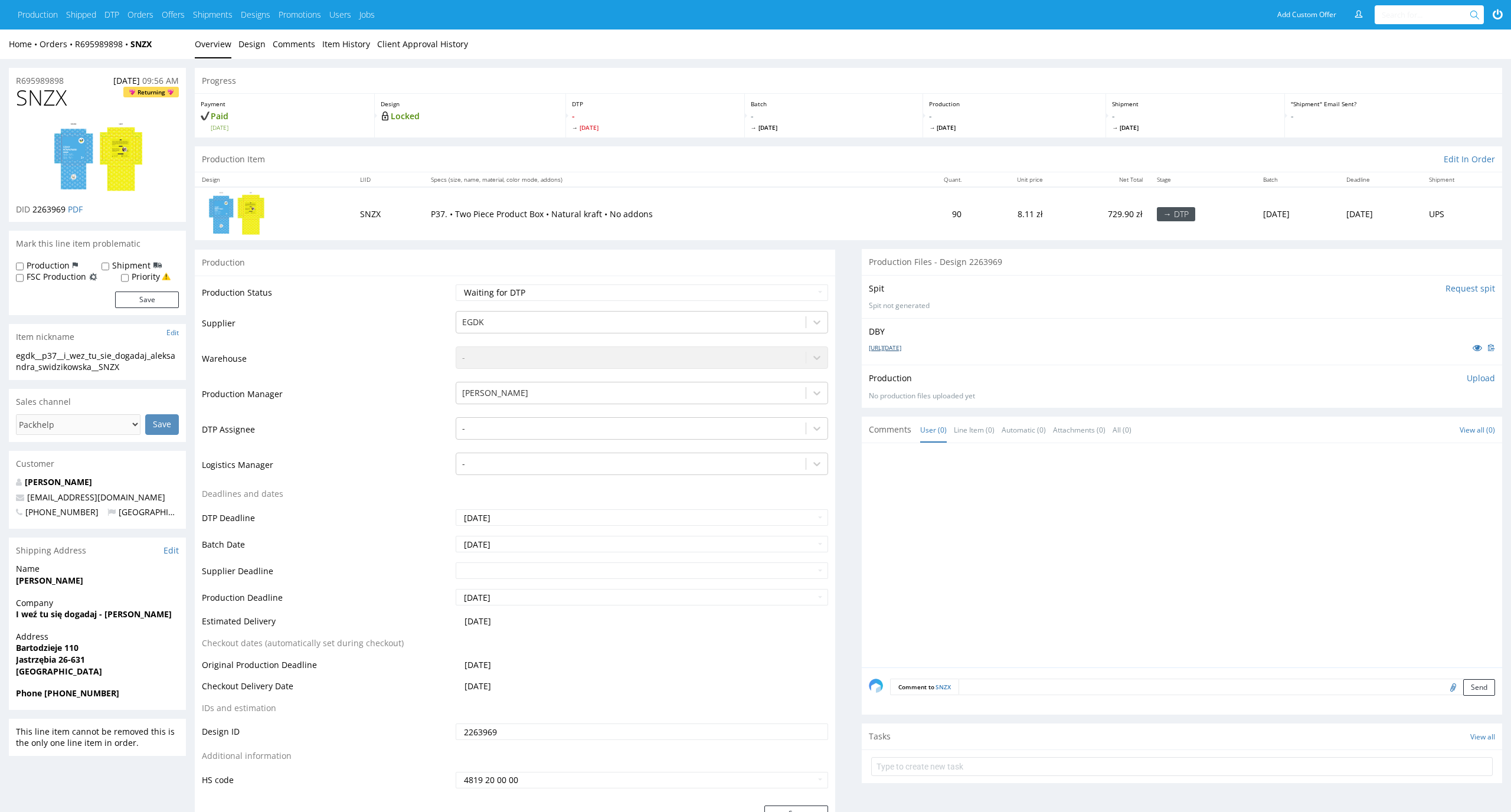
click at [901, 345] on link "[URL][DATE]" at bounding box center [885, 347] width 33 height 8
click at [670, 427] on div at bounding box center [630, 428] width 339 height 14
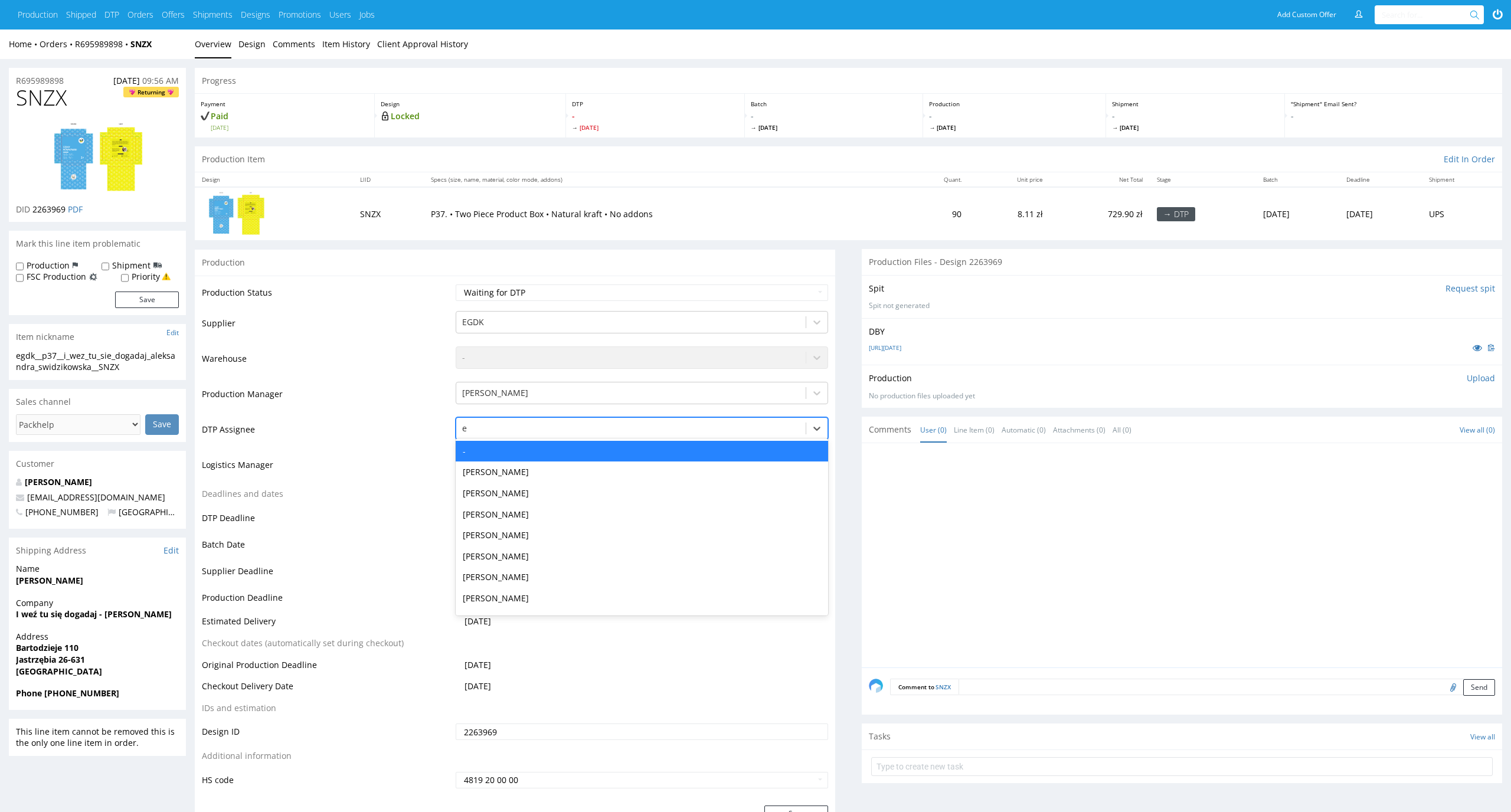
type input "el"
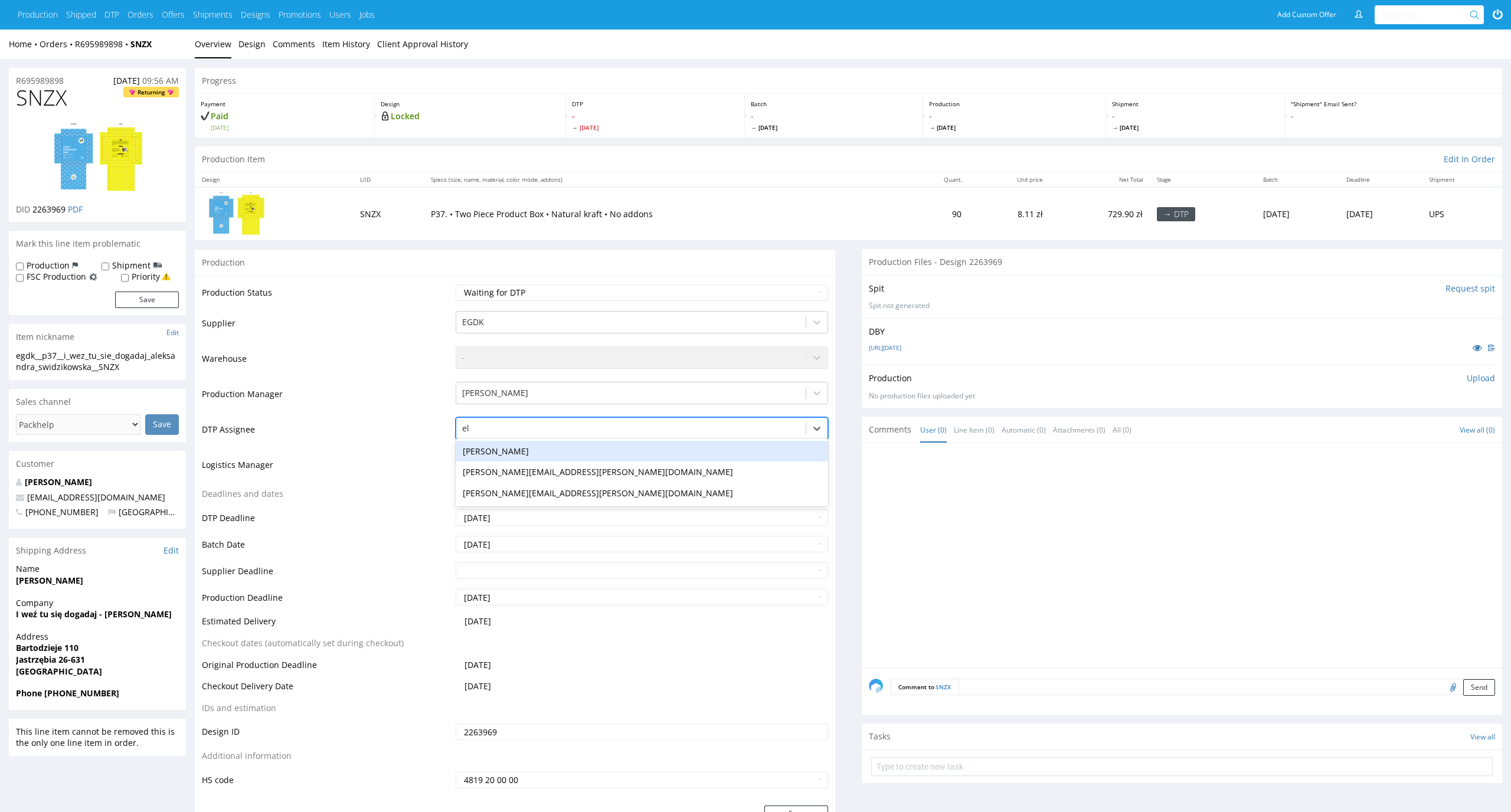
click at [667, 441] on div "Elżbieta Jelińska" at bounding box center [642, 451] width 373 height 21
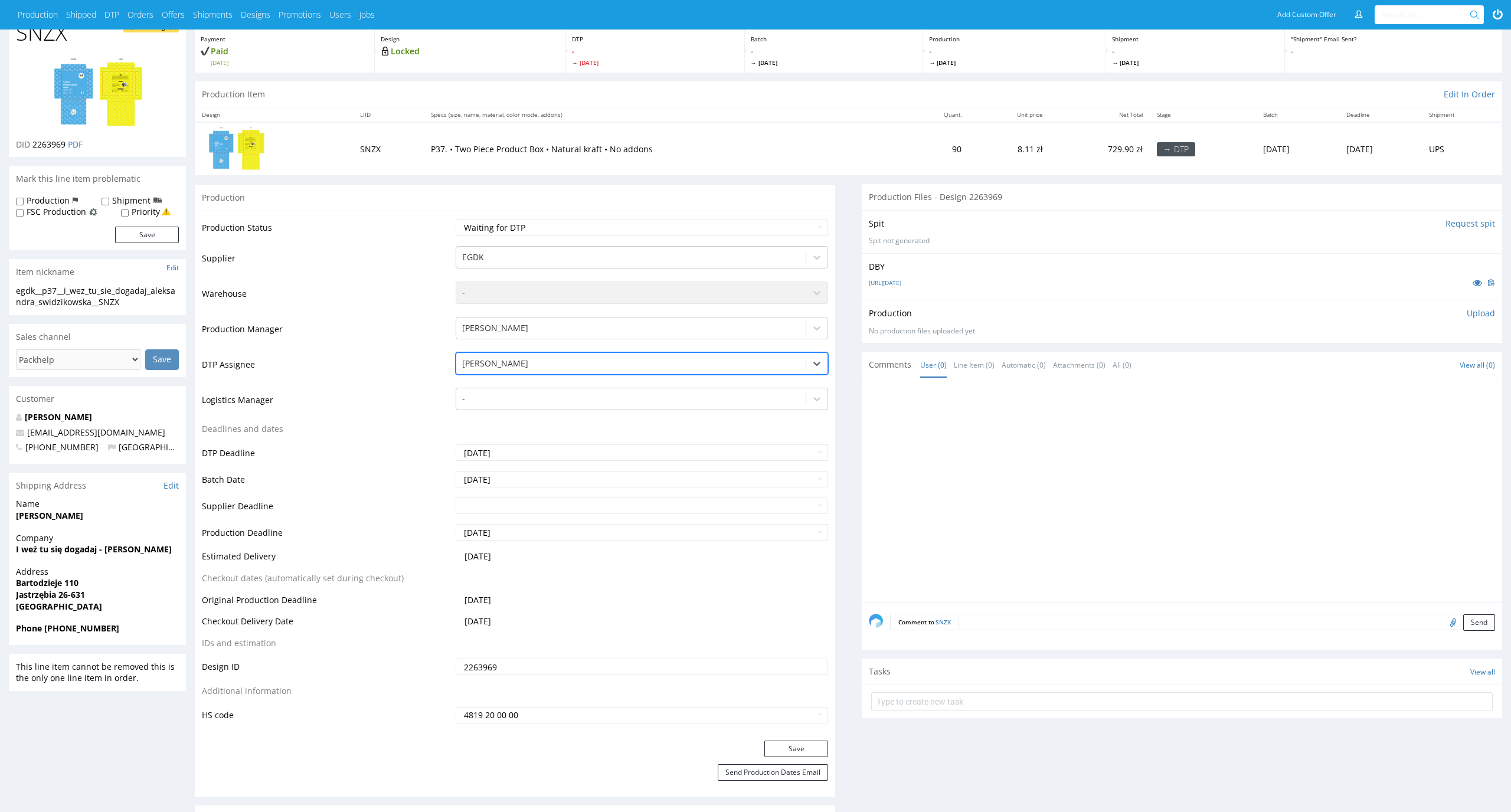
scroll to position [76, 0]
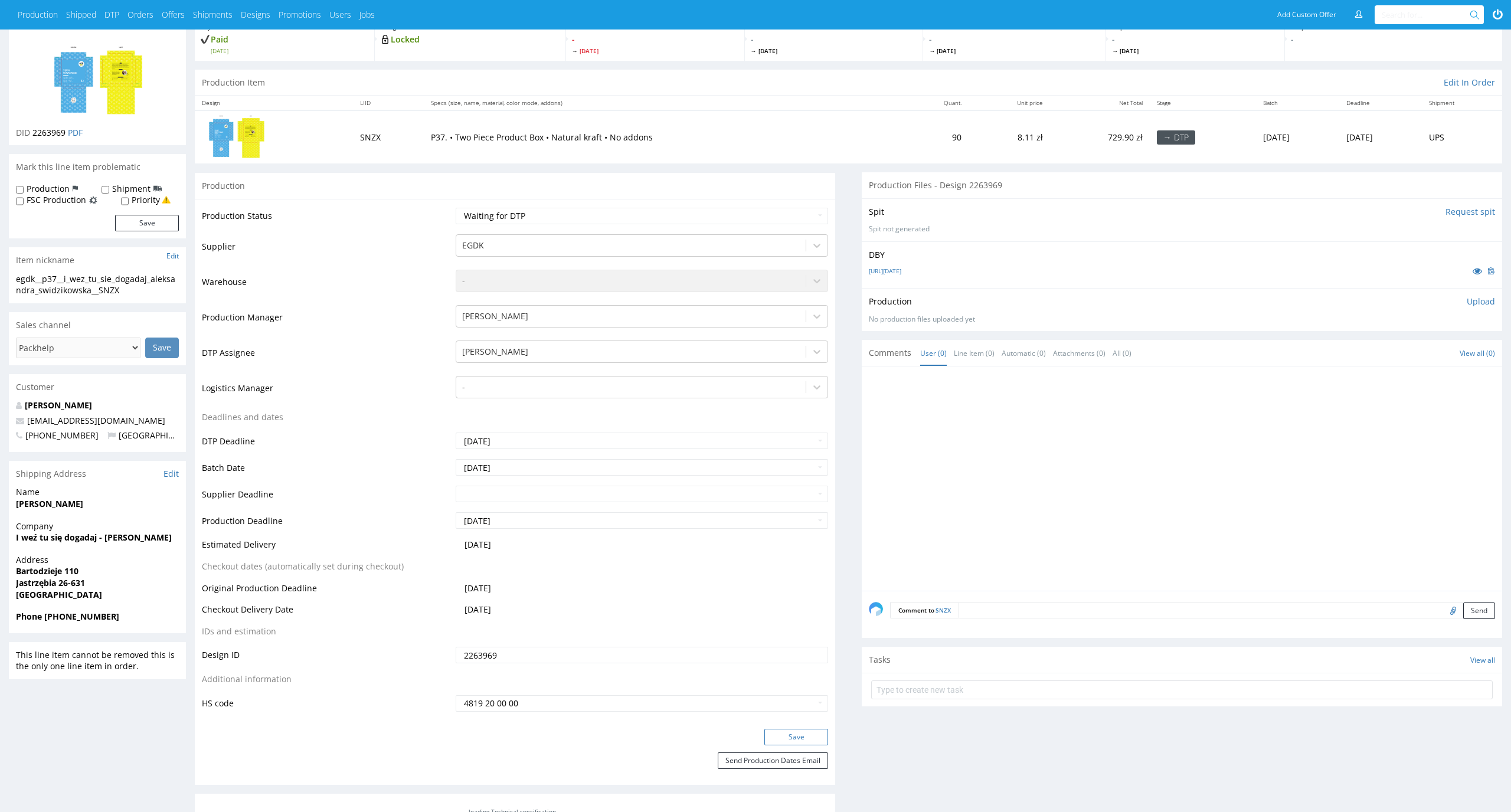
click at [788, 744] on button "Save" at bounding box center [796, 737] width 64 height 17
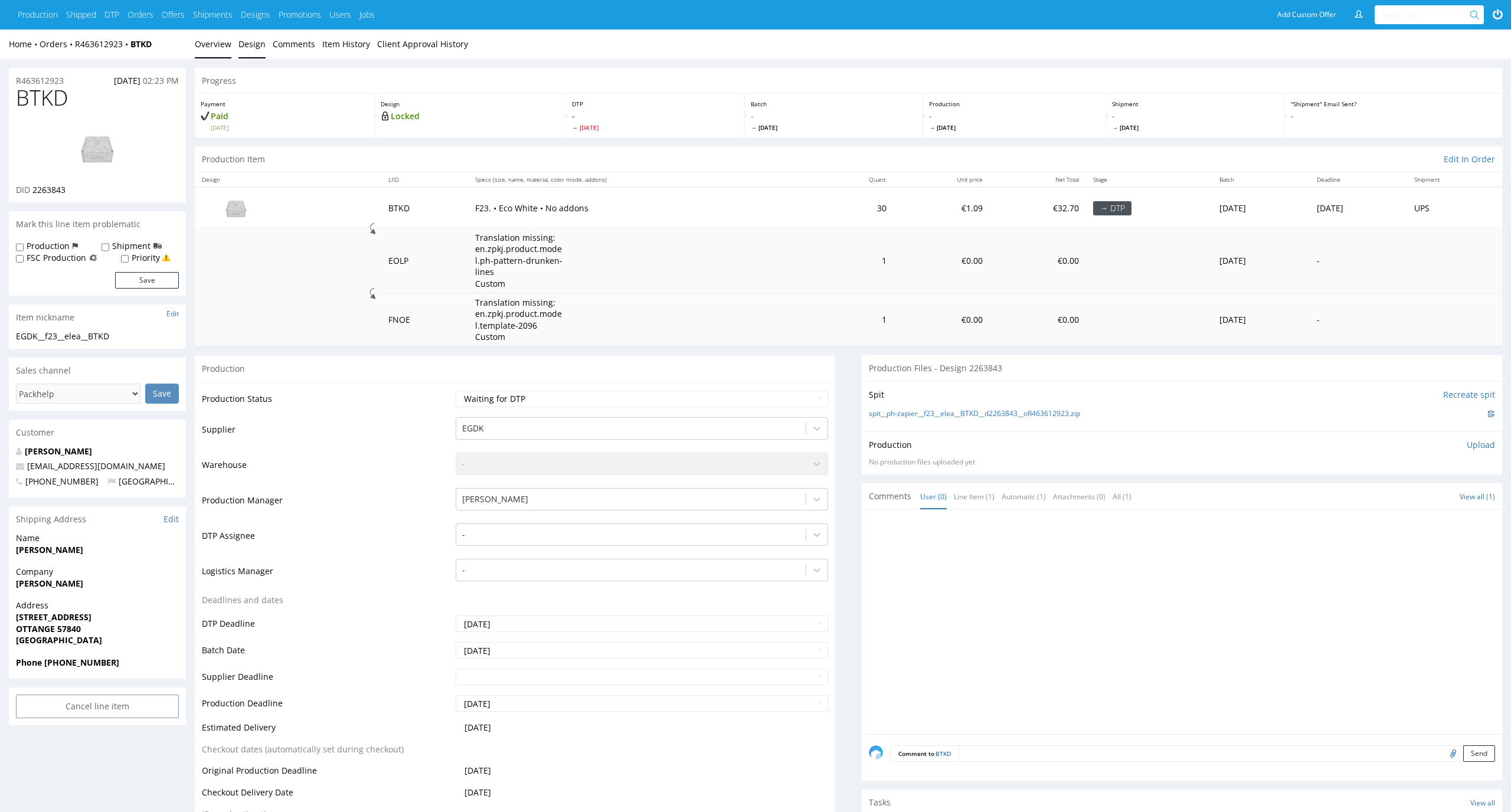
click at [239, 43] on link "Design" at bounding box center [251, 44] width 27 height 29
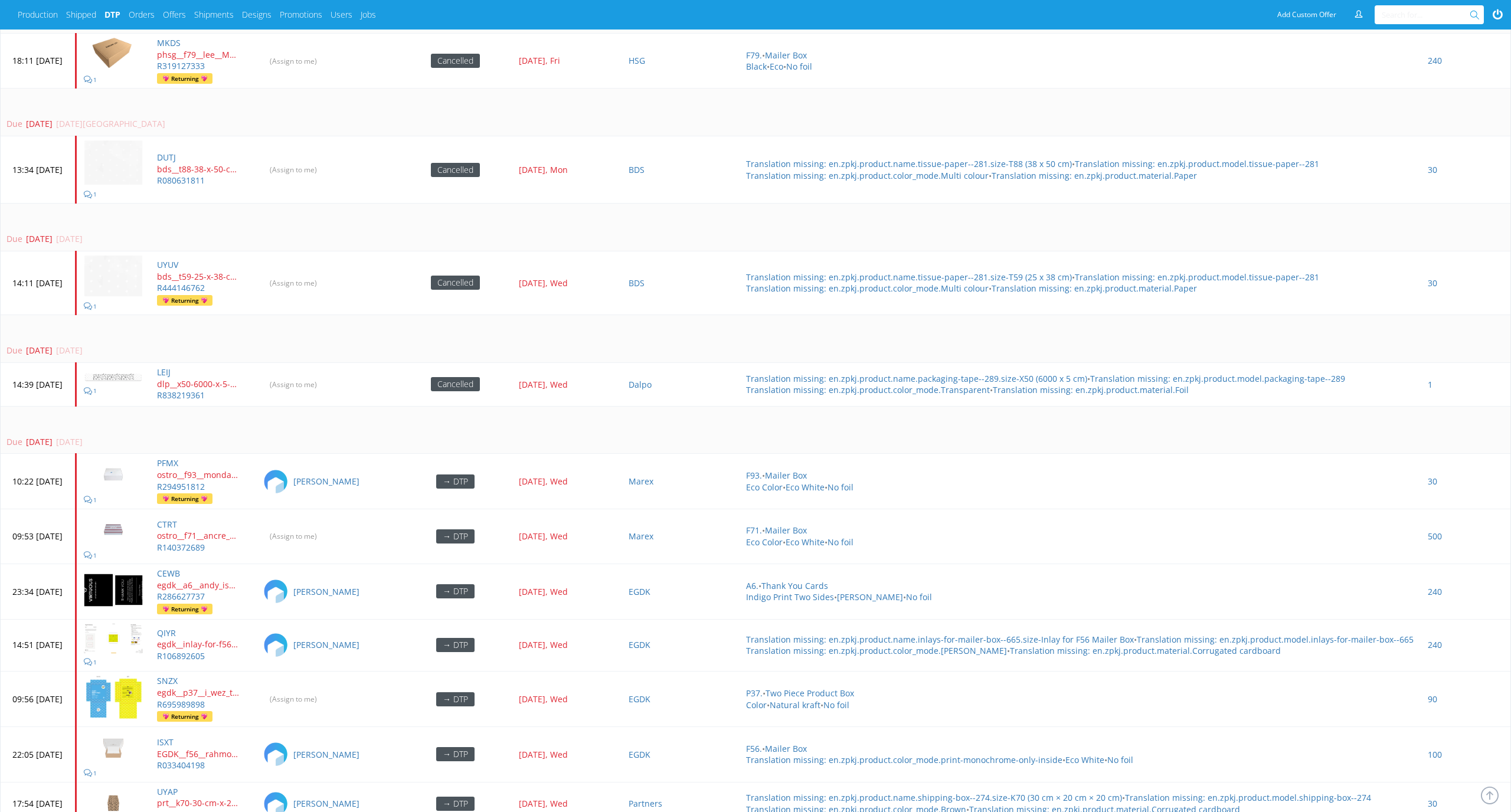
scroll to position [2700, 0]
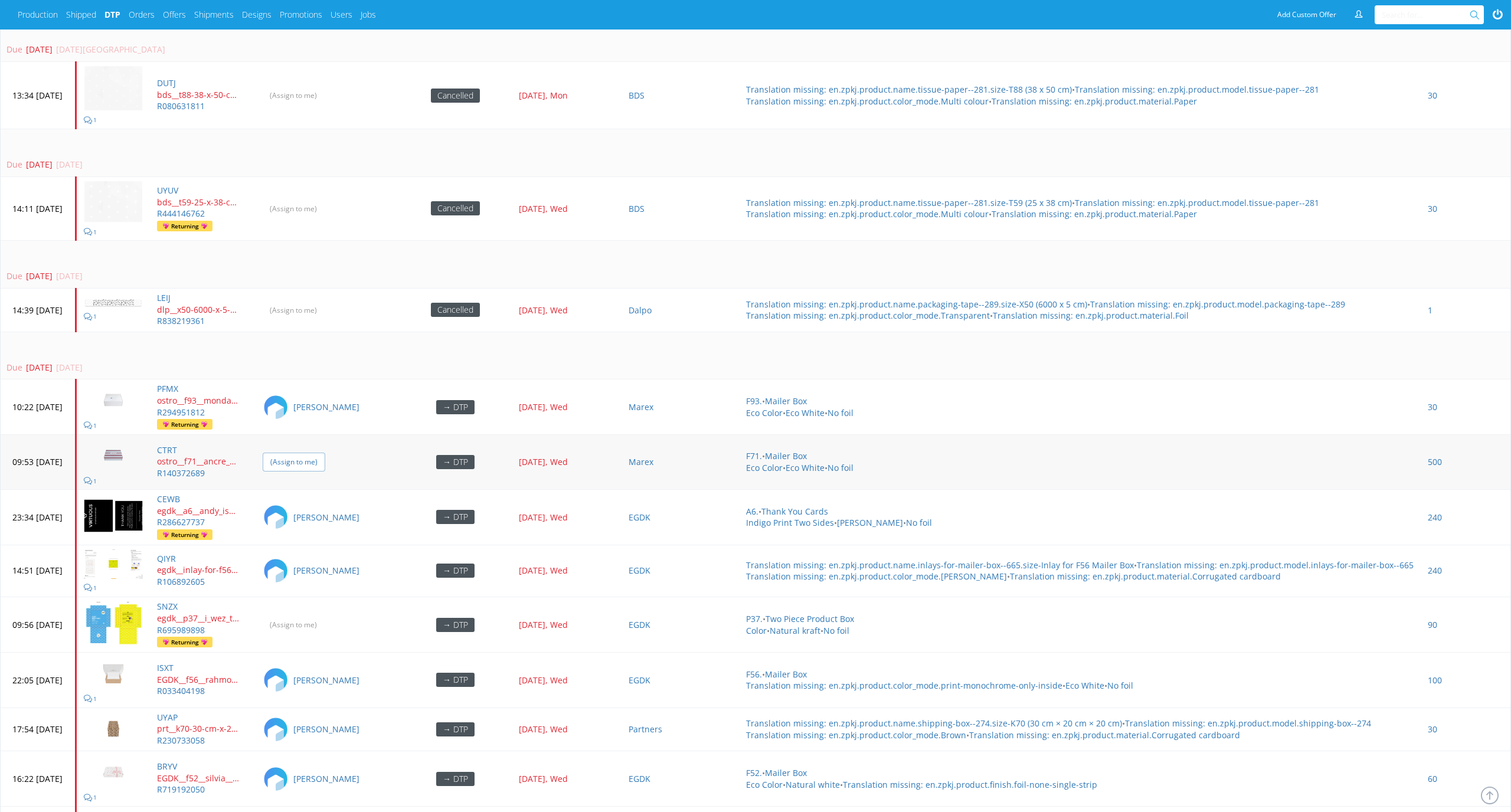
click at [326, 453] on input "(Assign to me)" at bounding box center [294, 462] width 63 height 18
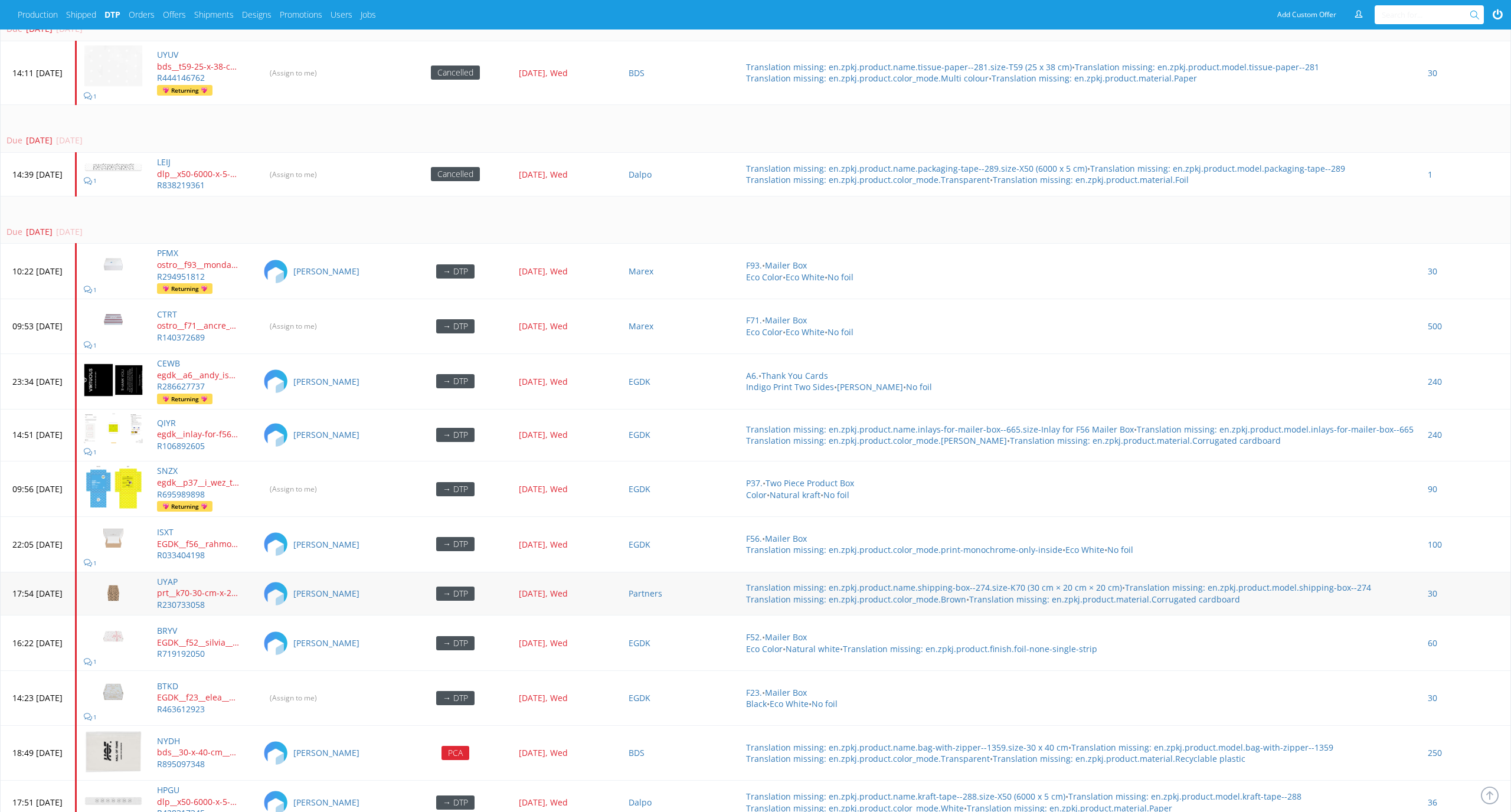
scroll to position [2992, 0]
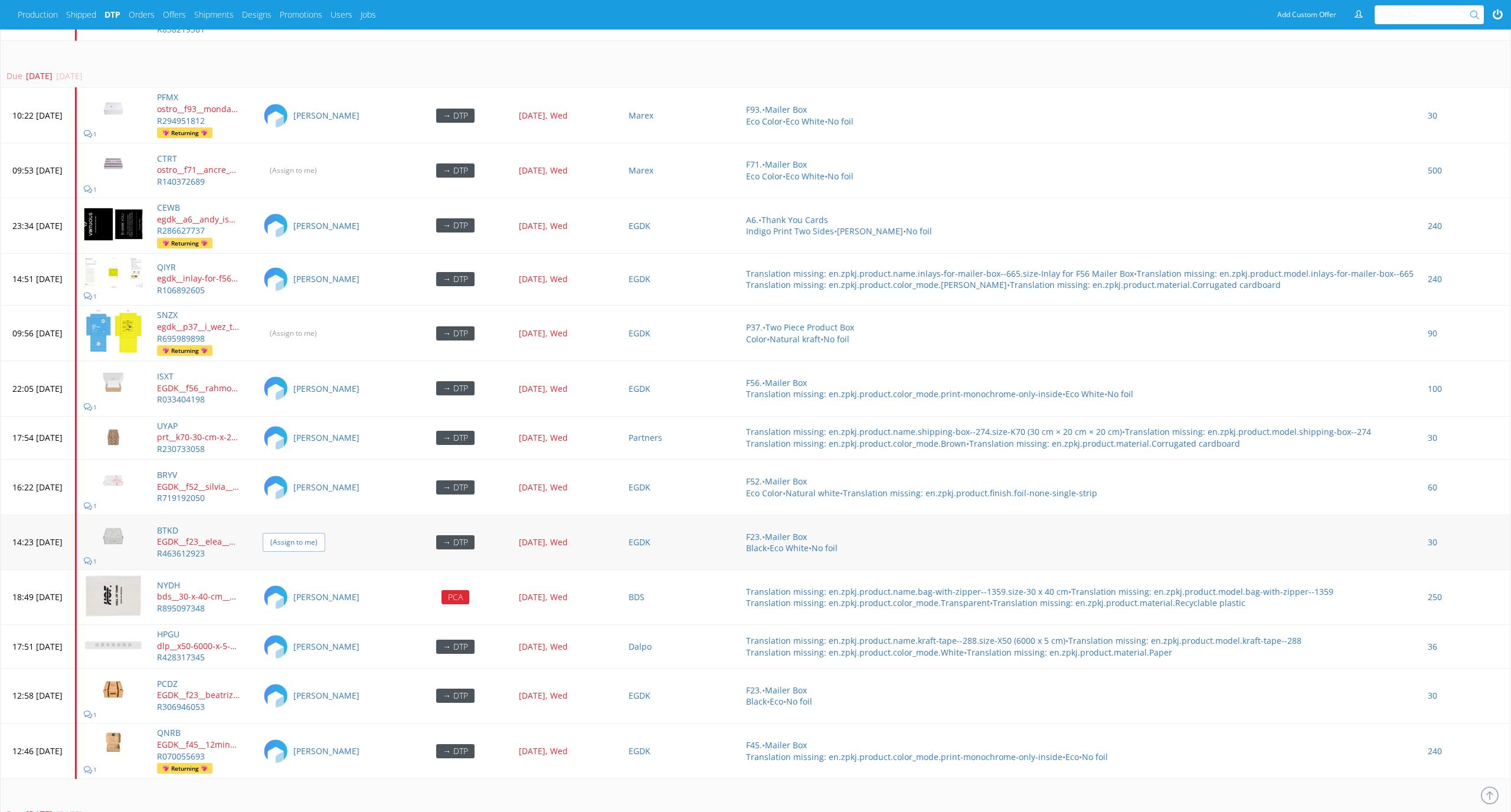
click at [326, 533] on input "(Assign to me)" at bounding box center [294, 542] width 63 height 18
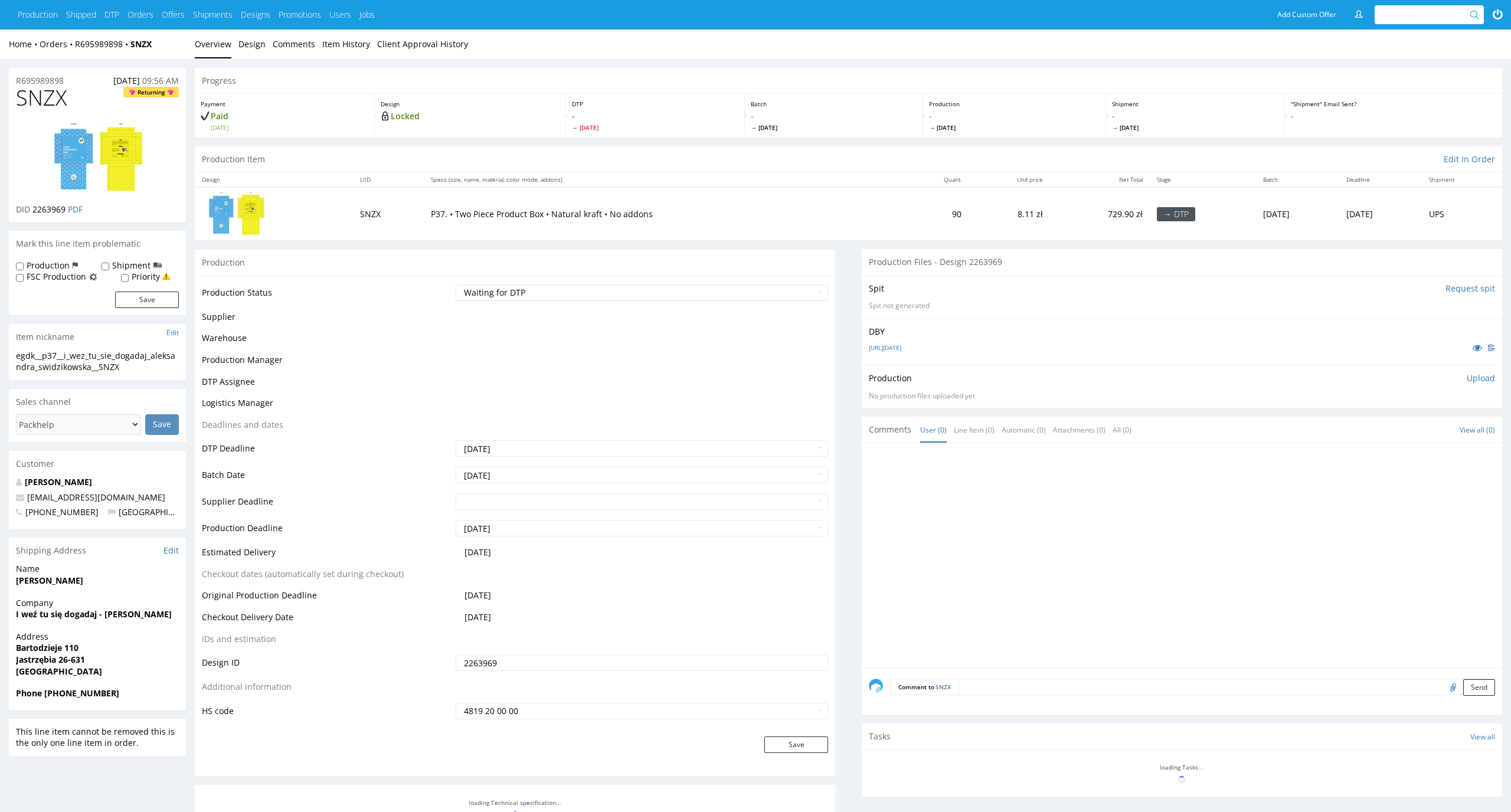
scroll to position [76, 0]
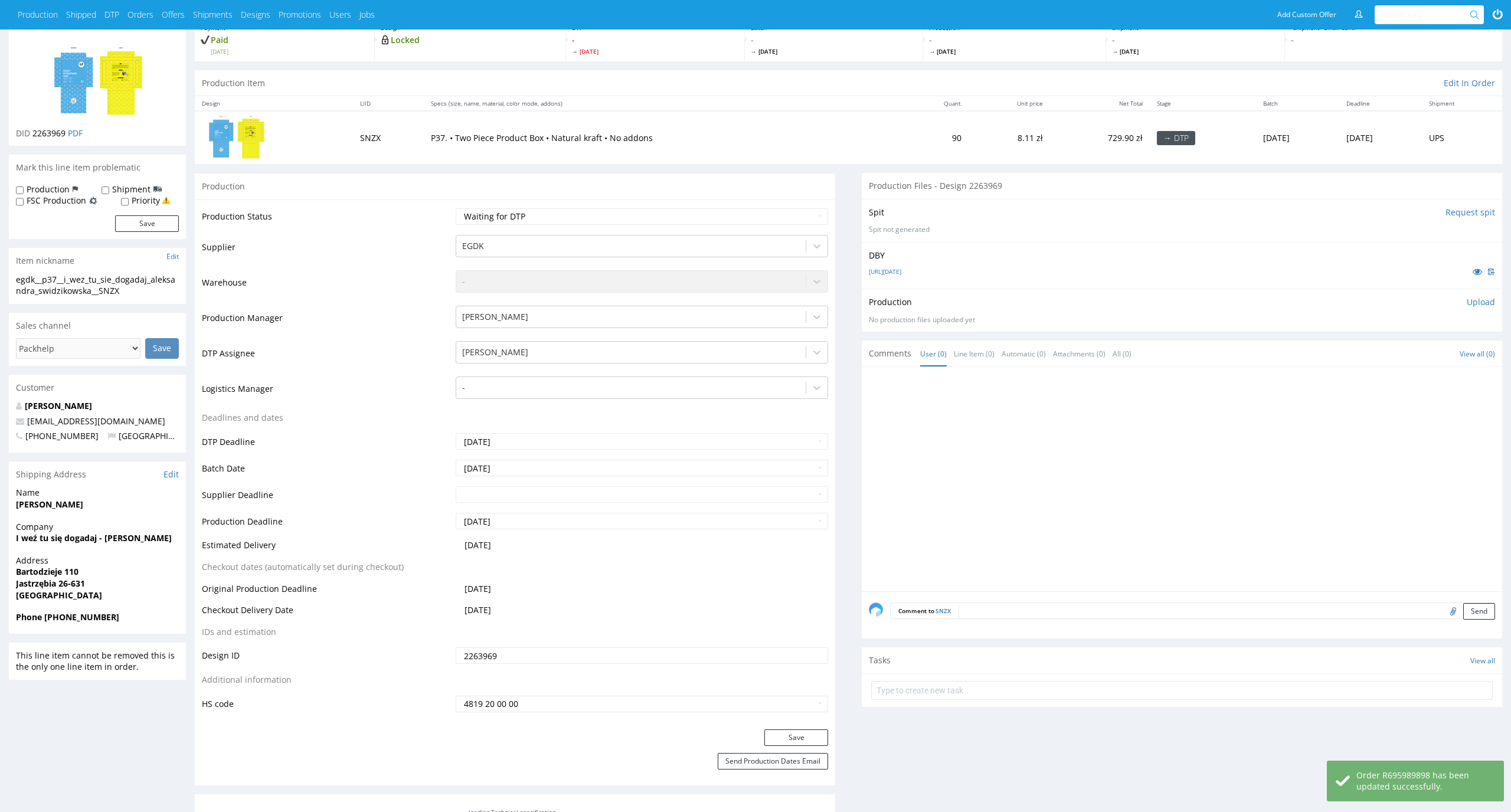
click at [1481, 214] on input "Request spit" at bounding box center [1470, 212] width 50 height 12
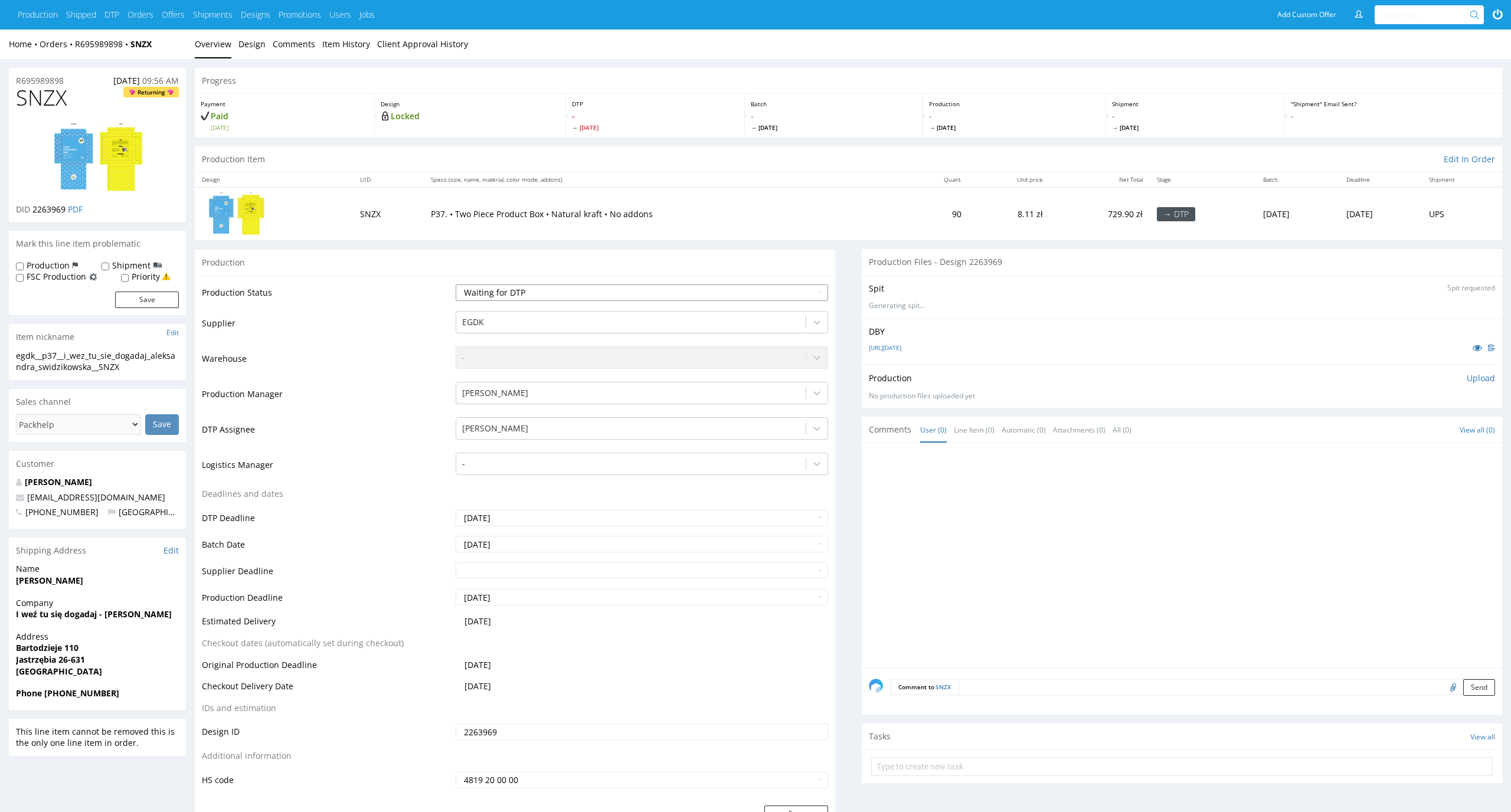
click at [806, 286] on select "Waiting for Artwork Waiting for Diecut Waiting for Mockup Waiting for DTP Waiti…" at bounding box center [642, 293] width 373 height 17
select select "dtp_in_process"
click at [456, 285] on select "Waiting for Artwork Waiting for Diecut Waiting for Mockup Waiting for DTP Waiti…" at bounding box center [642, 293] width 373 height 17
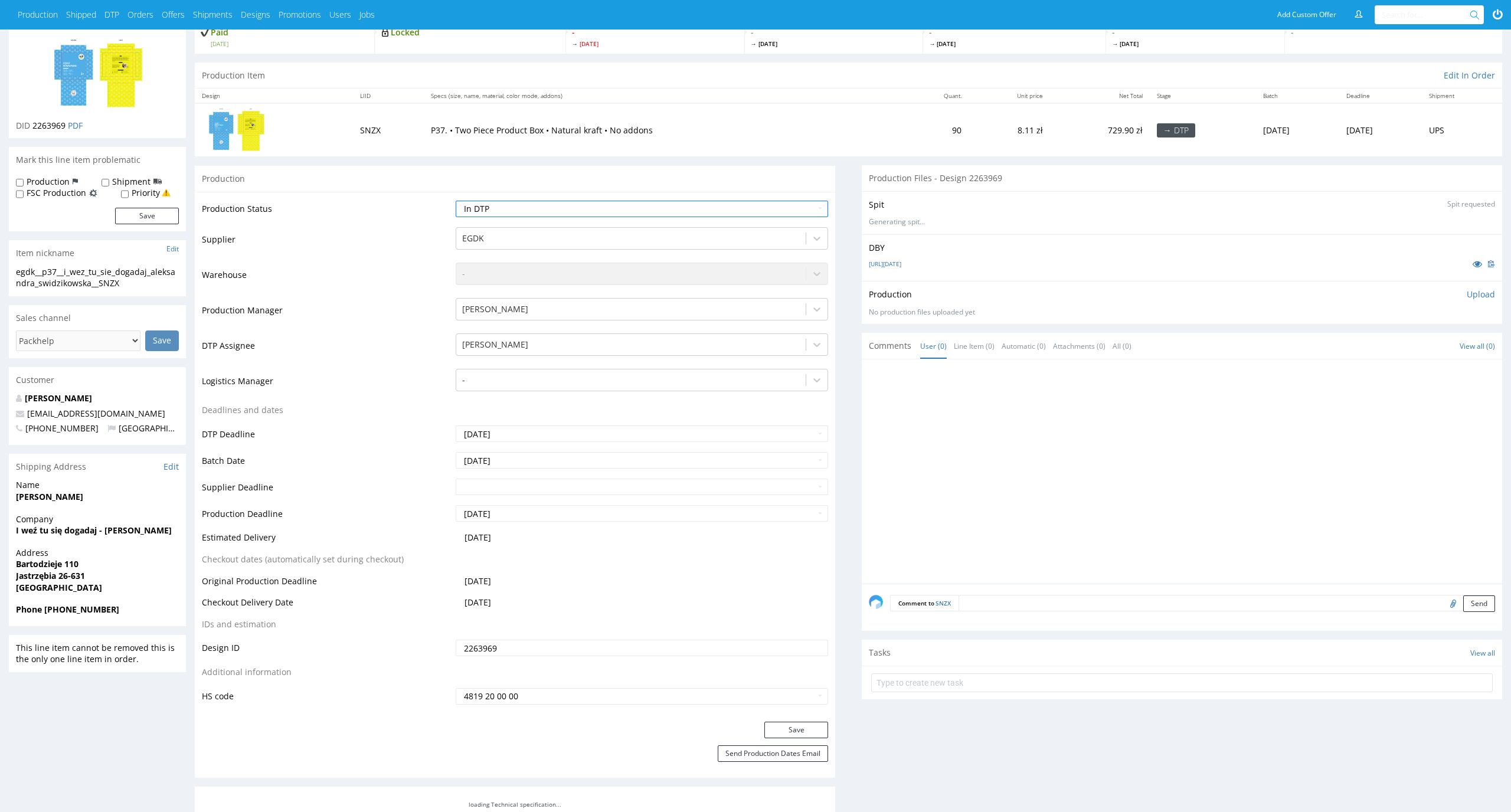
scroll to position [146, 0]
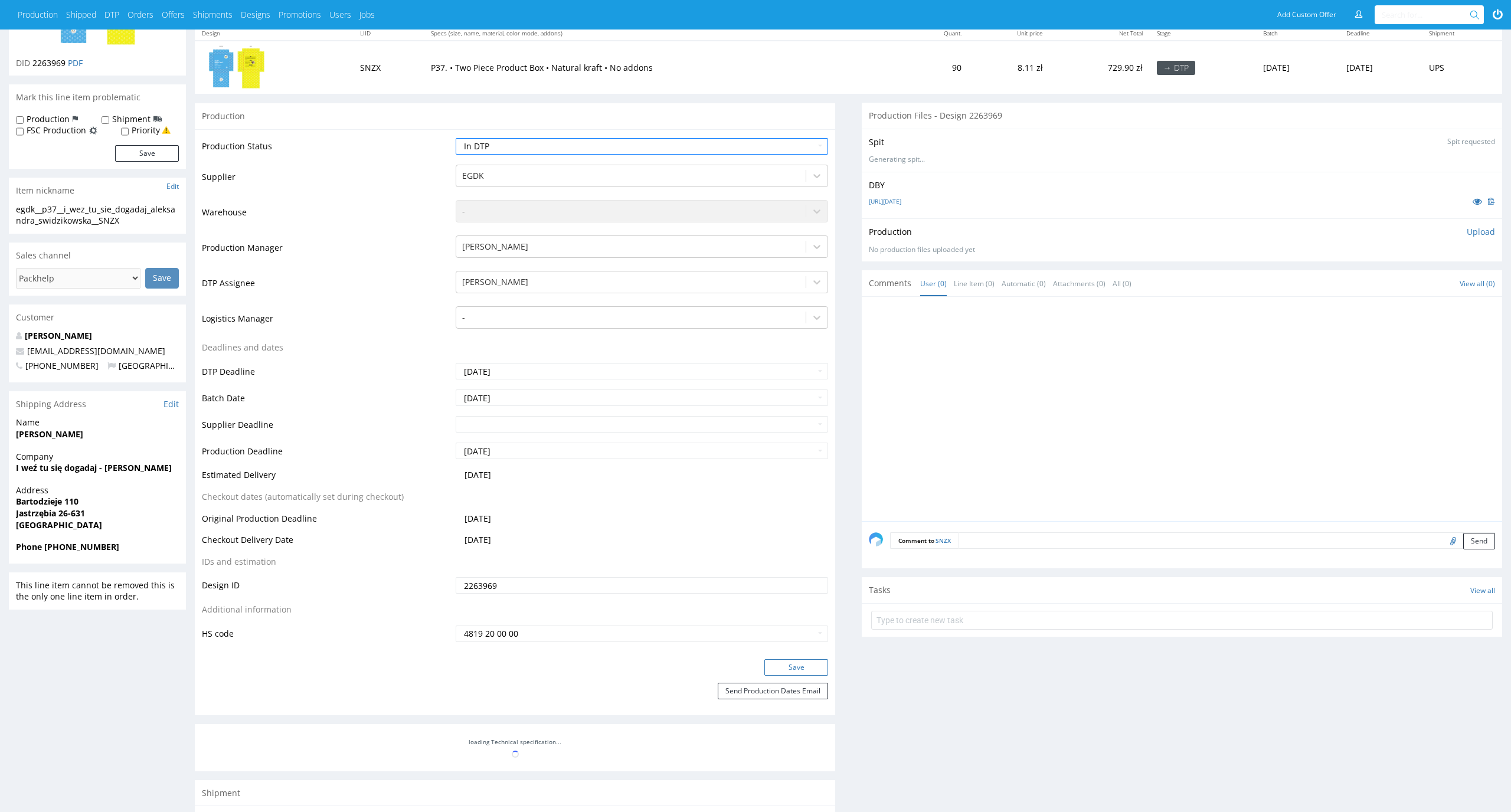
click at [804, 666] on button "Save" at bounding box center [796, 667] width 64 height 17
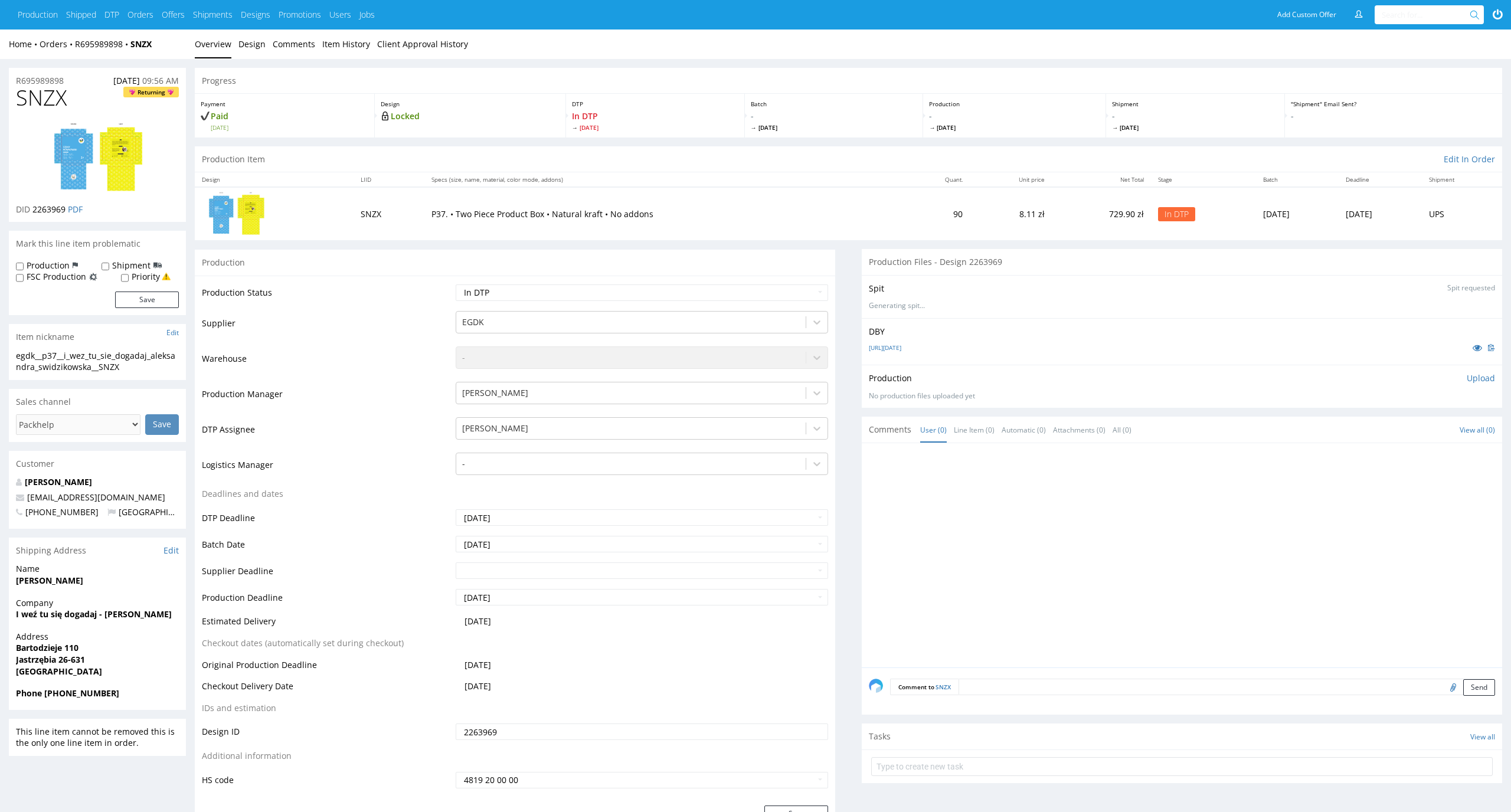
click at [111, 172] on img at bounding box center [97, 157] width 94 height 72
drag, startPoint x: 59, startPoint y: 351, endPoint x: 8, endPoint y: 352, distance: 51.0
copy div "egdk__p37"
drag, startPoint x: 135, startPoint y: 365, endPoint x: 0, endPoint y: 349, distance: 135.9
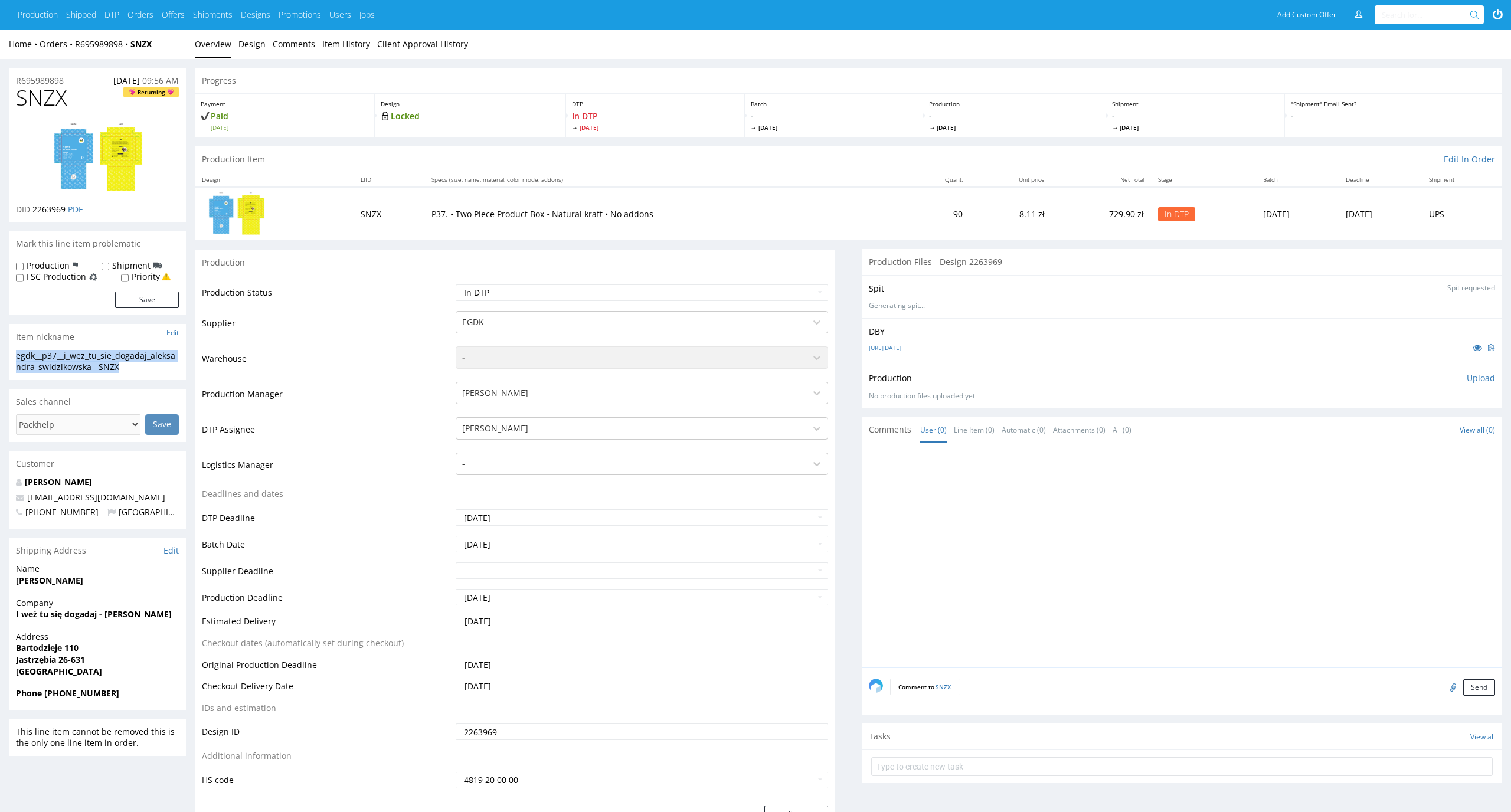
copy section "egdk__p37__i_wez_tu_sie_dogadaj_aleksandra_swidzikowska__SNZX"
drag, startPoint x: 68, startPoint y: 207, endPoint x: 34, endPoint y: 208, distance: 34.0
click at [34, 208] on p "DID 2263969 PDF" at bounding box center [49, 209] width 67 height 12
copy span "2263969"
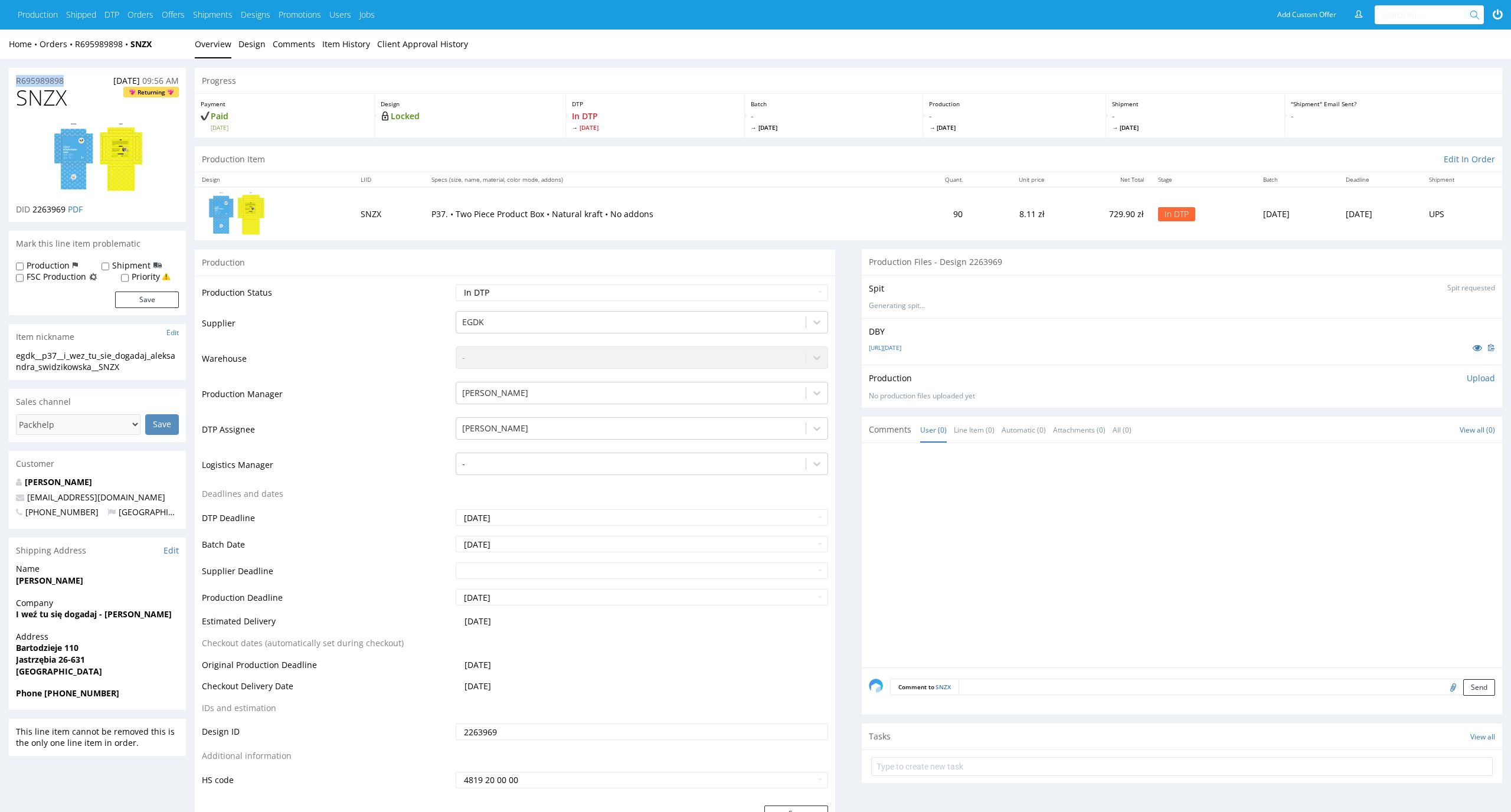
drag, startPoint x: 73, startPoint y: 79, endPoint x: 0, endPoint y: 76, distance: 73.1
copy p "R695989898"
click at [1486, 380] on p "Upload" at bounding box center [1480, 378] width 29 height 12
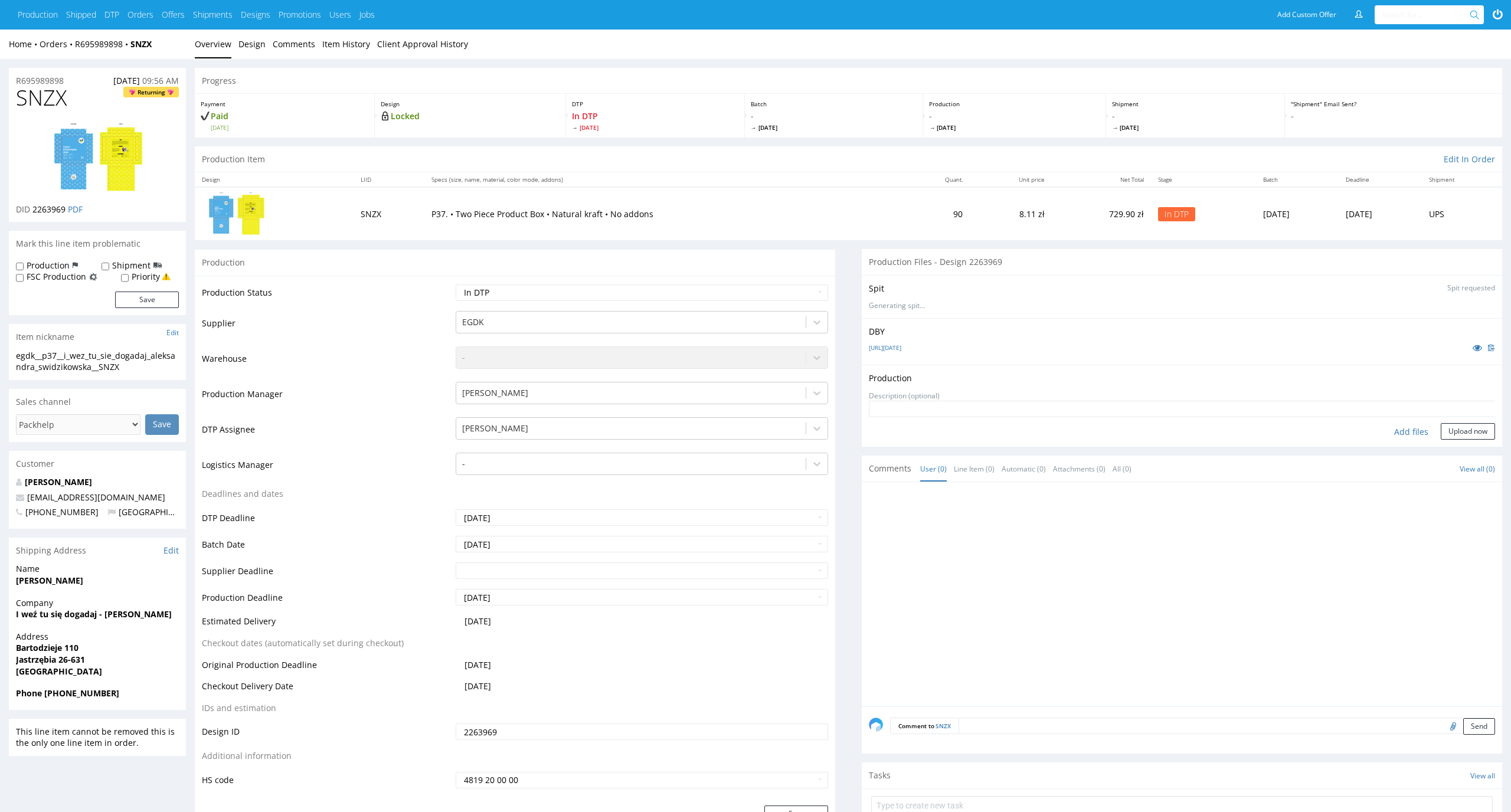
click at [1418, 435] on div "Add files" at bounding box center [1411, 432] width 59 height 18
type input "C:\fakepath\ egdk__p37__i_wez_tu_sie_dogadaj_aleksandra_swidzikowska__SNZX__d22…"
click at [1480, 446] on button "Upload now" at bounding box center [1467, 450] width 55 height 17
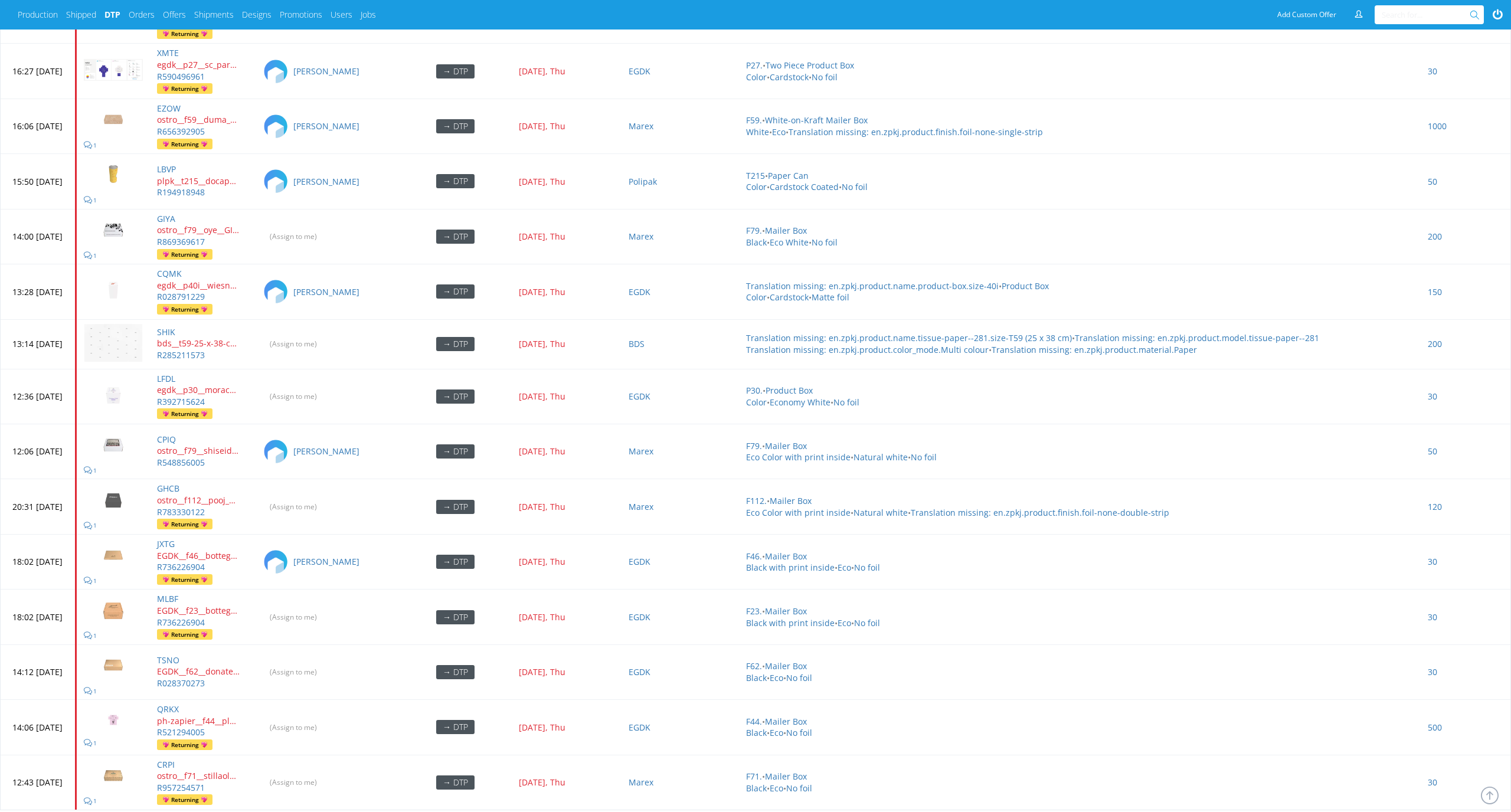
scroll to position [4629, 0]
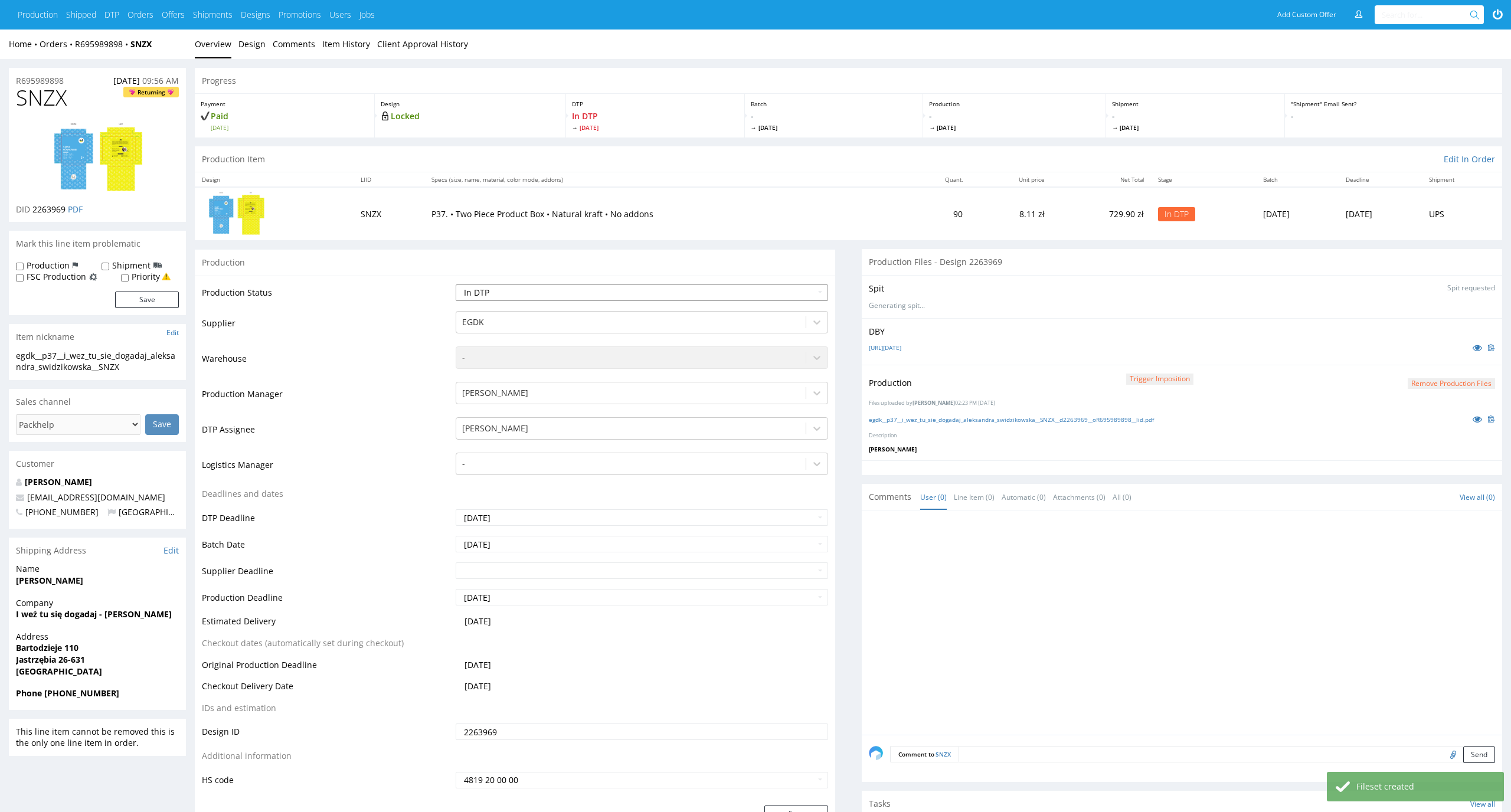
click at [790, 285] on div "Waiting for Artwork Waiting for Diecut Waiting for Mockup Waiting for DTP Waiti…" at bounding box center [642, 293] width 373 height 17
click at [787, 301] on td "Waiting for Artwork Waiting for Diecut Waiting for Mockup Waiting for DTP Waiti…" at bounding box center [640, 296] width 376 height 27
click at [787, 296] on select "Waiting for Artwork Waiting for Diecut Waiting for Mockup Waiting for DTP Waiti…" at bounding box center [642, 293] width 373 height 17
select select "dtp_production_ready"
click at [456, 285] on select "Waiting for Artwork Waiting for Diecut Waiting for Mockup Waiting for DTP Waiti…" at bounding box center [642, 293] width 373 height 17
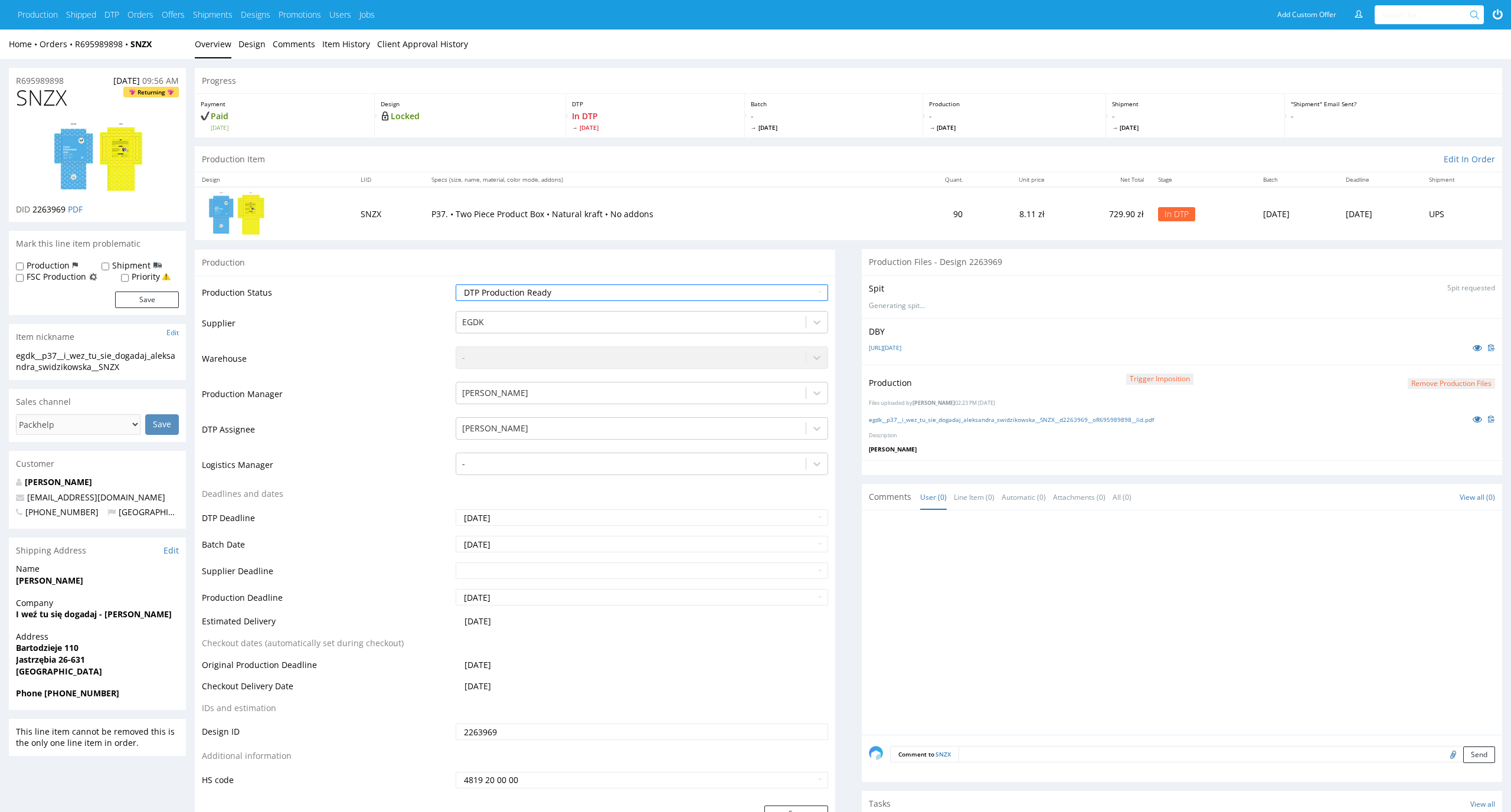
click at [1442, 380] on button "Remove production files" at bounding box center [1451, 383] width 87 height 11
click at [1427, 353] on icon at bounding box center [1425, 356] width 7 height 8
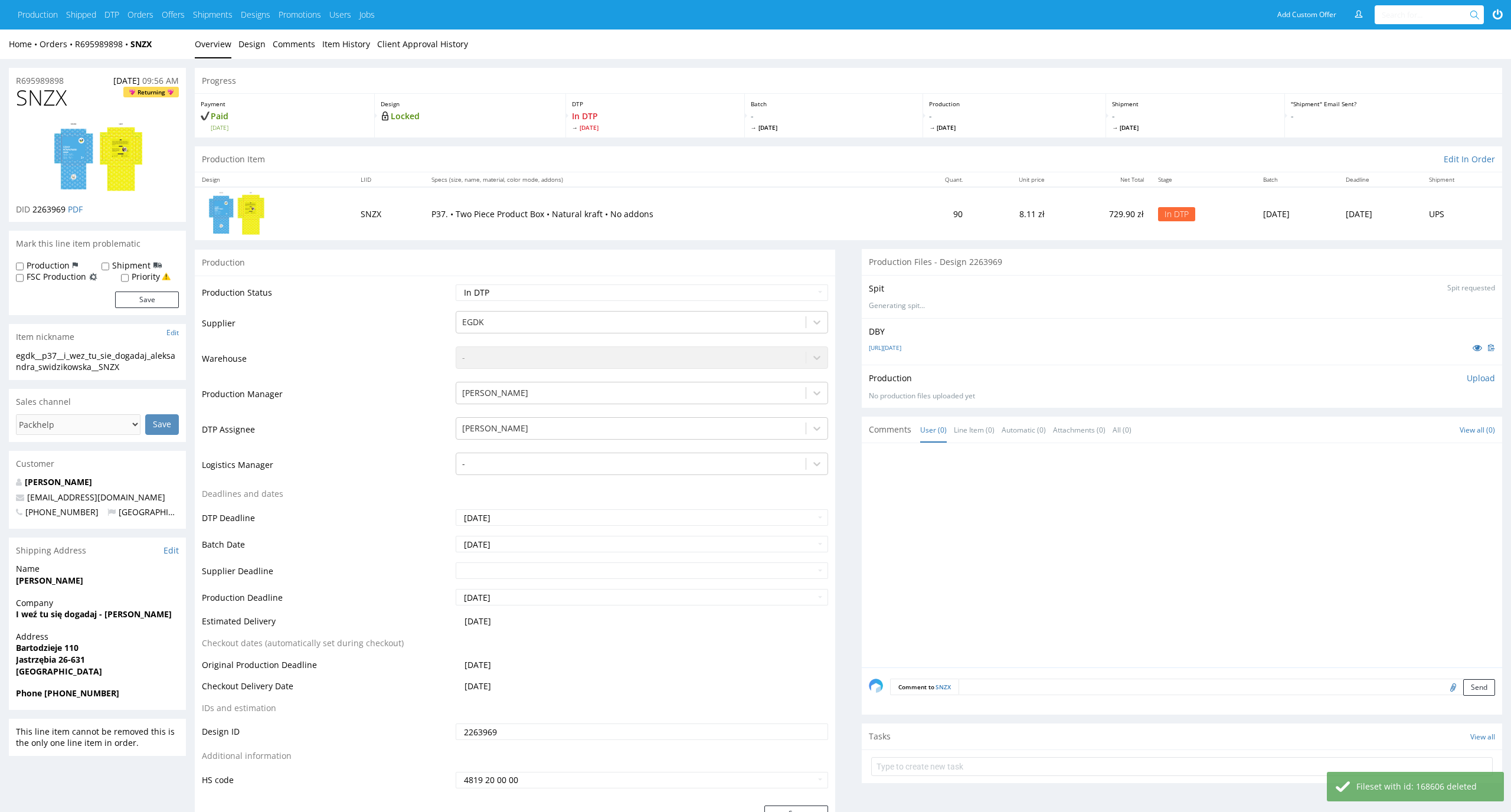
click at [1479, 384] on div "Production Upload No production files uploaded yet Description (optional) Add f…" at bounding box center [1181, 386] width 626 height 29
click at [1482, 374] on p "Upload" at bounding box center [1480, 378] width 29 height 12
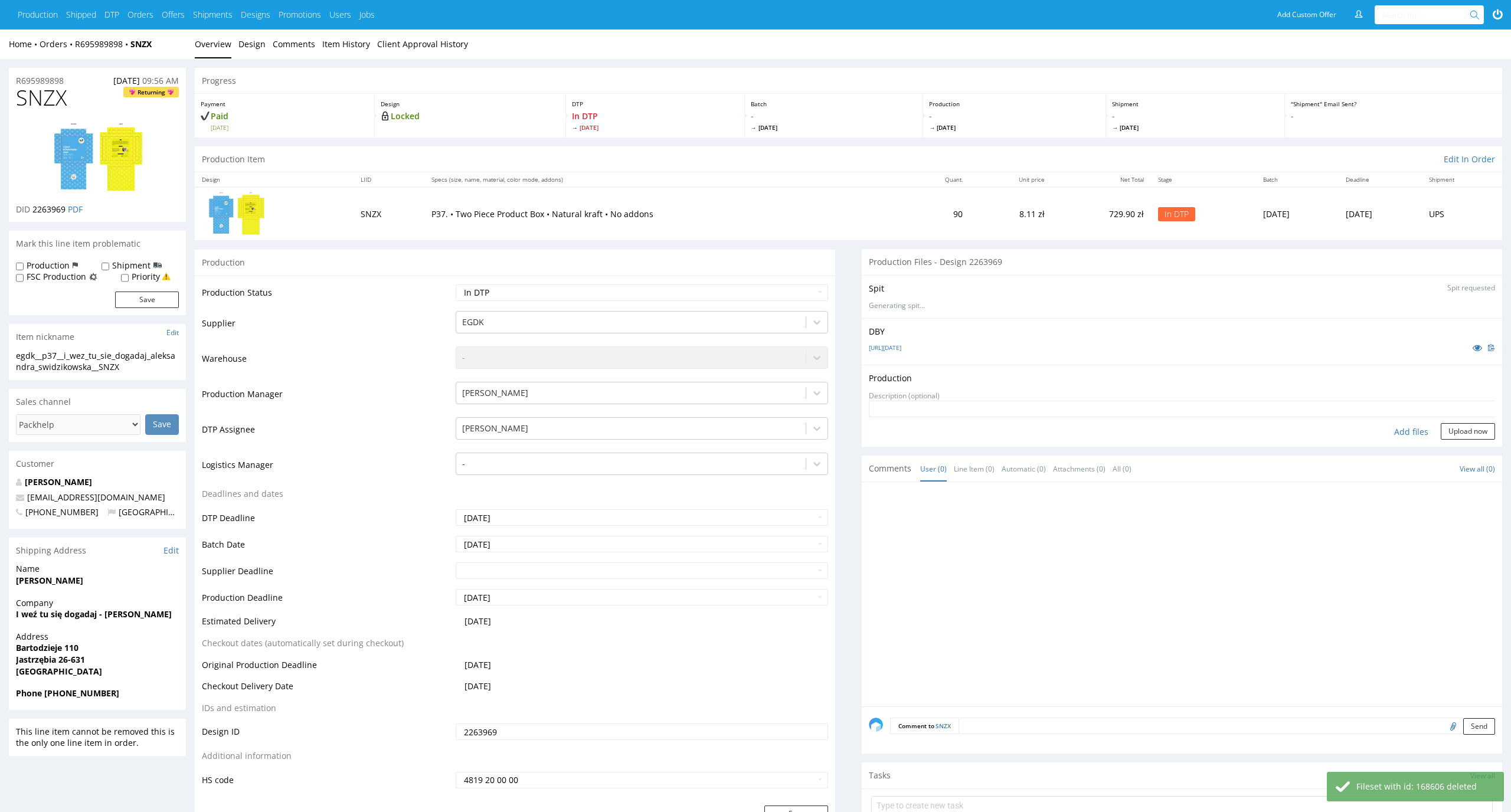
click at [1412, 436] on div "Add files" at bounding box center [1411, 432] width 59 height 18
type input "C:\fakepath\ egdk__p37__i_wez_tu_sie_dogadaj_aleksandra_swidzikowska__SNZX__d22…"
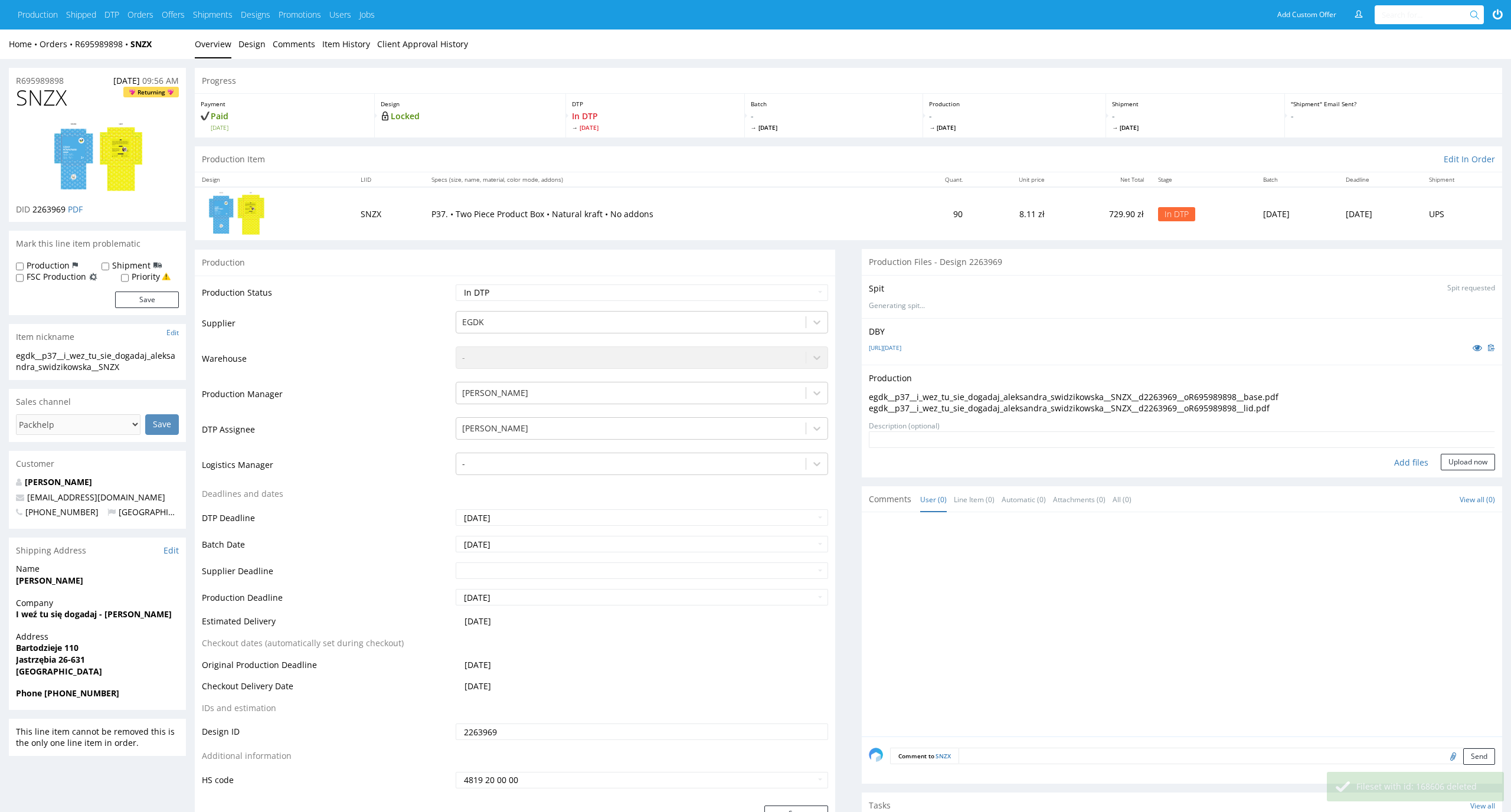
click at [1464, 472] on div "Production Upload egdk__p37__i_wez_tu_sie_dogadaj_aleksandra_swidzikowska__SNZX…" at bounding box center [1181, 421] width 640 height 113
click at [1467, 468] on button "Upload now" at bounding box center [1467, 462] width 55 height 17
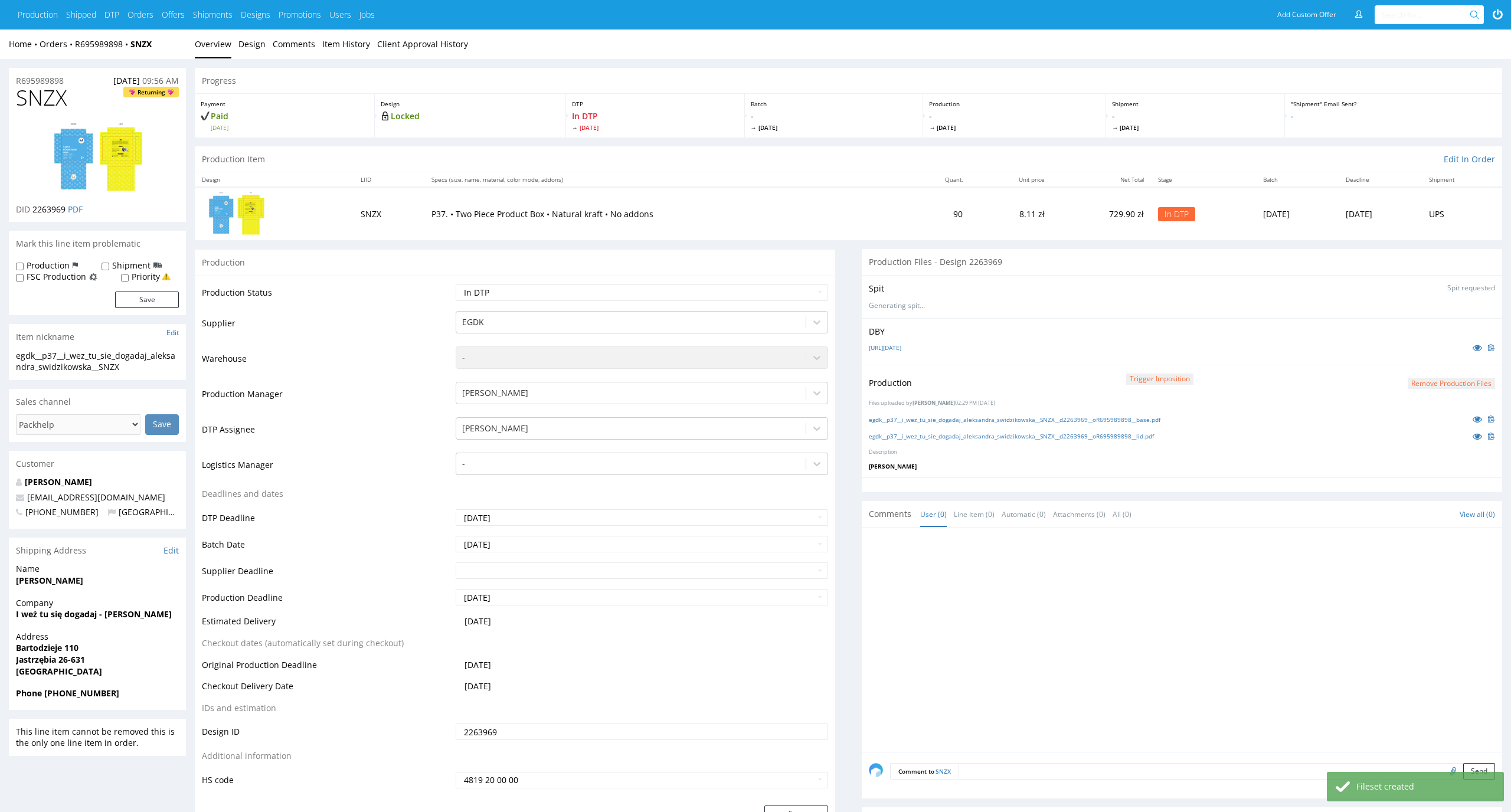
click at [820, 296] on select "Waiting for Artwork Waiting for Diecut Waiting for Mockup Waiting for DTP Waiti…" at bounding box center [642, 293] width 373 height 17
select select "dtp_production_ready"
click at [456, 285] on select "Waiting for Artwork Waiting for Diecut Waiting for Mockup Waiting for DTP Waiti…" at bounding box center [642, 293] width 373 height 17
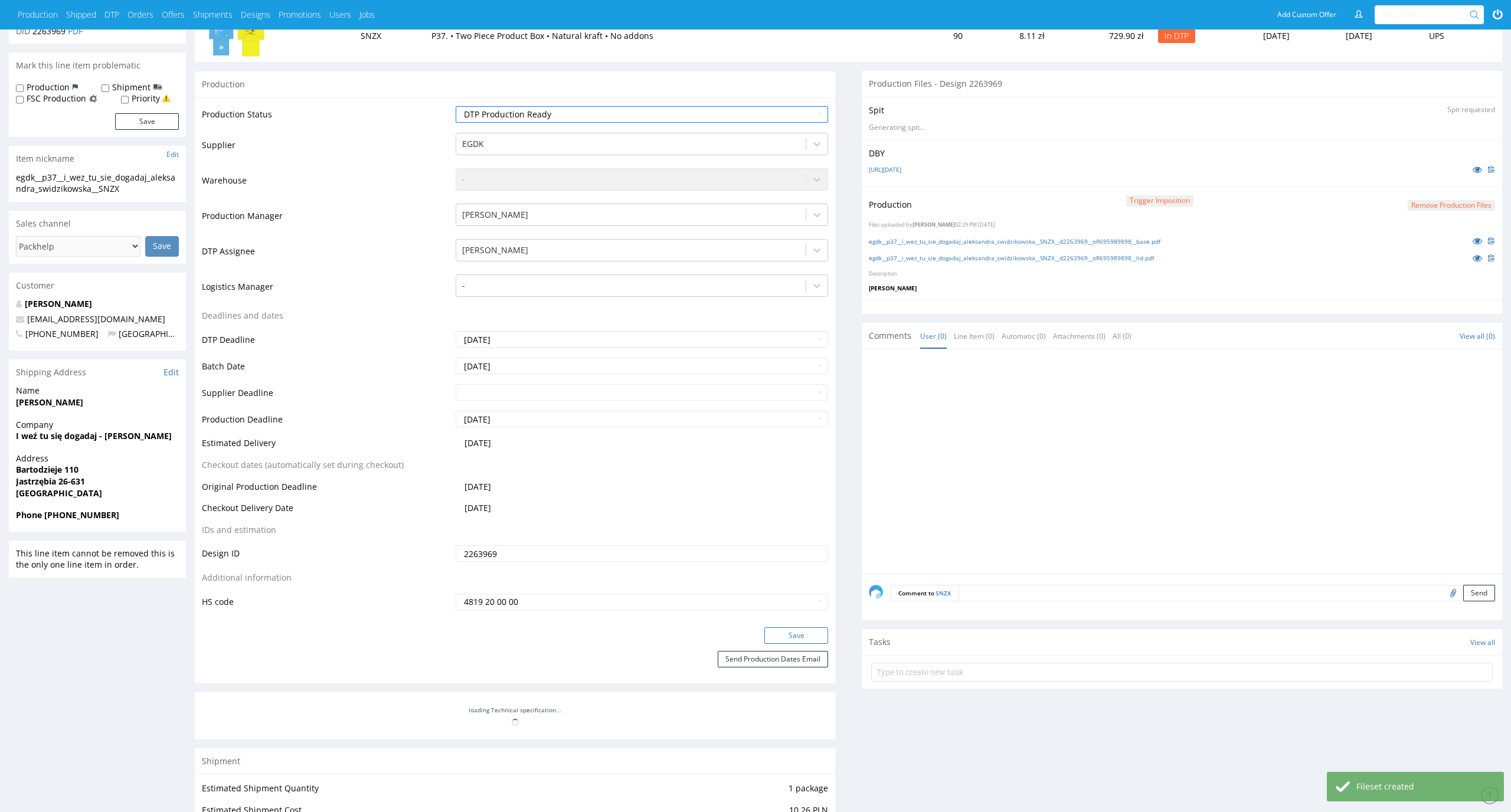
click at [818, 632] on button "Save" at bounding box center [796, 635] width 64 height 17
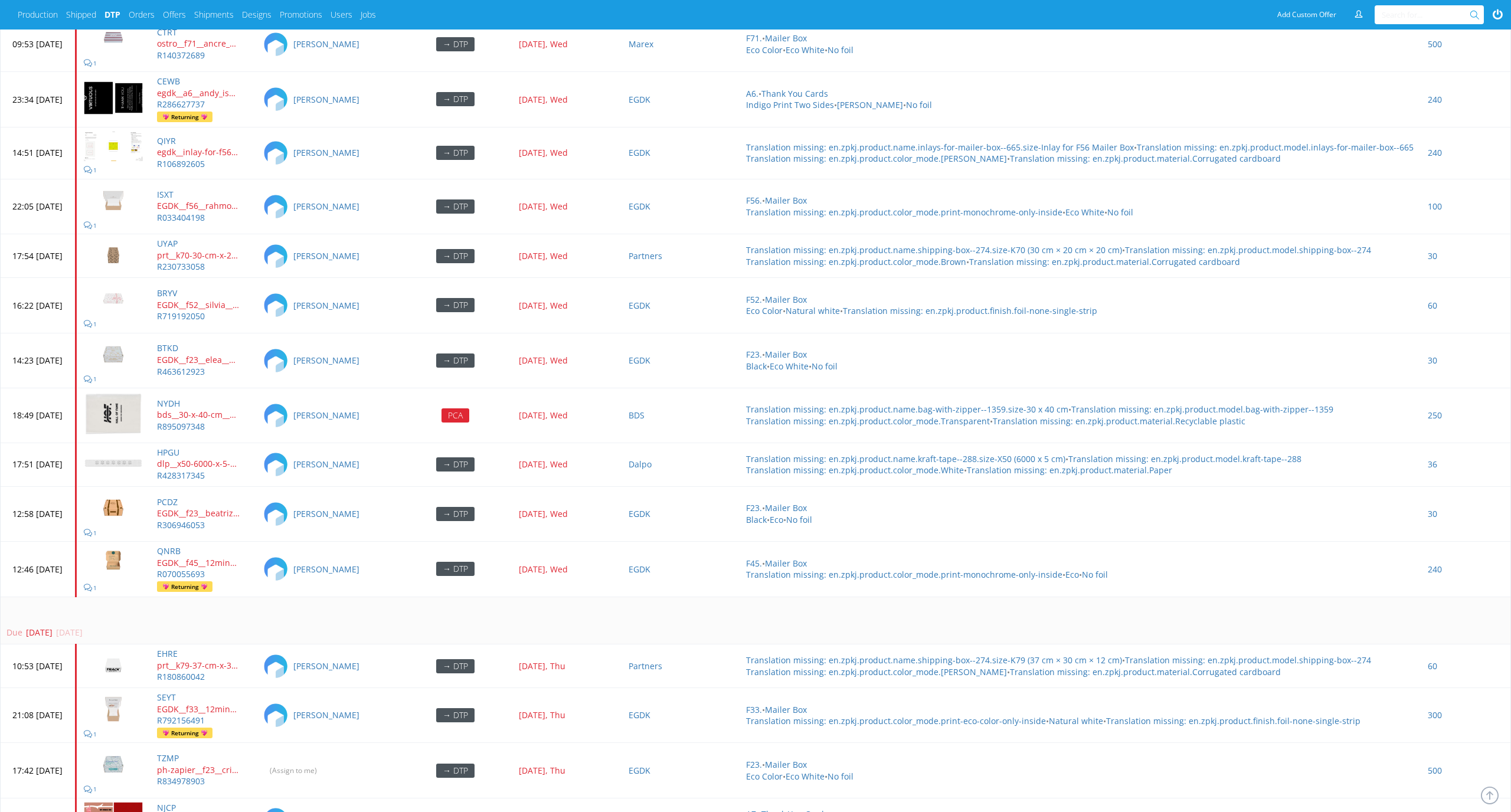
scroll to position [2947, 0]
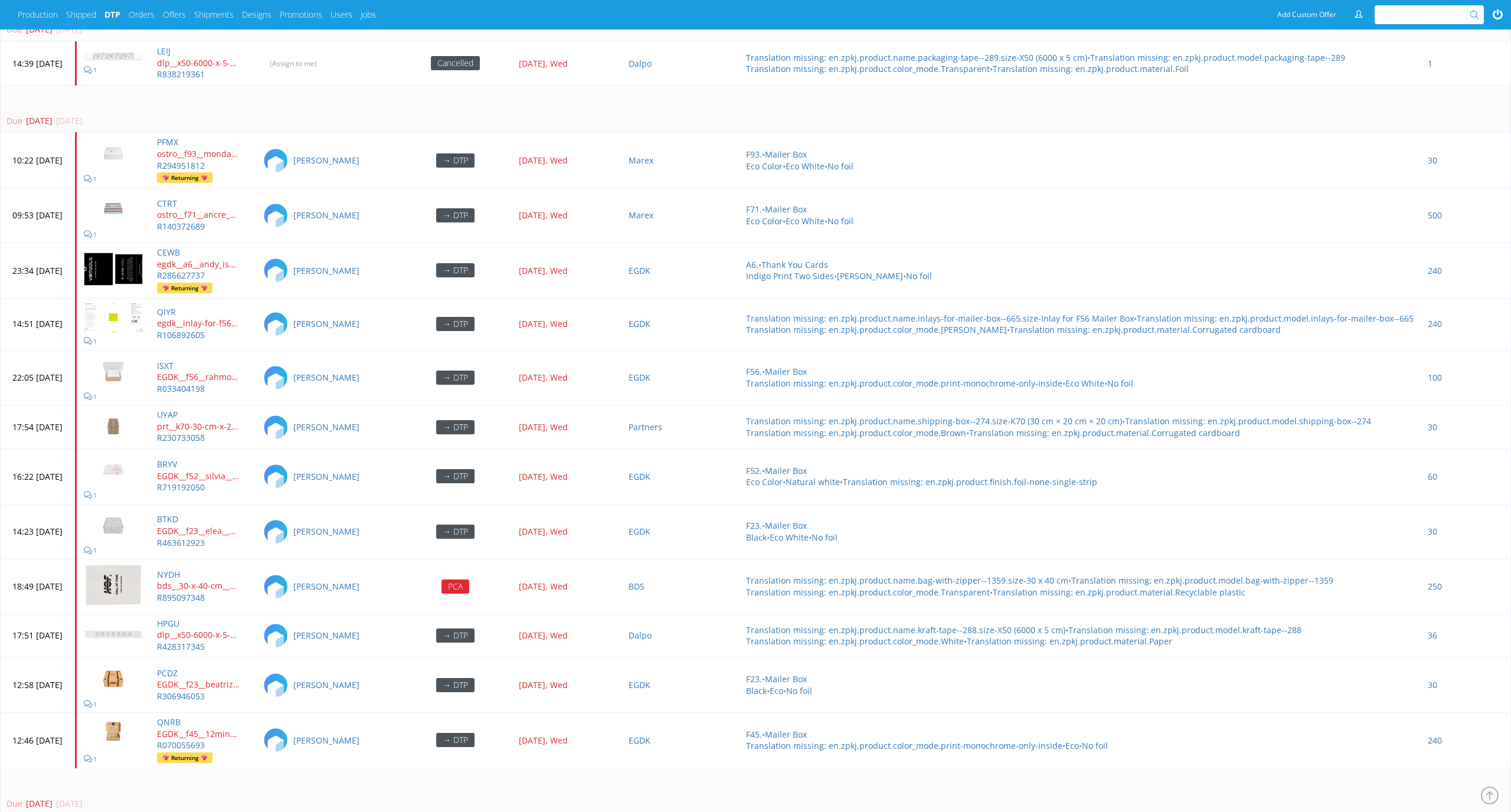
click at [360, 85] on td "Due 3 days ago 24 Sep 2025, Wed" at bounding box center [756, 109] width 1510 height 48
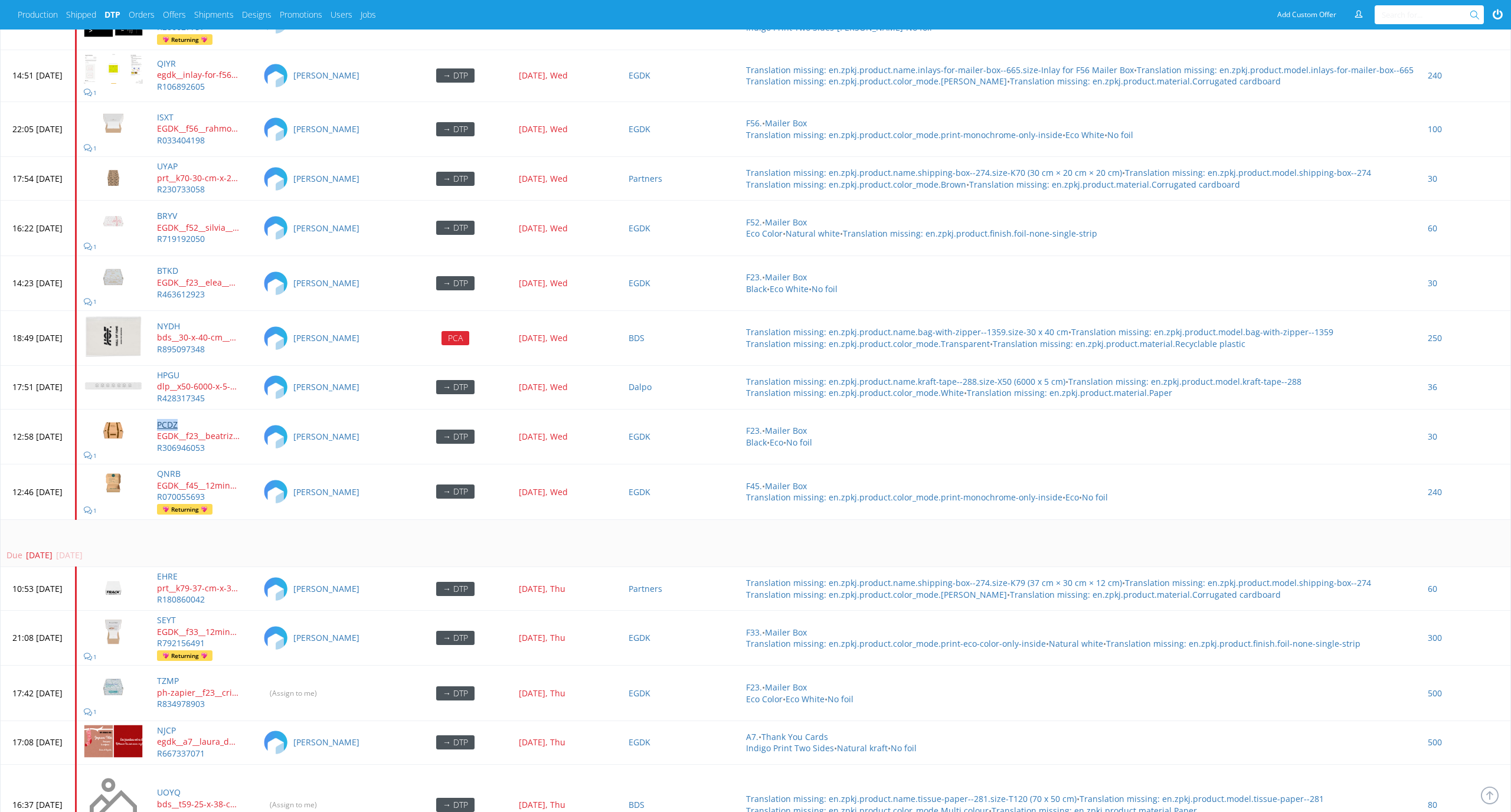
scroll to position [3147, 0]
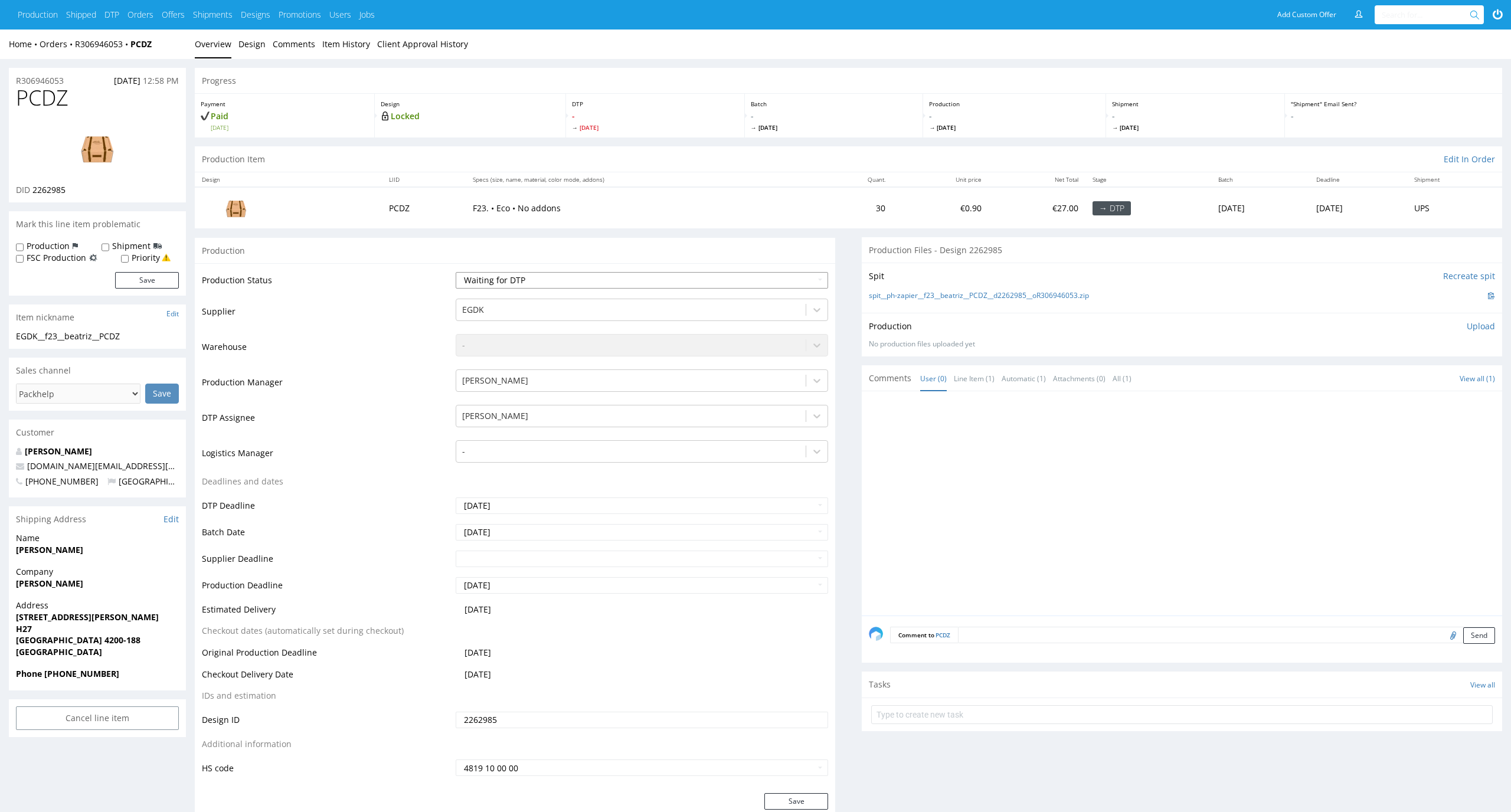
click at [625, 285] on select "Waiting for Artwork Waiting for Diecut Waiting for Mockup Waiting for DTP Waiti…" at bounding box center [642, 280] width 373 height 17
select select "dtp_in_process"
click at [456, 272] on select "Waiting for Artwork Waiting for Diecut Waiting for Mockup Waiting for DTP Waiti…" at bounding box center [642, 280] width 373 height 17
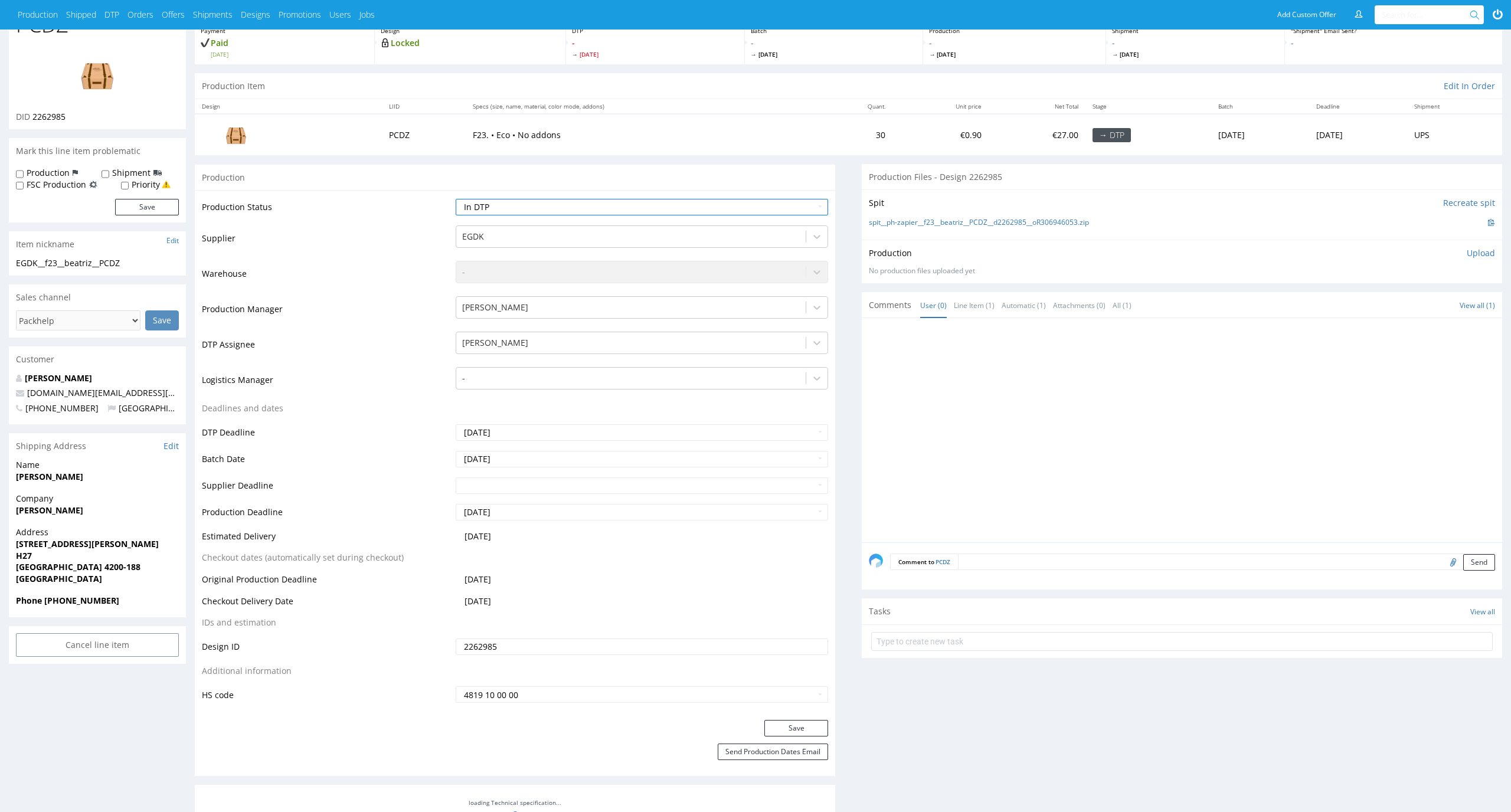
scroll to position [100, 0]
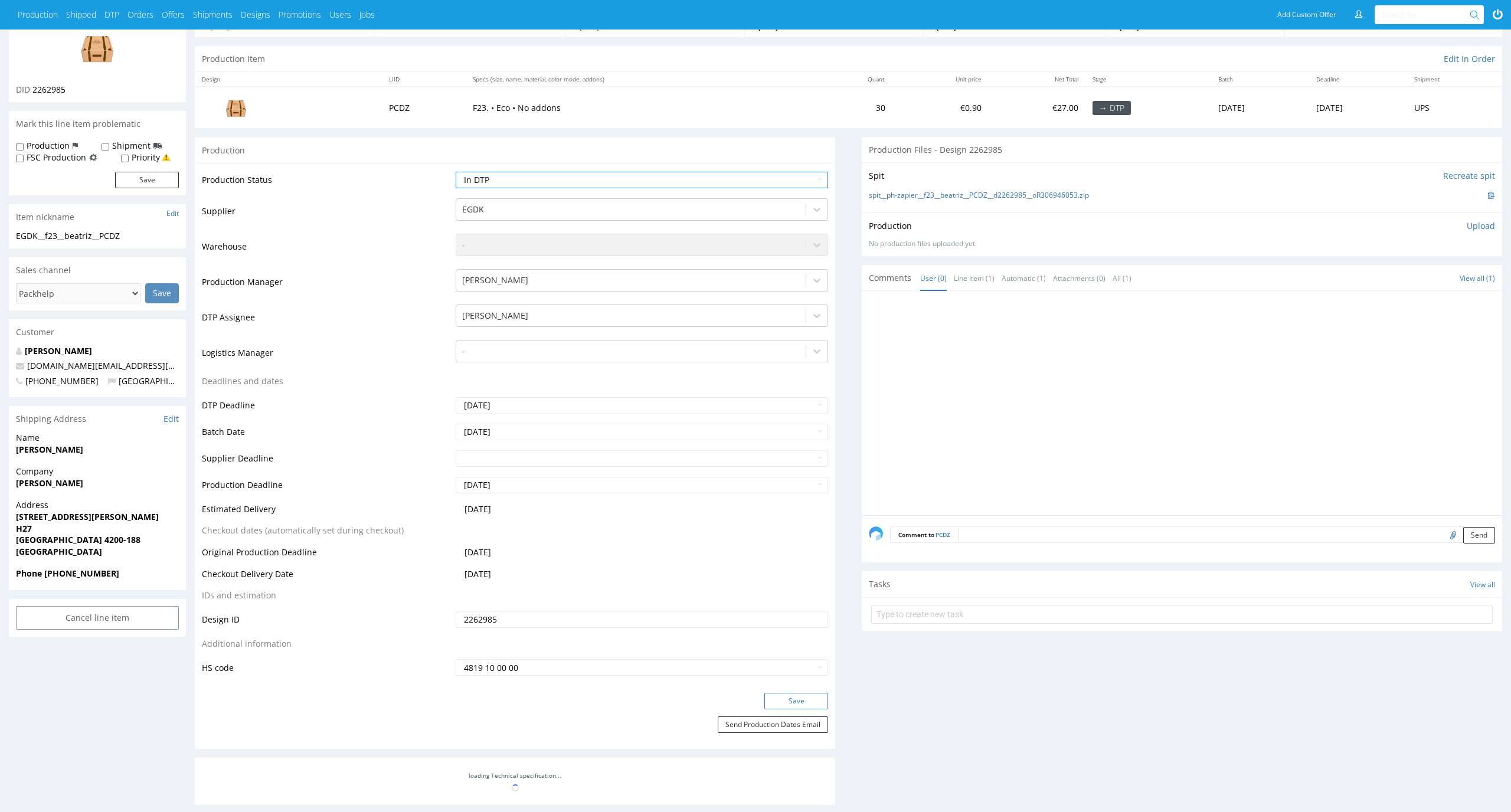
click at [811, 704] on button "Save" at bounding box center [796, 701] width 64 height 17
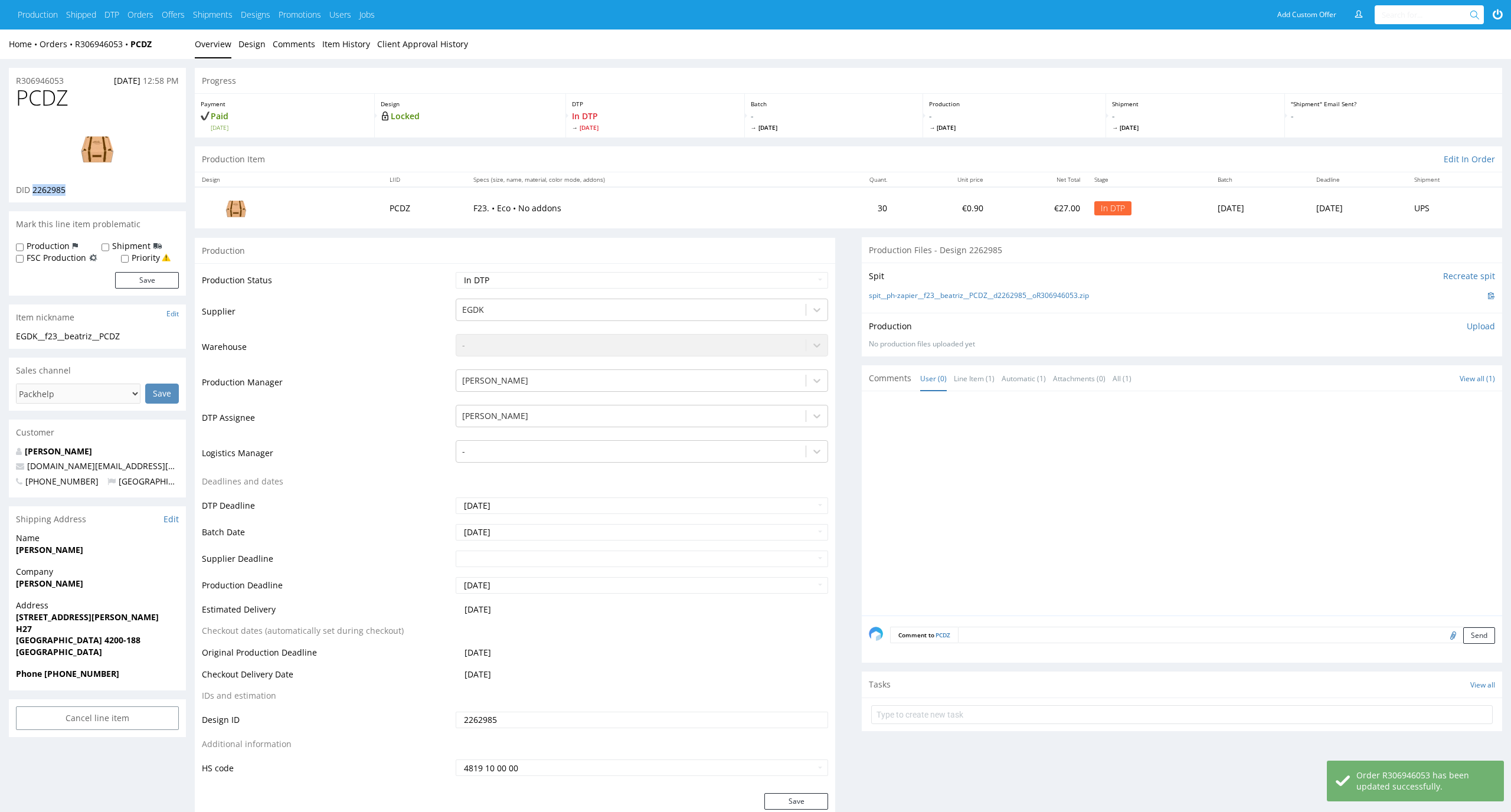
drag, startPoint x: 77, startPoint y: 193, endPoint x: 33, endPoint y: 193, distance: 44.0
click at [33, 193] on div "DID 2262985" at bounding box center [97, 190] width 163 height 12
copy span "2262985"
click at [77, 143] on img at bounding box center [97, 148] width 94 height 54
drag, startPoint x: 79, startPoint y: 99, endPoint x: 0, endPoint y: 99, distance: 79.0
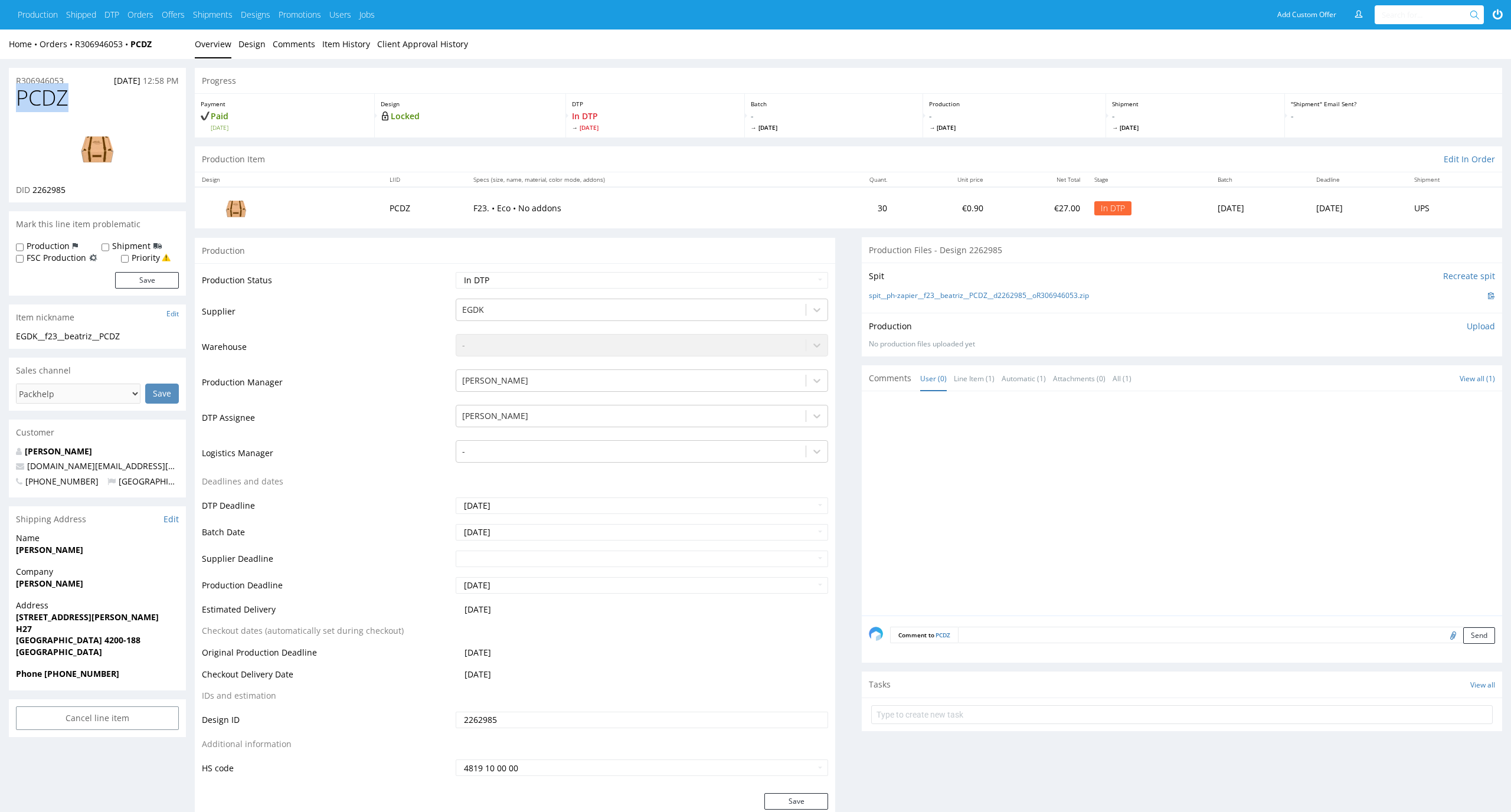
copy span "PCDZ"
drag, startPoint x: 153, startPoint y: 337, endPoint x: 7, endPoint y: 338, distance: 146.0
copy div "EGDK__f23__beatriz__PCDZ"
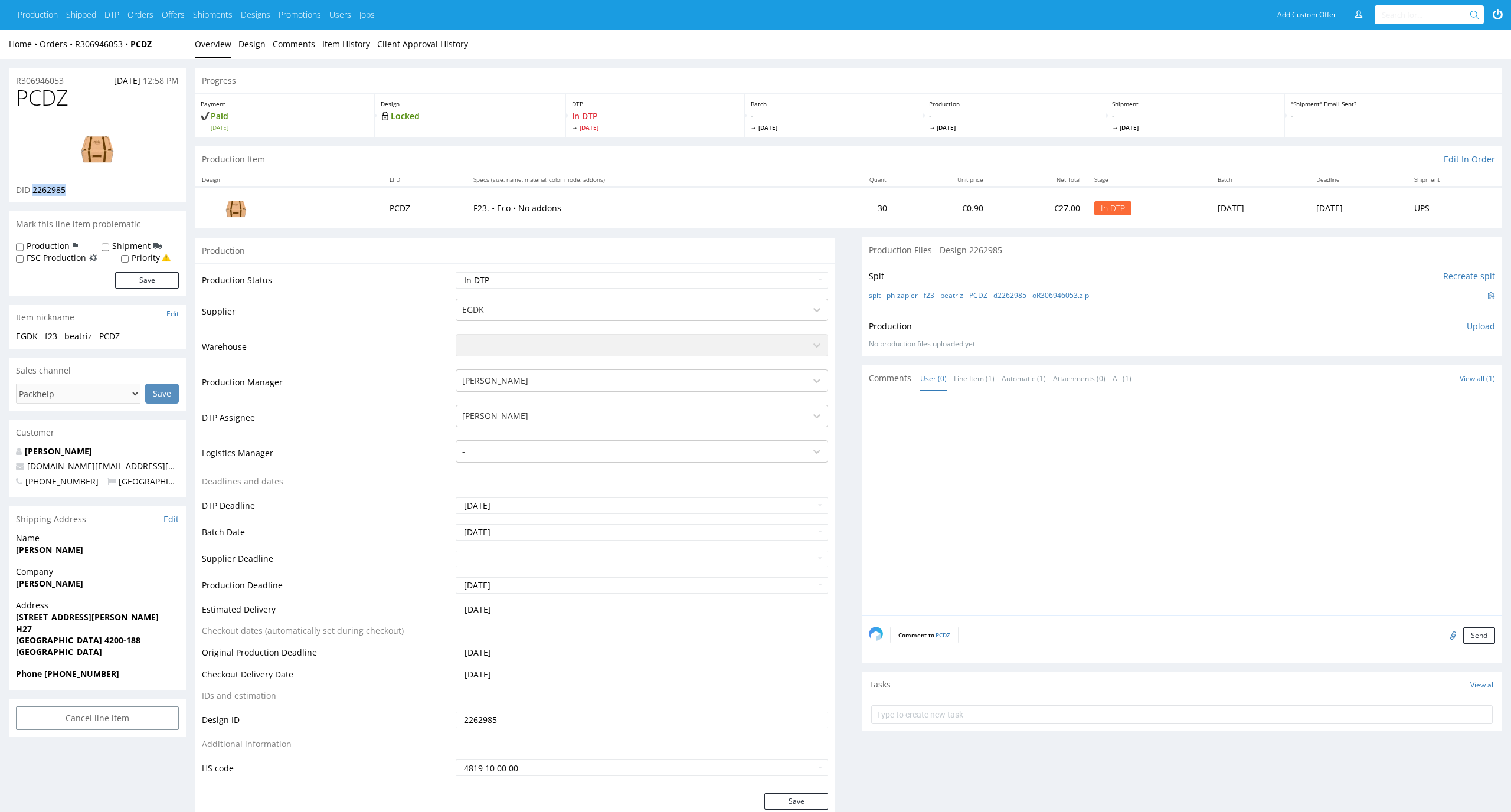
drag, startPoint x: 77, startPoint y: 193, endPoint x: 32, endPoint y: 193, distance: 45.0
click at [32, 193] on div "DID 2262985" at bounding box center [97, 190] width 163 height 12
copy span "2262985"
drag, startPoint x: 76, startPoint y: 77, endPoint x: 0, endPoint y: 77, distance: 76.0
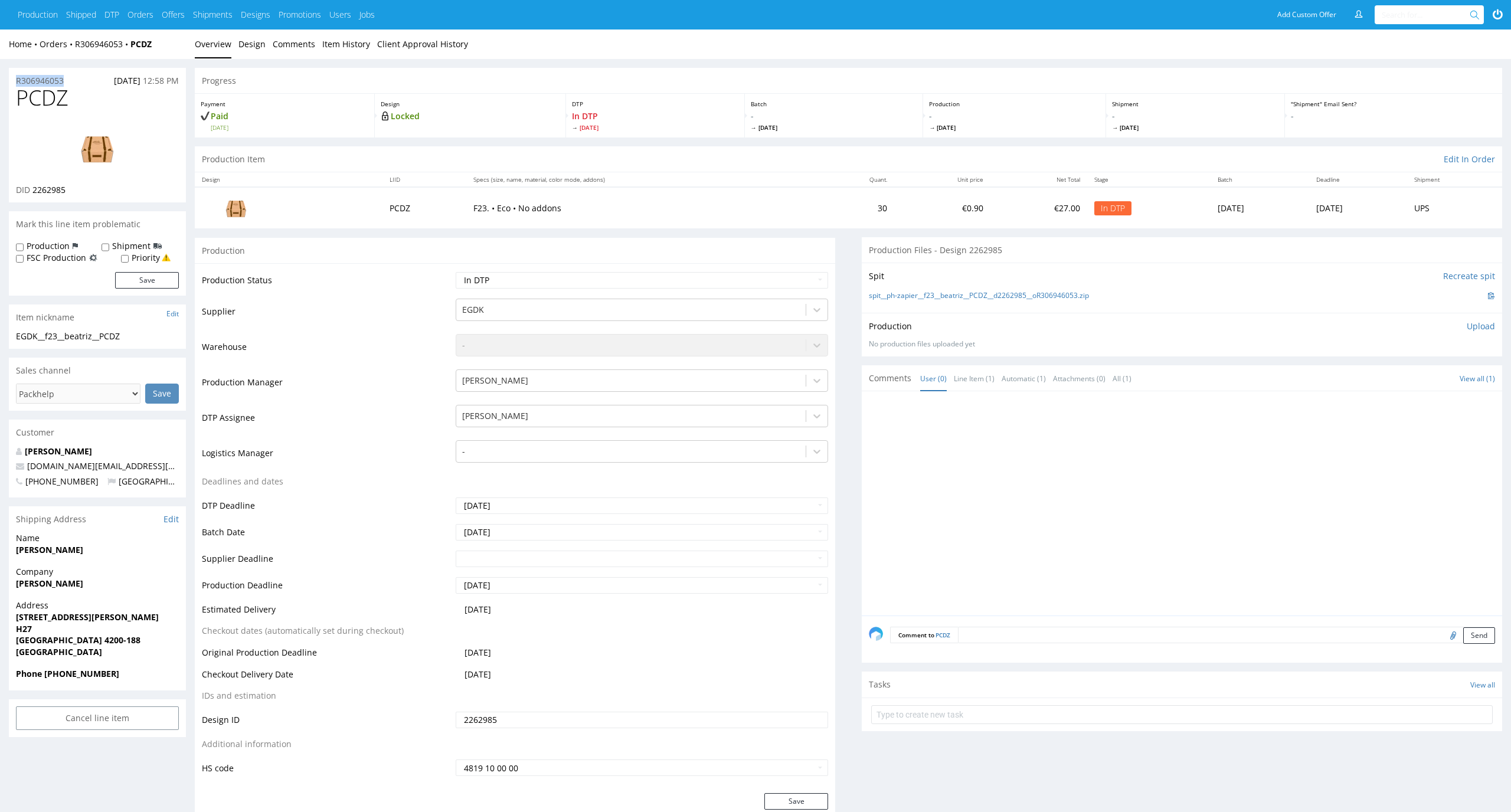
copy p "R306946053"
click at [1488, 326] on p "Upload" at bounding box center [1480, 327] width 29 height 12
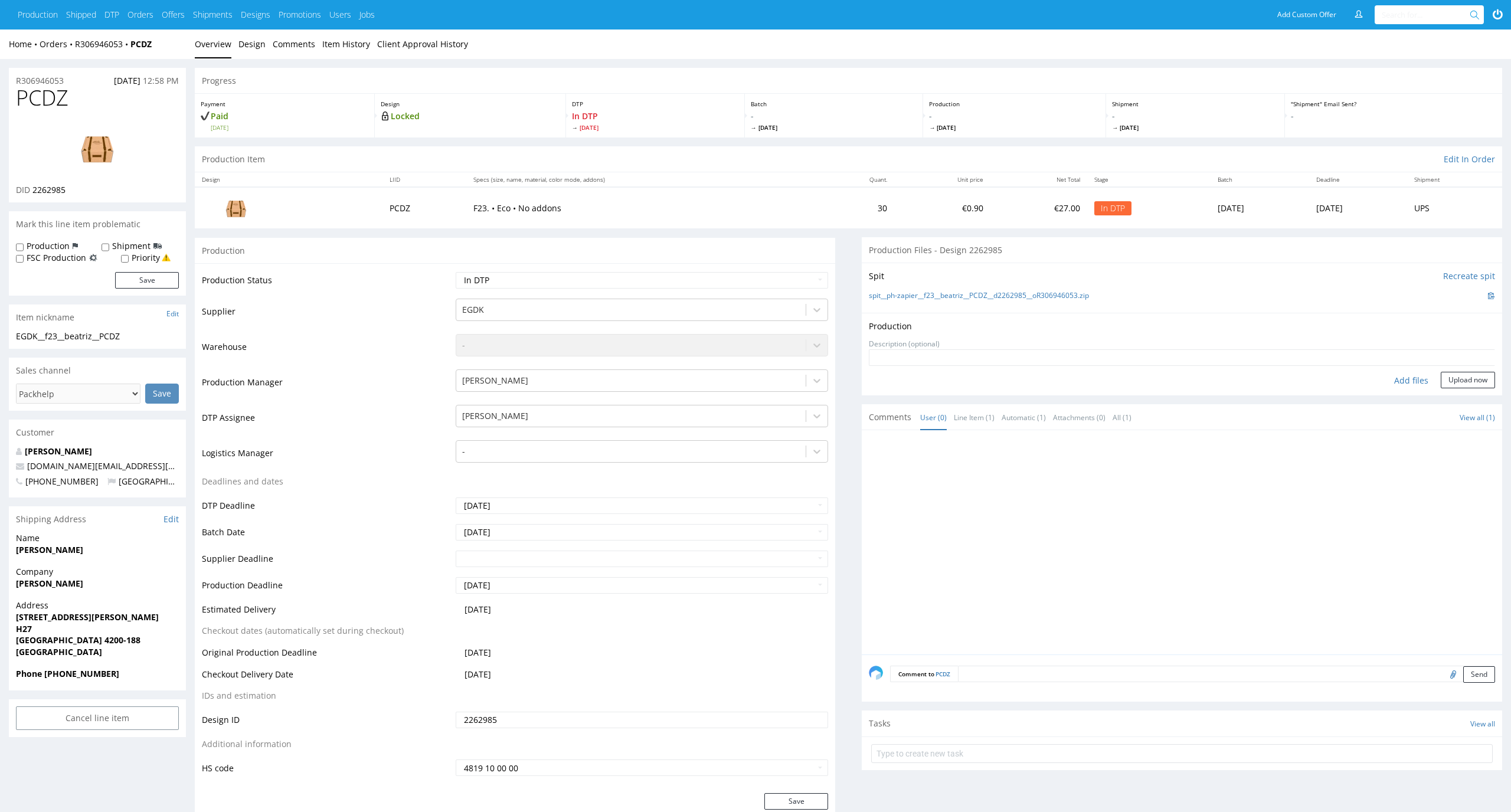
click at [1414, 382] on div "Add files" at bounding box center [1411, 381] width 59 height 18
type input "C:\fakepath\EGDK__f23__beatriz__PCDZ__d2262985__oR306946053__outside.pdf"
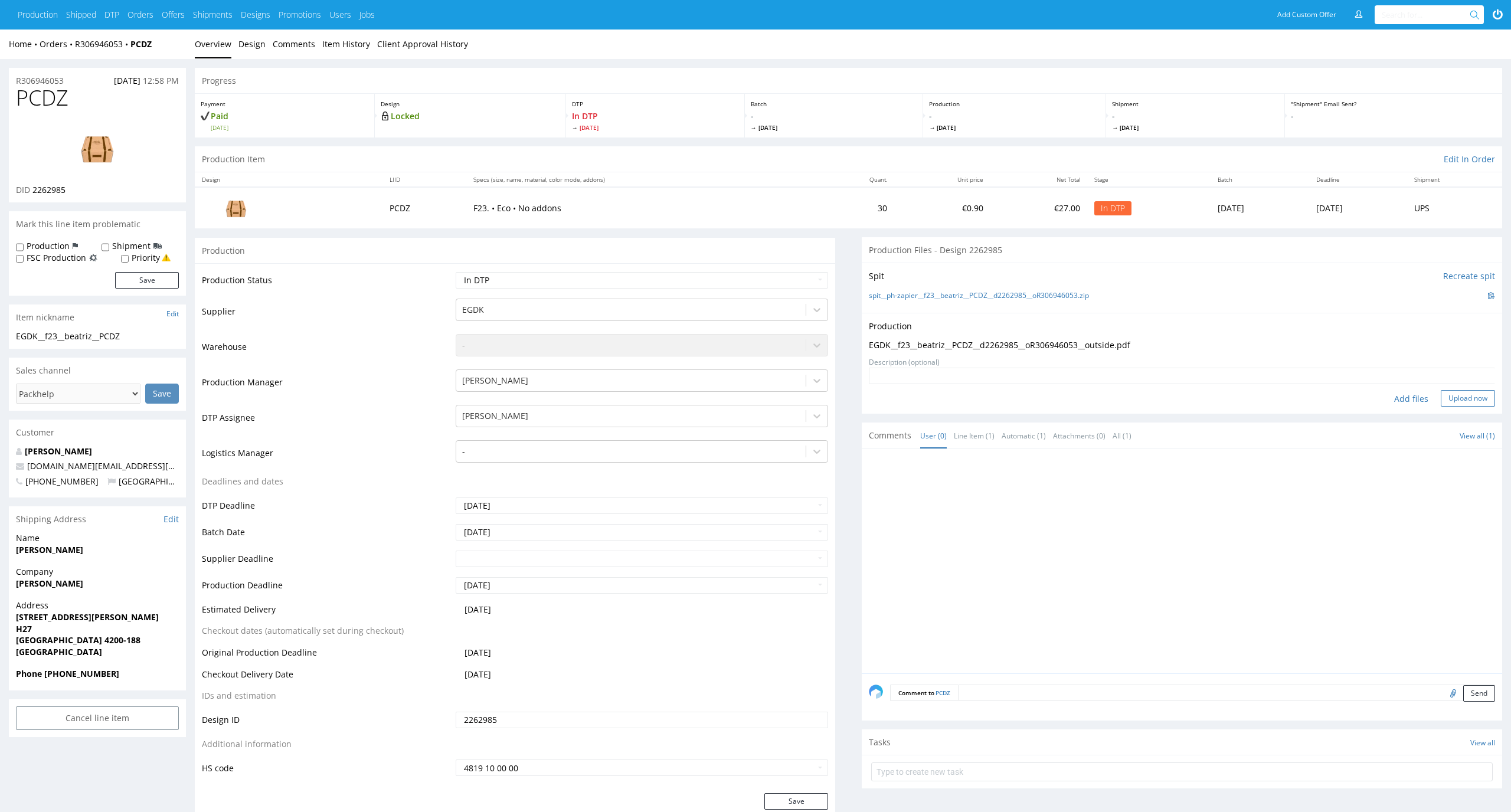
click at [1470, 403] on button "Upload now" at bounding box center [1467, 398] width 55 height 17
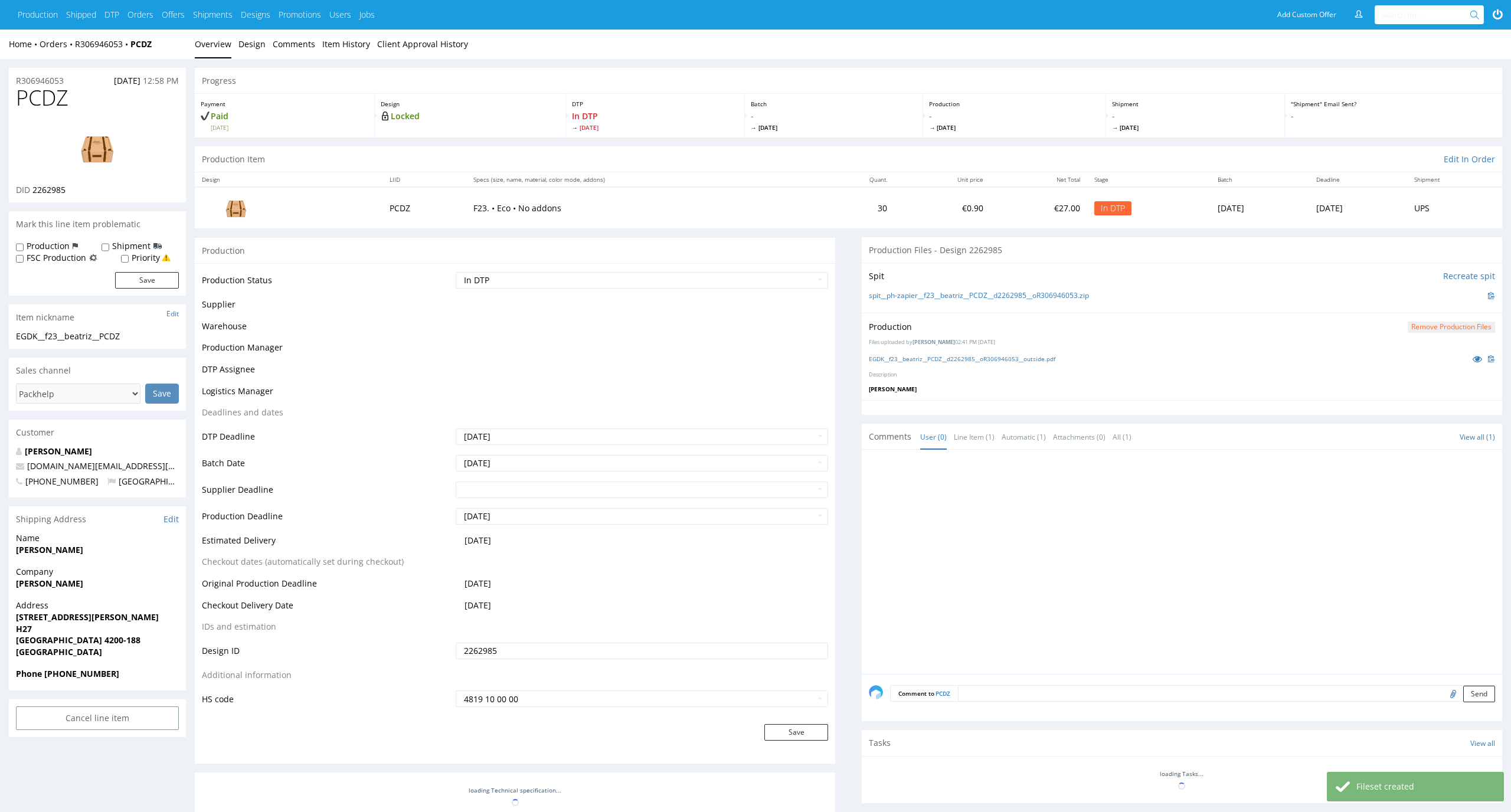
click at [822, 280] on select "Waiting for Artwork Waiting for Diecut Waiting for Mockup Waiting for DTP Waiti…" at bounding box center [642, 280] width 373 height 17
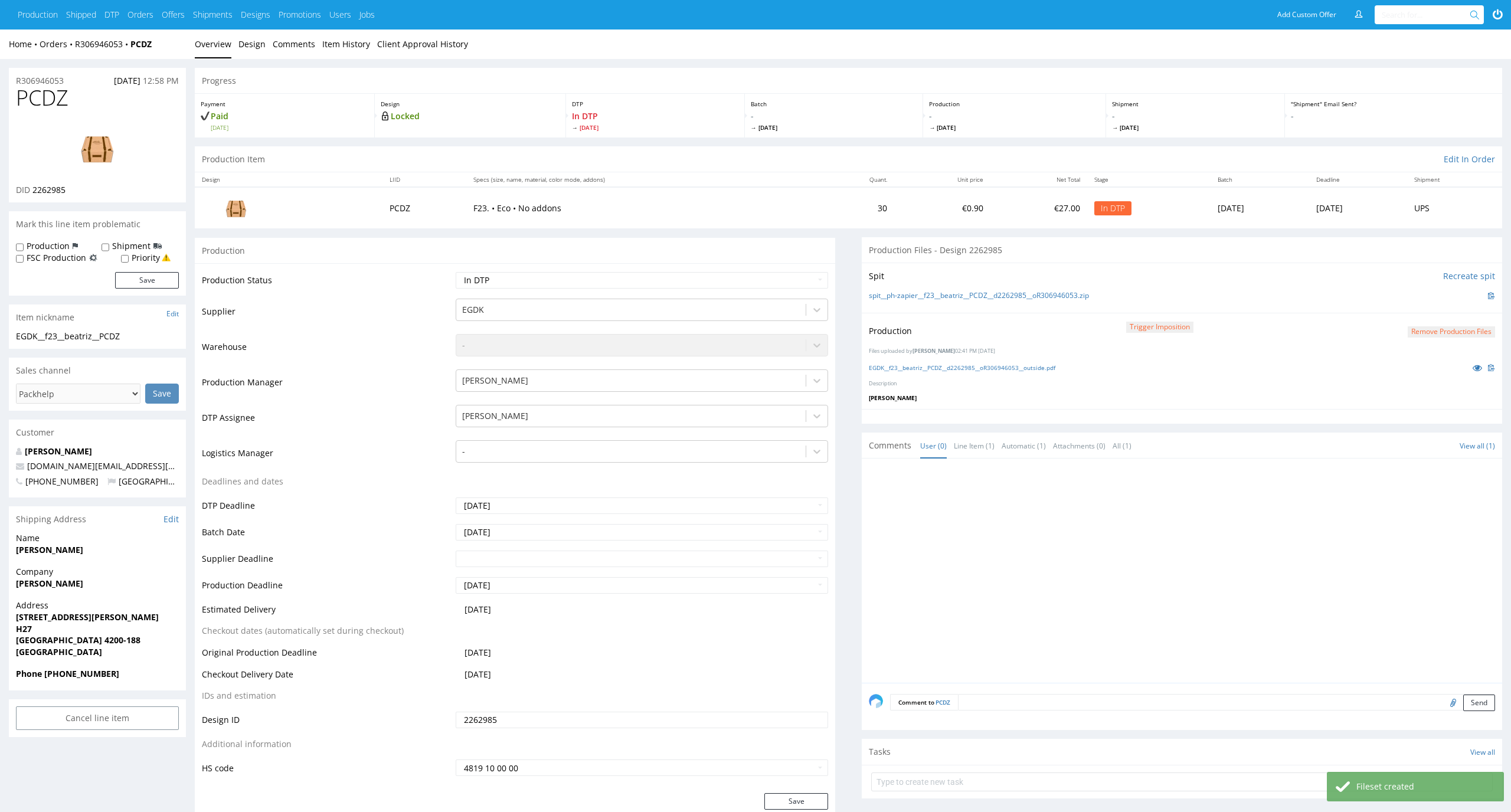
select select "dtp_production_ready"
click at [456, 272] on select "Waiting for Artwork Waiting for Diecut Waiting for Mockup Waiting for DTP Waiti…" at bounding box center [642, 280] width 373 height 17
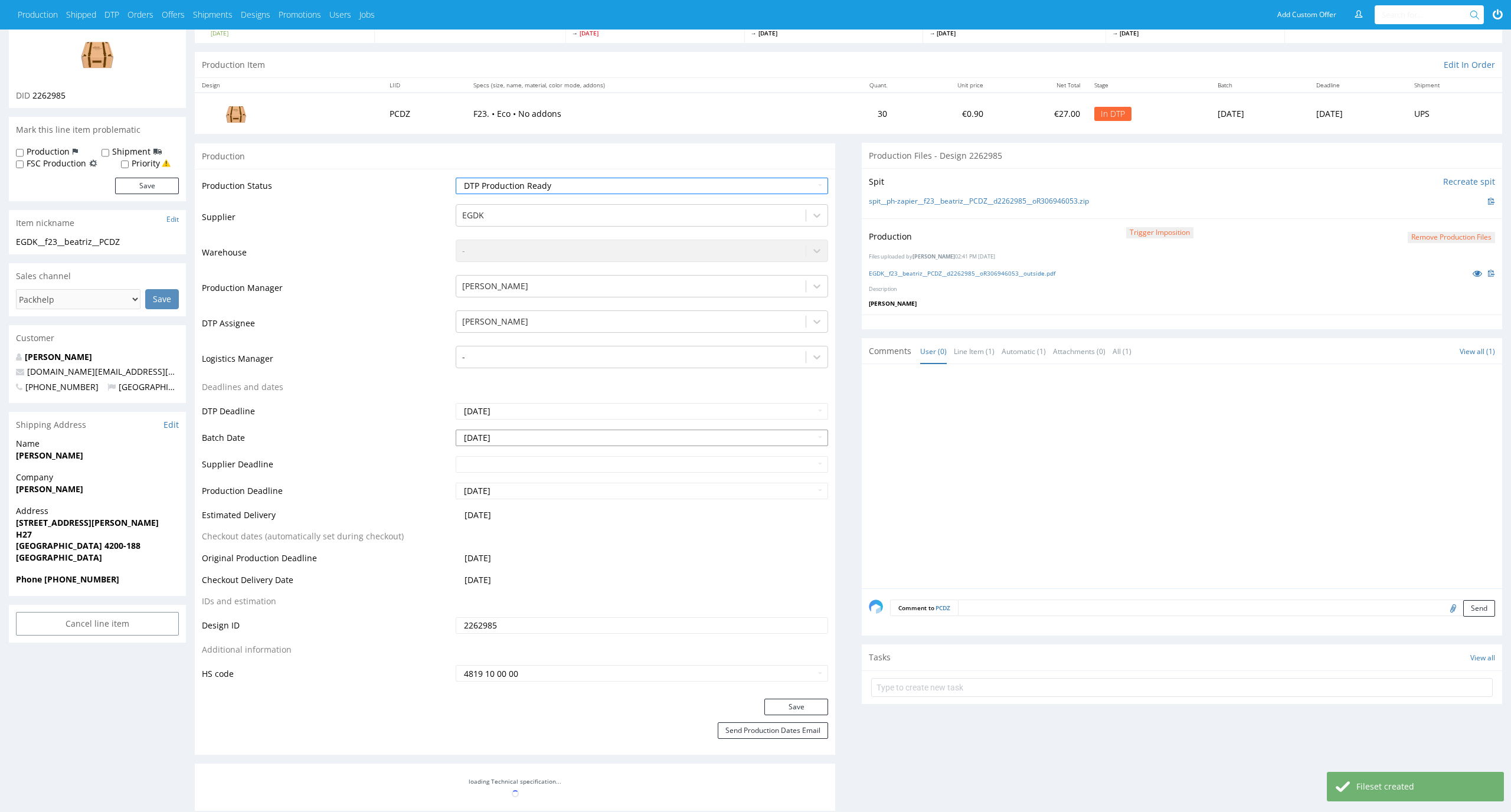
scroll to position [125, 0]
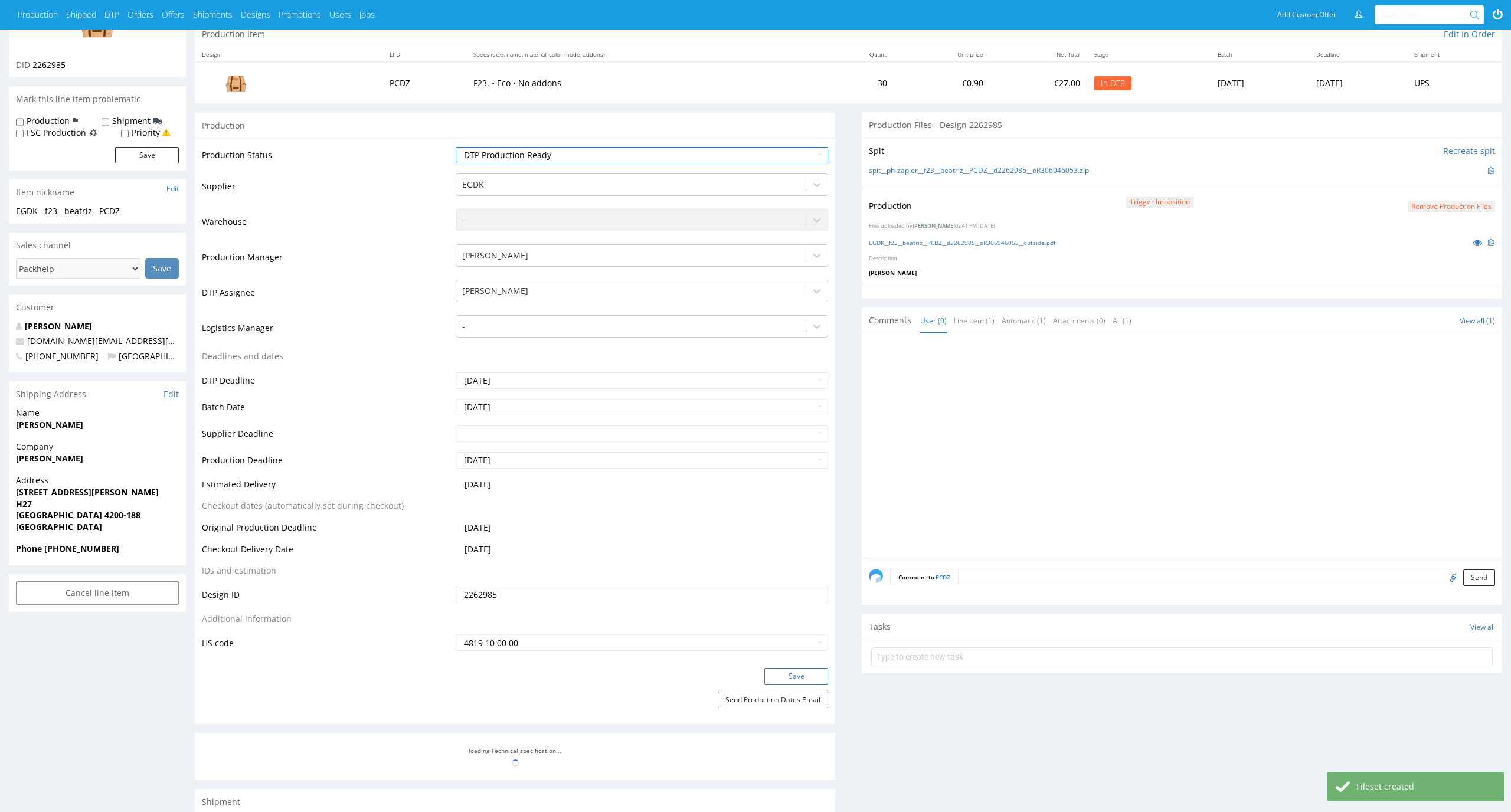
click at [816, 674] on button "Save" at bounding box center [796, 676] width 64 height 17
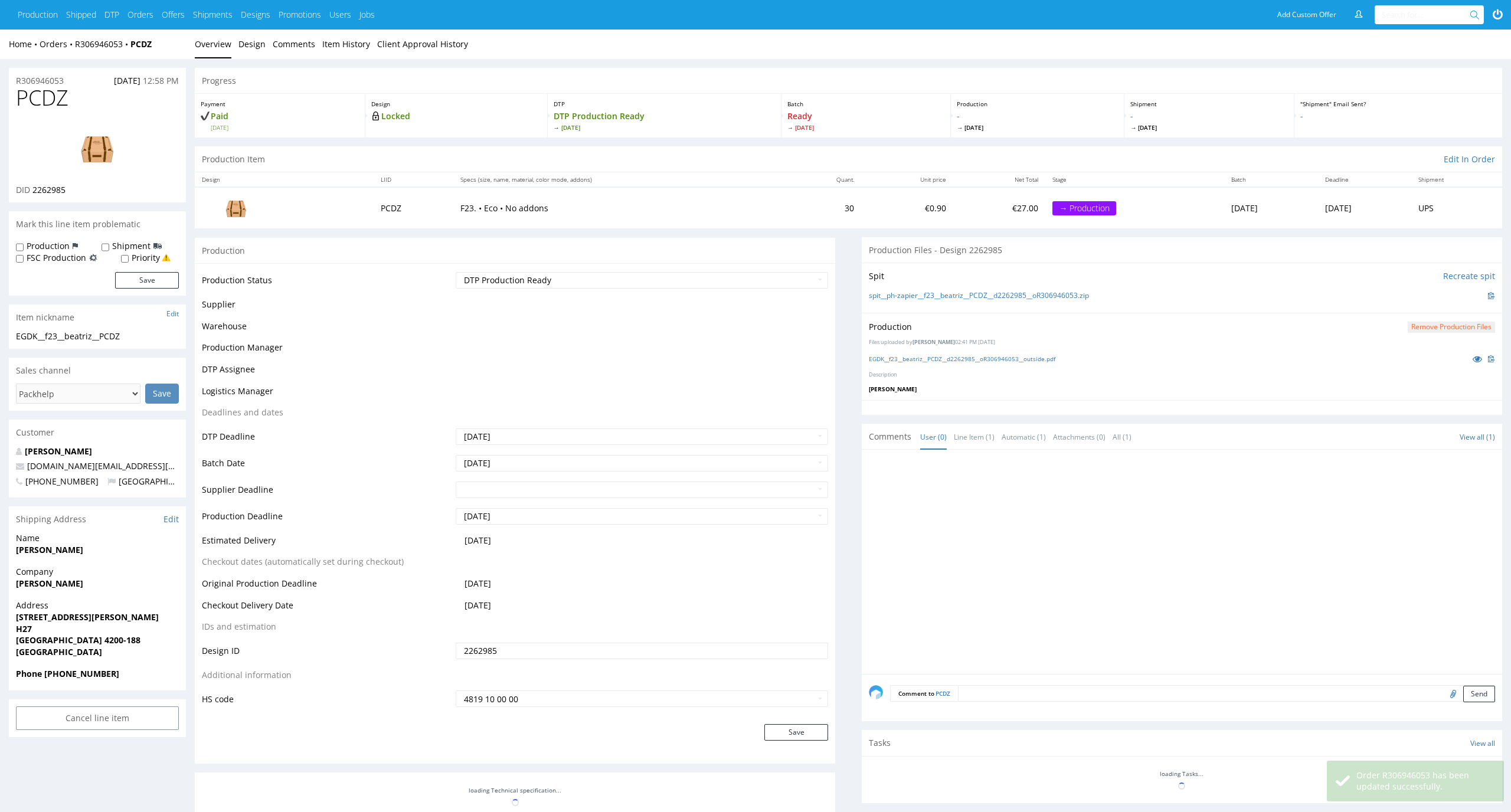
scroll to position [125, 0]
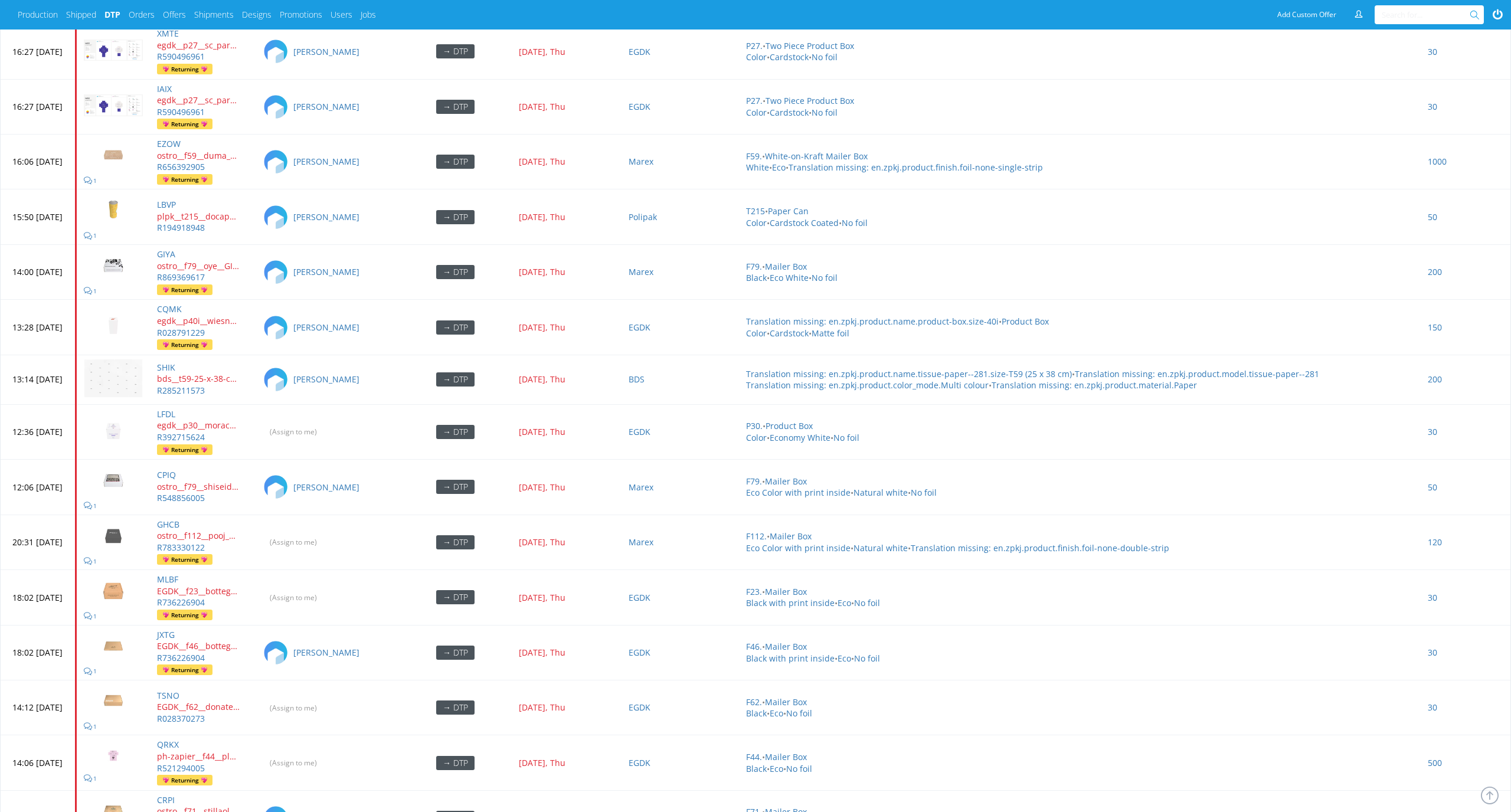
scroll to position [4617, 0]
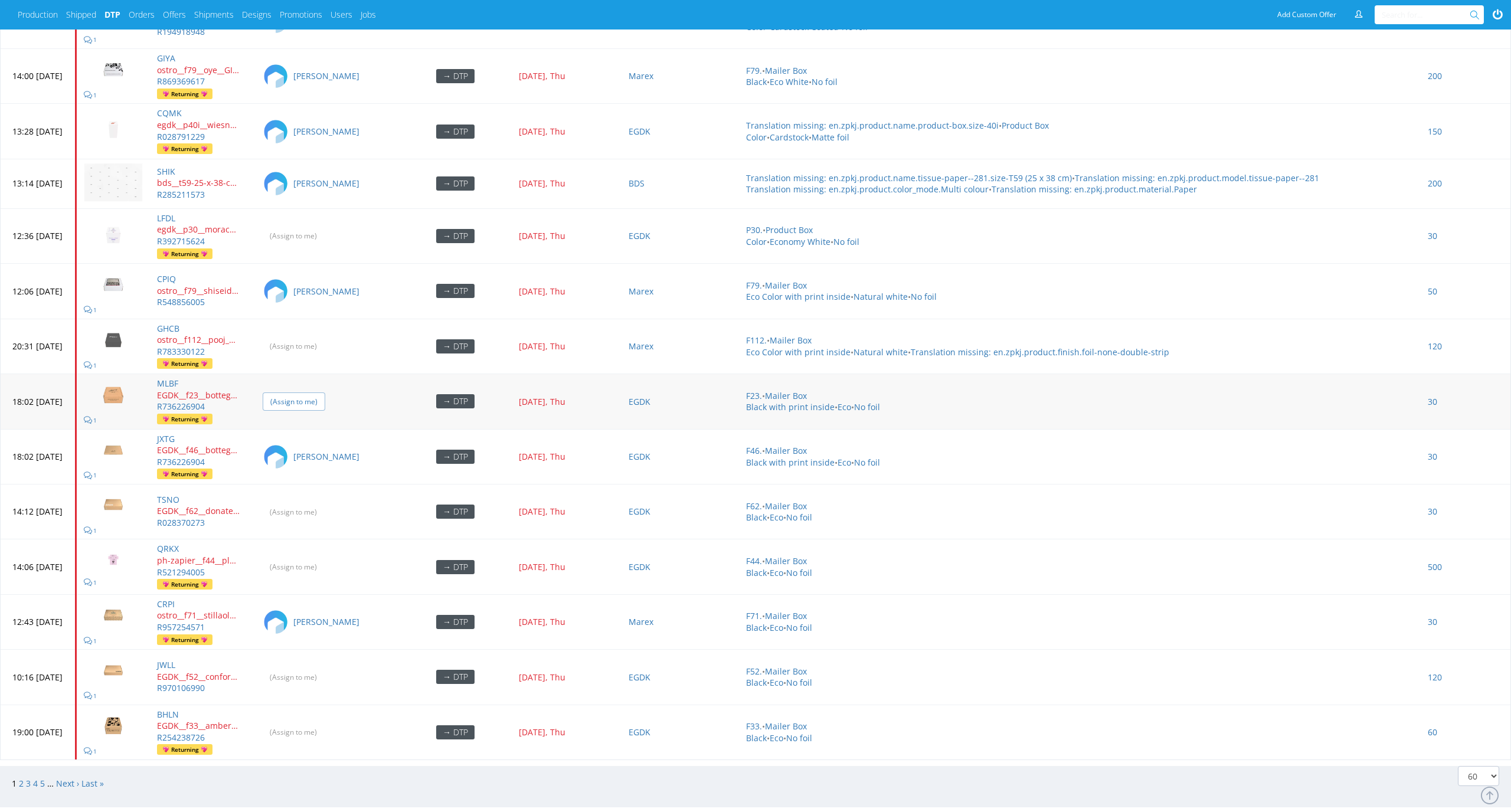
click at [326, 392] on input "(Assign to me)" at bounding box center [294, 401] width 63 height 18
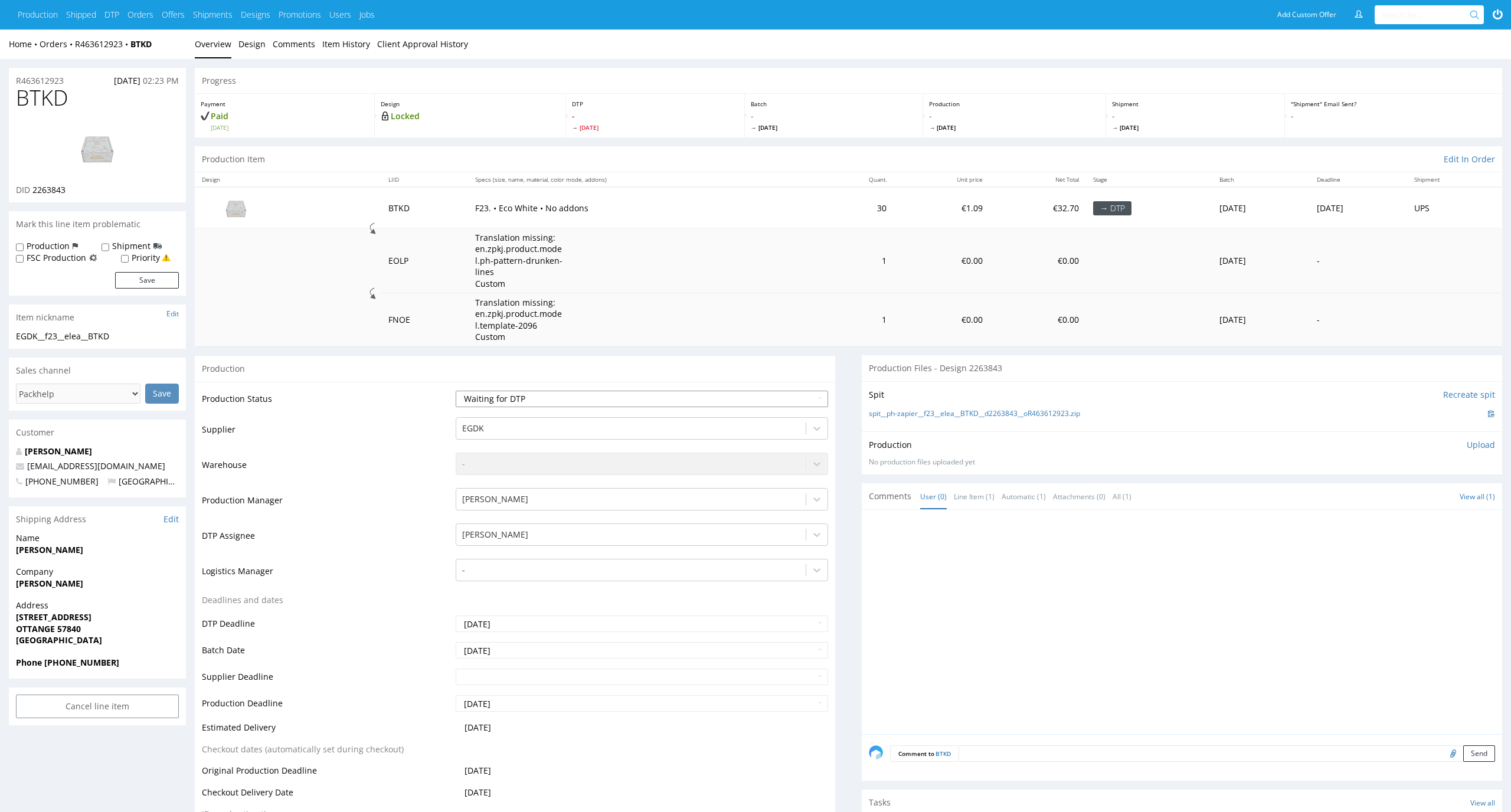
click at [692, 396] on select "Waiting for Artwork Waiting for Diecut Waiting for Mockup Waiting for DTP Waiti…" at bounding box center [642, 399] width 373 height 17
select select "dtp_in_process"
click at [456, 391] on select "Waiting for Artwork Waiting for Diecut Waiting for Mockup Waiting for DTP Waiti…" at bounding box center [642, 399] width 373 height 17
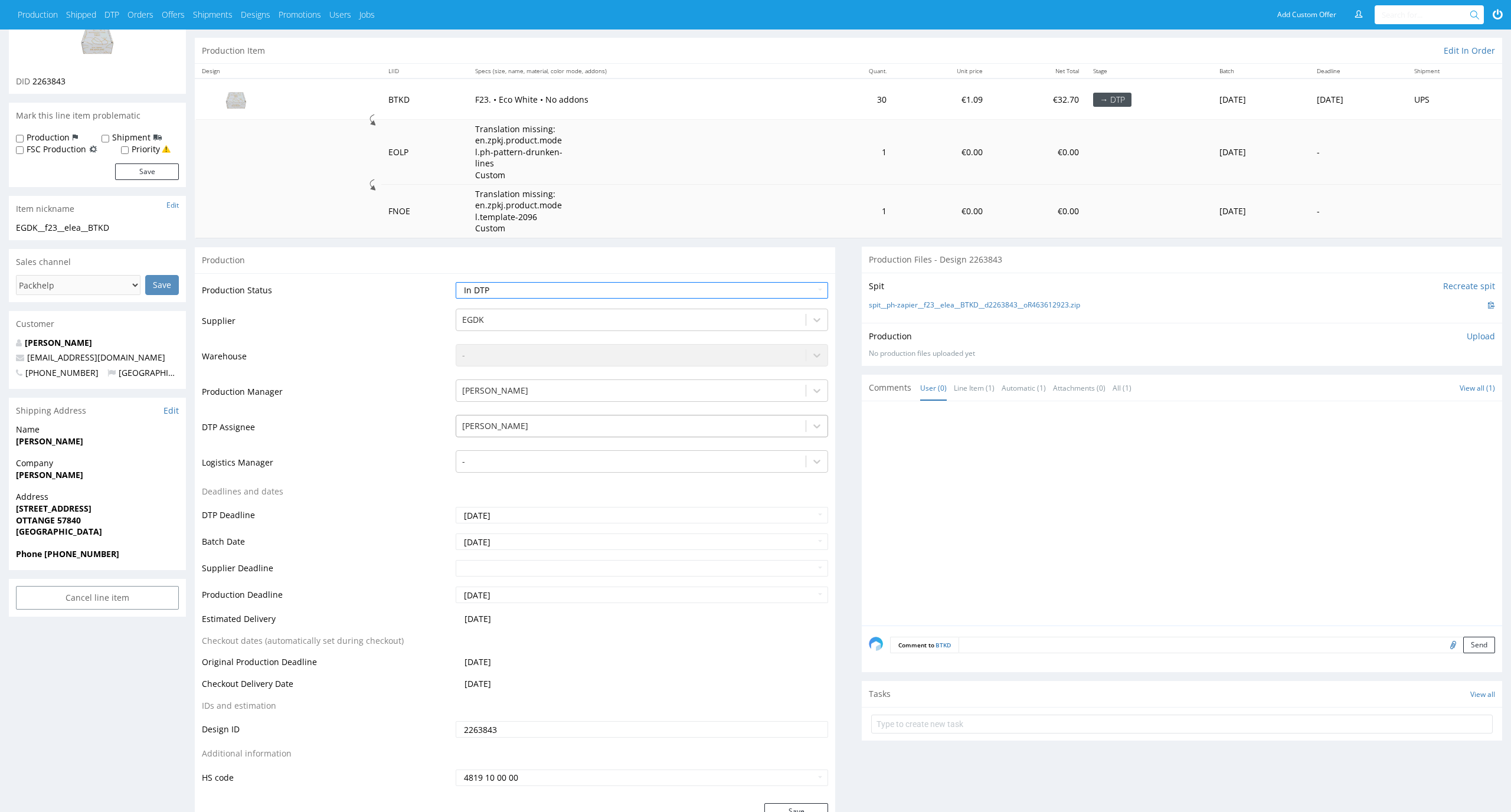
scroll to position [169, 0]
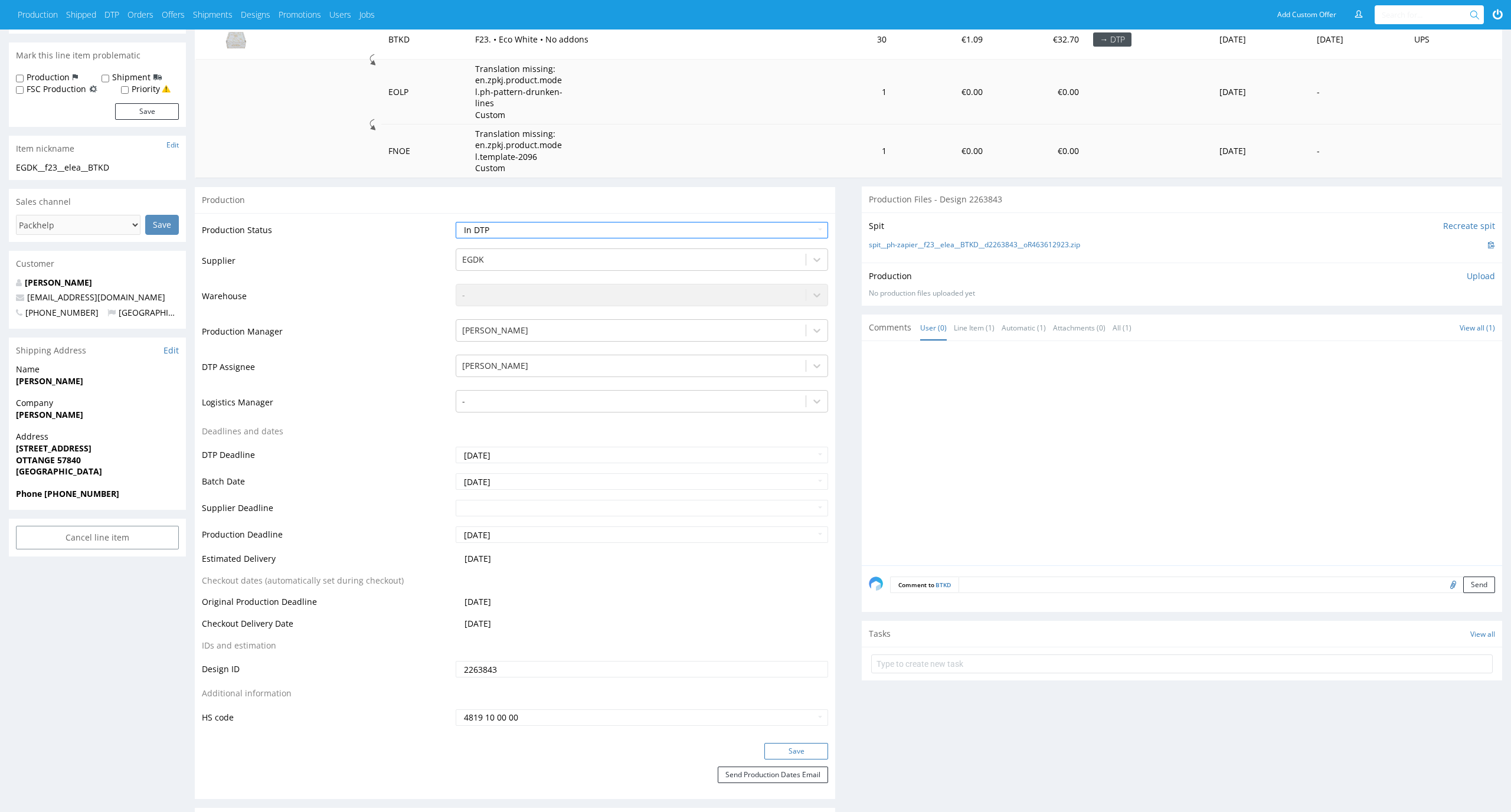
click at [815, 753] on button "Save" at bounding box center [796, 750] width 64 height 17
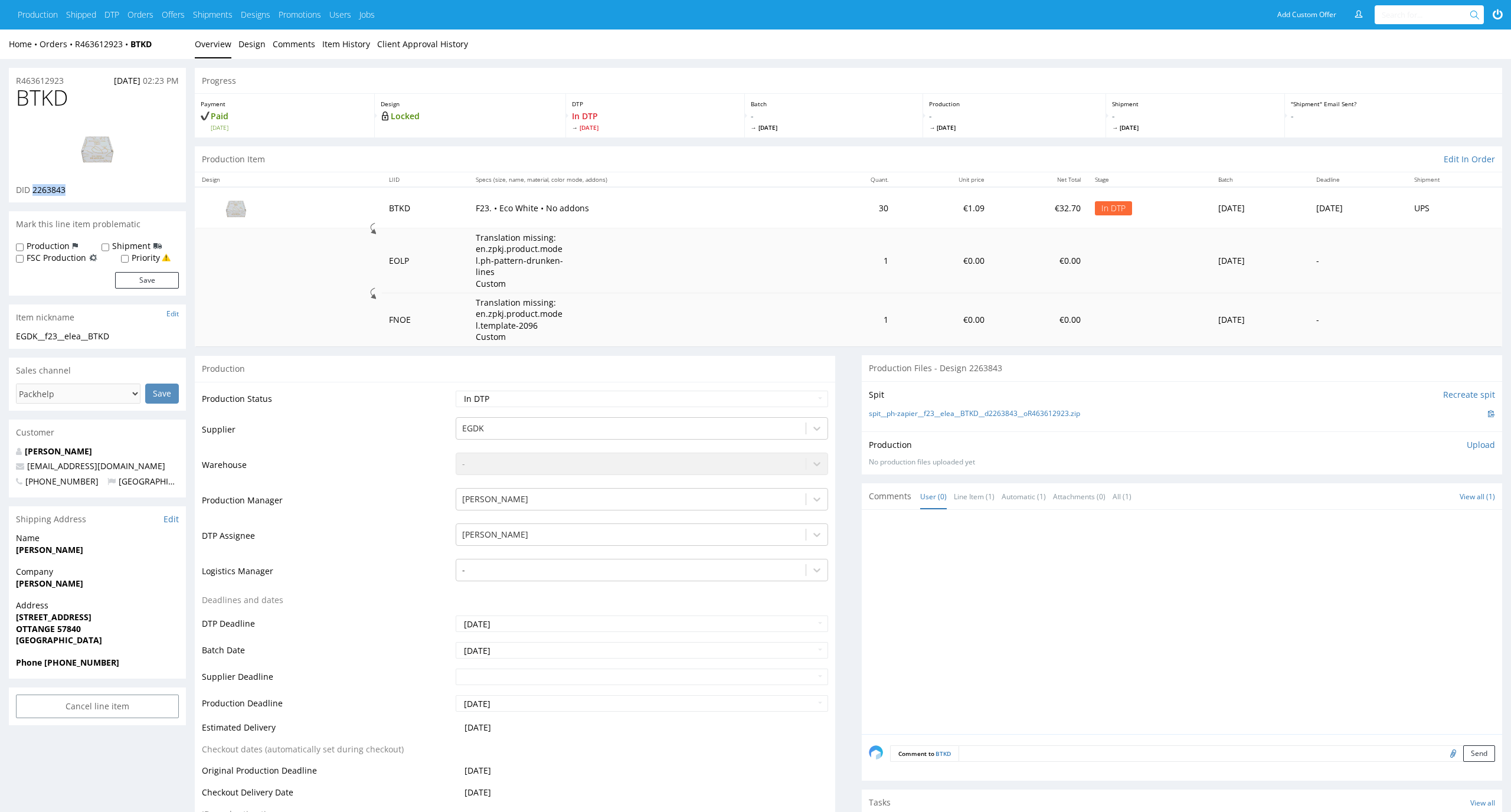
drag, startPoint x: 84, startPoint y: 185, endPoint x: 34, endPoint y: 186, distance: 50.0
click at [34, 186] on div "DID 2263843" at bounding box center [97, 190] width 163 height 12
copy span "2263843"
click at [1037, 124] on span "Mon 6 Oct" at bounding box center [1015, 127] width 171 height 8
click at [856, 214] on td "30" at bounding box center [857, 206] width 76 height 41
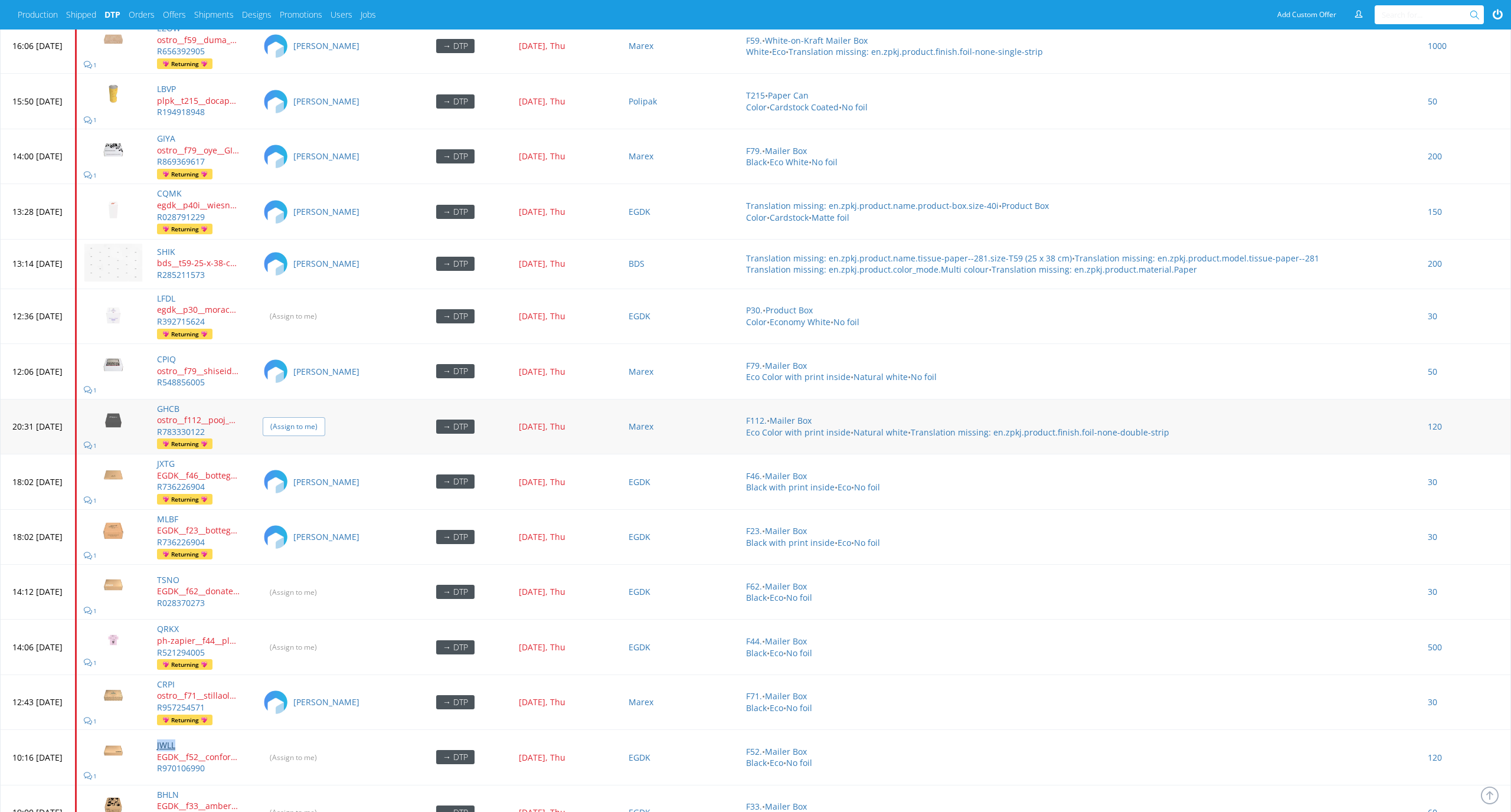
scroll to position [4629, 0]
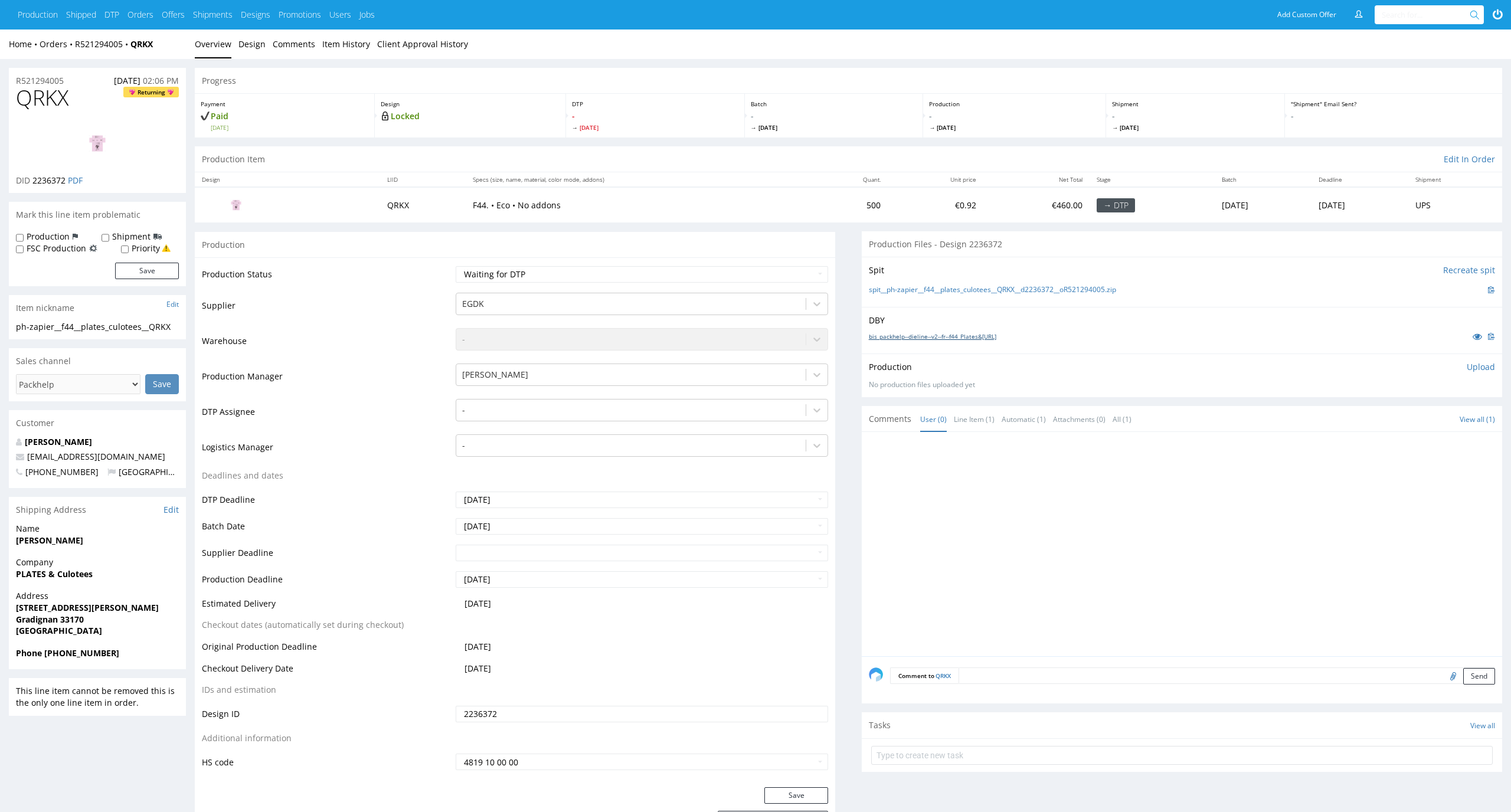
click at [985, 339] on link "bis_packhelp--dieline--v2--fr--f44_Plates&[URL]" at bounding box center [932, 337] width 127 height 8
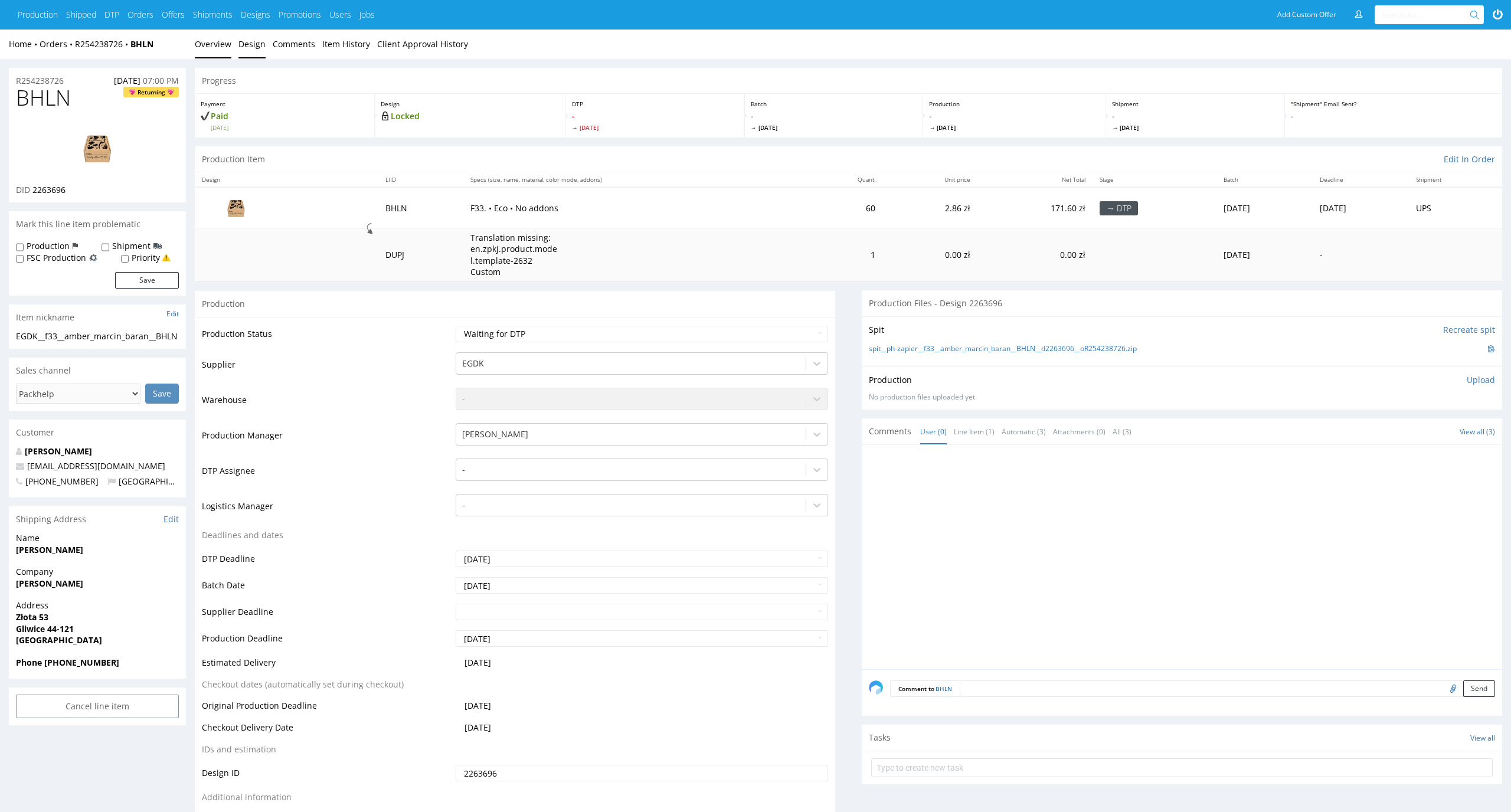
click at [245, 40] on link "Design" at bounding box center [251, 44] width 27 height 29
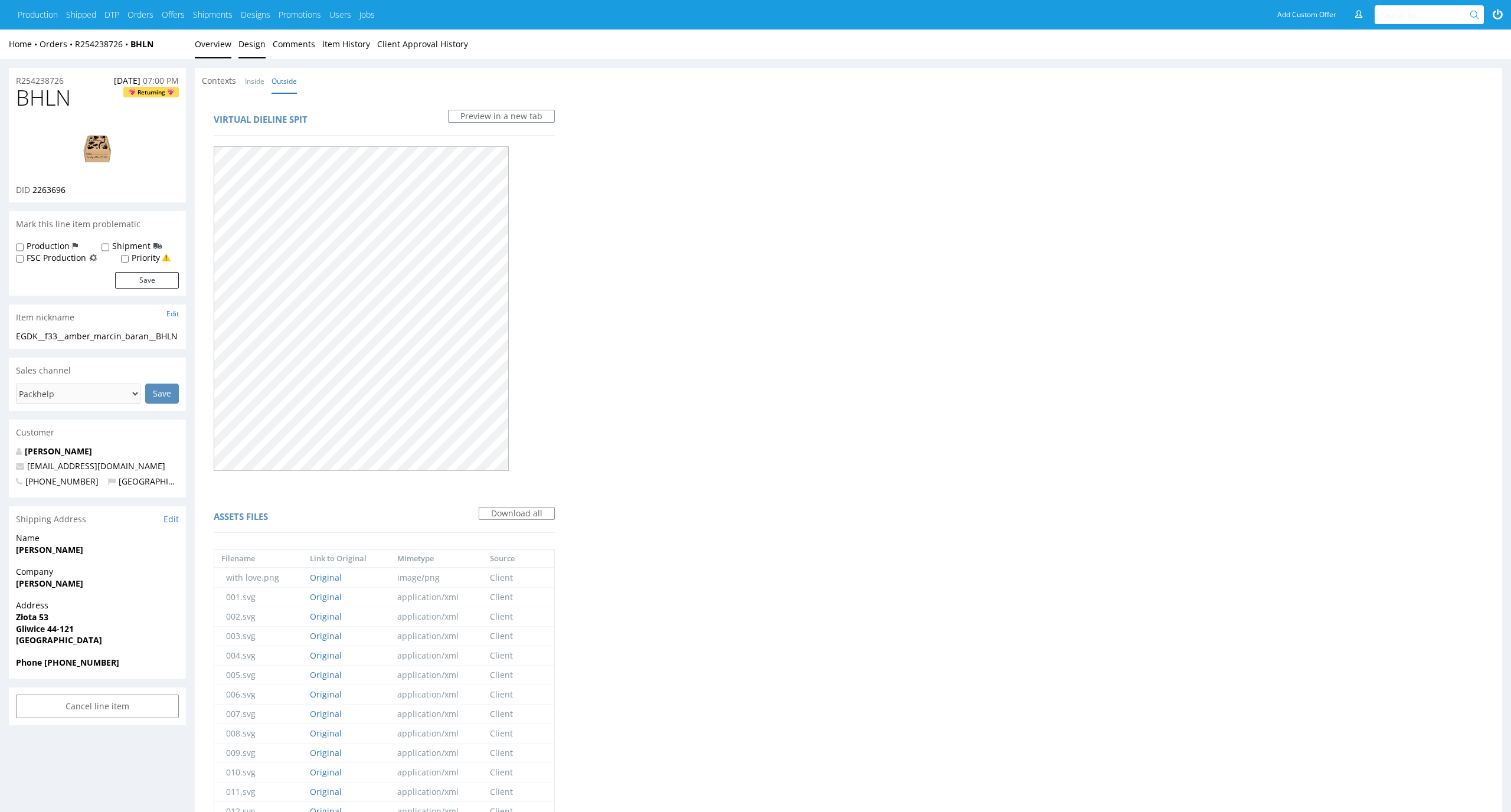
click at [203, 31] on link "Overview" at bounding box center [212, 44] width 37 height 29
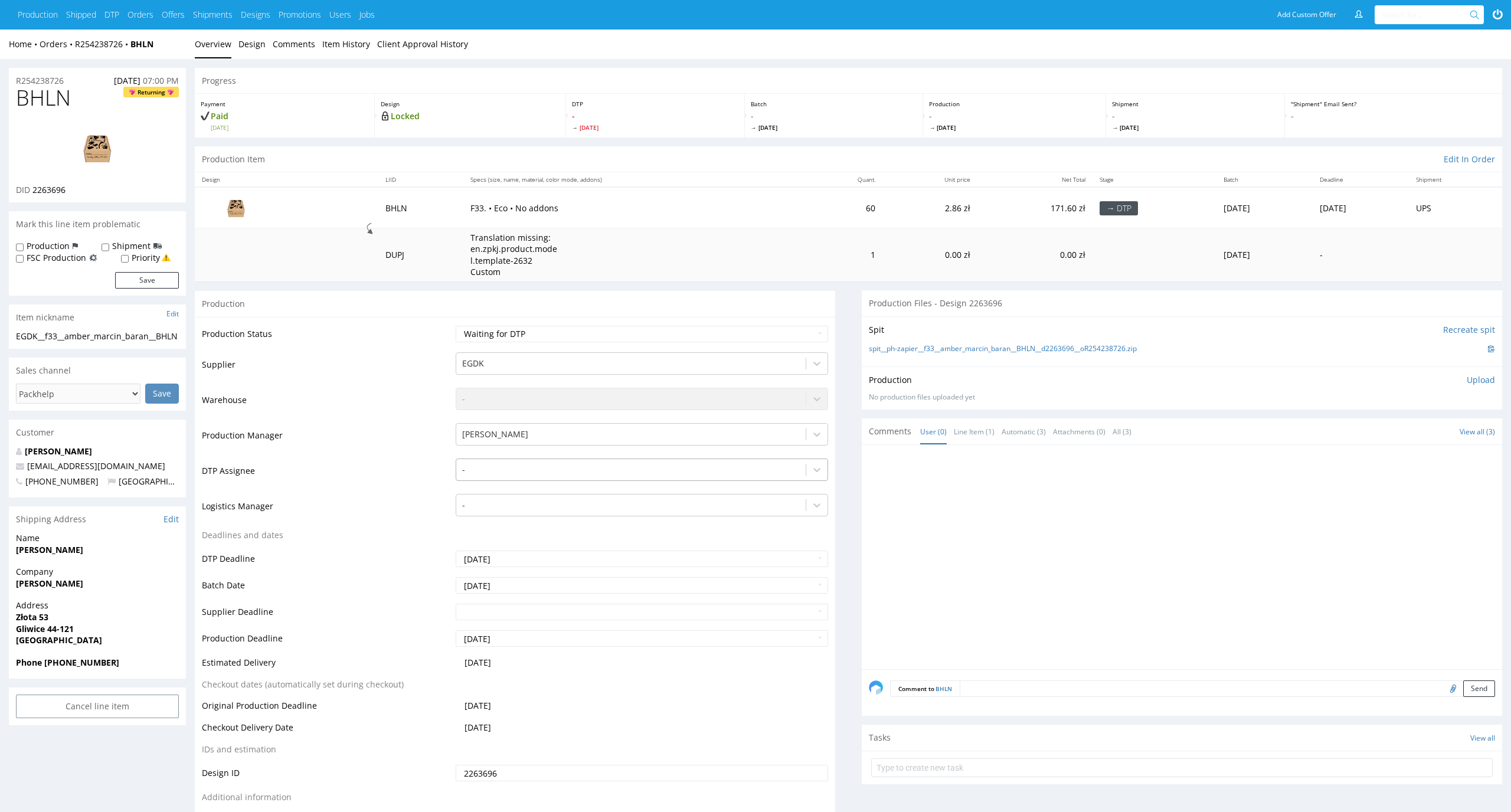
click at [554, 468] on div at bounding box center [630, 470] width 339 height 14
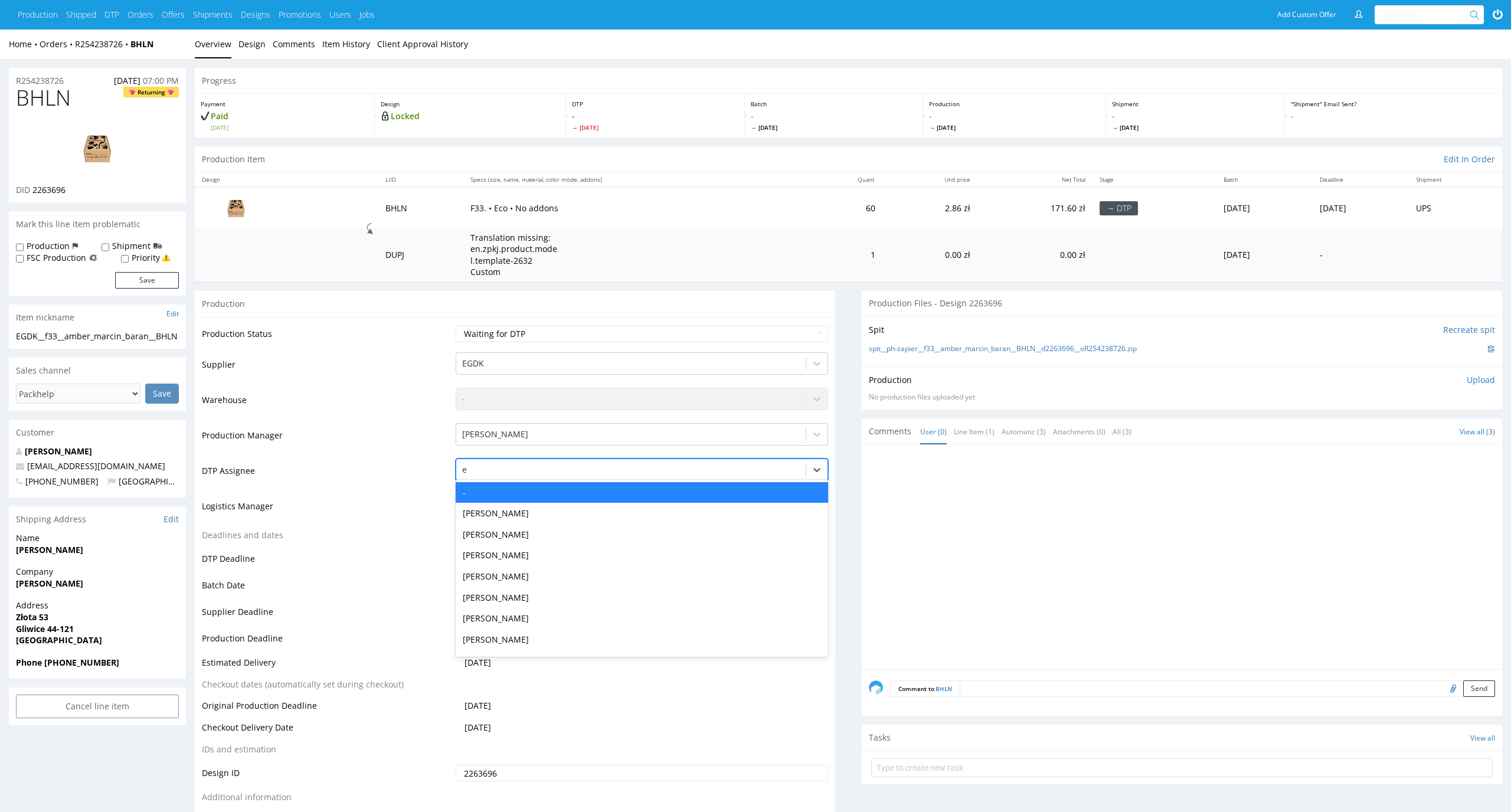
type input "el"
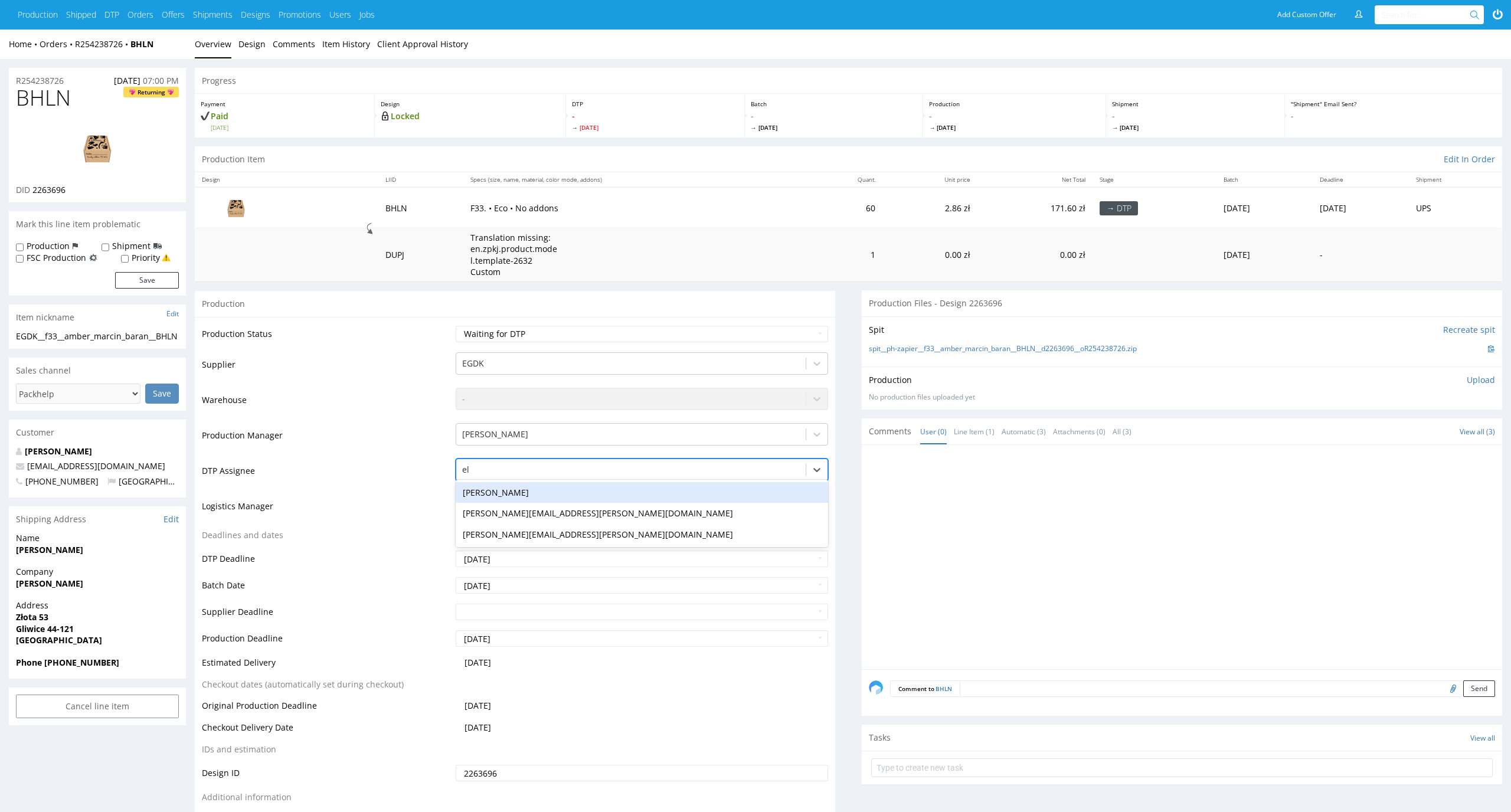
click at [555, 482] on div "[PERSON_NAME]" at bounding box center [642, 492] width 373 height 21
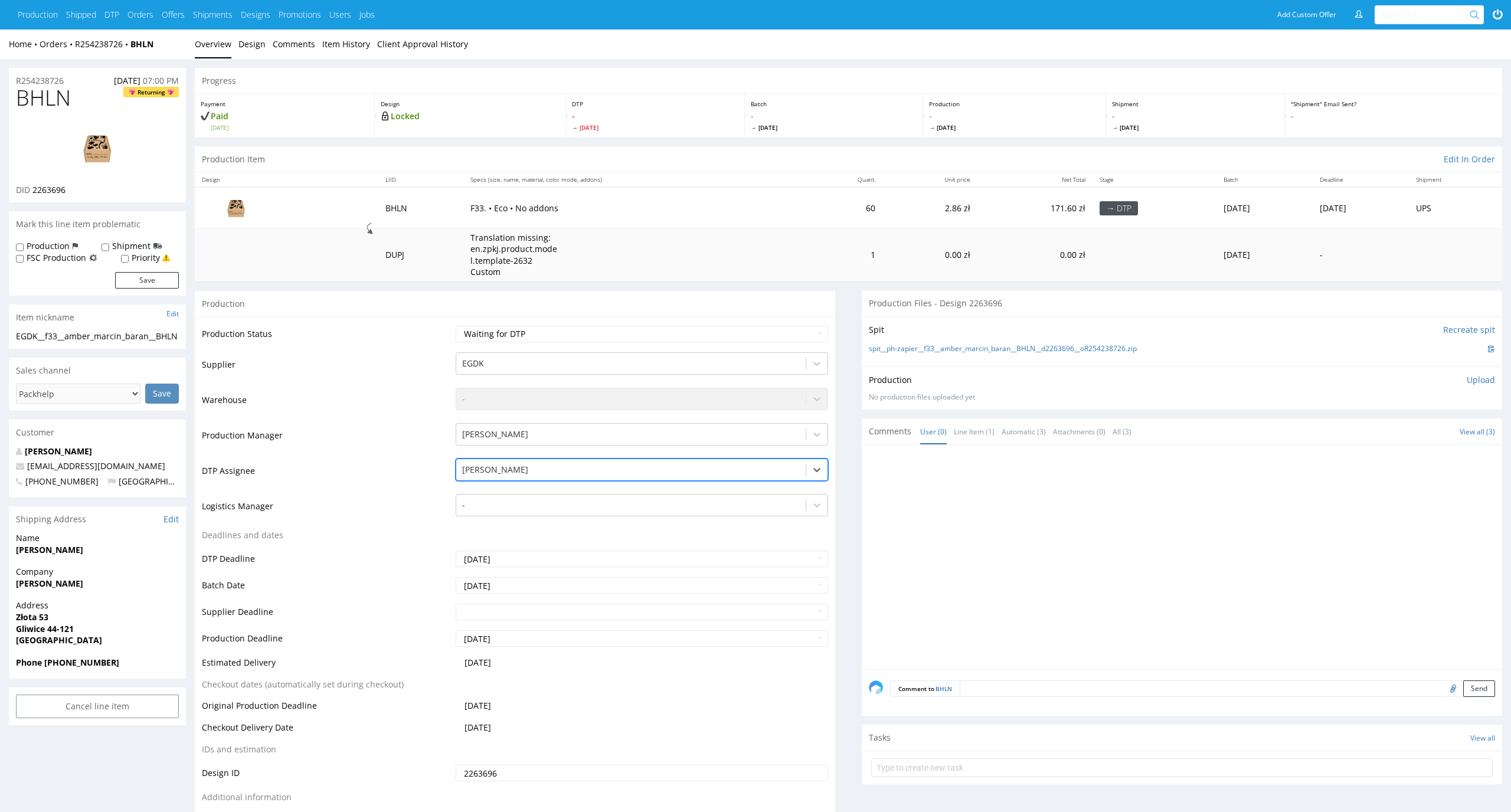
scroll to position [86, 0]
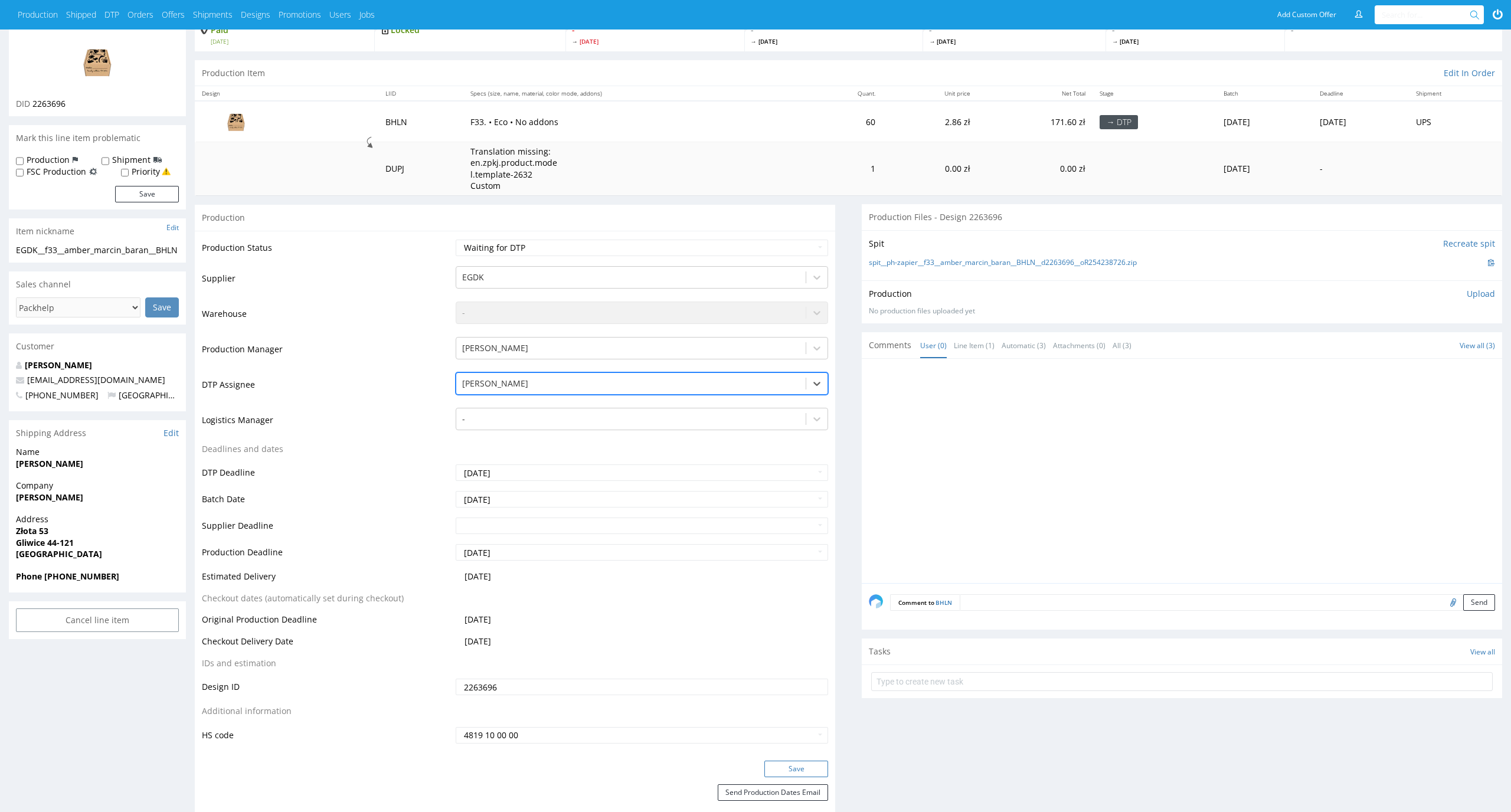
click at [810, 769] on button "Save" at bounding box center [796, 768] width 64 height 17
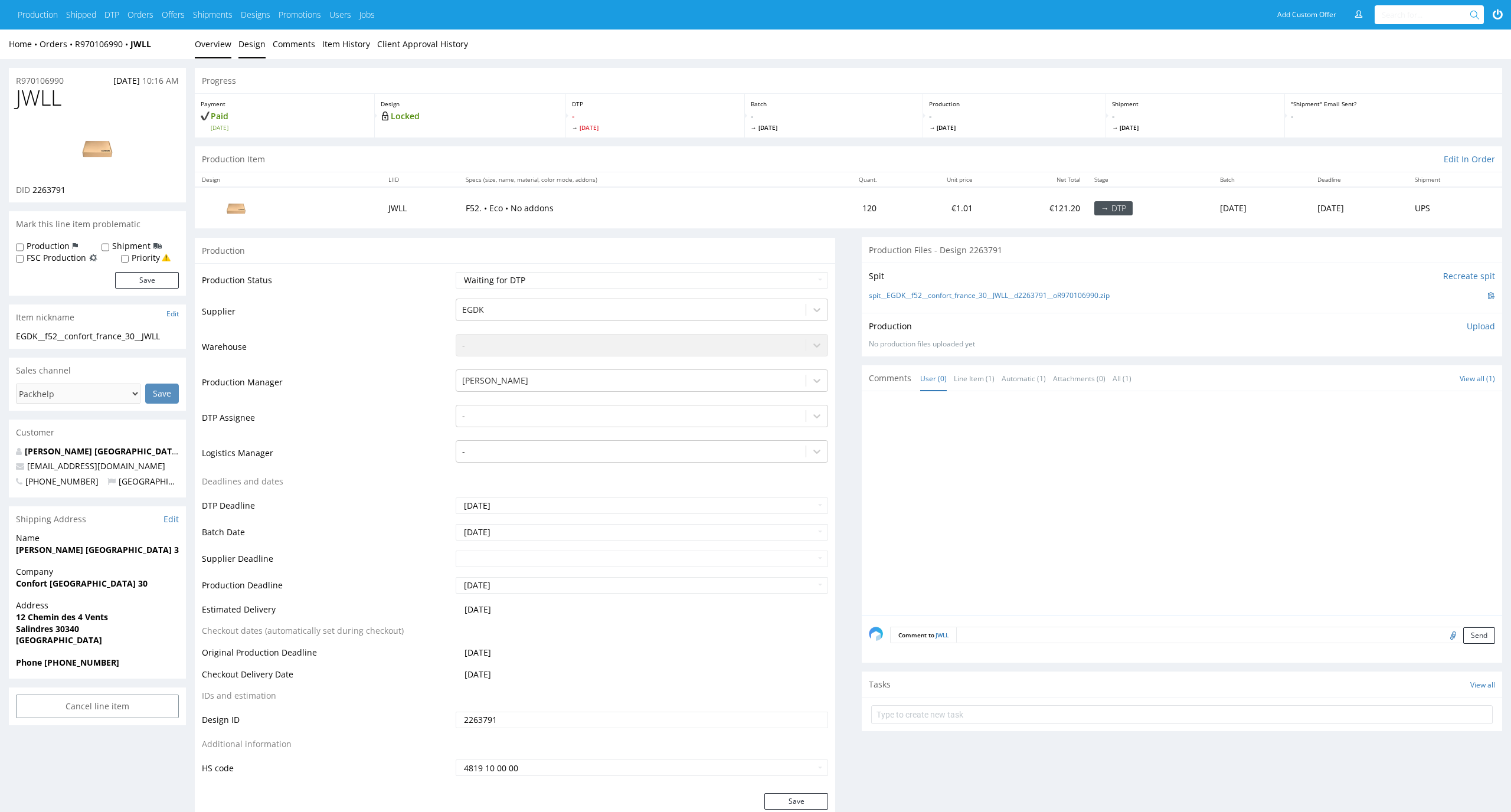
click at [252, 48] on link "Design" at bounding box center [251, 44] width 27 height 29
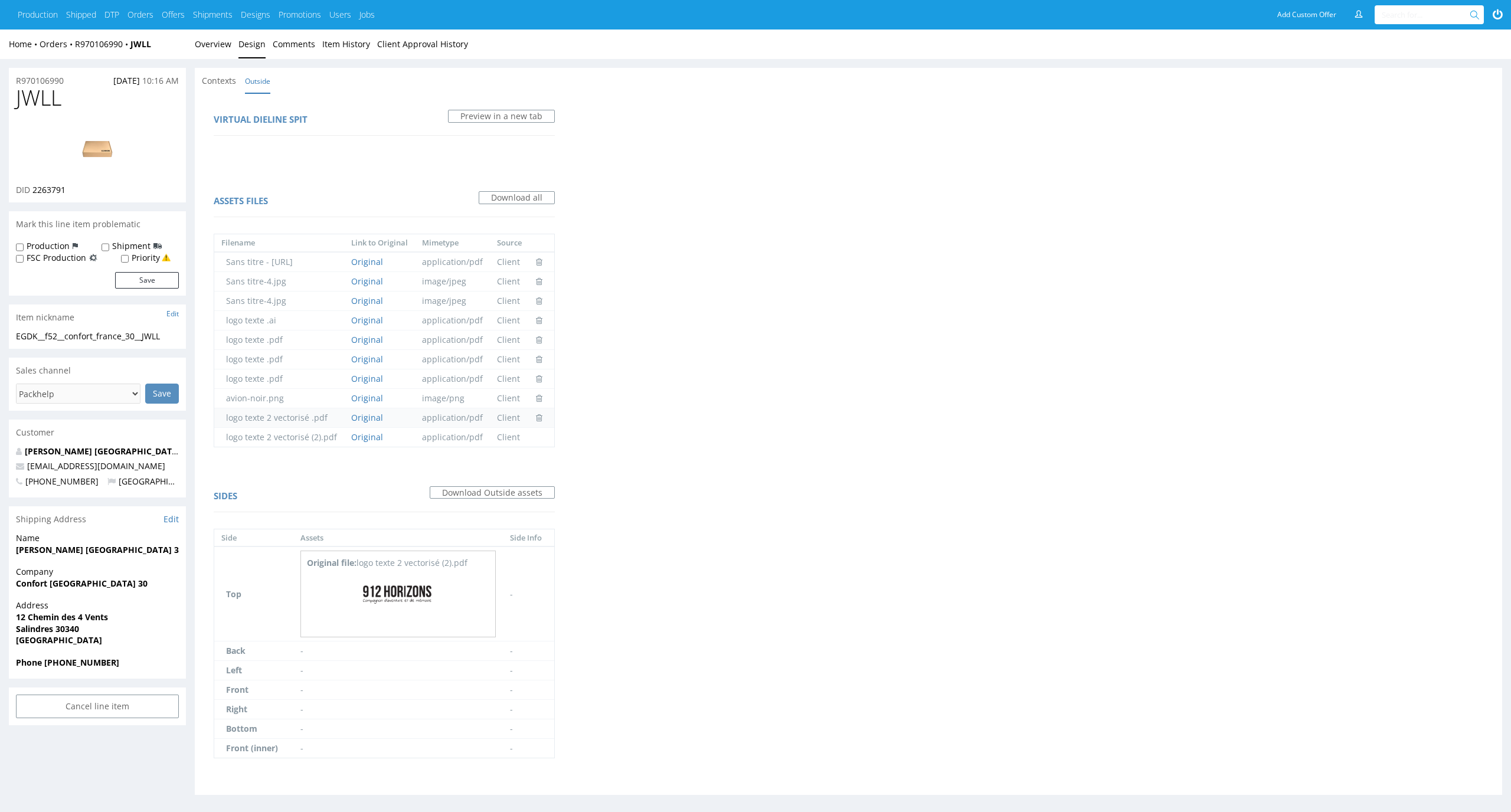
scroll to position [5, 0]
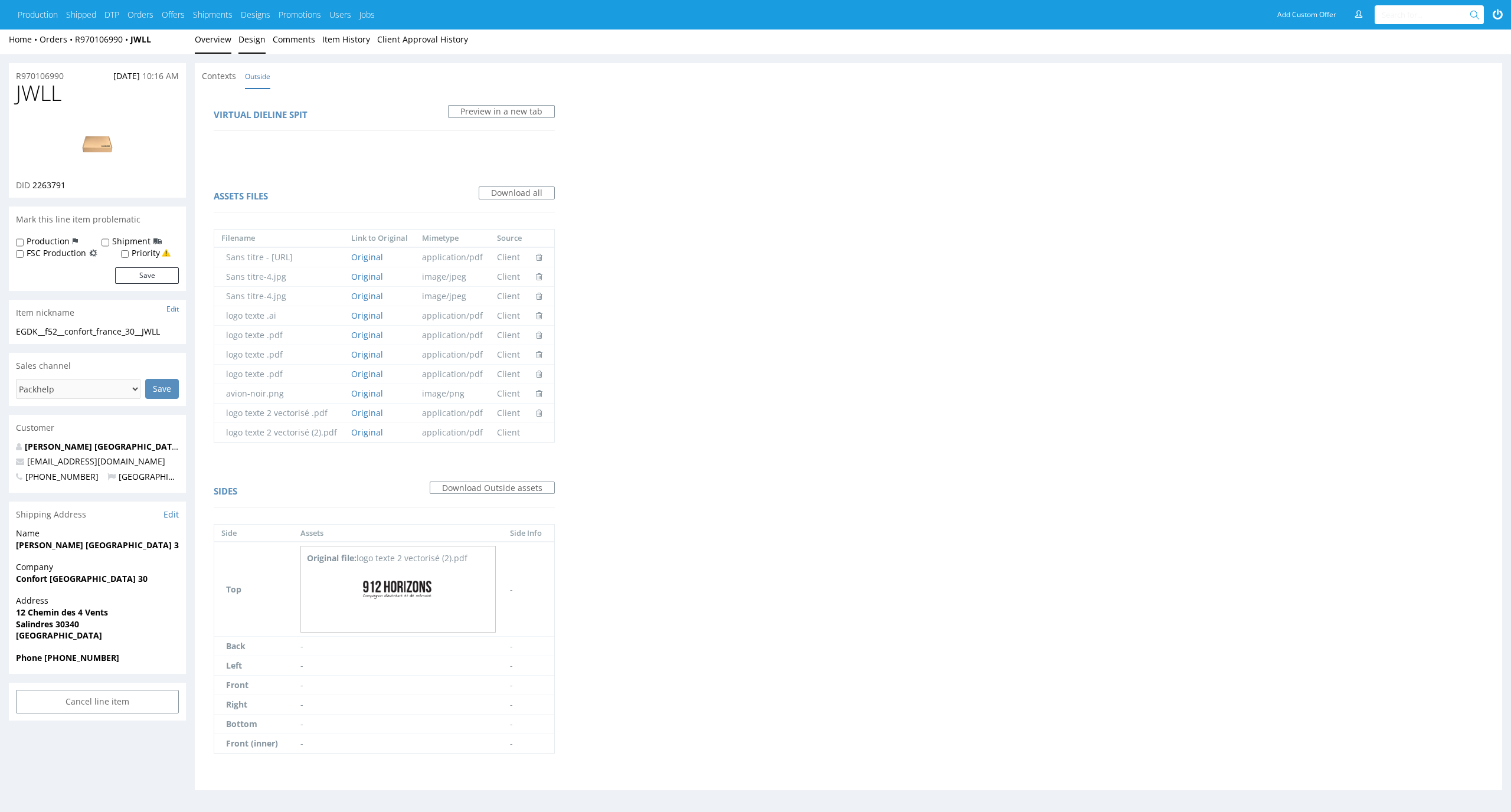
click at [217, 45] on link "Overview" at bounding box center [212, 39] width 37 height 29
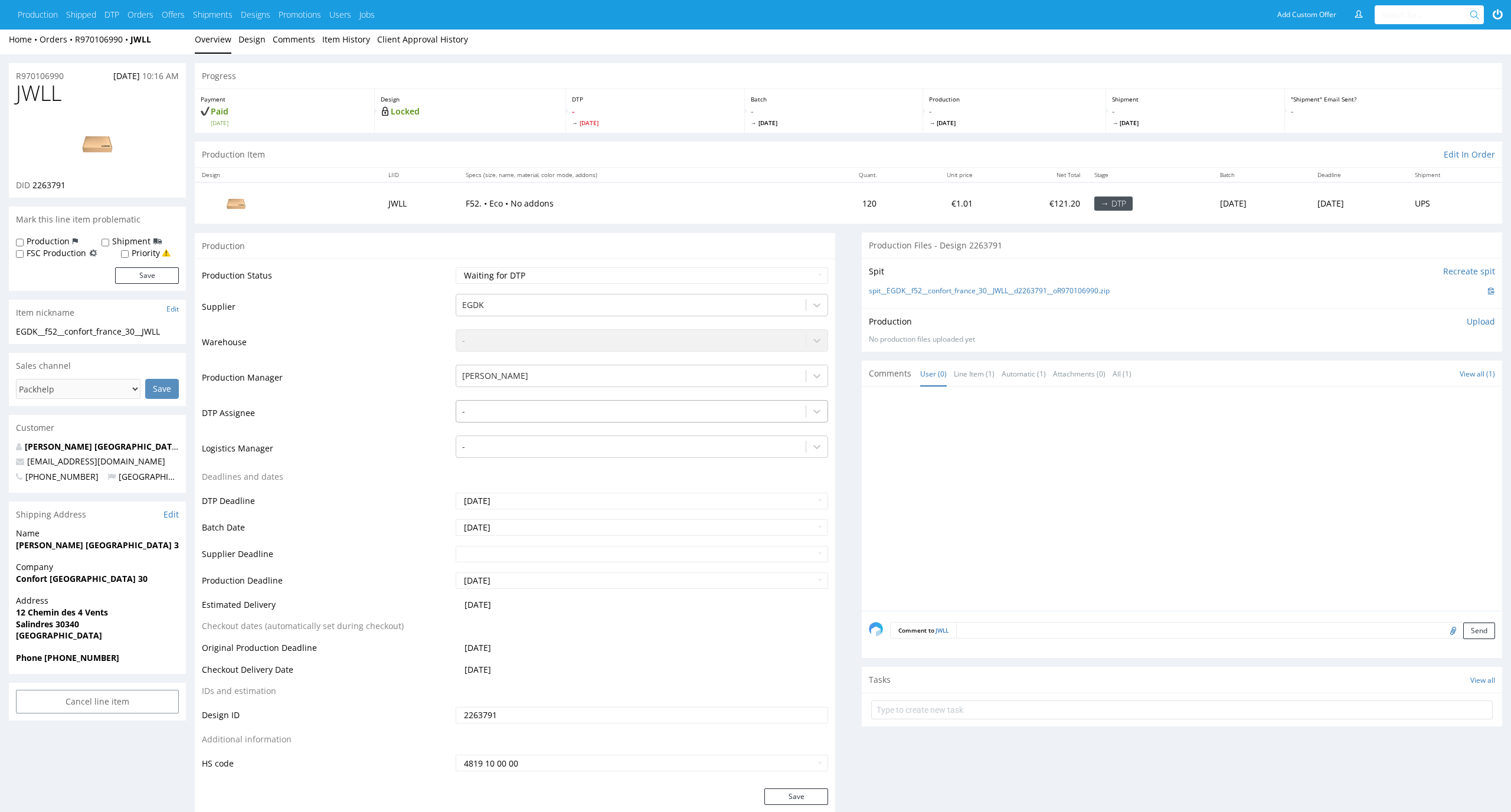
click at [486, 411] on div at bounding box center [630, 411] width 339 height 14
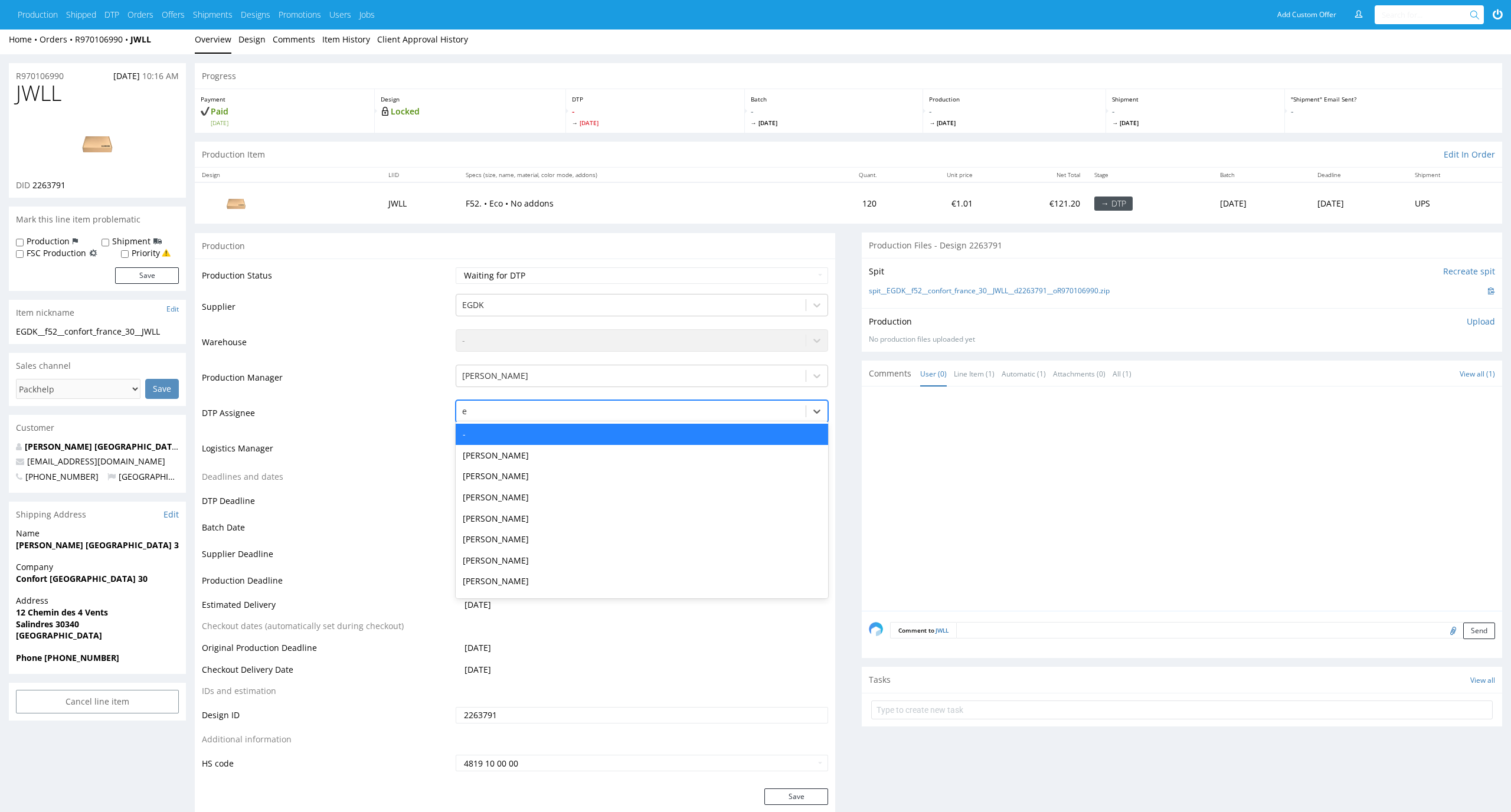
type input "el"
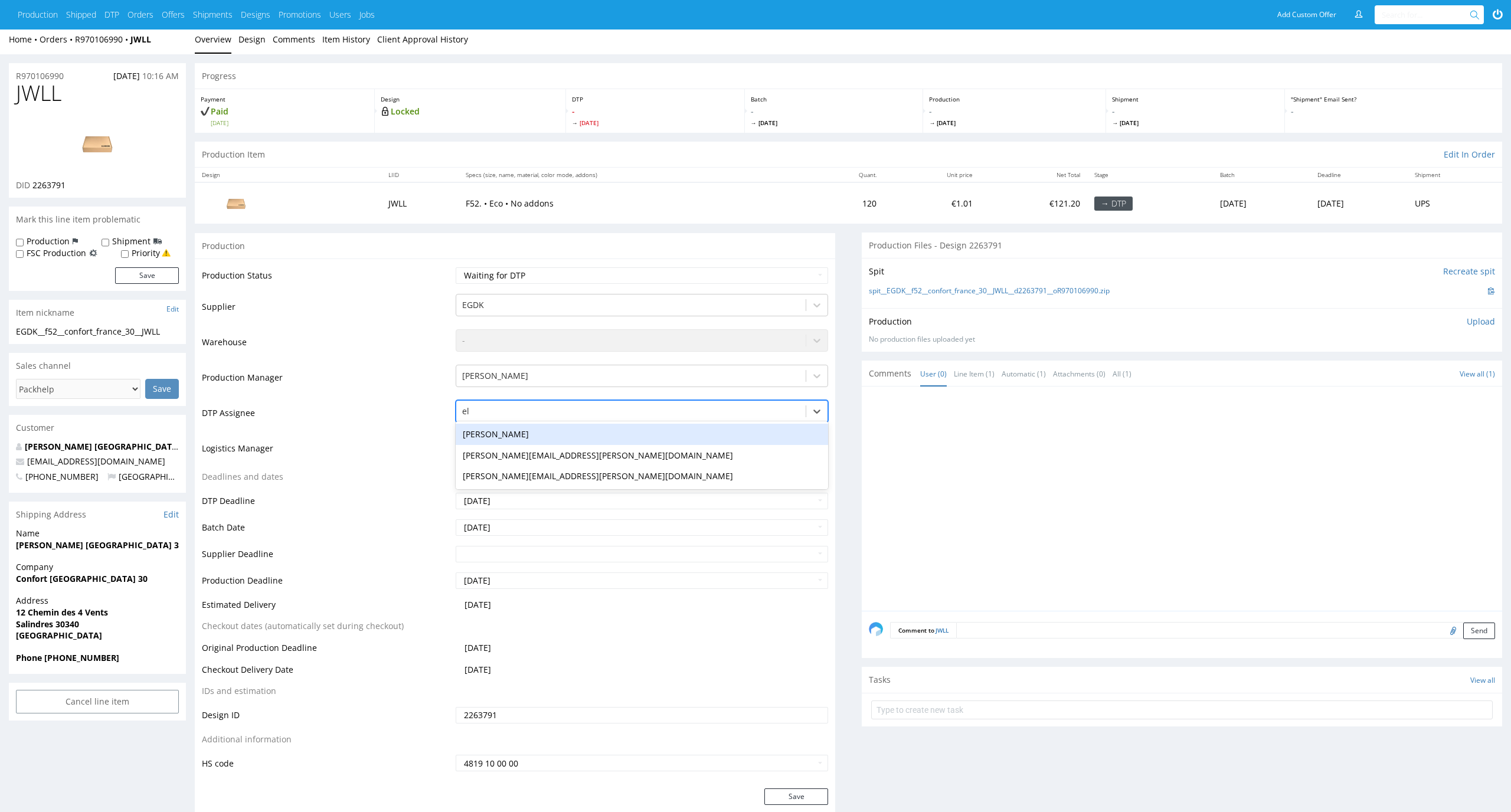
click at [494, 434] on div "[PERSON_NAME]" at bounding box center [642, 434] width 373 height 21
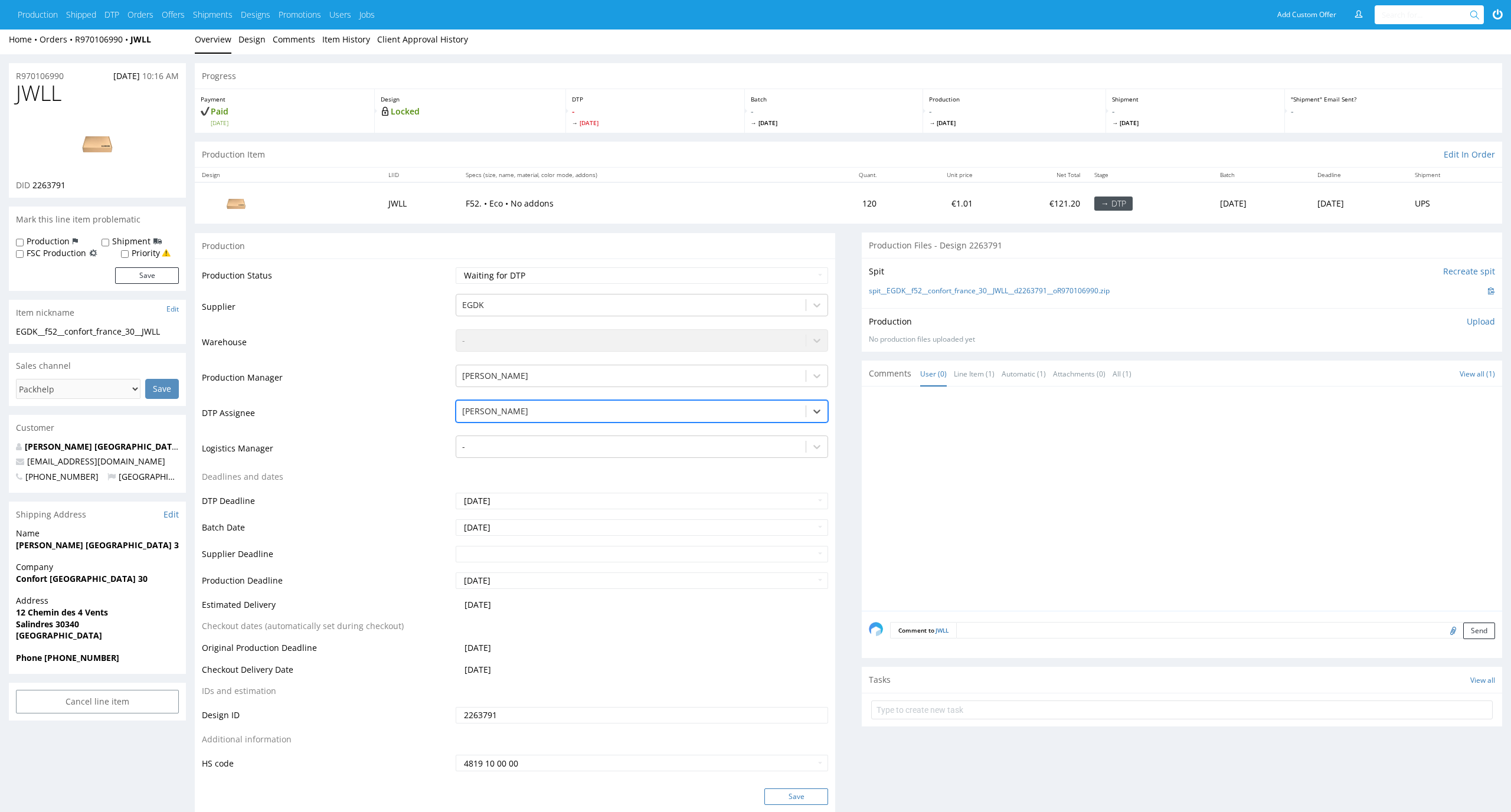
click at [791, 798] on button "Save" at bounding box center [796, 796] width 64 height 17
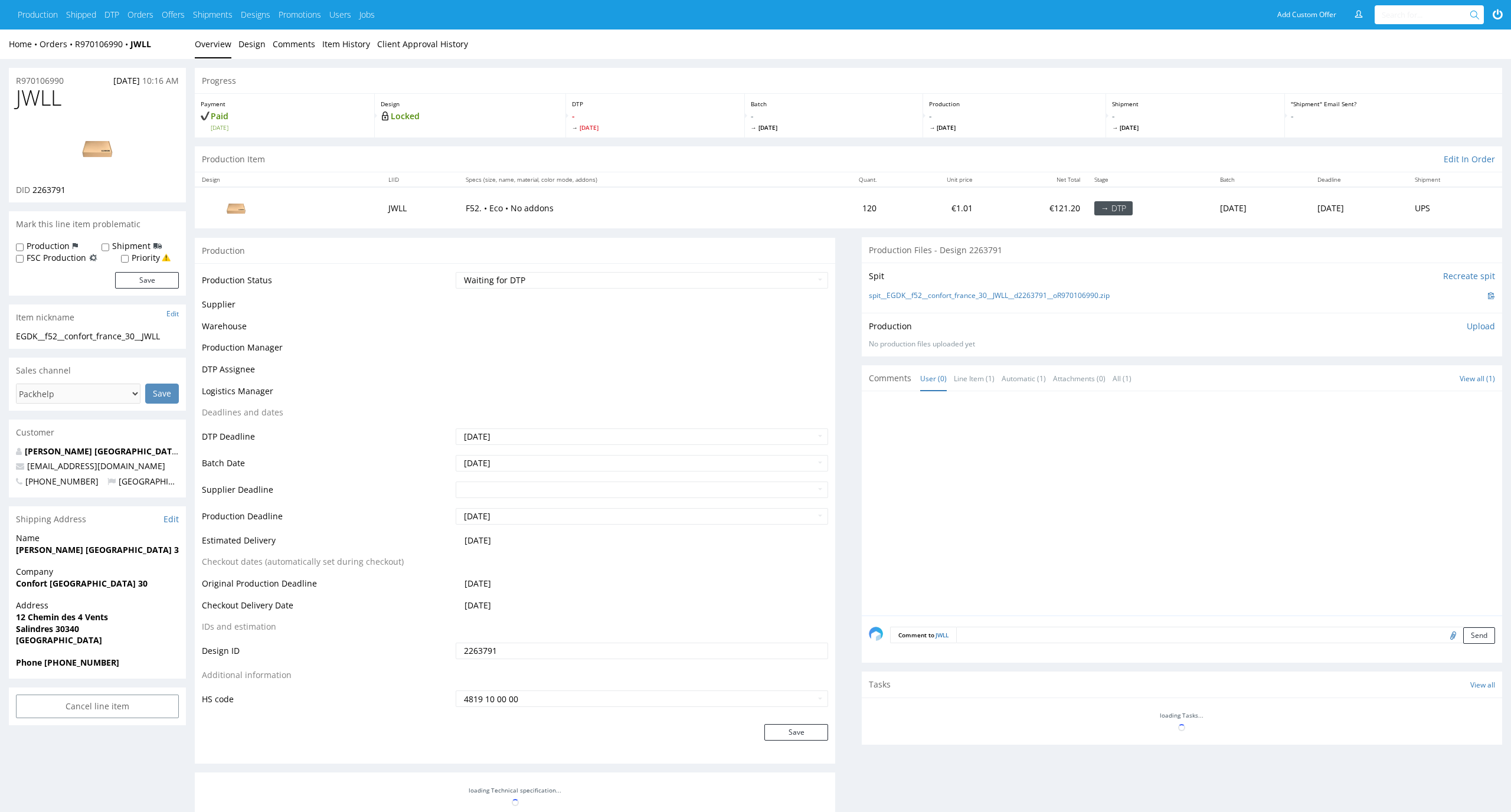
scroll to position [5, 0]
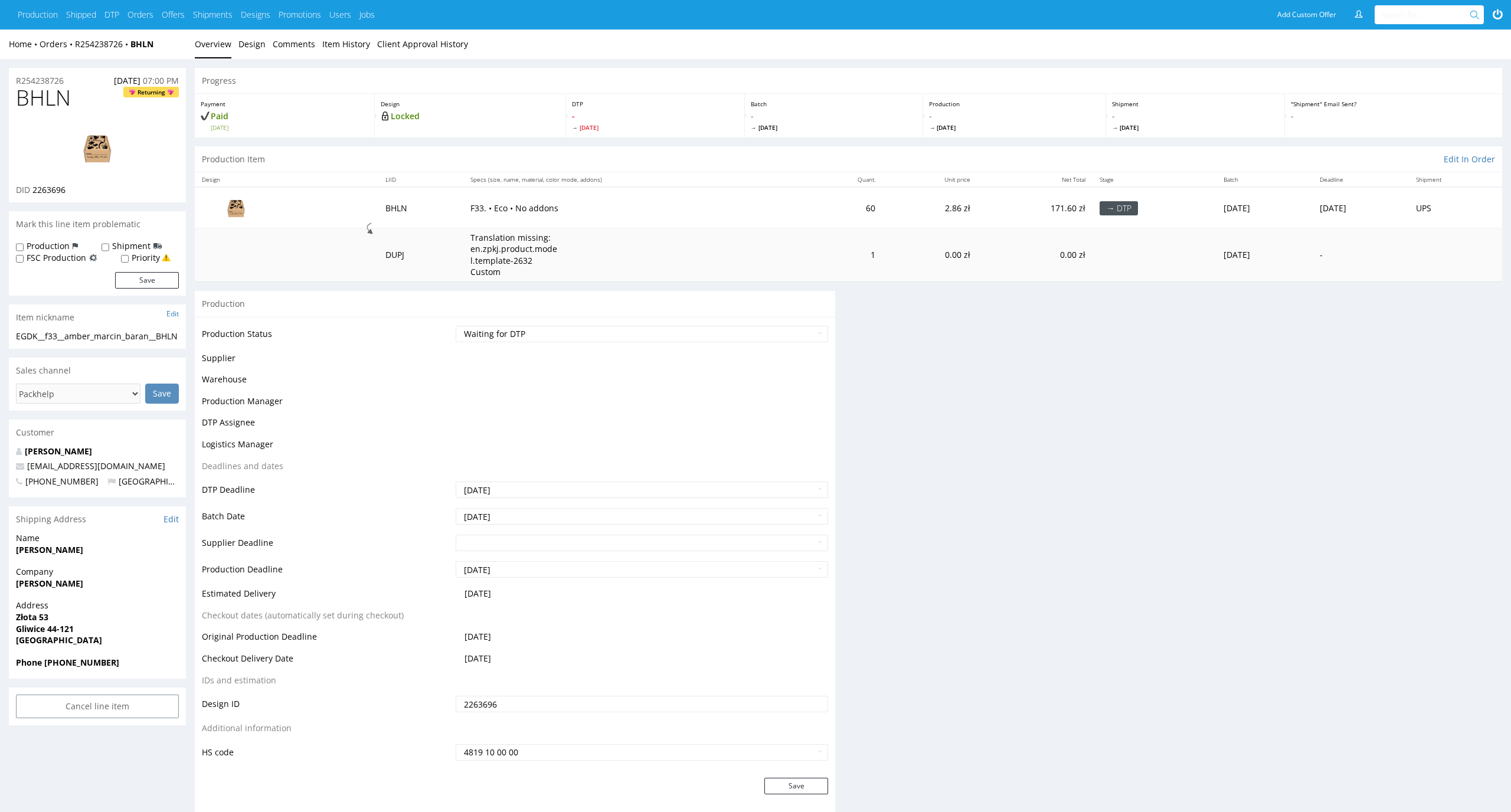
scroll to position [86, 0]
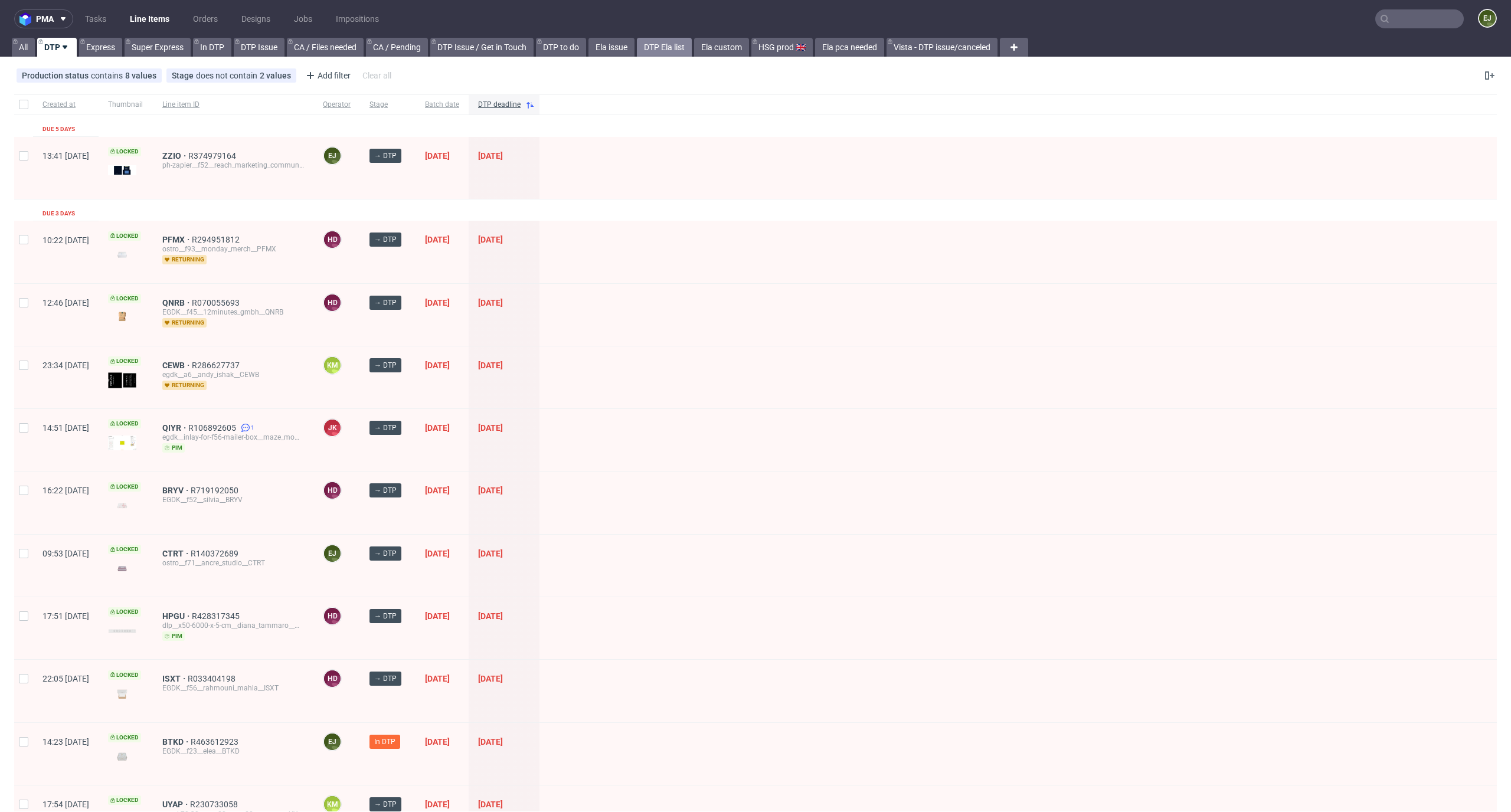
click at [681, 46] on link "DTP Ela list" at bounding box center [663, 47] width 55 height 19
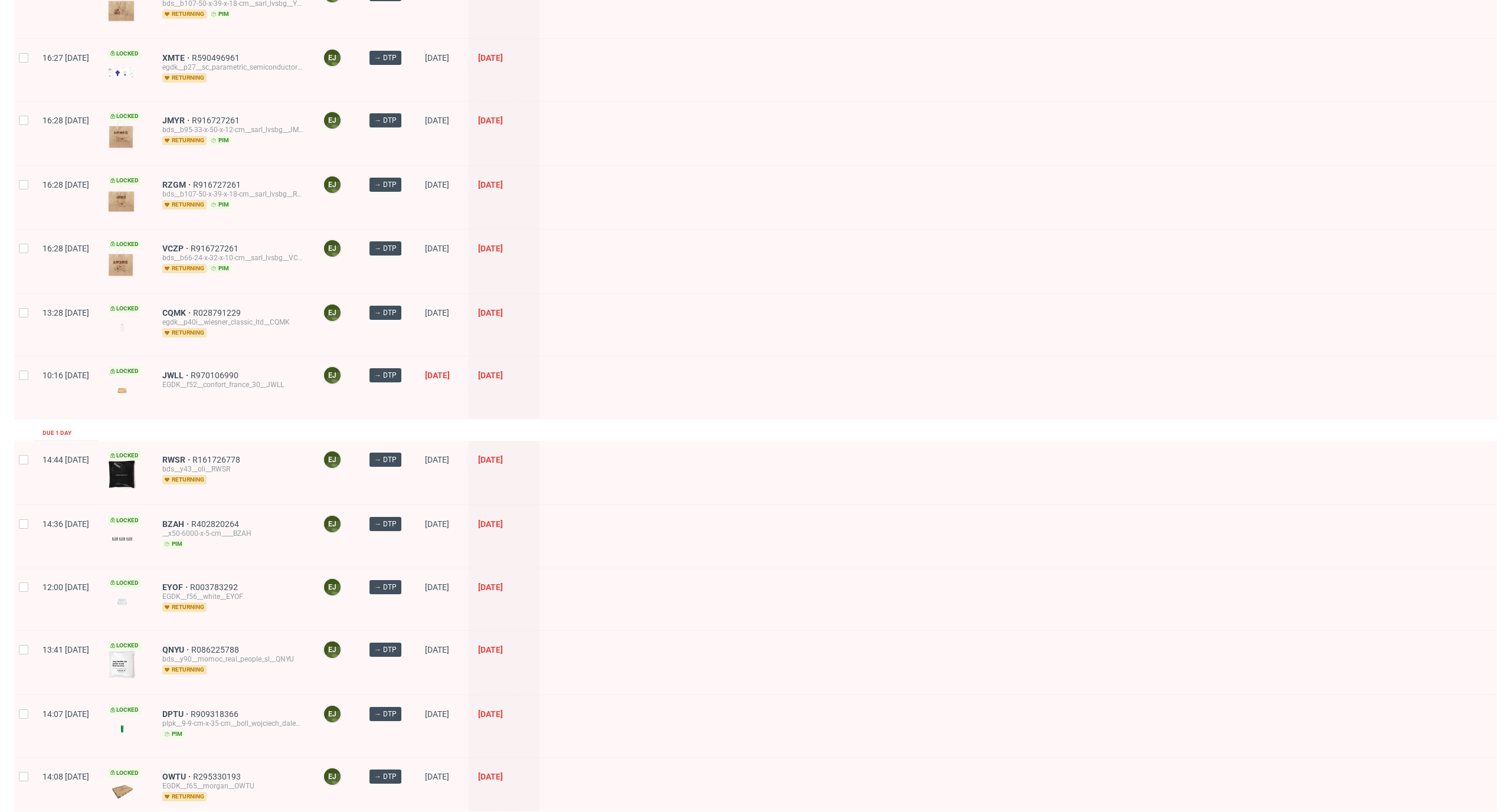
scroll to position [1352, 0]
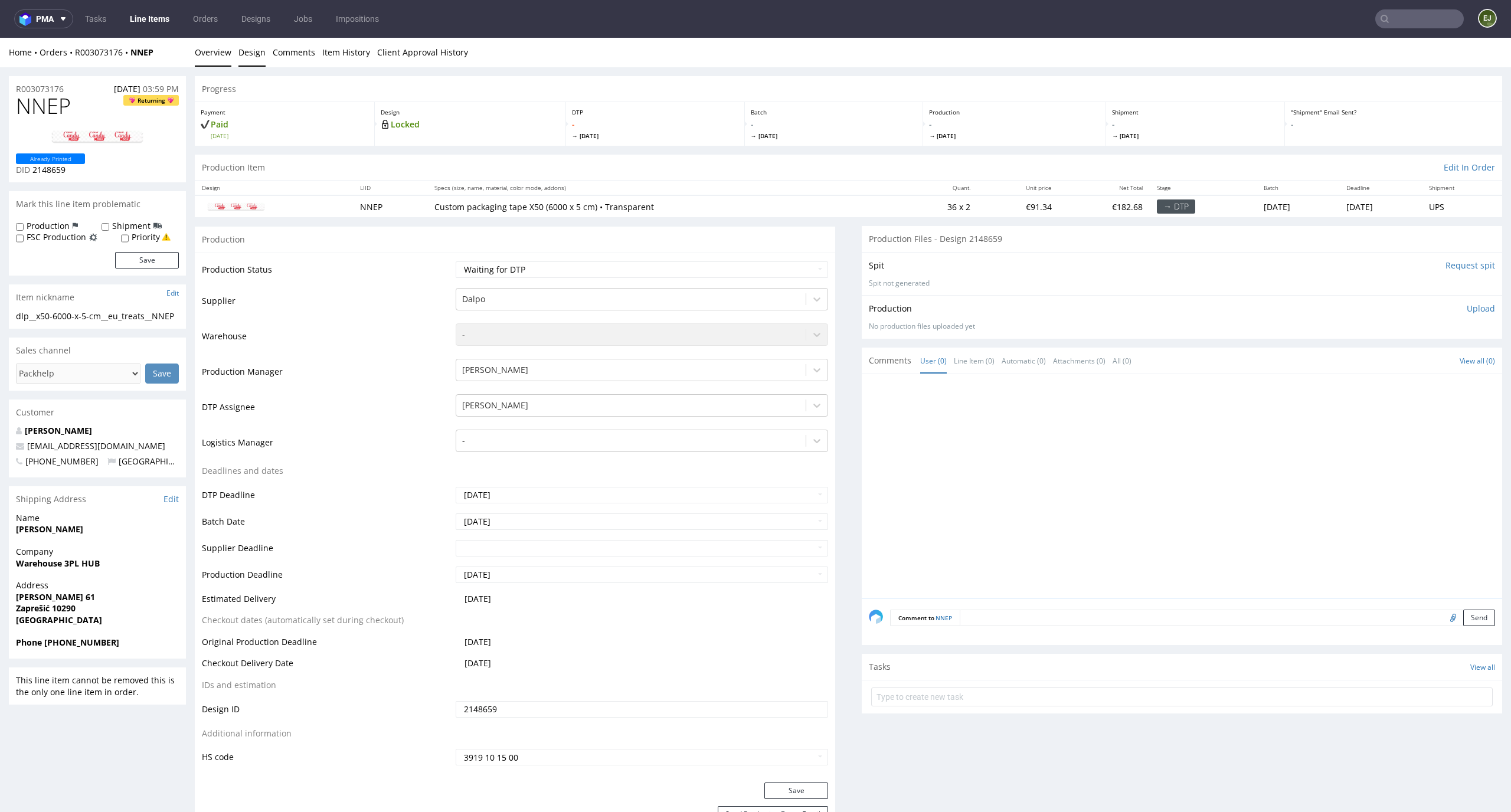
click at [249, 54] on link "Design" at bounding box center [251, 52] width 27 height 29
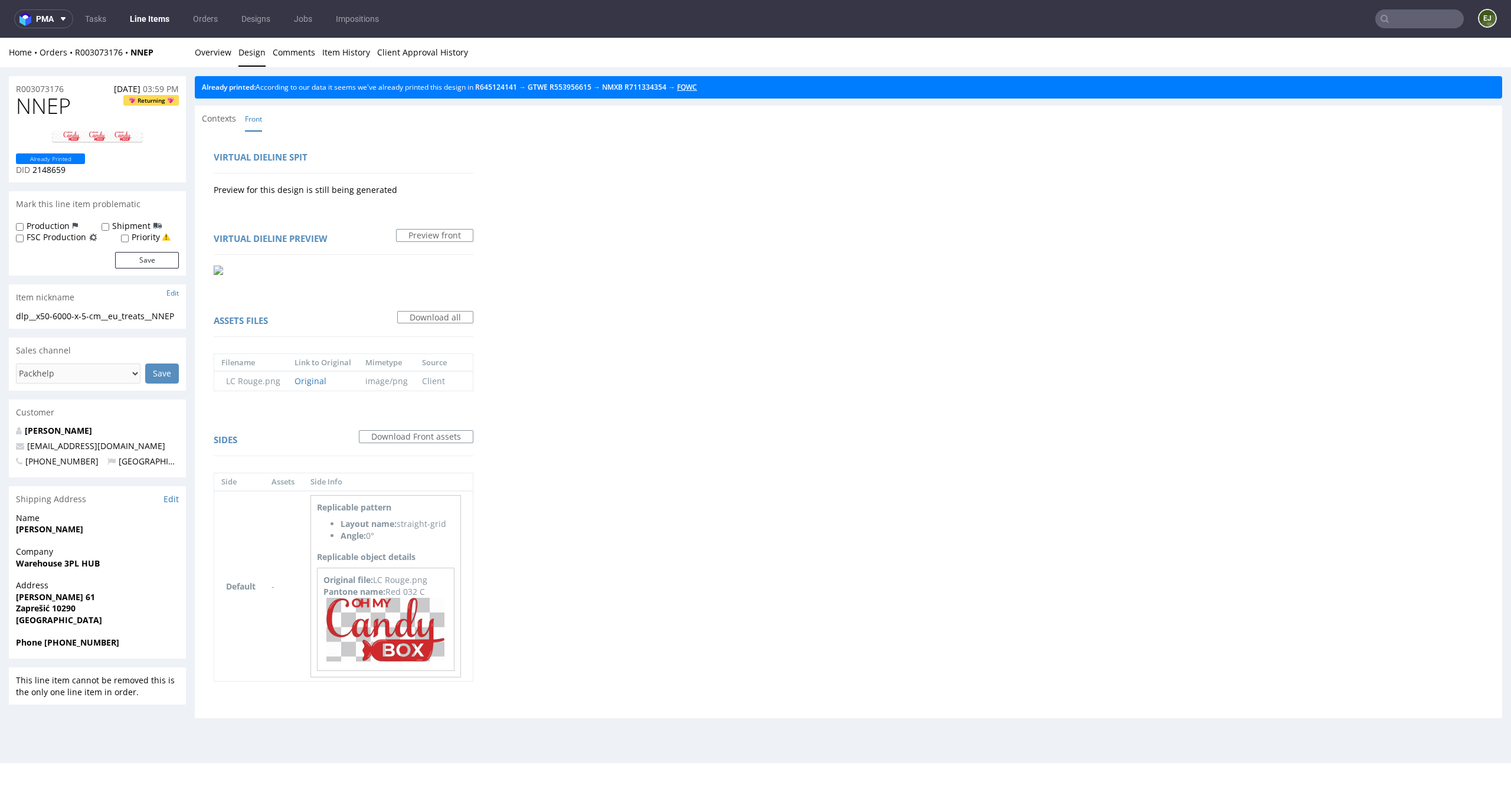
click at [697, 86] on link "FQWC" at bounding box center [687, 87] width 20 height 10
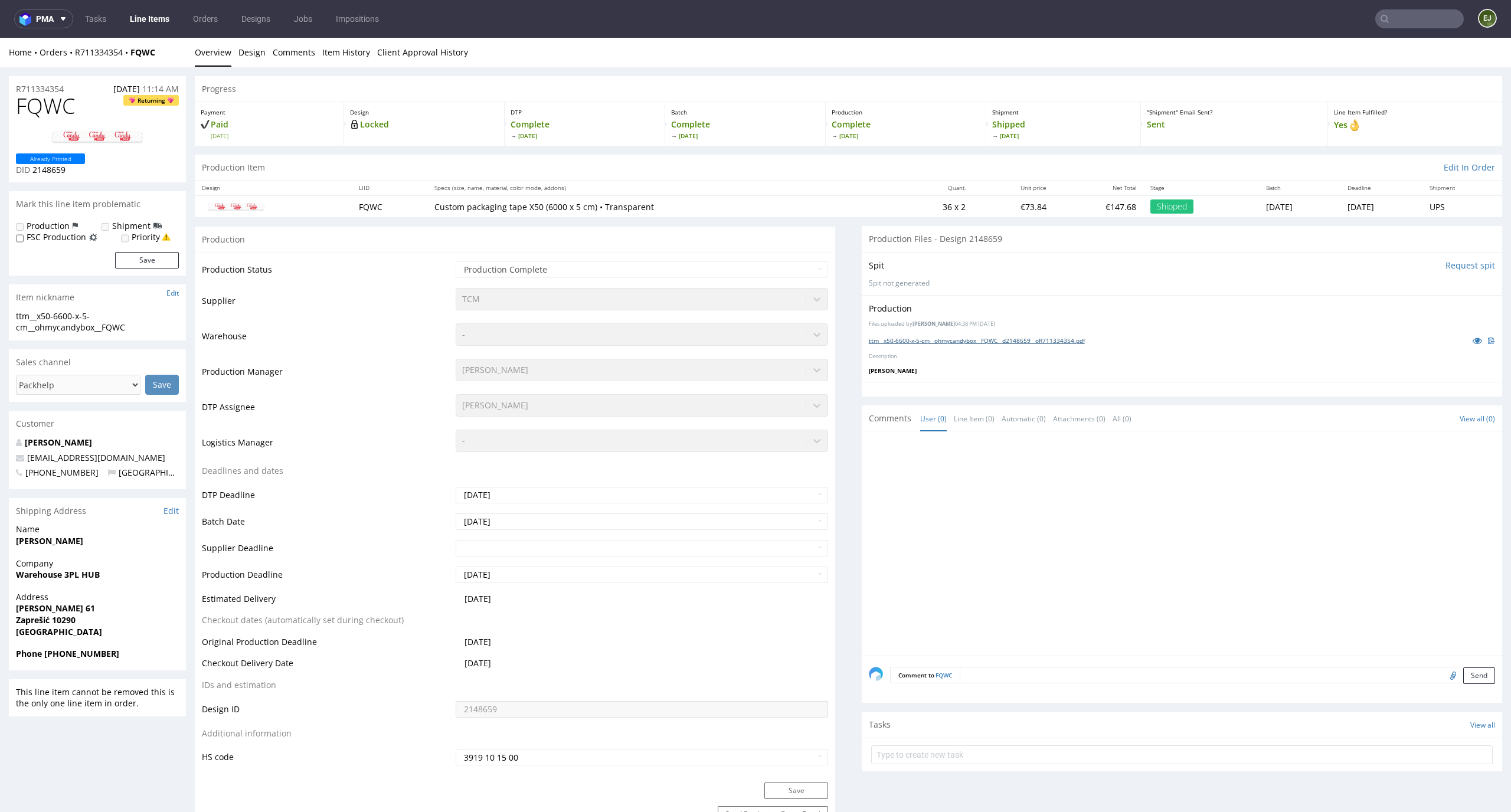
click at [894, 337] on link "ttm__x50-6600-x-5-cm__ohmycandybox__FQWC__d2148659__oR711334354.pdf" at bounding box center [977, 340] width 216 height 8
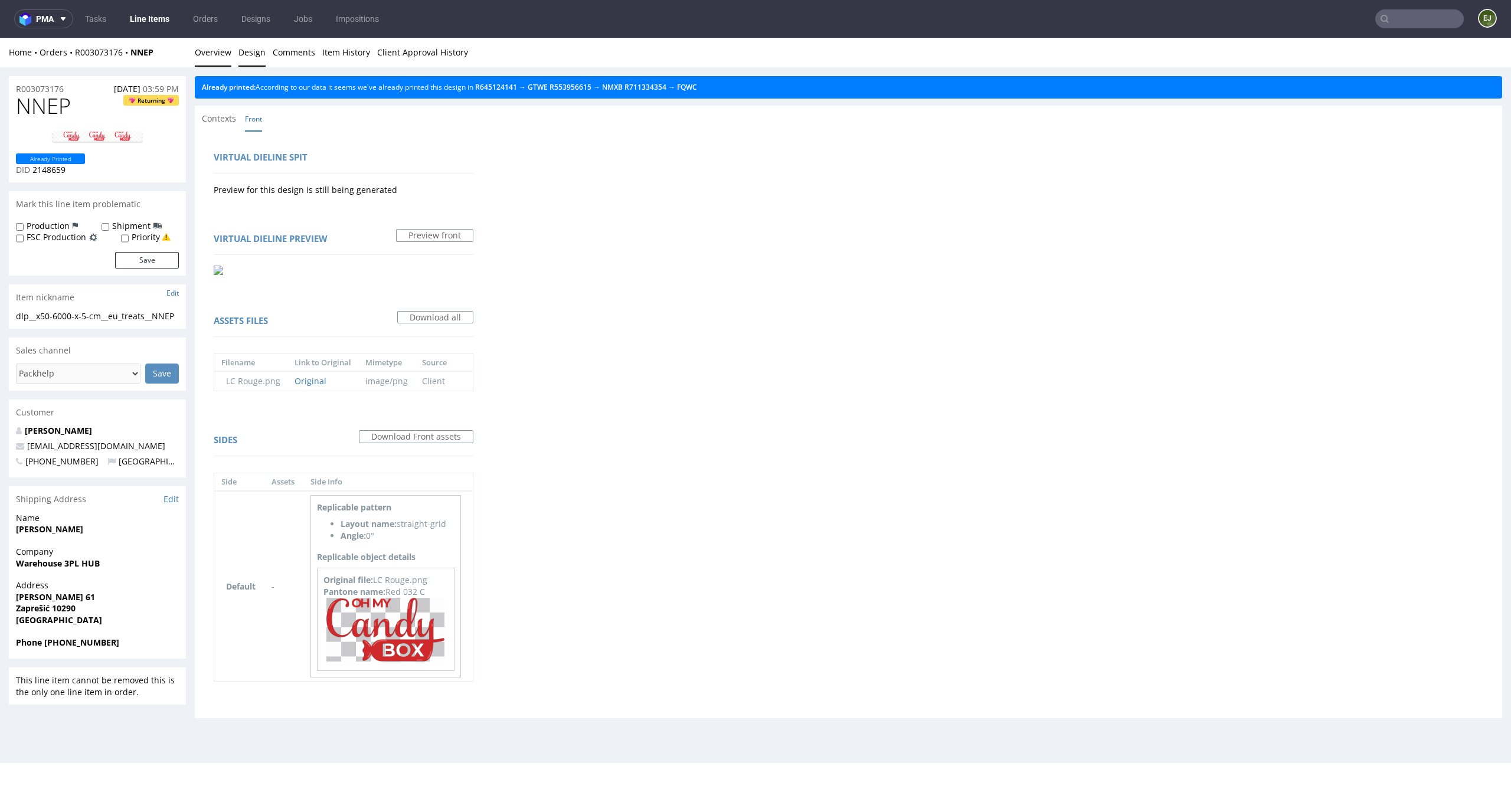
click at [207, 46] on link "Overview" at bounding box center [212, 52] width 37 height 29
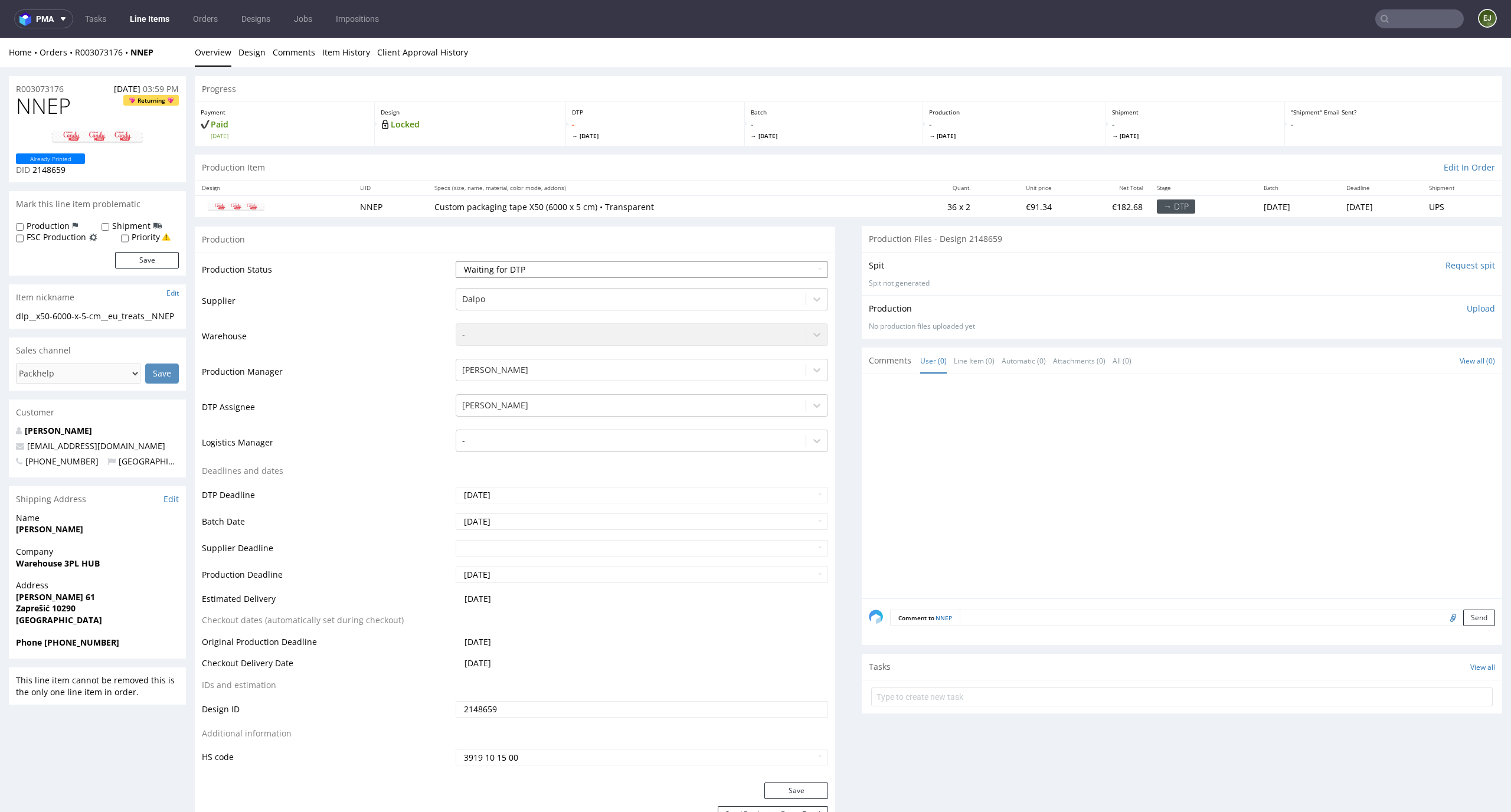
click at [590, 273] on select "Waiting for Artwork Waiting for Diecut Waiting for Mockup Waiting for DTP Waiti…" at bounding box center [642, 269] width 373 height 17
select select "dtp_in_process"
click at [456, 261] on select "Waiting for Artwork Waiting for Diecut Waiting for Mockup Waiting for DTP Waiti…" at bounding box center [642, 269] width 373 height 17
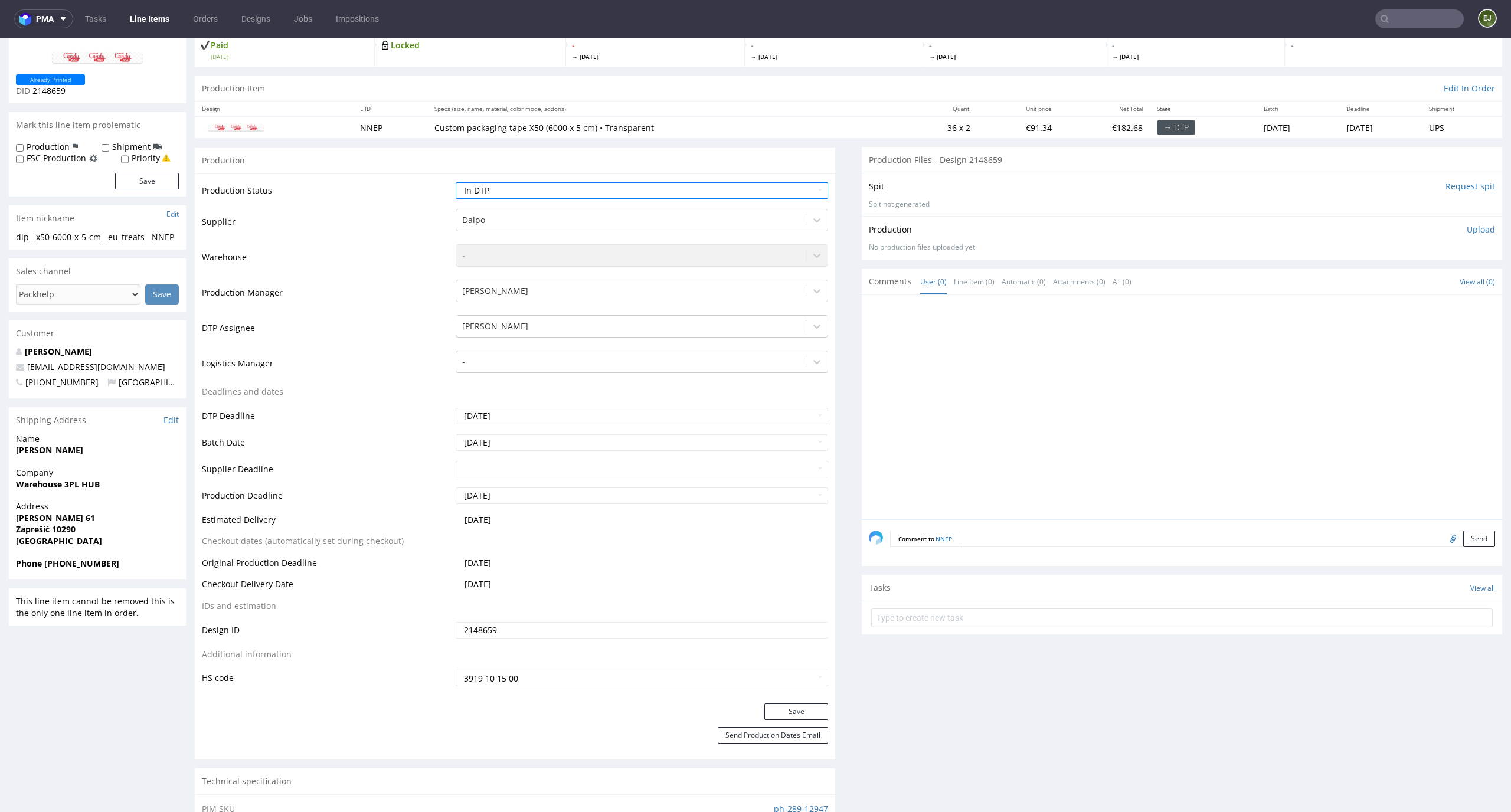
scroll to position [181, 0]
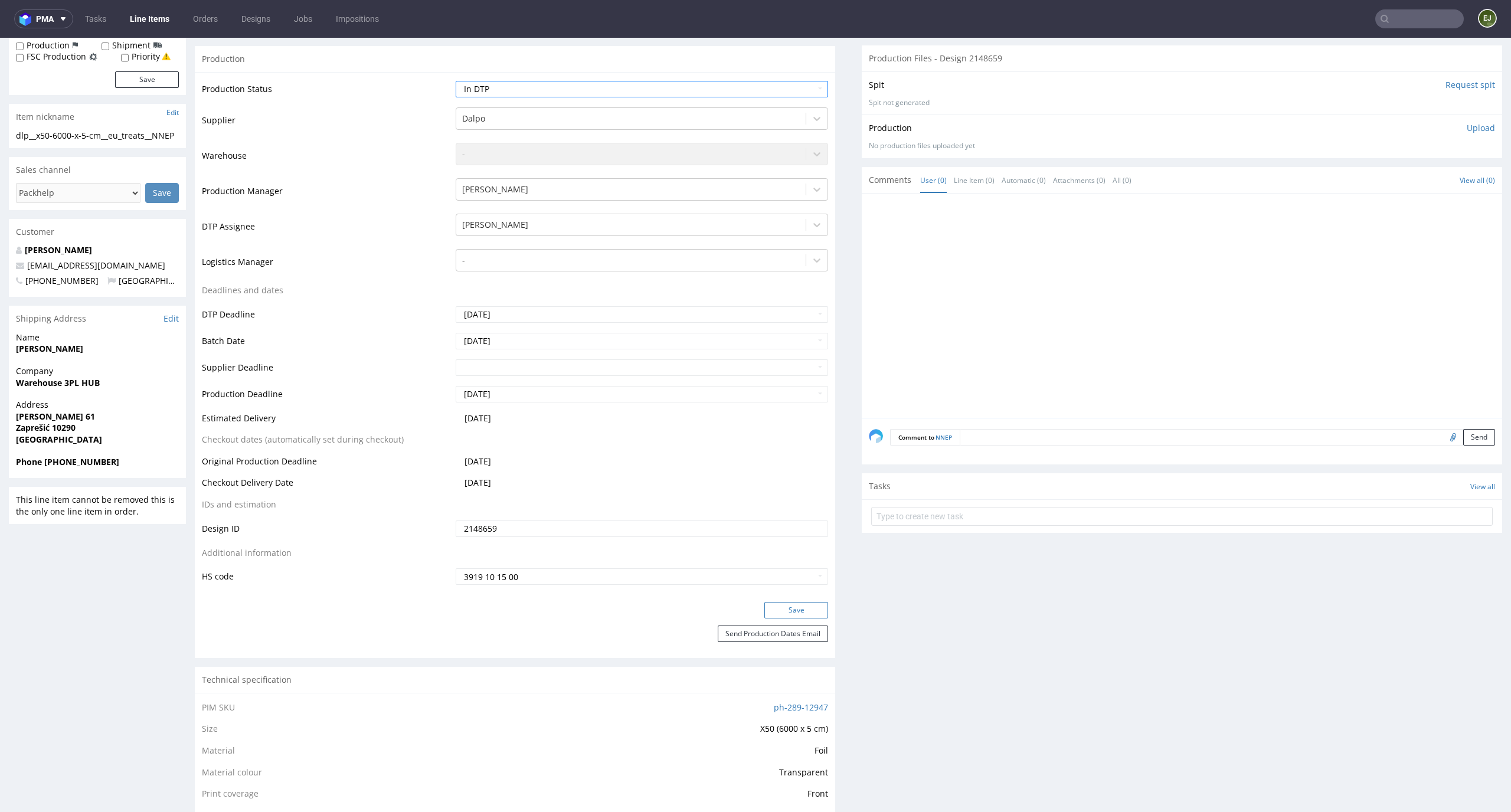
click at [799, 607] on button "Save" at bounding box center [796, 609] width 64 height 17
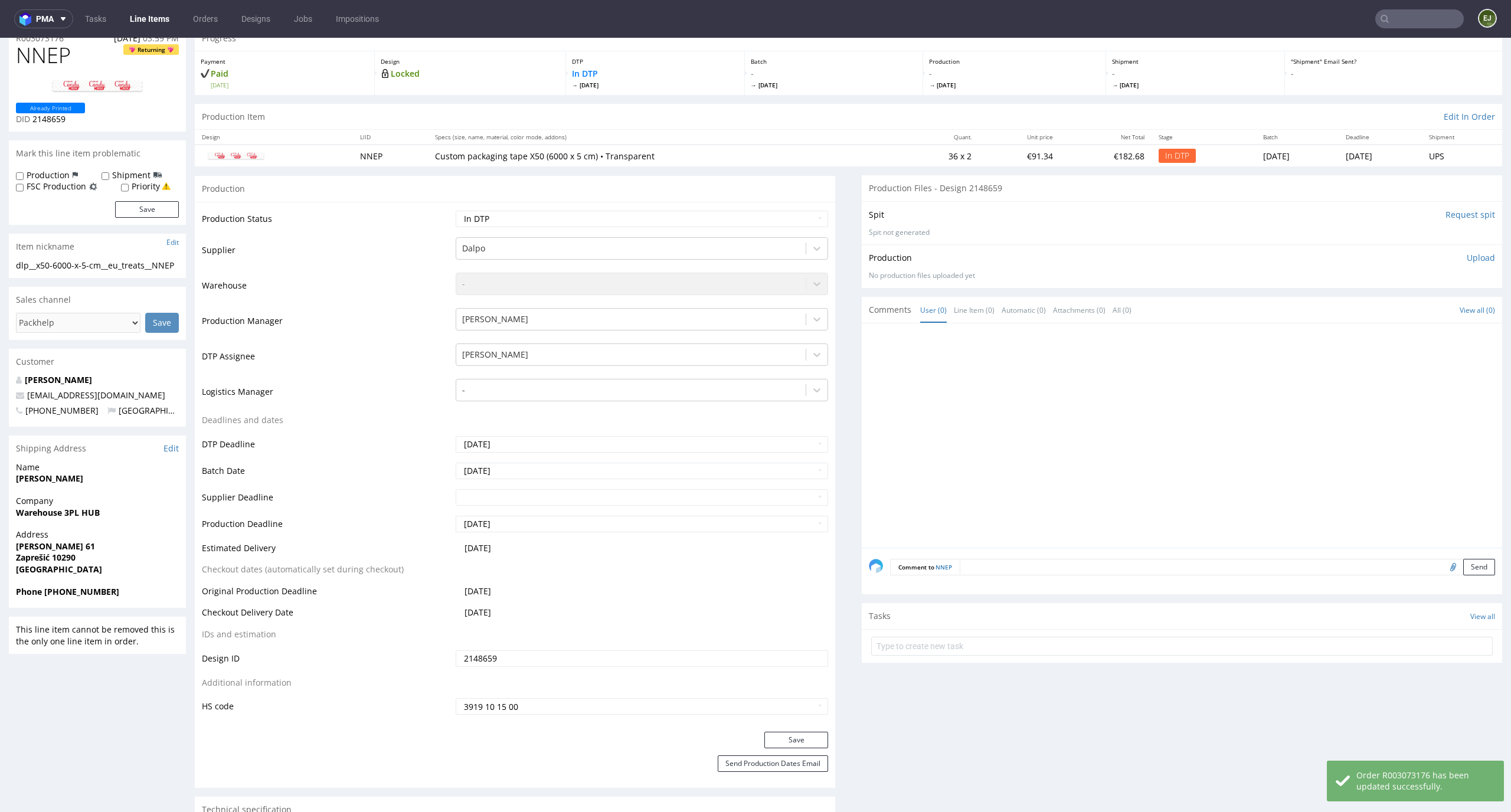
scroll to position [0, 0]
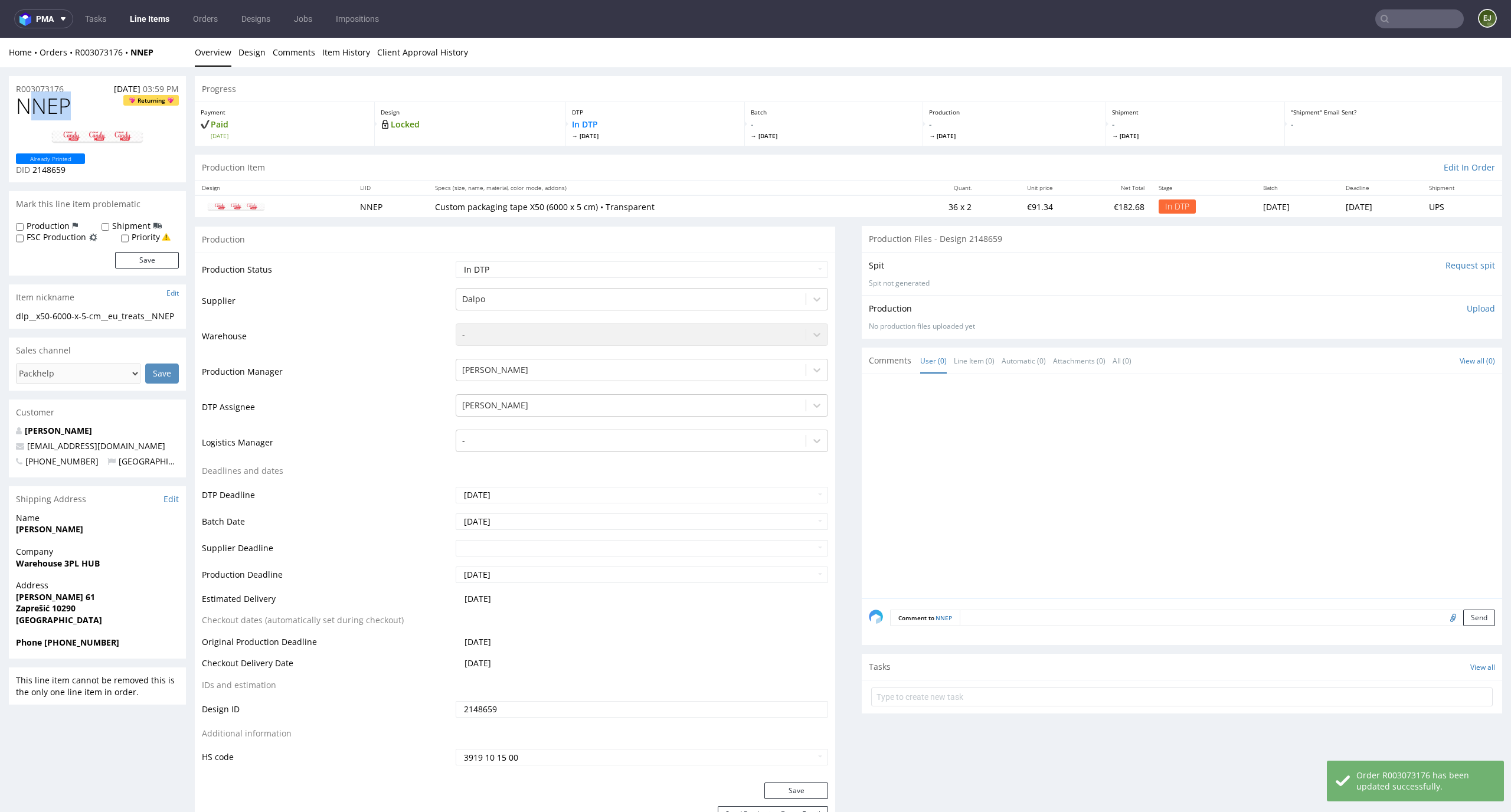
drag, startPoint x: 73, startPoint y: 112, endPoint x: 23, endPoint y: 112, distance: 50.0
click at [25, 112] on h1 "NNEP Returning" at bounding box center [97, 106] width 163 height 24
drag, startPoint x: 74, startPoint y: 108, endPoint x: 0, endPoint y: 108, distance: 74.0
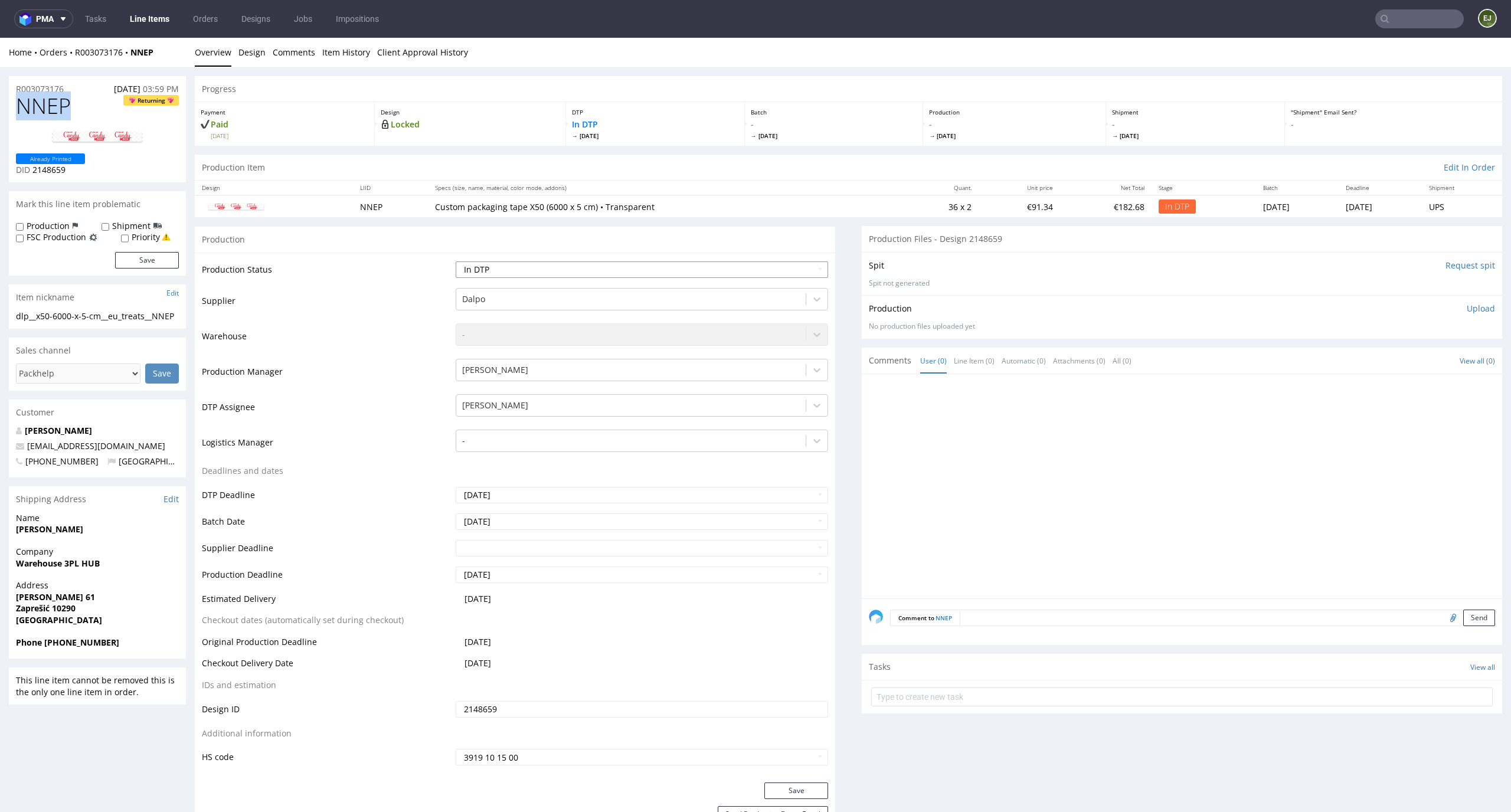
copy span "NNEP"
drag, startPoint x: 72, startPoint y: 92, endPoint x: 0, endPoint y: 85, distance: 72.3
copy p "R003073176"
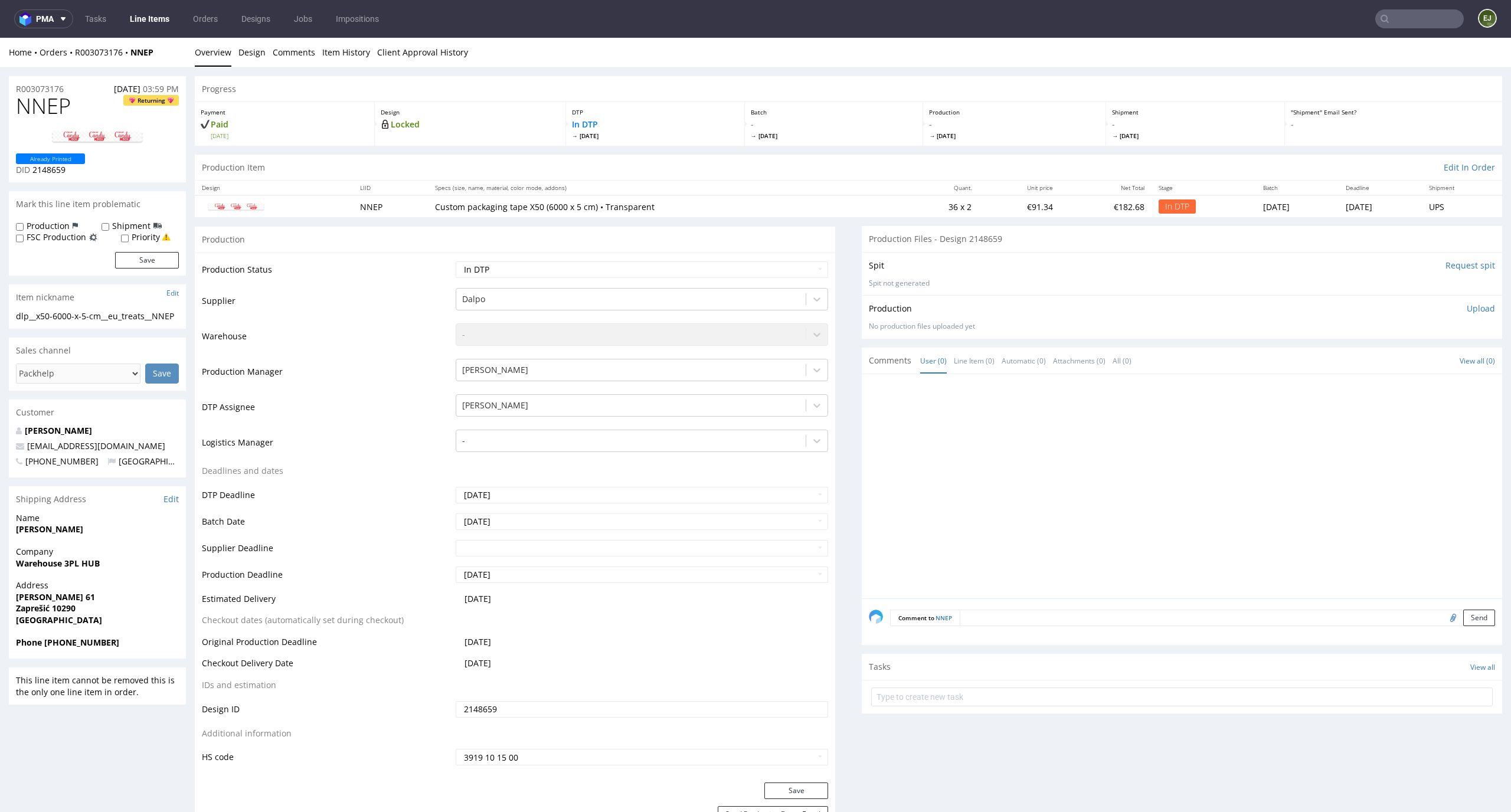
click at [1475, 312] on p "Upload" at bounding box center [1480, 309] width 29 height 12
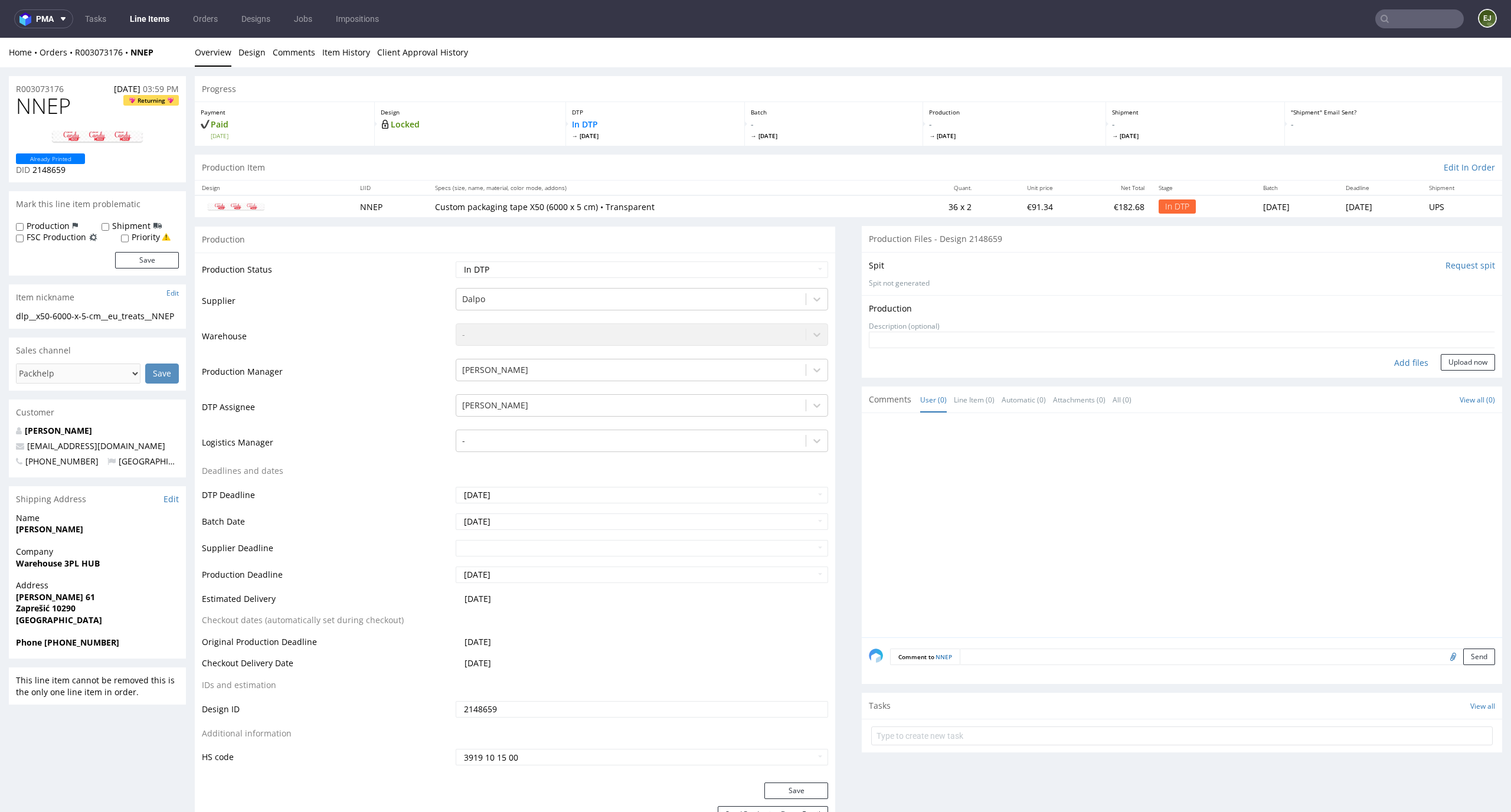
click at [1382, 358] on div "Add files" at bounding box center [1411, 363] width 59 height 18
type input "C:\fakepath\ttm__x50-6600-x-5-cm__ohmycandybox__NNEP__d2148659__oR003073176.pdf"
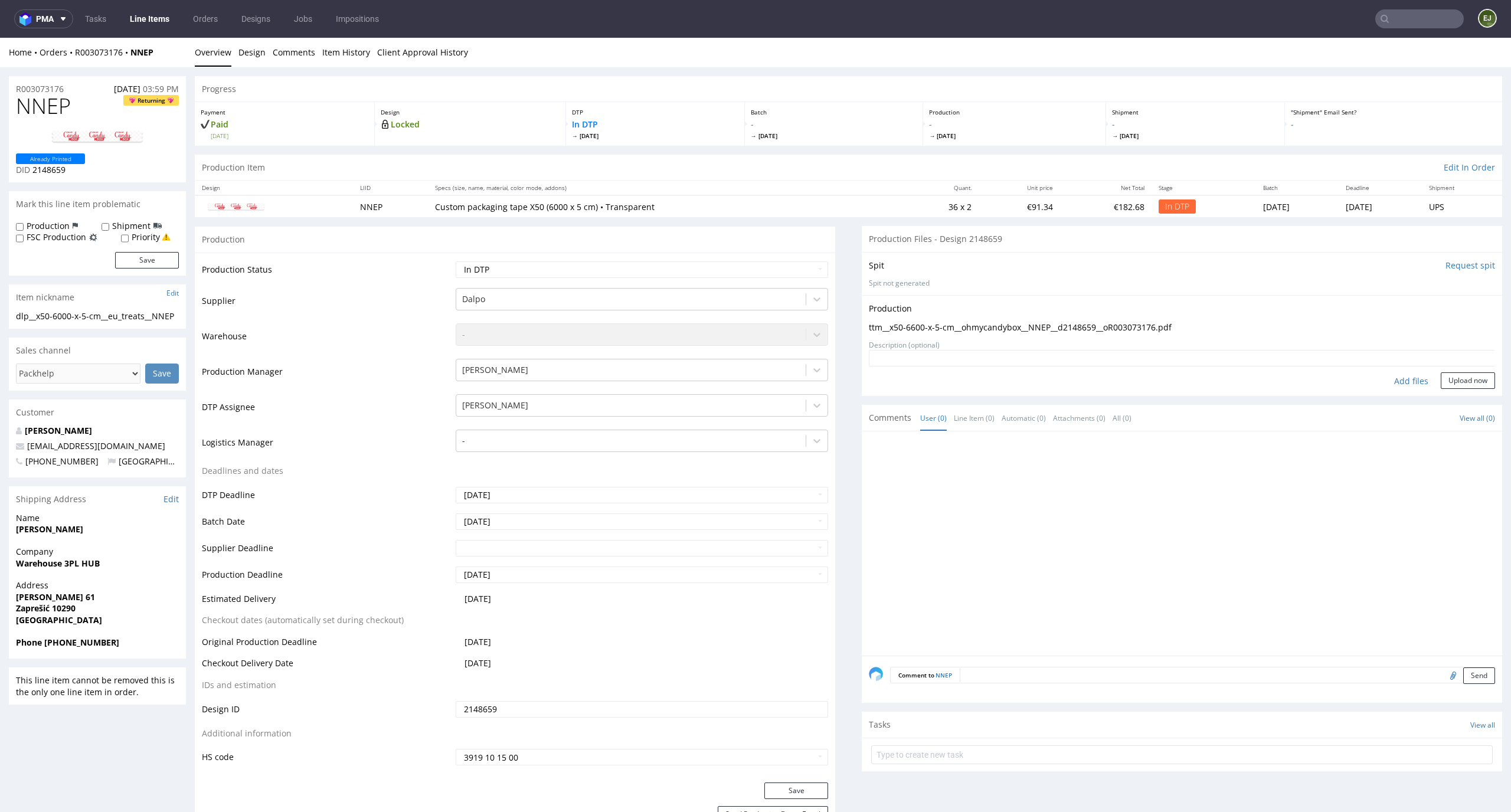
click at [1447, 393] on div "Production Upload ttm__x50-6600-x-5-cm__ohmycandybox__NNEP__d2148659__oR0030731…" at bounding box center [1181, 345] width 640 height 101
click at [1453, 385] on button "Upload now" at bounding box center [1467, 380] width 55 height 17
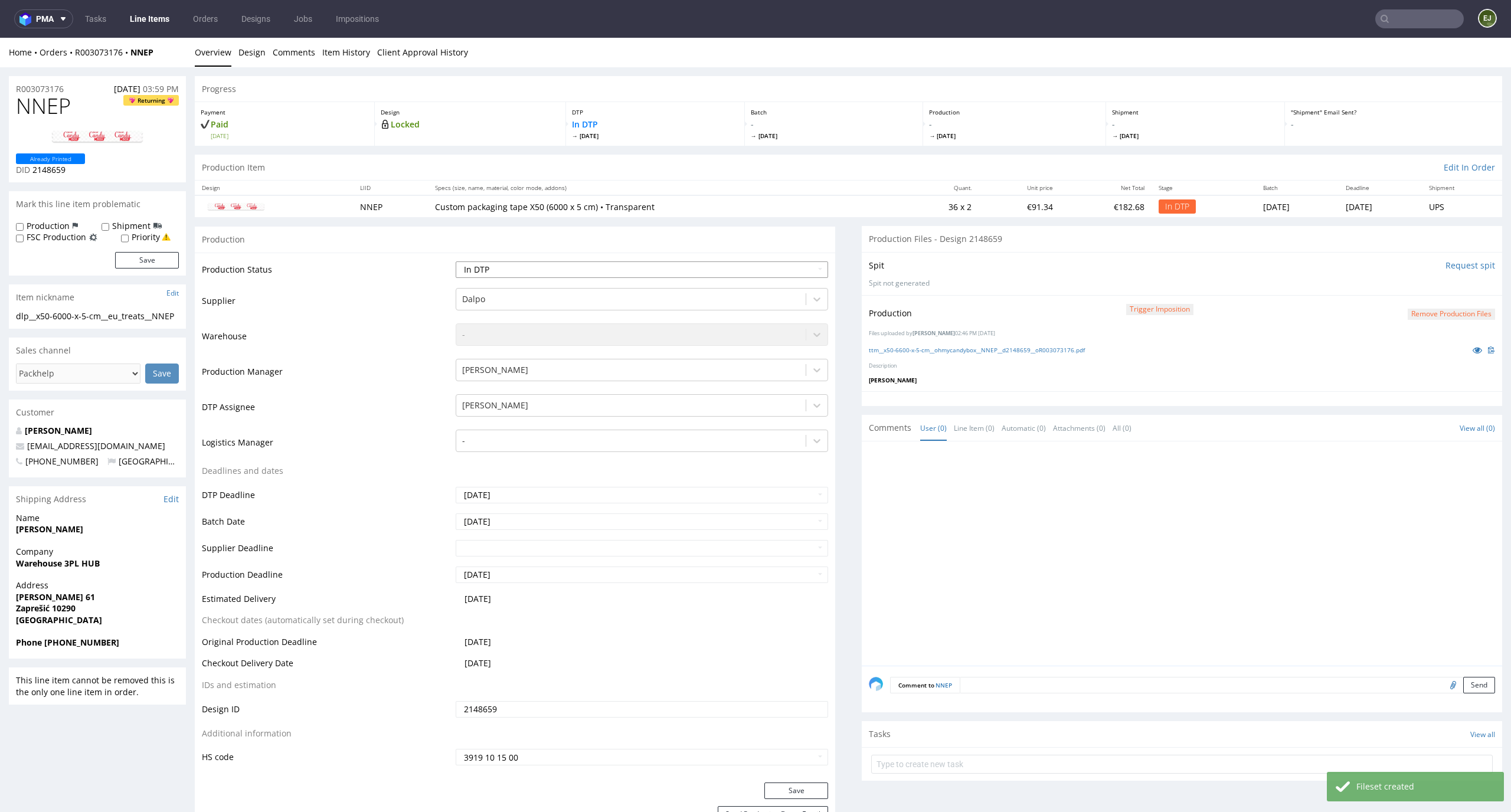
click at [600, 268] on select "Waiting for Artwork Waiting for Diecut Waiting for Mockup Waiting for DTP Waiti…" at bounding box center [642, 269] width 373 height 17
select select "dtp_production_ready"
click at [456, 261] on select "Waiting for Artwork Waiting for Diecut Waiting for Mockup Waiting for DTP Waiti…" at bounding box center [642, 269] width 373 height 17
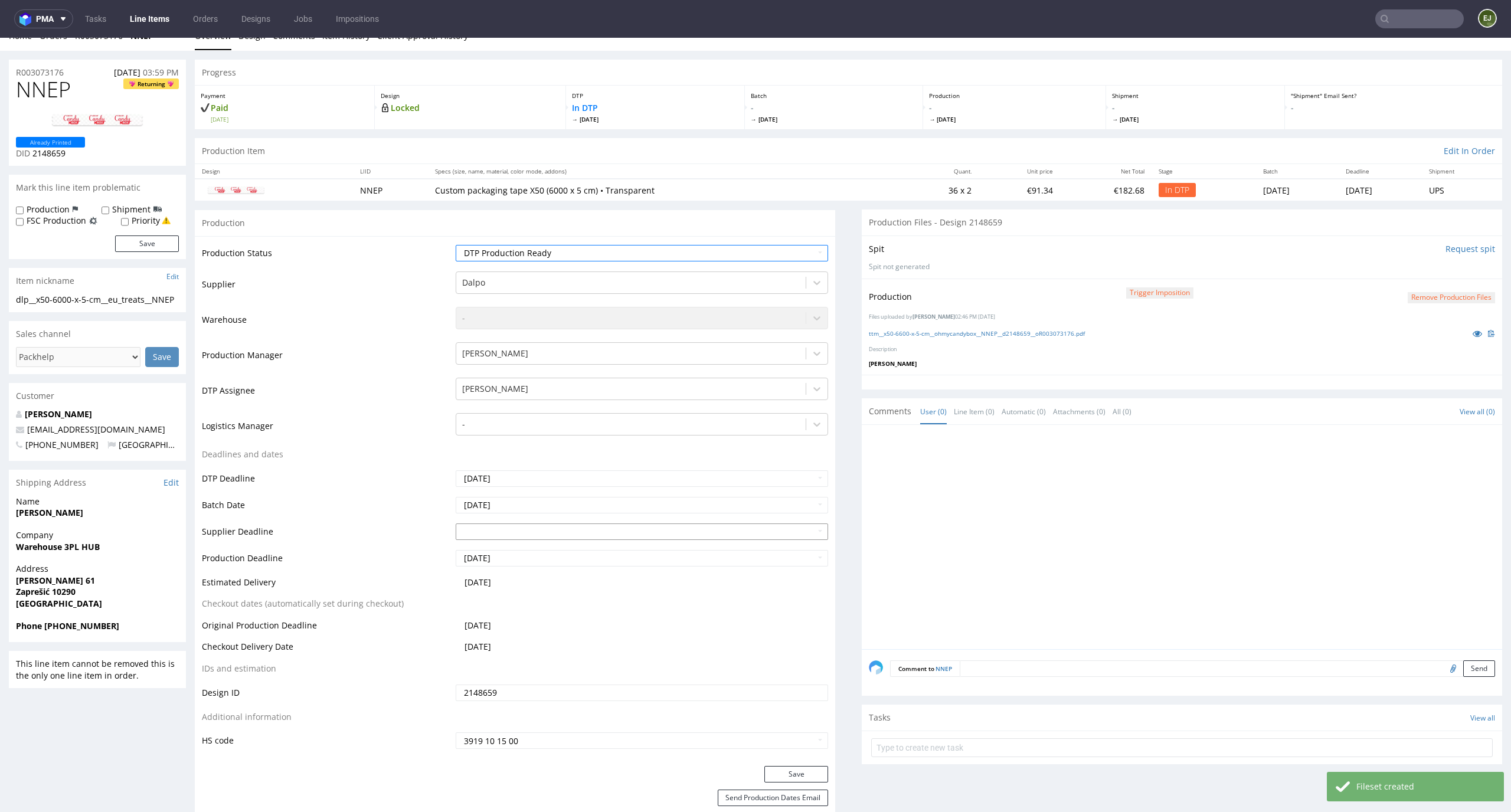
scroll to position [79, 0]
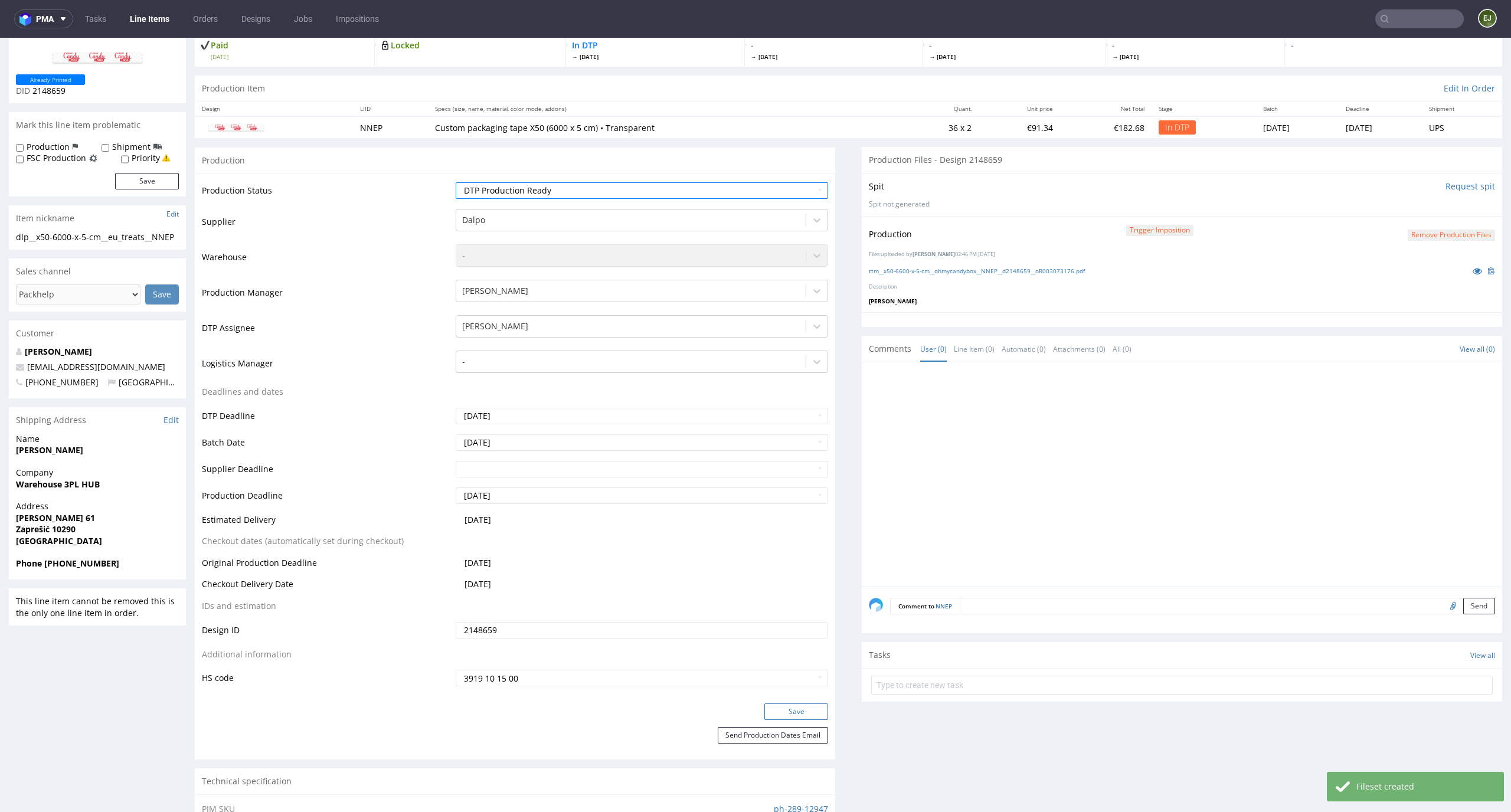
click at [795, 716] on button "Save" at bounding box center [796, 712] width 64 height 17
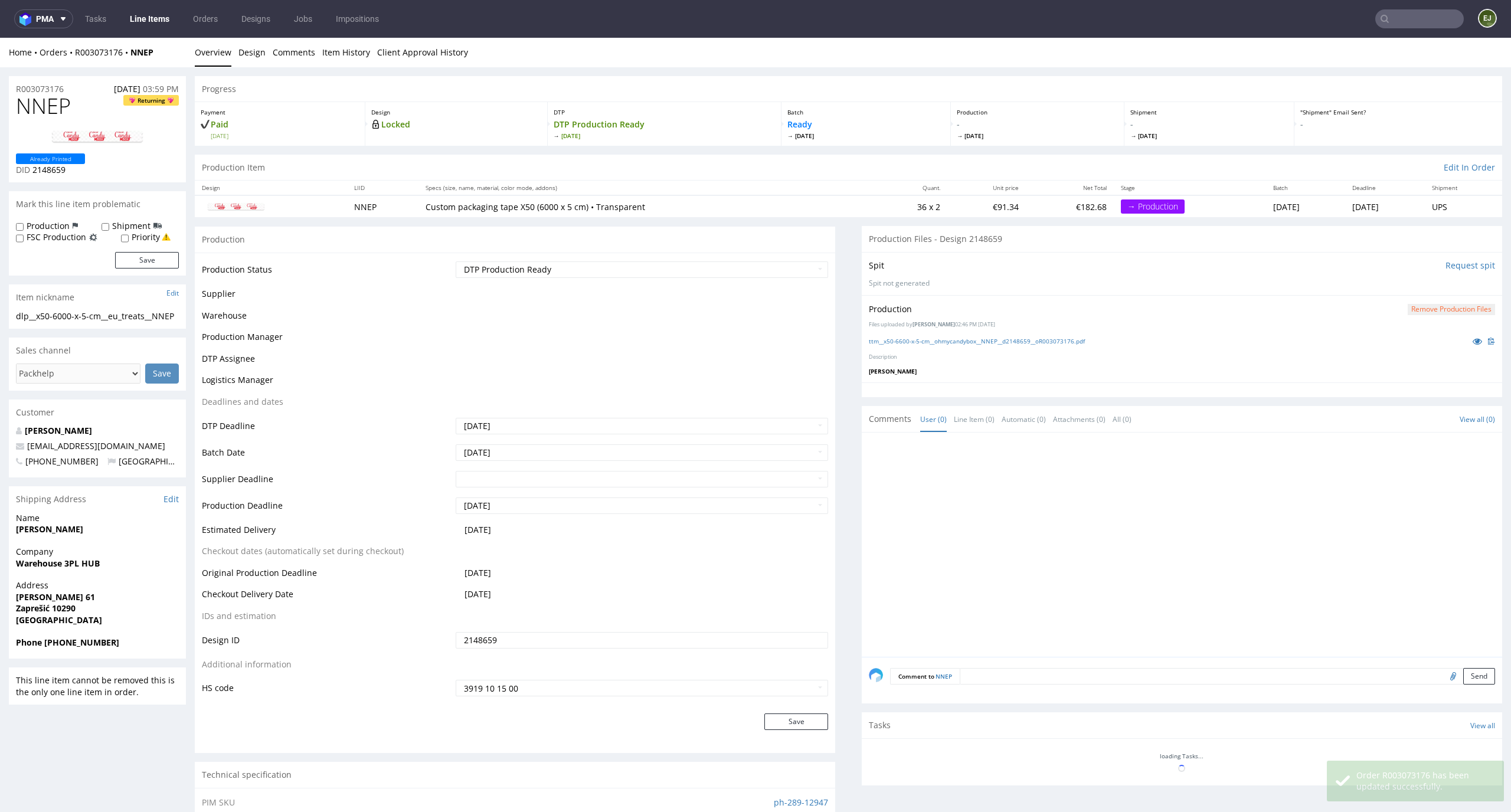
scroll to position [0, 0]
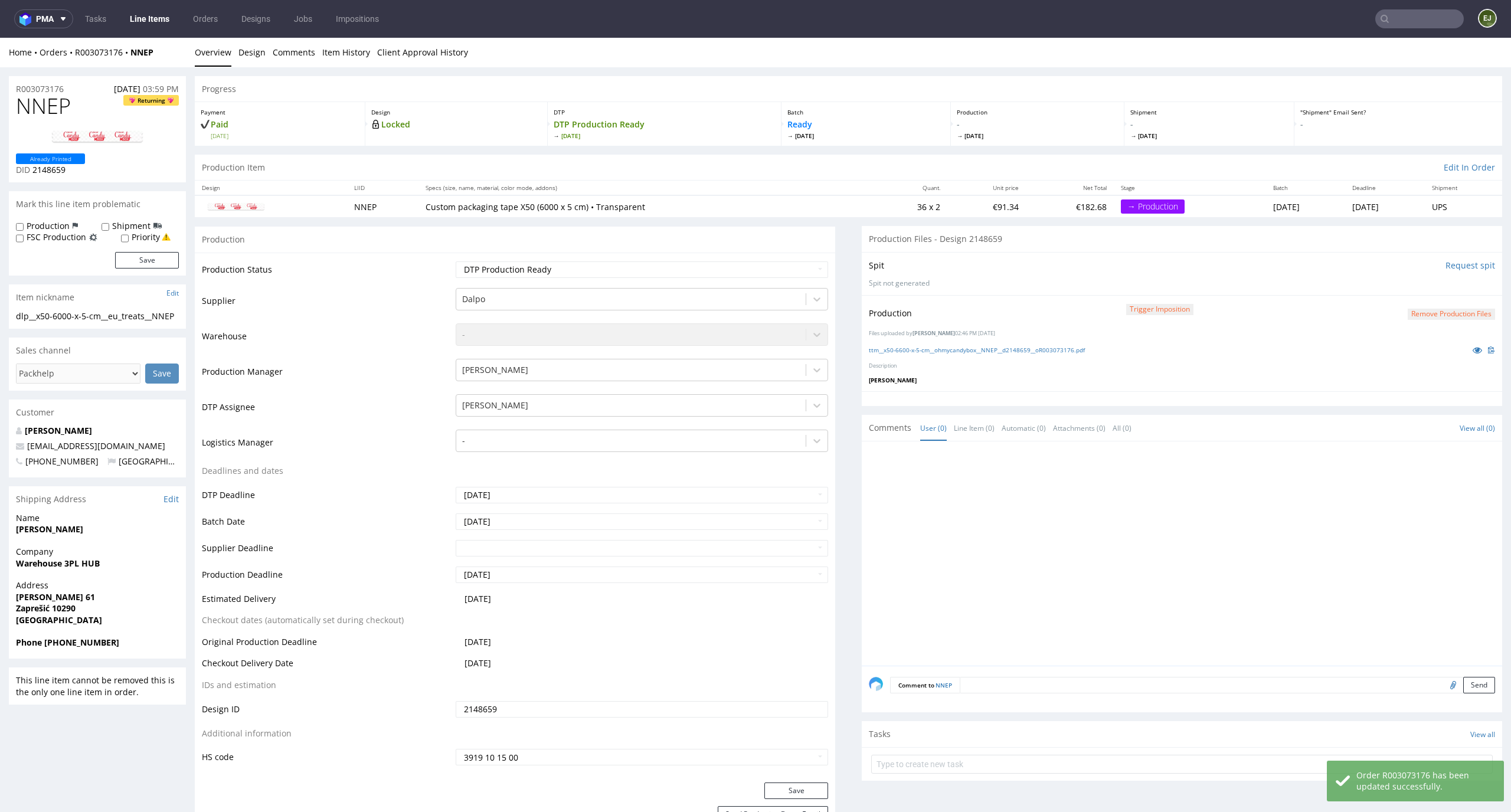
click at [157, 16] on link "Line Items" at bounding box center [150, 19] width 54 height 19
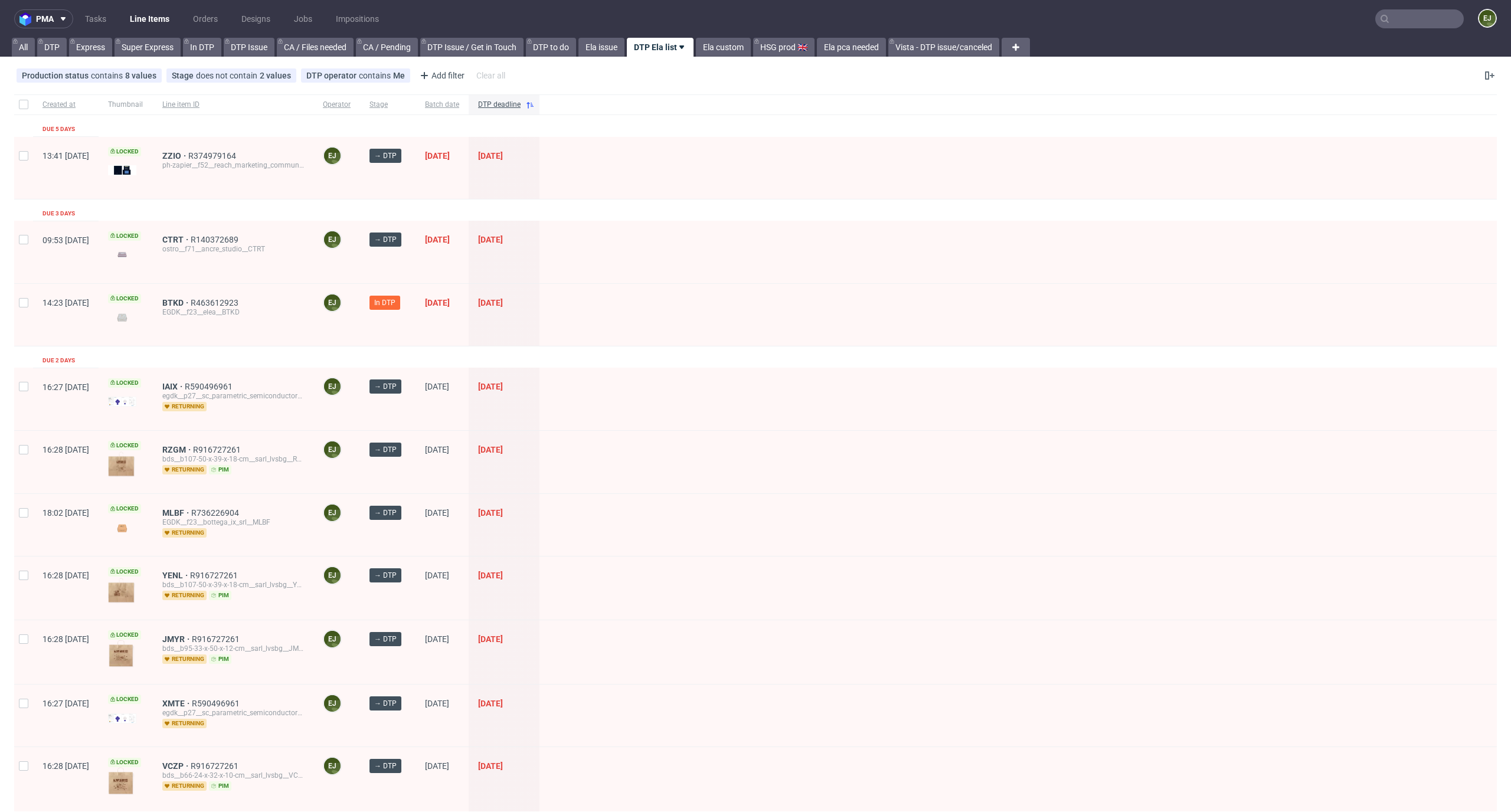
click at [212, 296] on div "BTKD R463612923 EGDK__f23__elea__BTKD" at bounding box center [233, 315] width 161 height 62
click at [211, 296] on div "BTKD R463612923 EGDK__f23__elea__BTKD" at bounding box center [233, 315] width 161 height 62
click at [191, 302] on span "BTKD" at bounding box center [176, 303] width 29 height 10
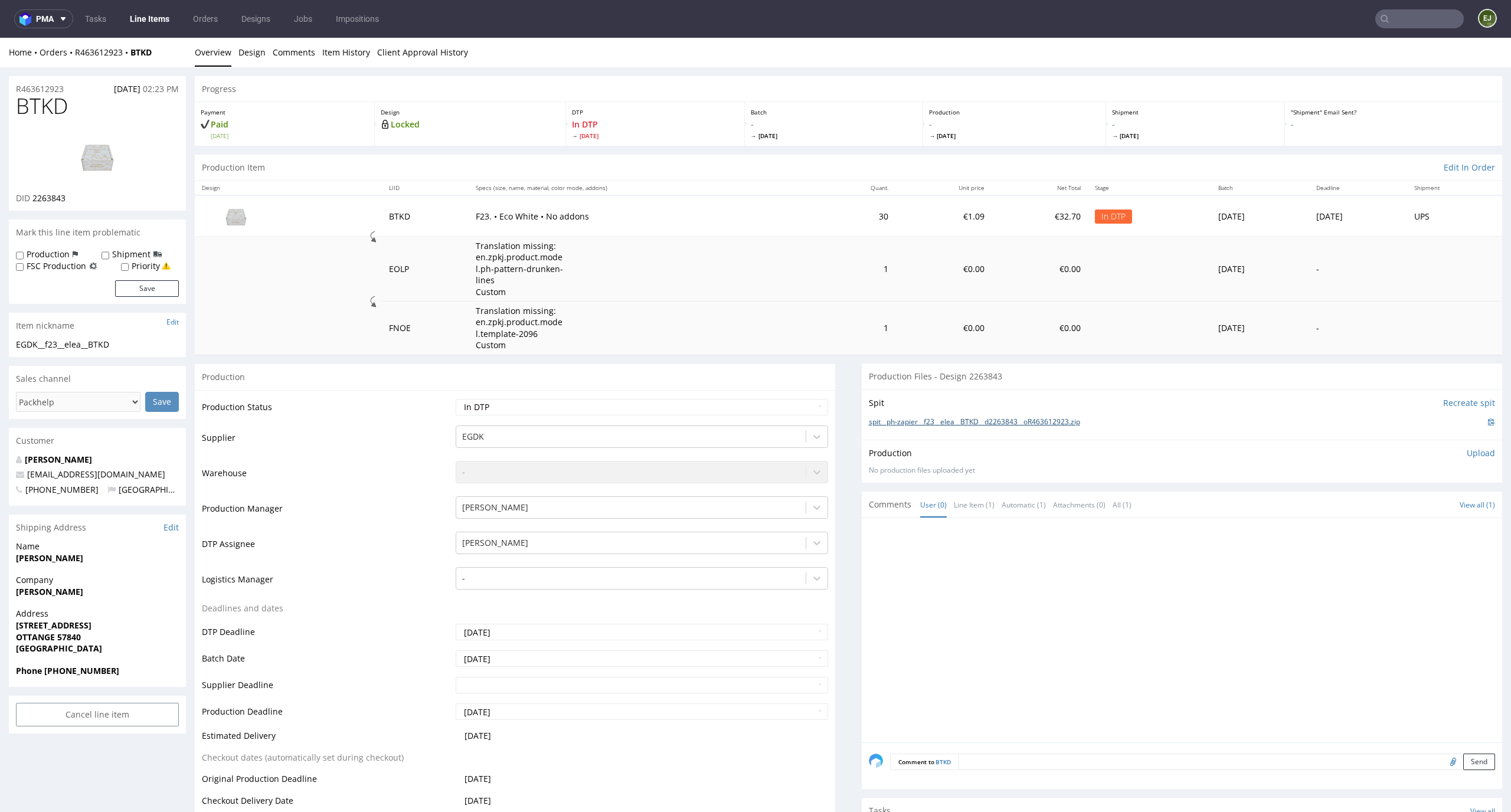
click at [969, 420] on link "spit__ph-zapier__f23__elea__BTKD__d2263843__oR463612923.zip" at bounding box center [974, 422] width 211 height 10
click at [245, 59] on link "Design" at bounding box center [251, 52] width 27 height 29
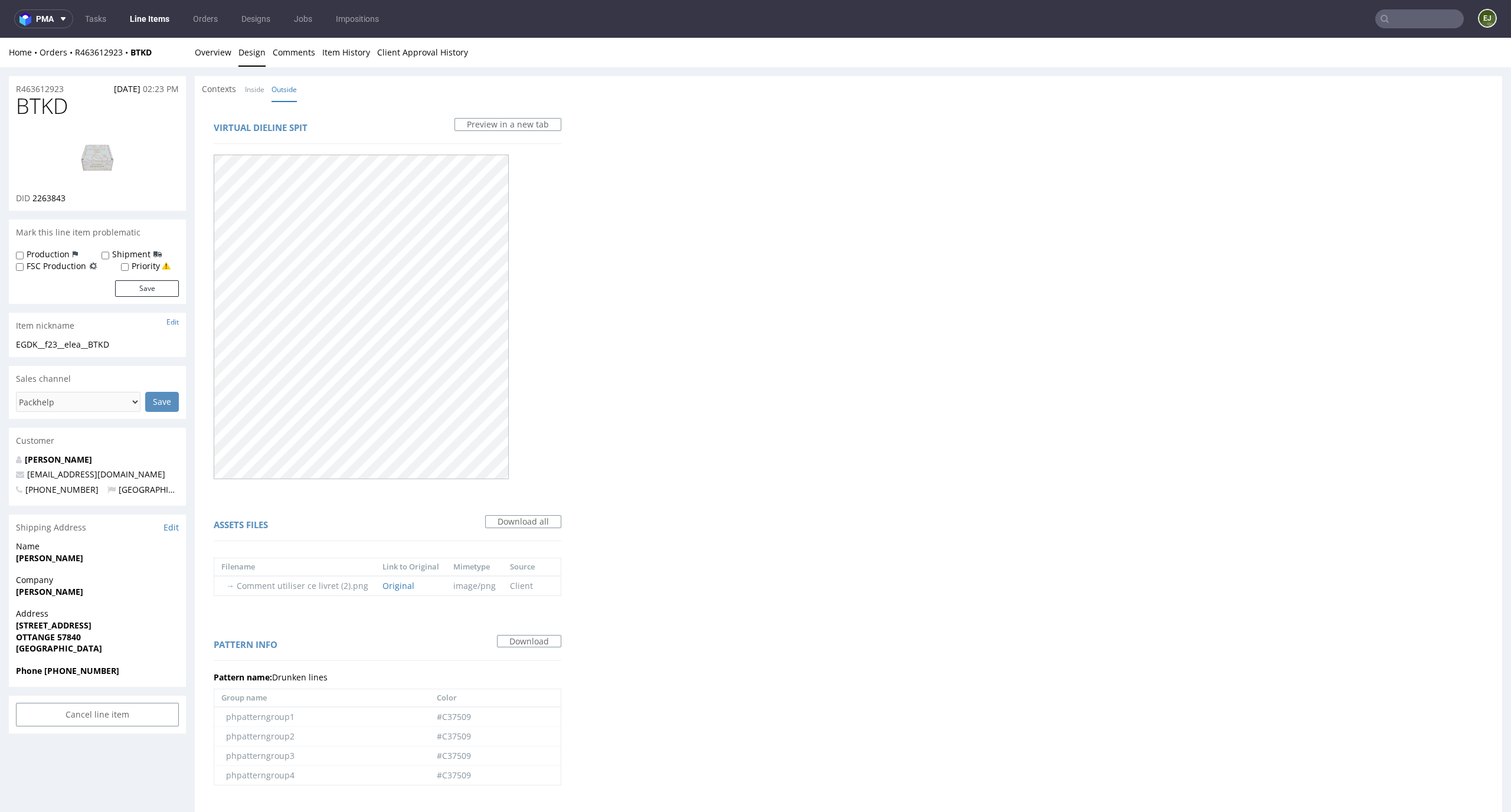
scroll to position [562, 0]
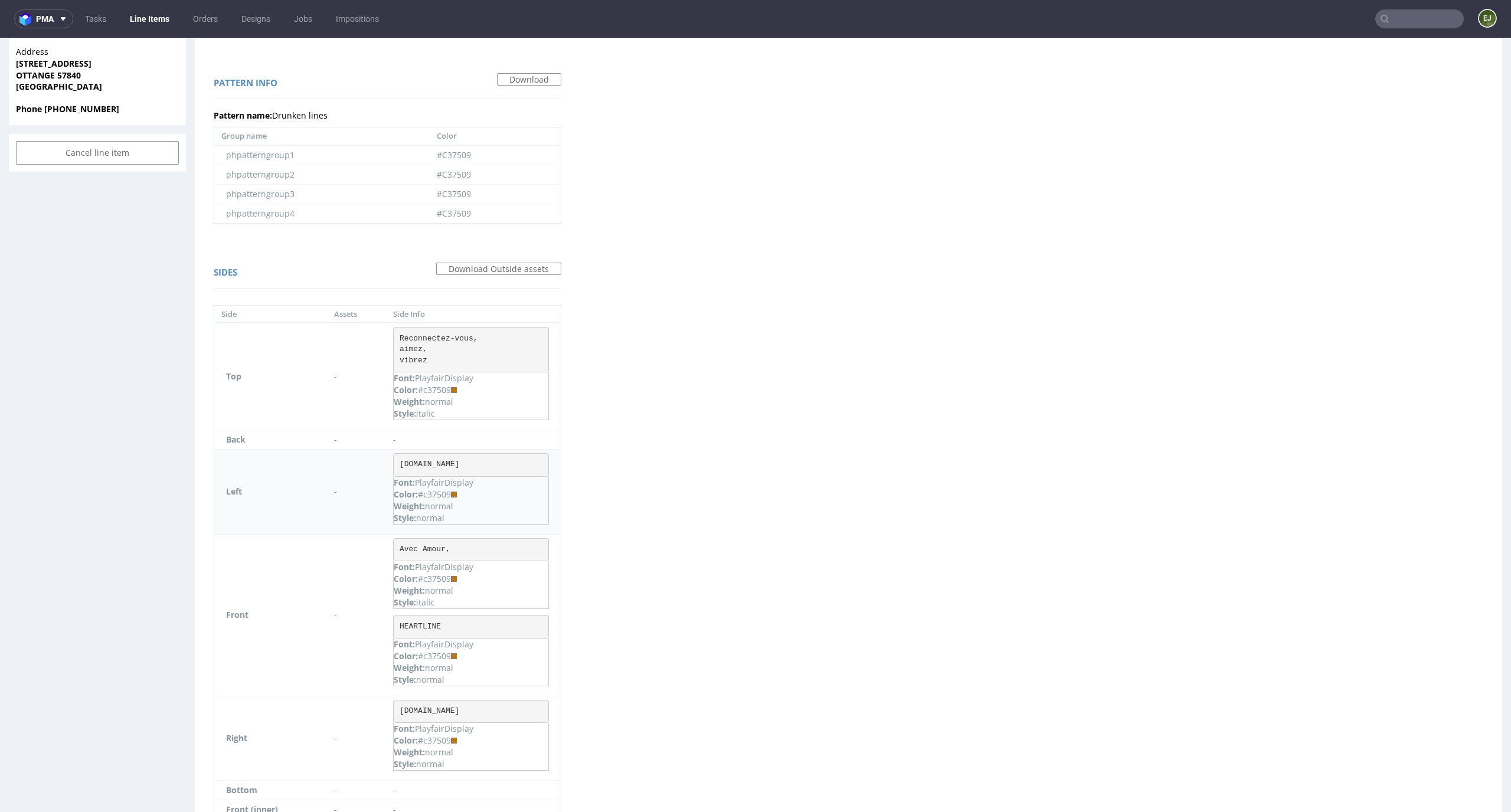
drag, startPoint x: 452, startPoint y: 495, endPoint x: 422, endPoint y: 494, distance: 30.0
click at [422, 494] on div "Color: #c37509" at bounding box center [471, 494] width 155 height 12
copy div "c37509"
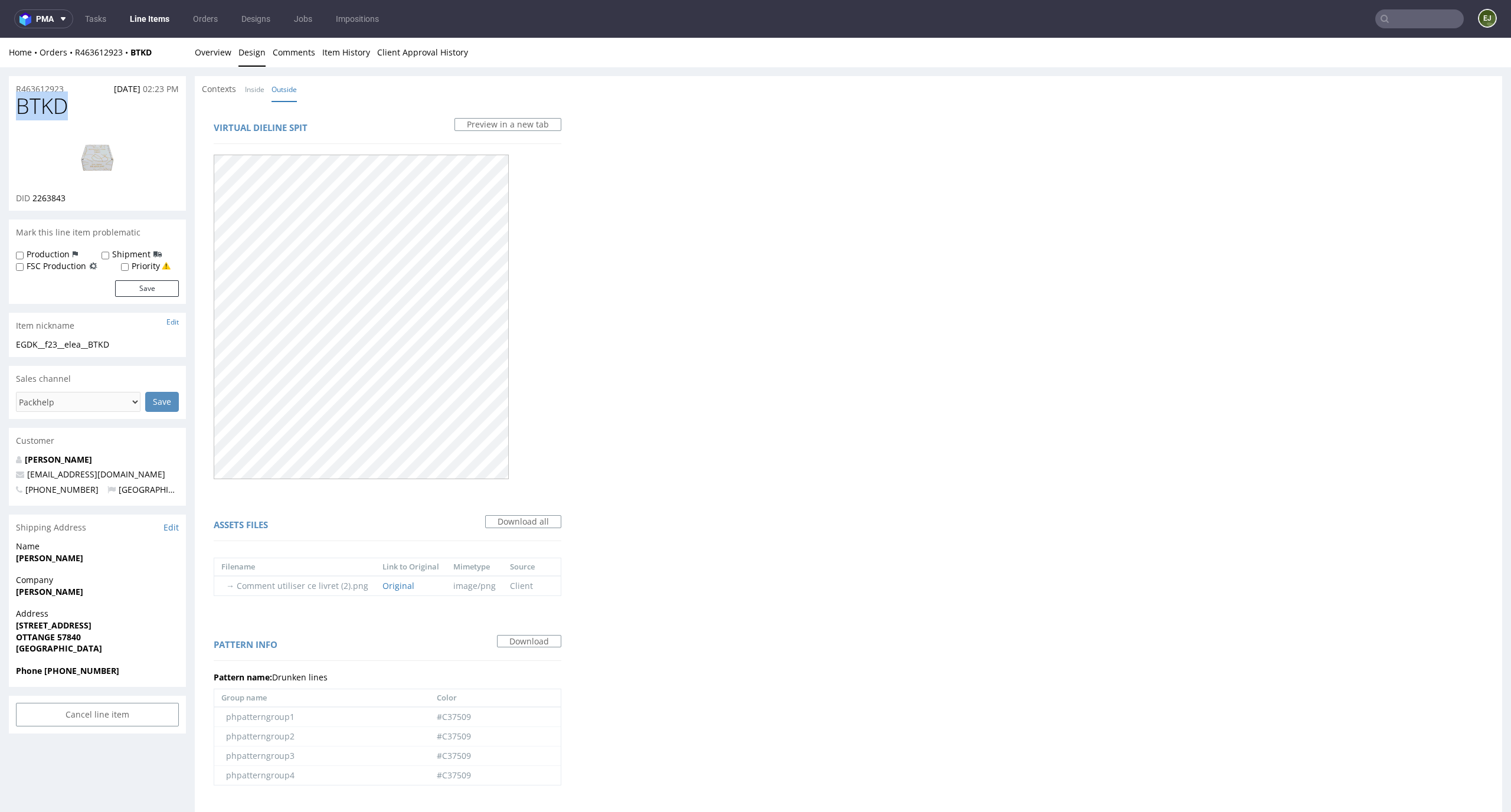
drag, startPoint x: 73, startPoint y: 108, endPoint x: 0, endPoint y: 105, distance: 73.1
click at [0, 105] on div "R463612923 20.09.2025 02:23 PM BTKD DID 2263843 Mark this line item problematic…" at bounding box center [756, 751] width 1511 height 1369
copy span "BTKD"
drag, startPoint x: 128, startPoint y: 340, endPoint x: 0, endPoint y: 340, distance: 128.0
click at [0, 340] on div "R463612923 20.09.2025 02:23 PM BTKD DID 2263843 Mark this line item problematic…" at bounding box center [756, 751] width 1511 height 1369
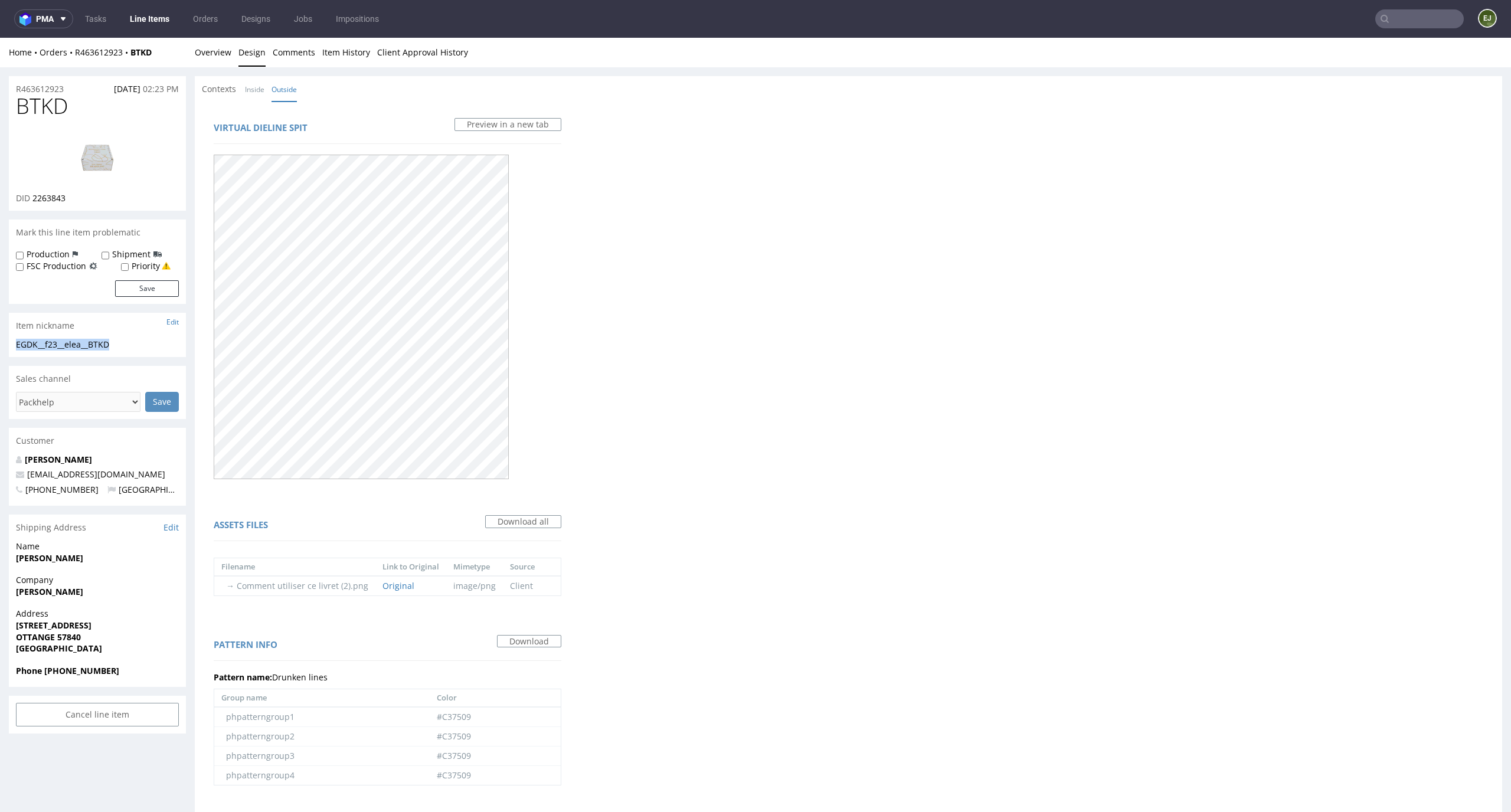
copy div "EGDK__f23__elea__BTKD"
drag, startPoint x: 90, startPoint y: 203, endPoint x: 34, endPoint y: 199, distance: 56.1
click at [34, 199] on div "DID 2263843" at bounding box center [97, 199] width 163 height 12
copy span "2263843"
drag, startPoint x: 77, startPoint y: 85, endPoint x: 0, endPoint y: 85, distance: 77.0
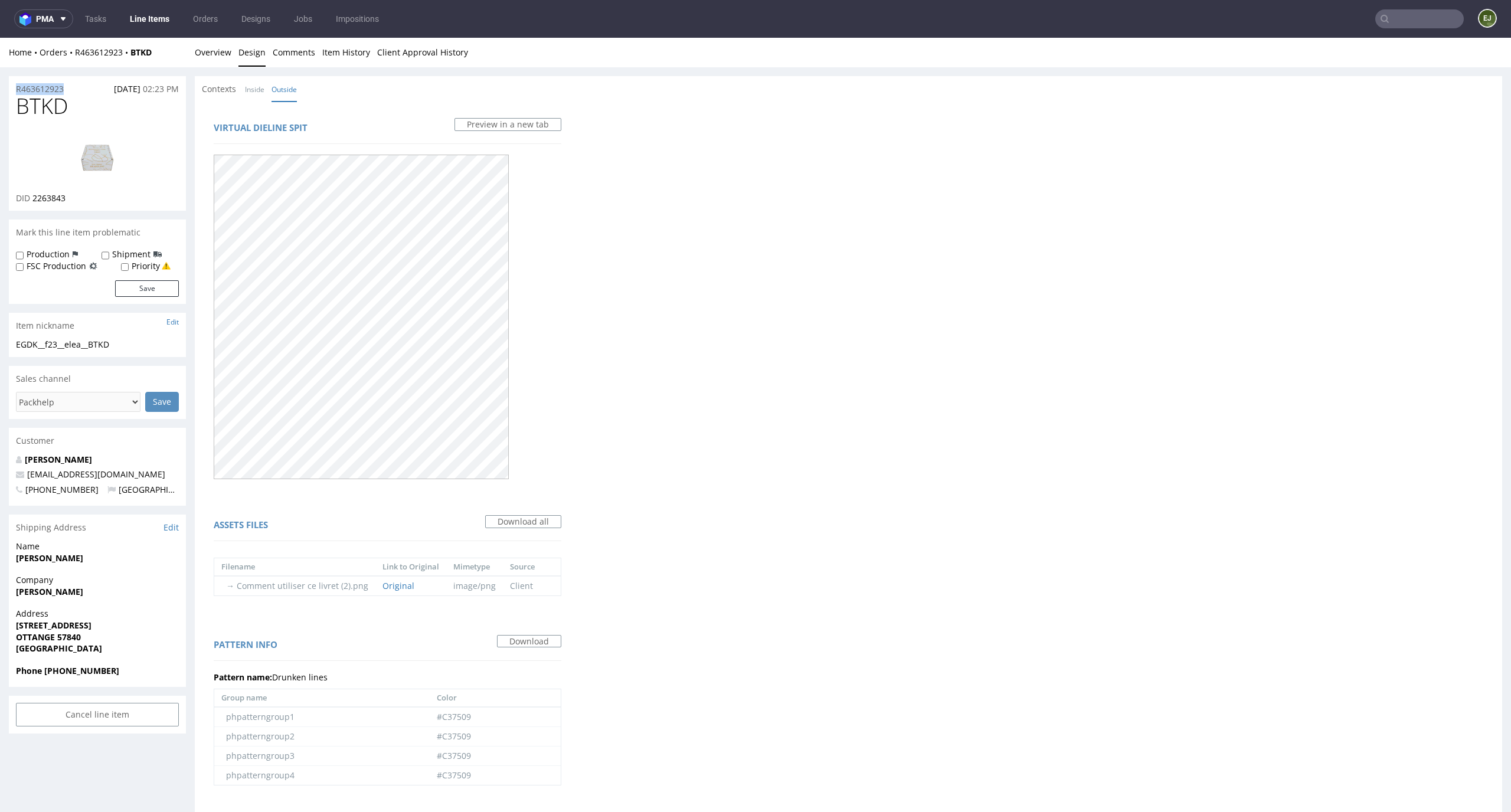
click at [0, 85] on div "R463612923 20.09.2025 02:23 PM BTKD DID 2263843 Mark this line item problematic…" at bounding box center [756, 751] width 1511 height 1369
copy p "R463612923"
click at [218, 59] on link "Overview" at bounding box center [212, 52] width 37 height 29
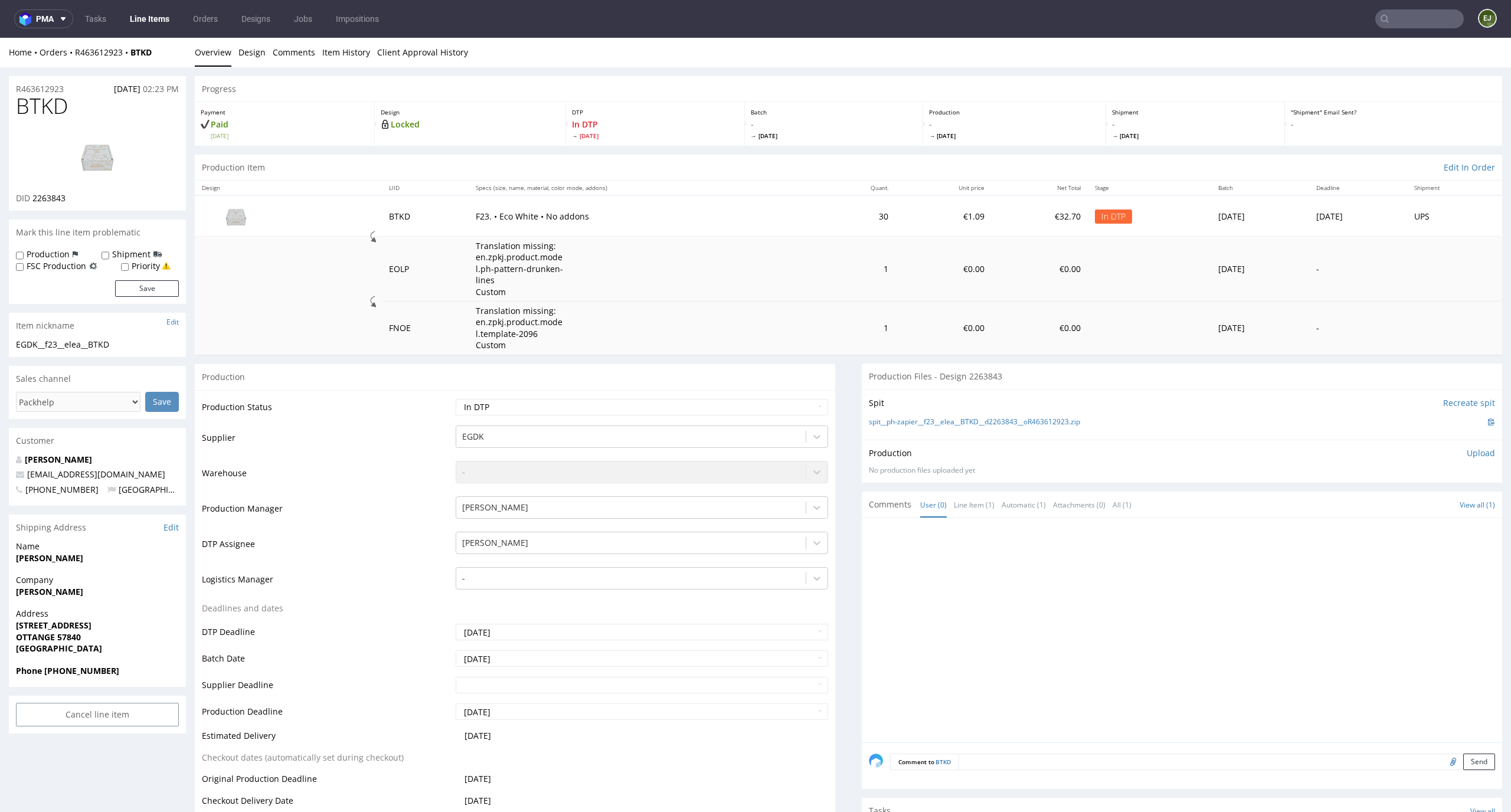
click at [1466, 457] on p "Upload" at bounding box center [1480, 454] width 29 height 12
click at [1383, 503] on div "Add files" at bounding box center [1411, 507] width 59 height 18
type input "C:\fakepath\EGDK__f23__elea__BTKD__d2263843__oR463612923__outside.pdf"
click at [1441, 526] on button "Upload now" at bounding box center [1467, 525] width 55 height 17
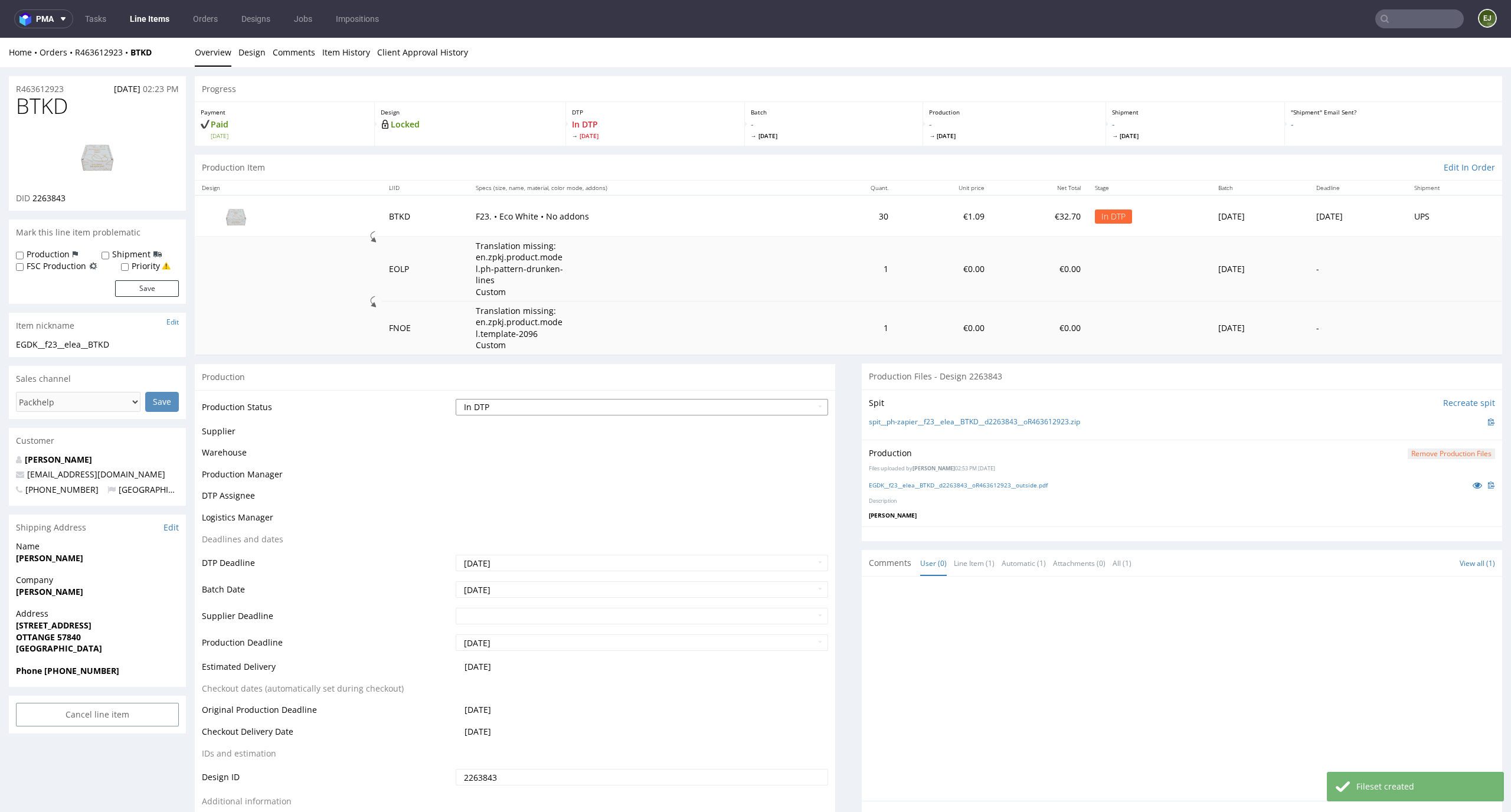
click at [770, 413] on select "Waiting for Artwork Waiting for Diecut Waiting for Mockup Waiting for DTP Waiti…" at bounding box center [642, 407] width 373 height 17
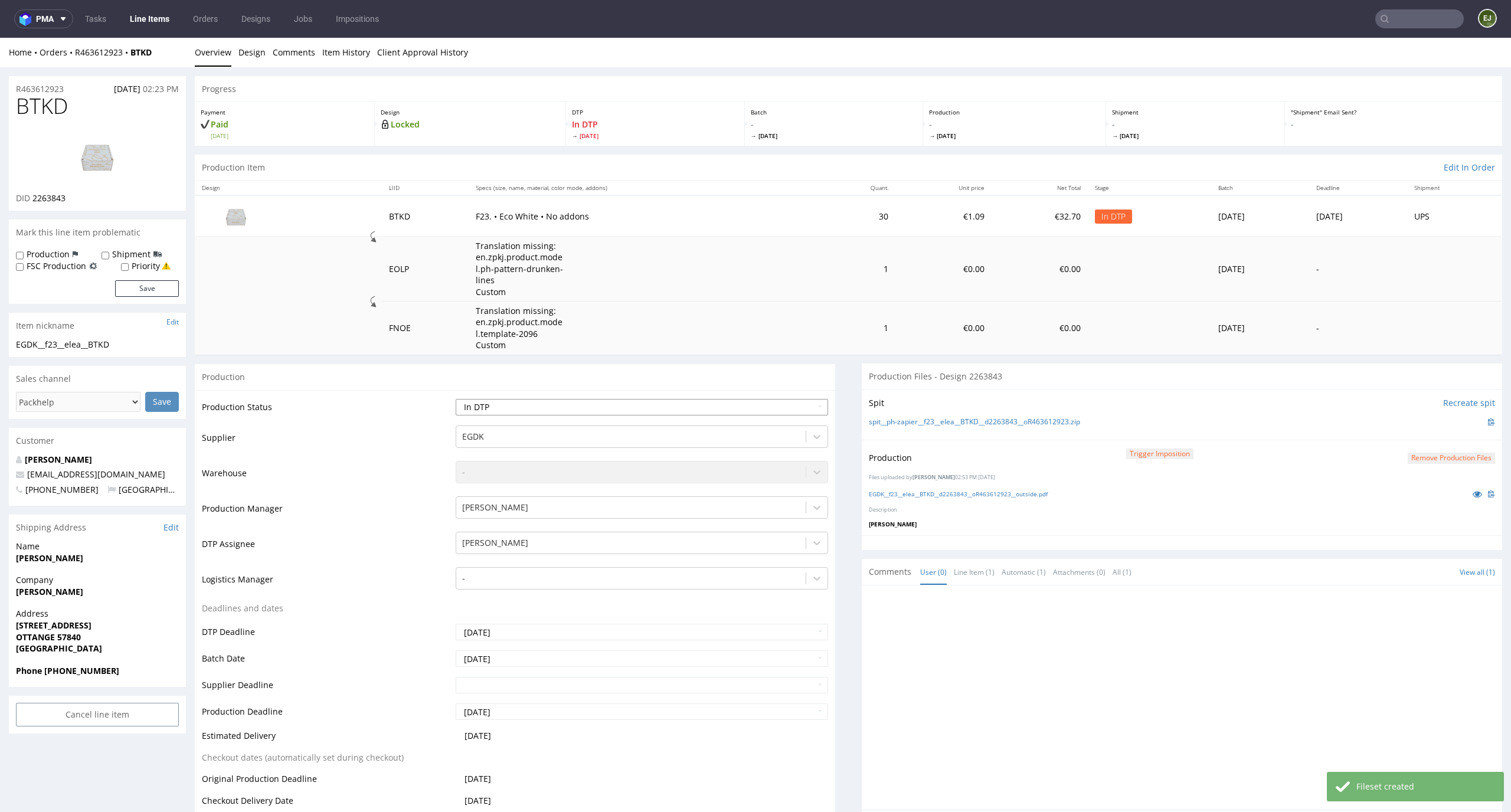
select select "dtp_production_ready"
click at [456, 399] on select "Waiting for Artwork Waiting for Diecut Waiting for Mockup Waiting for DTP Waiti…" at bounding box center [642, 407] width 373 height 17
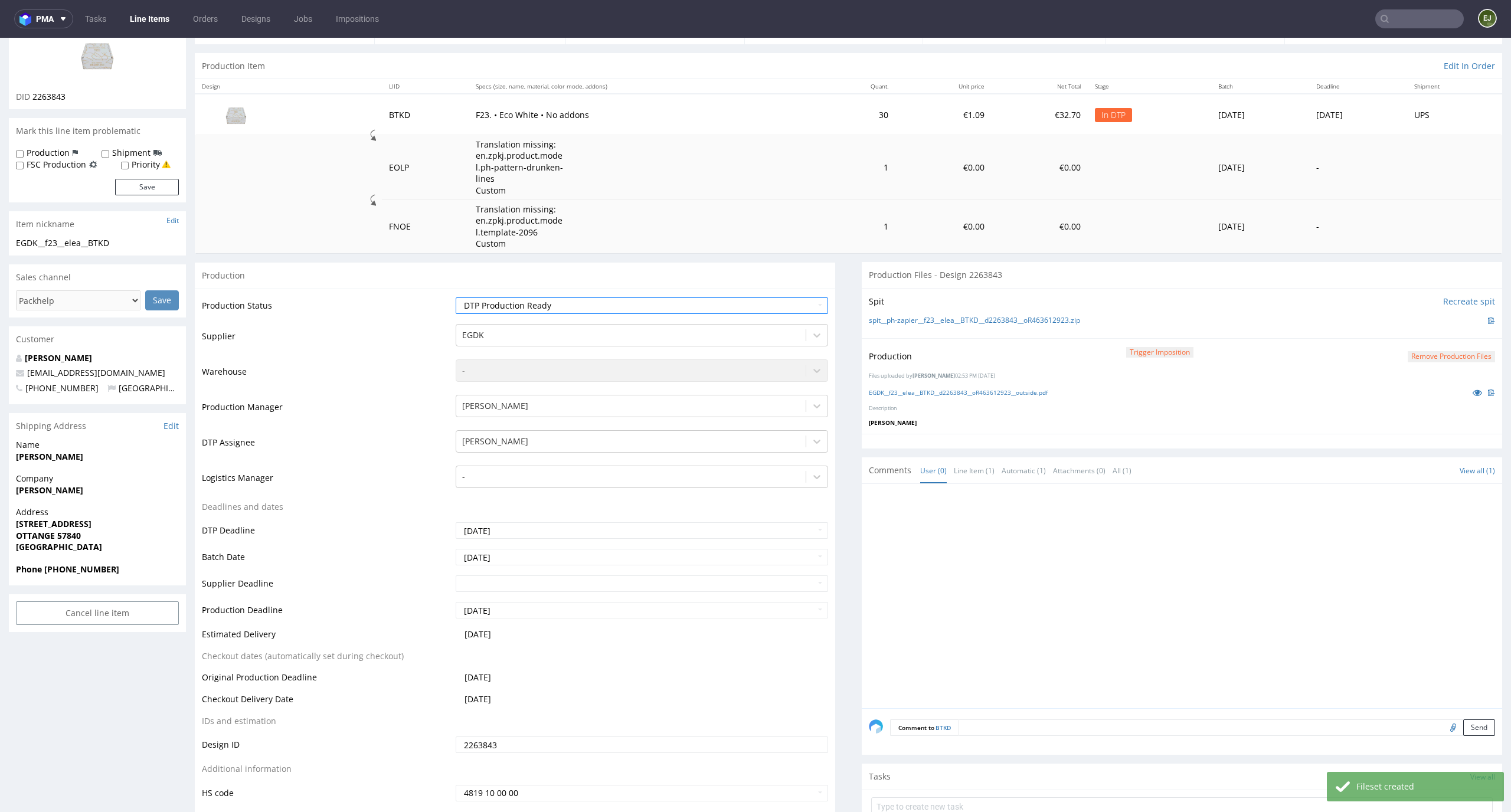
scroll to position [161, 0]
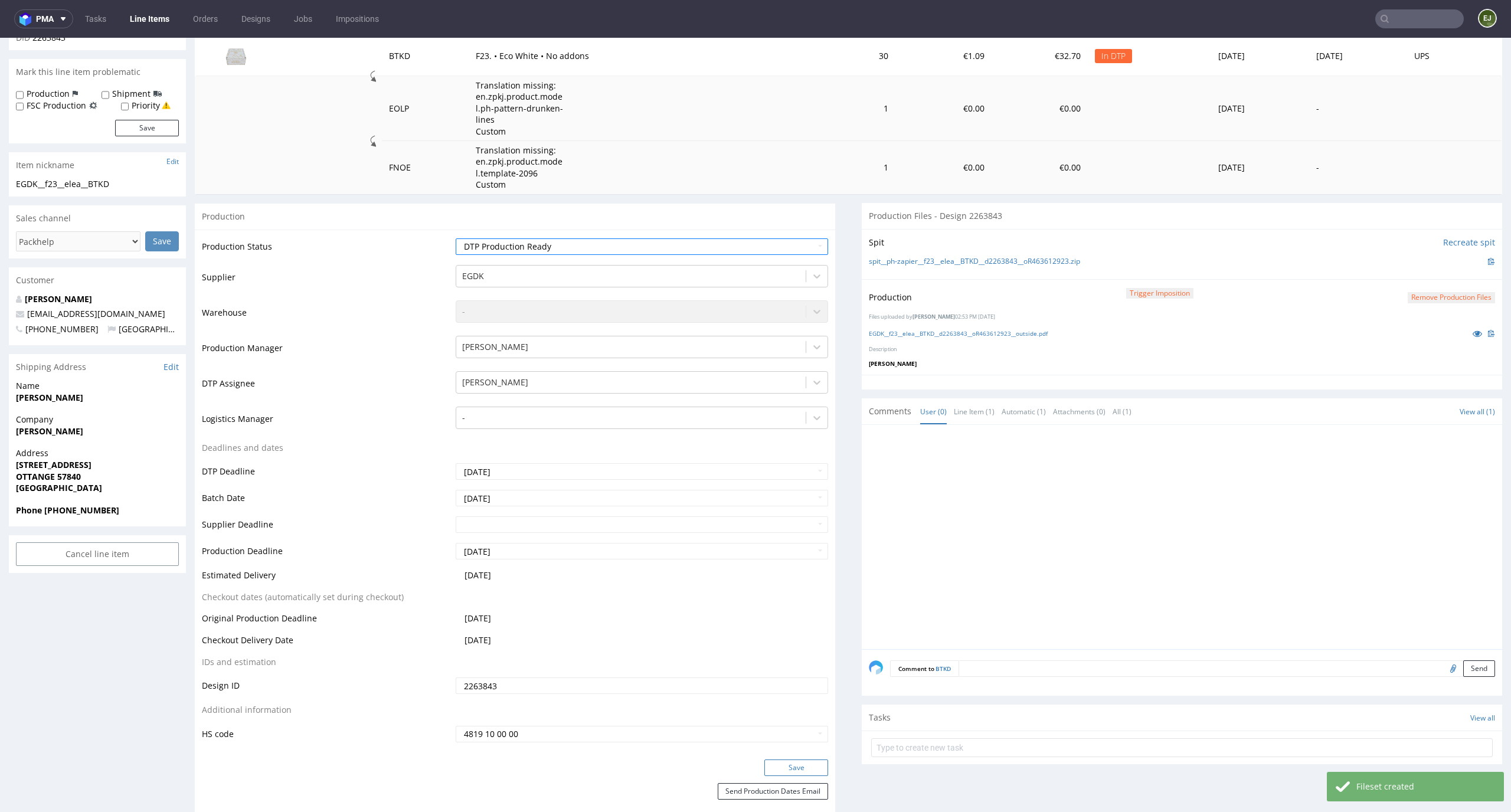
click at [810, 772] on button "Save" at bounding box center [796, 767] width 64 height 17
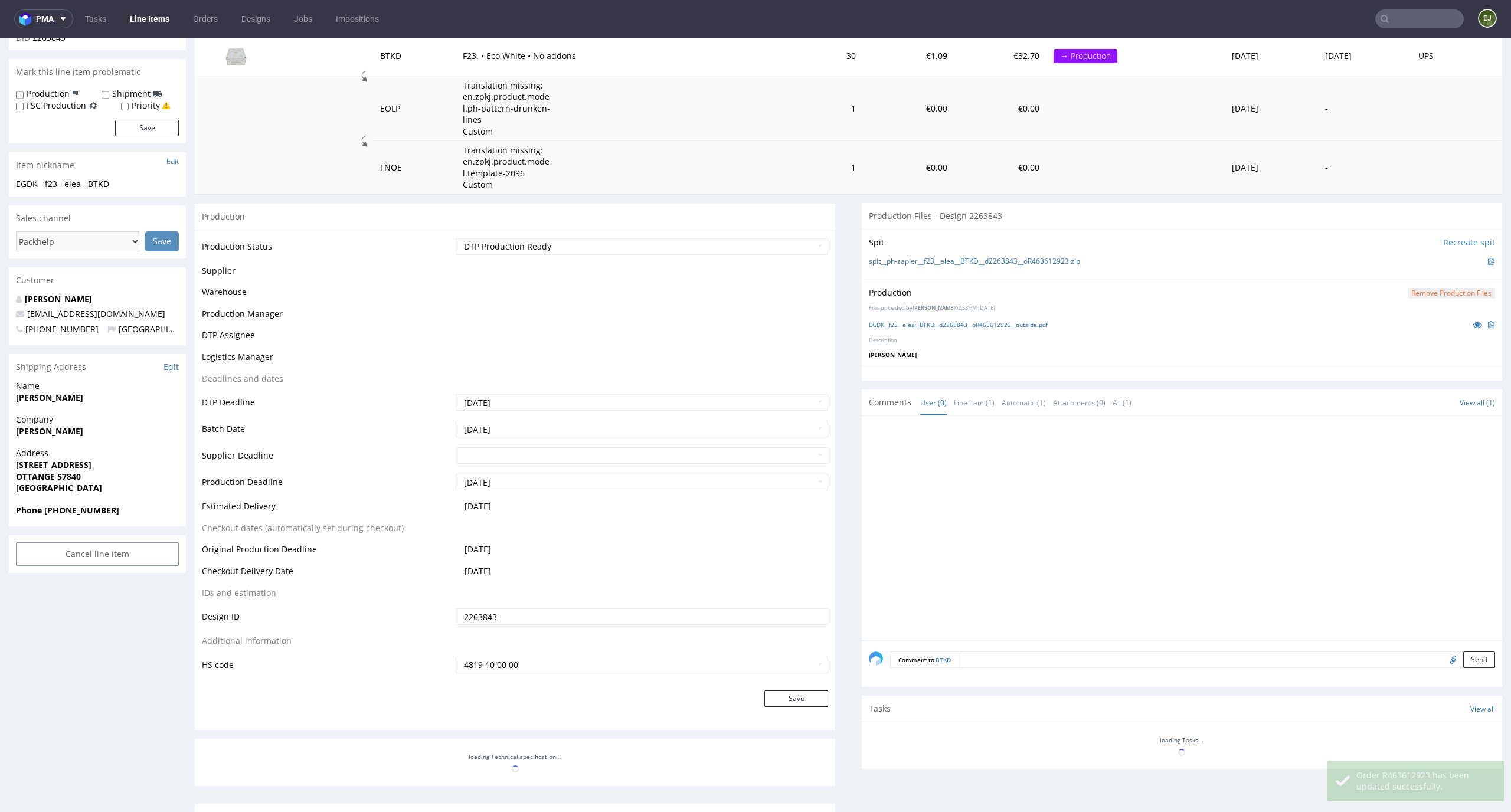
click at [133, 20] on link "Line Items" at bounding box center [150, 19] width 54 height 19
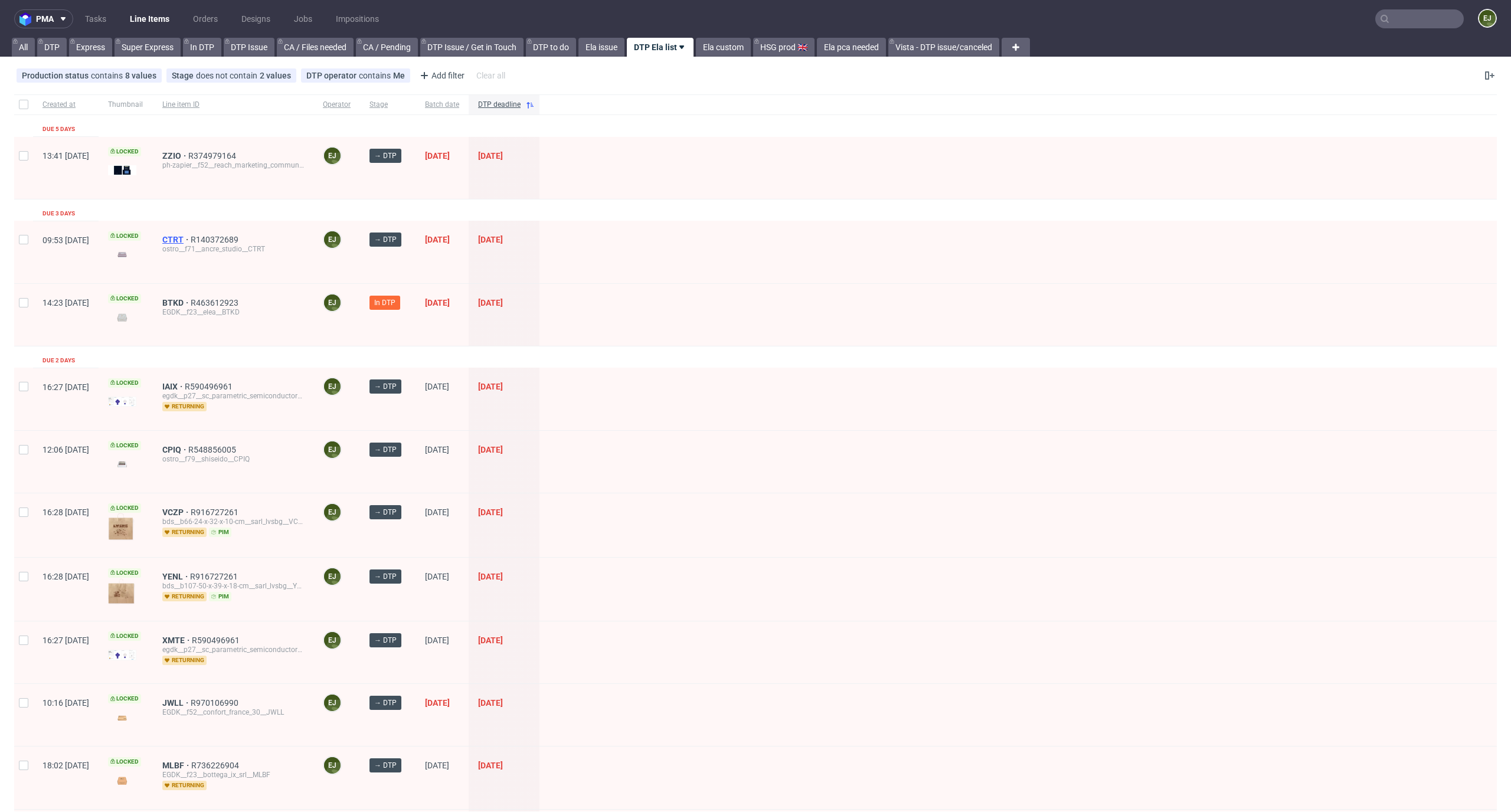
click at [191, 235] on span "CTRT" at bounding box center [176, 240] width 29 height 10
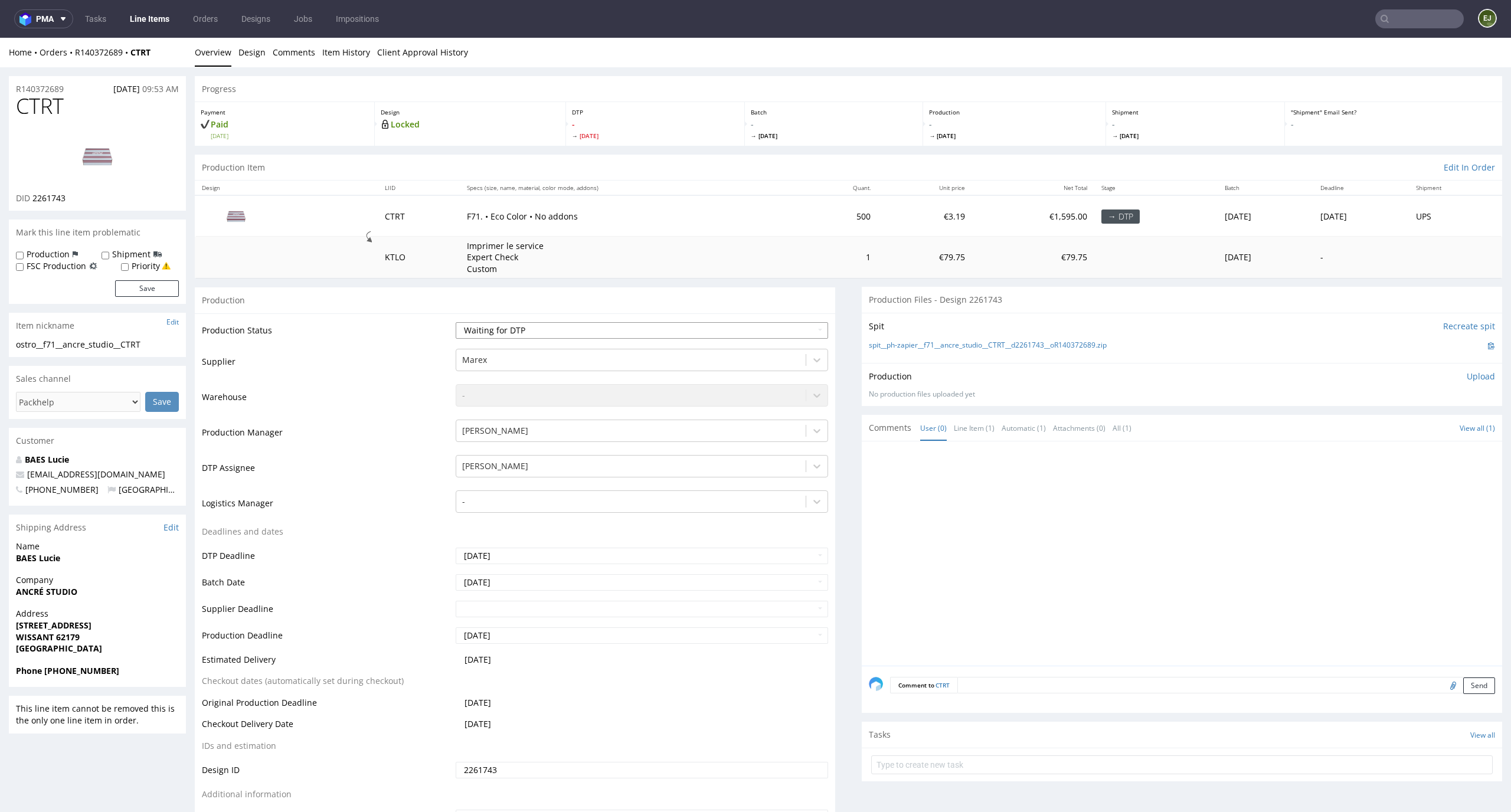
click at [643, 338] on select "Waiting for Artwork Waiting for Diecut Waiting for Mockup Waiting for DTP Waiti…" at bounding box center [642, 331] width 373 height 17
select select "dtp_in_process"
click at [456, 323] on select "Waiting for Artwork Waiting for Diecut Waiting for Mockup Waiting for DTP Waiti…" at bounding box center [642, 331] width 373 height 17
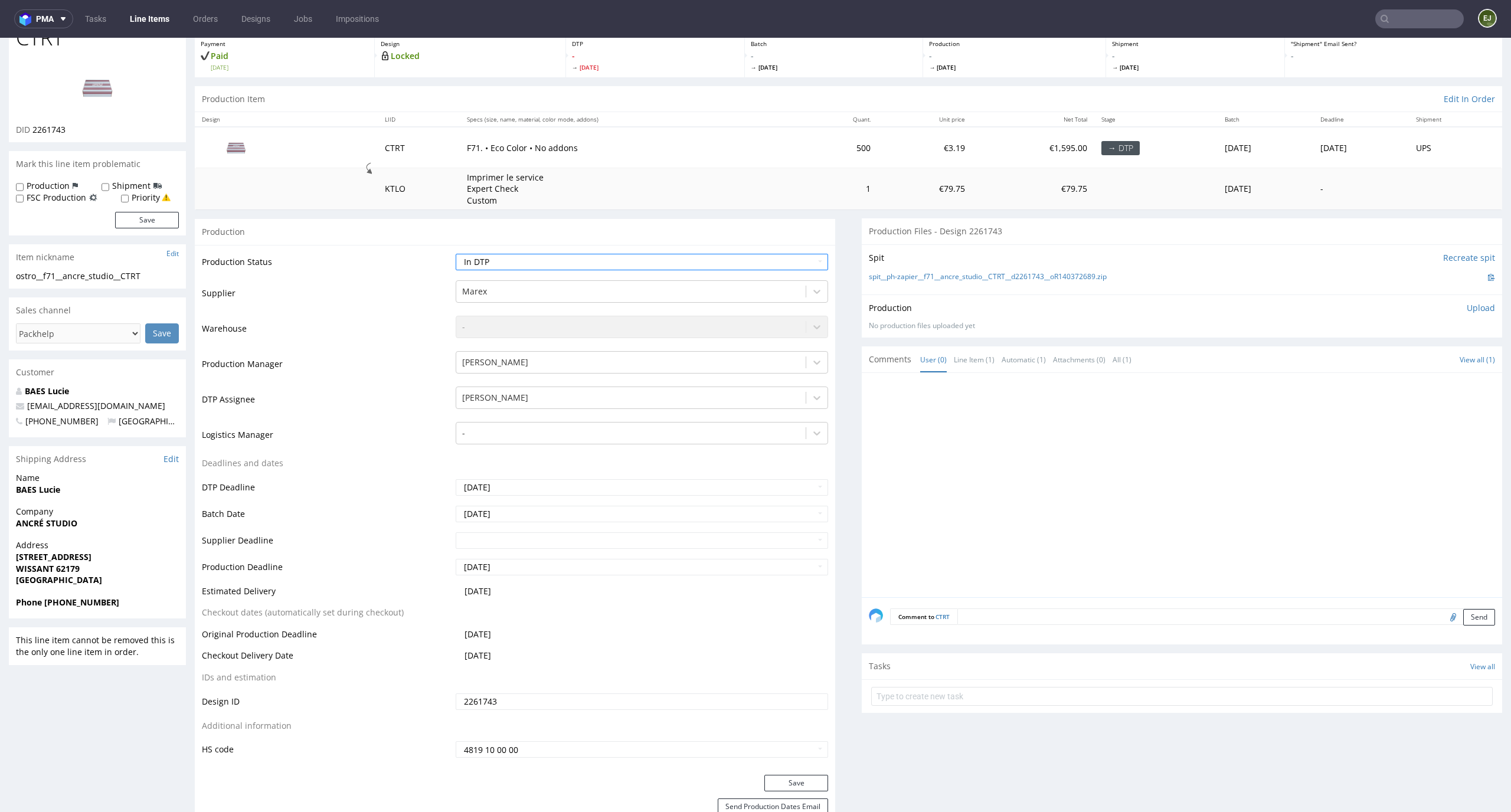
scroll to position [124, 0]
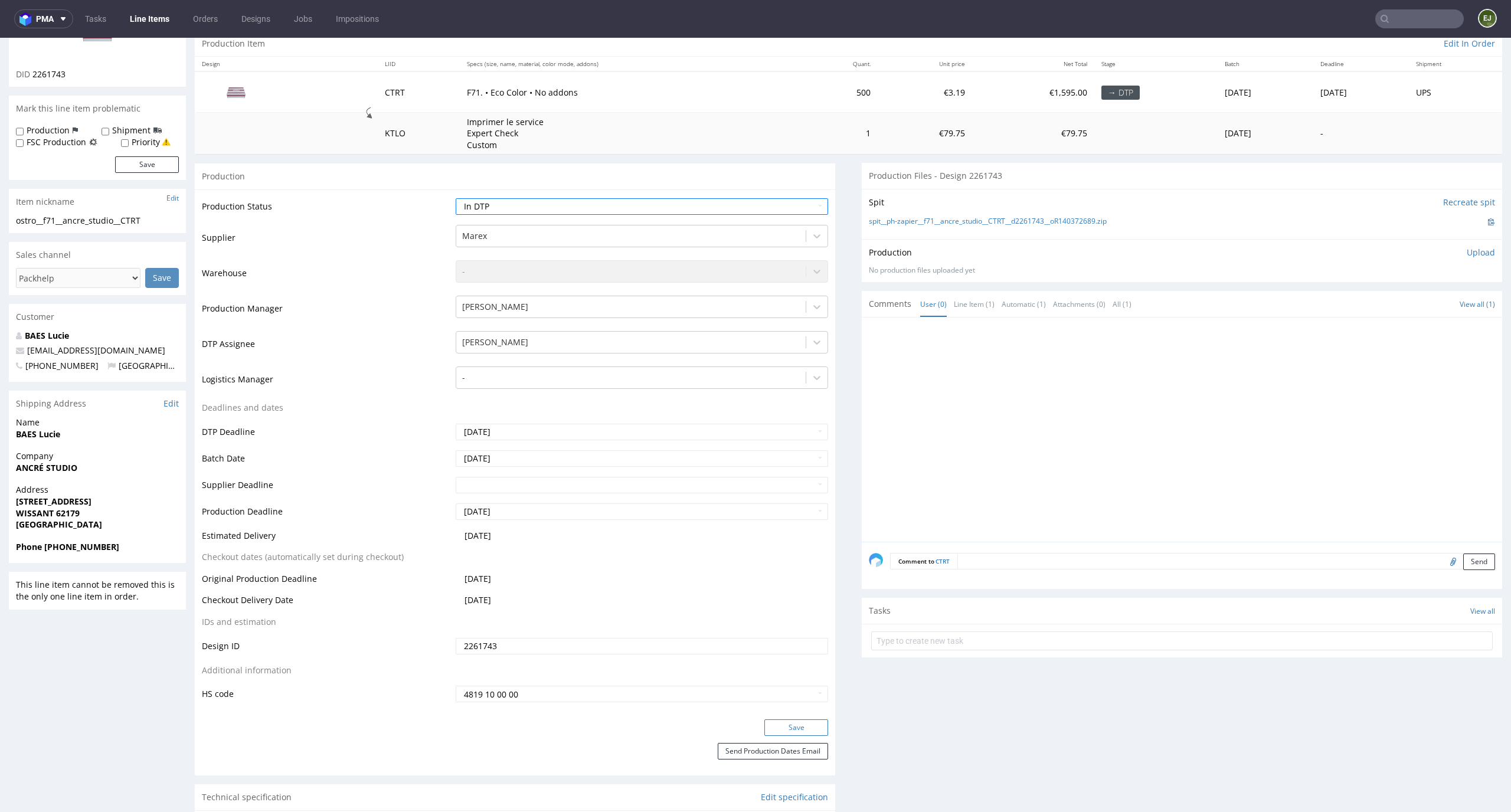
click at [797, 728] on button "Save" at bounding box center [796, 728] width 64 height 17
click at [995, 220] on link "spit__ph-zapier__f71__ancre_studio__CTRT__d2261743__oR140372689.zip" at bounding box center [988, 221] width 238 height 10
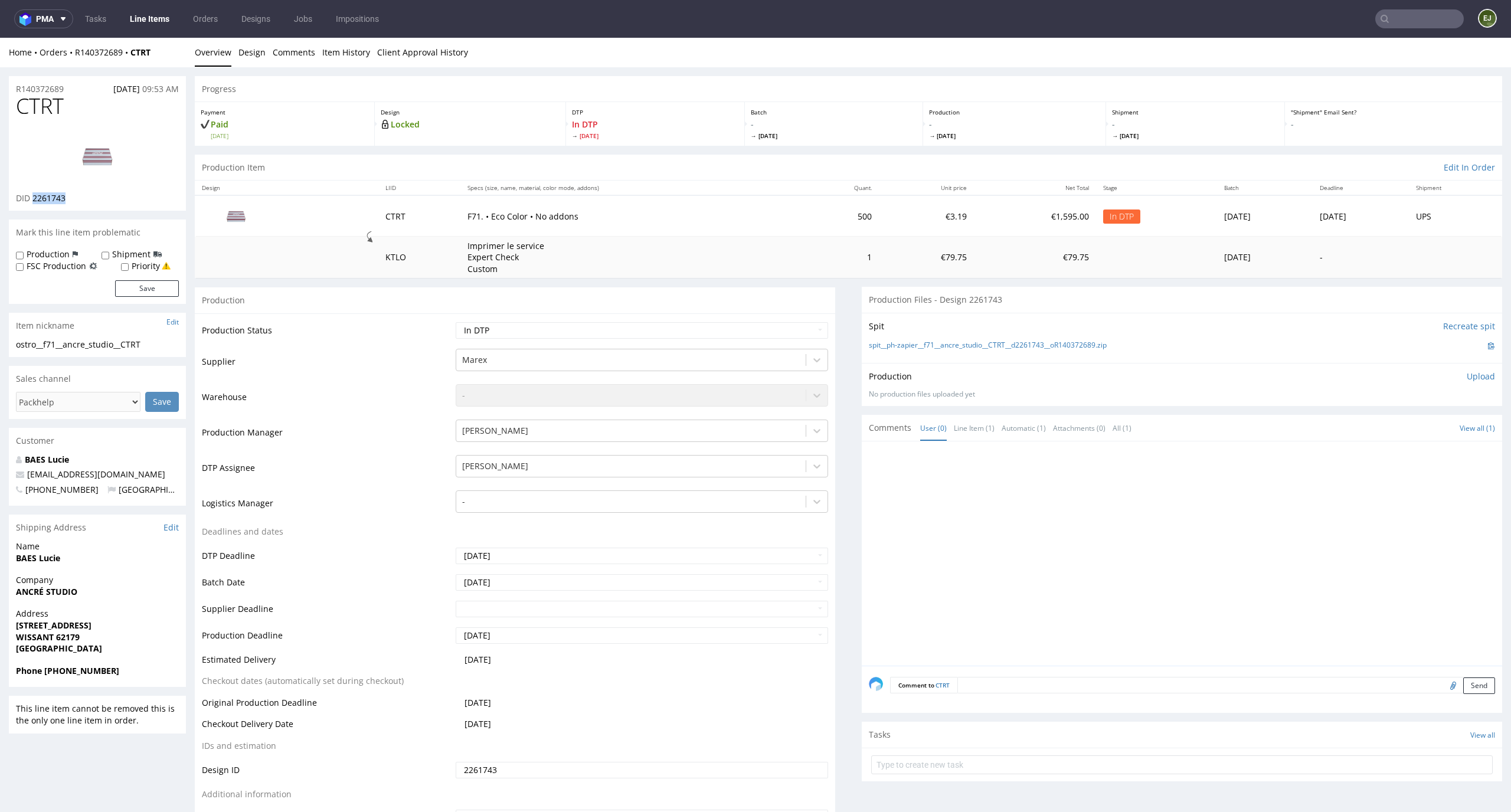
drag, startPoint x: 76, startPoint y: 193, endPoint x: 32, endPoint y: 201, distance: 44.7
click at [32, 201] on div "DID 2261743" at bounding box center [97, 199] width 163 height 12
copy span "2261743"
click at [248, 59] on link "Design" at bounding box center [251, 52] width 27 height 29
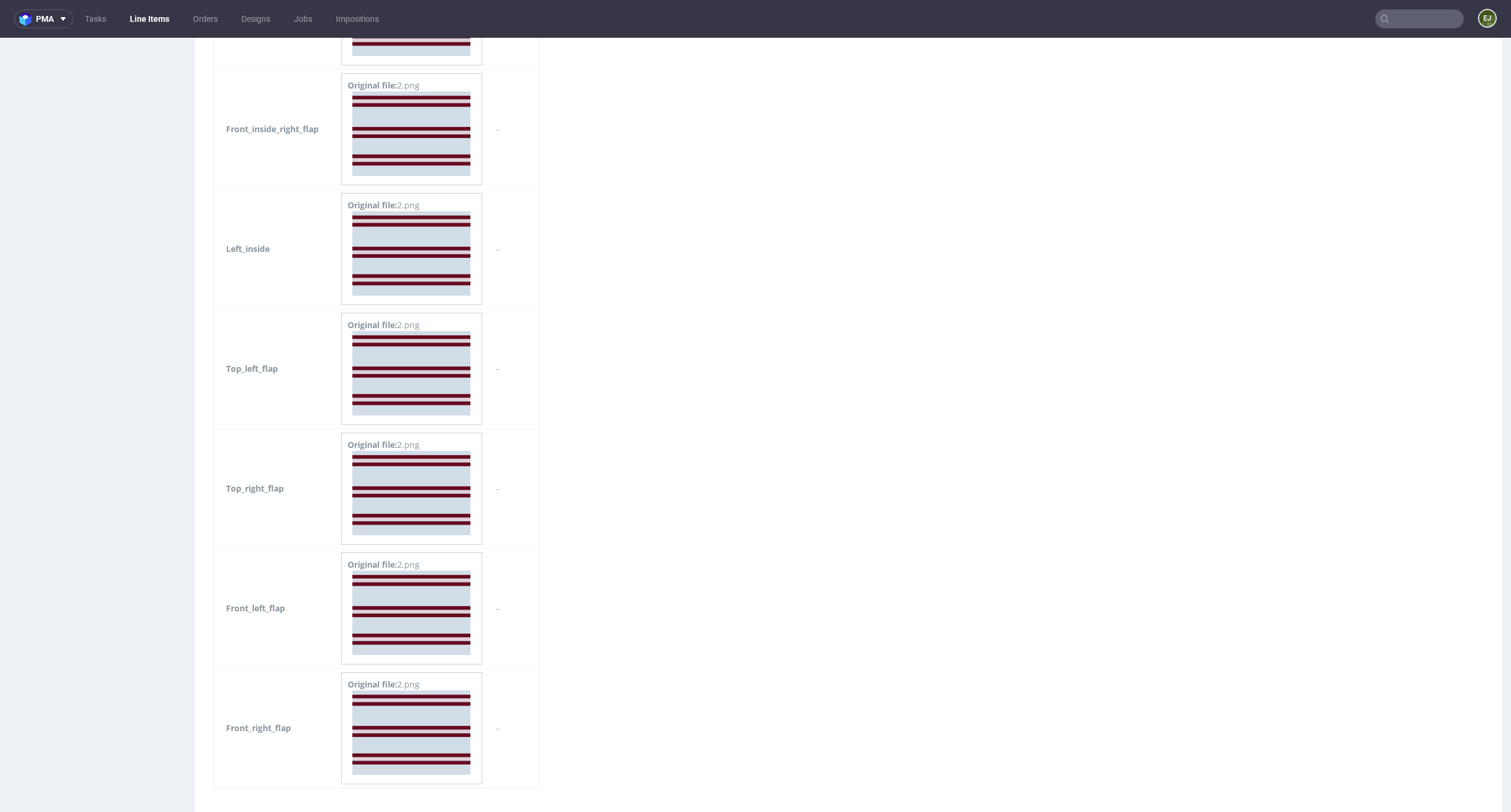
scroll to position [2317, 0]
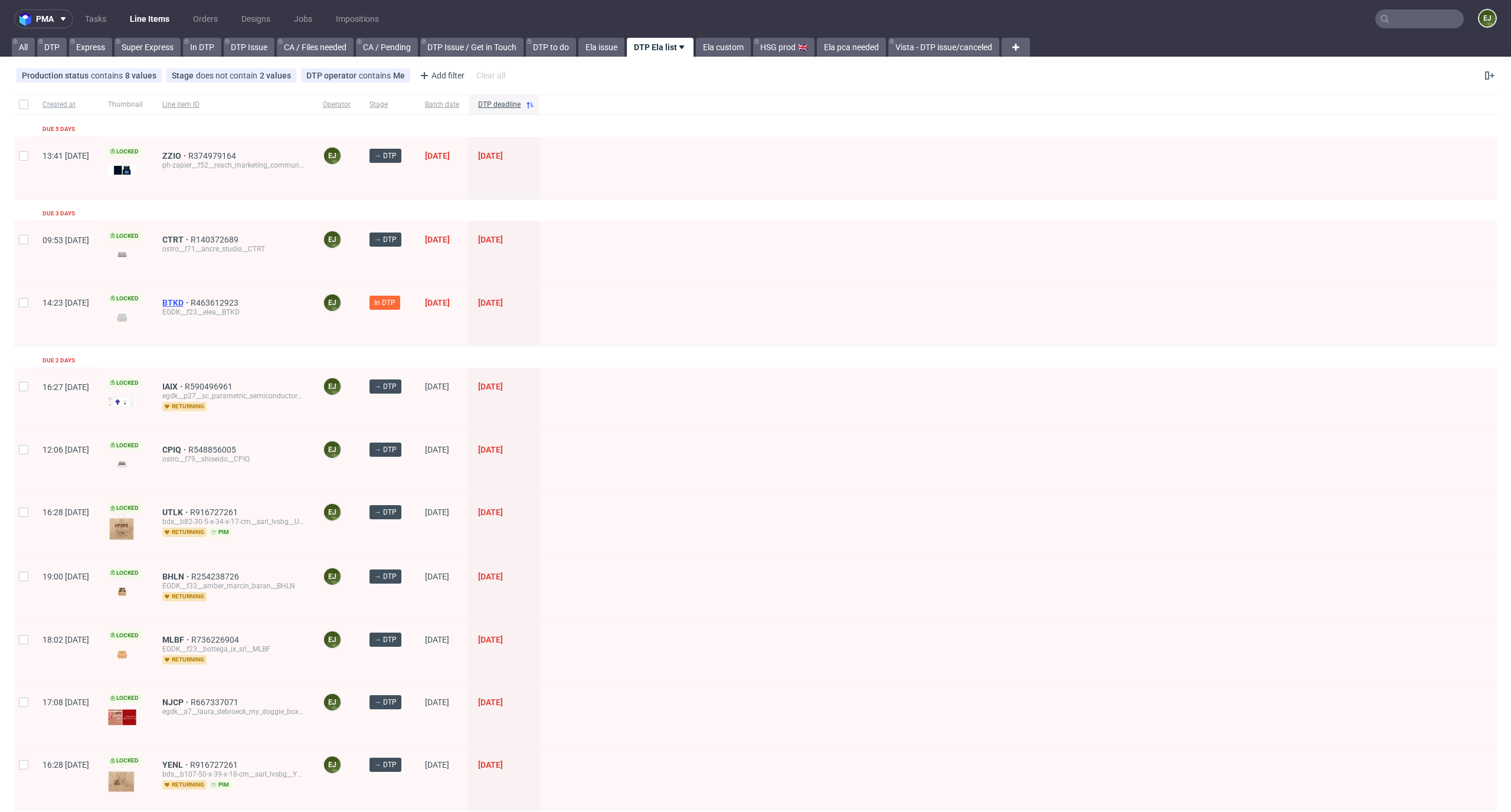
click at [191, 302] on span "BTKD" at bounding box center [176, 303] width 29 height 10
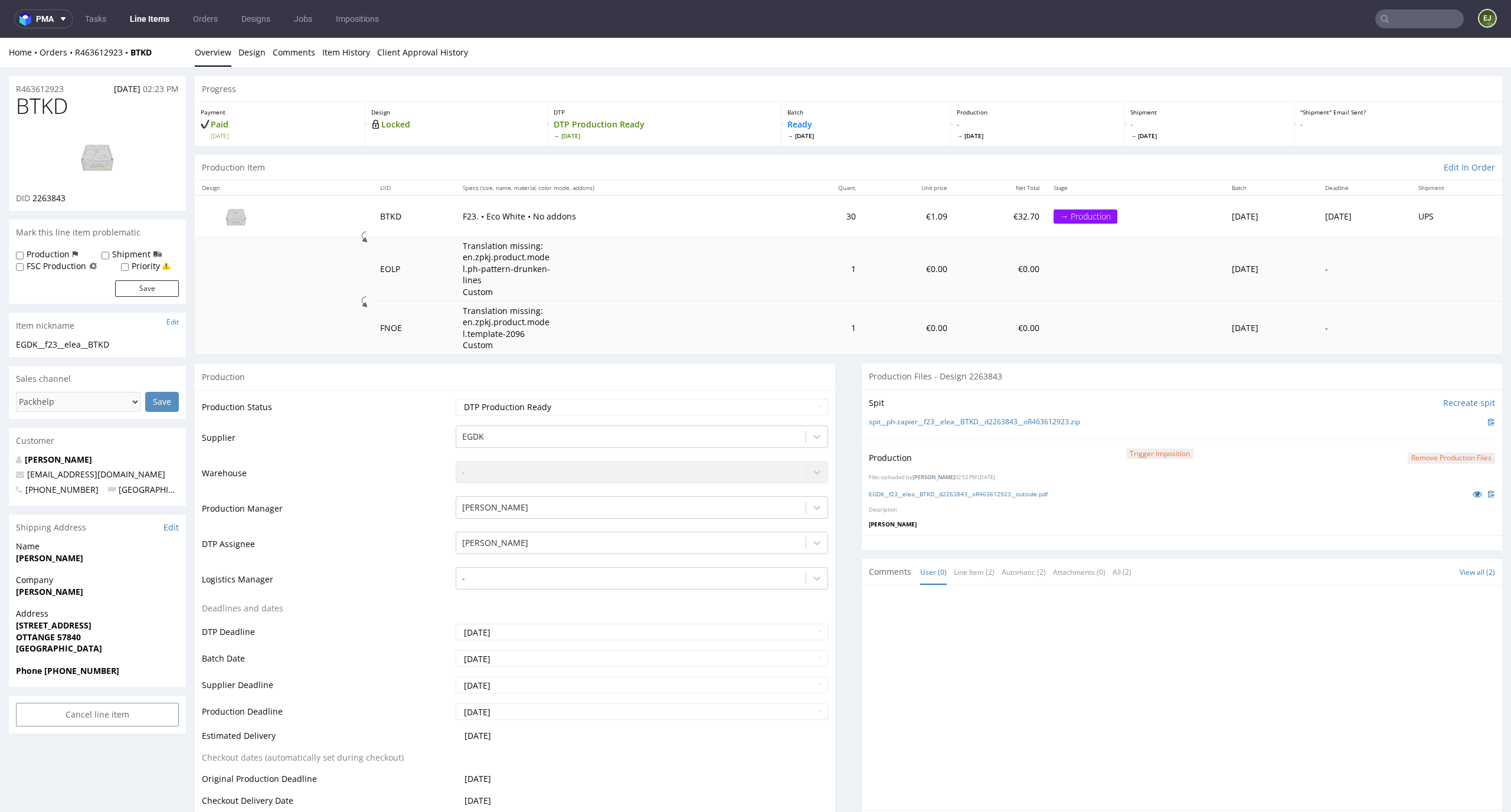
click at [159, 20] on link "Line Items" at bounding box center [150, 19] width 54 height 19
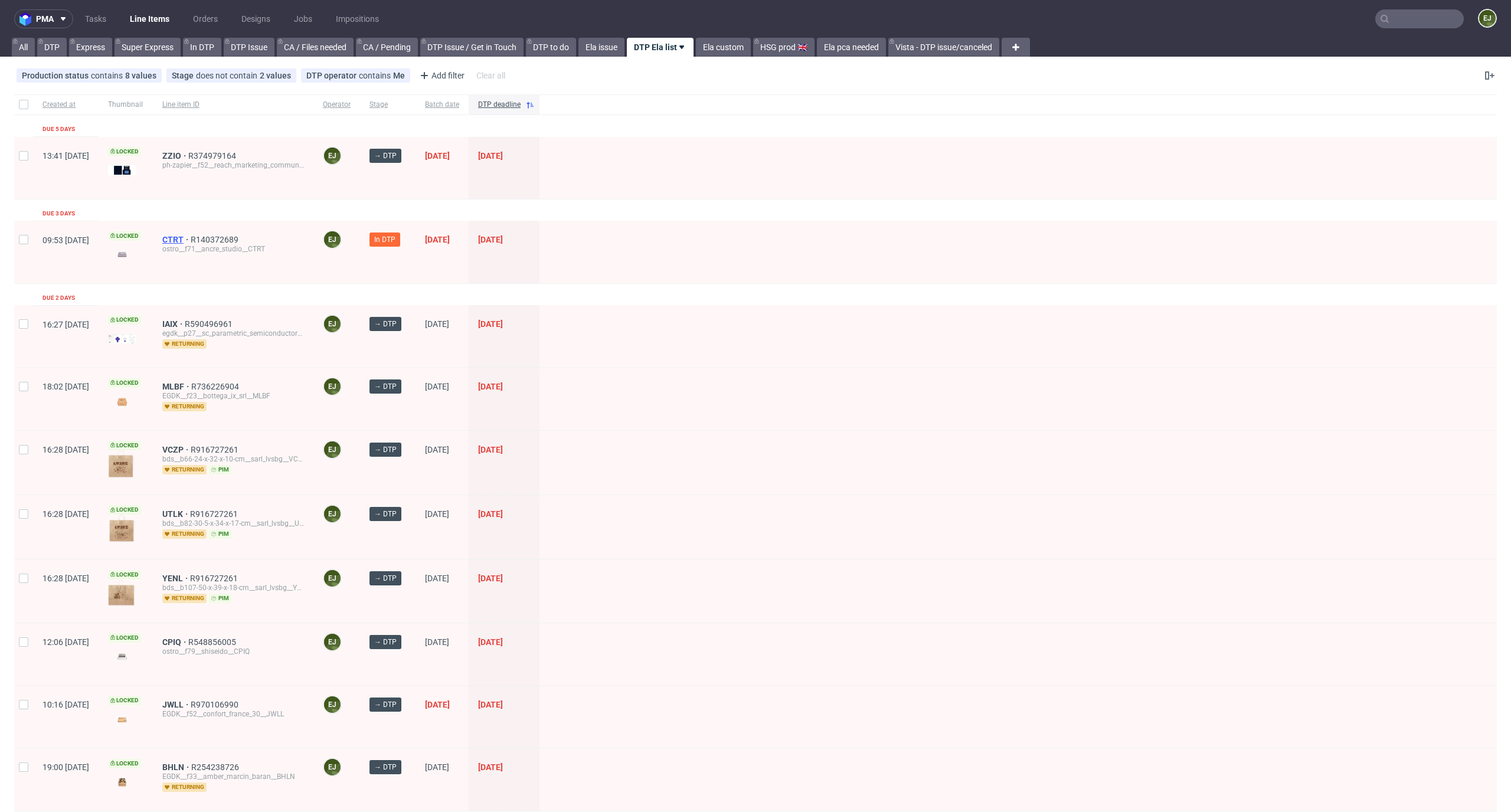
click at [191, 237] on span "CTRT" at bounding box center [176, 240] width 29 height 10
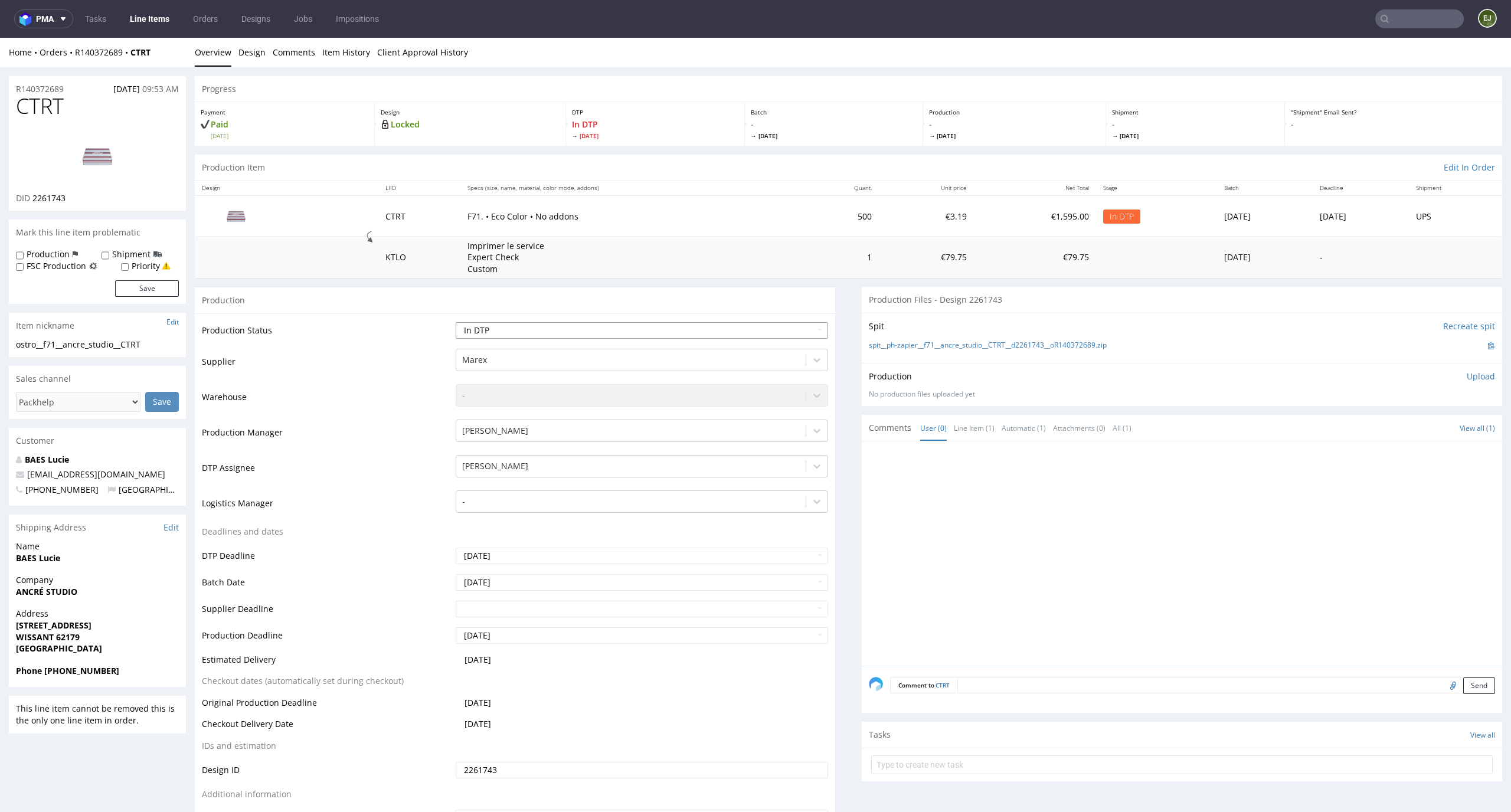
click at [788, 329] on select "Waiting for Artwork Waiting for Diecut Waiting for Mockup Waiting for DTP Waiti…" at bounding box center [642, 331] width 373 height 17
select select "dtp_waiting_for_check"
click at [456, 323] on select "Waiting for Artwork Waiting for Diecut Waiting for Mockup Waiting for DTP Waiti…" at bounding box center [642, 331] width 373 height 17
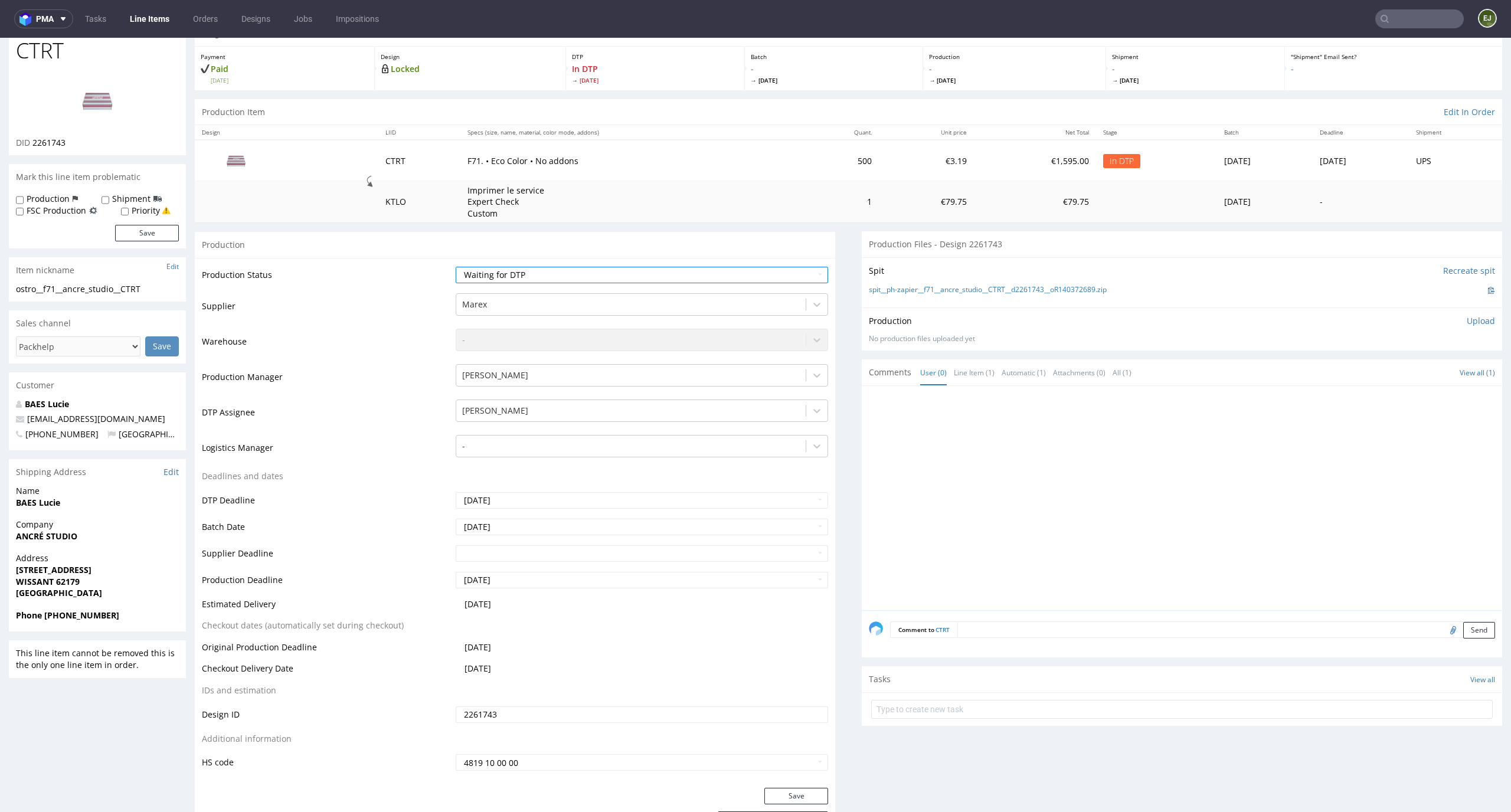
scroll to position [199, 0]
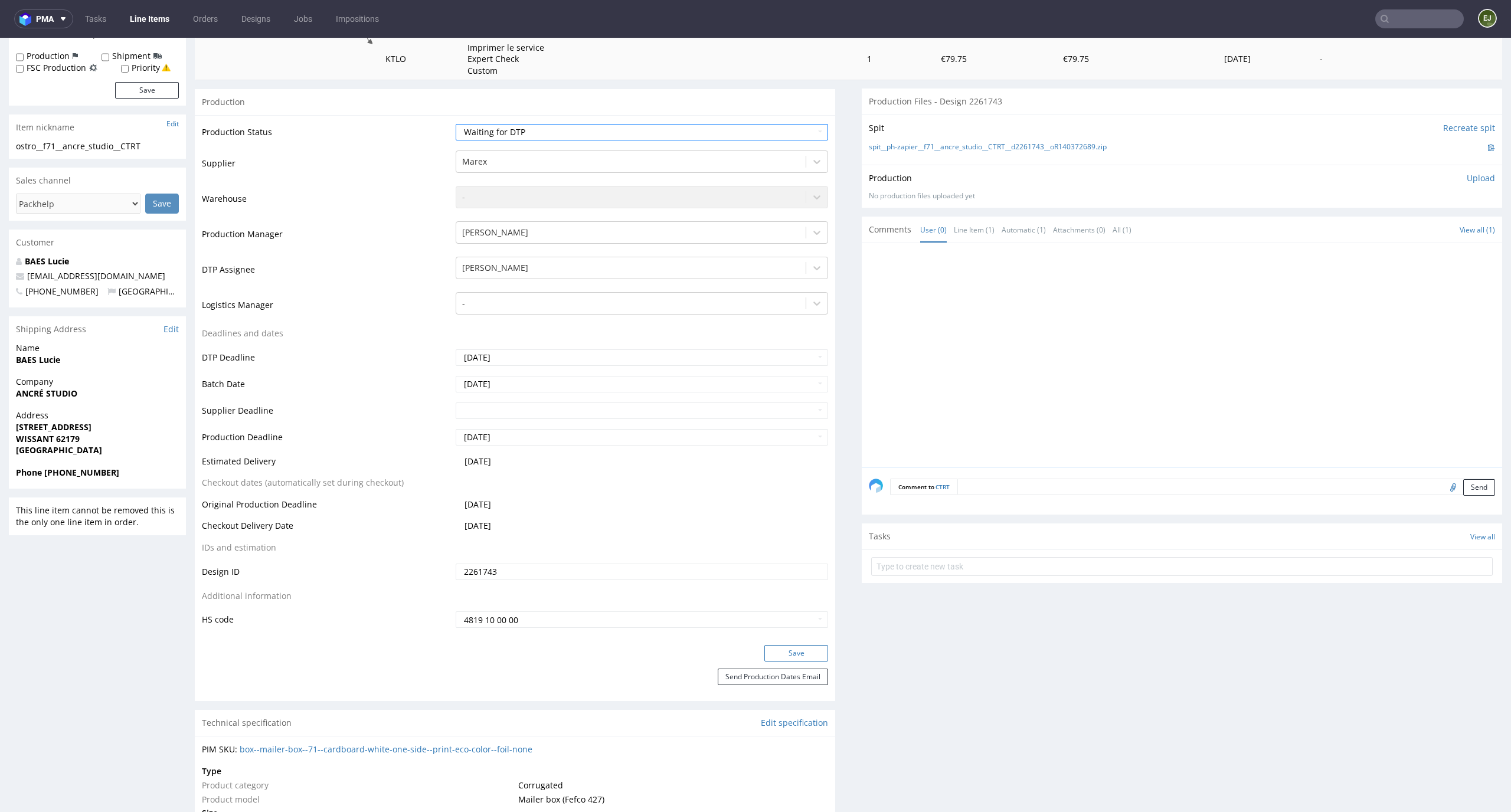
click at [779, 652] on button "Save" at bounding box center [796, 653] width 64 height 17
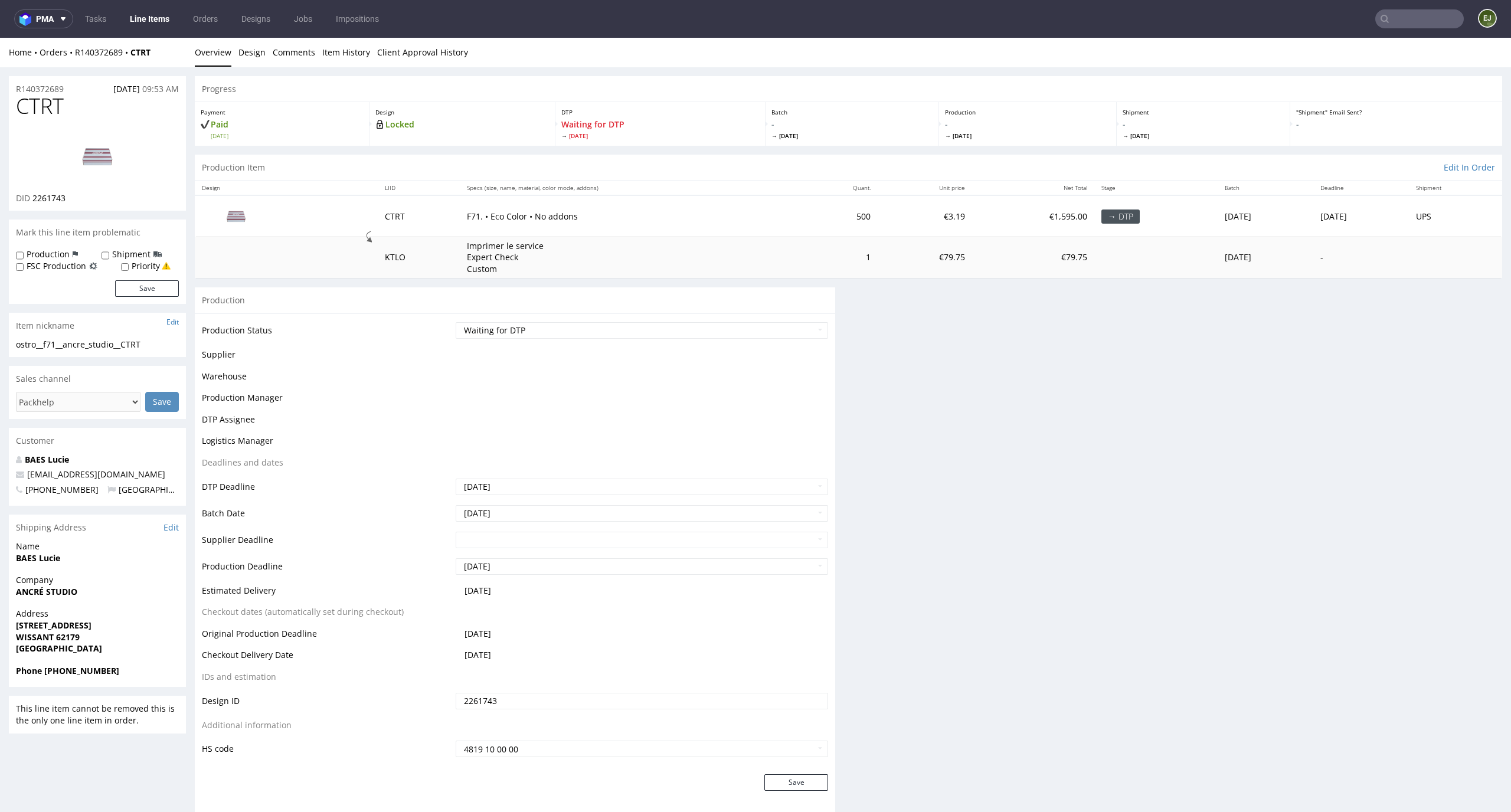
scroll to position [0, 0]
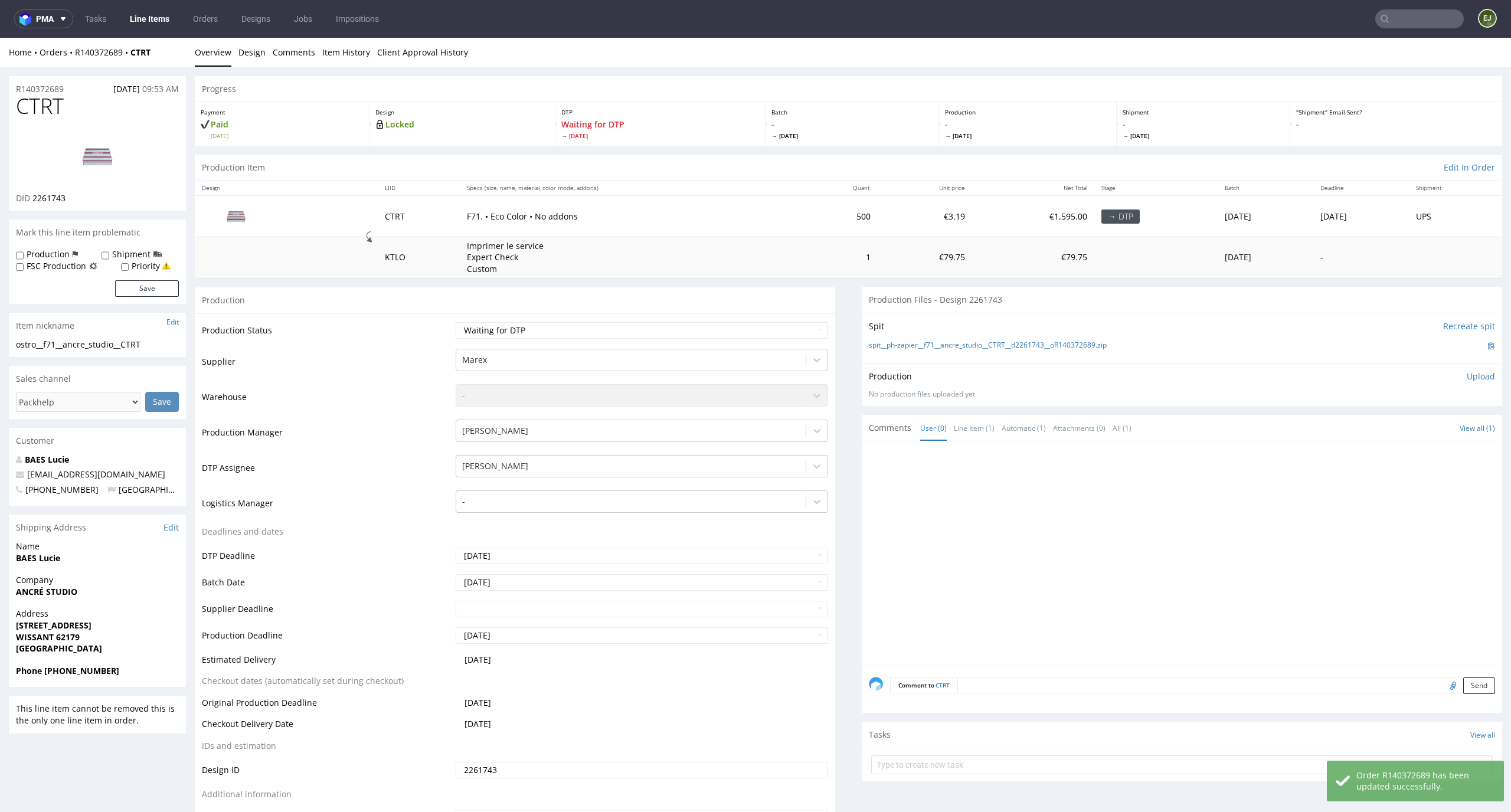
click at [144, 12] on link "Line Items" at bounding box center [150, 19] width 54 height 19
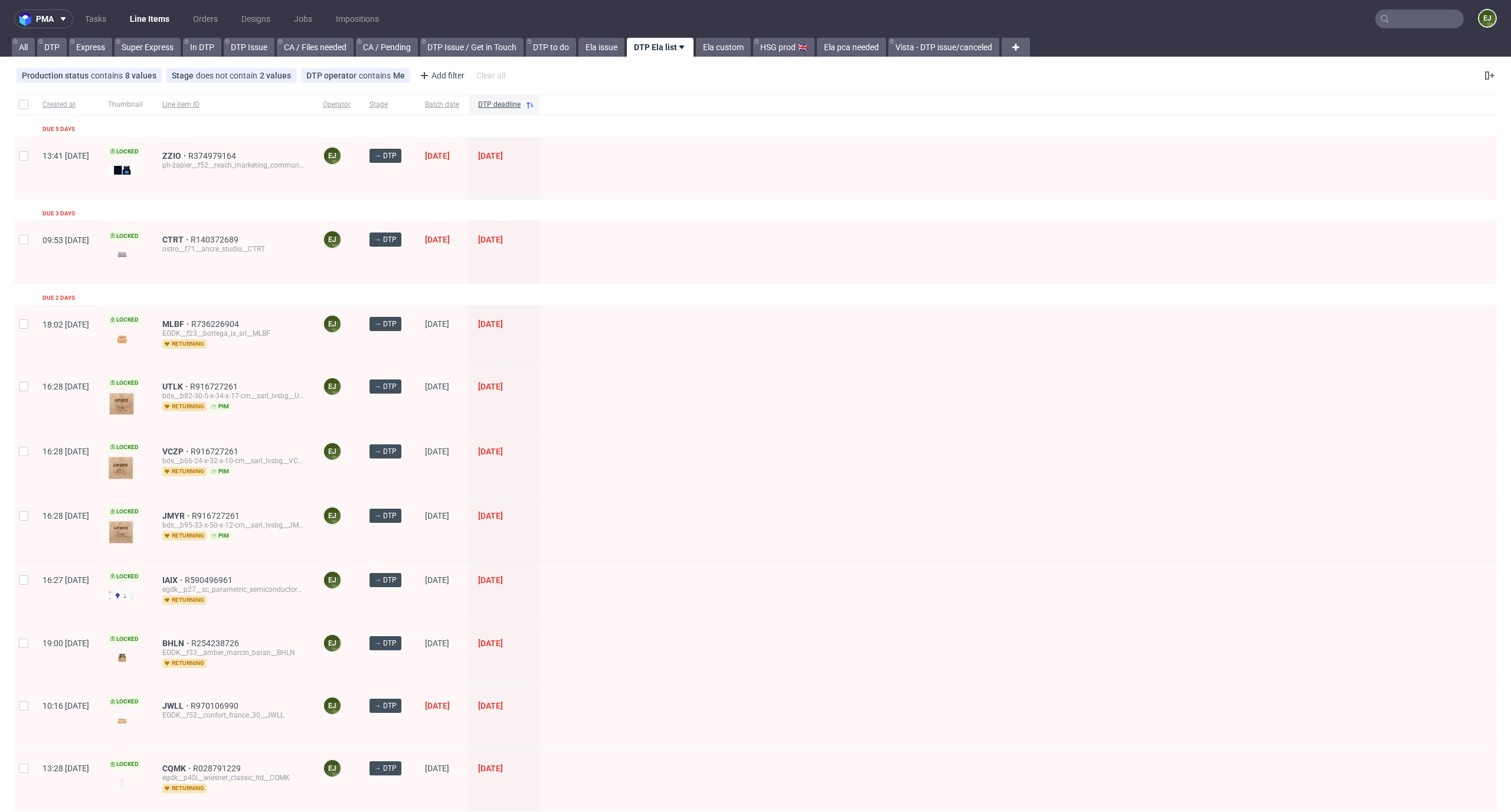
scroll to position [1357, 0]
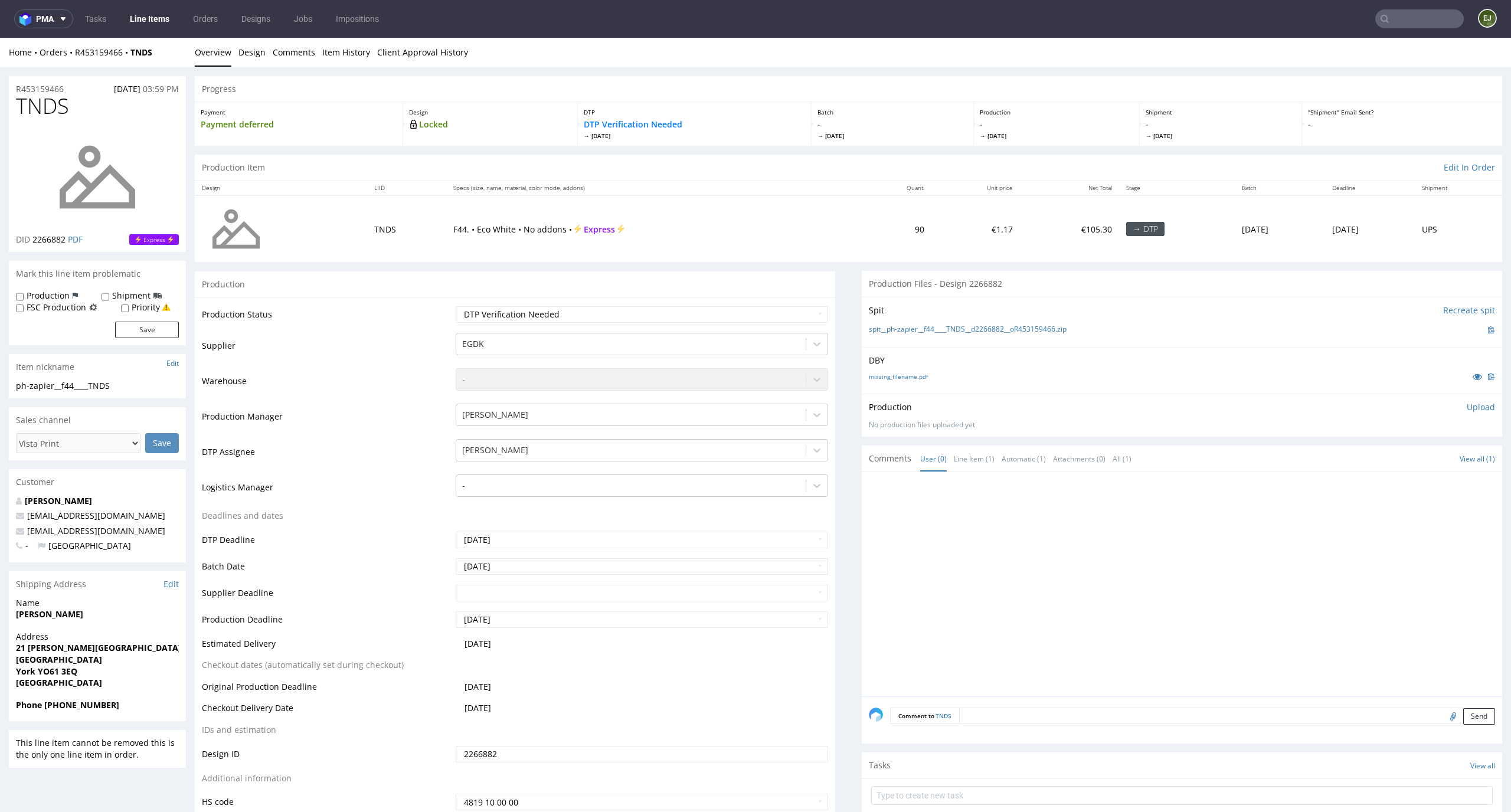
click at [905, 370] on div "missing_filename.pdf" at bounding box center [1181, 376] width 626 height 13
click at [905, 372] on link "missing_filename.pdf" at bounding box center [897, 376] width 59 height 8
click at [905, 331] on link "spit__ph-zapier__f44____TNDS__d2266882__oR453159466.zip" at bounding box center [967, 330] width 198 height 10
click at [731, 321] on select "Waiting for Artwork Waiting for Diecut Waiting for Mockup Waiting for DTP Waiti…" at bounding box center [642, 315] width 373 height 17
select select "dtp_in_process"
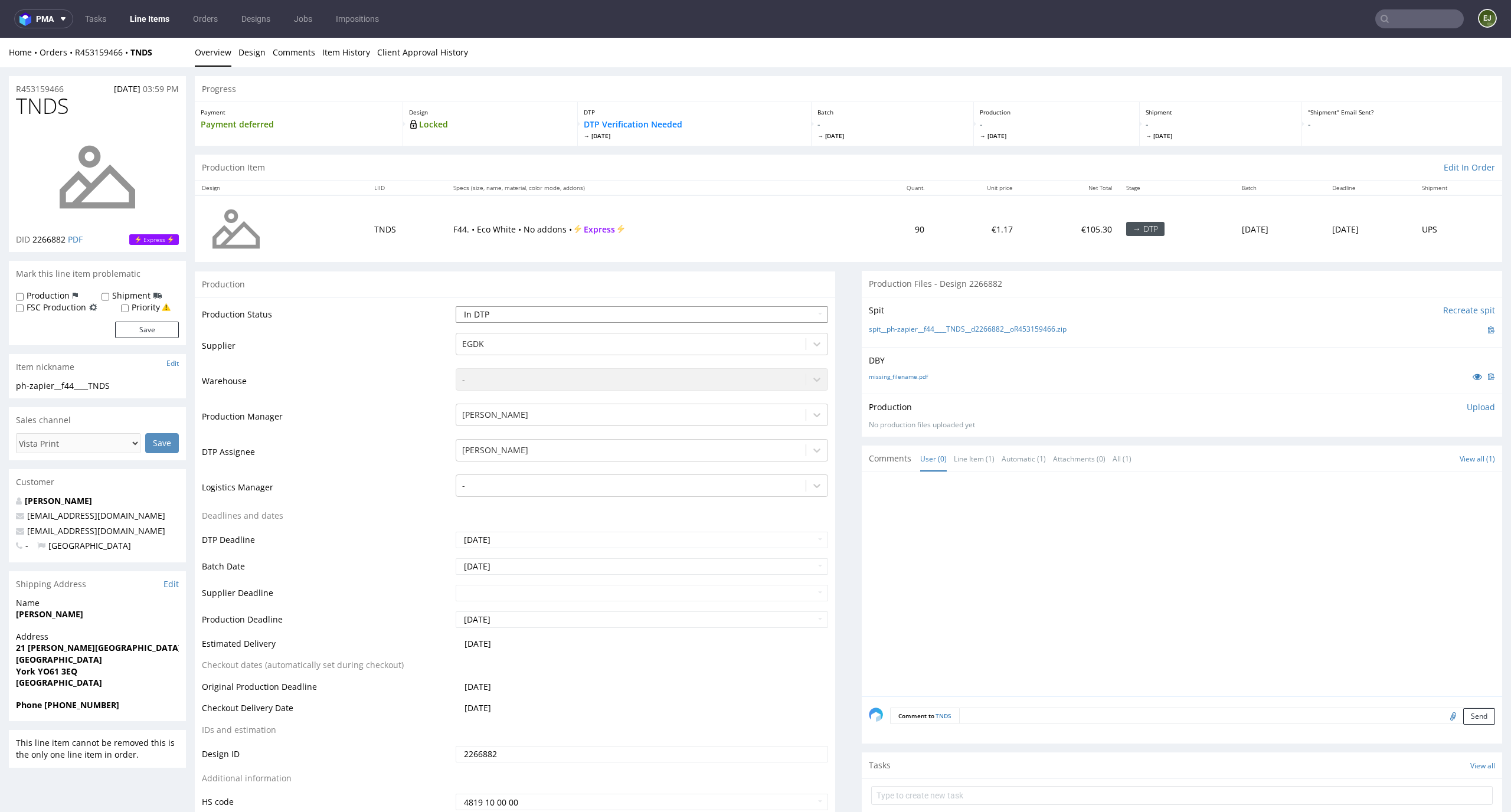
click at [456, 307] on select "Waiting for Artwork Waiting for Diecut Waiting for Mockup Waiting for DTP Waiti…" at bounding box center [642, 315] width 373 height 17
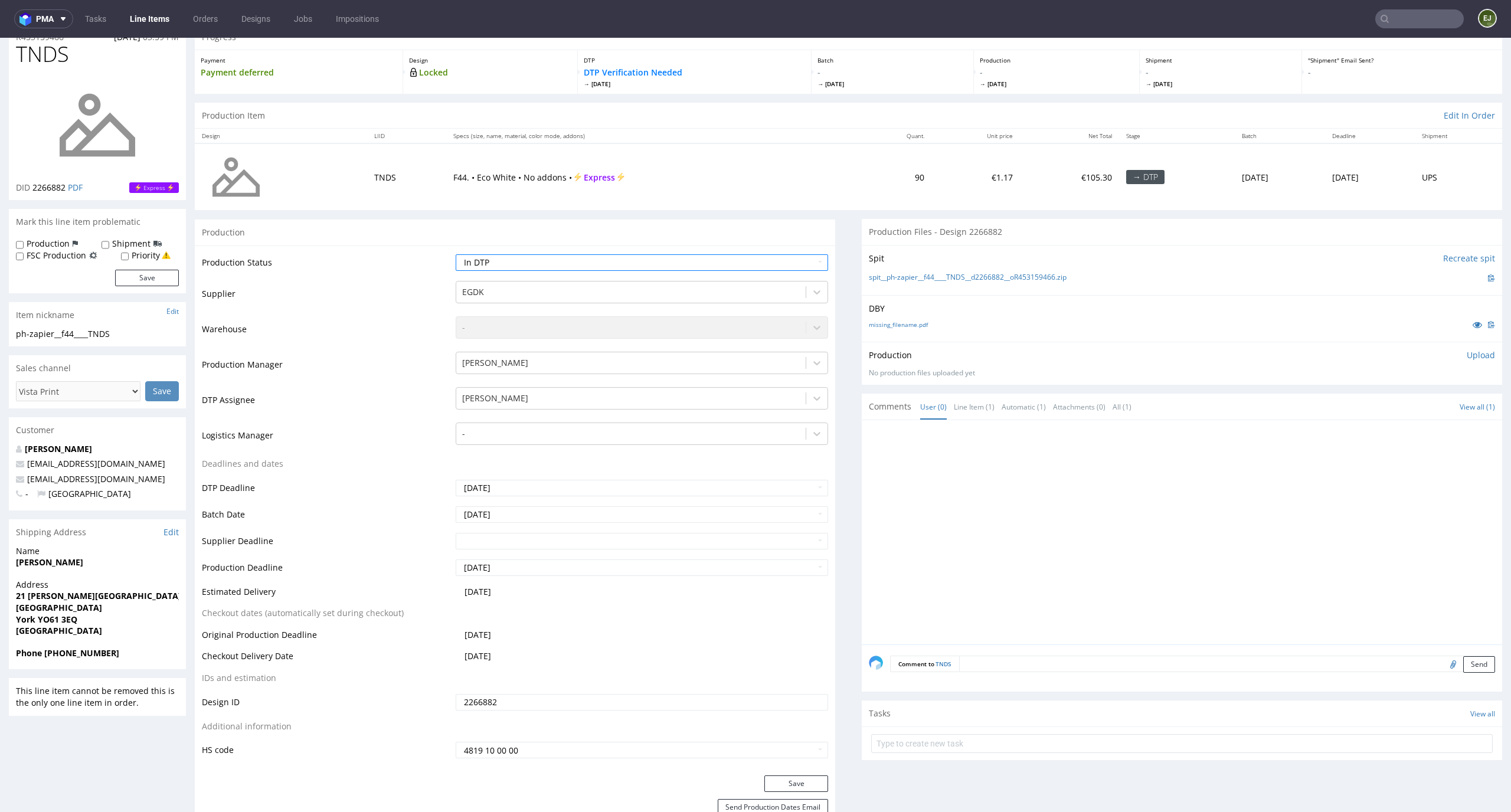
scroll to position [192, 0]
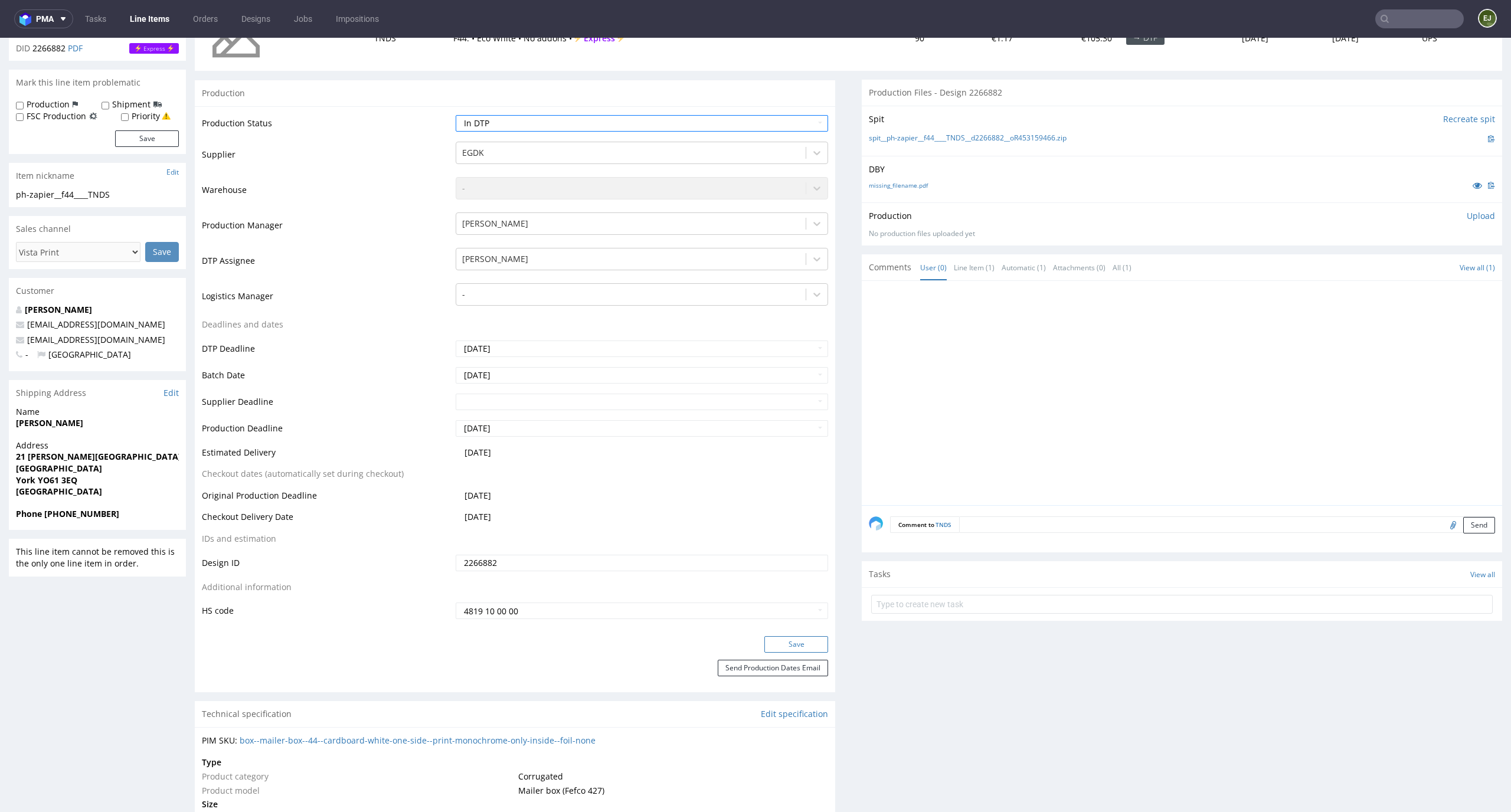
click at [794, 644] on button "Save" at bounding box center [796, 644] width 64 height 17
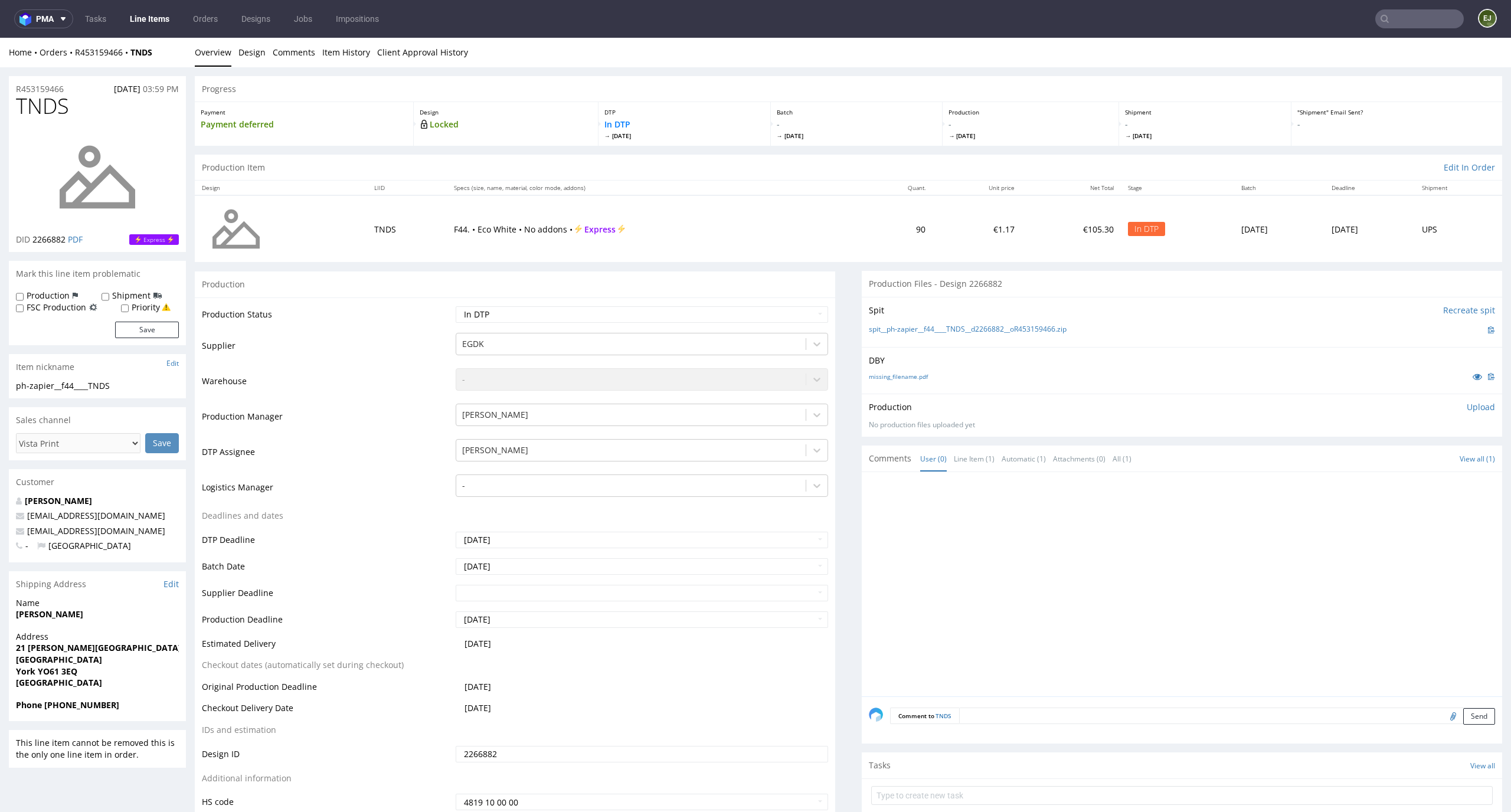
click at [1466, 414] on div "Production Upload No production files uploaded yet Description (optional) Add f…" at bounding box center [1181, 415] width 626 height 29
click at [1467, 411] on p "Upload" at bounding box center [1480, 407] width 29 height 12
click at [1383, 459] on div "Add files" at bounding box center [1411, 461] width 59 height 18
type input "C:\fakepath\EGDK__f44____TNDS__d2266882__oR453159466__latest__inside.pdf"
click at [1458, 485] on button "Upload now" at bounding box center [1467, 478] width 55 height 17
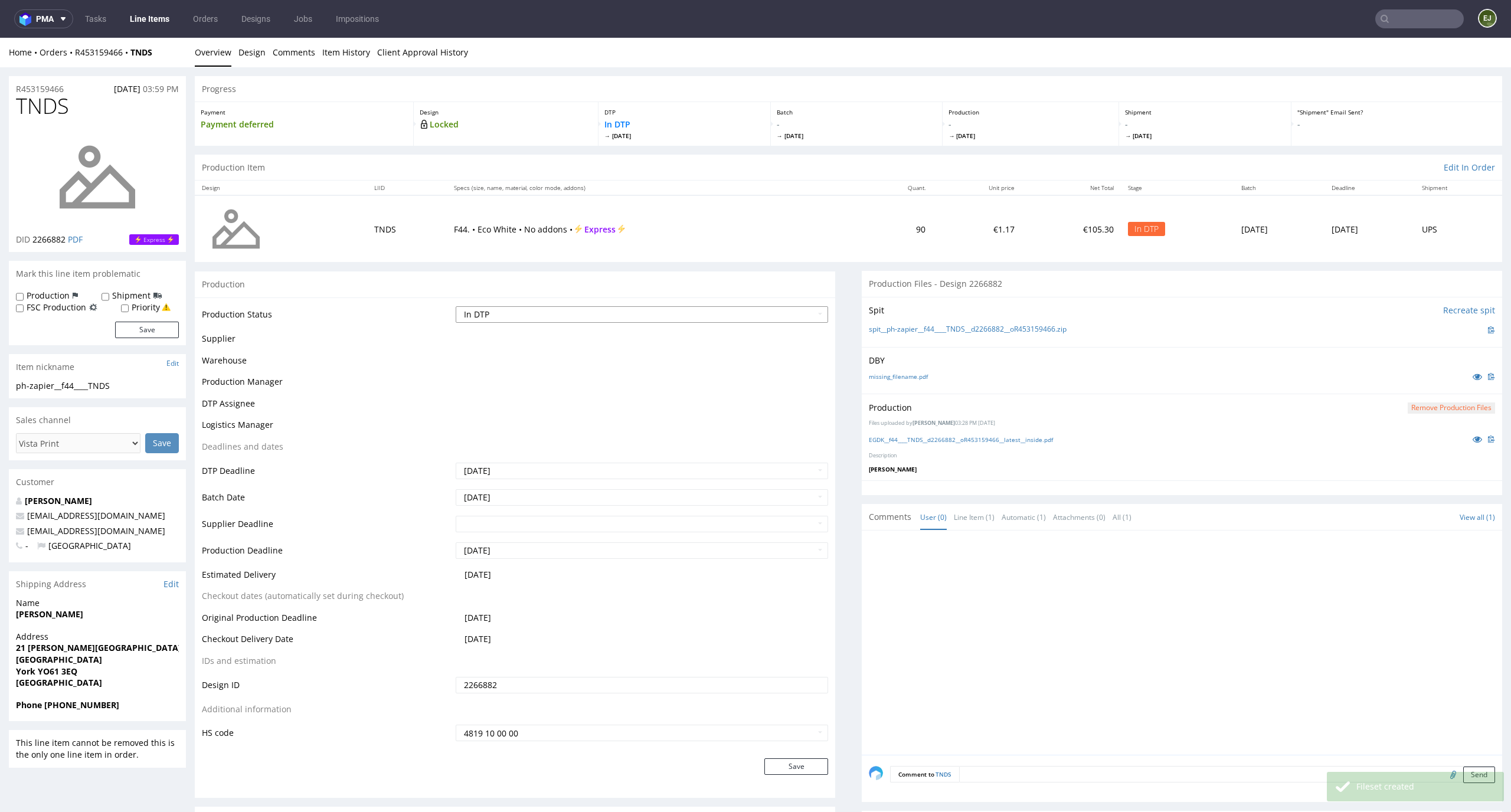
click at [802, 315] on select "Waiting for Artwork Waiting for Diecut Waiting for Mockup Waiting for DTP Waiti…" at bounding box center [642, 315] width 373 height 17
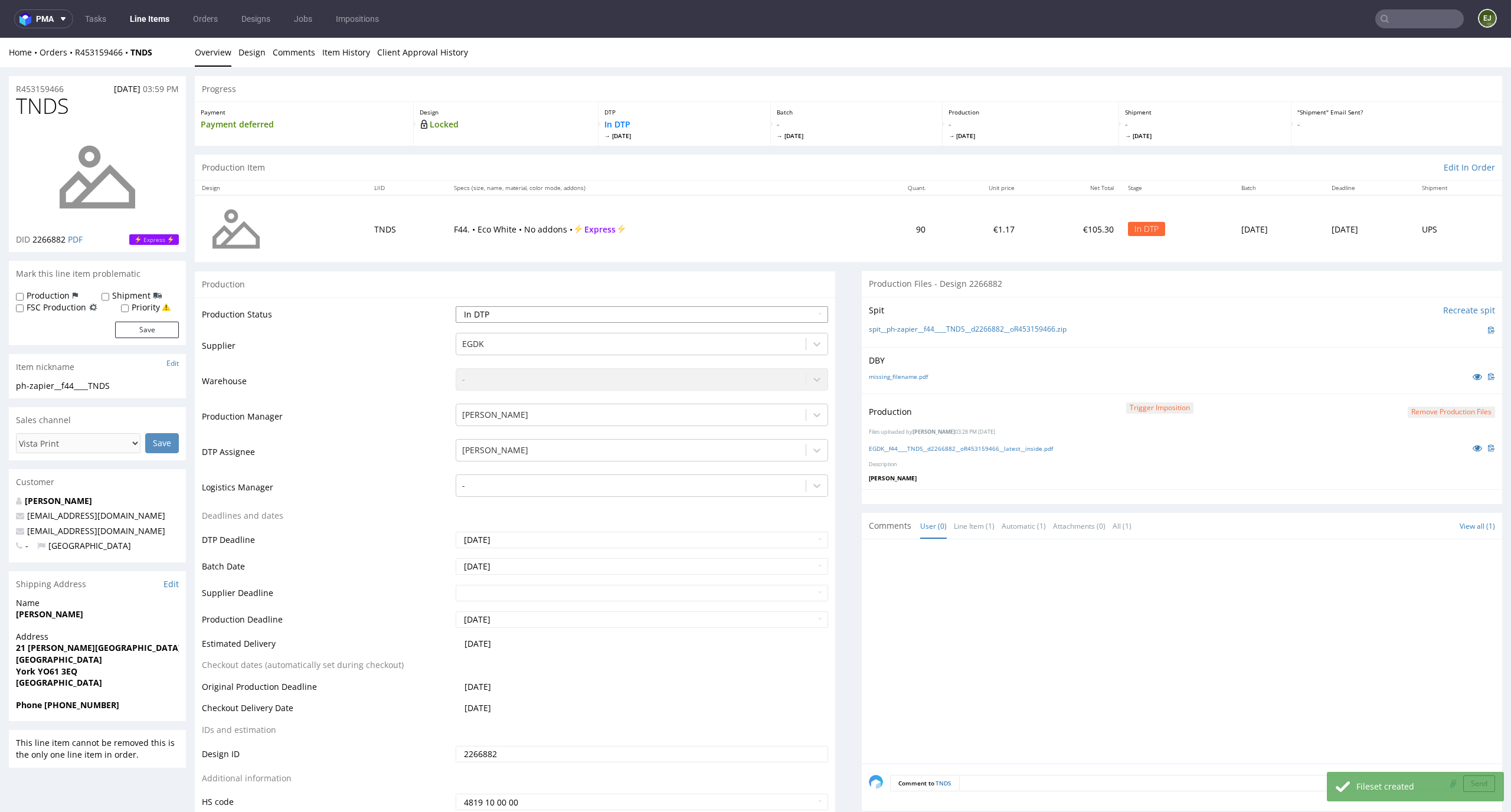
select select "dtp_production_ready"
click at [456, 307] on select "Waiting for Artwork Waiting for Diecut Waiting for Mockup Waiting for DTP Waiti…" at bounding box center [642, 315] width 373 height 17
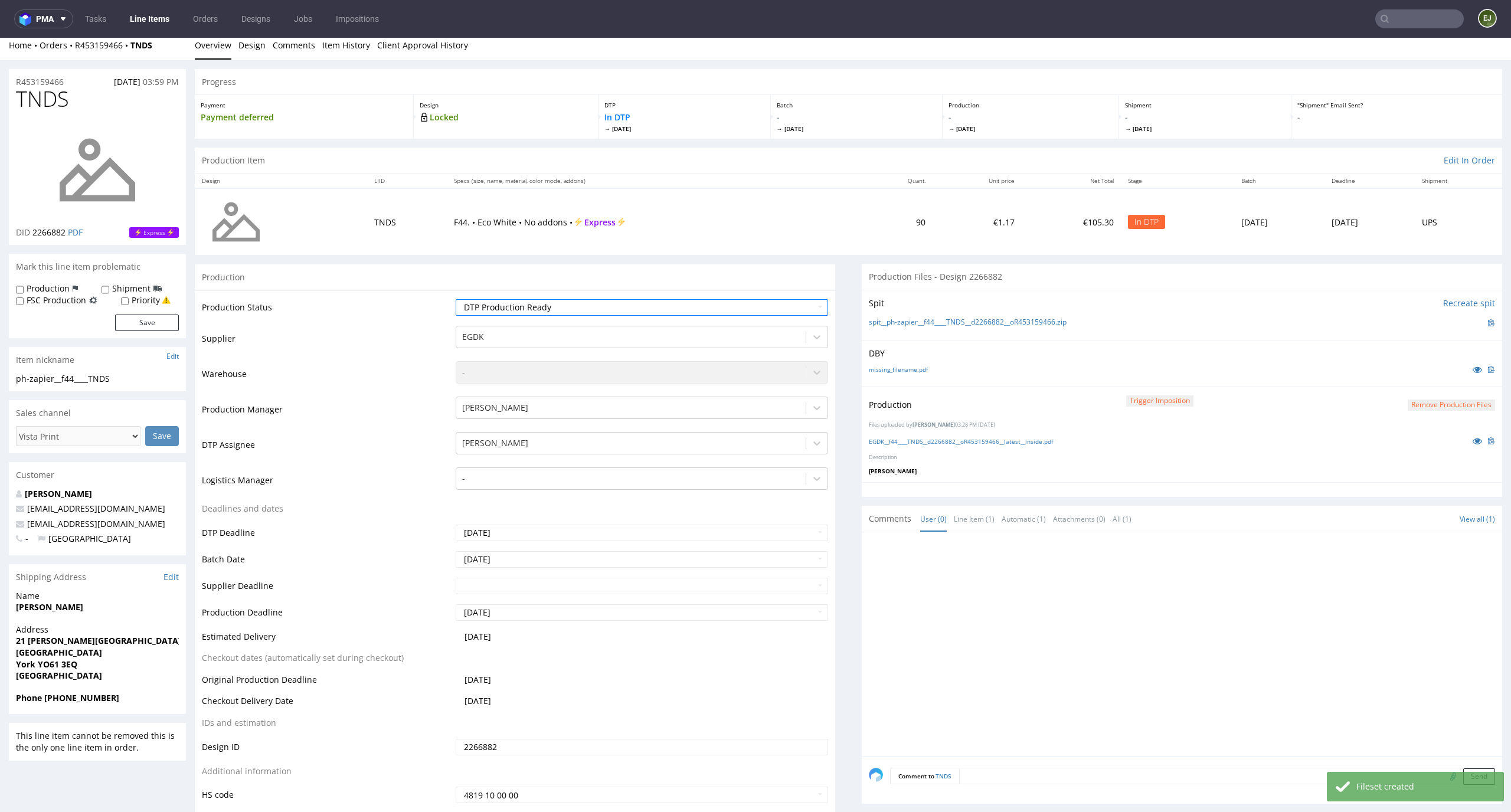
scroll to position [96, 0]
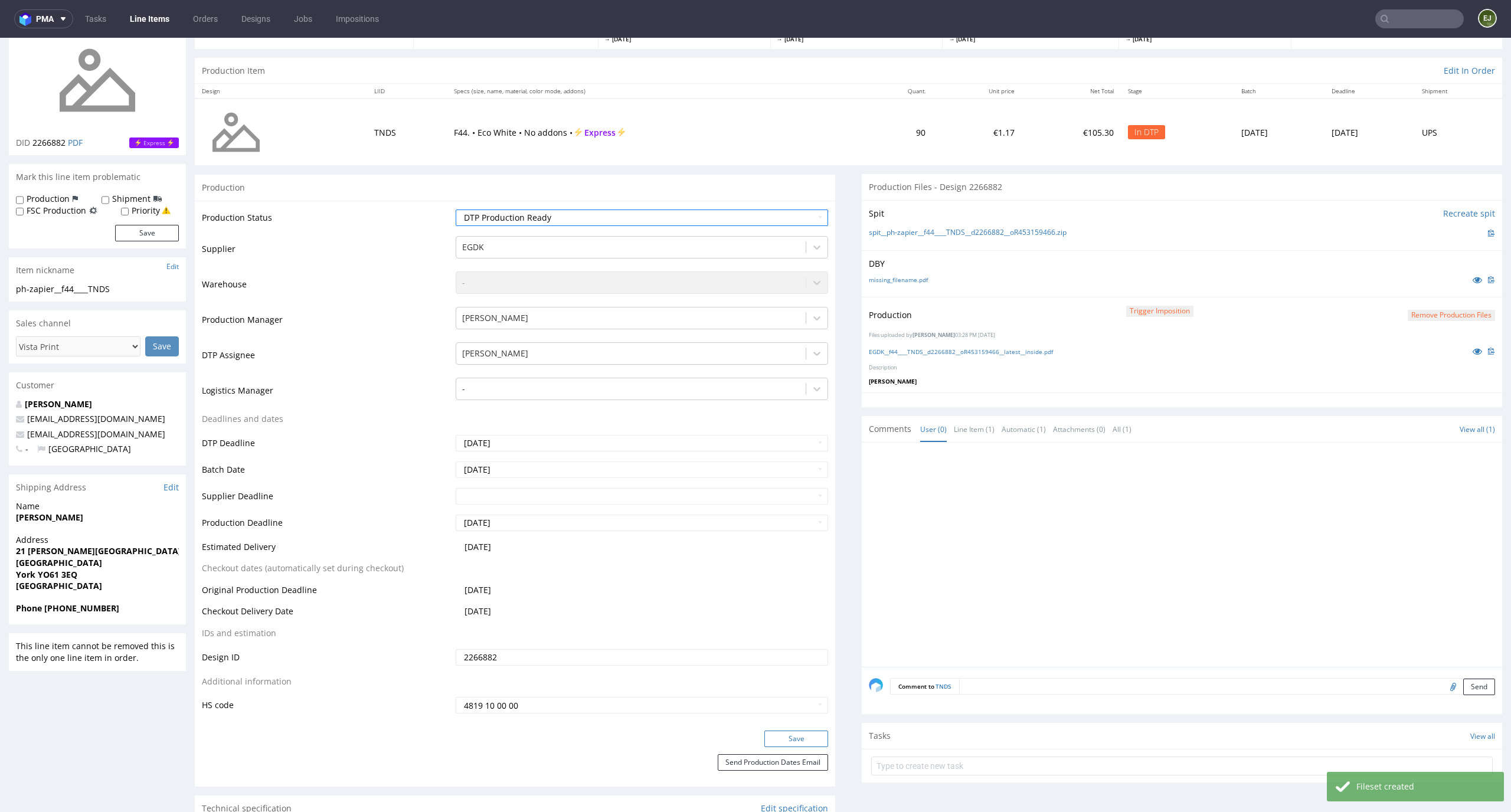
click at [775, 737] on button "Save" at bounding box center [796, 739] width 64 height 17
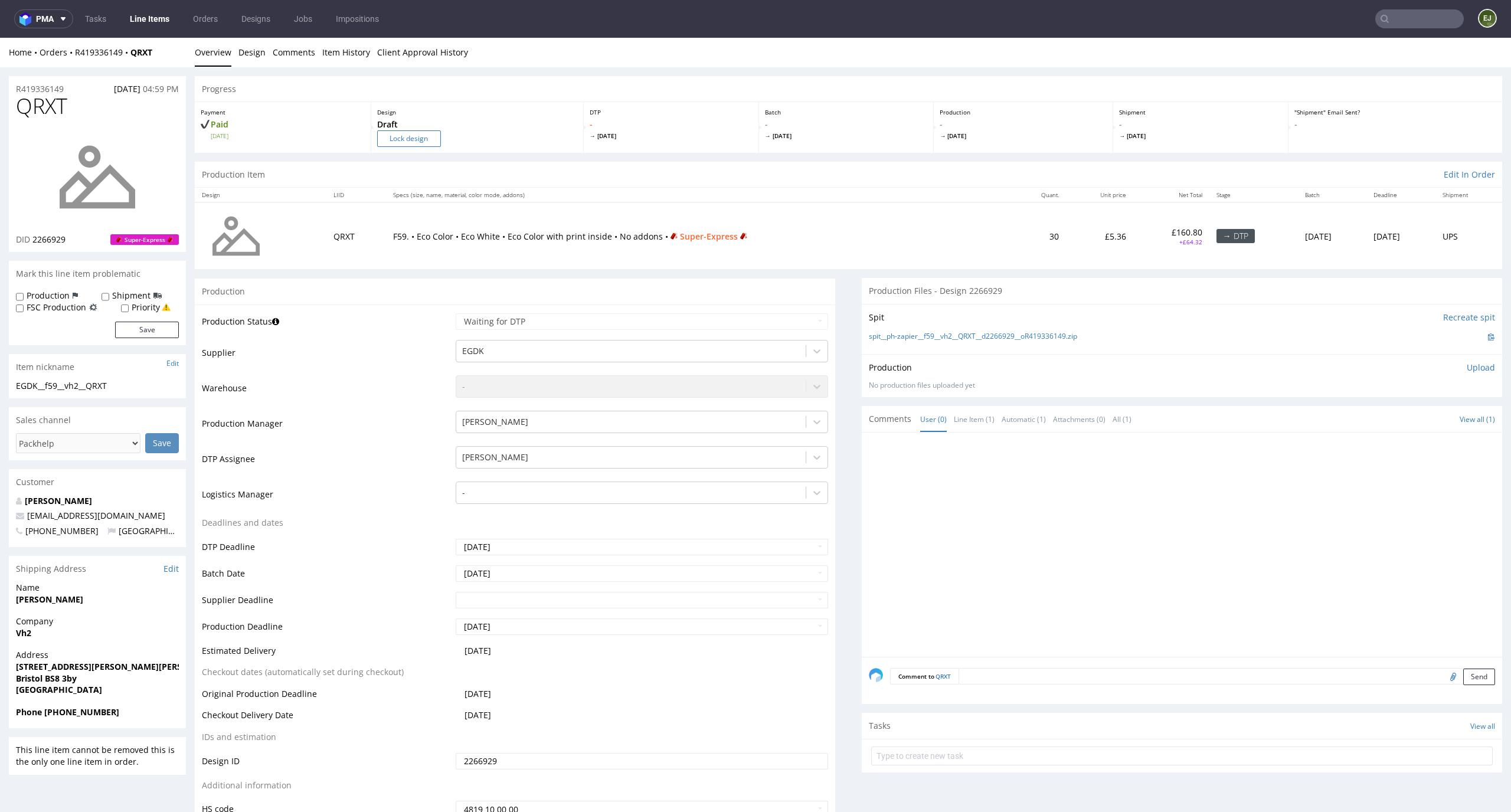
click at [420, 138] on input "Lock design" at bounding box center [409, 138] width 64 height 17
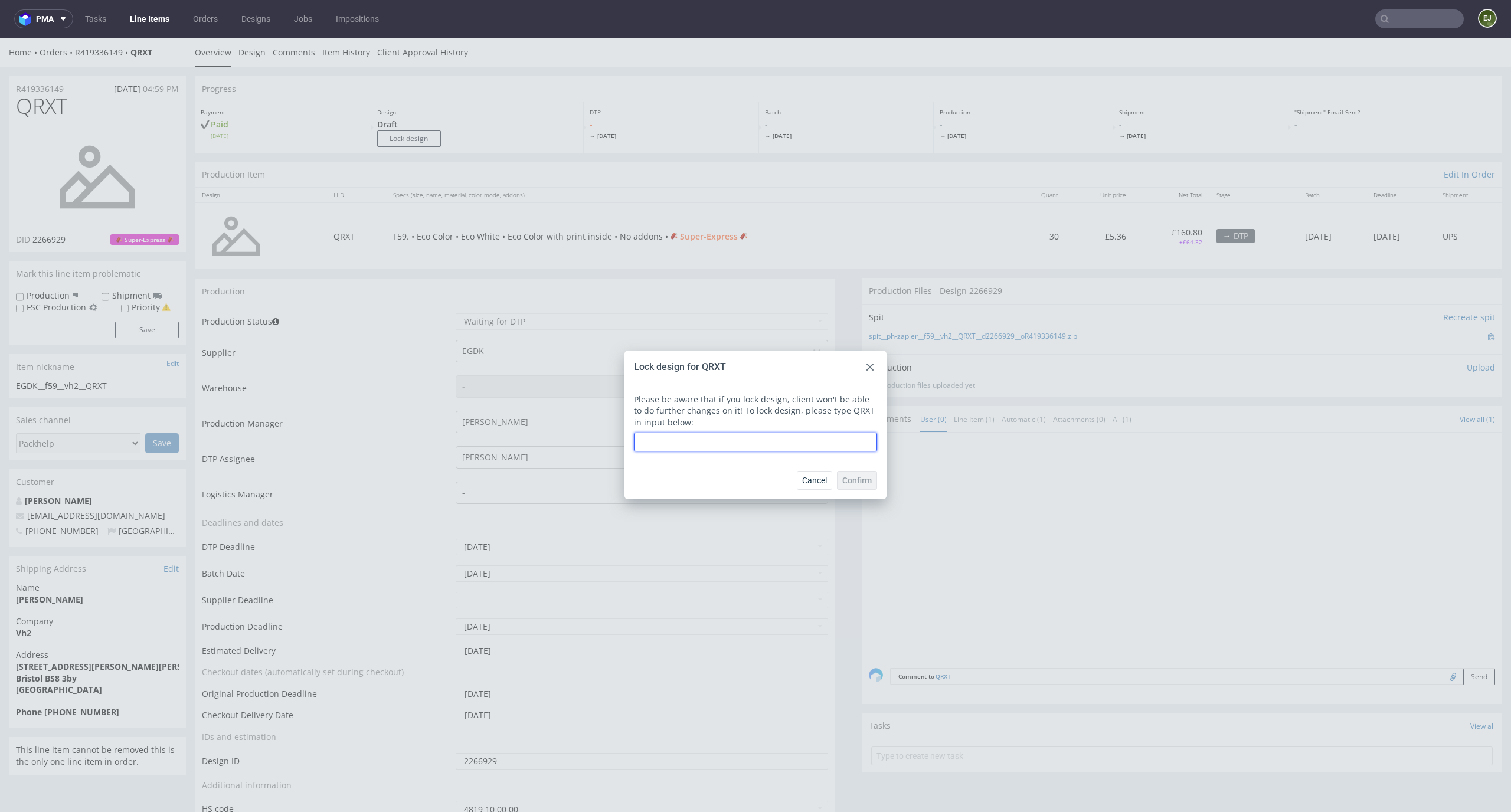
click at [694, 441] on input "text" at bounding box center [755, 442] width 243 height 19
type input "QRXT"
click at [864, 484] on button "Confirm" at bounding box center [857, 479] width 40 height 19
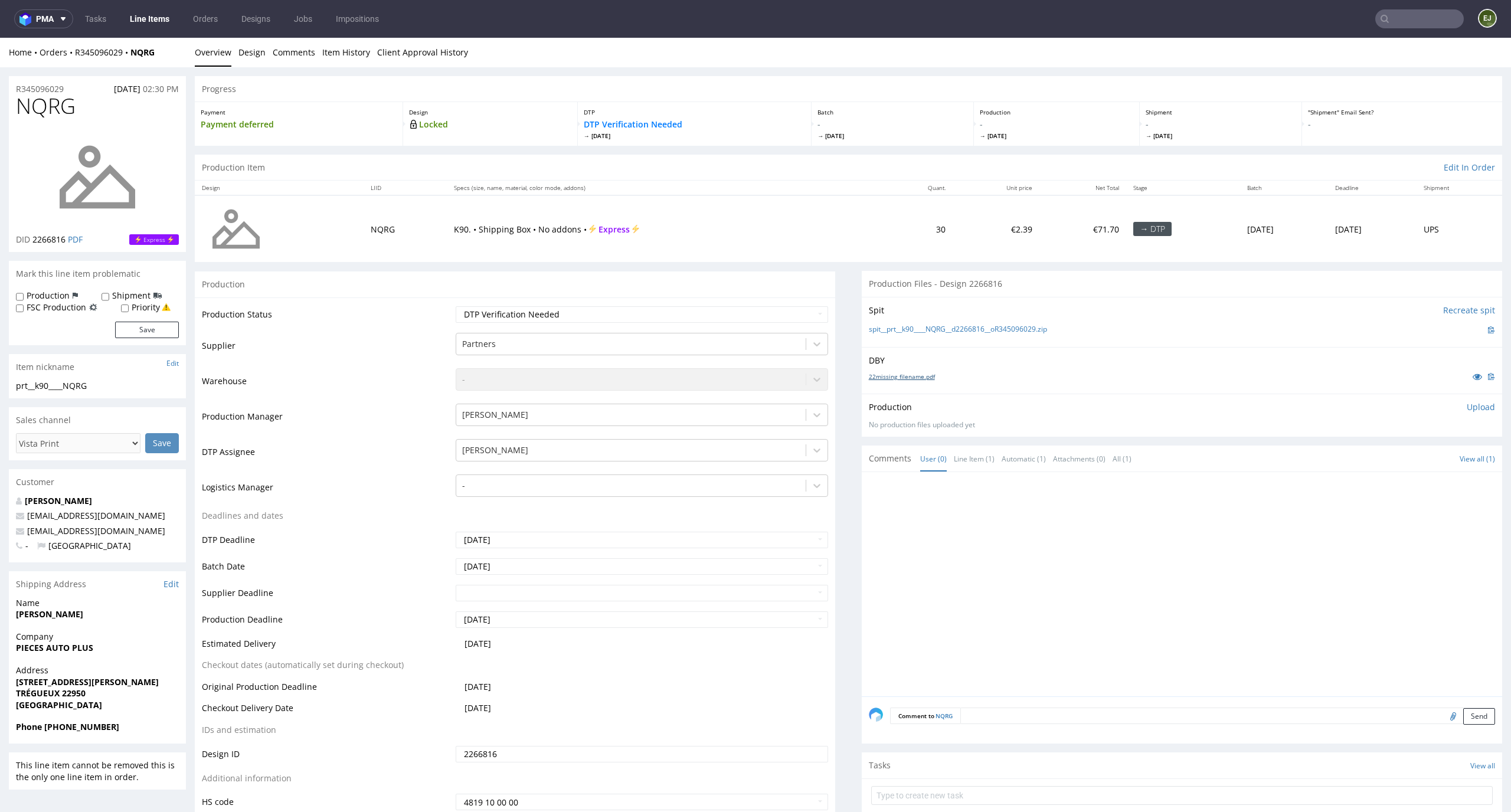
click at [900, 376] on link "22missing_filename.pdf" at bounding box center [901, 376] width 67 height 8
click at [898, 334] on link "spit__prt__k90____NQRG__d2266816__oR345096029.zip" at bounding box center [958, 330] width 179 height 10
click at [896, 383] on div "DBY missing_filename.pdf" at bounding box center [1181, 370] width 640 height 47
click at [896, 376] on link "missing_filename.pdf" at bounding box center [897, 376] width 59 height 8
click at [901, 330] on link "spit____x50____RZDT__d2267113__oR177447176.zip" at bounding box center [952, 330] width 167 height 10
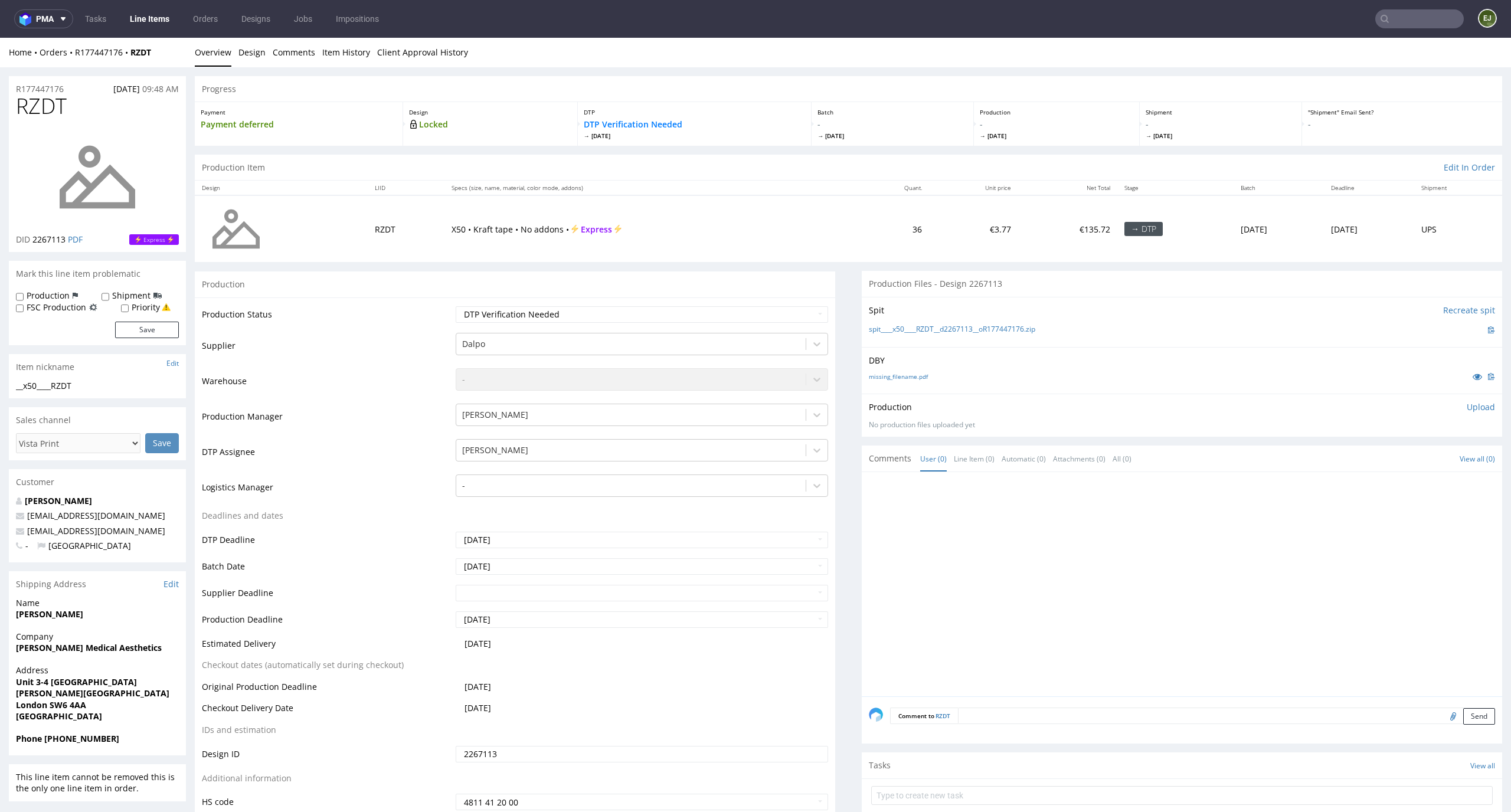
click at [1468, 406] on p "Upload" at bounding box center [1480, 407] width 29 height 12
click at [1398, 457] on div "Add files" at bounding box center [1411, 461] width 59 height 18
type input "C:\fakepath\__x50____RZDT__d2267113__oR177447176__latest__outside.pdf"
click at [1459, 474] on button "Upload now" at bounding box center [1467, 478] width 55 height 17
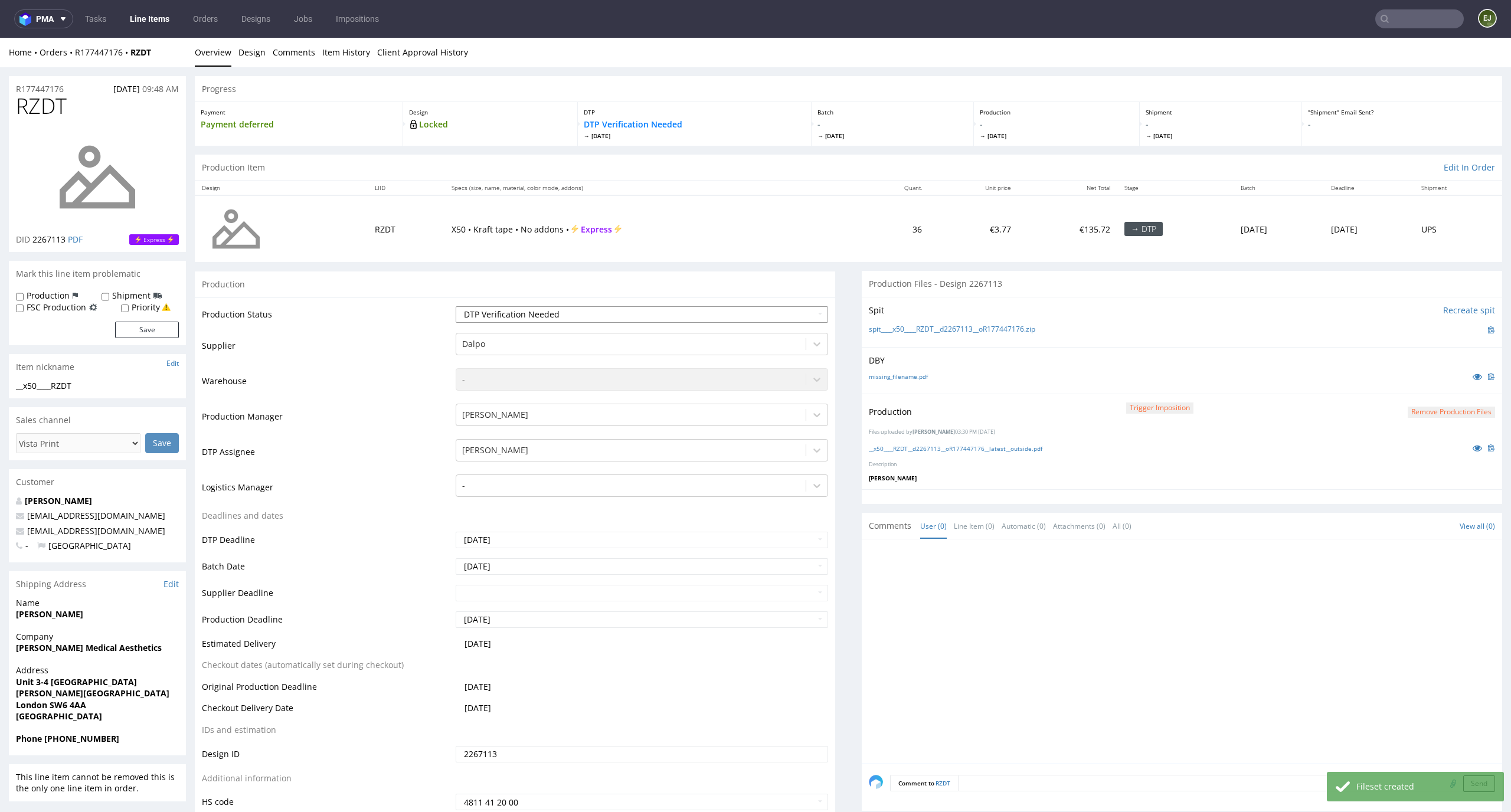
click at [809, 308] on select "Waiting for Artwork Waiting for Diecut Waiting for Mockup Waiting for DTP Waiti…" at bounding box center [642, 315] width 373 height 17
select select "dtp_production_ready"
click at [456, 307] on select "Waiting for Artwork Waiting for Diecut Waiting for Mockup Waiting for DTP Waiti…" at bounding box center [642, 315] width 373 height 17
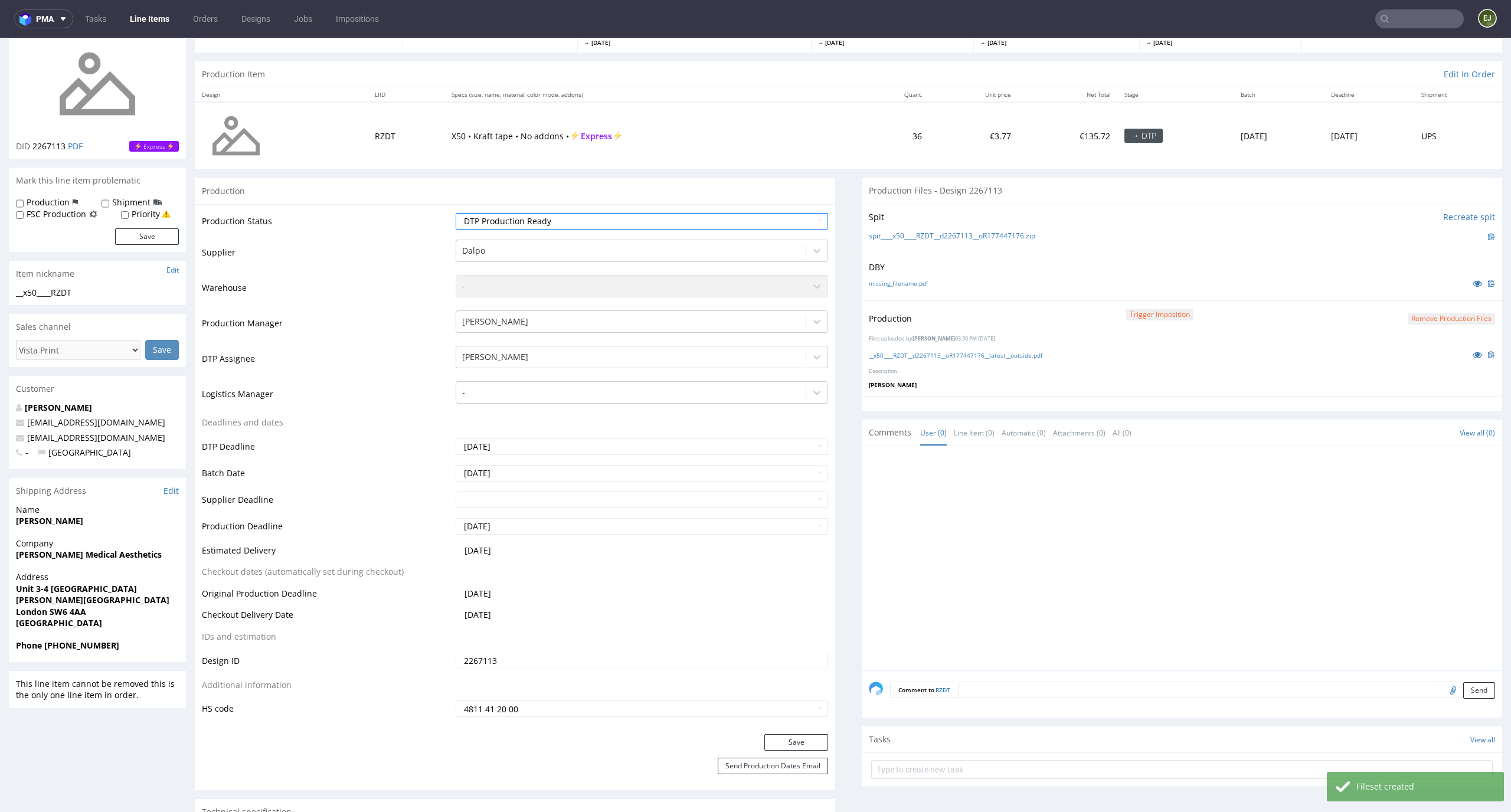
scroll to position [170, 0]
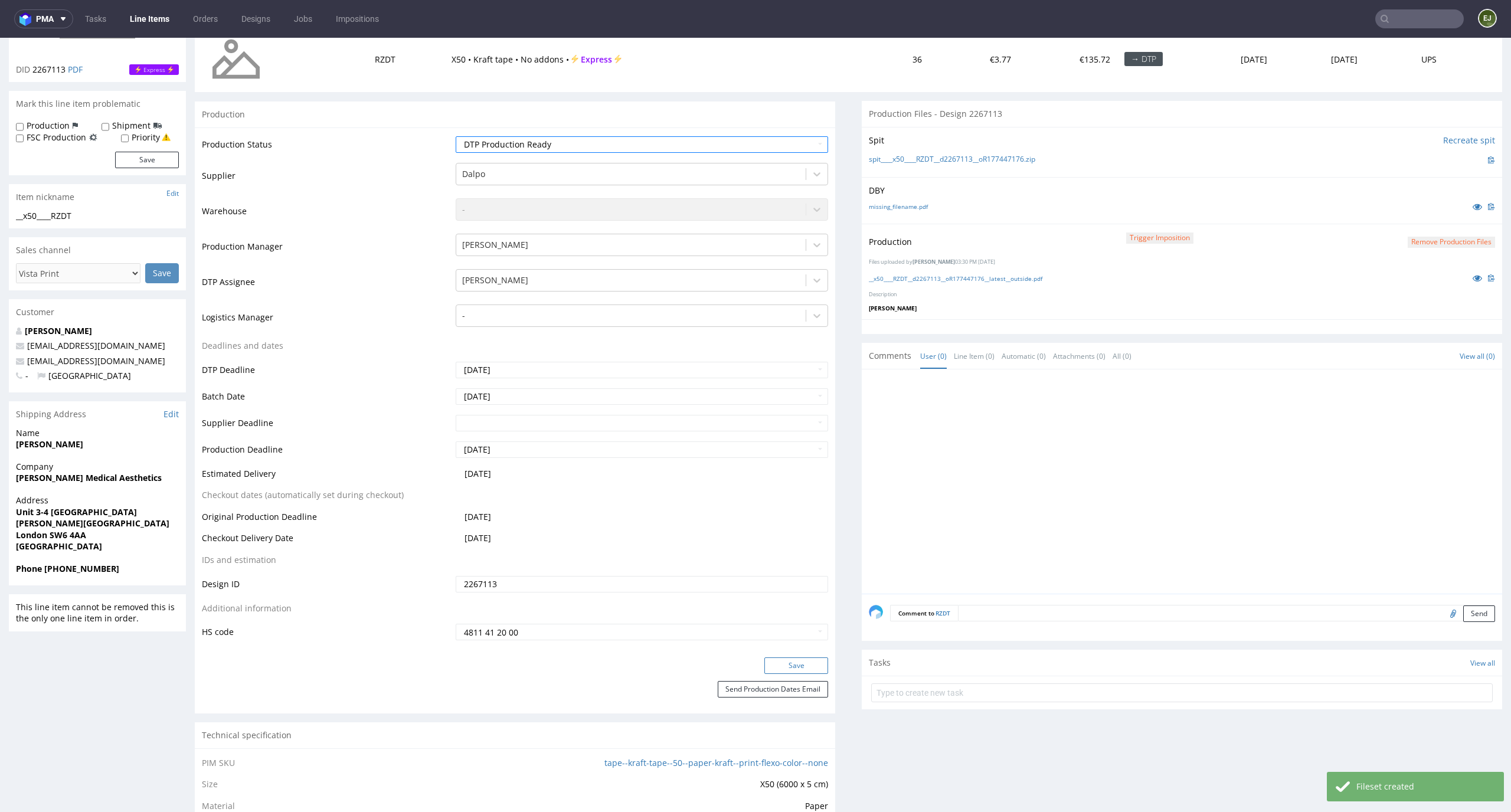
click at [795, 657] on button "Save" at bounding box center [796, 665] width 64 height 17
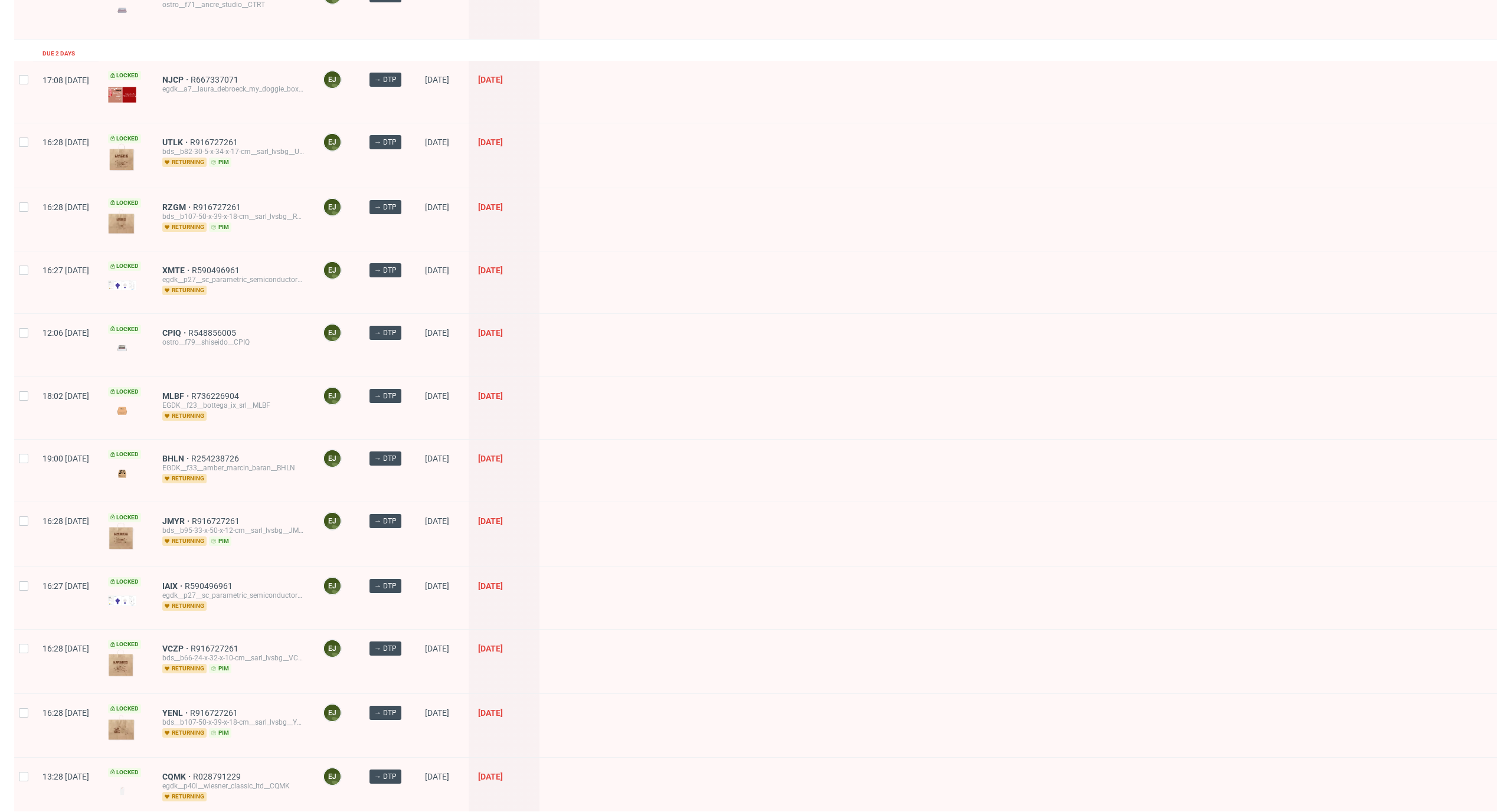
scroll to position [242, 0]
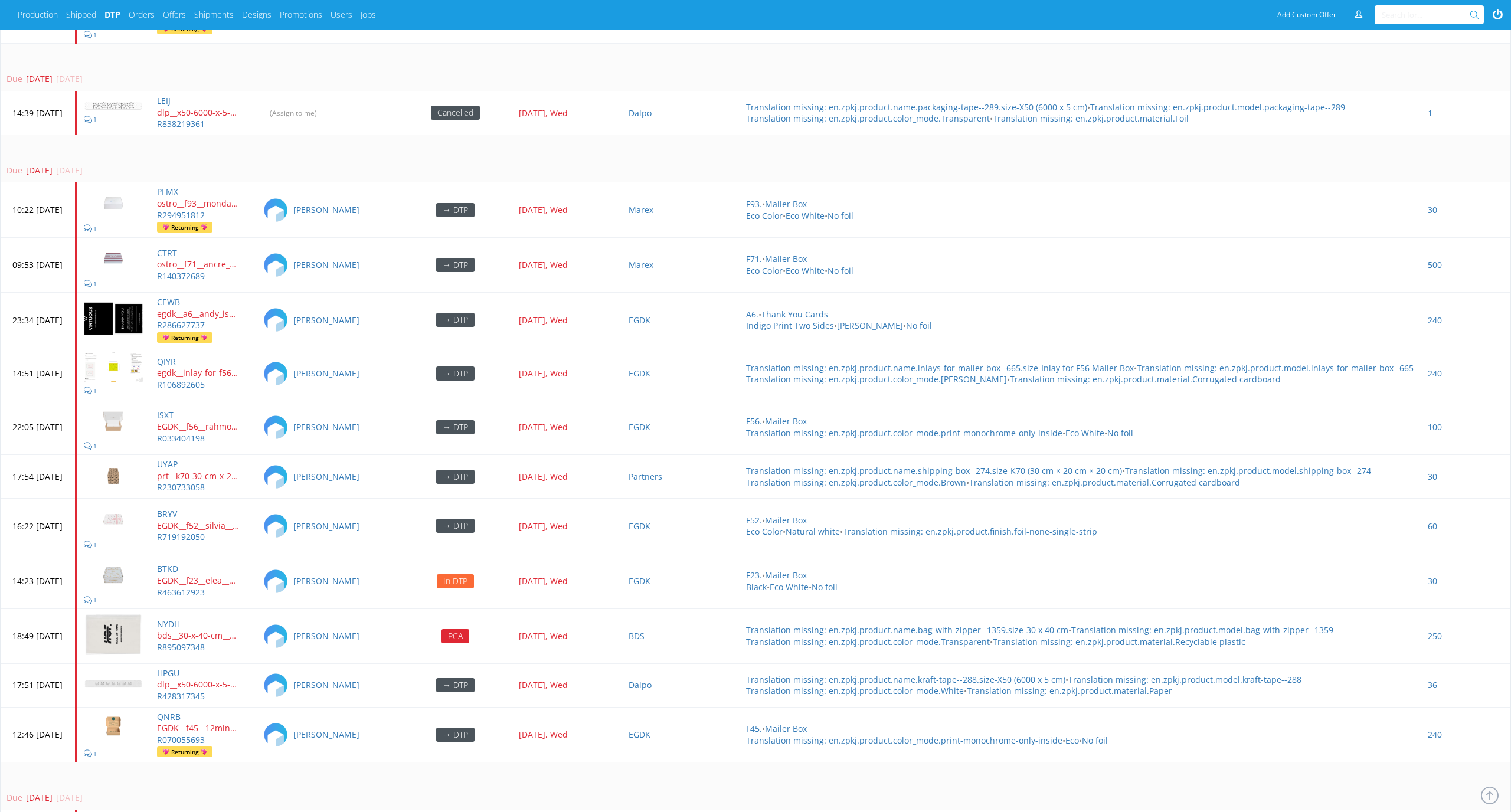
scroll to position [2880, 0]
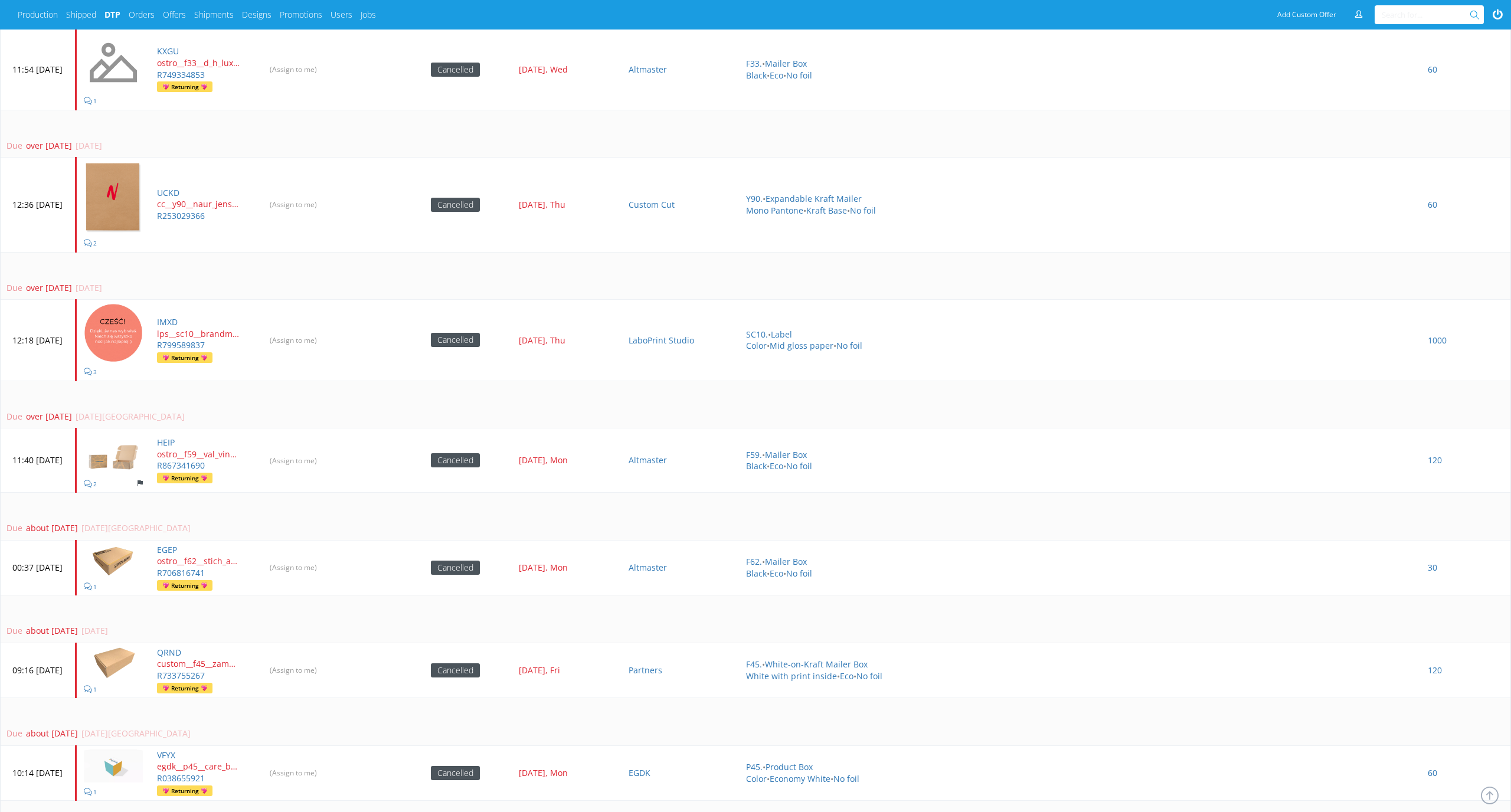
scroll to position [742, 0]
